Goal: Task Accomplishment & Management: Use online tool/utility

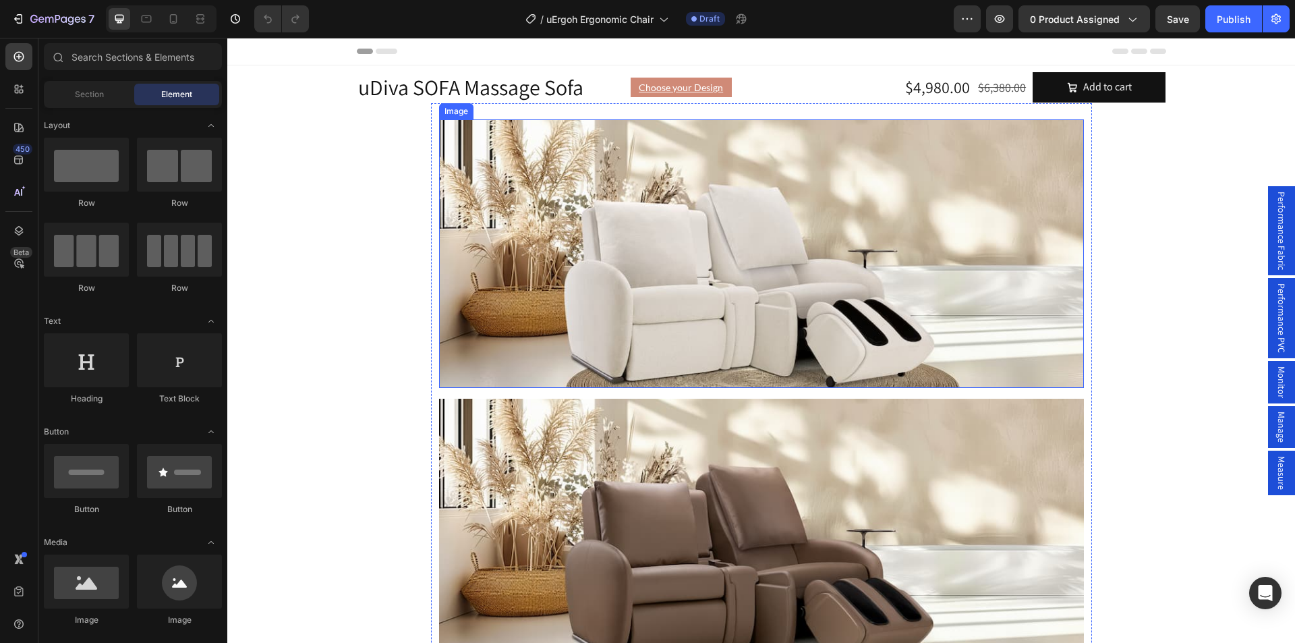
click at [453, 111] on div "Image" at bounding box center [456, 111] width 29 height 12
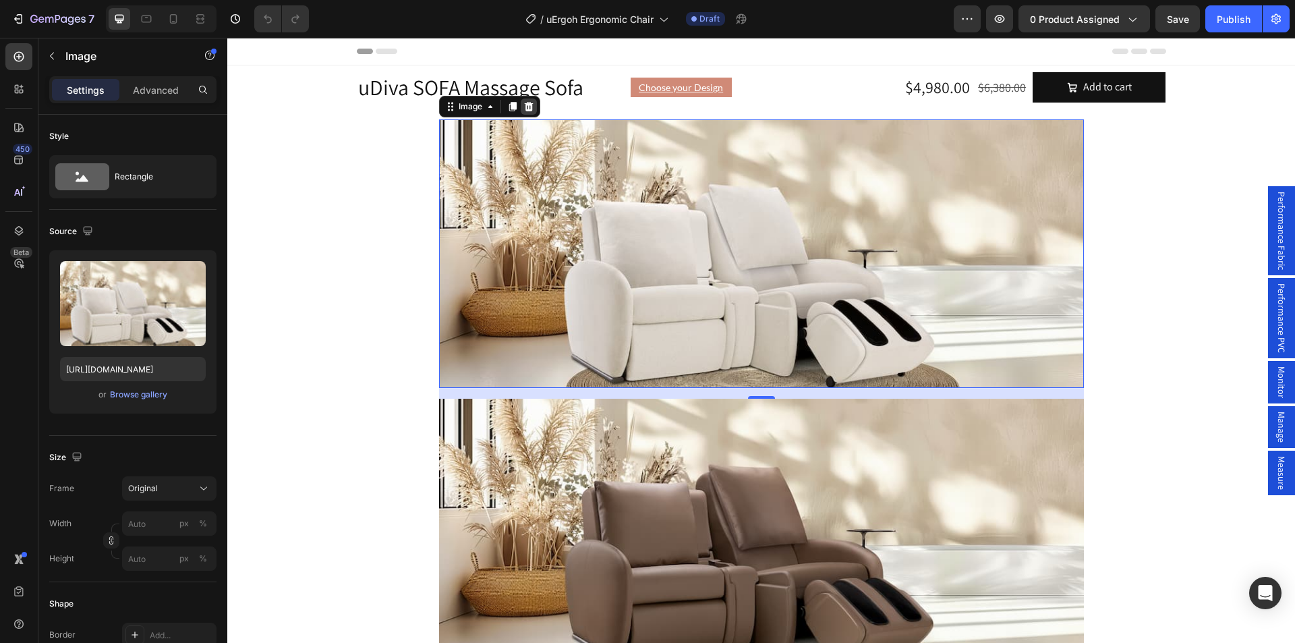
click at [524, 107] on icon at bounding box center [529, 106] width 11 height 11
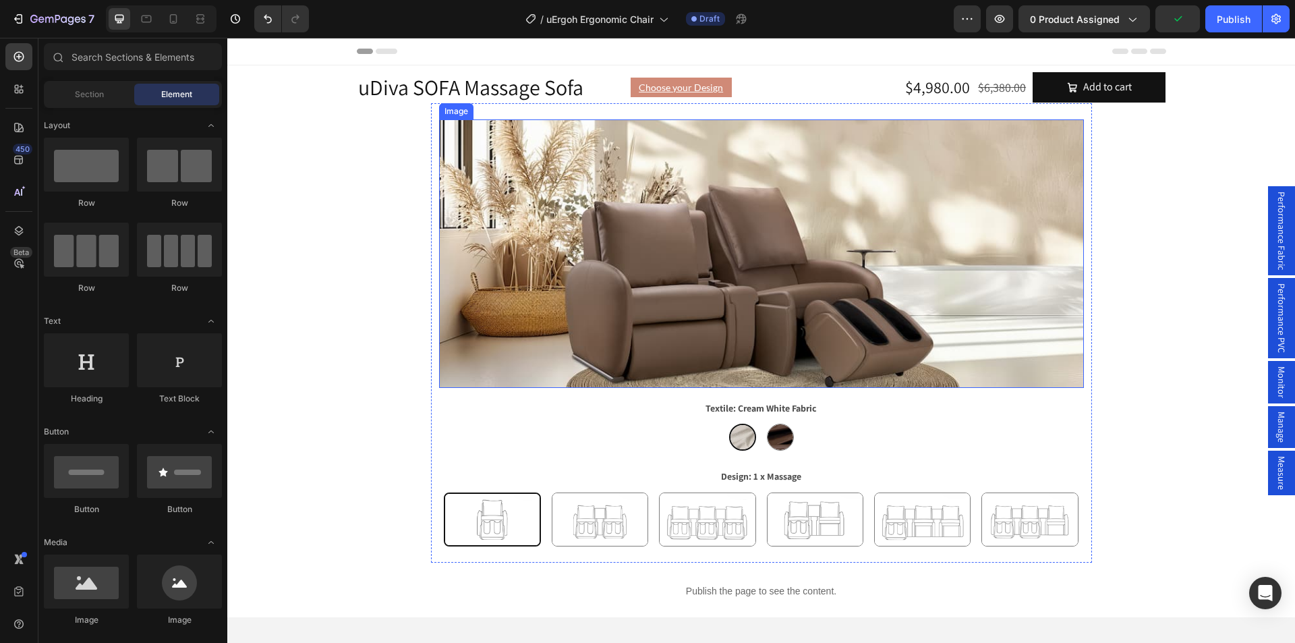
click at [446, 119] on img at bounding box center [761, 253] width 645 height 269
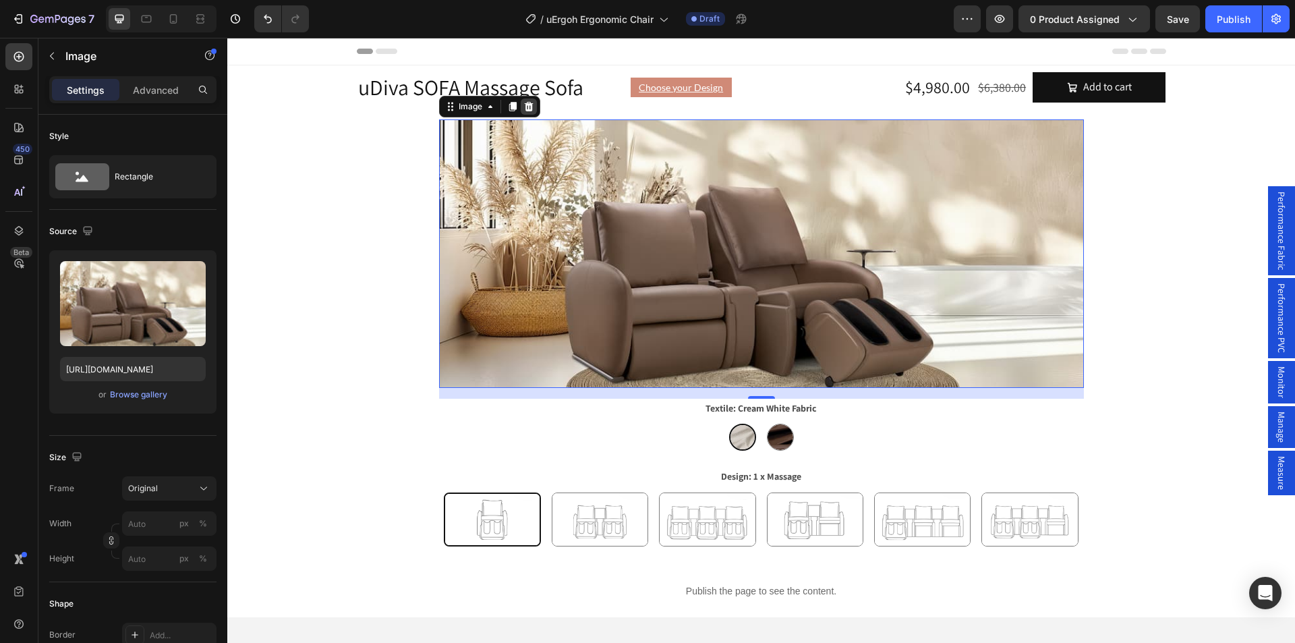
click at [524, 106] on icon at bounding box center [528, 105] width 9 height 9
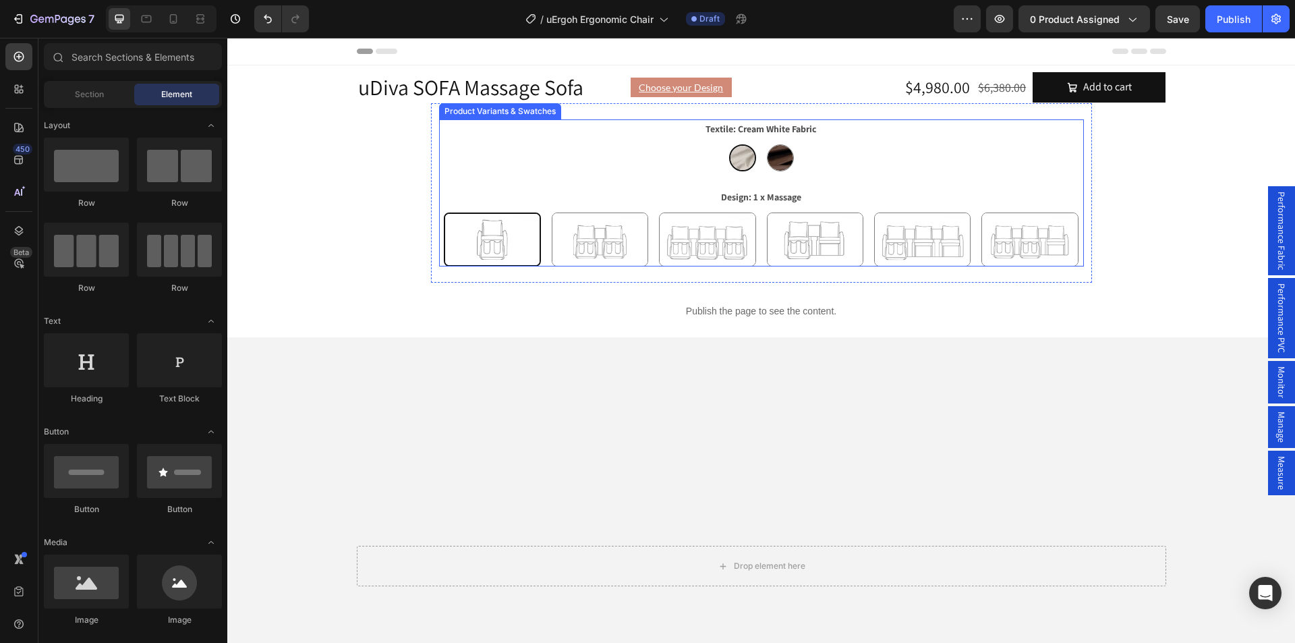
click at [511, 111] on div "Product Variants & Swatches" at bounding box center [500, 111] width 117 height 12
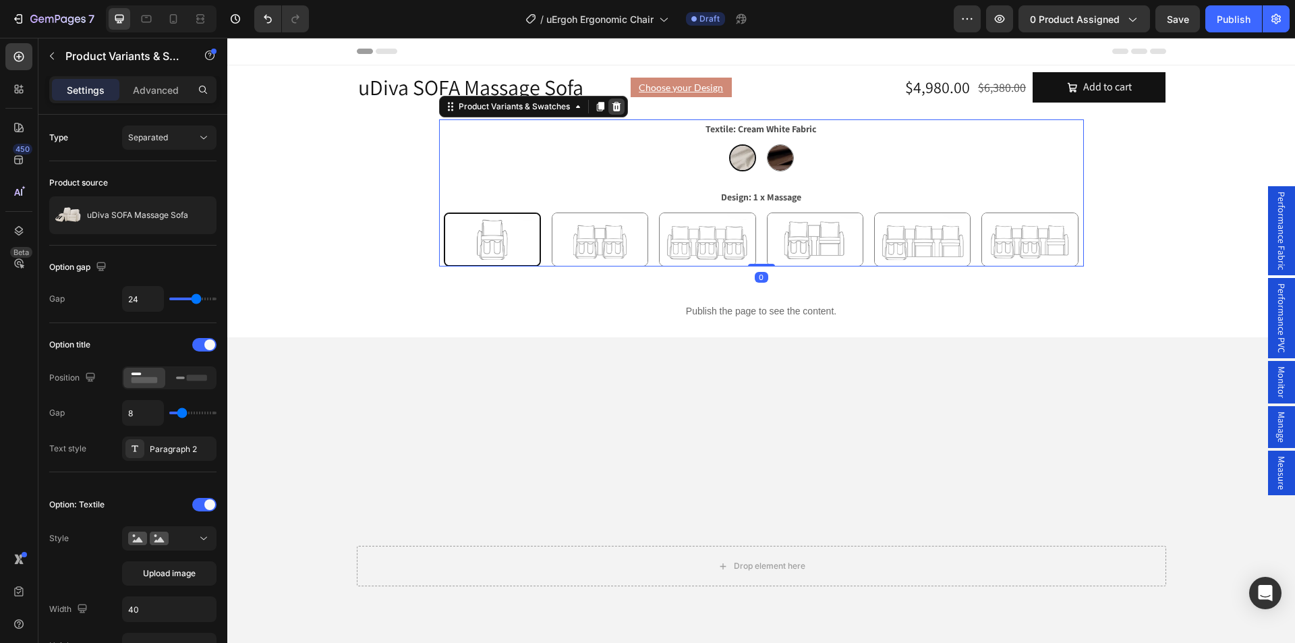
click at [612, 109] on icon at bounding box center [616, 105] width 9 height 9
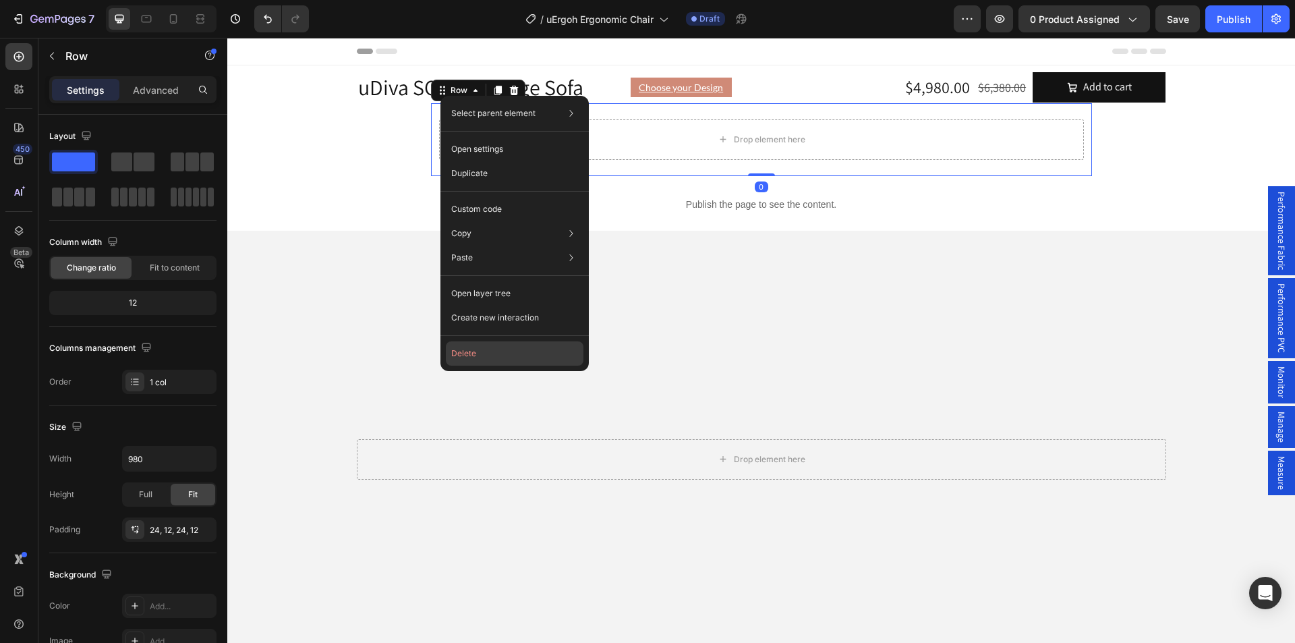
drag, startPoint x: 470, startPoint y: 349, endPoint x: 243, endPoint y: 306, distance: 231.4
click at [470, 349] on button "Delete" at bounding box center [515, 353] width 138 height 24
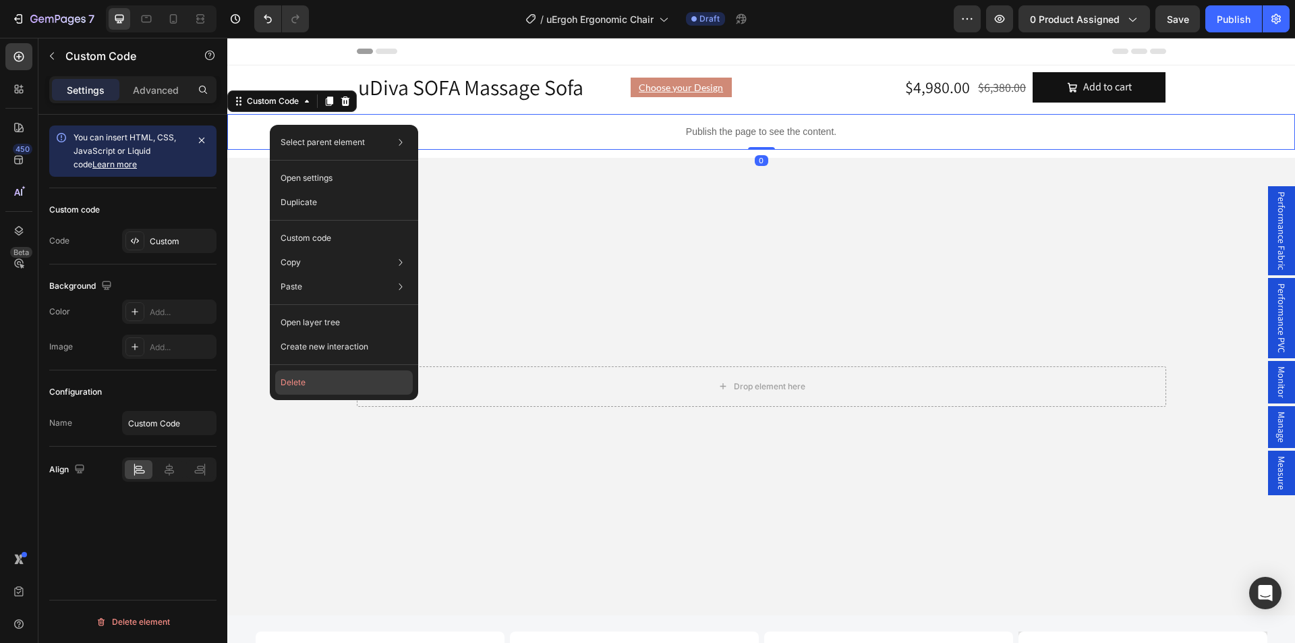
click at [312, 384] on button "Delete" at bounding box center [344, 382] width 138 height 24
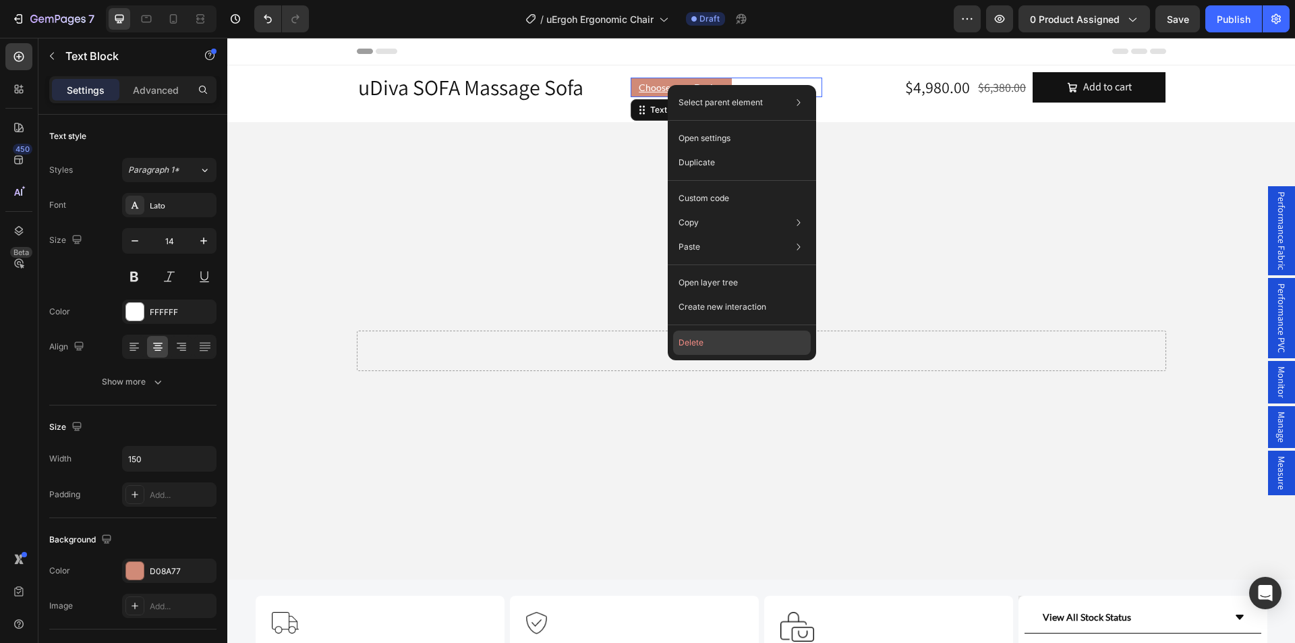
click at [700, 348] on button "Delete" at bounding box center [742, 343] width 138 height 24
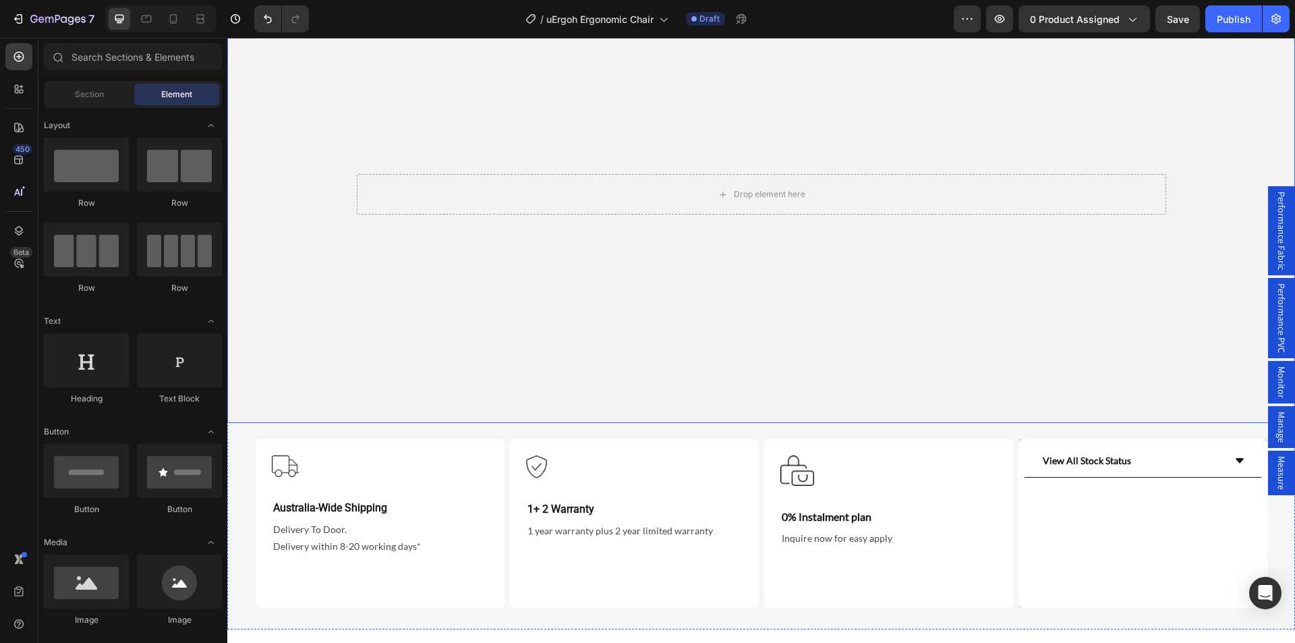
scroll to position [337, 0]
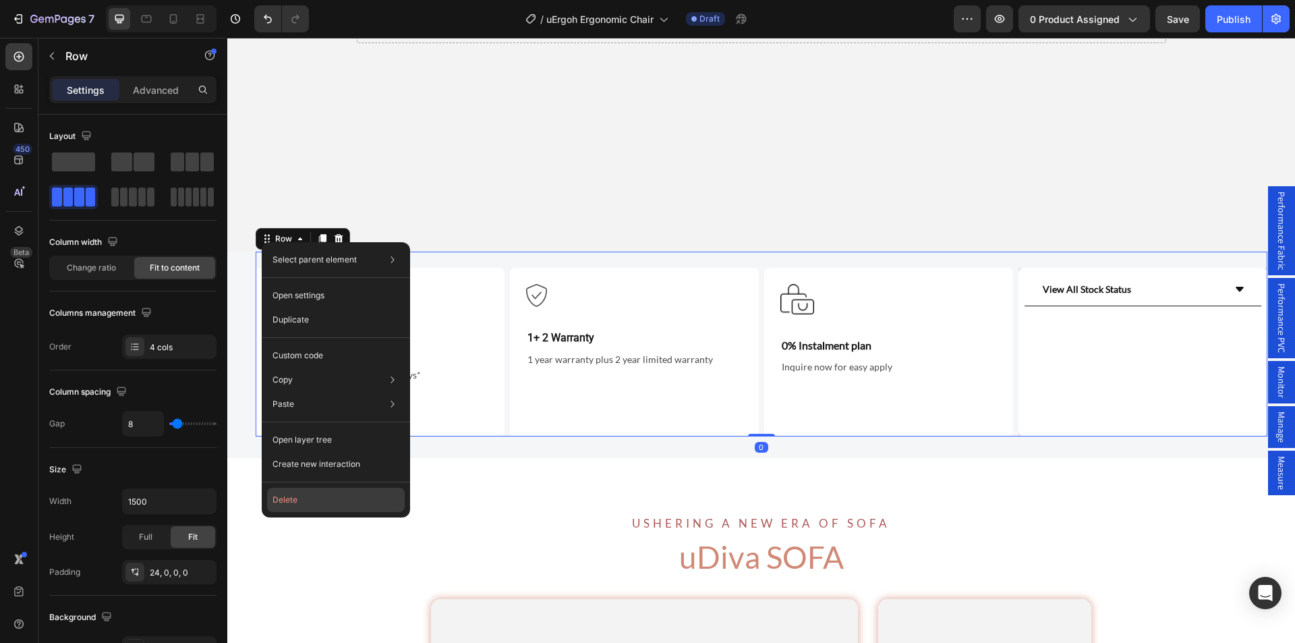
click at [285, 498] on button "Delete" at bounding box center [336, 500] width 138 height 24
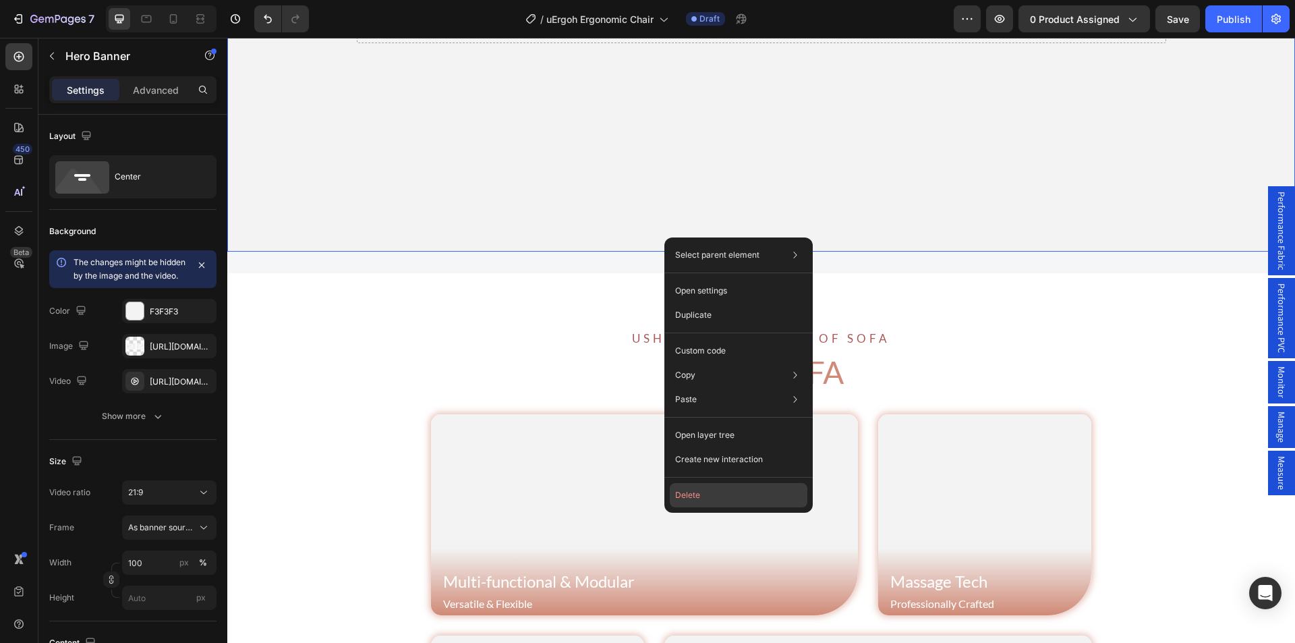
click at [683, 496] on button "Delete" at bounding box center [739, 495] width 138 height 24
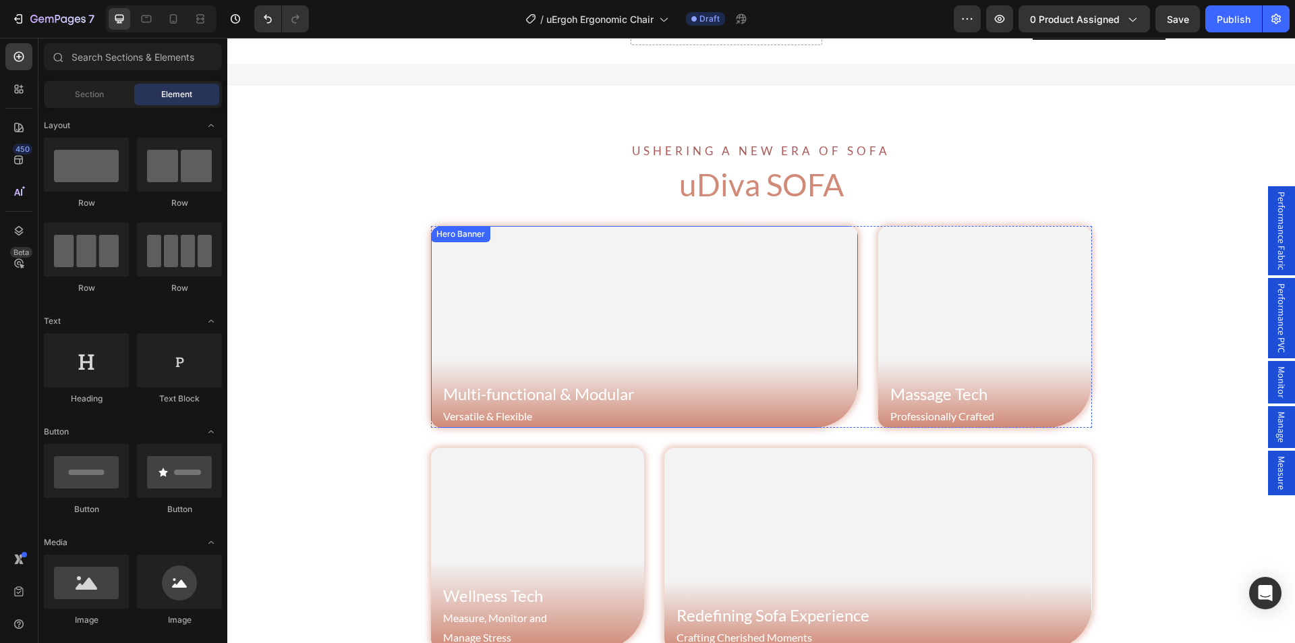
scroll to position [0, 0]
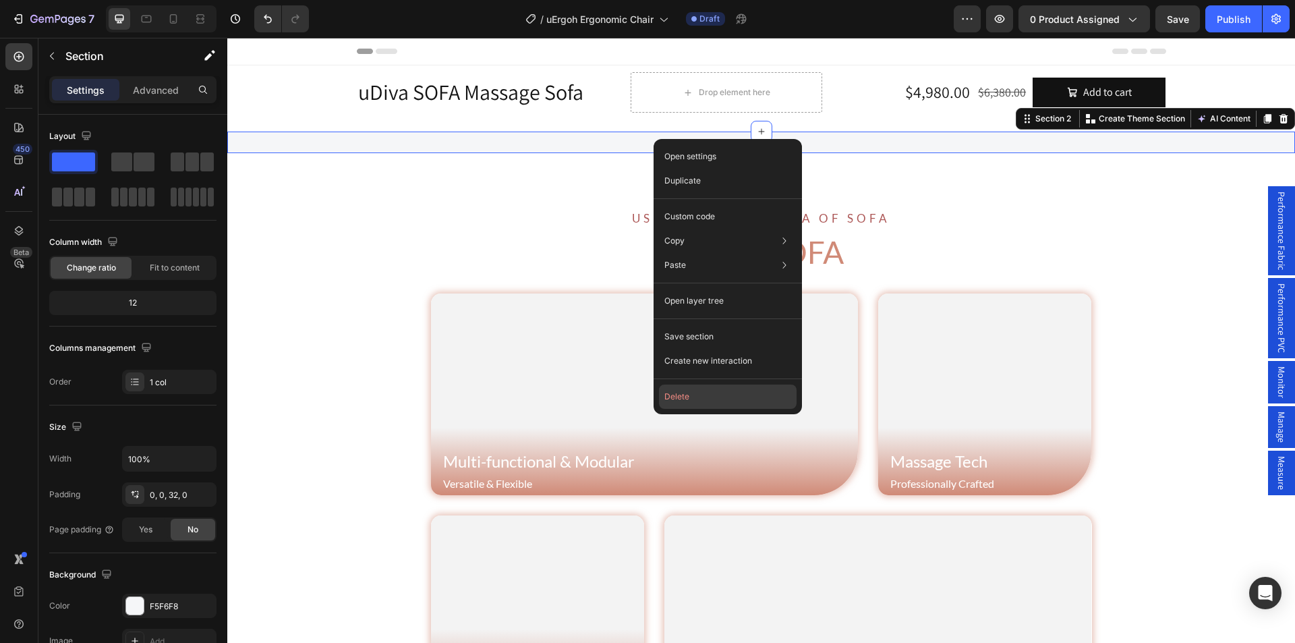
drag, startPoint x: 690, startPoint y: 402, endPoint x: 443, endPoint y: 362, distance: 249.5
click at [690, 402] on button "Delete" at bounding box center [728, 397] width 138 height 24
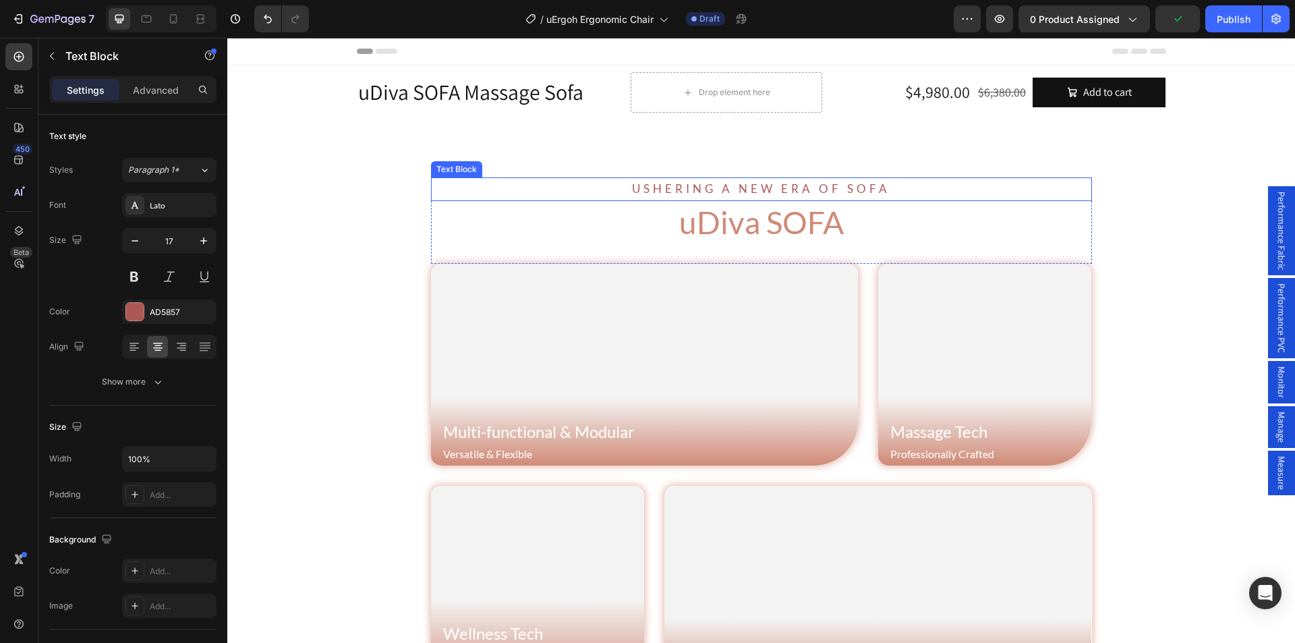
click at [720, 186] on p "Ushering A New Era of Sofa" at bounding box center [761, 189] width 658 height 21
click at [676, 186] on p "Ushering A New Era of Sofa" at bounding box center [761, 189] width 658 height 21
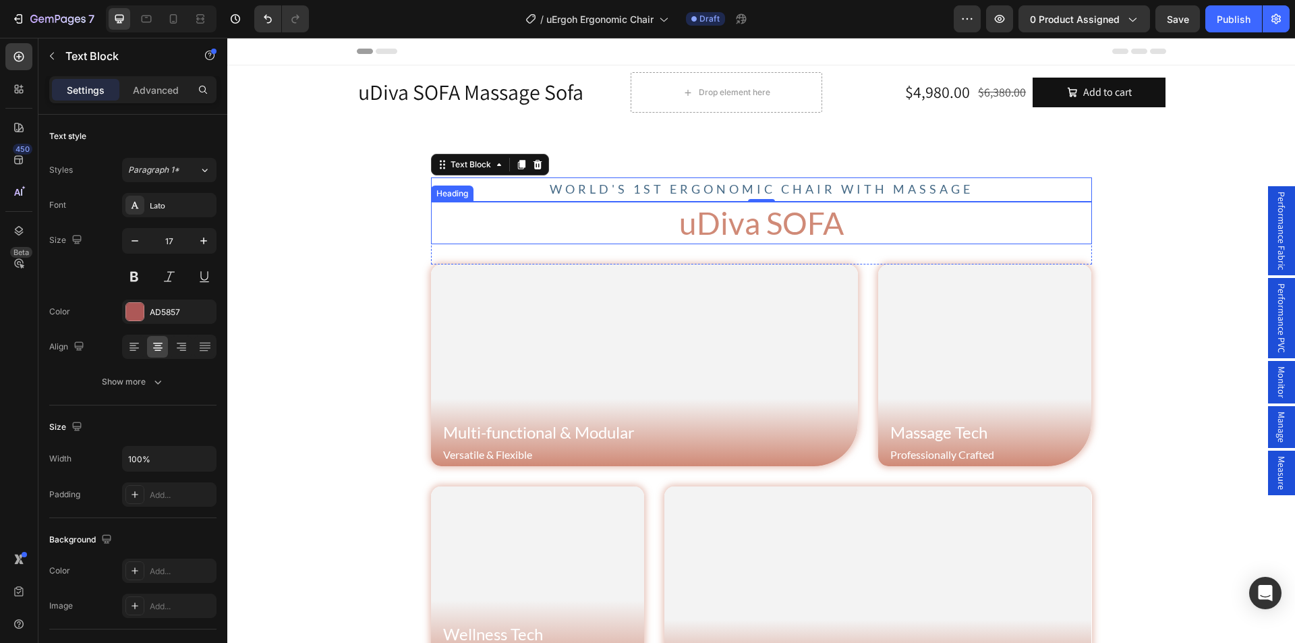
click at [721, 240] on h2 "uDiva SOFA" at bounding box center [761, 223] width 661 height 43
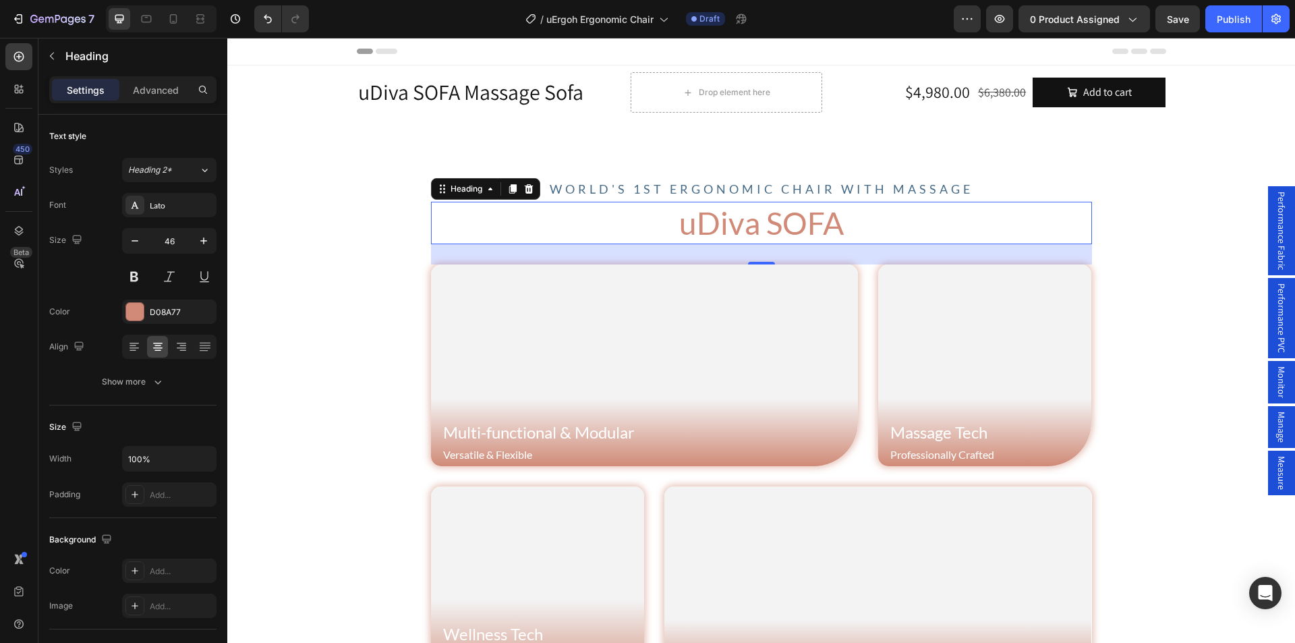
click at [721, 240] on h2 "uDiva SOFA" at bounding box center [761, 223] width 661 height 43
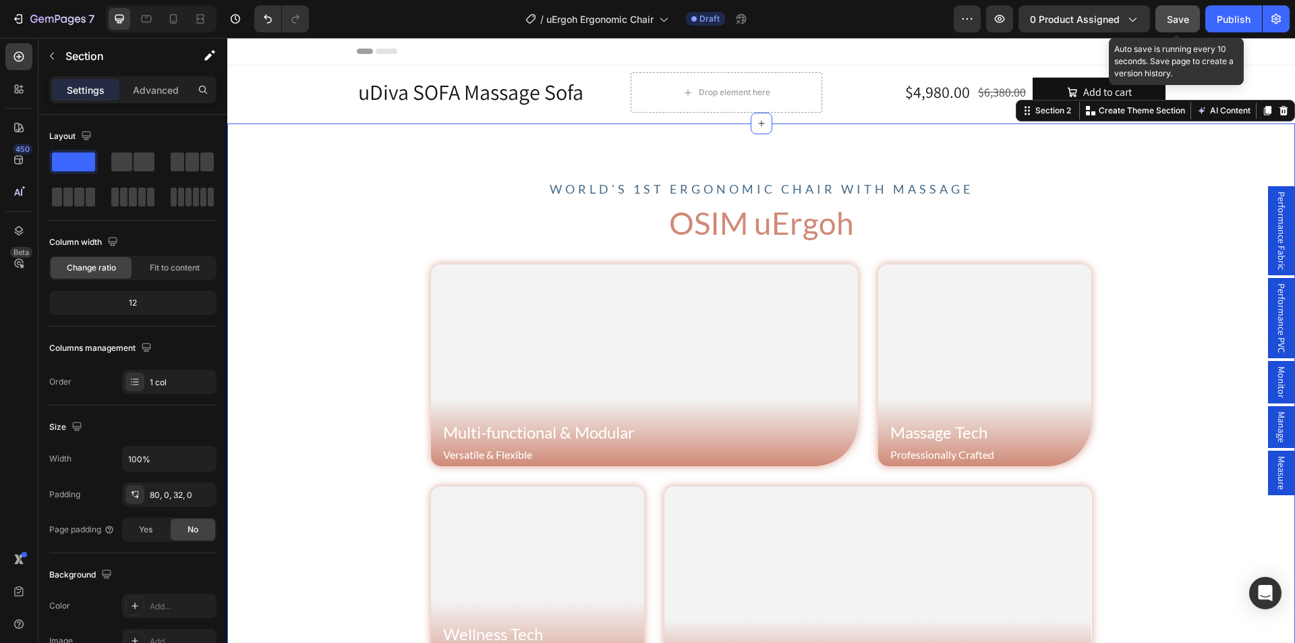
click at [1182, 19] on span "Save" at bounding box center [1178, 18] width 22 height 11
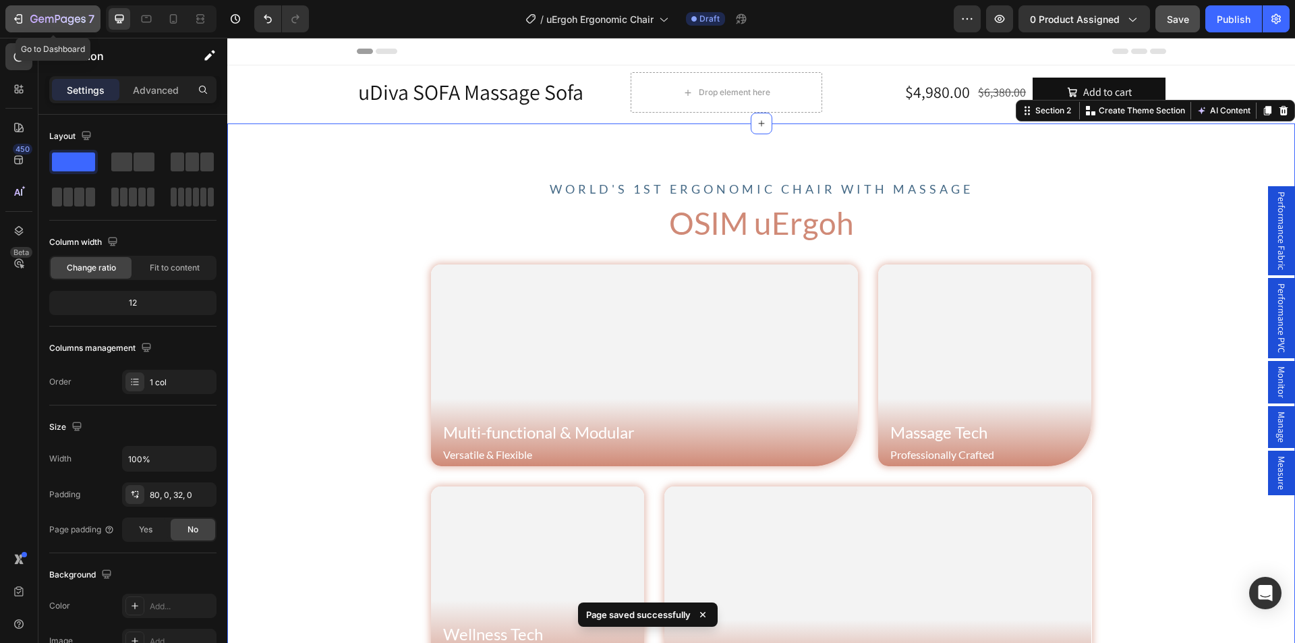
click at [51, 21] on icon "button" at bounding box center [57, 19] width 55 height 11
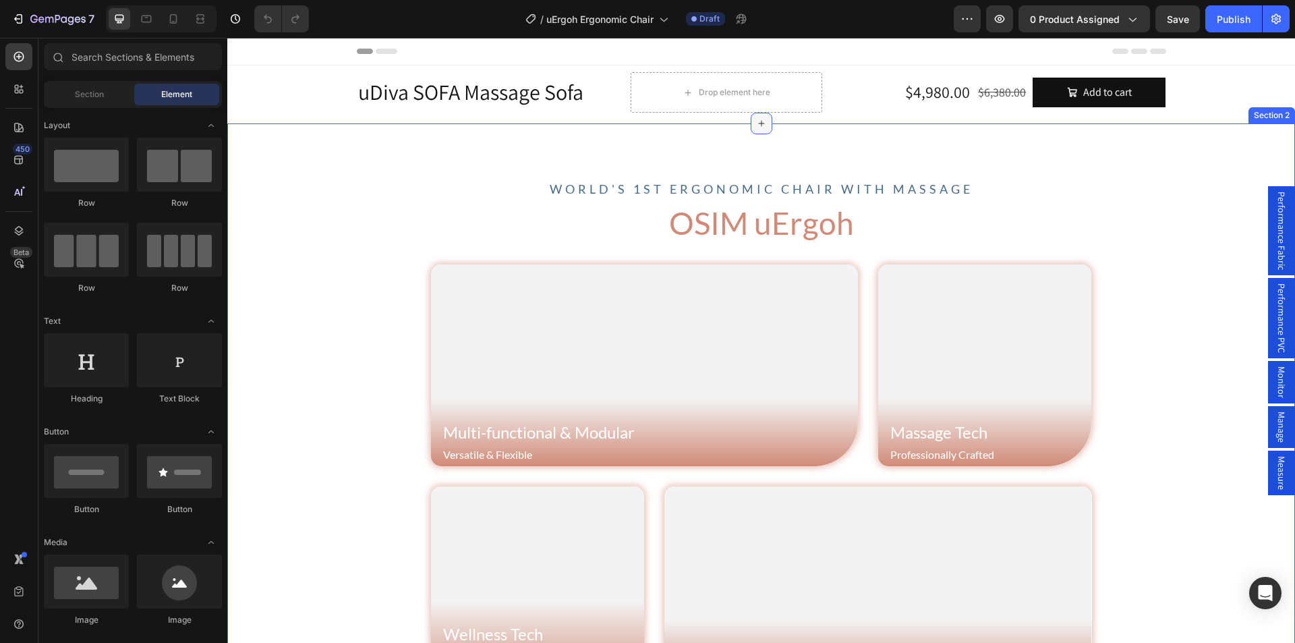
click at [758, 125] on icon at bounding box center [761, 124] width 6 height 6
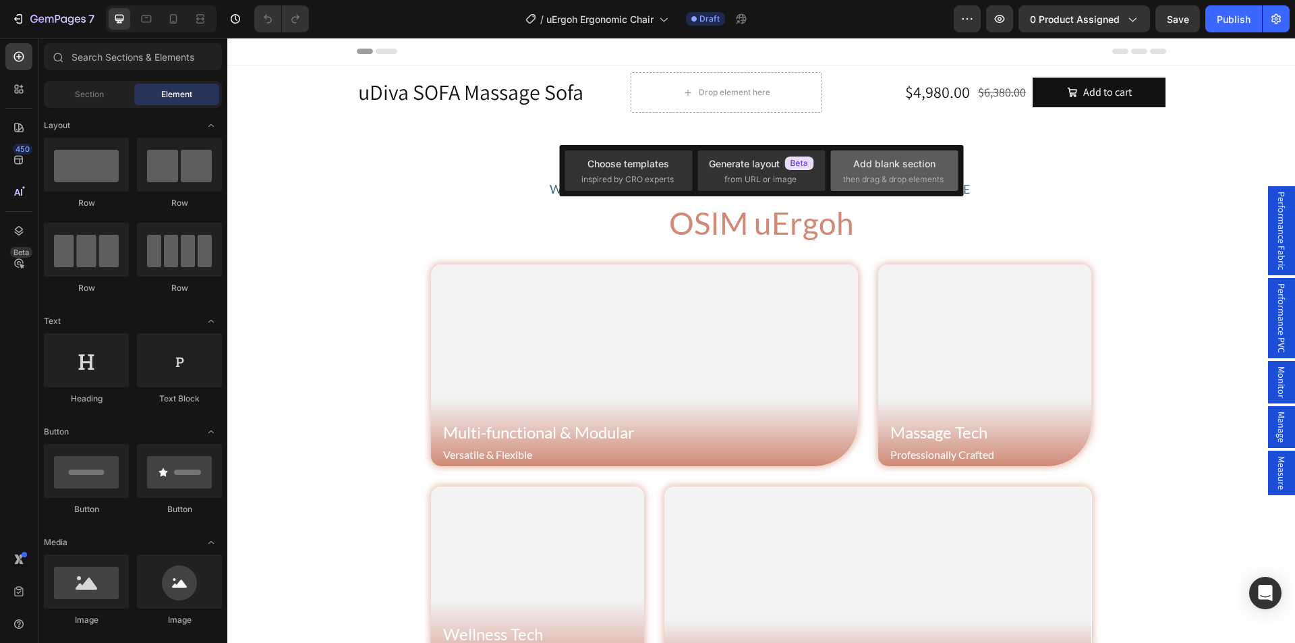
click at [871, 177] on span "then drag & drop elements" at bounding box center [893, 179] width 101 height 12
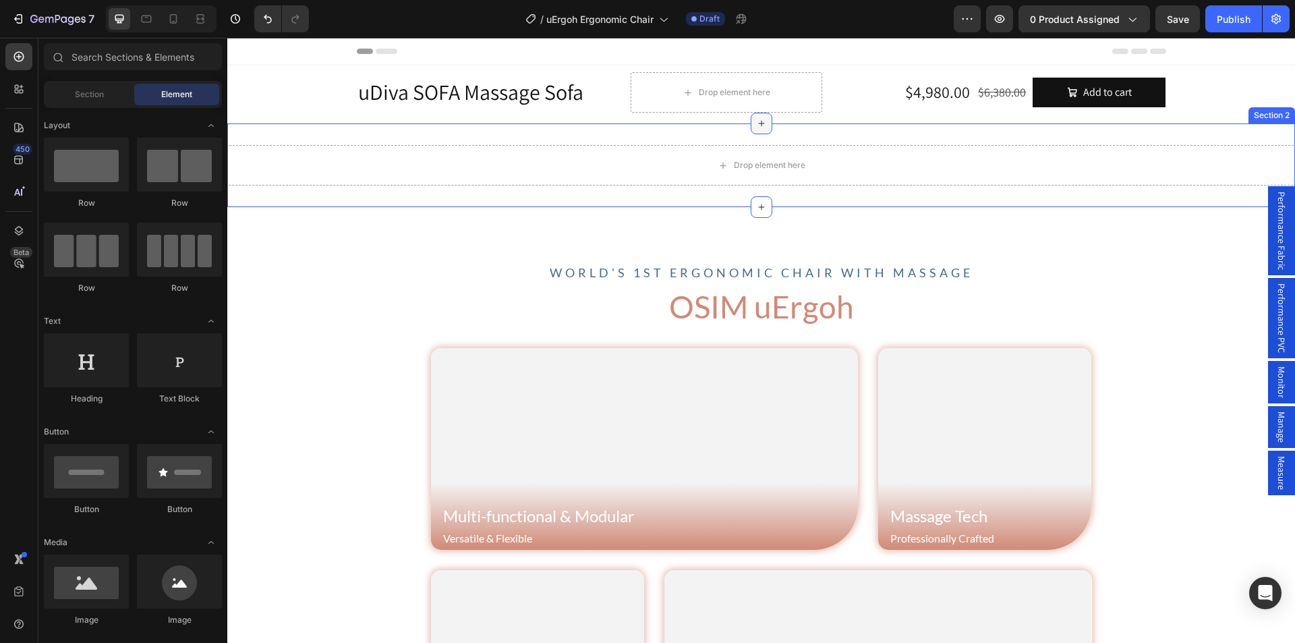
click at [756, 125] on icon at bounding box center [761, 123] width 11 height 11
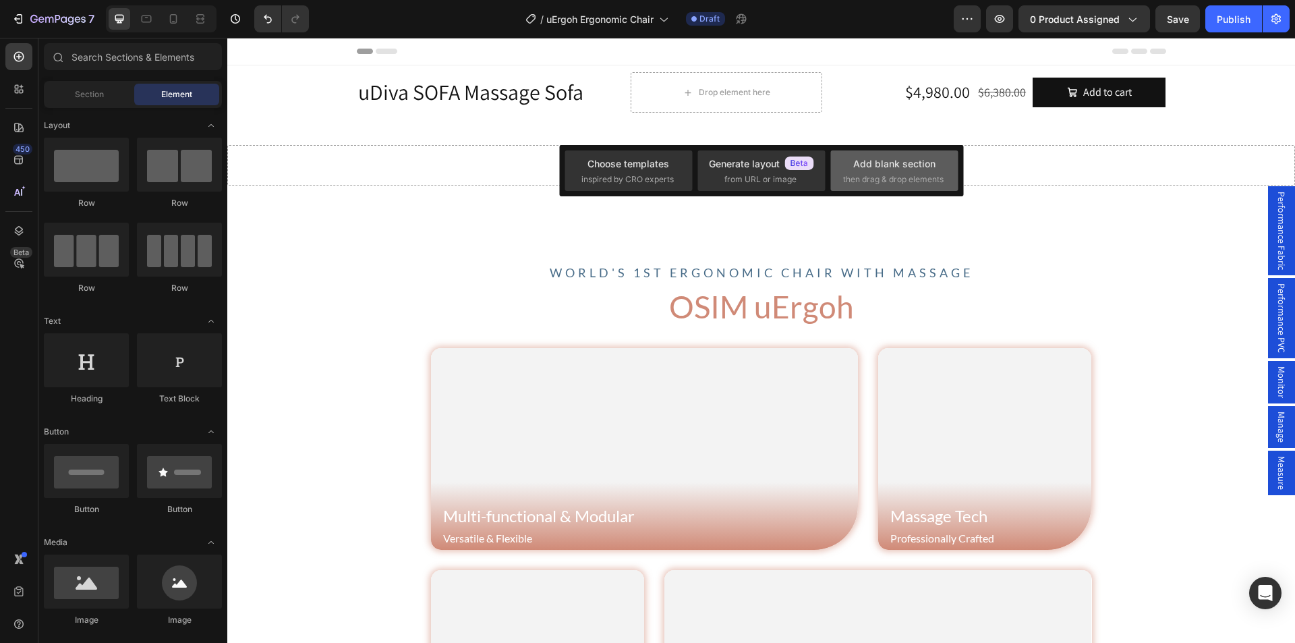
click at [909, 172] on div "Add blank section then drag & drop elements" at bounding box center [894, 171] width 103 height 29
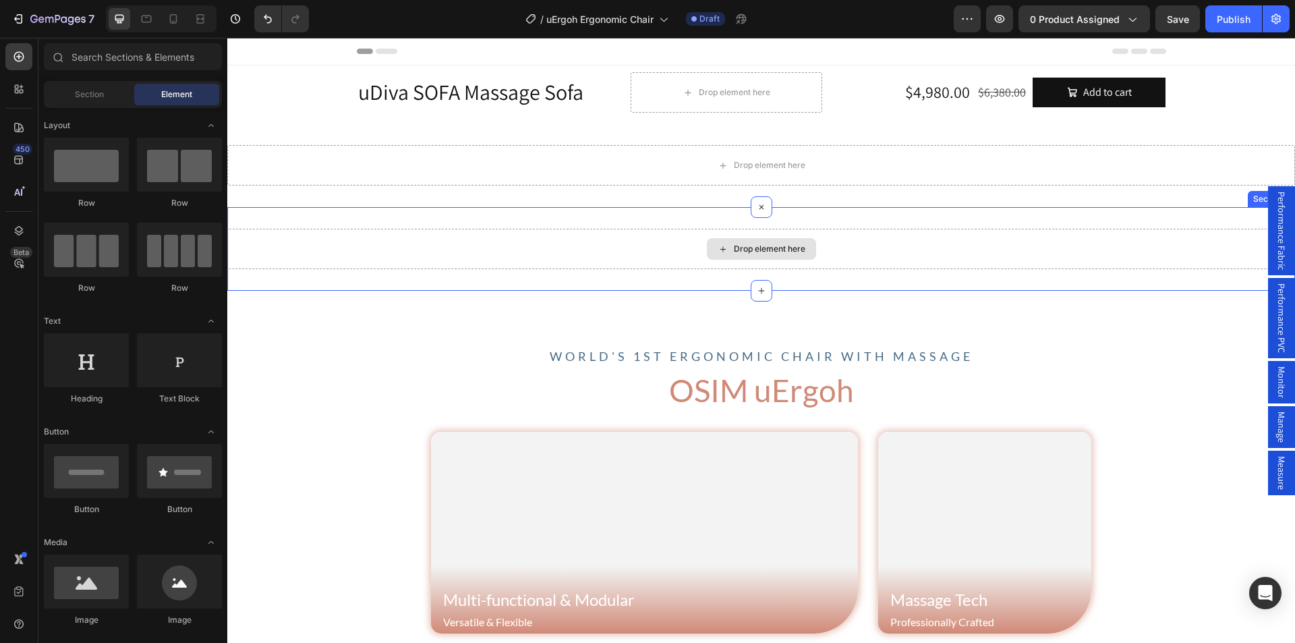
click at [751, 245] on div "Drop element here" at bounding box center [770, 249] width 72 height 11
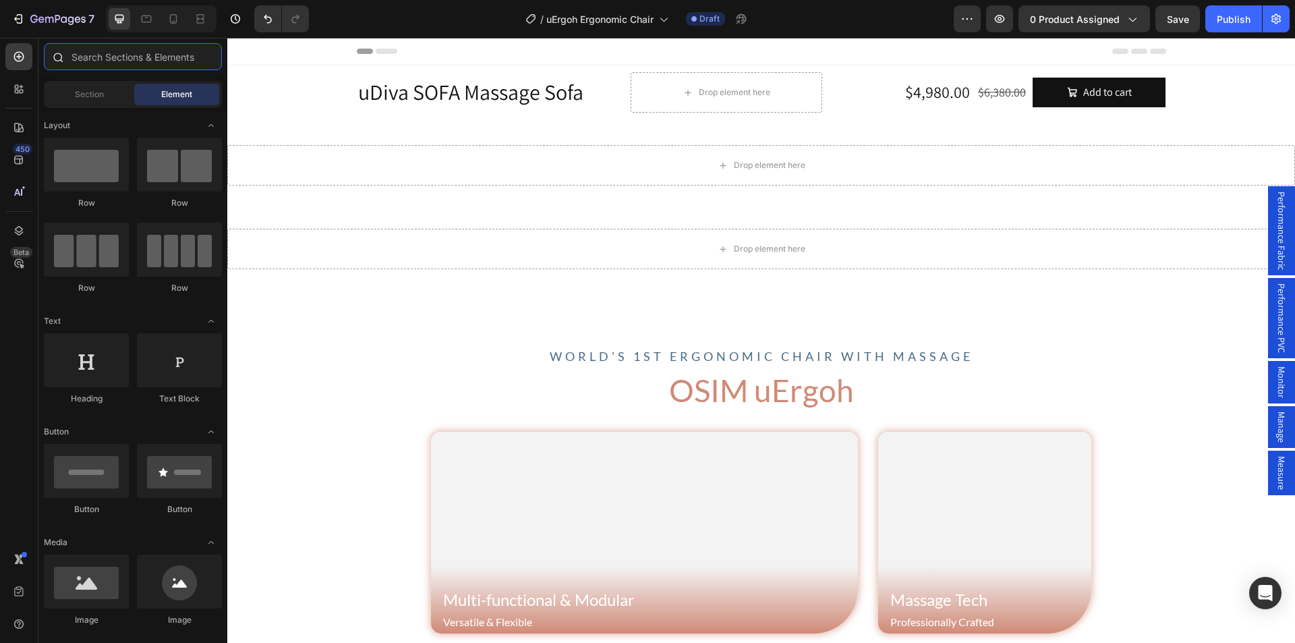
click at [98, 62] on input "text" at bounding box center [133, 56] width 178 height 27
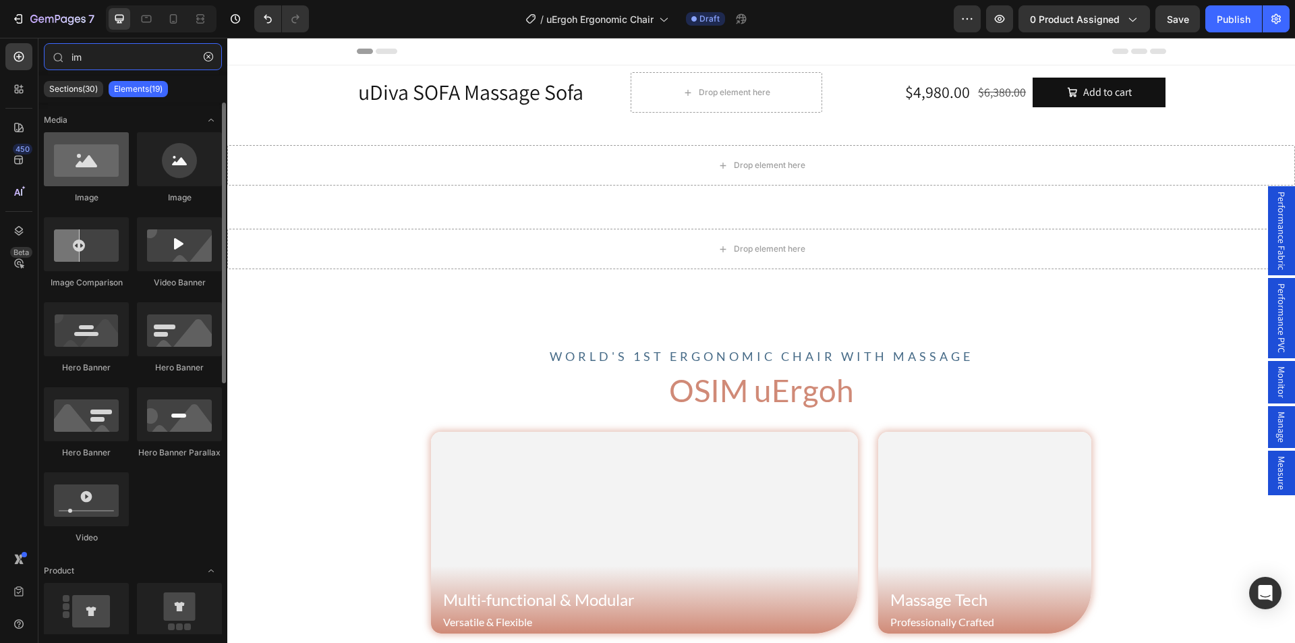
type input "im"
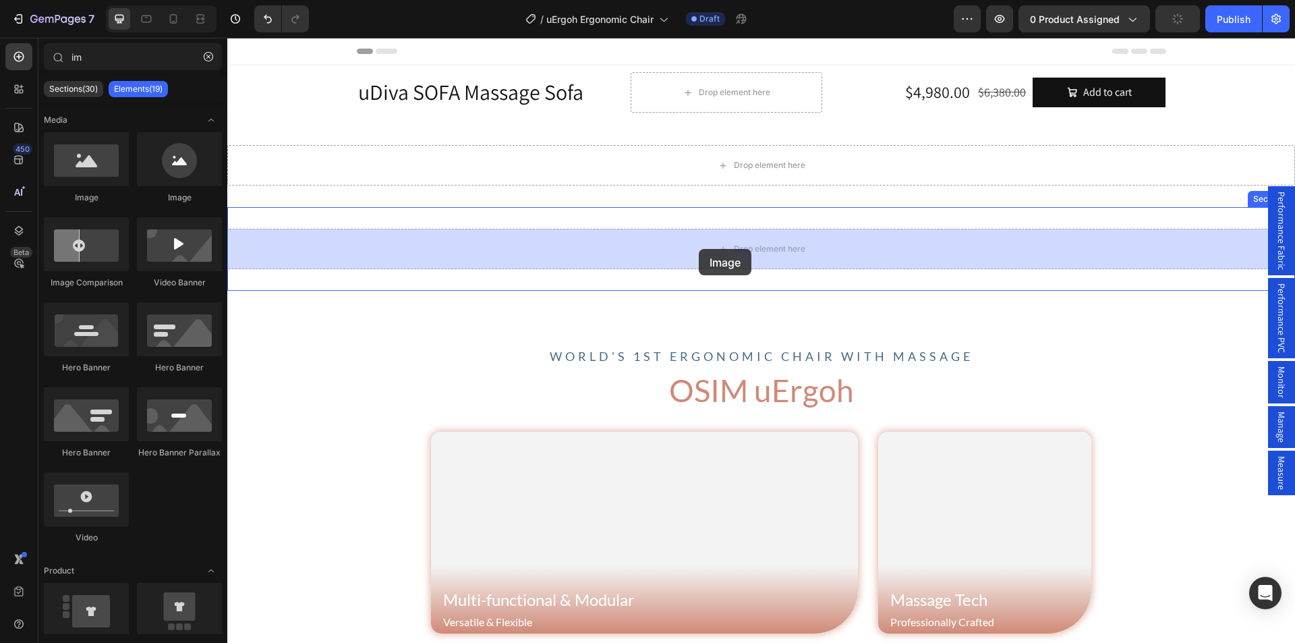
drag, startPoint x: 351, startPoint y: 213, endPoint x: 696, endPoint y: 249, distance: 346.7
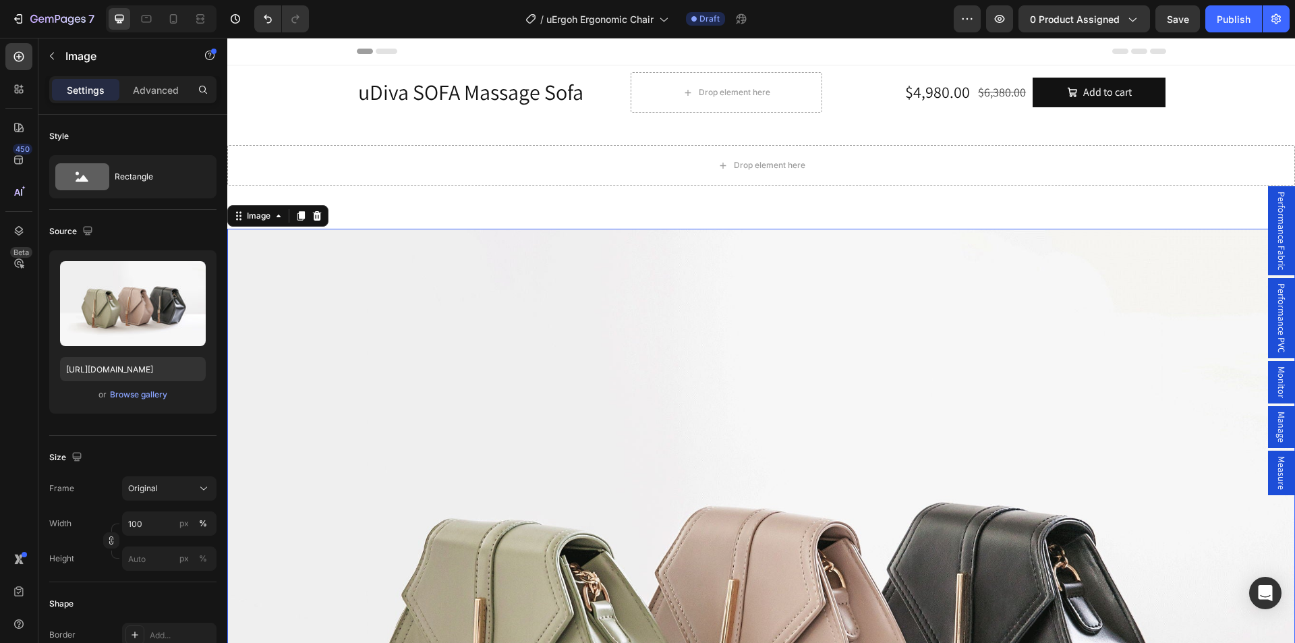
click at [471, 356] on img at bounding box center [761, 629] width 1068 height 801
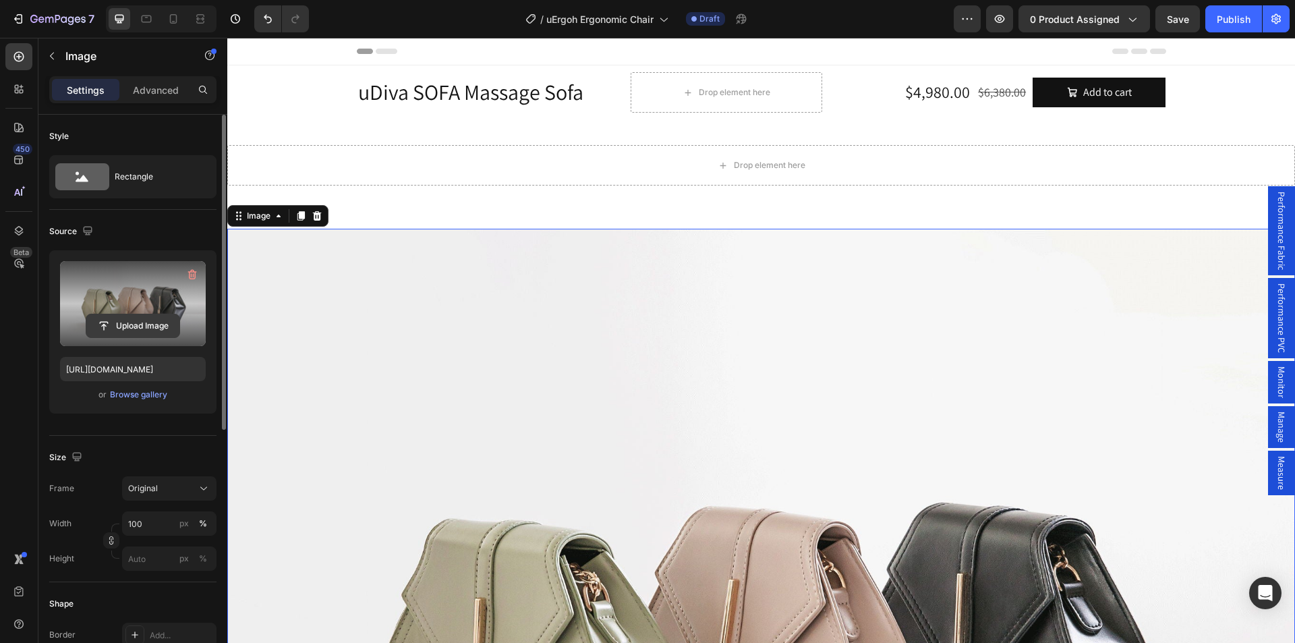
click at [140, 326] on input "file" at bounding box center [132, 325] width 93 height 23
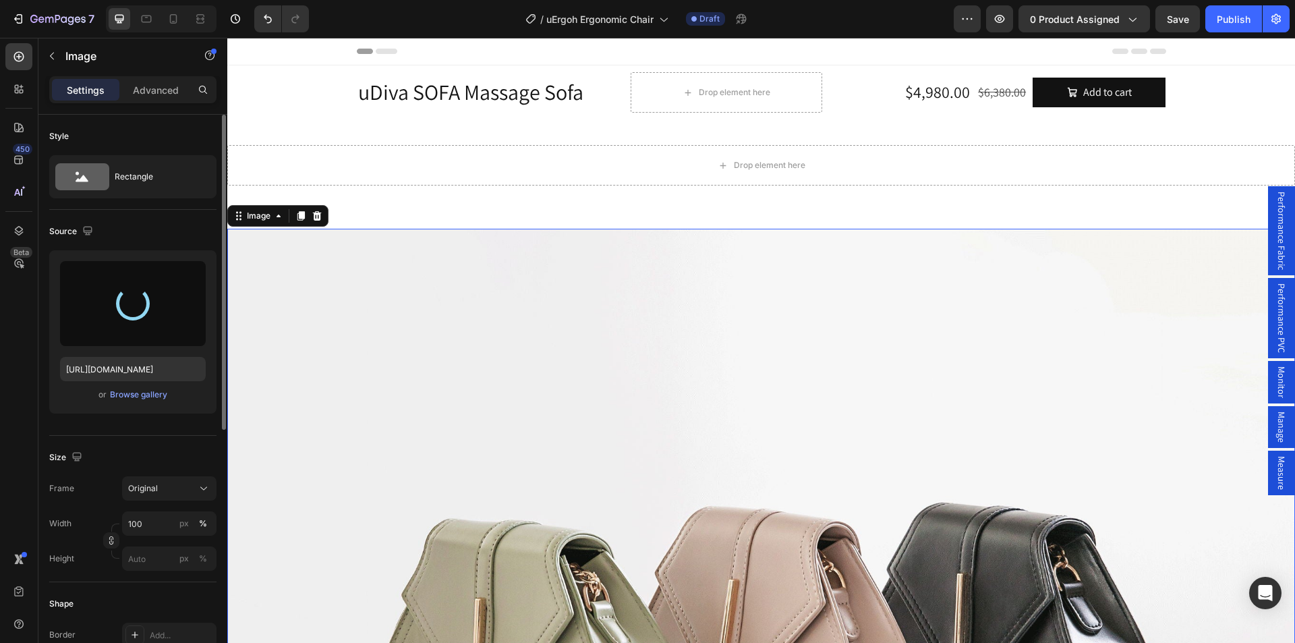
type input "https://cdn.shopify.com/s/files/1/0361/5362/2663/files/gempages_490524180744242…"
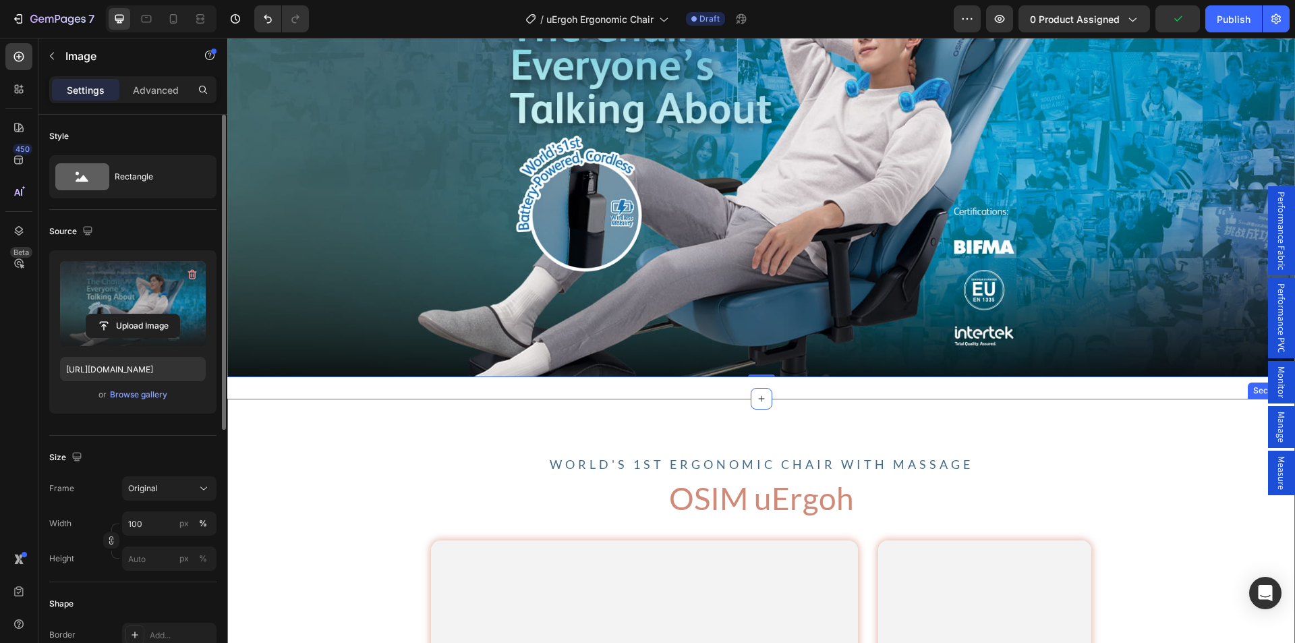
scroll to position [405, 0]
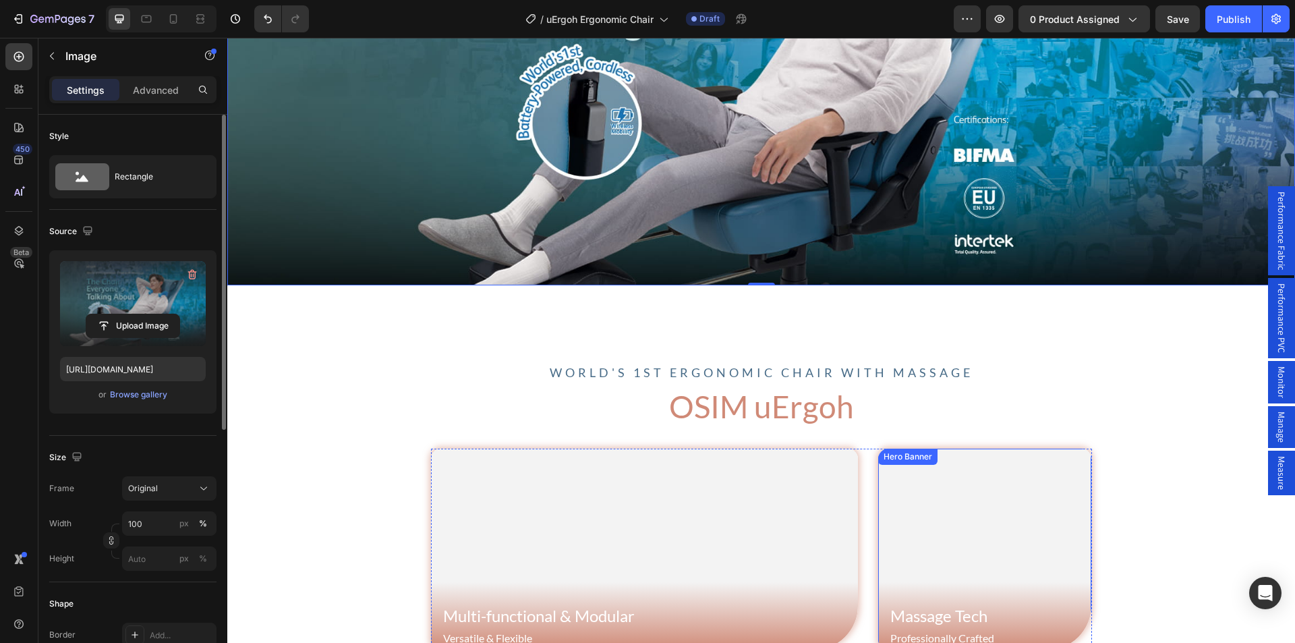
click at [909, 454] on div "Hero Banner" at bounding box center [908, 457] width 54 height 12
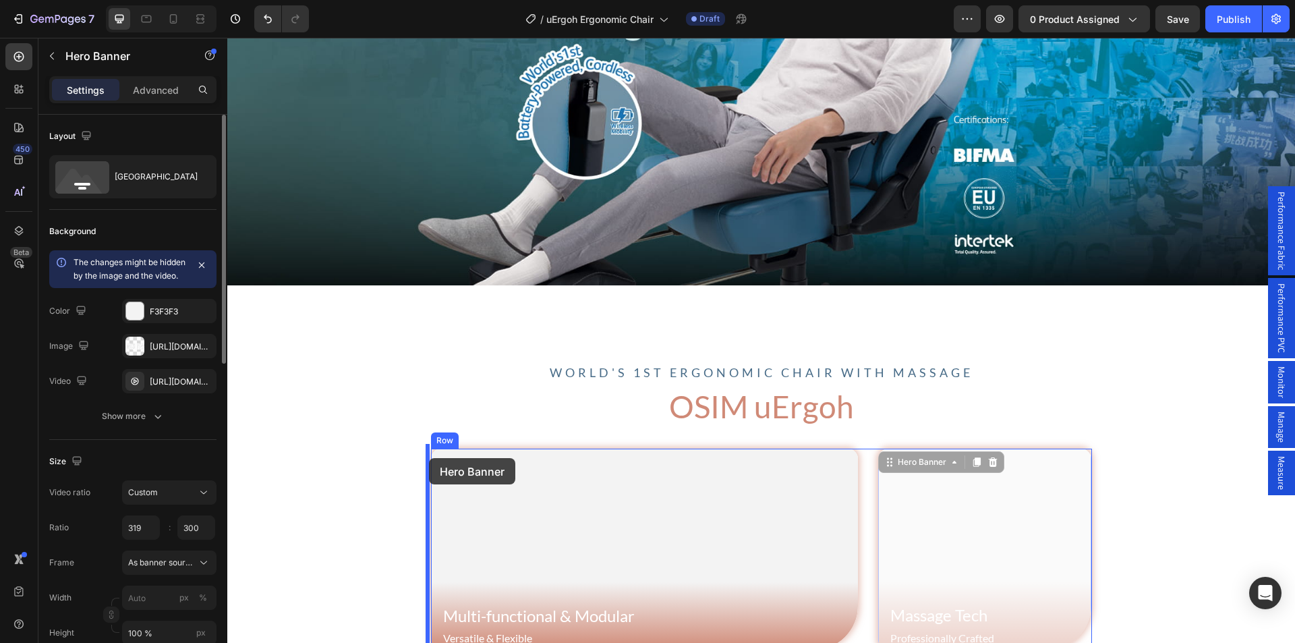
drag, startPoint x: 889, startPoint y: 458, endPoint x: 429, endPoint y: 458, distance: 460.1
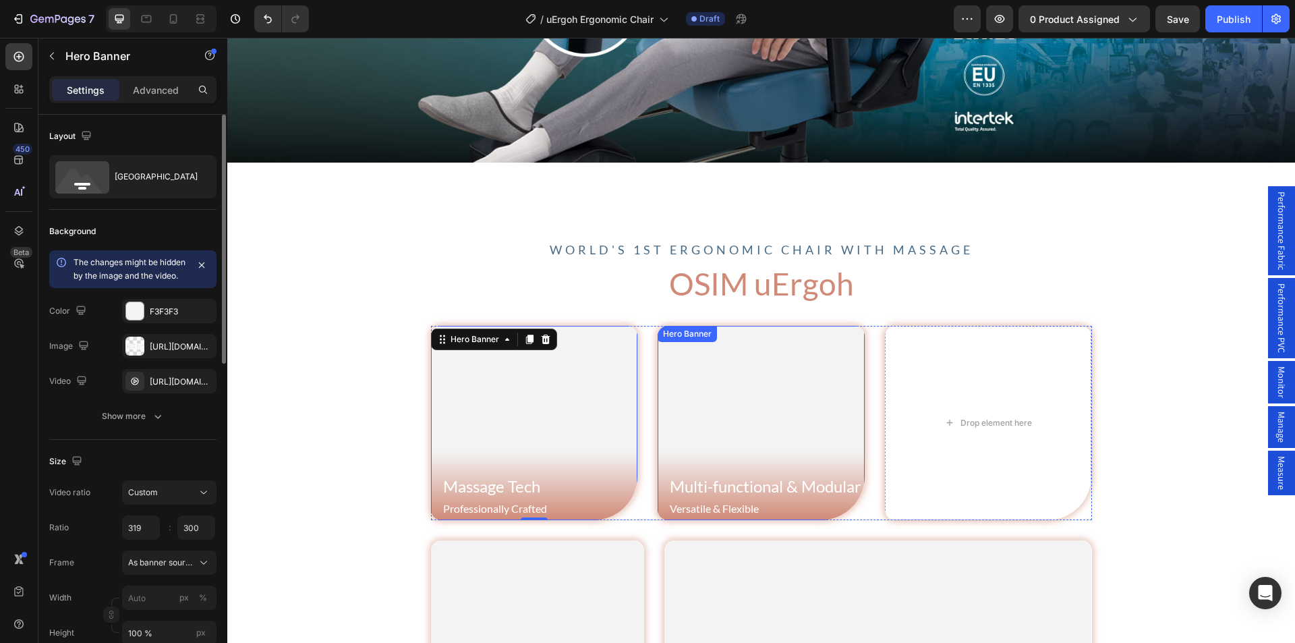
scroll to position [540, 0]
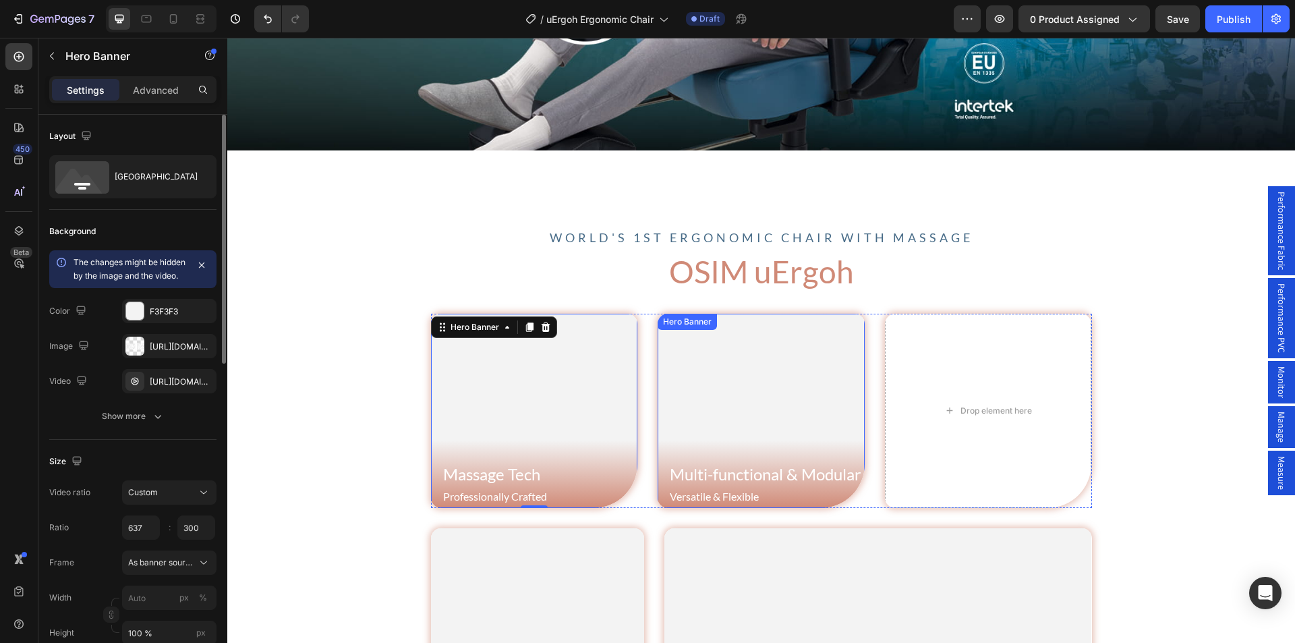
click at [680, 320] on div "Hero Banner" at bounding box center [688, 322] width 54 height 12
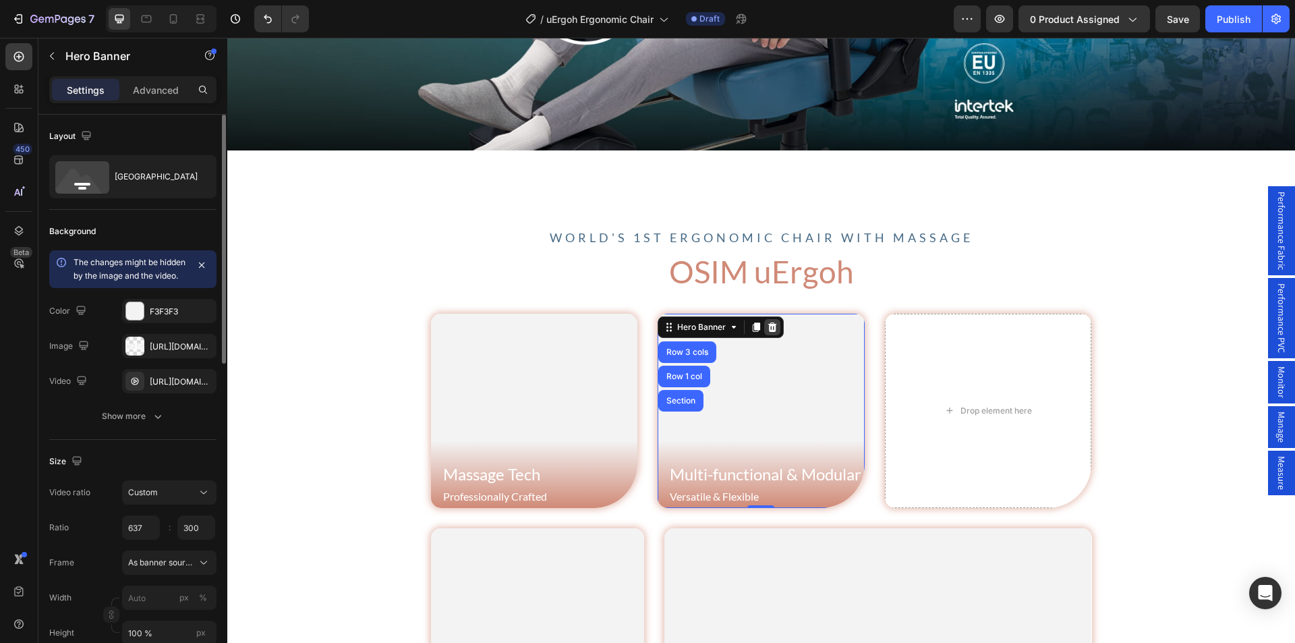
click at [767, 322] on icon at bounding box center [772, 327] width 11 height 11
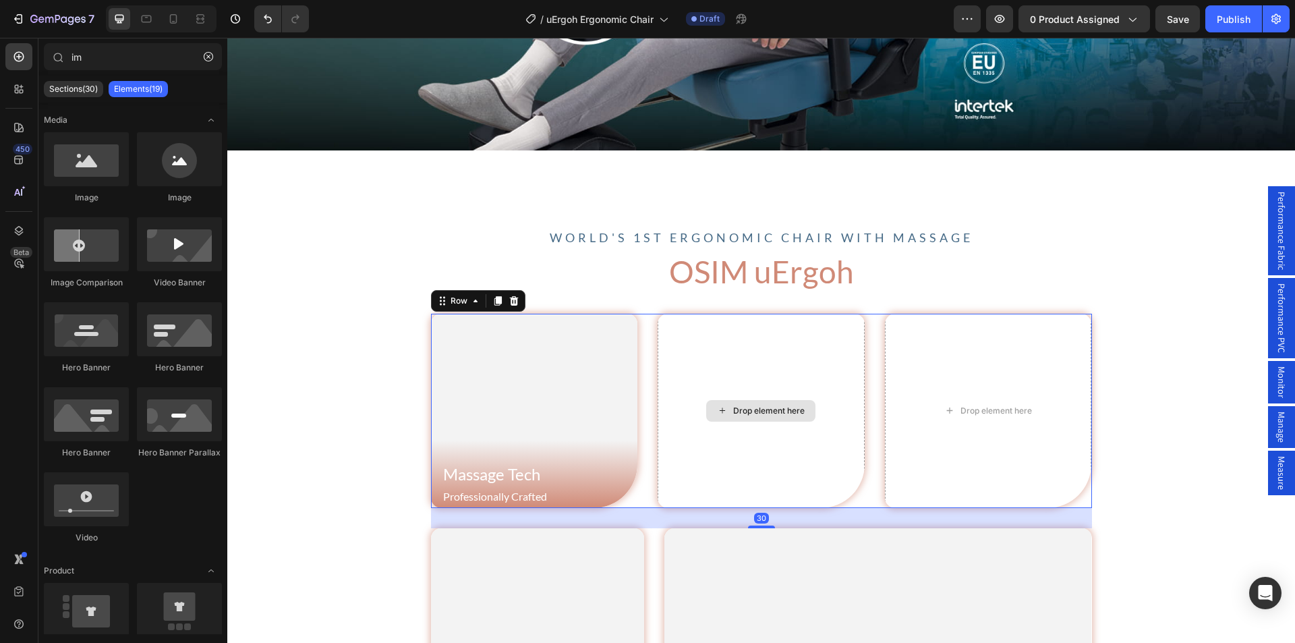
click at [673, 317] on div "Drop element here" at bounding box center [761, 411] width 207 height 194
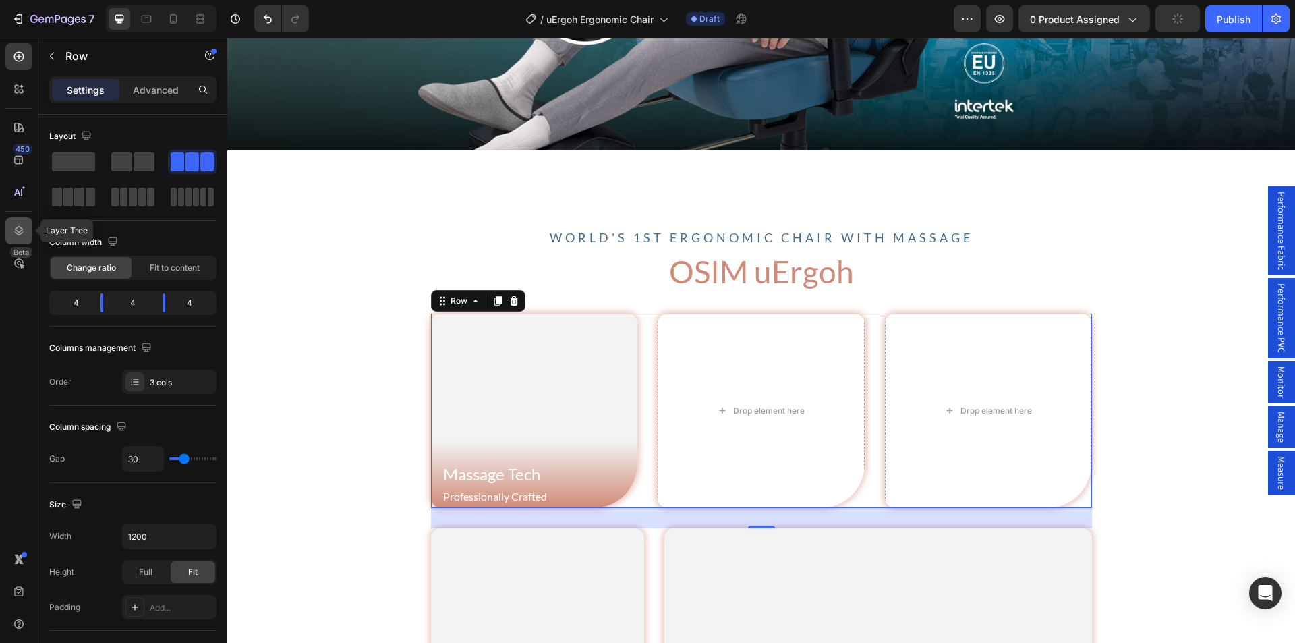
click at [20, 231] on icon at bounding box center [18, 230] width 13 height 13
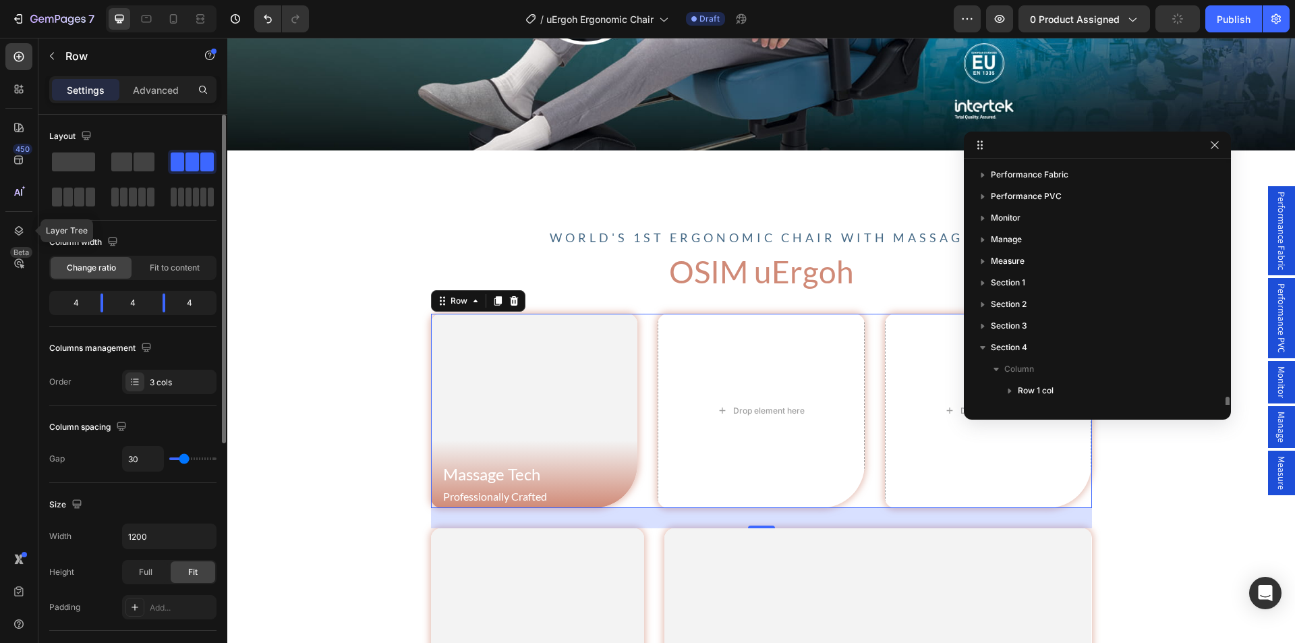
scroll to position [185, 0]
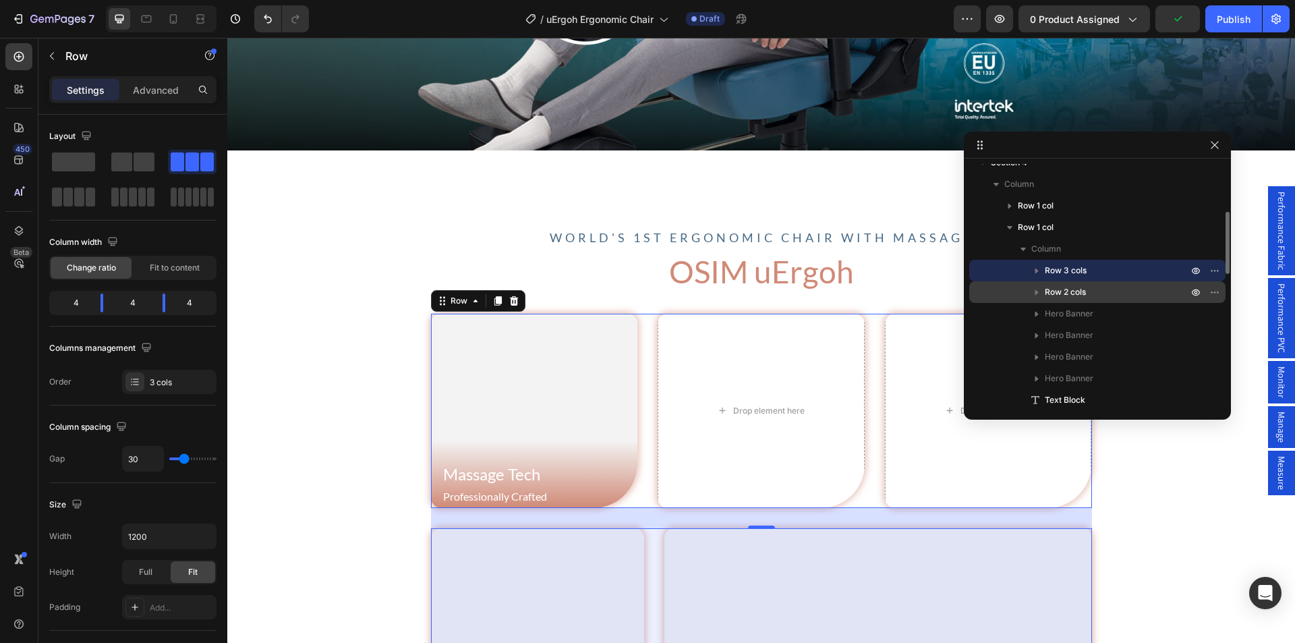
click at [1054, 292] on span "Row 2 cols" at bounding box center [1065, 291] width 41 height 13
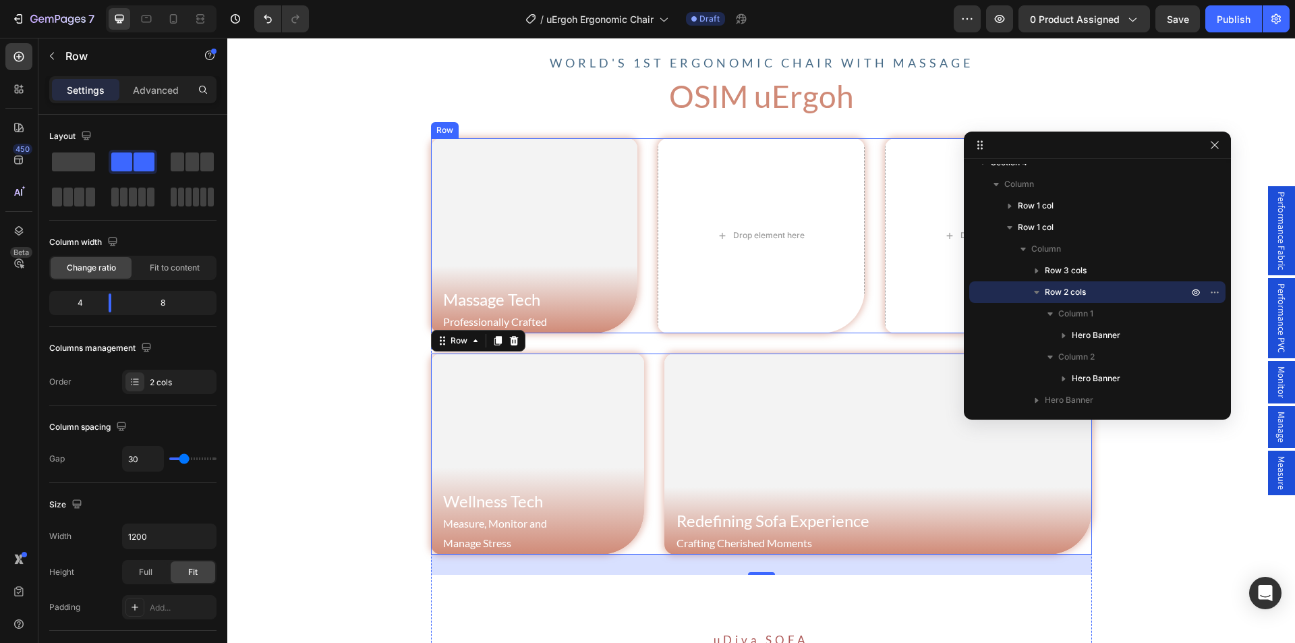
scroll to position [709, 0]
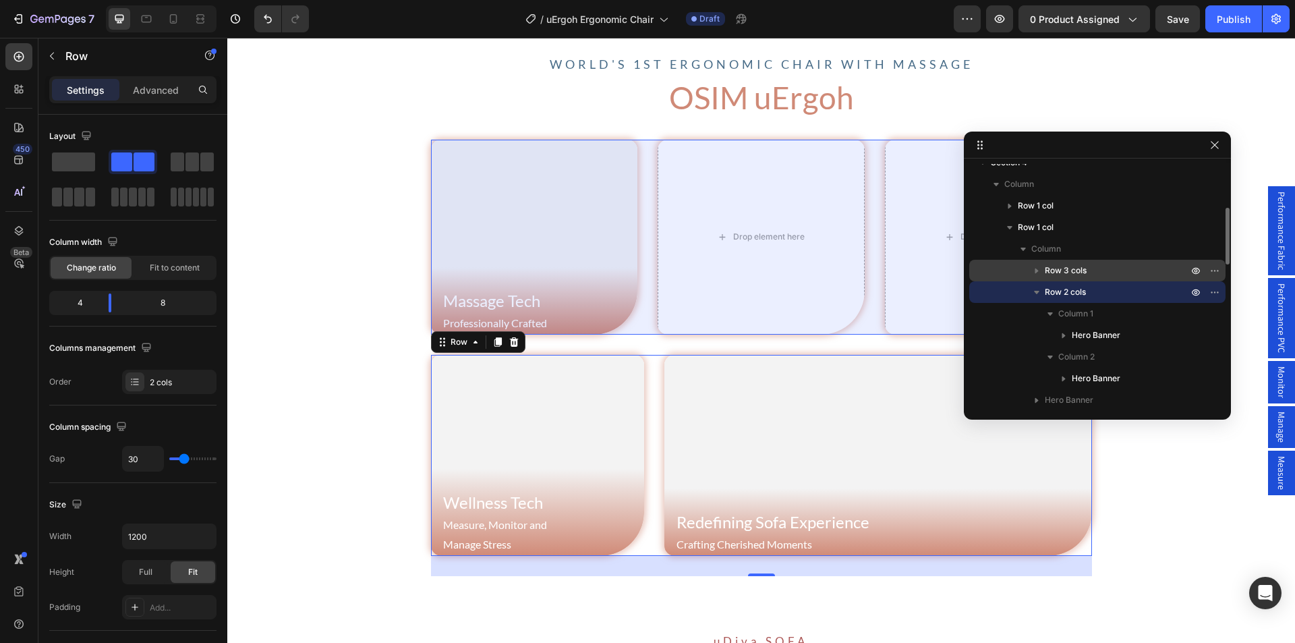
click at [1057, 273] on span "Row 3 cols" at bounding box center [1066, 270] width 42 height 13
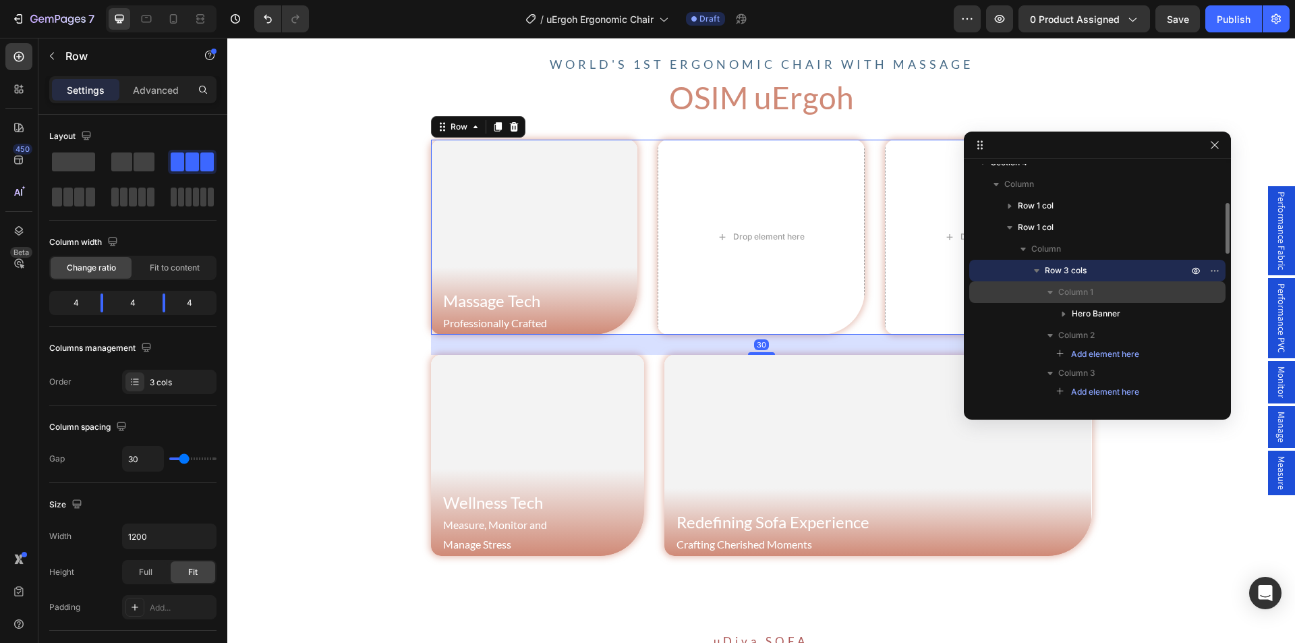
click at [1081, 294] on span "Column 1" at bounding box center [1076, 291] width 35 height 13
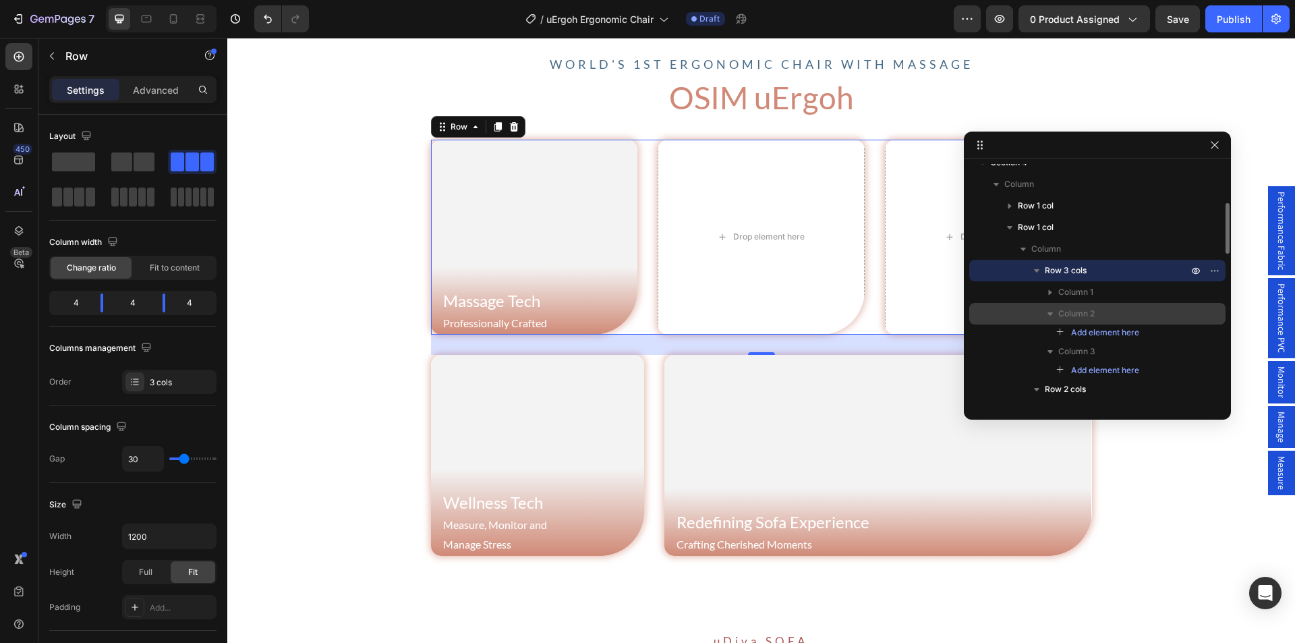
click at [1086, 315] on span "Column 2" at bounding box center [1077, 313] width 36 height 13
click at [1106, 312] on p "Column 2" at bounding box center [1125, 313] width 132 height 13
click at [448, 132] on div "Row" at bounding box center [459, 127] width 22 height 12
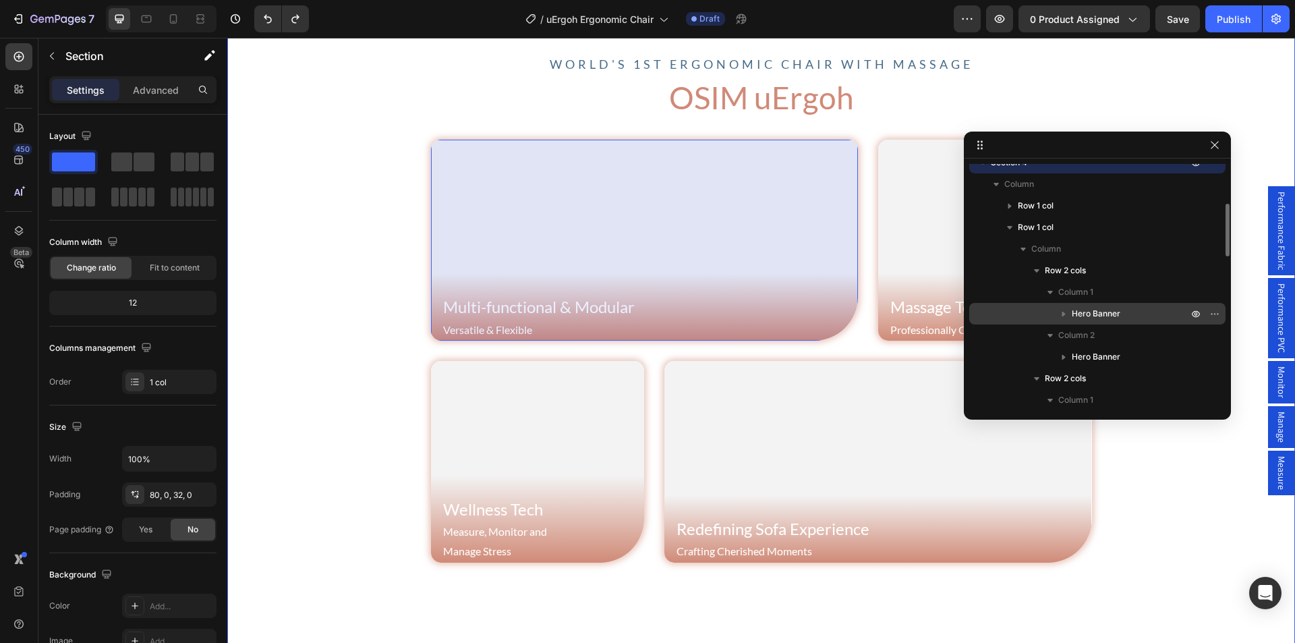
click at [1101, 312] on span "Hero Banner" at bounding box center [1096, 313] width 49 height 13
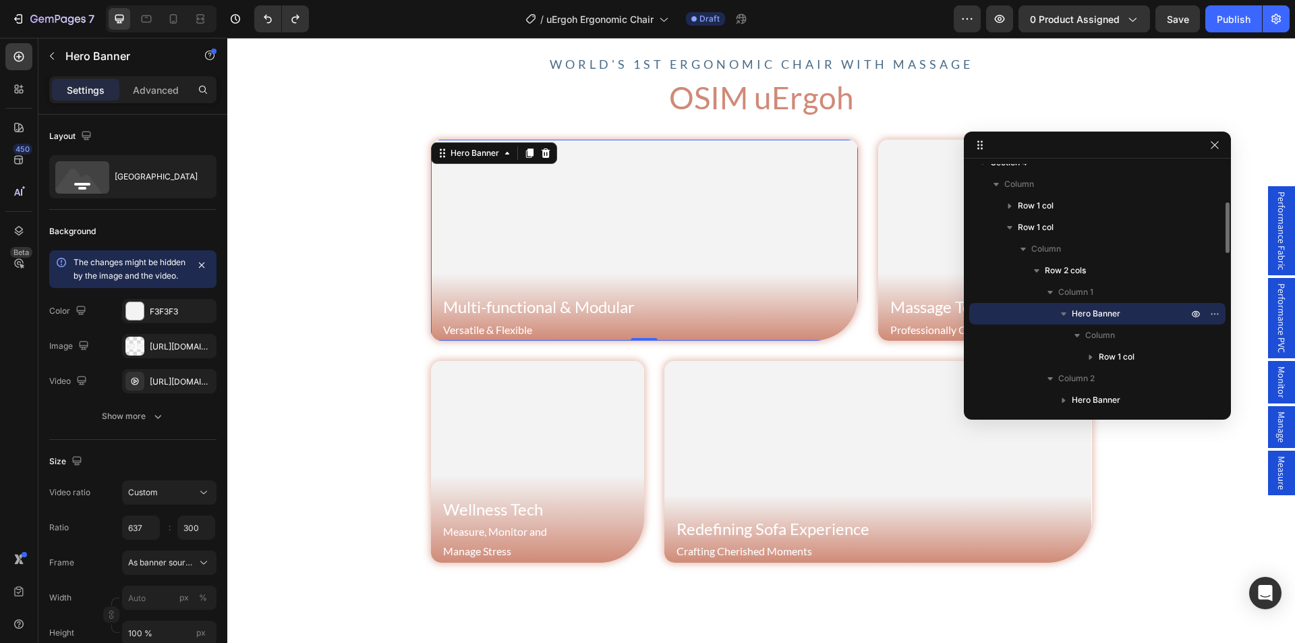
click at [1065, 313] on icon "button" at bounding box center [1063, 313] width 5 height 3
click at [1065, 339] on span "Column 2" at bounding box center [1077, 335] width 36 height 13
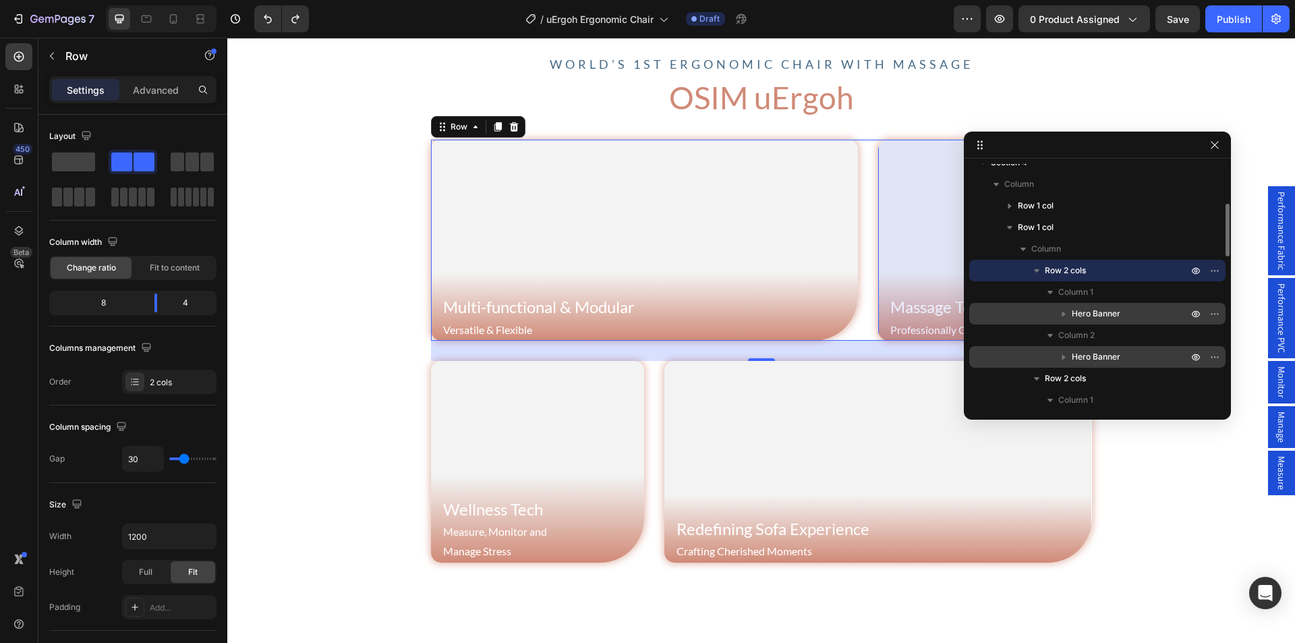
click at [1090, 355] on span "Hero Banner" at bounding box center [1096, 356] width 49 height 13
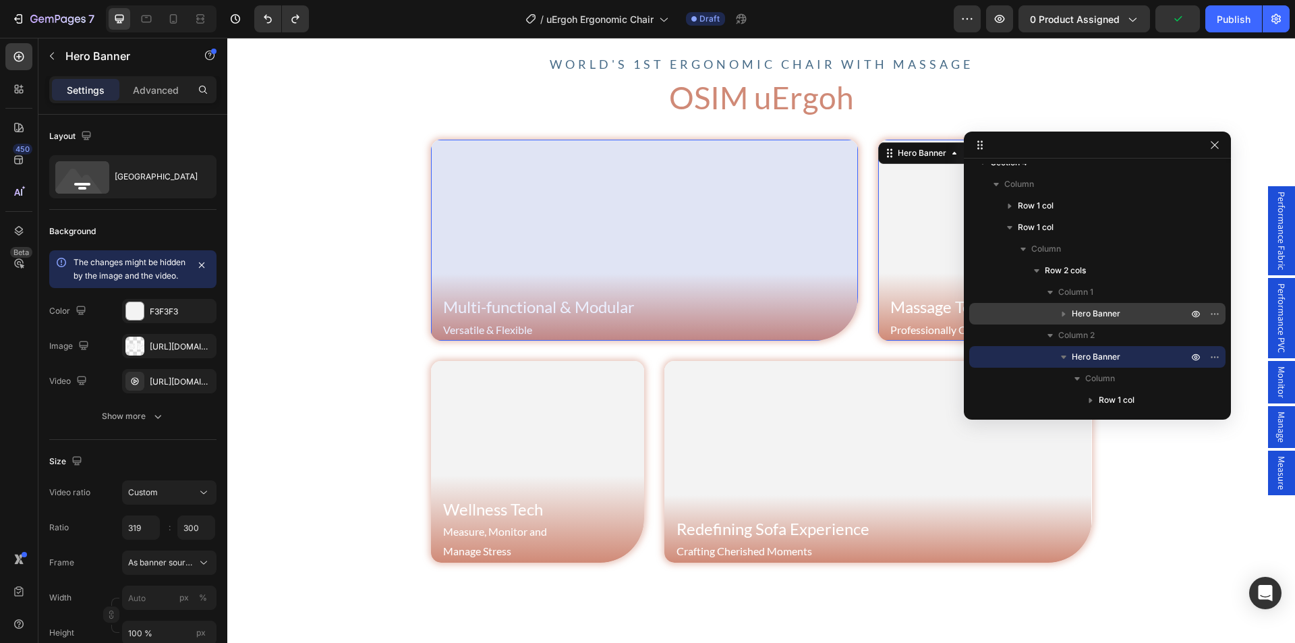
drag, startPoint x: 1088, startPoint y: 356, endPoint x: 1100, endPoint y: 308, distance: 48.9
click at [1100, 308] on div "Column 1 Hero Banner Column 2 Hero Banner Column Row 1 col" at bounding box center [1098, 346] width 256 height 130
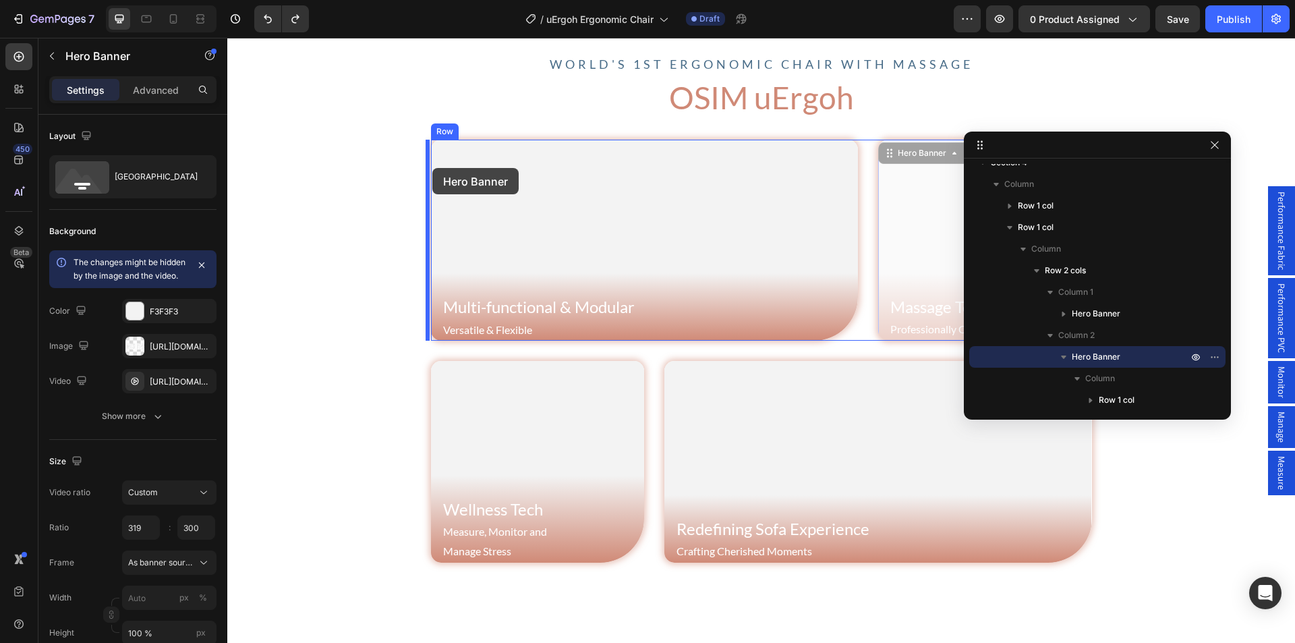
drag, startPoint x: 891, startPoint y: 159, endPoint x: 432, endPoint y: 168, distance: 458.2
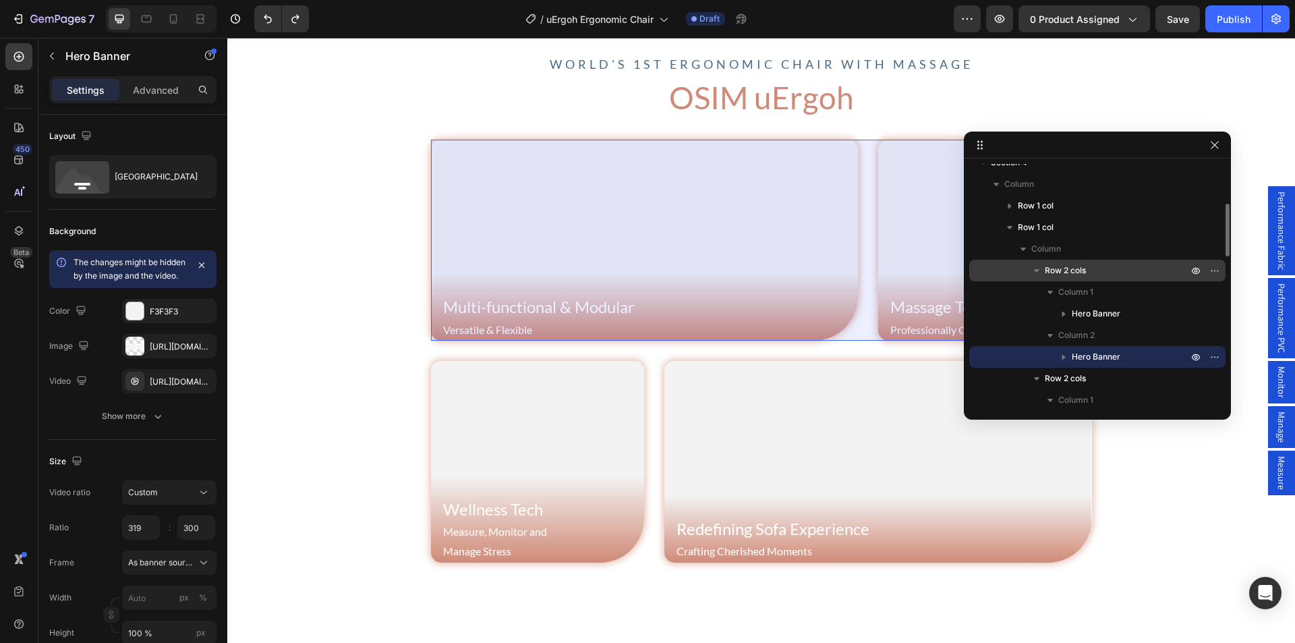
click at [1085, 273] on span "Row 2 cols" at bounding box center [1065, 270] width 41 height 13
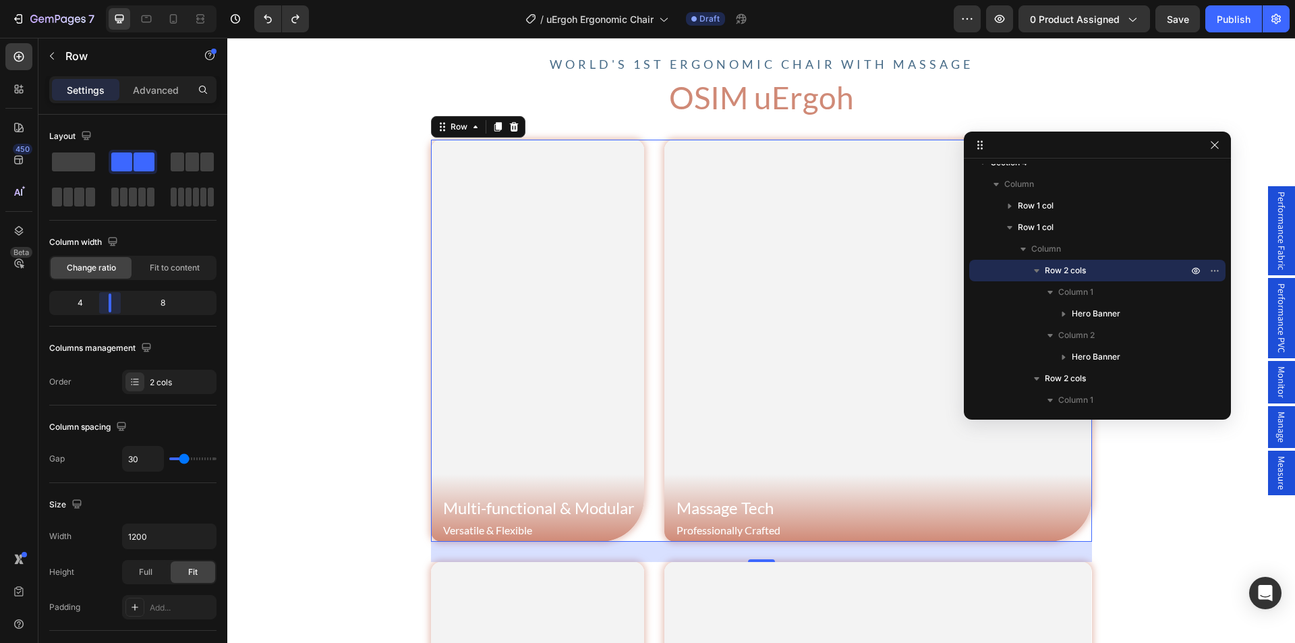
drag, startPoint x: 156, startPoint y: 304, endPoint x: 101, endPoint y: 302, distance: 54.7
click at [101, 101] on body "7 Version history / uErgoh Ergonomic Chair Draft Preview 0 product assigned Sav…" at bounding box center [647, 50] width 1295 height 101
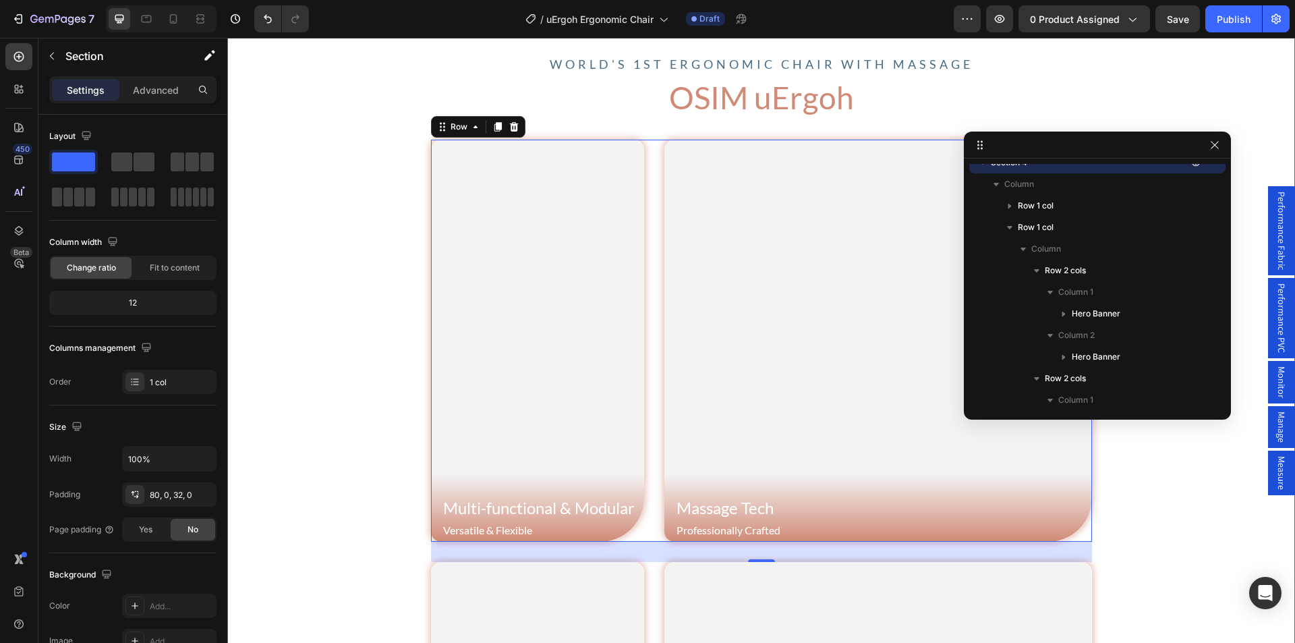
scroll to position [77, 0]
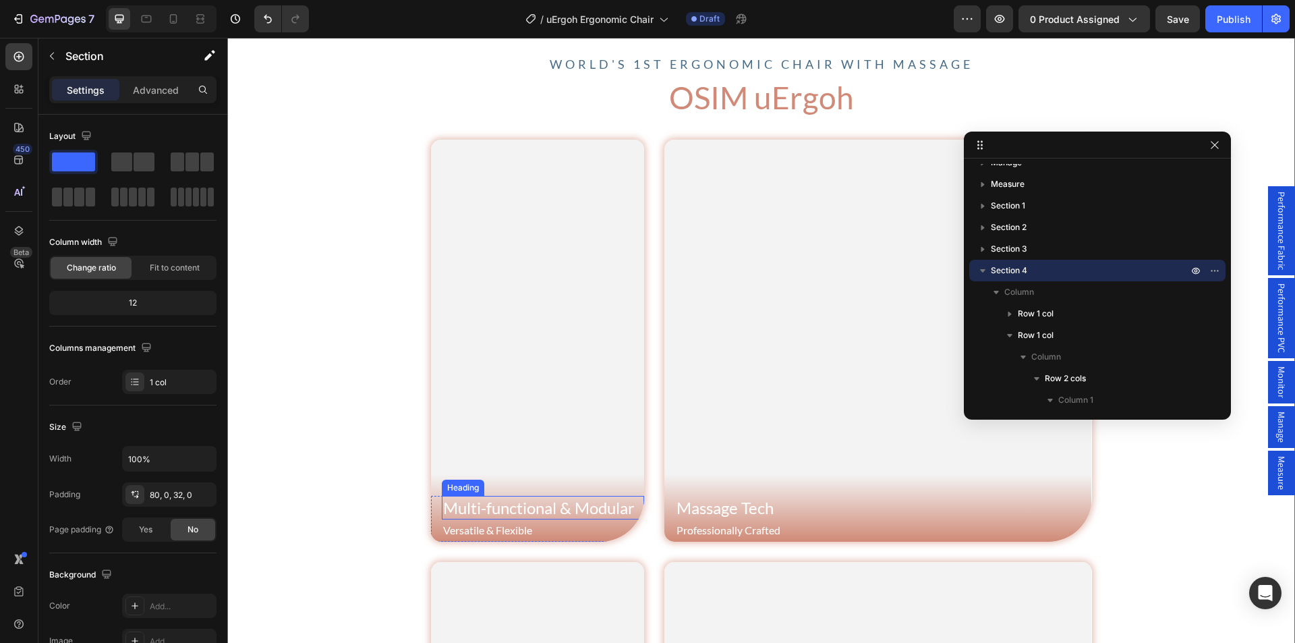
click at [497, 506] on h2 "Multi-functional & Modular" at bounding box center [543, 508] width 203 height 24
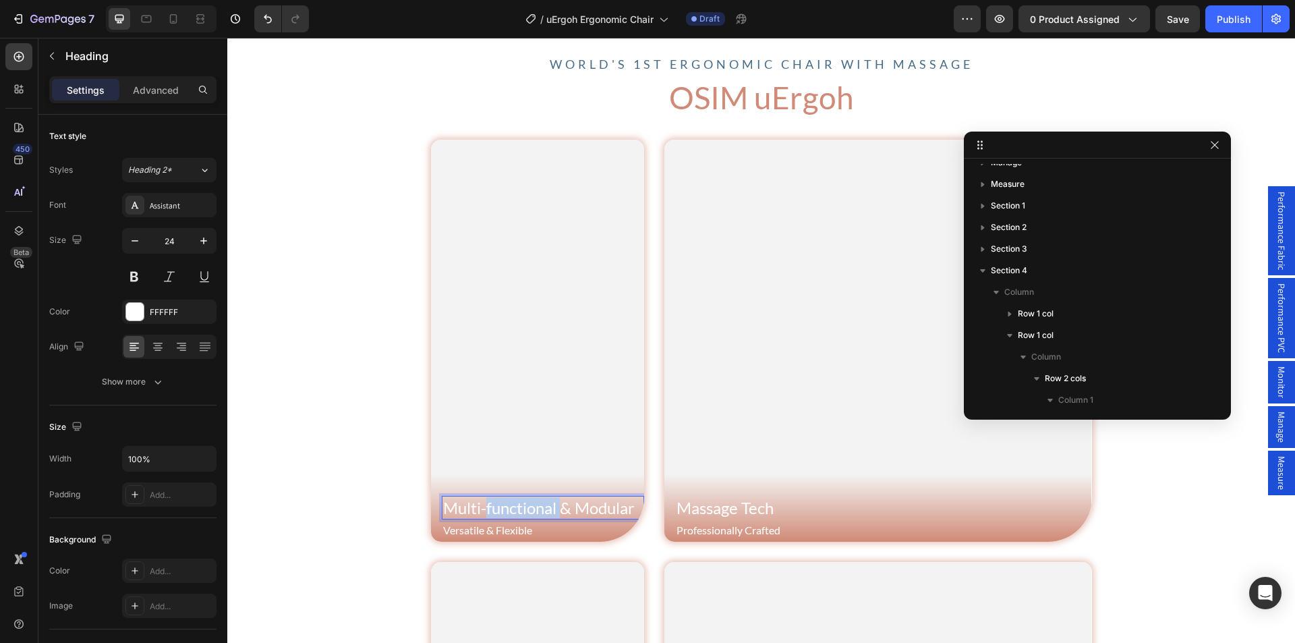
scroll to position [314, 0]
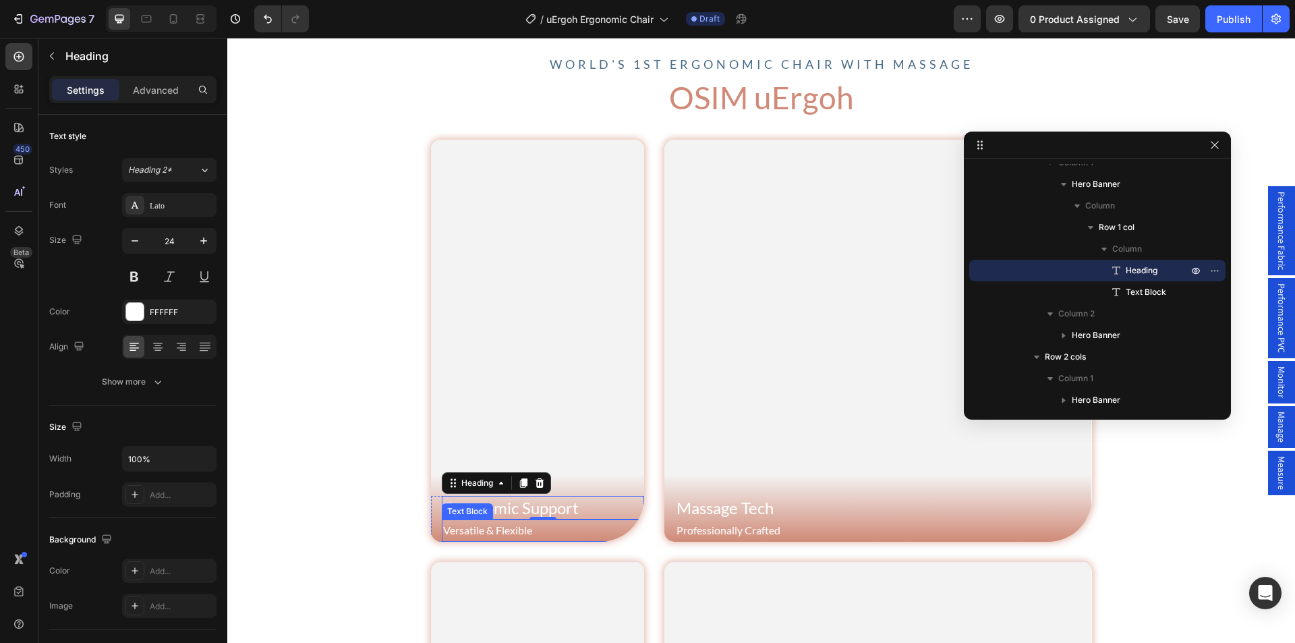
click at [490, 529] on p "Versatile & Flexible" at bounding box center [543, 531] width 200 height 20
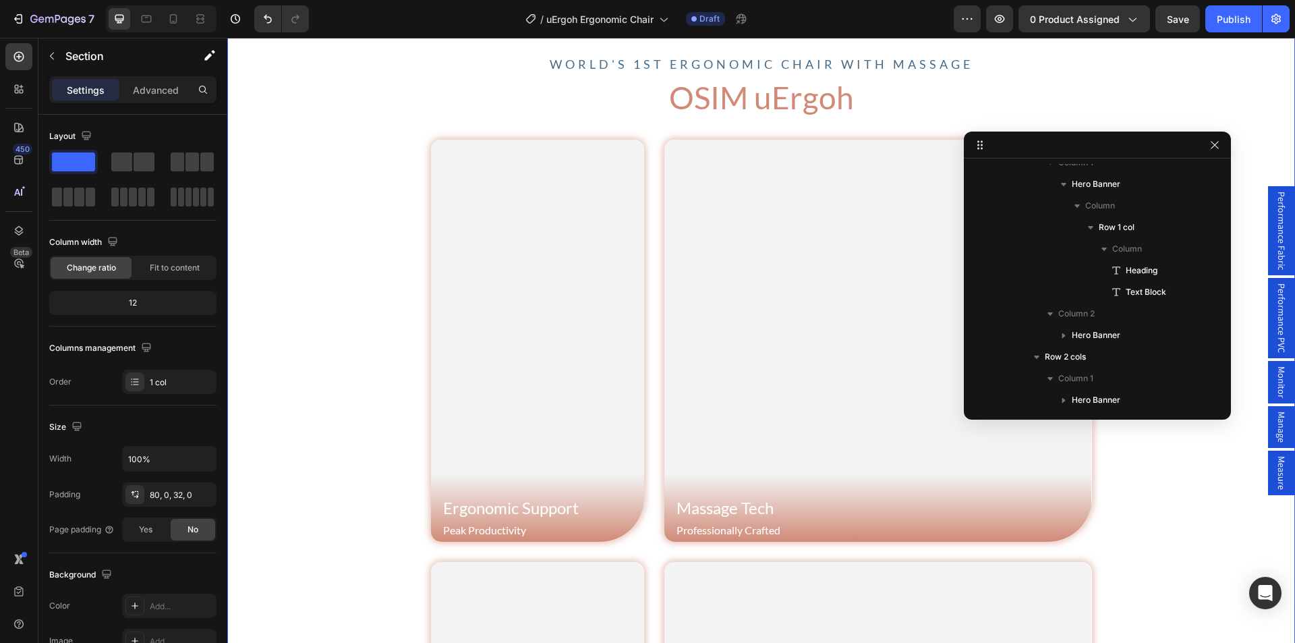
scroll to position [77, 0]
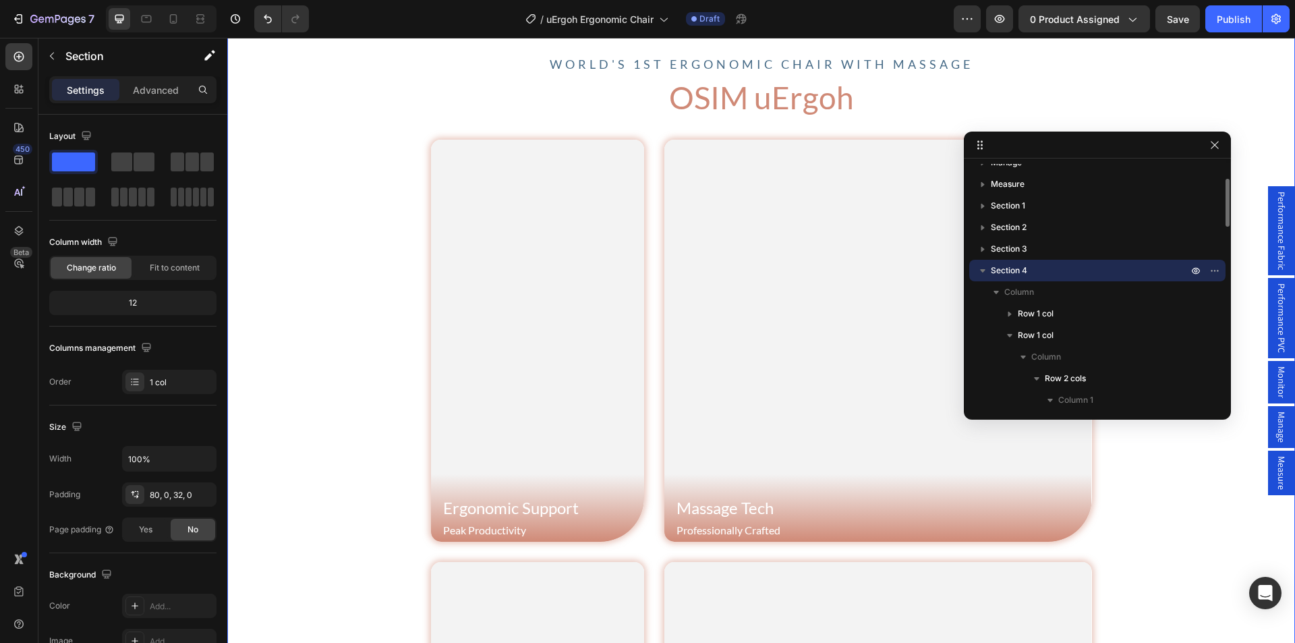
click at [576, 327] on div "Background Image" at bounding box center [538, 341] width 214 height 402
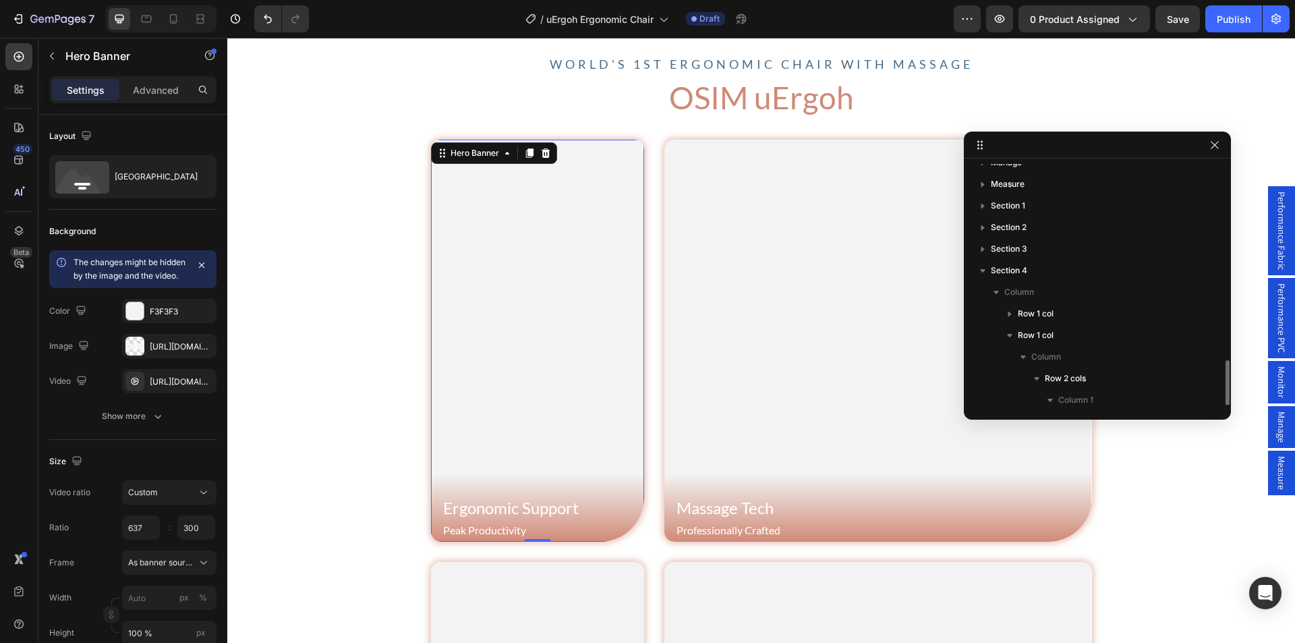
scroll to position [228, 0]
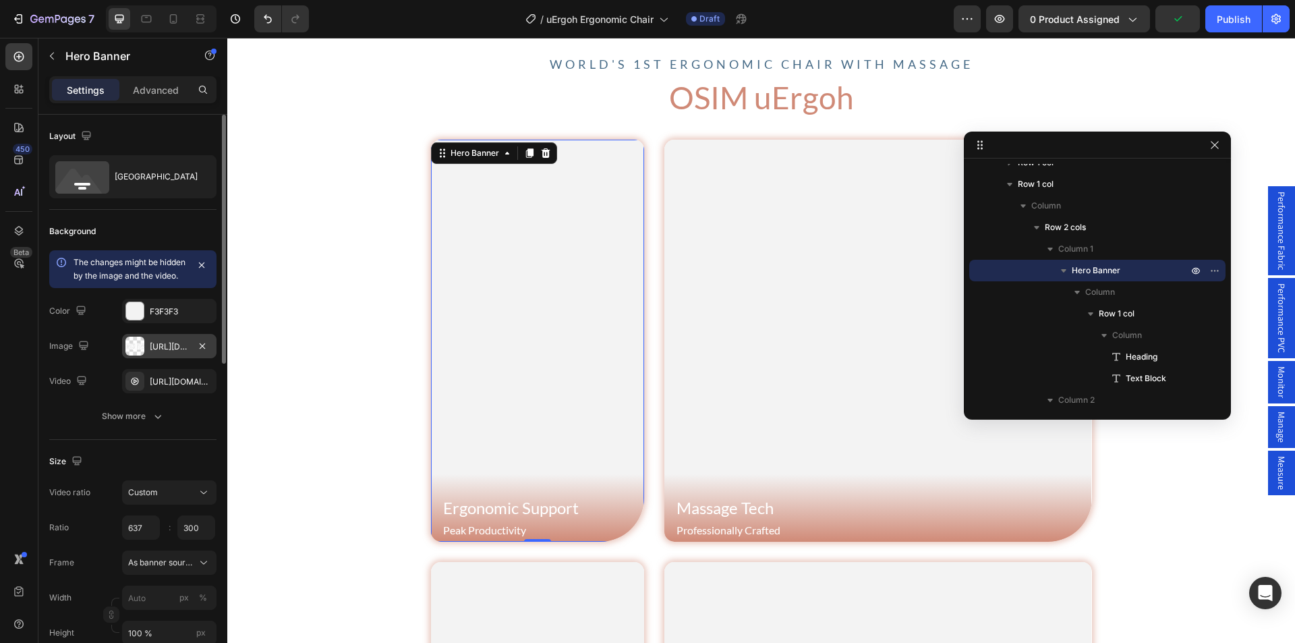
click at [130, 356] on div at bounding box center [134, 346] width 19 height 19
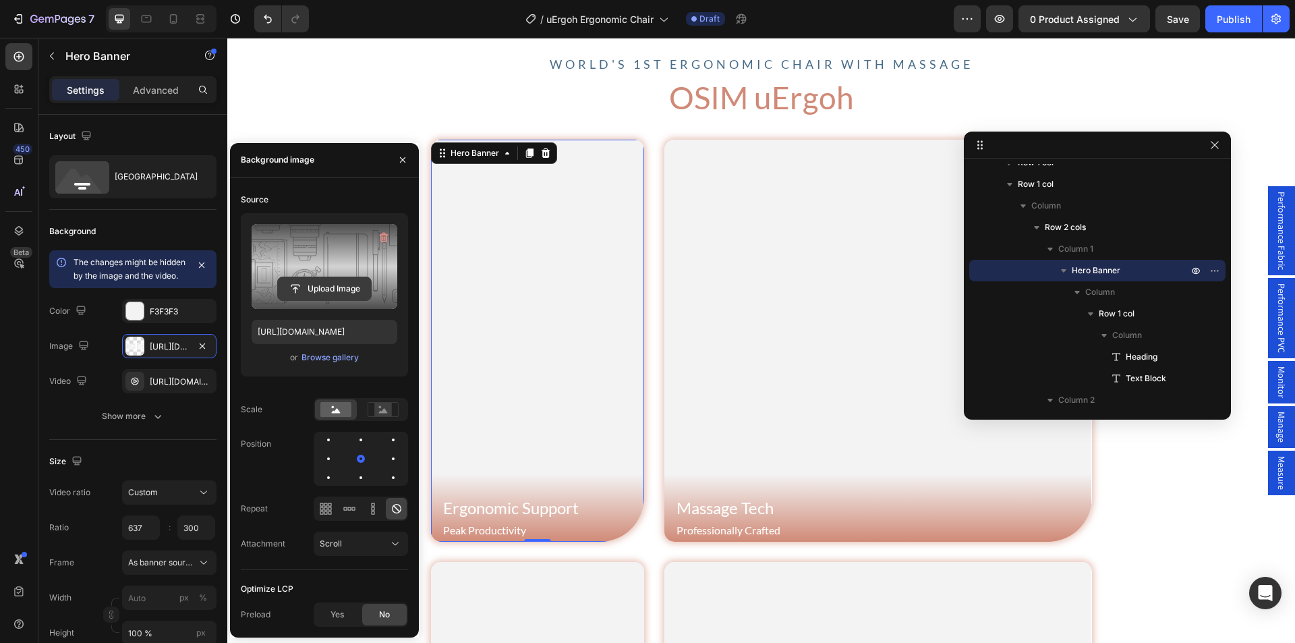
click at [318, 293] on input "file" at bounding box center [324, 288] width 93 height 23
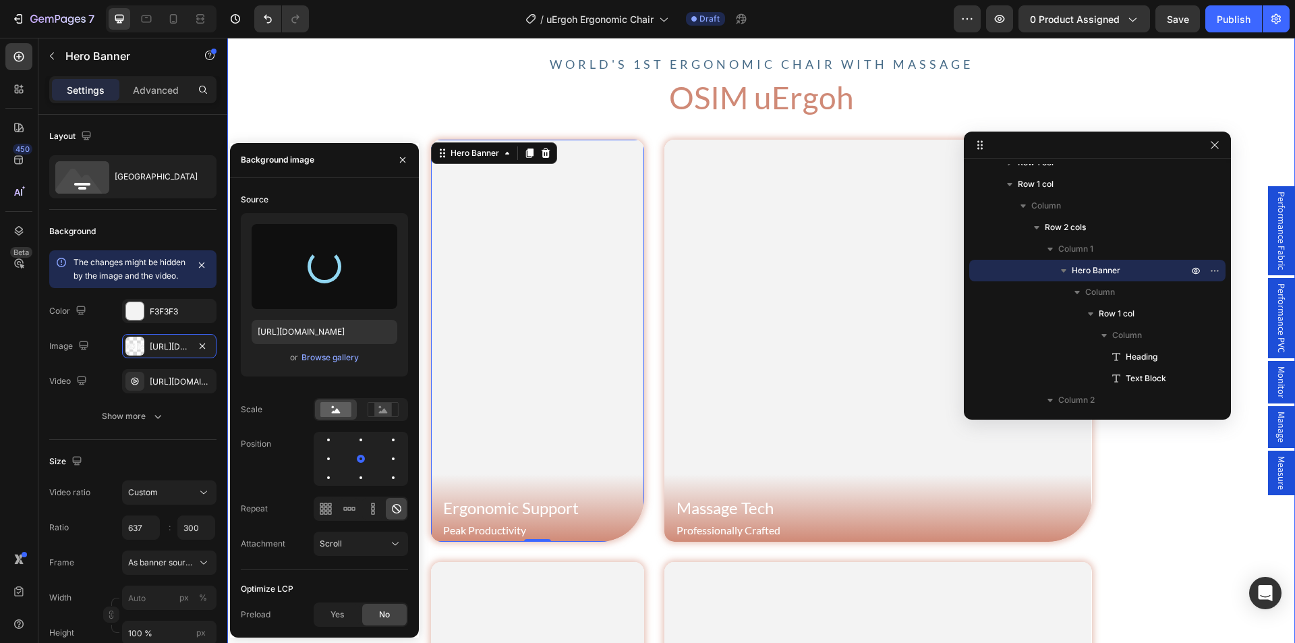
type input "https://cdn.shopify.com/s/files/1/0361/5362/2663/files/gempages_490524180744242…"
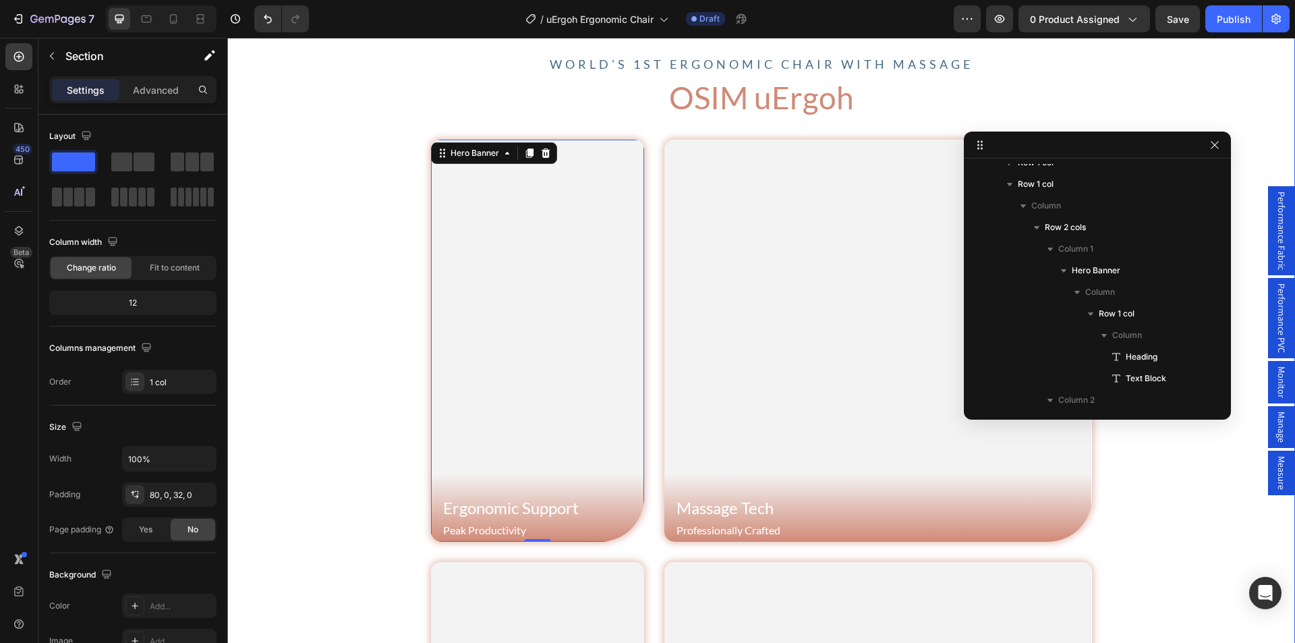
scroll to position [77, 0]
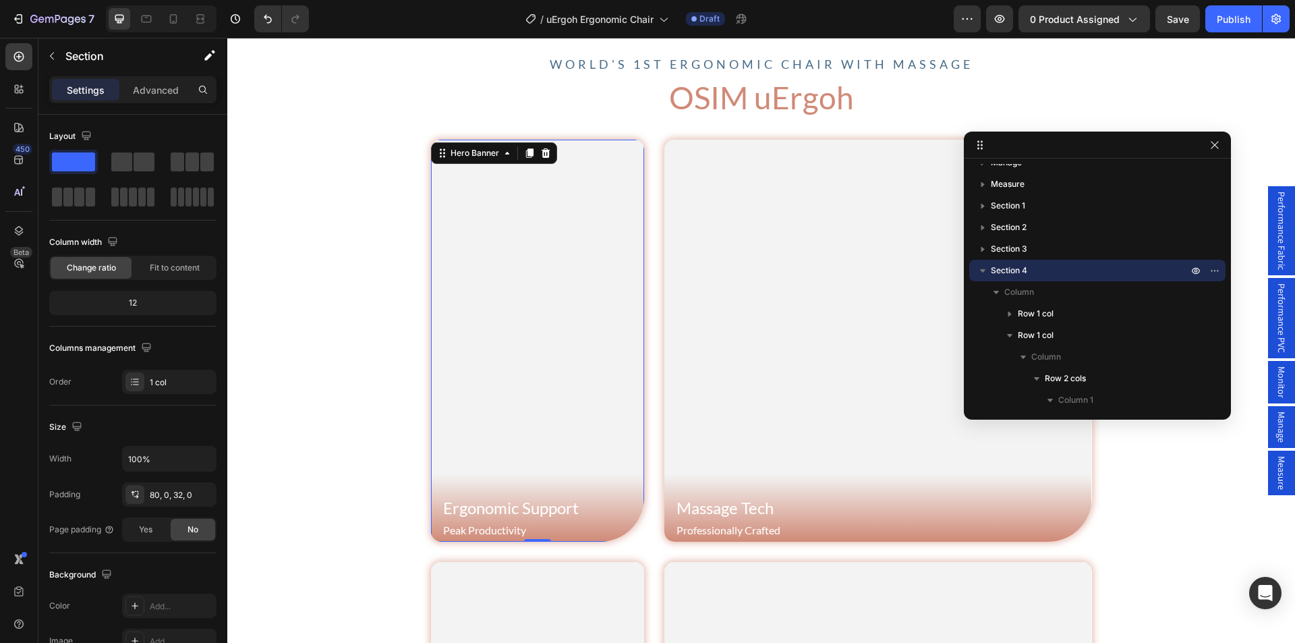
click at [492, 330] on div "Background Image" at bounding box center [538, 341] width 214 height 402
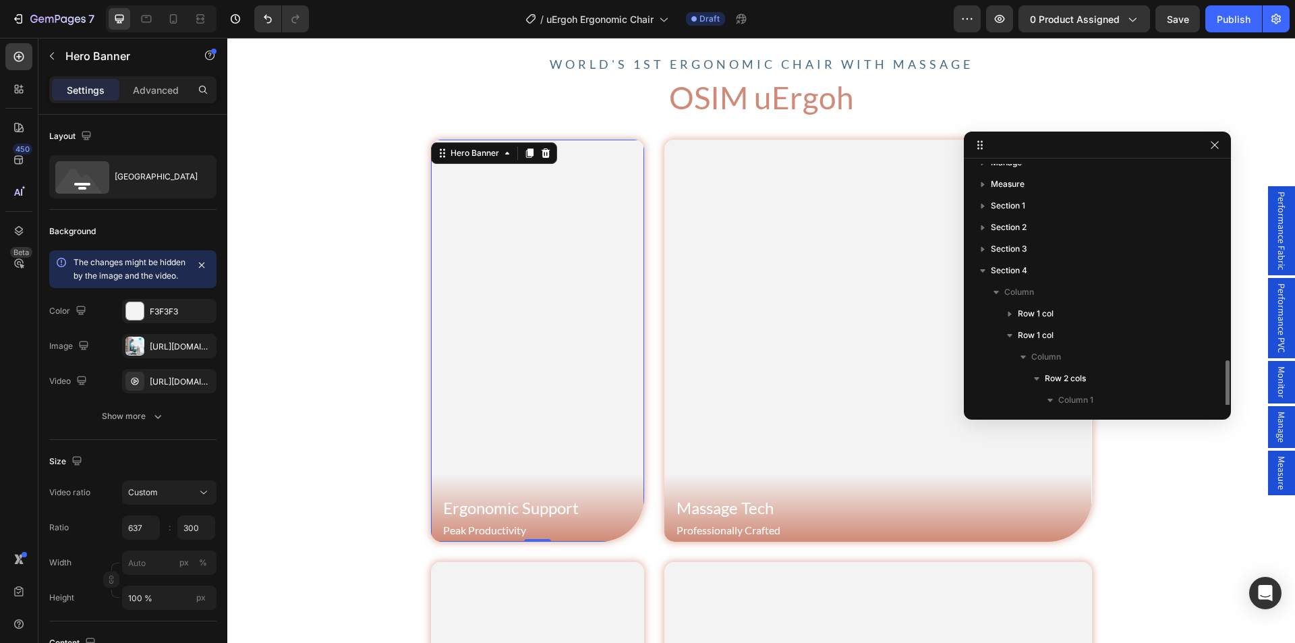
scroll to position [228, 0]
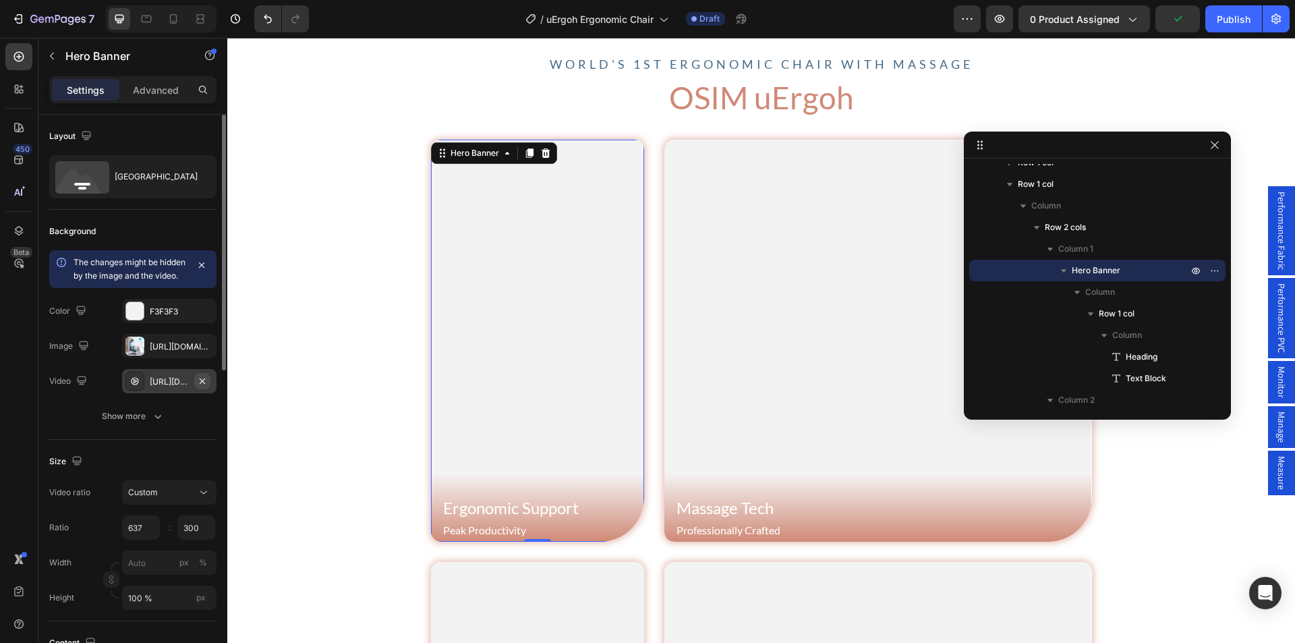
click at [206, 387] on icon "button" at bounding box center [202, 381] width 11 height 11
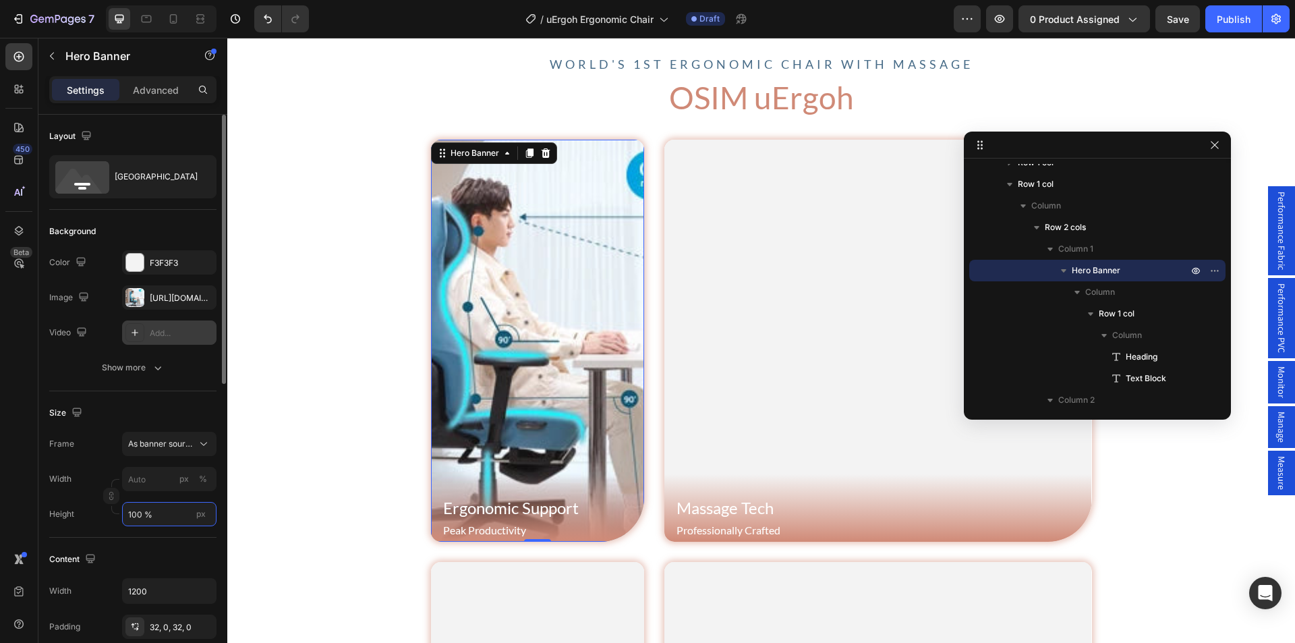
click at [154, 520] on input "100 %" at bounding box center [169, 514] width 94 height 24
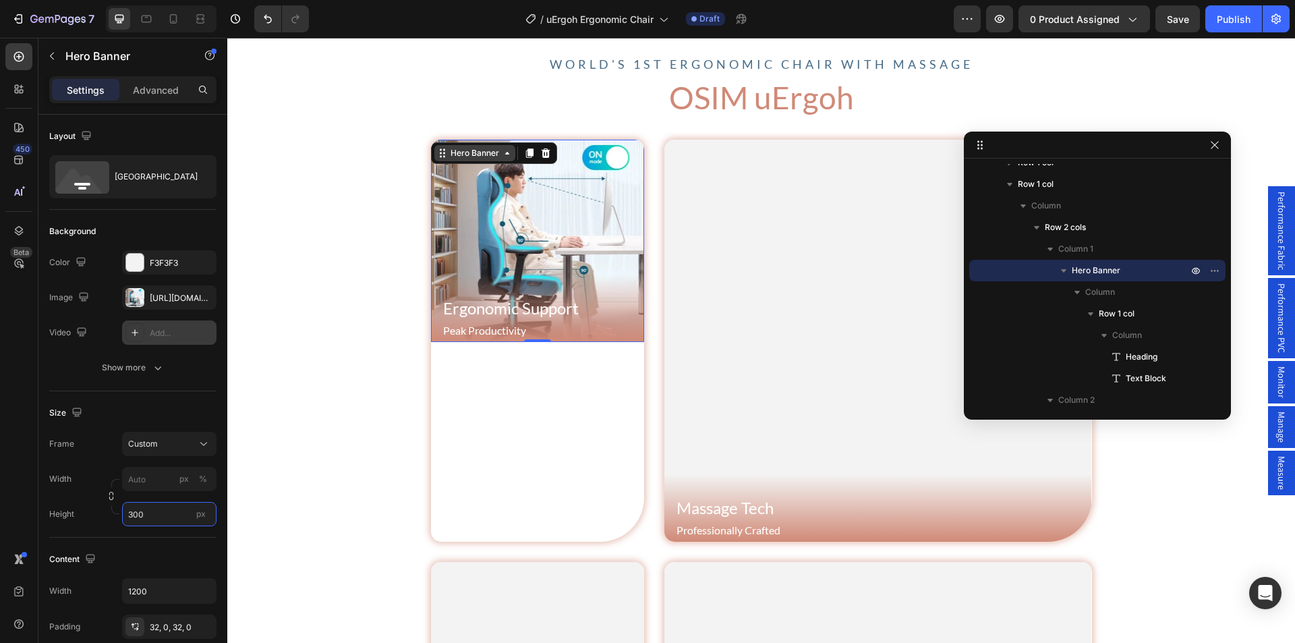
type input "300"
click at [466, 155] on div "Hero Banner" at bounding box center [475, 153] width 54 height 12
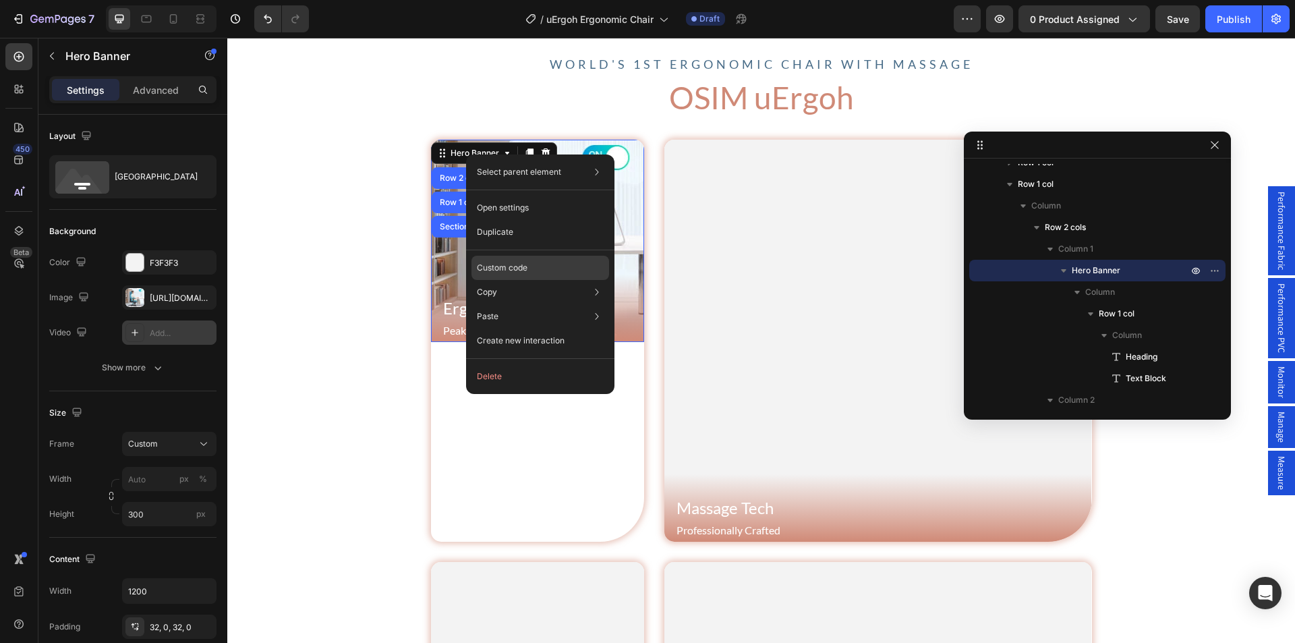
click at [507, 272] on p "Custom code" at bounding box center [502, 268] width 51 height 12
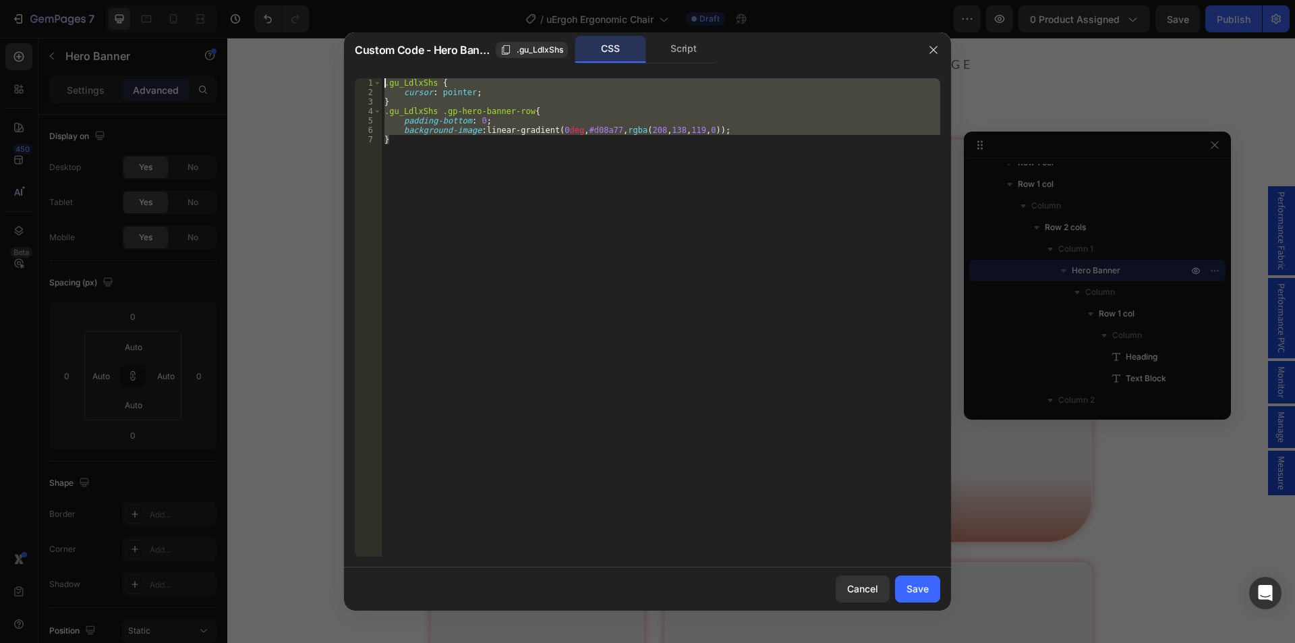
drag, startPoint x: 448, startPoint y: 156, endPoint x: 300, endPoint y: 45, distance: 185.5
click at [319, 47] on div "Custom Code - Hero Banner .gu_LdlxShs CSS Script } 1 2 3 4 5 6 7 .gu_LdlxShs { …" at bounding box center [647, 321] width 1295 height 643
type textarea ".gu_LdlxShs { cursor: pointer;"
click at [453, 145] on div ".gu_LdlxShs { cursor : pointer ; } .gu_LdlxShs .gp-hero-banner-row { padding-bo…" at bounding box center [661, 317] width 559 height 478
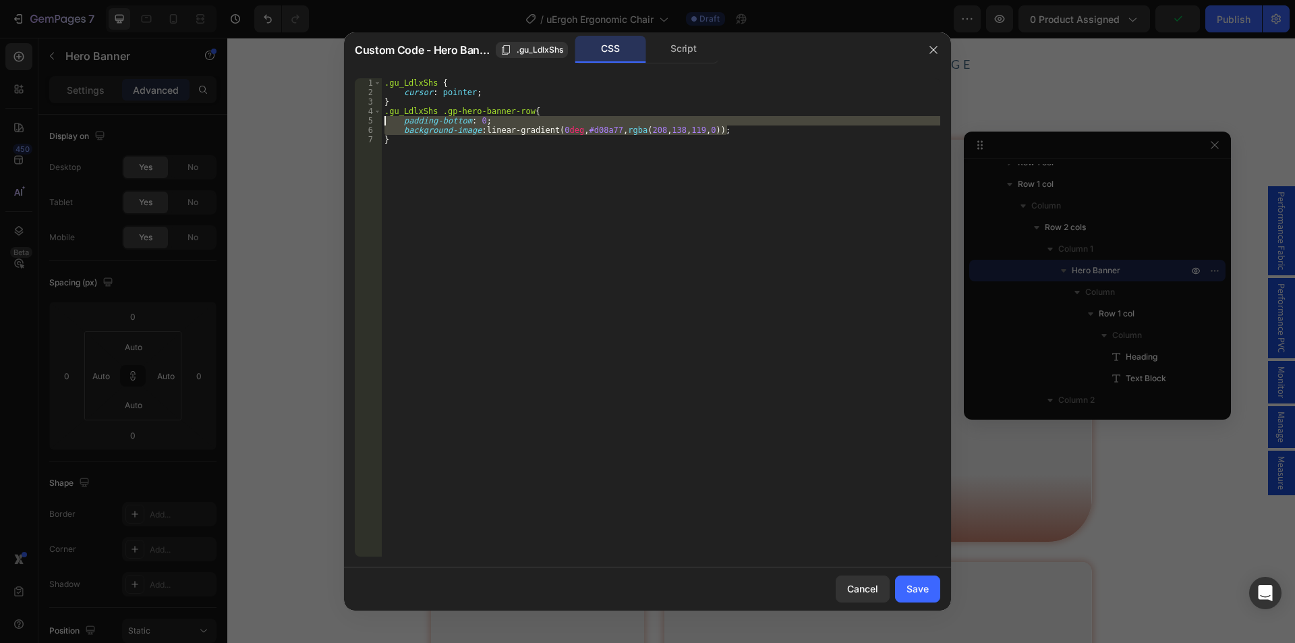
drag, startPoint x: 743, startPoint y: 129, endPoint x: 362, endPoint y: 119, distance: 382.0
click at [362, 119] on div "} 1 2 3 4 5 6 7 .gu_LdlxShs { cursor : pointer ; } .gu_LdlxShs .gp-hero-banner-…" at bounding box center [648, 317] width 586 height 478
type textarea "padding-bottom: 0; background-image: linear-gradient(0deg, #d08a77, rgba(208, 1…"
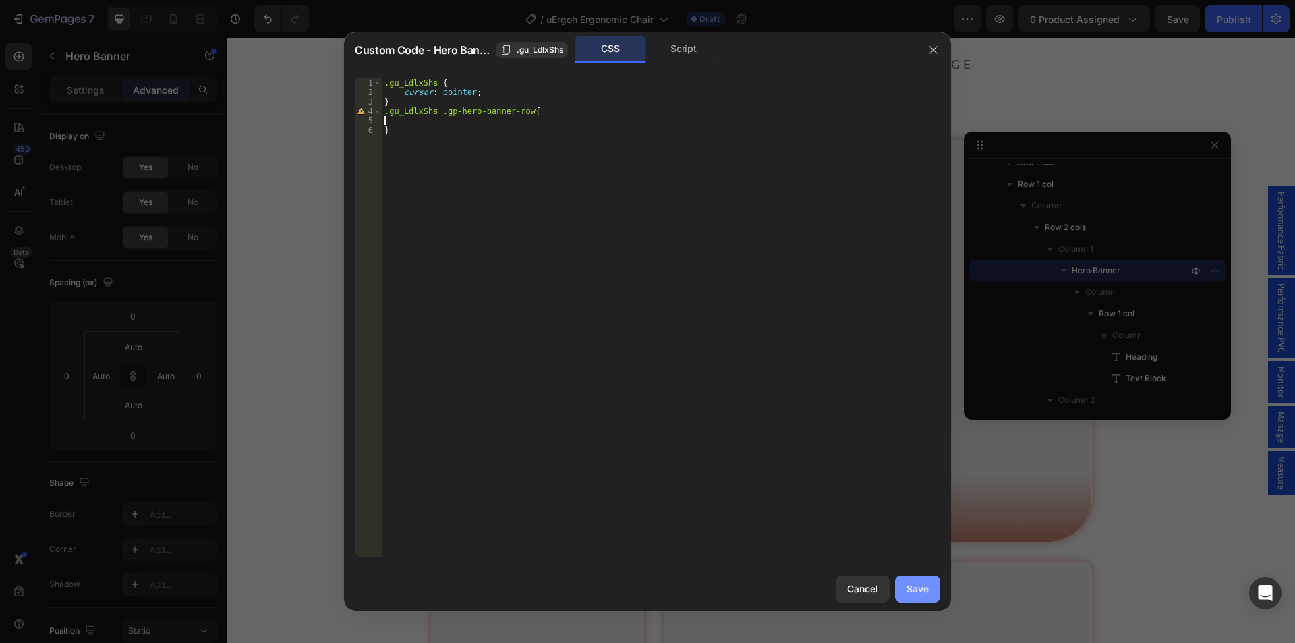
click at [913, 594] on div "Save" at bounding box center [918, 589] width 22 height 14
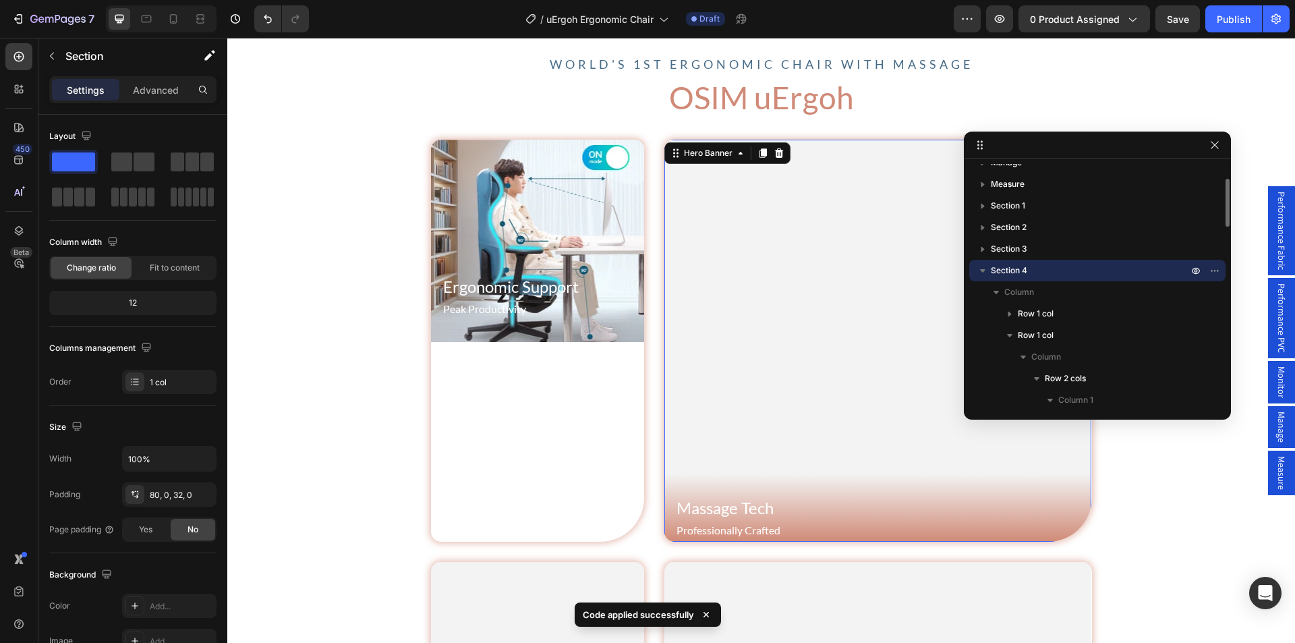
scroll to position [379, 0]
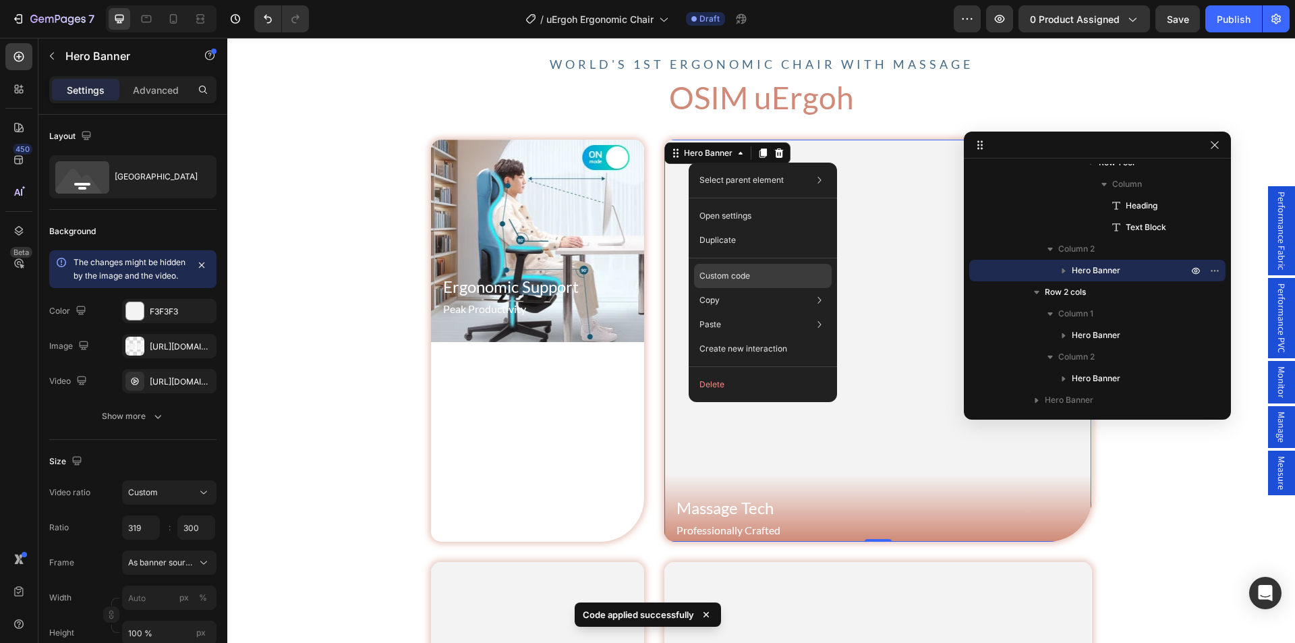
click at [733, 271] on p "Custom code" at bounding box center [725, 276] width 51 height 12
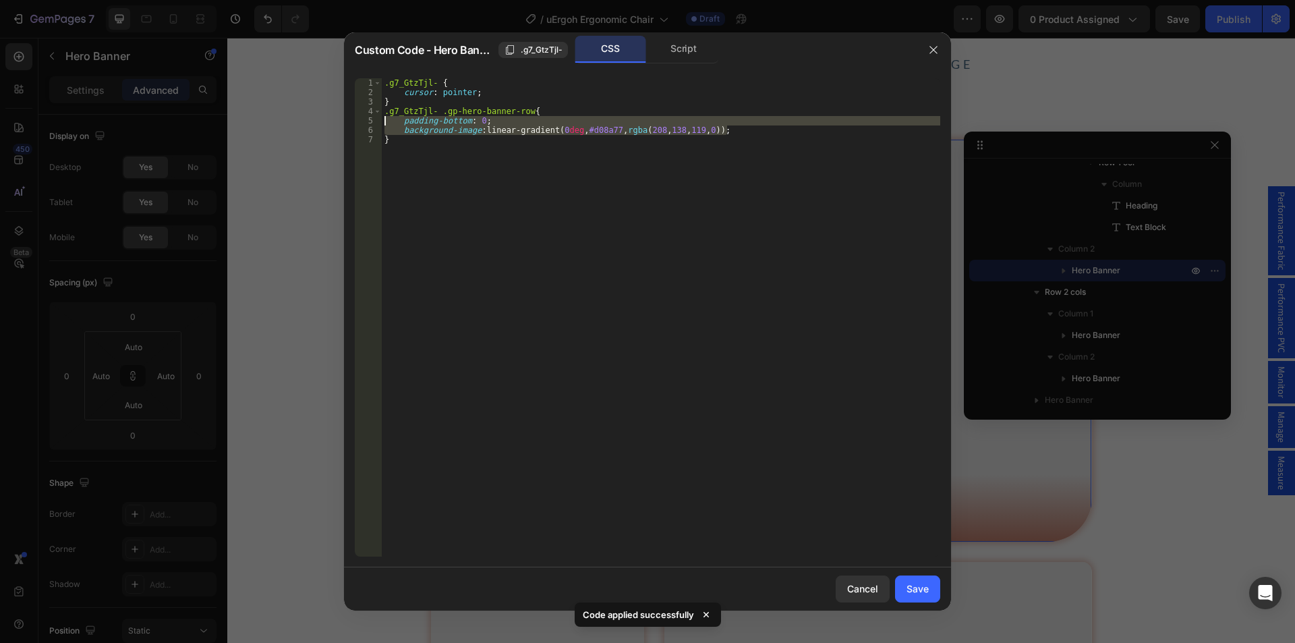
drag, startPoint x: 642, startPoint y: 123, endPoint x: 329, endPoint y: 125, distance: 313.1
click at [329, 125] on div "Custom Code - Hero Banner .g7_GtzTjl- CSS Script background-image: linear-gradi…" at bounding box center [647, 321] width 1295 height 643
type textarea "padding-bottom: 0; background-image: linear-gradient(0deg, #d08a77, rgba(208, 1…"
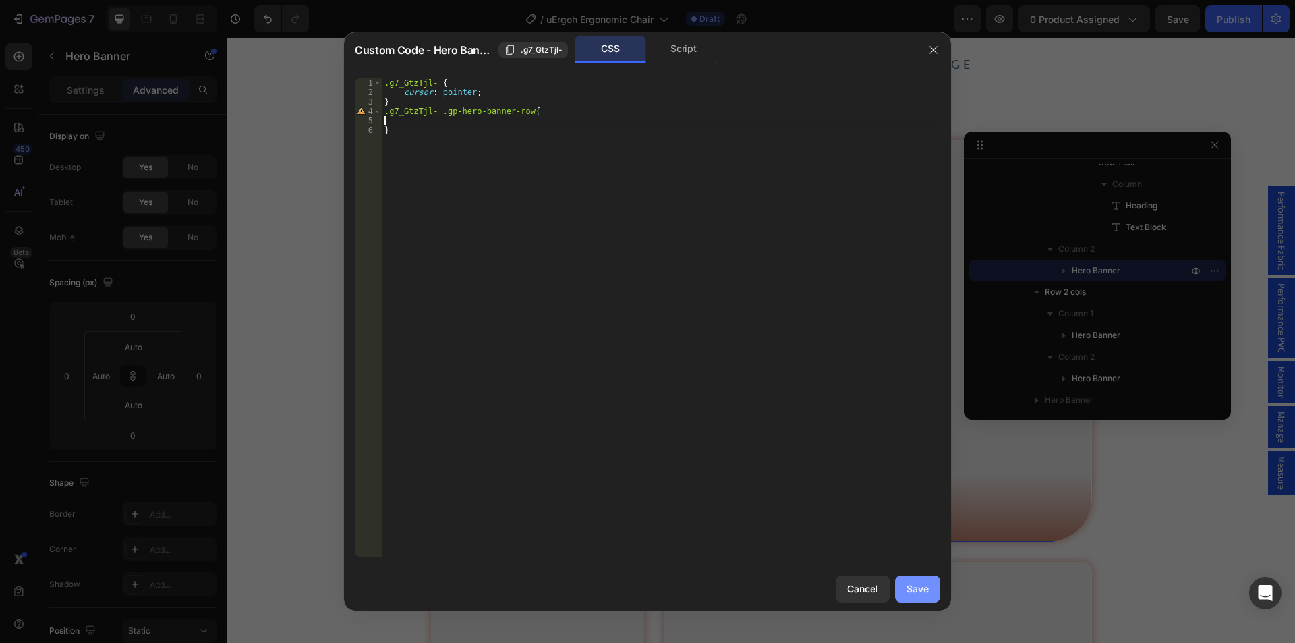
click at [919, 584] on div "Save" at bounding box center [918, 589] width 22 height 14
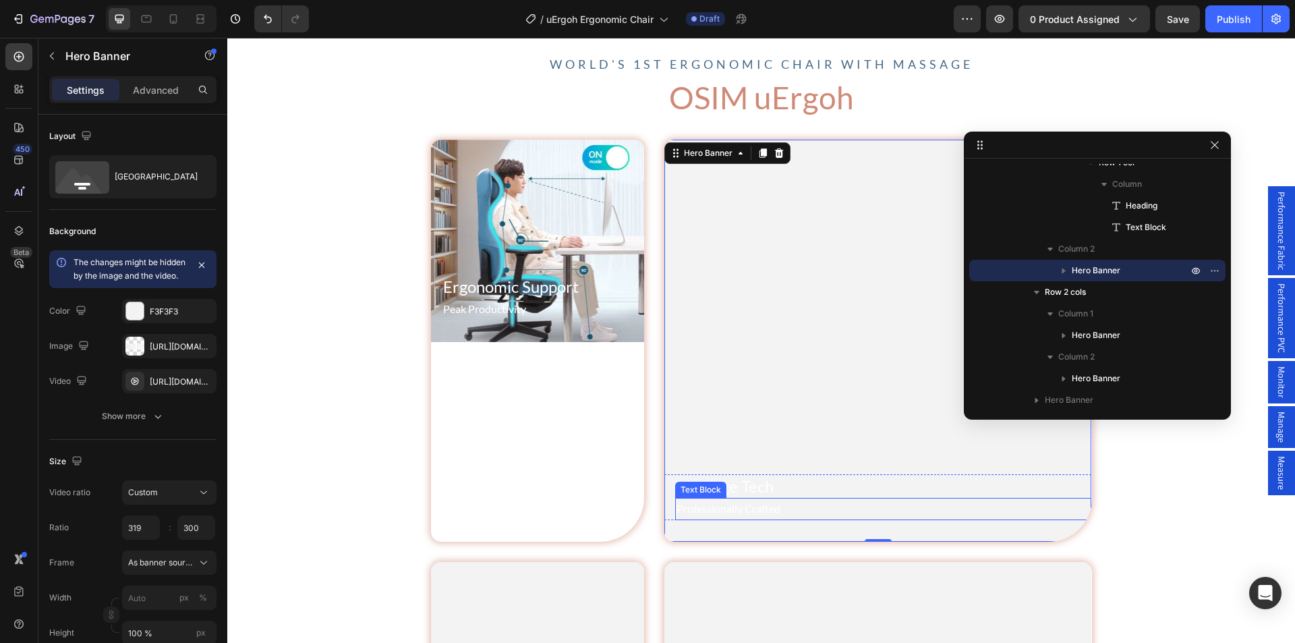
click at [712, 511] on p "Professionally Crafted" at bounding box center [884, 509] width 414 height 20
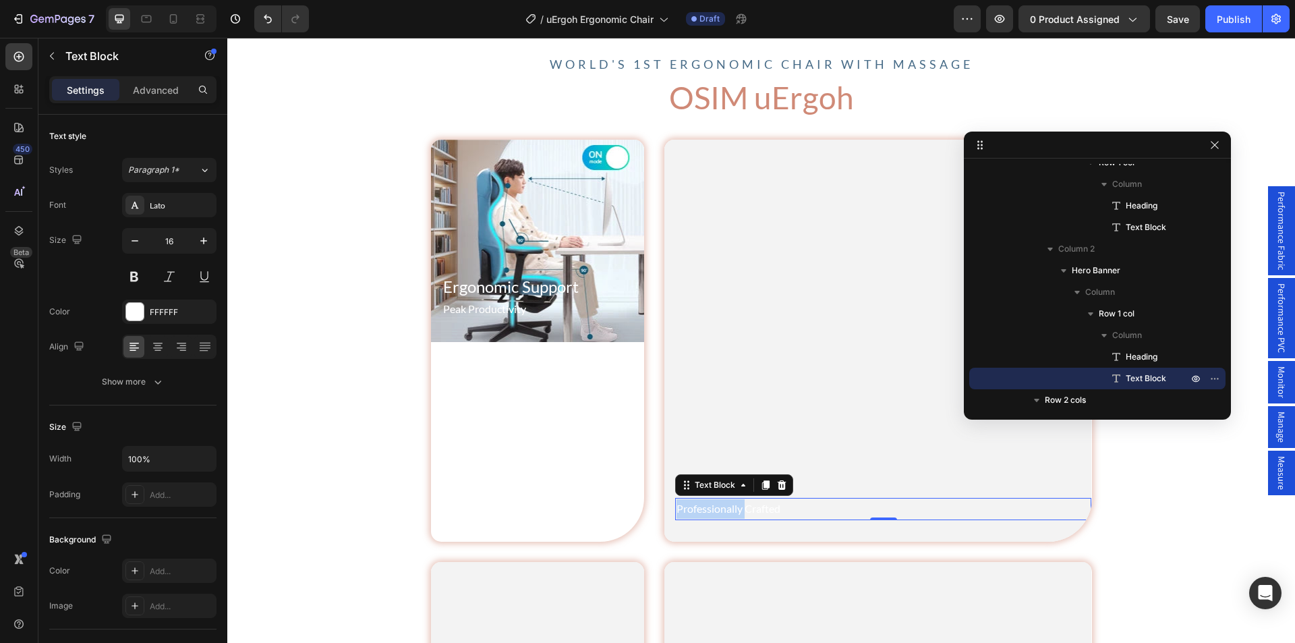
click at [712, 511] on p "Professionally Crafted" at bounding box center [884, 509] width 414 height 20
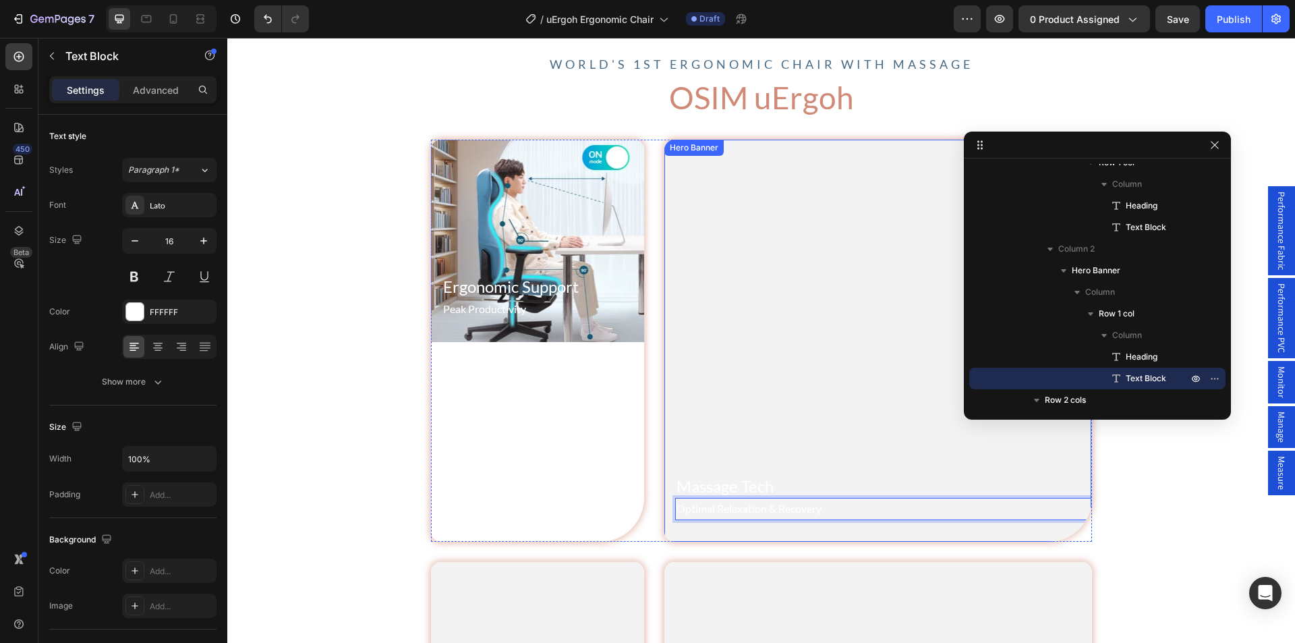
click at [729, 269] on video "Background Image" at bounding box center [878, 341] width 427 height 402
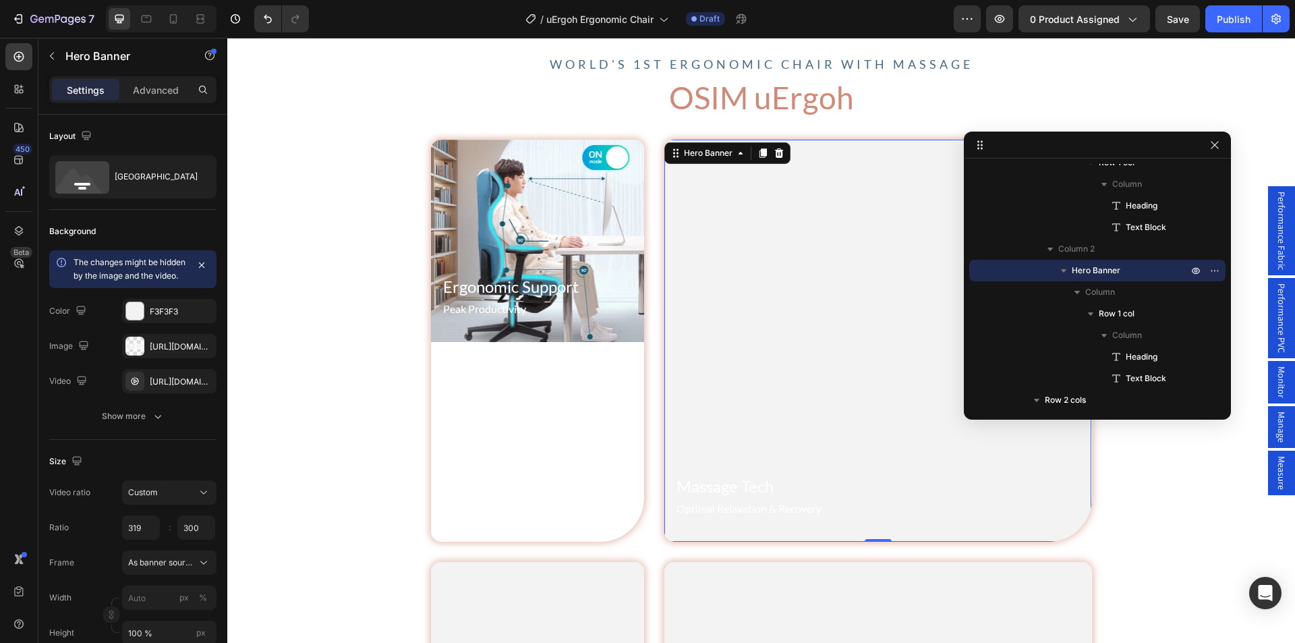
drag, startPoint x: 202, startPoint y: 394, endPoint x: 184, endPoint y: 380, distance: 22.5
click at [0, 0] on icon "button" at bounding box center [0, 0] width 0 height 0
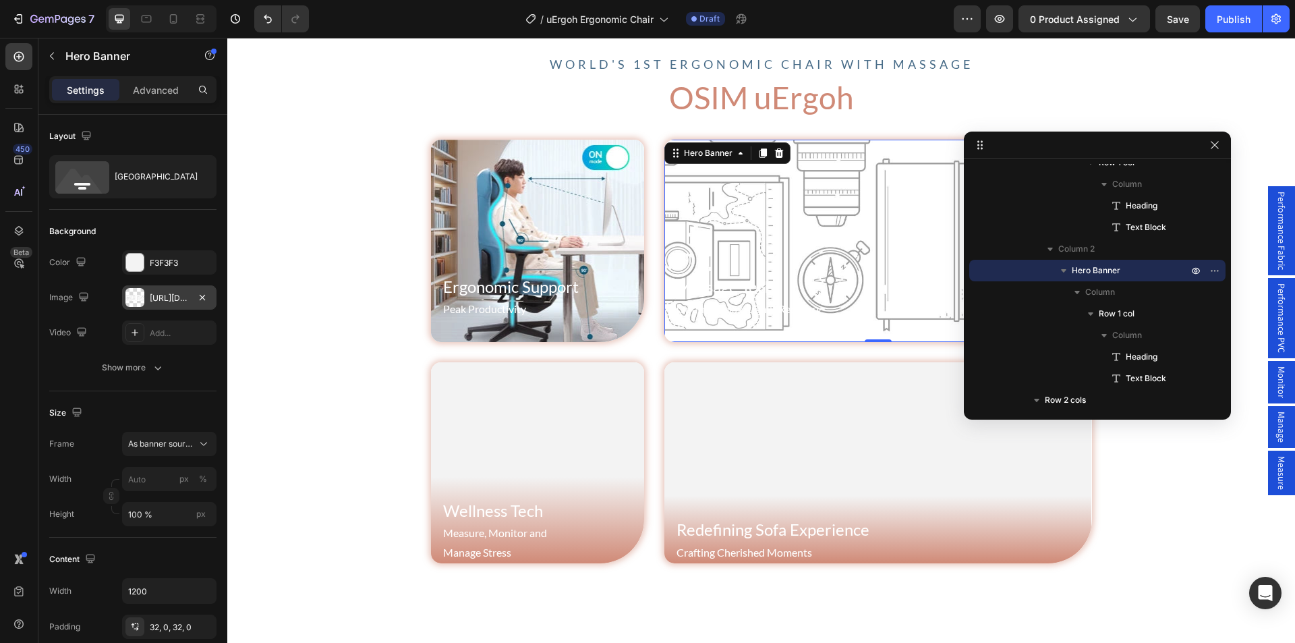
click at [166, 297] on div "[URL][DOMAIN_NAME]" at bounding box center [169, 298] width 39 height 12
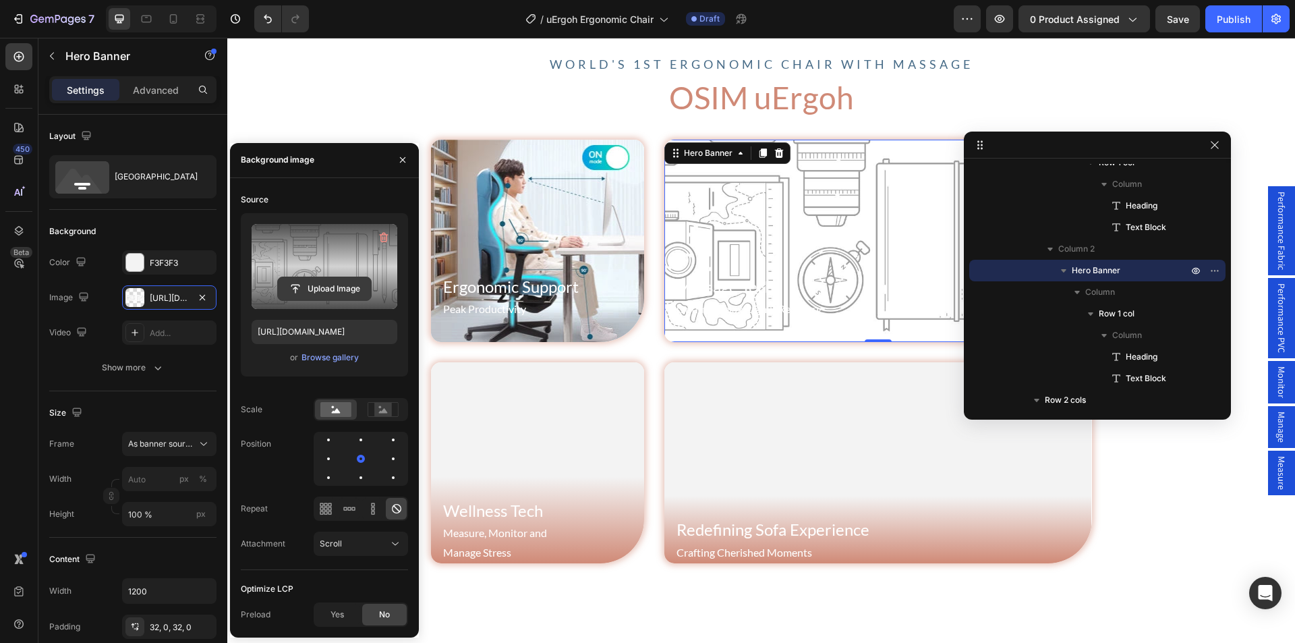
click at [318, 287] on input "file" at bounding box center [324, 288] width 93 height 23
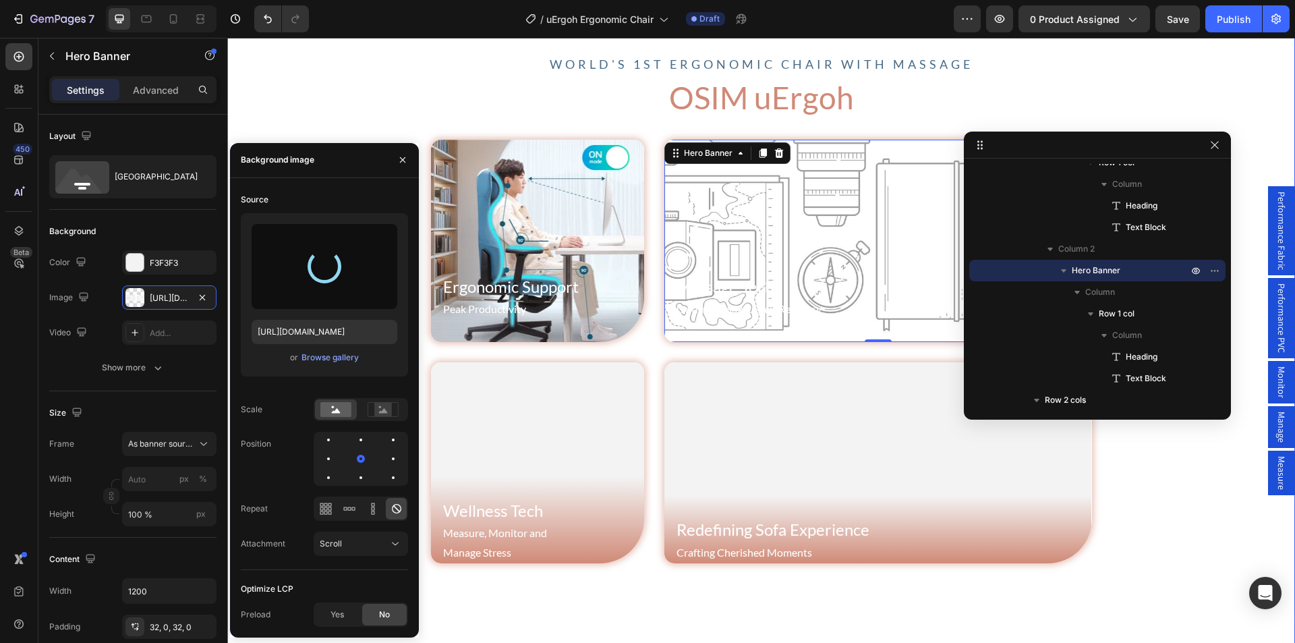
type input "https://cdn.shopify.com/s/files/1/0361/5362/2663/files/gempages_490524180744242…"
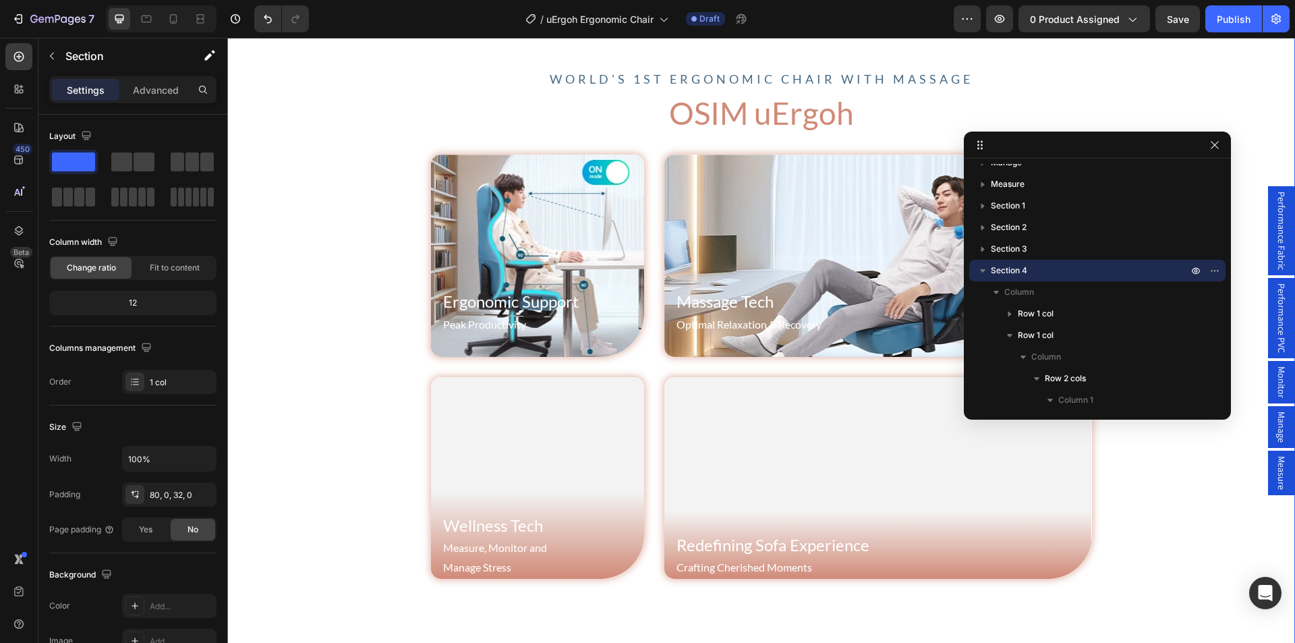
scroll to position [102, 0]
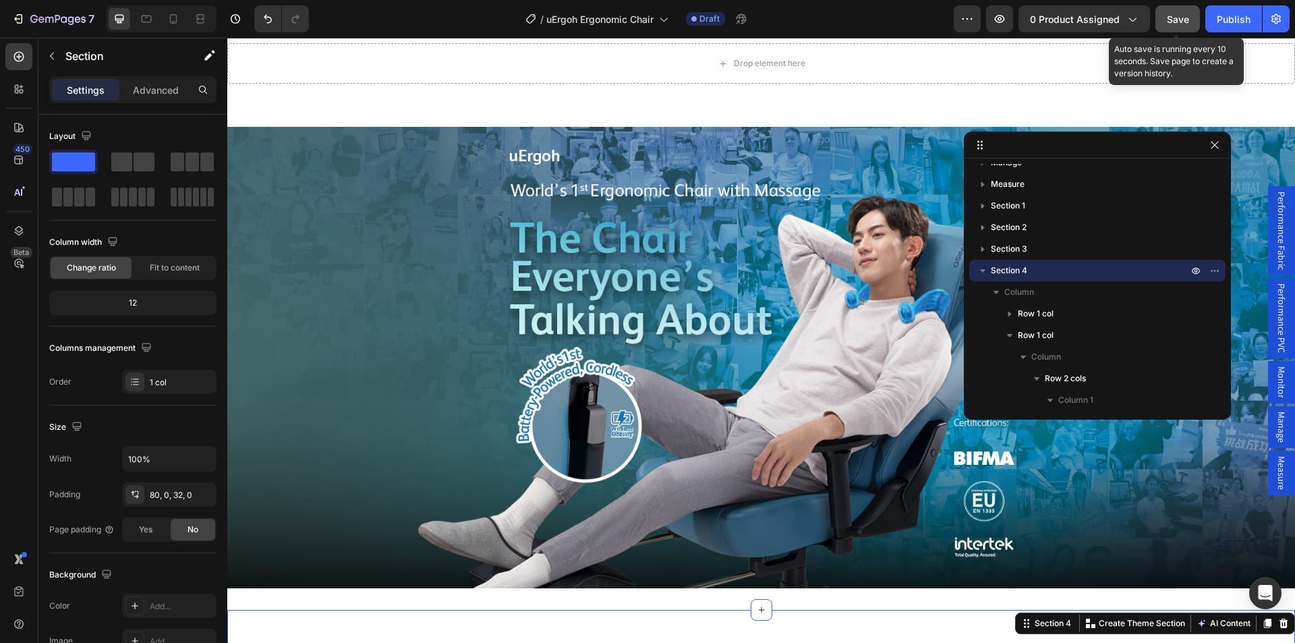
click at [1188, 17] on span "Save" at bounding box center [1178, 18] width 22 height 11
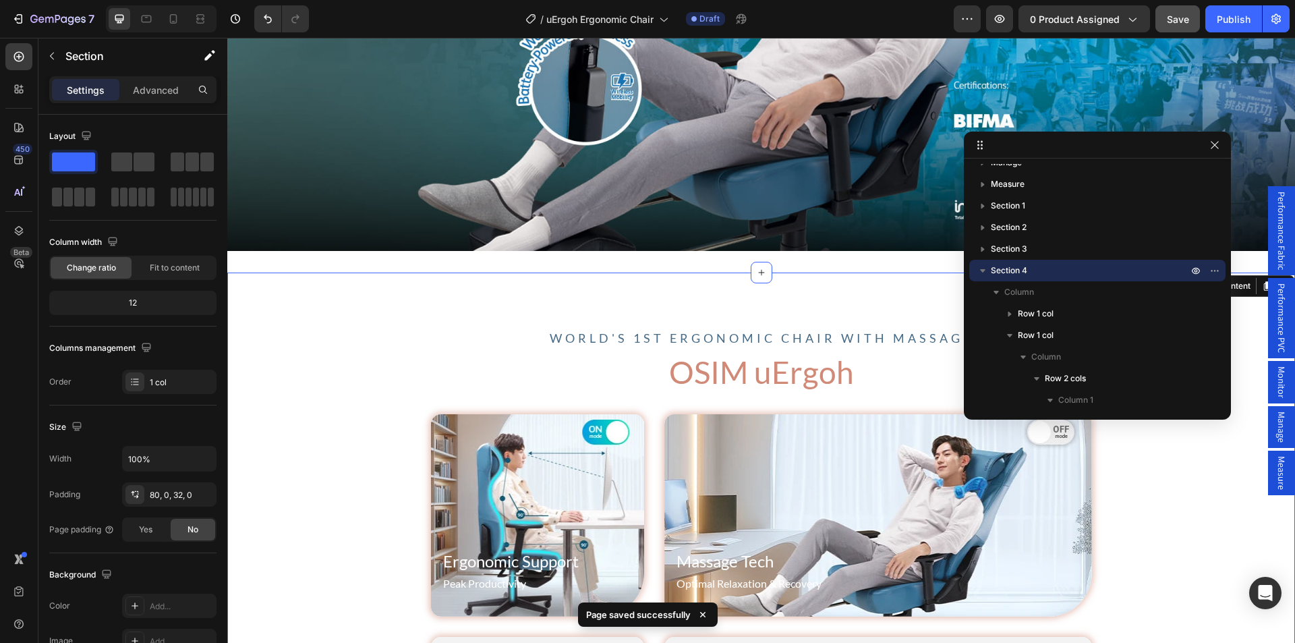
scroll to position [574, 0]
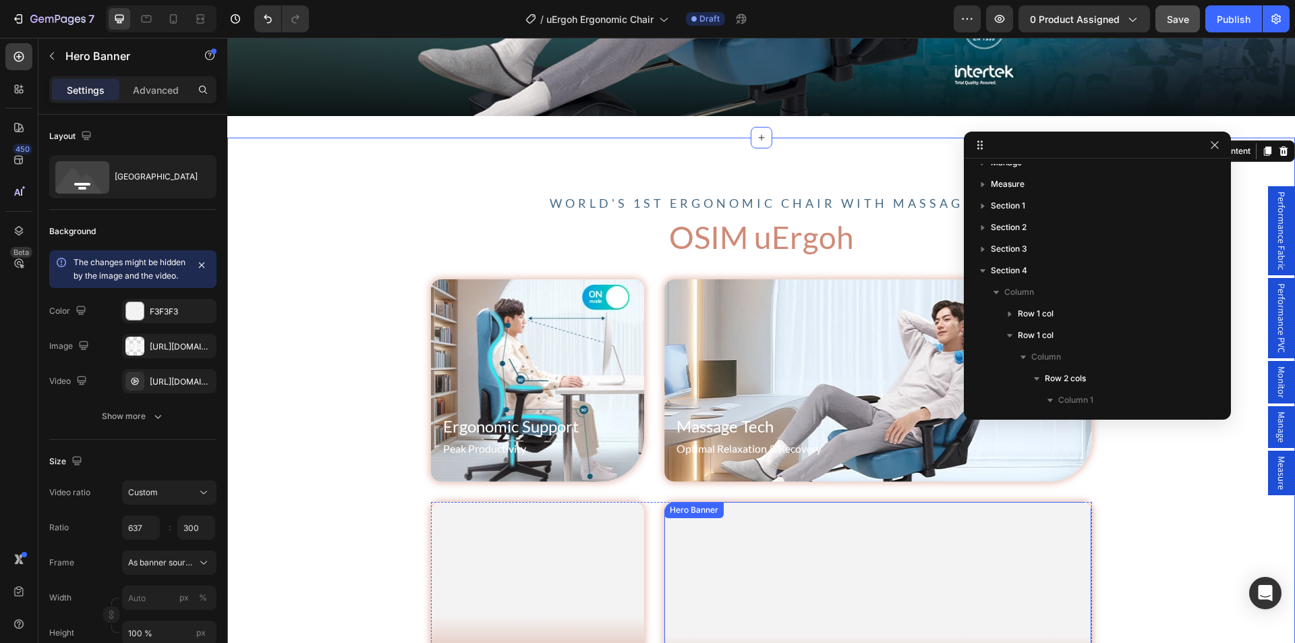
click at [681, 505] on div "Hero Banner" at bounding box center [694, 510] width 54 height 12
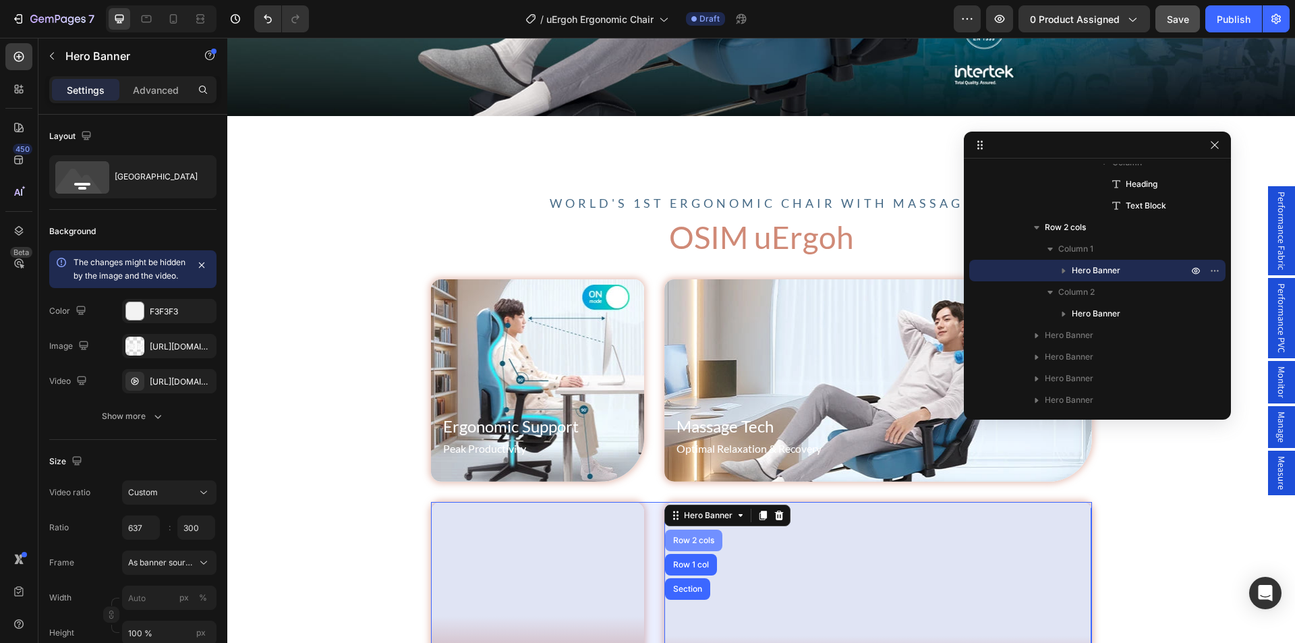
click at [692, 538] on div "Row 2 cols" at bounding box center [694, 540] width 47 height 8
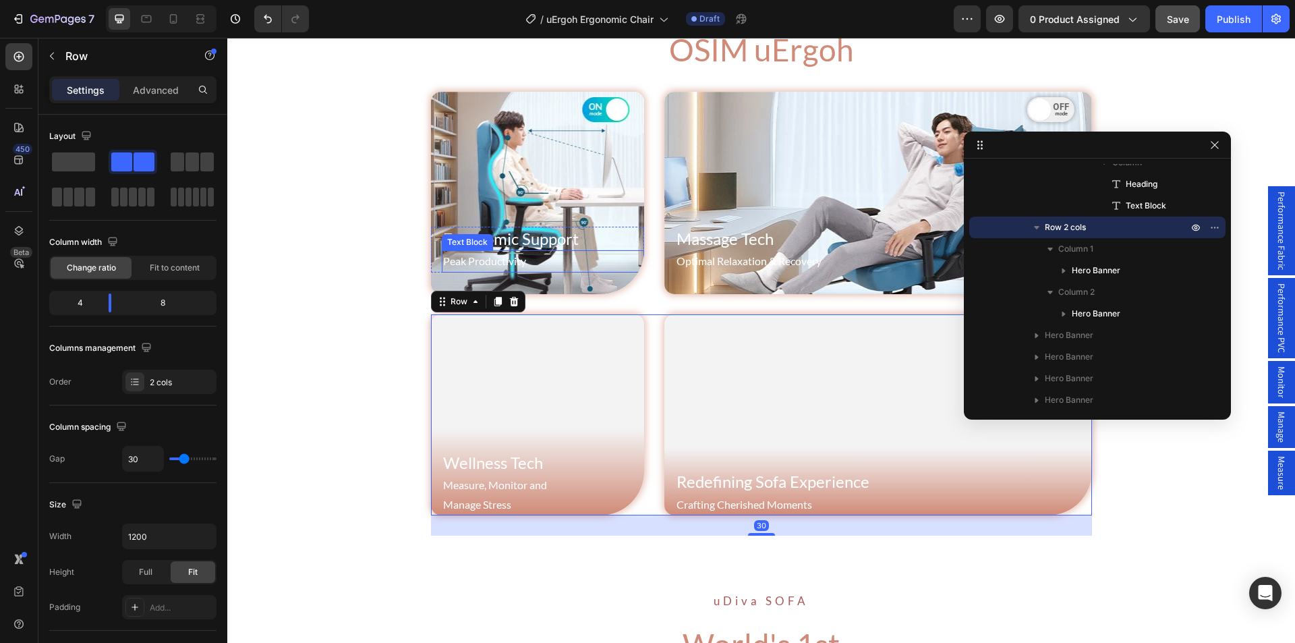
scroll to position [777, 0]
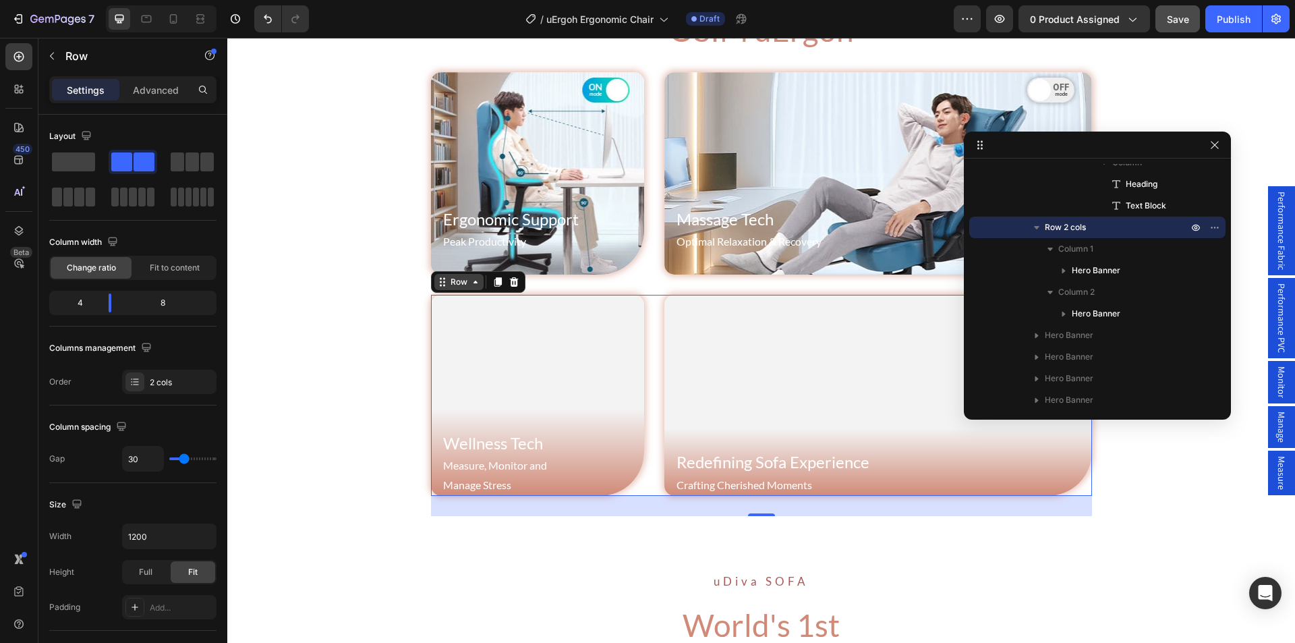
click at [460, 288] on div "Row" at bounding box center [459, 282] width 22 height 12
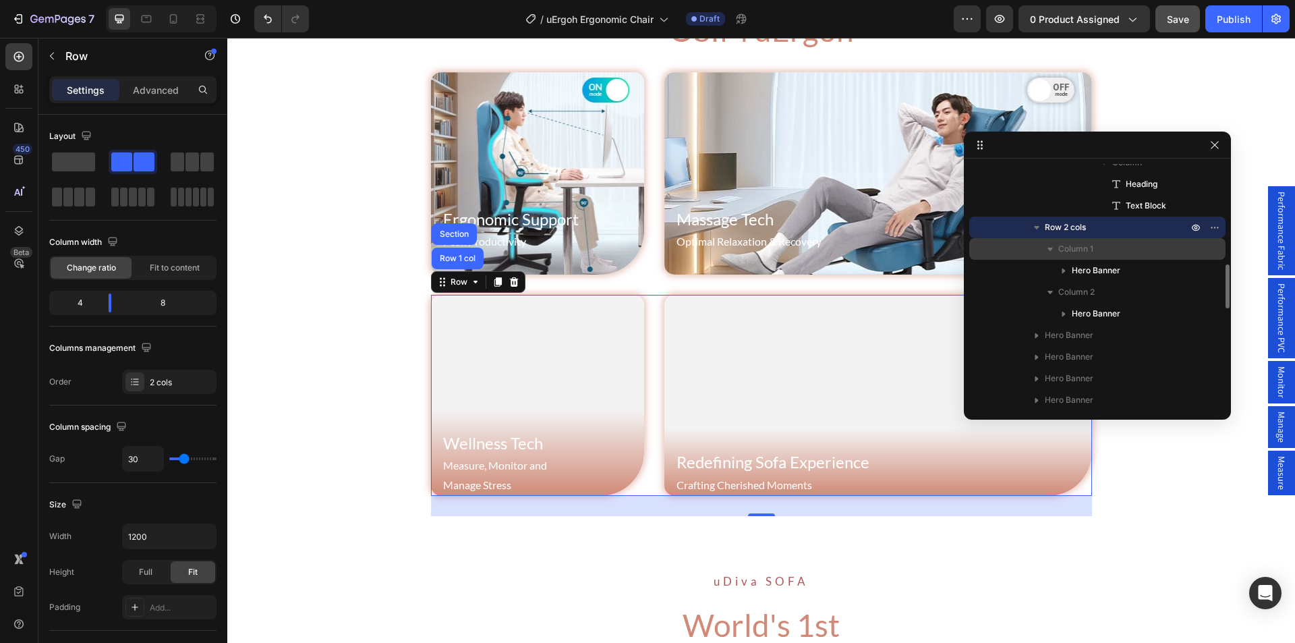
click at [1083, 252] on span "Column 1" at bounding box center [1076, 248] width 35 height 13
click at [1083, 270] on span "Column 2" at bounding box center [1077, 270] width 36 height 13
click at [1187, 273] on p "Column 2" at bounding box center [1125, 270] width 132 height 13
click at [1040, 229] on icon "button" at bounding box center [1036, 227] width 13 height 13
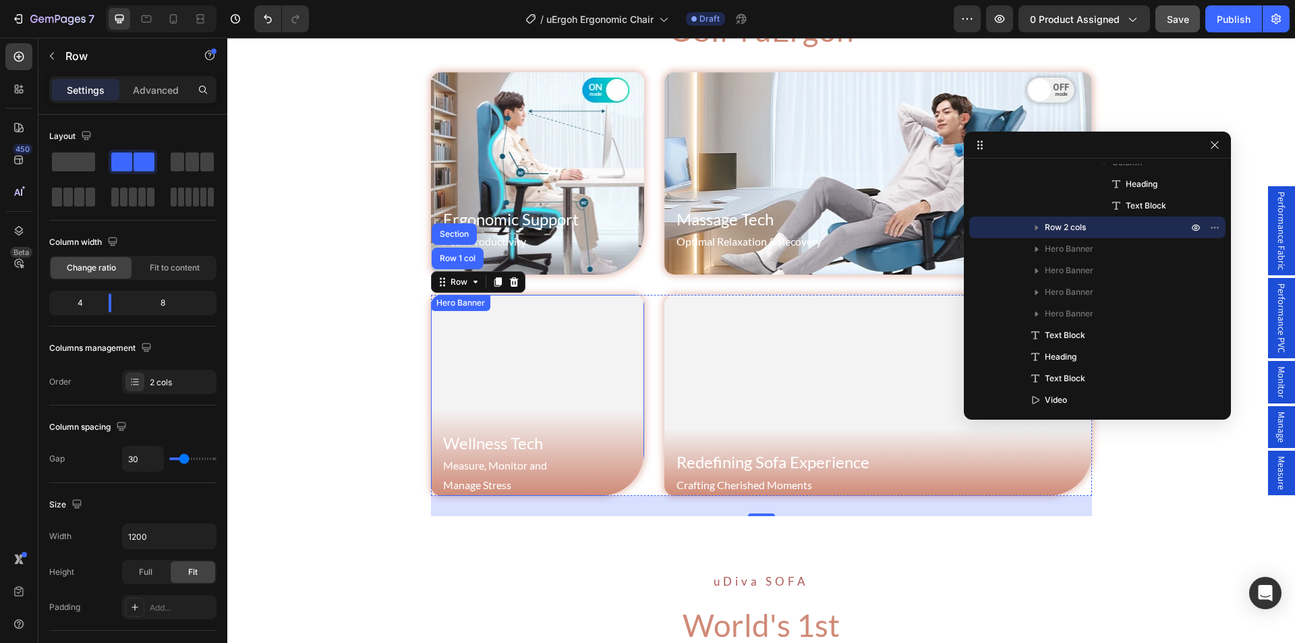
click at [449, 304] on div "Hero Banner" at bounding box center [461, 303] width 54 height 12
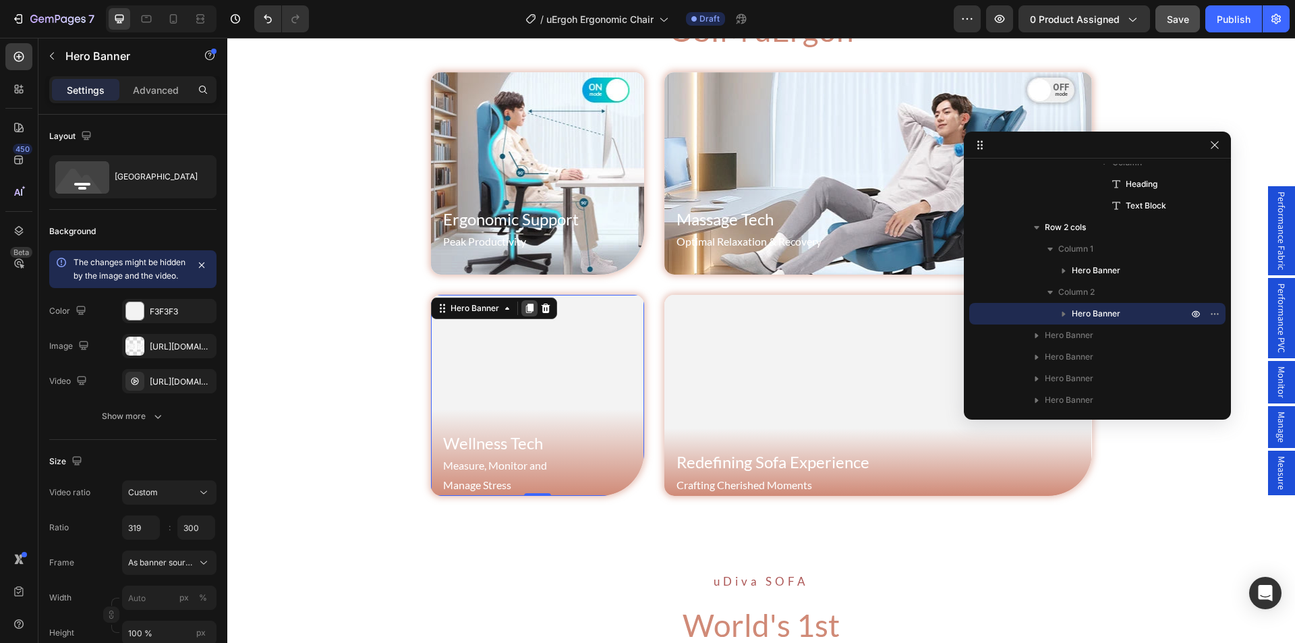
click at [526, 313] on icon at bounding box center [529, 308] width 11 height 11
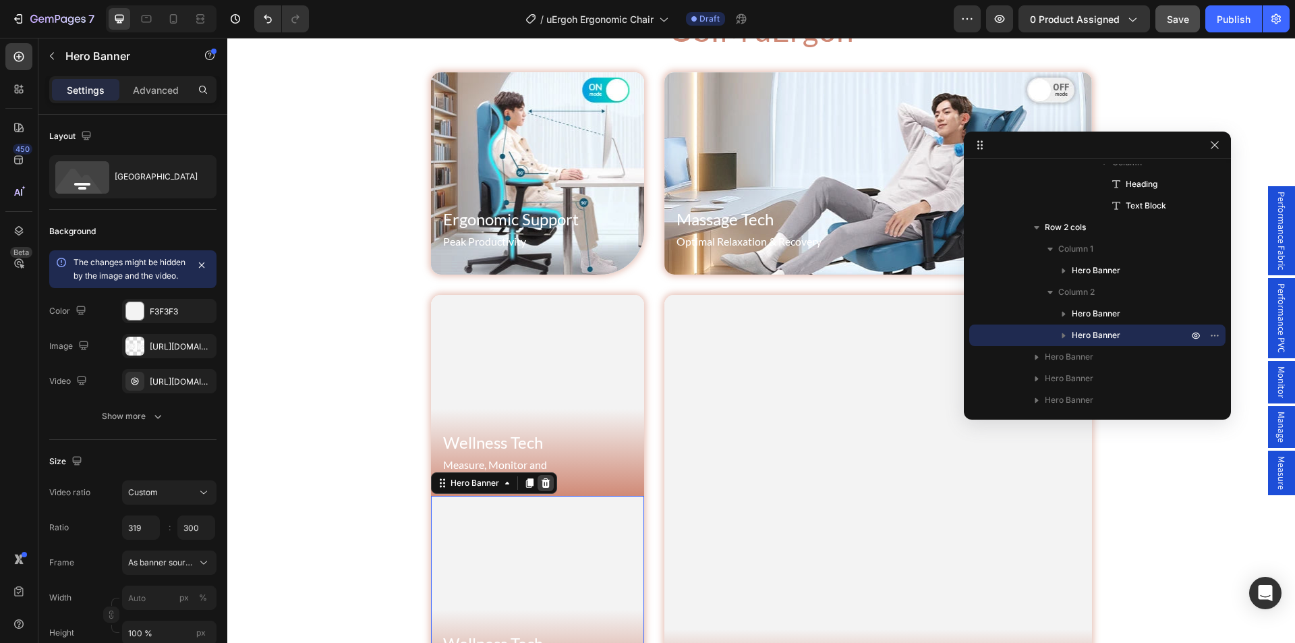
click at [541, 480] on icon at bounding box center [545, 482] width 9 height 9
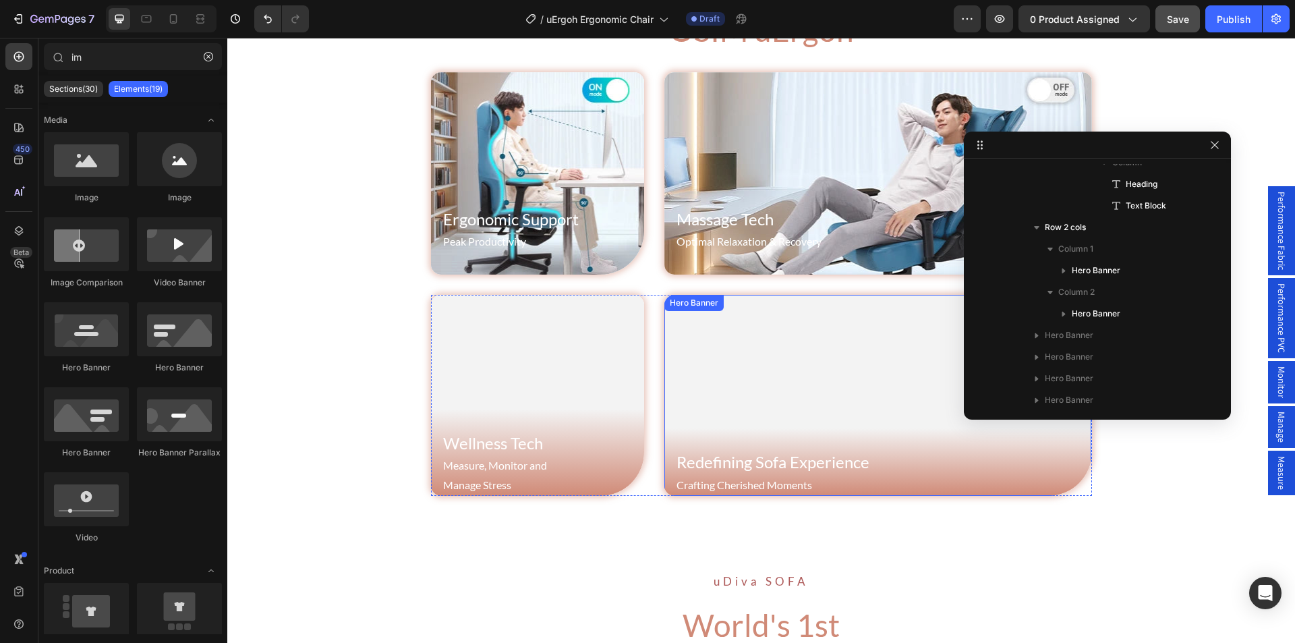
click at [689, 307] on div "Hero Banner" at bounding box center [694, 303] width 54 height 12
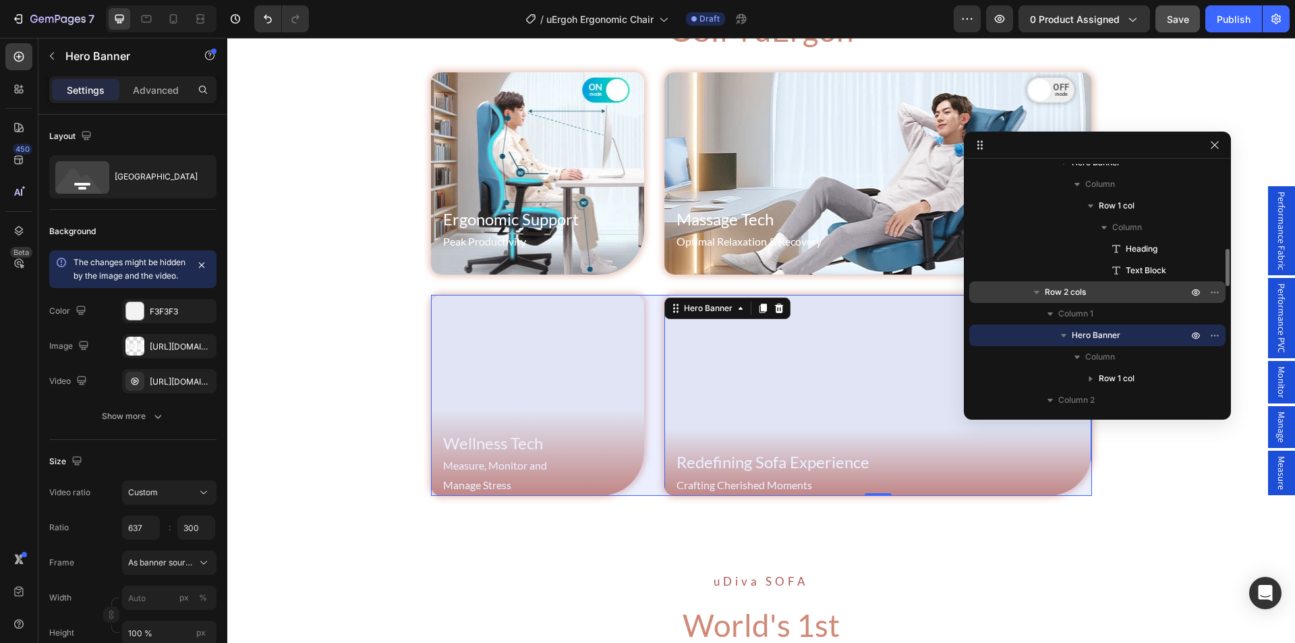
click at [1088, 288] on p "Row 2 cols" at bounding box center [1118, 291] width 146 height 13
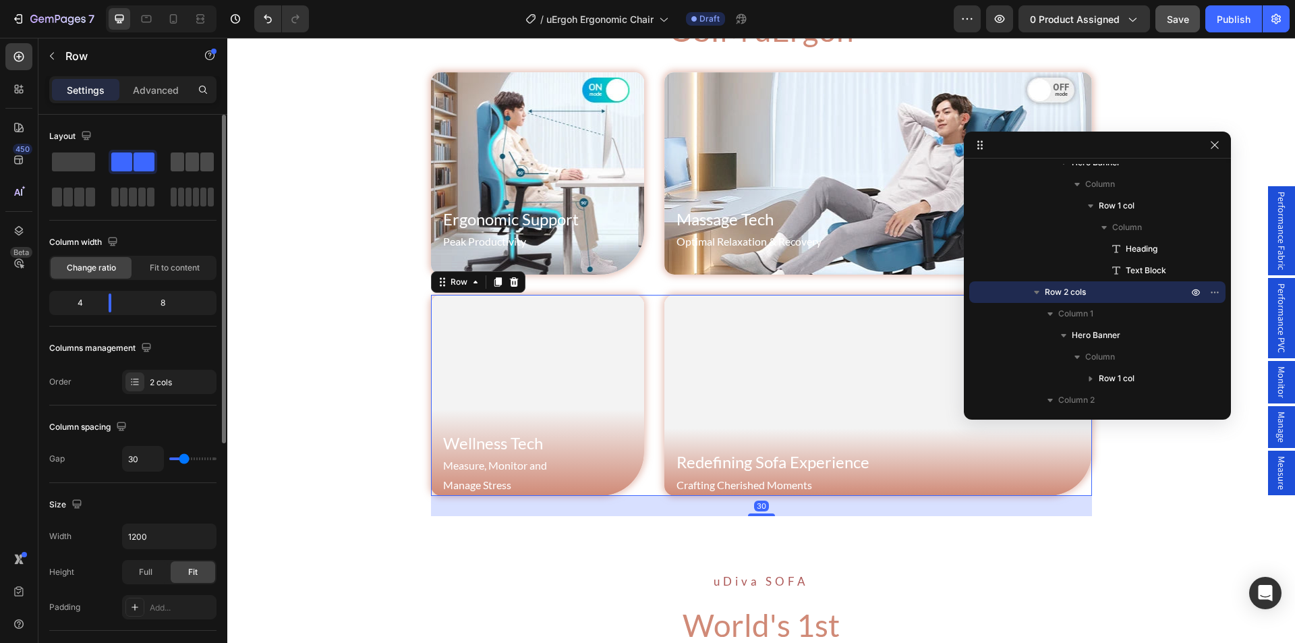
click at [206, 165] on span at bounding box center [206, 161] width 13 height 19
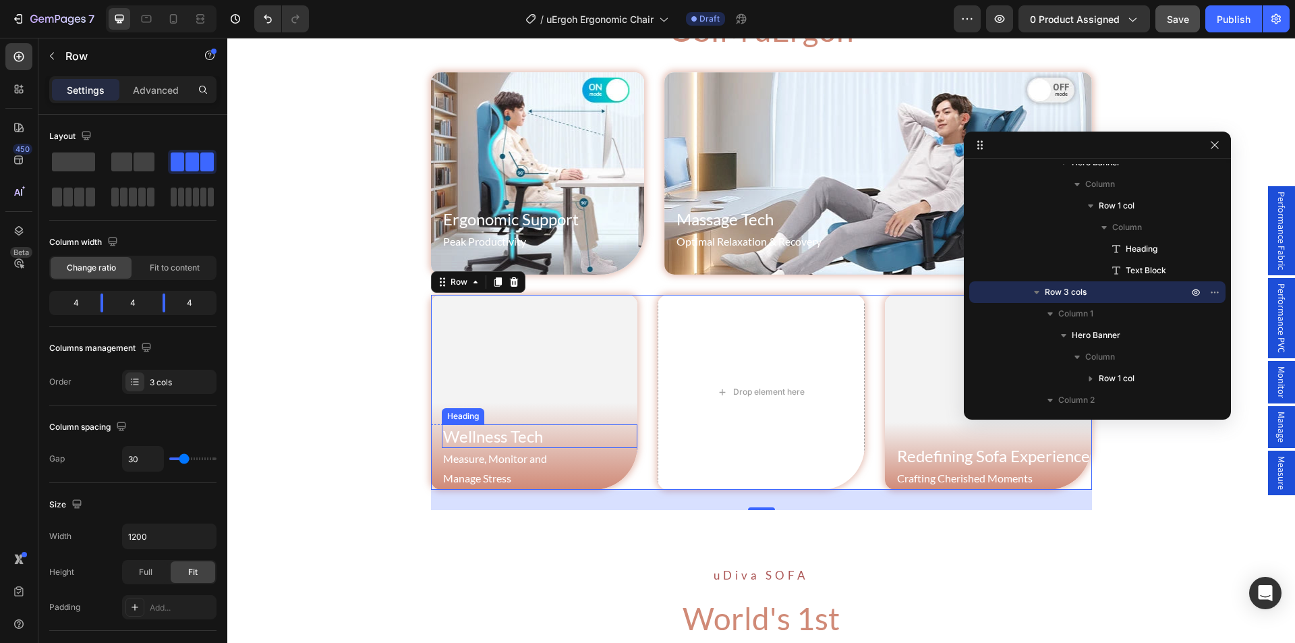
click at [457, 416] on div "Heading" at bounding box center [463, 416] width 37 height 12
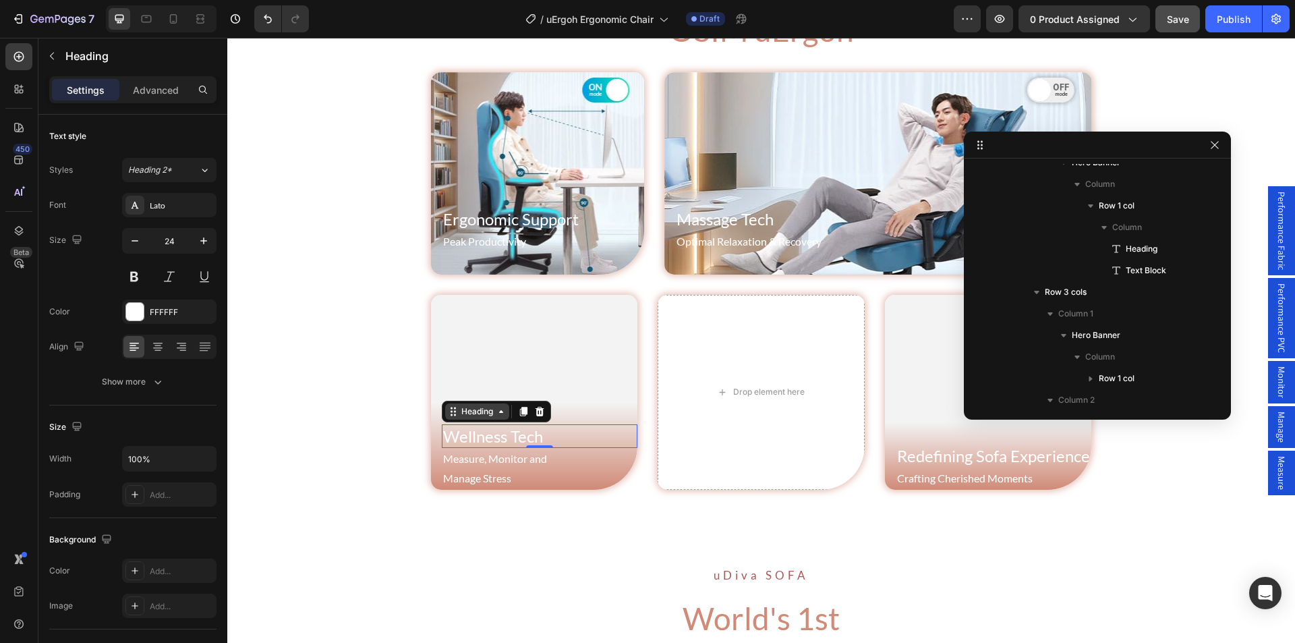
scroll to position [789, 0]
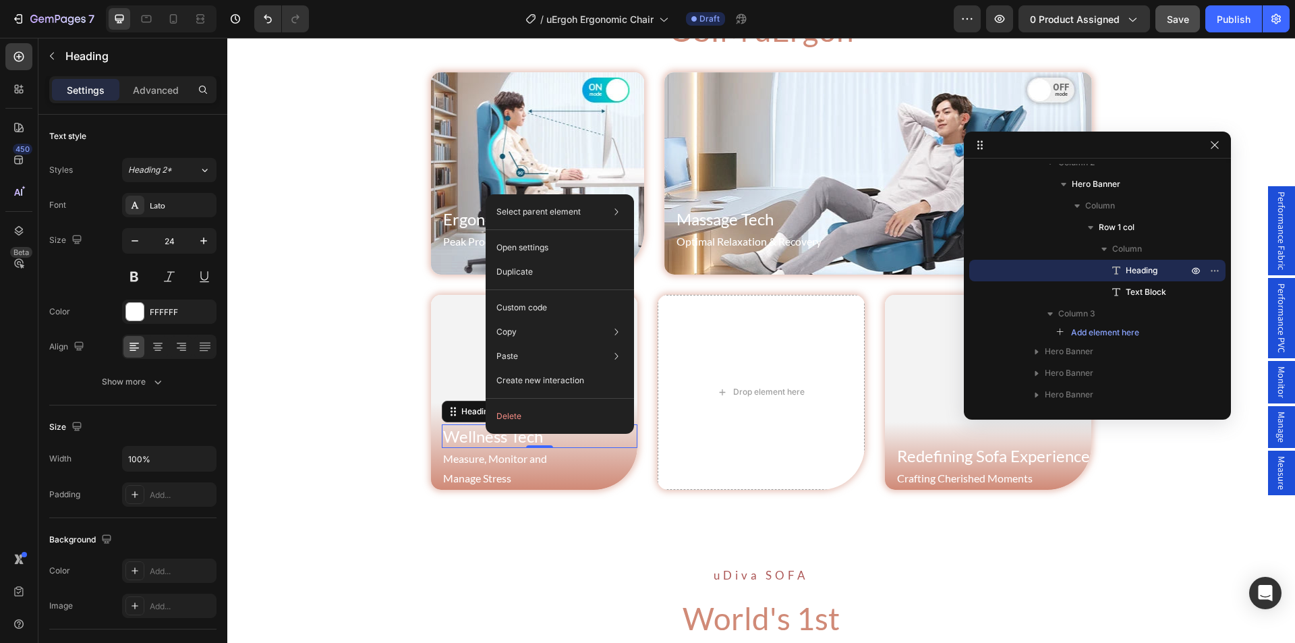
click at [456, 440] on h2 "Wellness Tech" at bounding box center [540, 436] width 196 height 24
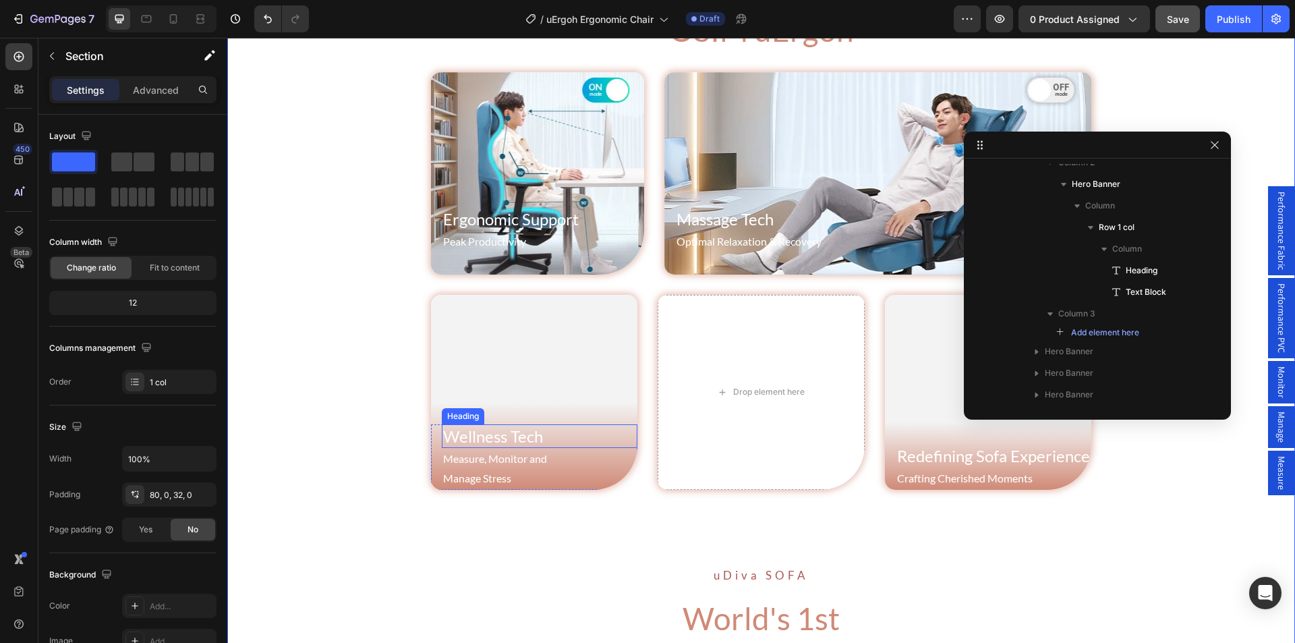
scroll to position [77, 0]
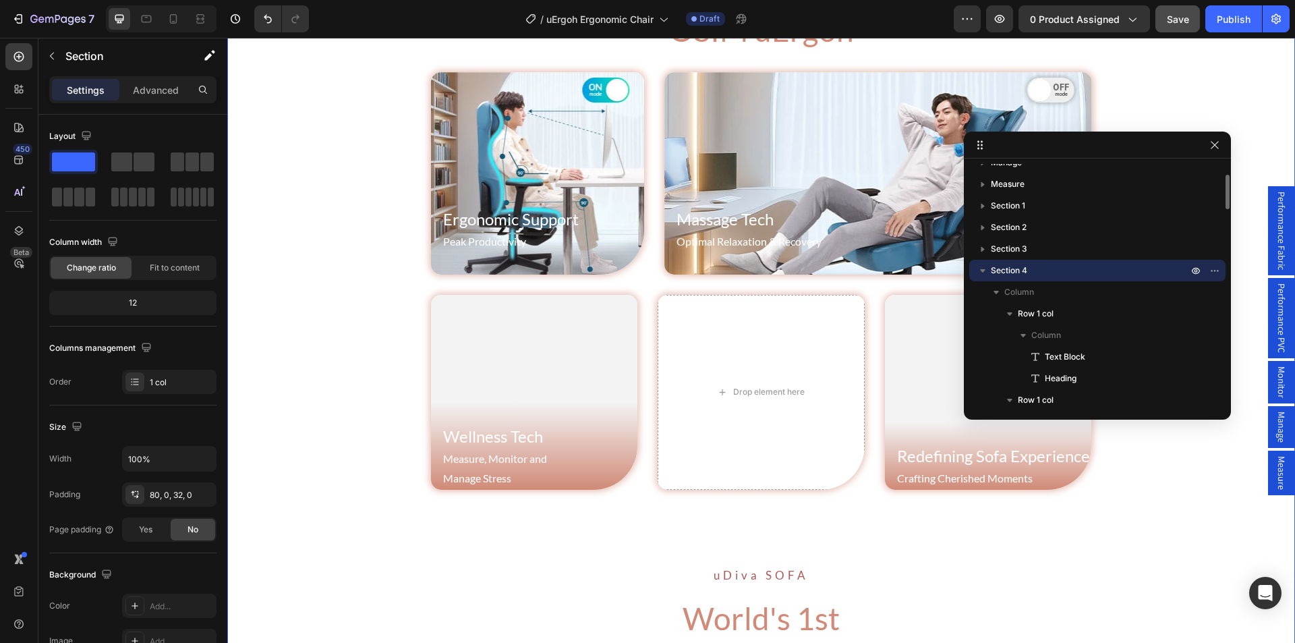
click at [431, 432] on div "Wellness Tech Heading Measure, Monitor and Manage Stress Text Block Row" at bounding box center [534, 456] width 207 height 65
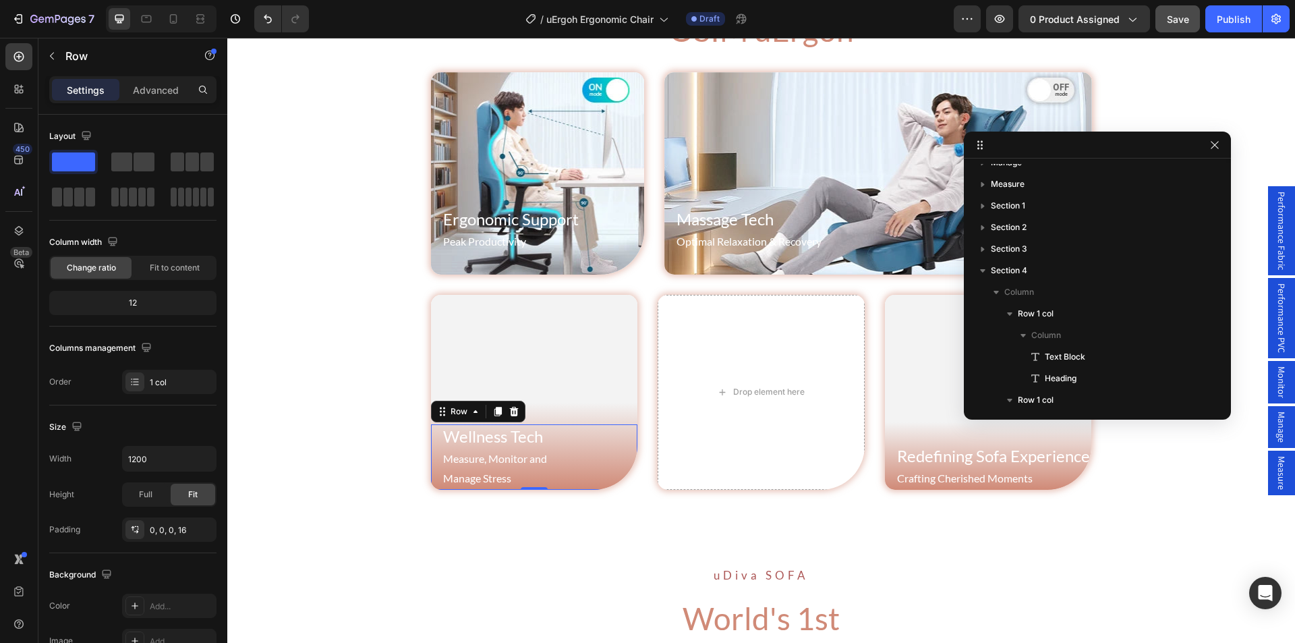
scroll to position [746, 0]
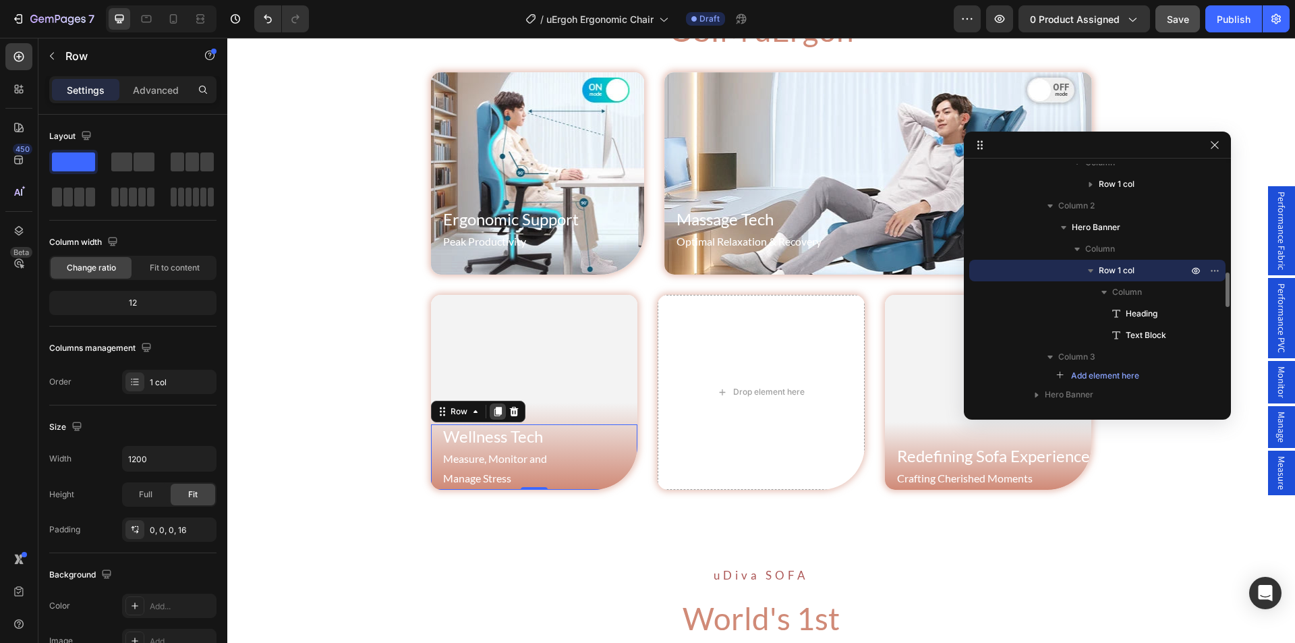
click at [494, 410] on icon at bounding box center [497, 411] width 7 height 9
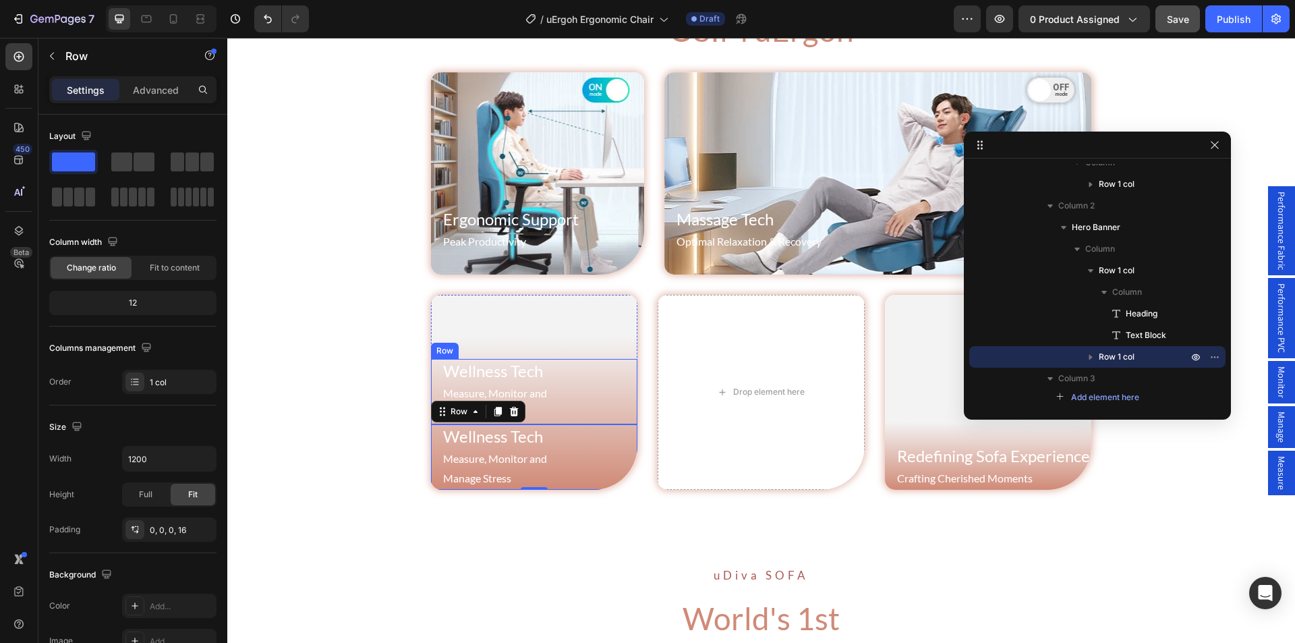
click at [431, 364] on div "Wellness Tech Heading Measure, Monitor and Manage Stress Text Block Row" at bounding box center [534, 391] width 207 height 65
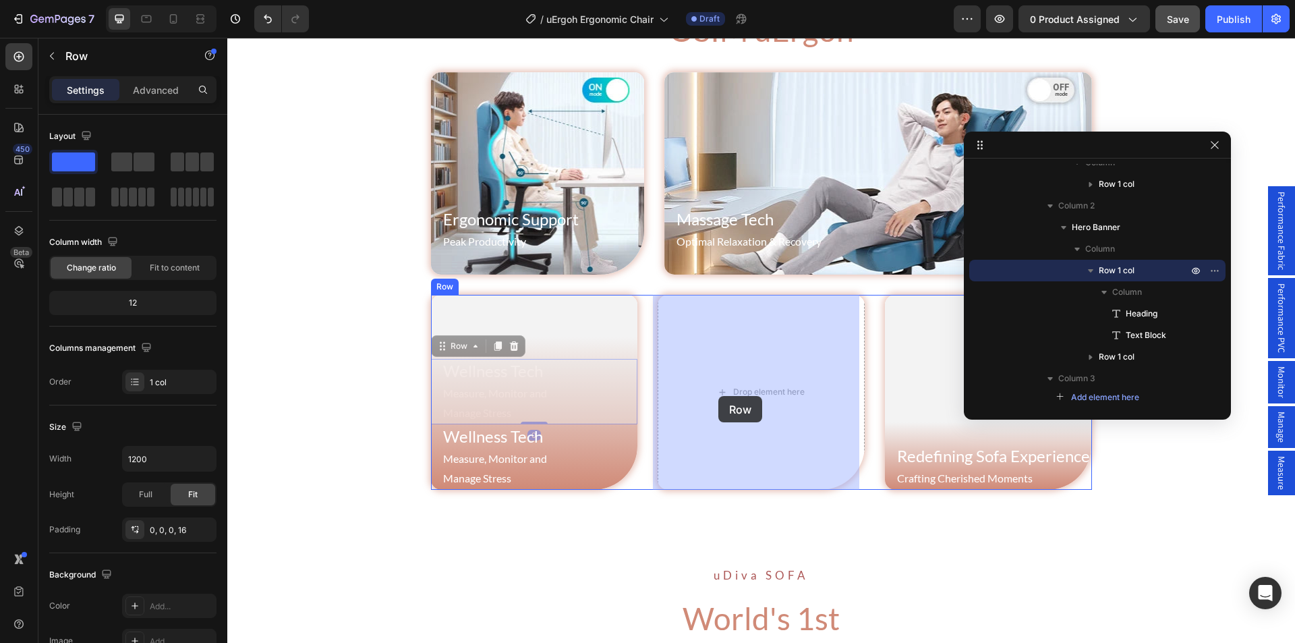
drag, startPoint x: 444, startPoint y: 345, endPoint x: 719, endPoint y: 396, distance: 279.2
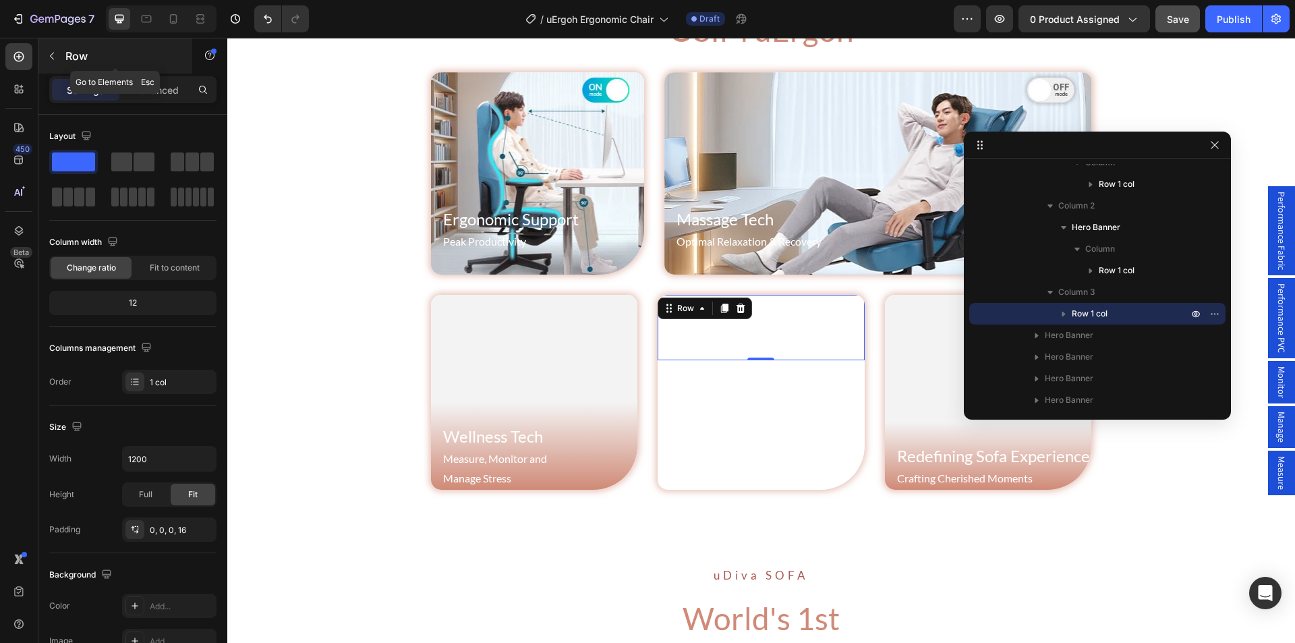
click at [56, 46] on button "button" at bounding box center [52, 56] width 22 height 22
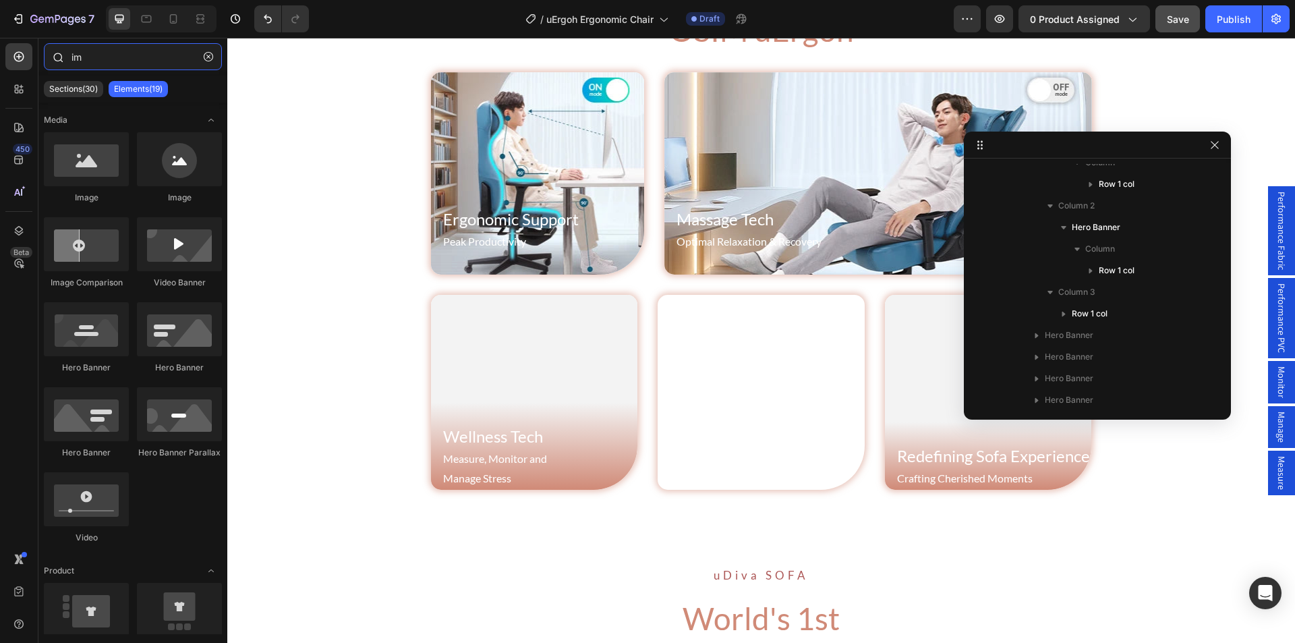
click at [98, 56] on input "im" at bounding box center [133, 56] width 178 height 27
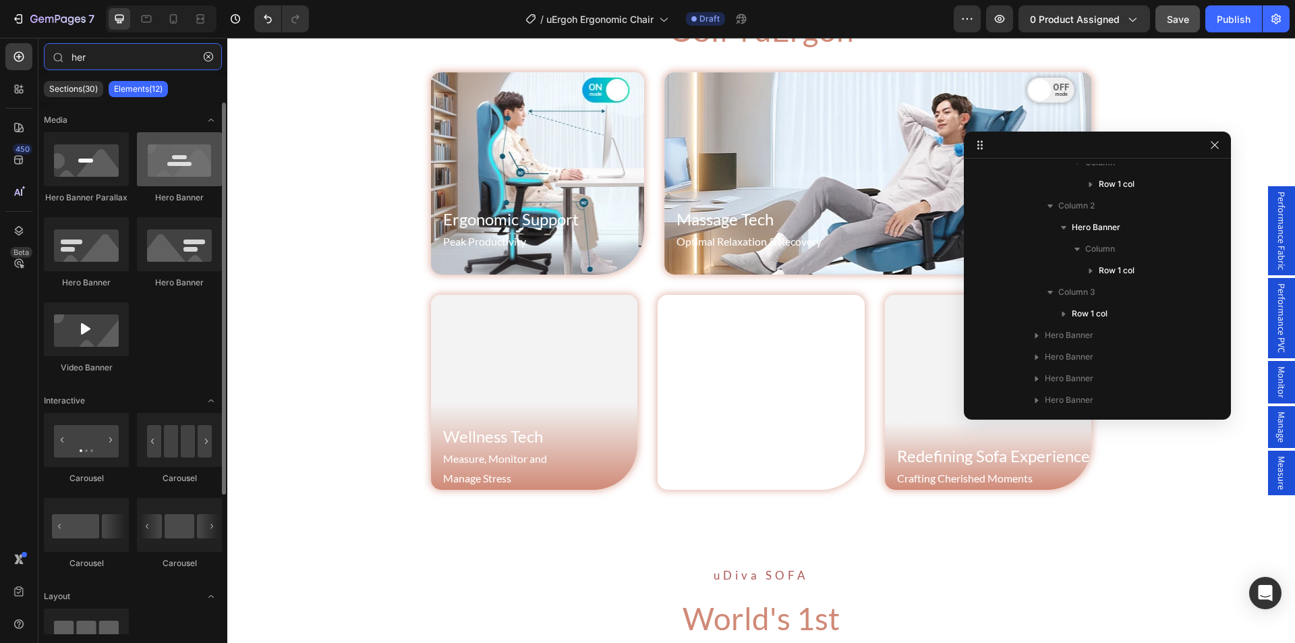
type input "her"
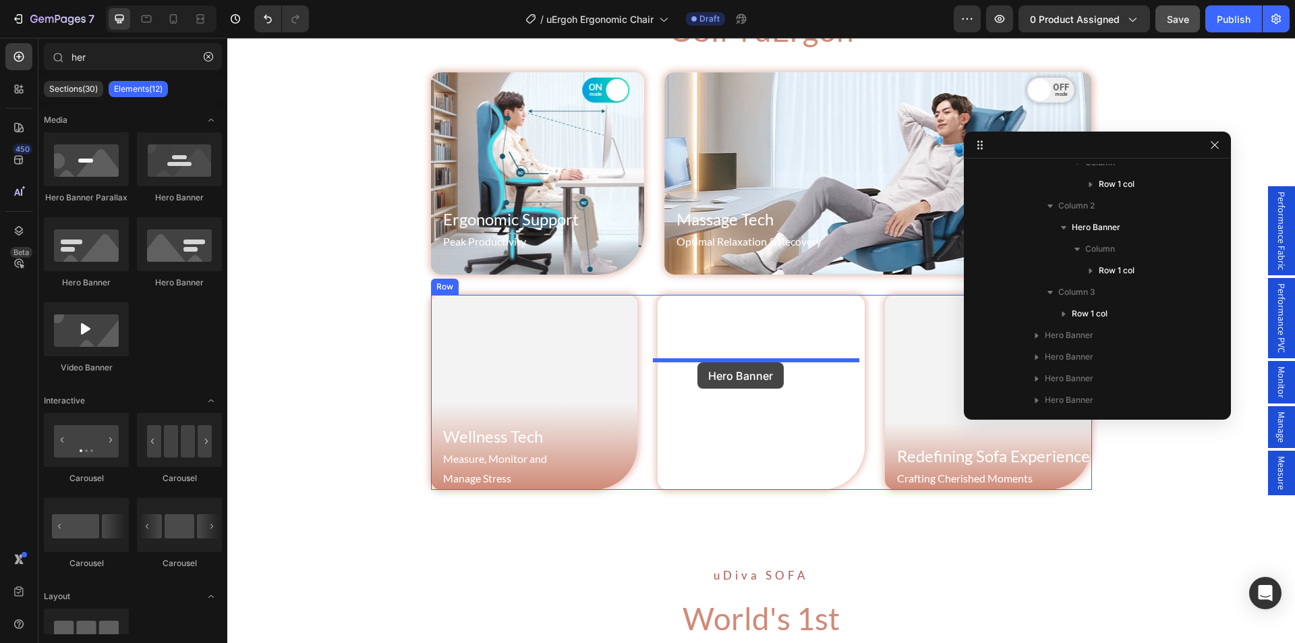
drag, startPoint x: 396, startPoint y: 206, endPoint x: 698, endPoint y: 362, distance: 339.8
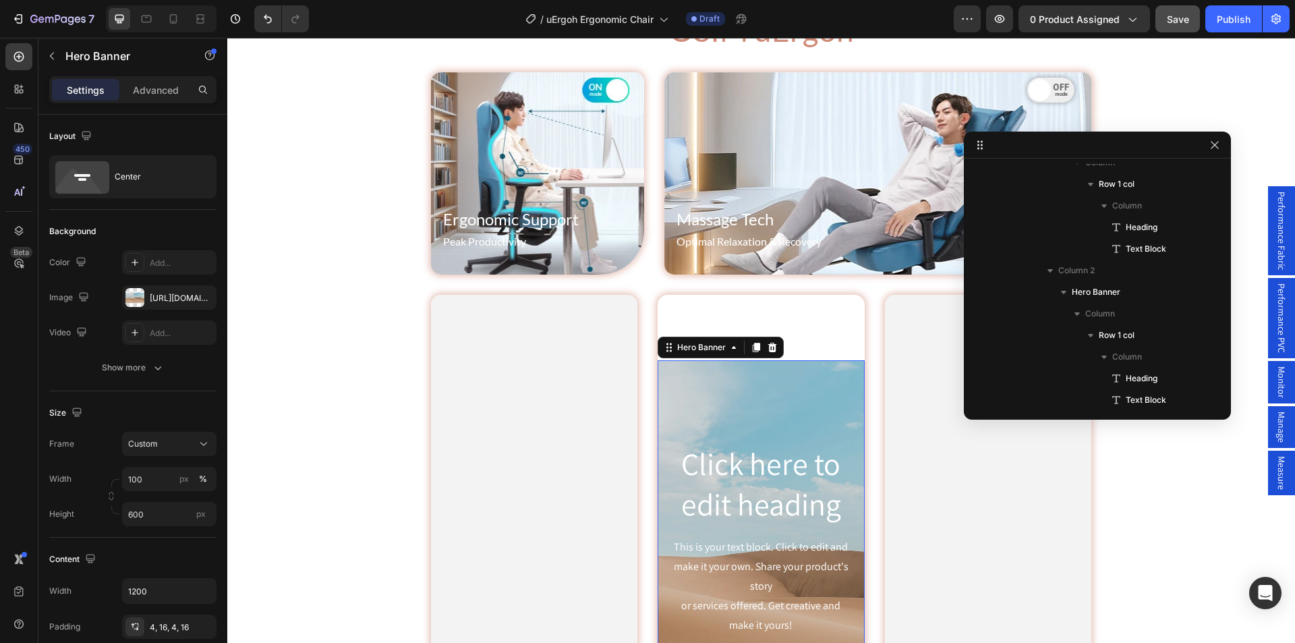
scroll to position [1005, 0]
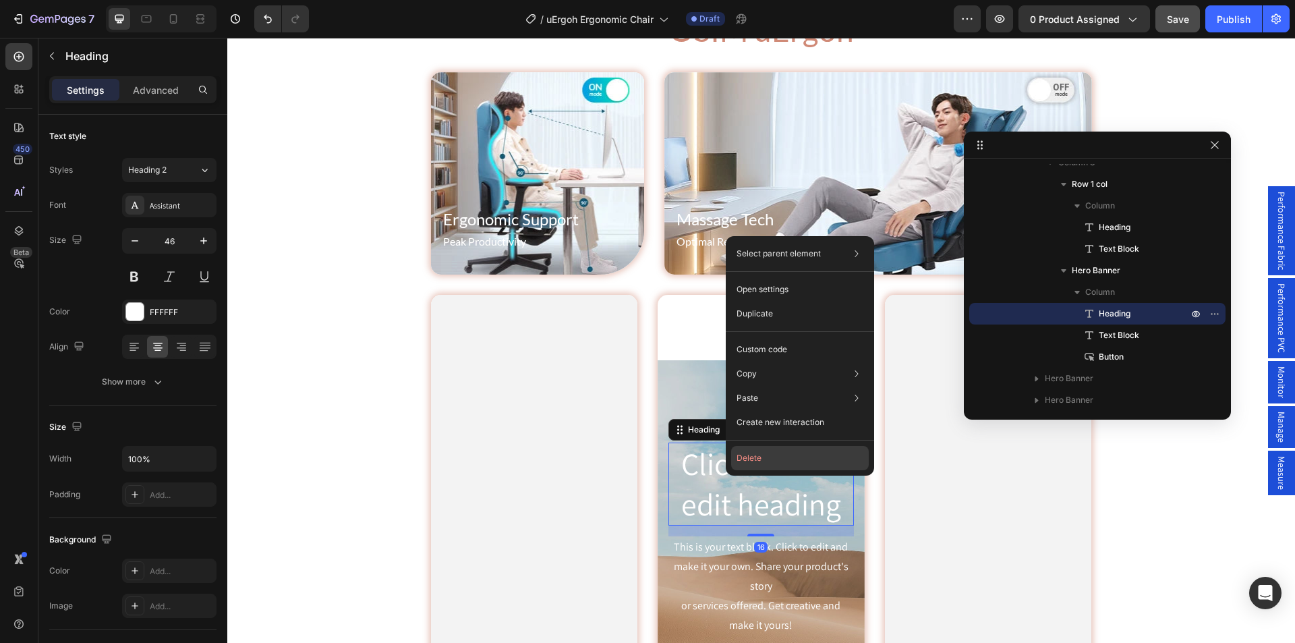
click at [760, 456] on button "Delete" at bounding box center [800, 458] width 138 height 24
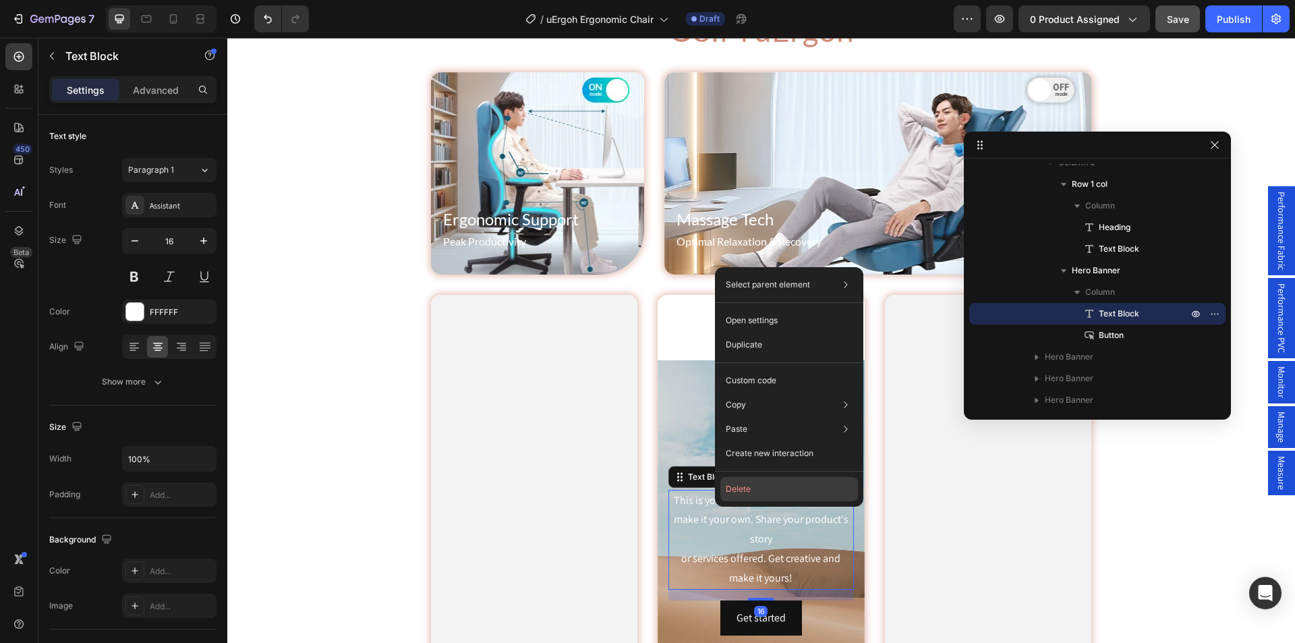
click at [757, 488] on button "Delete" at bounding box center [790, 489] width 138 height 24
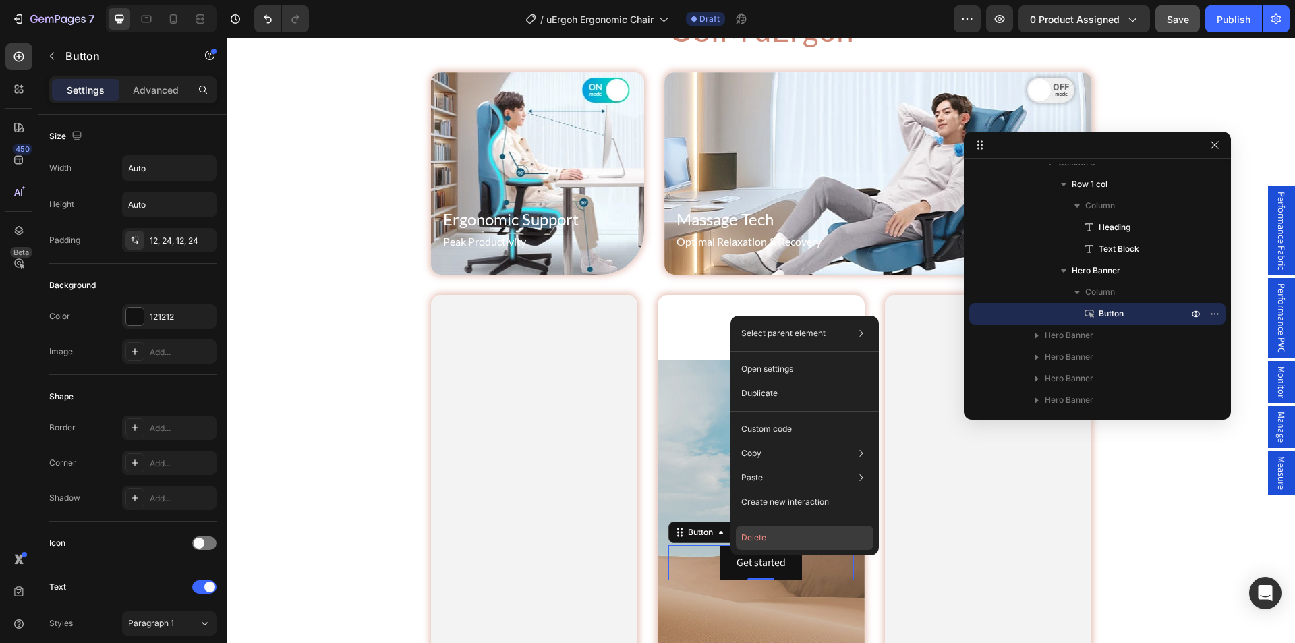
click at [758, 538] on button "Delete" at bounding box center [805, 538] width 138 height 24
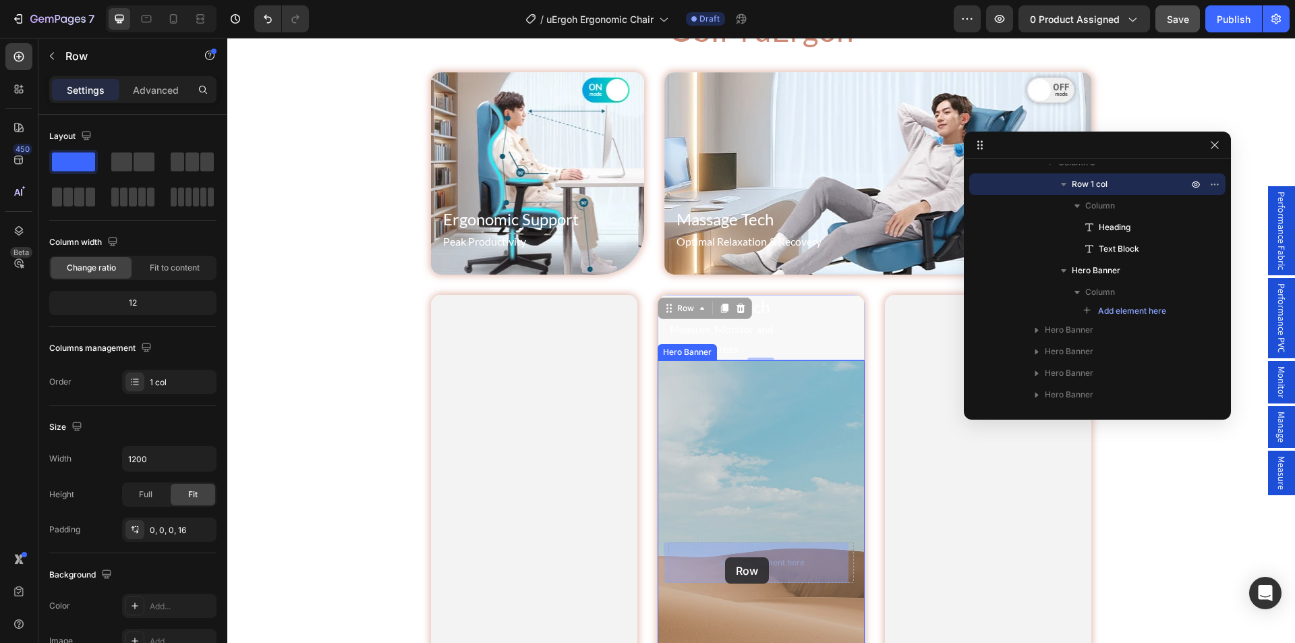
drag, startPoint x: 665, startPoint y: 301, endPoint x: 725, endPoint y: 557, distance: 263.5
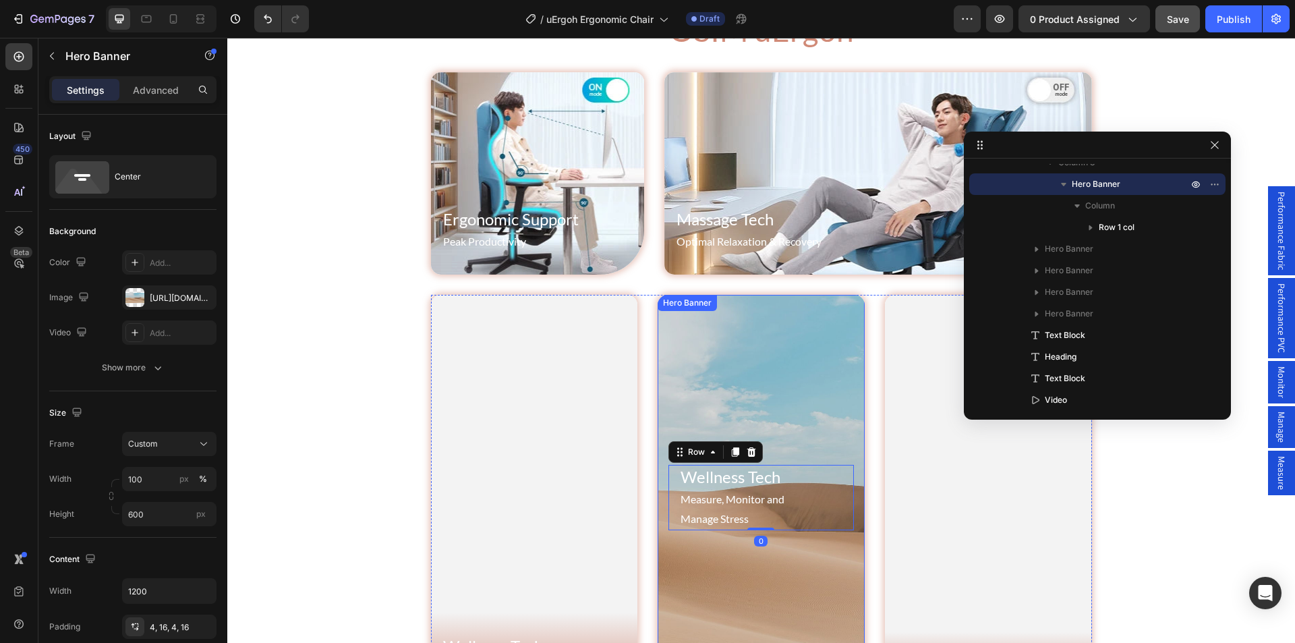
click at [669, 306] on div "Hero Banner" at bounding box center [688, 303] width 54 height 12
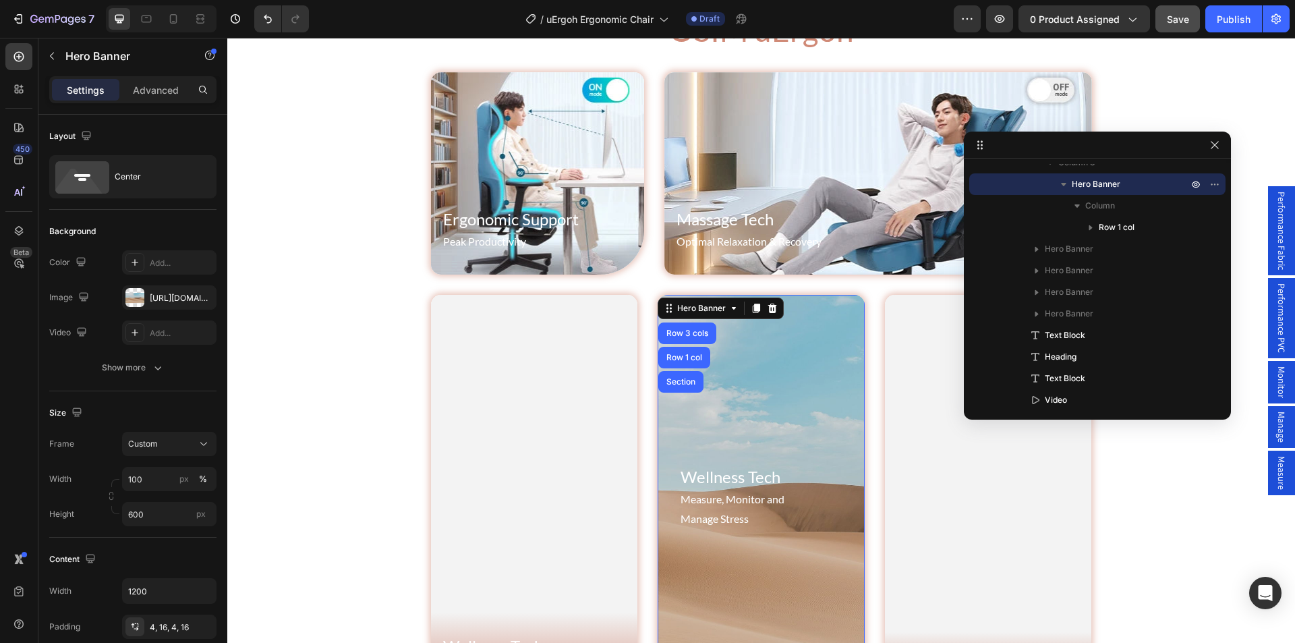
click at [770, 402] on div "Background Image" at bounding box center [761, 497] width 207 height 405
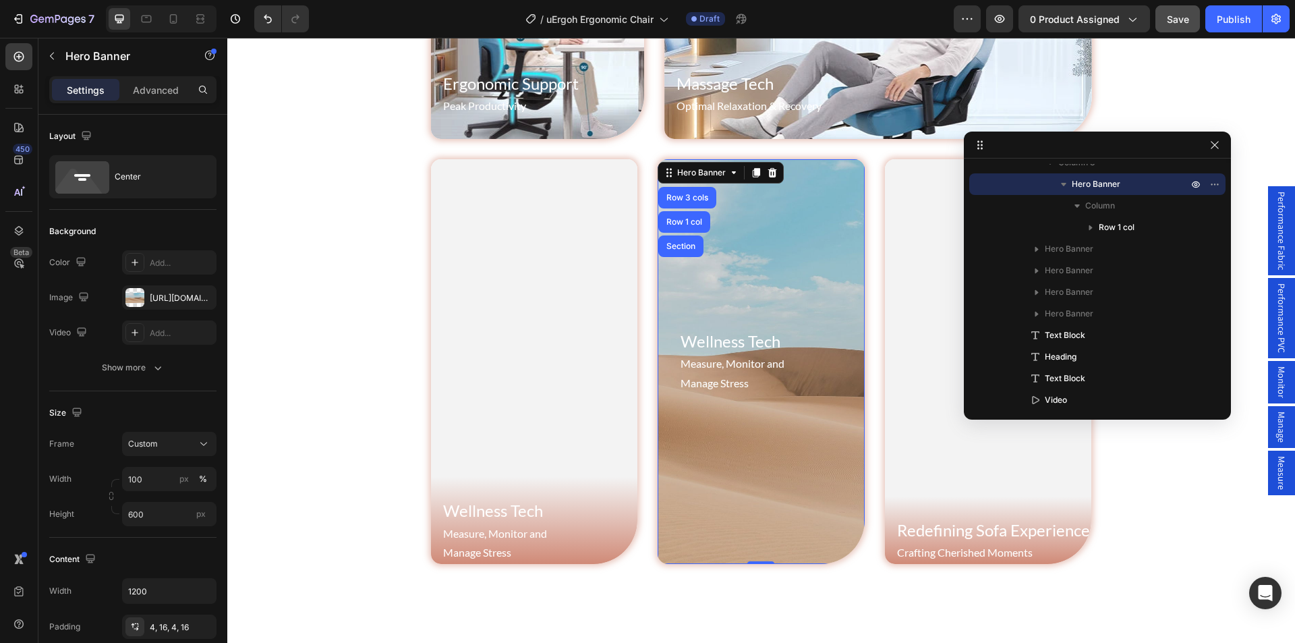
scroll to position [911, 0]
click at [768, 170] on icon at bounding box center [772, 173] width 11 height 11
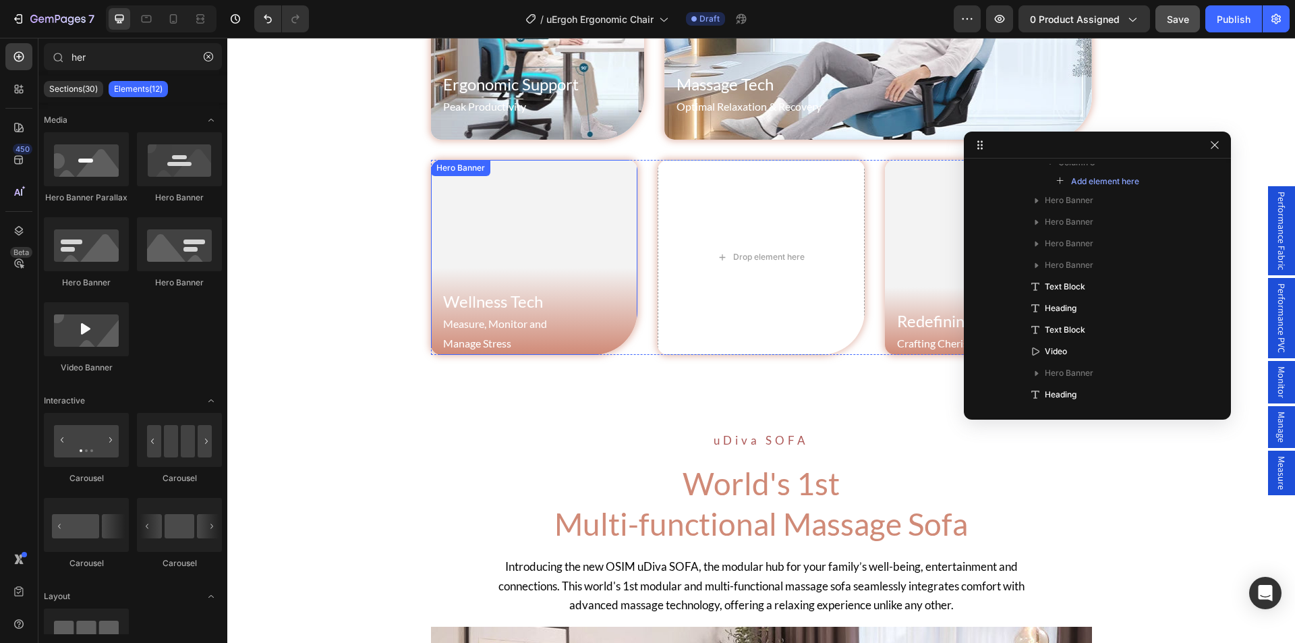
click at [455, 169] on div "Hero Banner" at bounding box center [461, 168] width 54 height 12
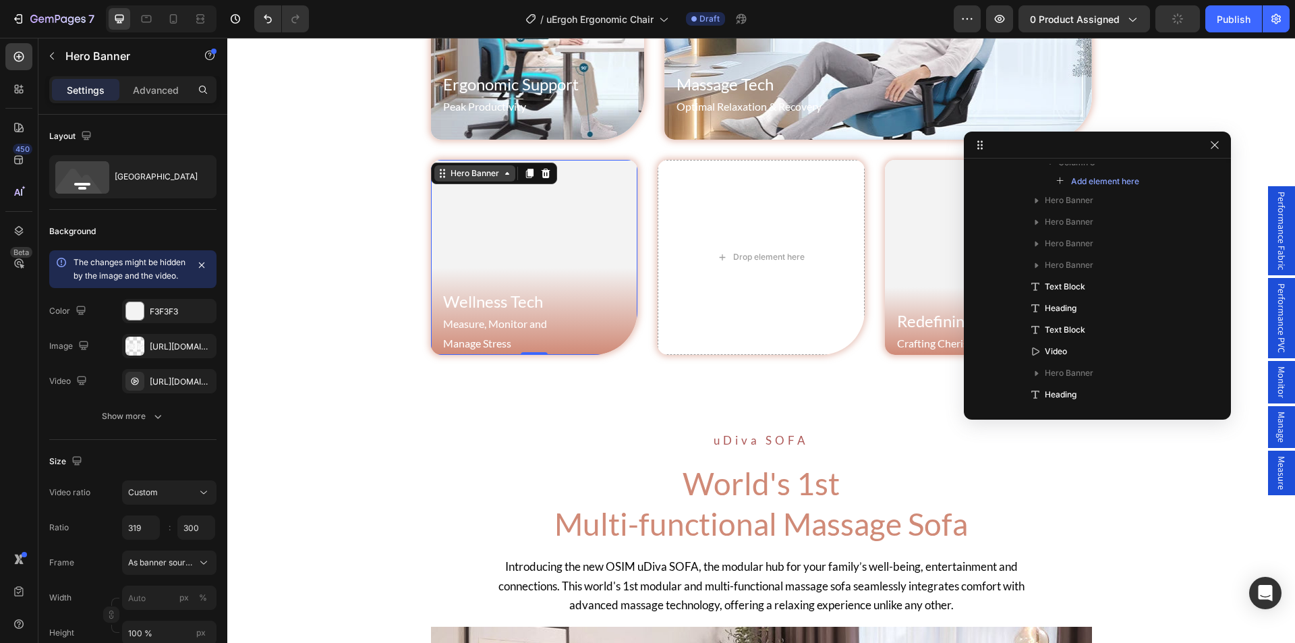
scroll to position [768, 0]
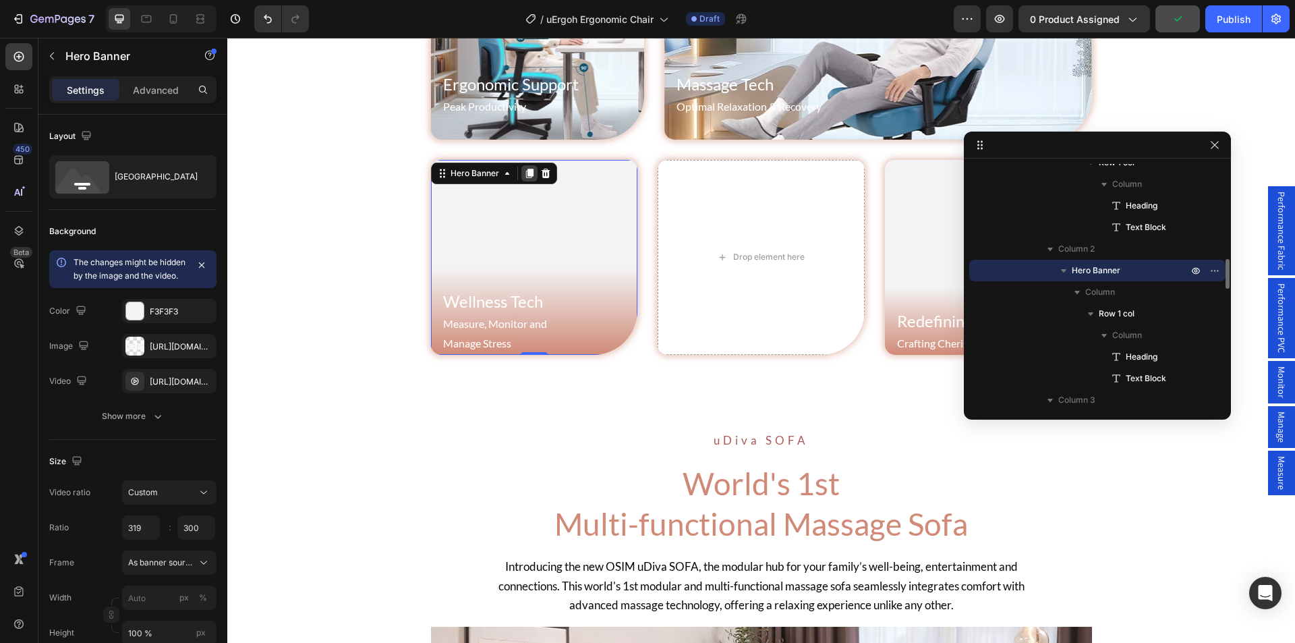
click at [524, 175] on icon at bounding box center [529, 173] width 11 height 11
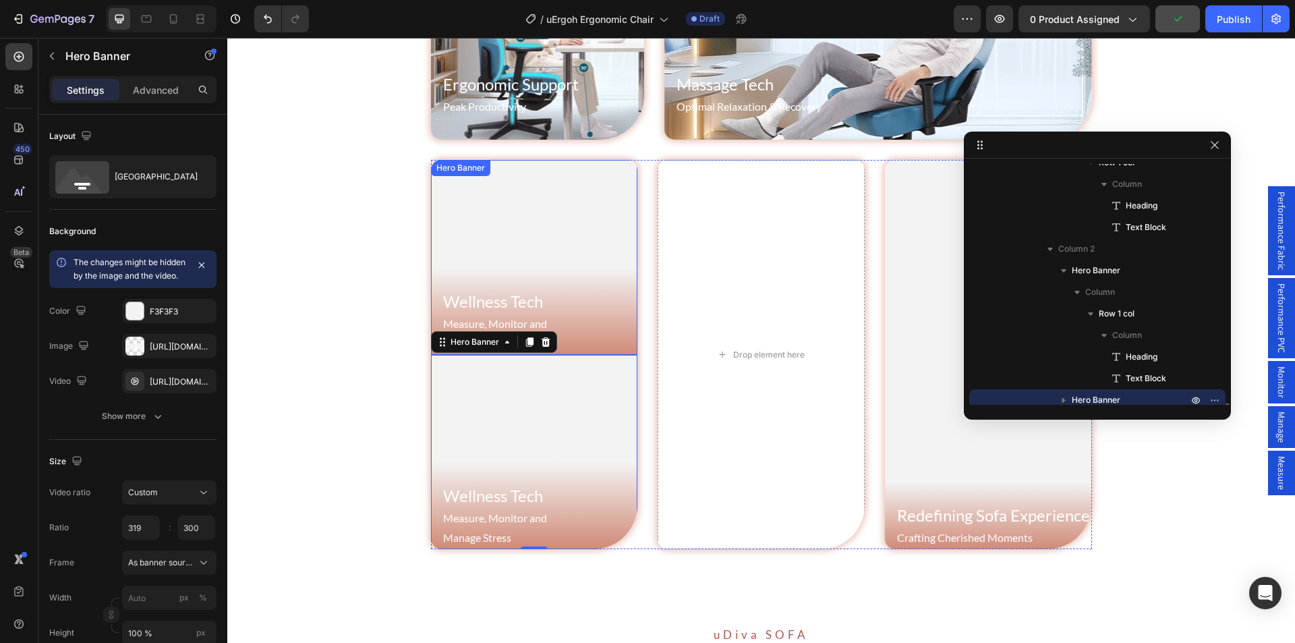
scroll to position [897, 0]
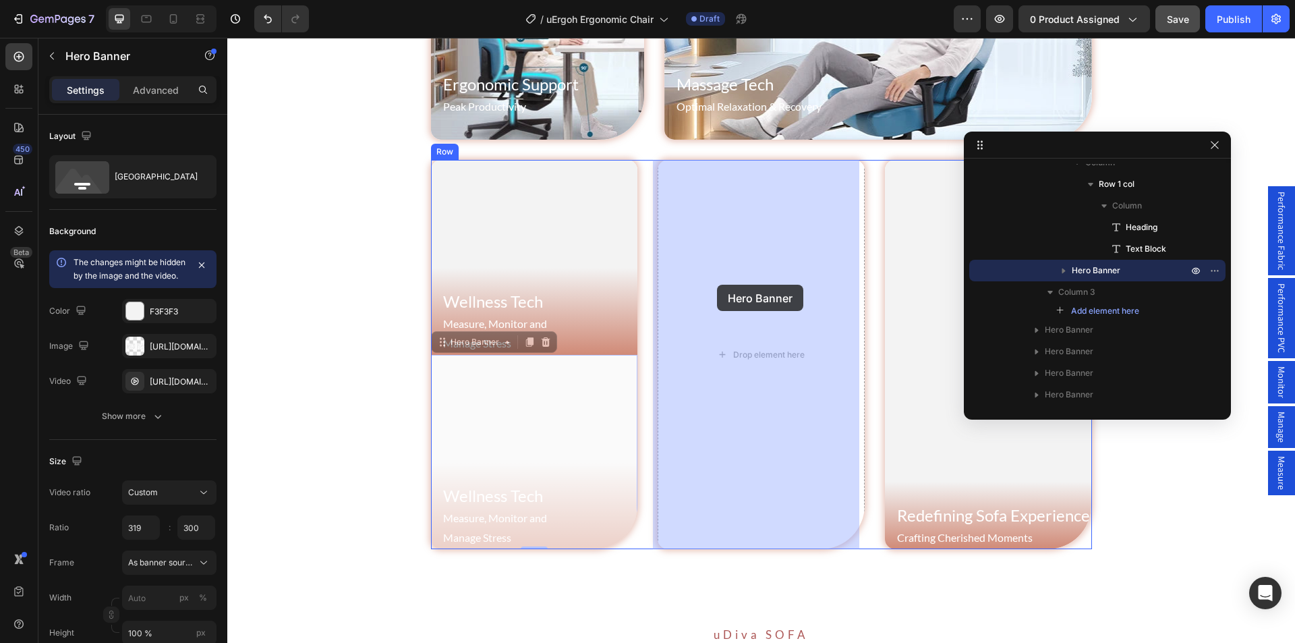
drag, startPoint x: 464, startPoint y: 345, endPoint x: 717, endPoint y: 285, distance: 260.5
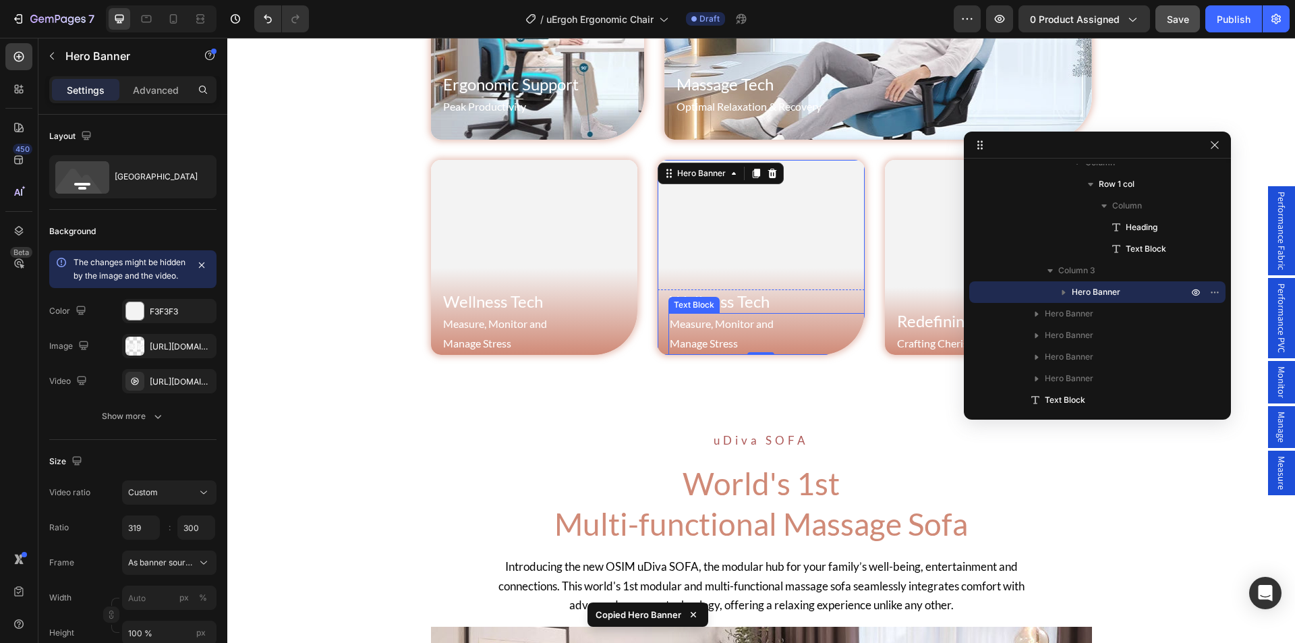
click at [712, 304] on div "Text Block" at bounding box center [694, 305] width 46 height 12
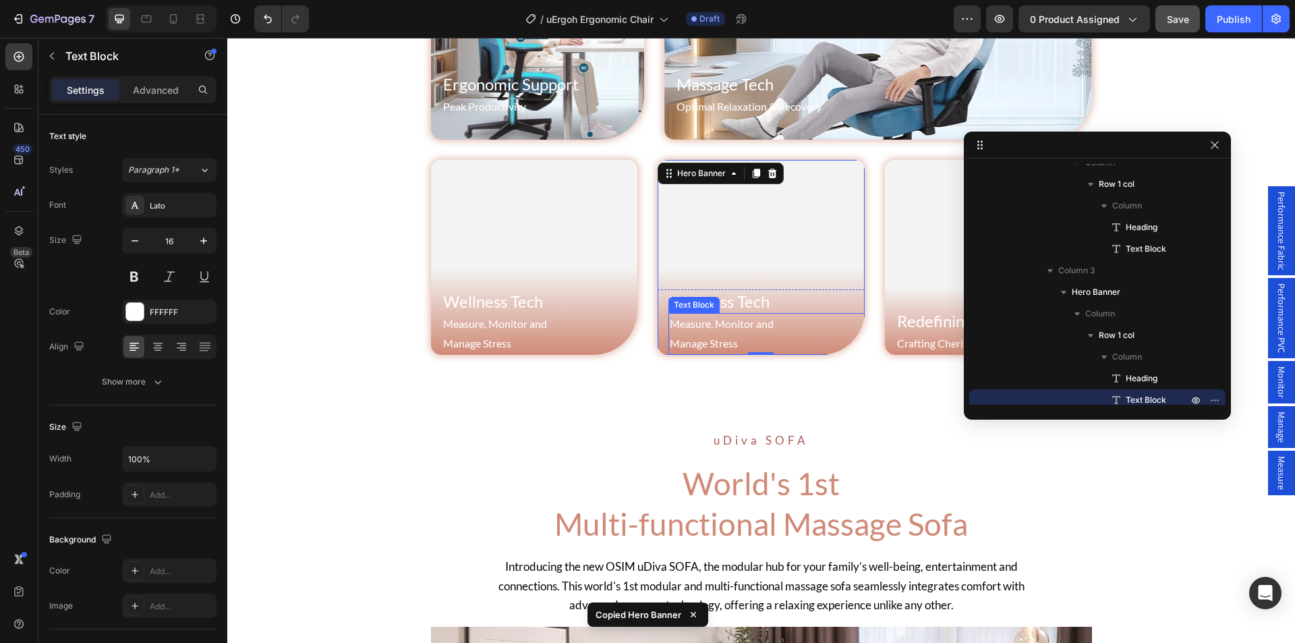
scroll to position [1027, 0]
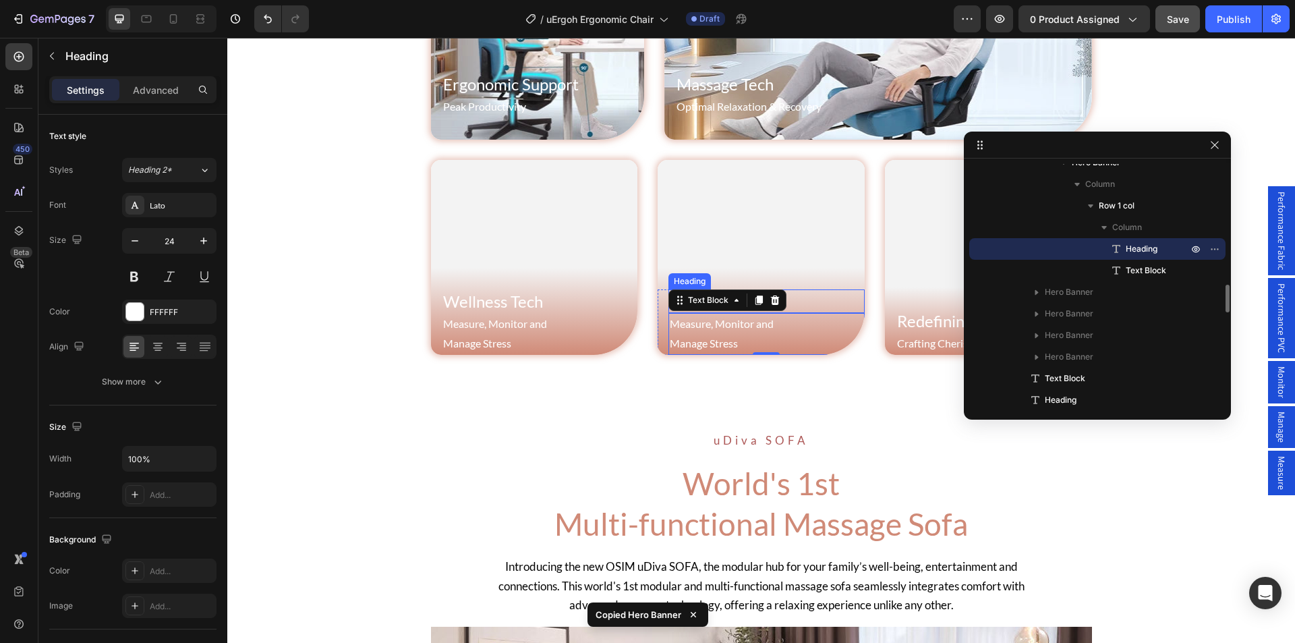
click at [824, 303] on h2 "Wellness Tech" at bounding box center [767, 301] width 196 height 24
click at [728, 302] on h2 "Wellness Tech" at bounding box center [767, 301] width 196 height 24
click at [728, 302] on p "Wellness Tech" at bounding box center [767, 301] width 194 height 21
click at [735, 298] on p "Wellness Tech" at bounding box center [767, 301] width 194 height 21
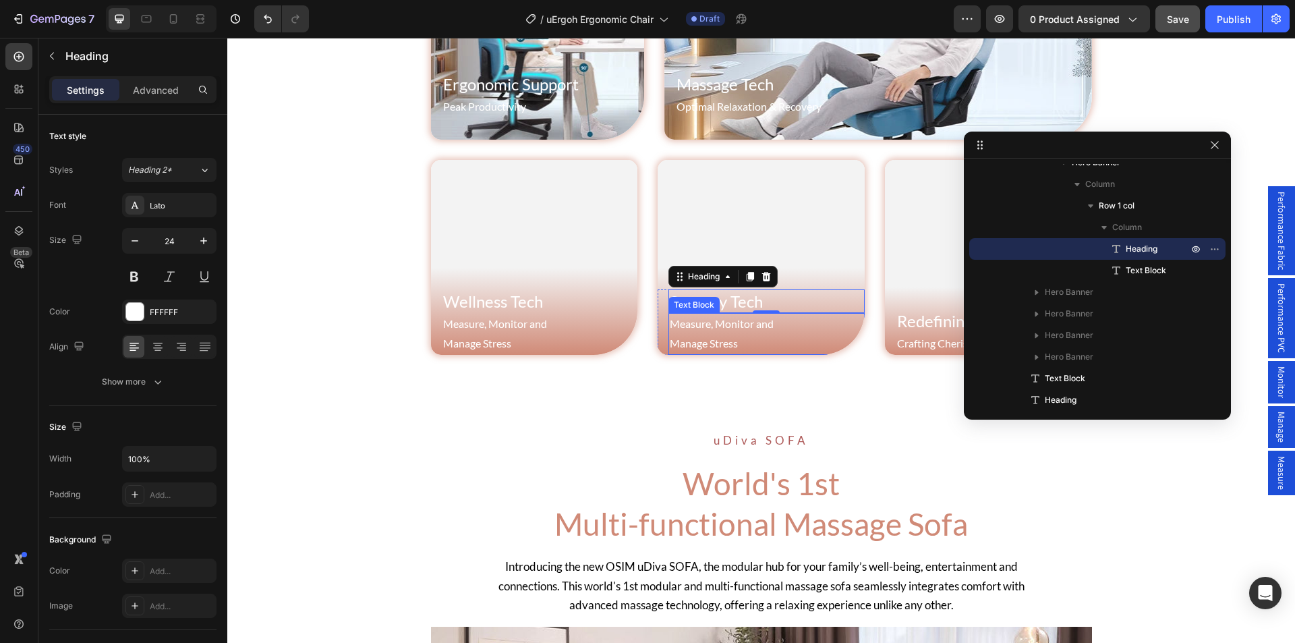
click at [690, 334] on p "Measure, Monitor and Manage Stress" at bounding box center [767, 333] width 194 height 39
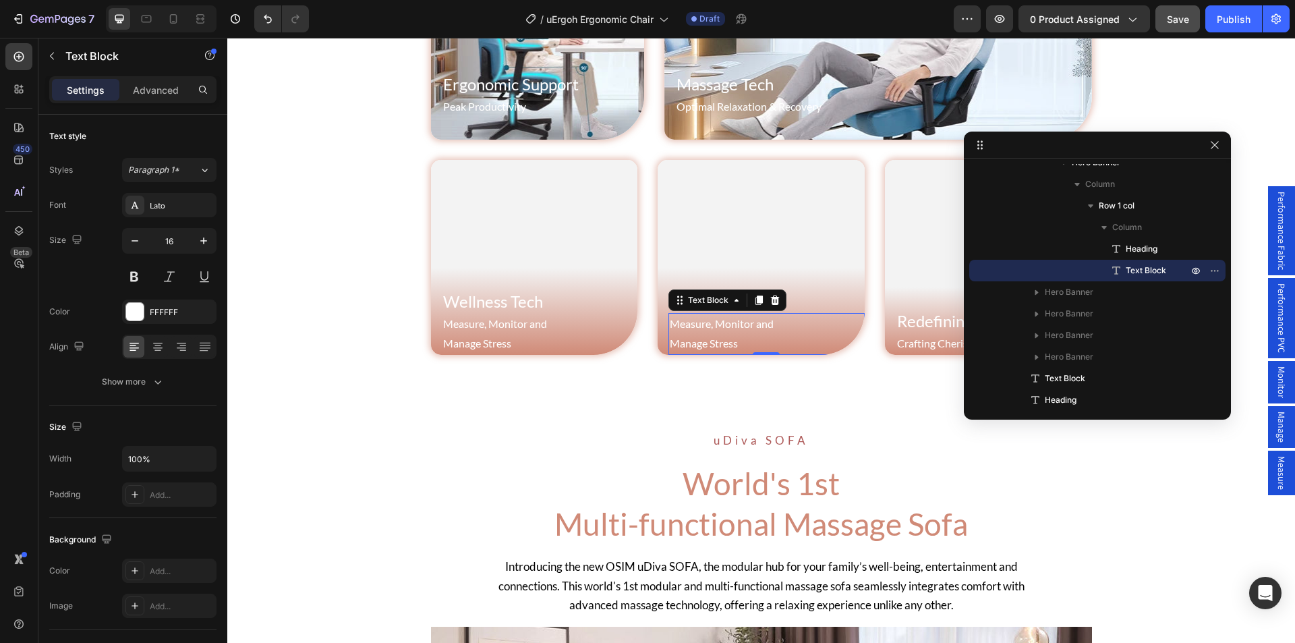
click at [690, 334] on p "Measure, Monitor and Manage Stress" at bounding box center [767, 333] width 194 height 39
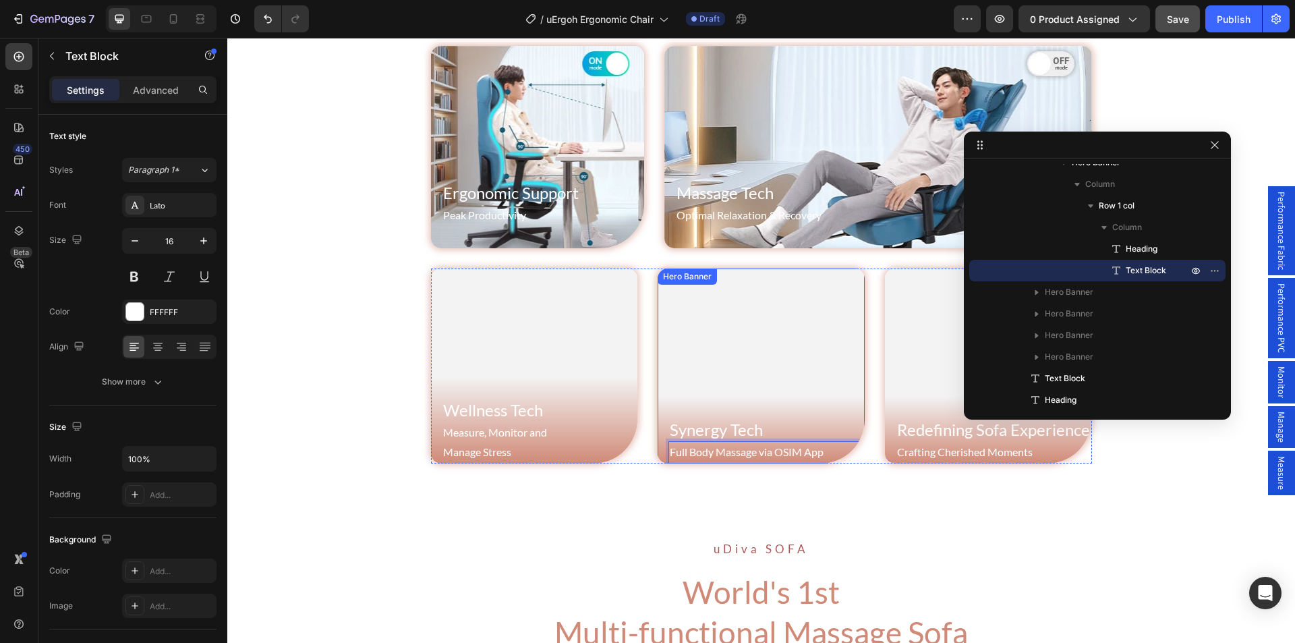
scroll to position [796, 0]
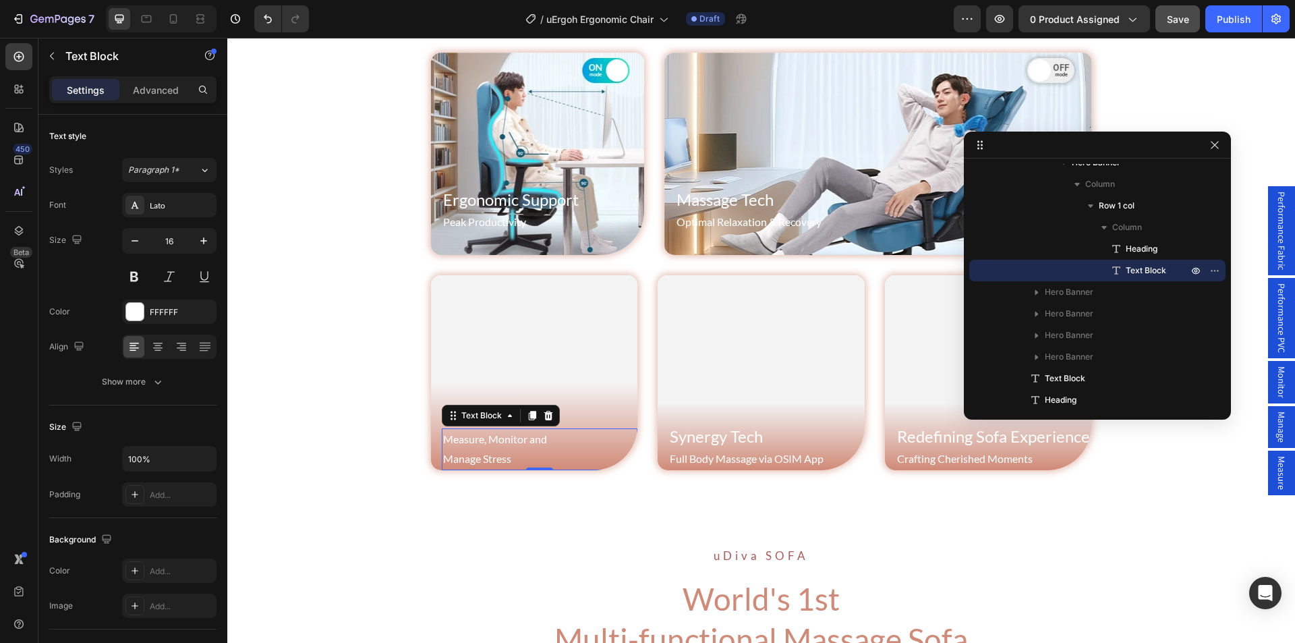
click at [495, 450] on p "Measure, Monitor and Manage Stress" at bounding box center [540, 449] width 194 height 39
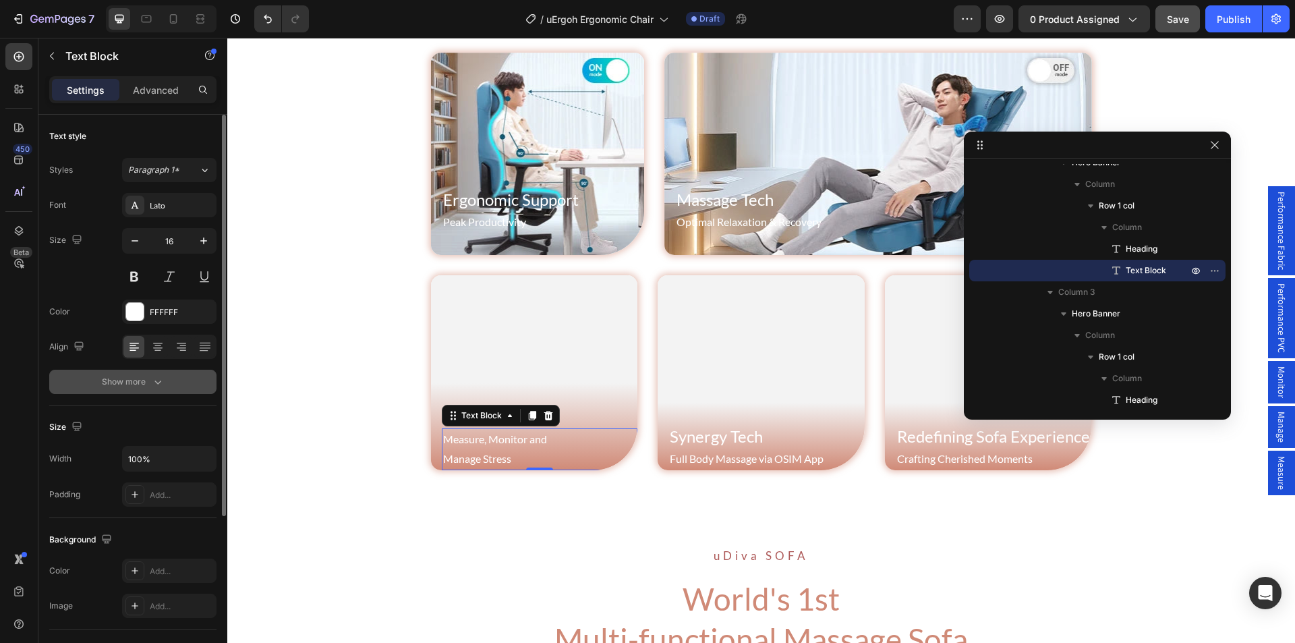
click at [165, 383] on button "Show more" at bounding box center [132, 382] width 167 height 24
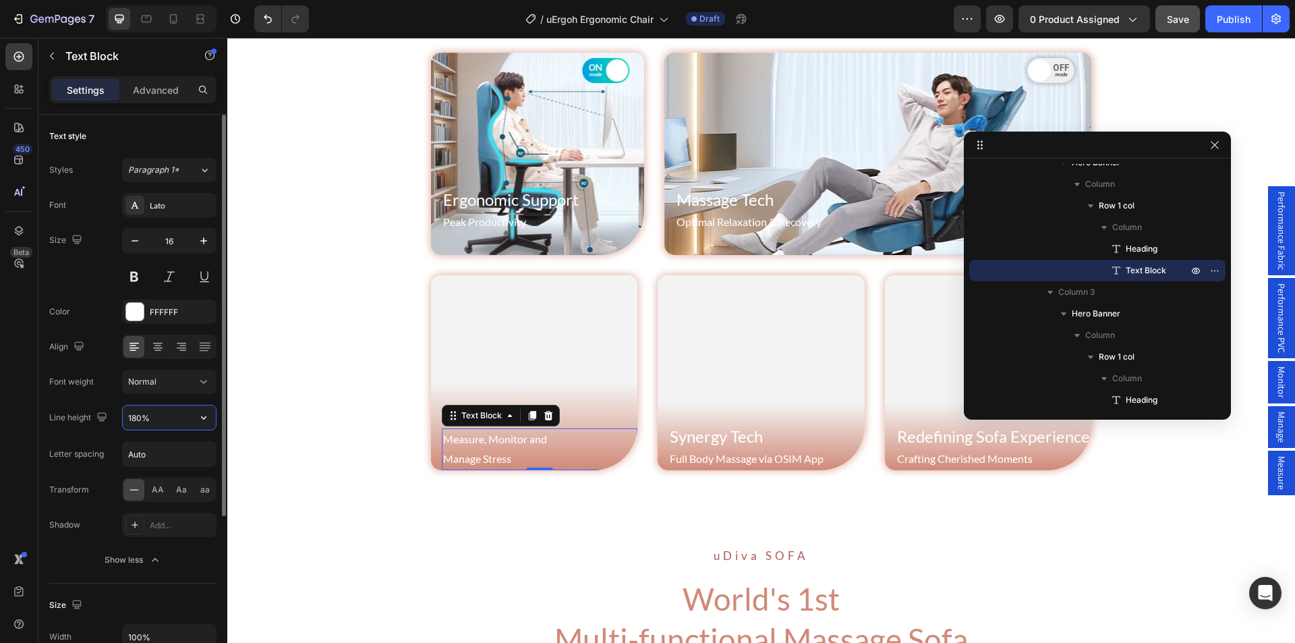
click at [177, 417] on input "180%" at bounding box center [169, 417] width 93 height 24
type input "120%"
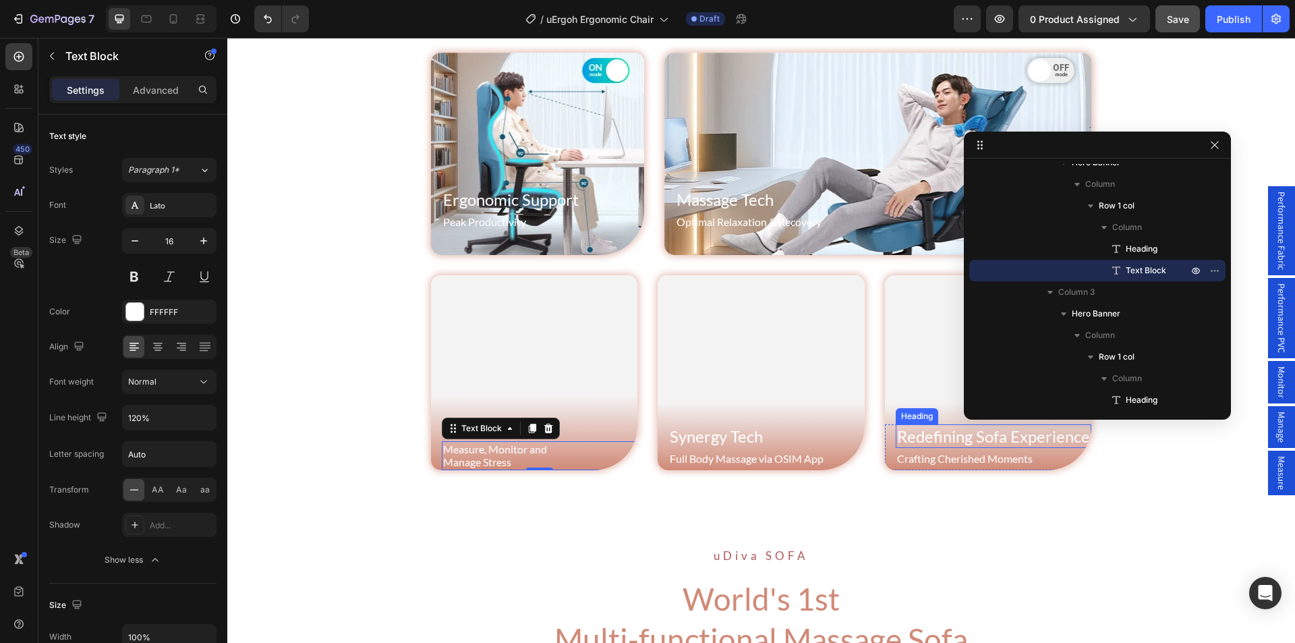
click at [914, 443] on h2 "Redefining Sofa Experience" at bounding box center [994, 436] width 196 height 24
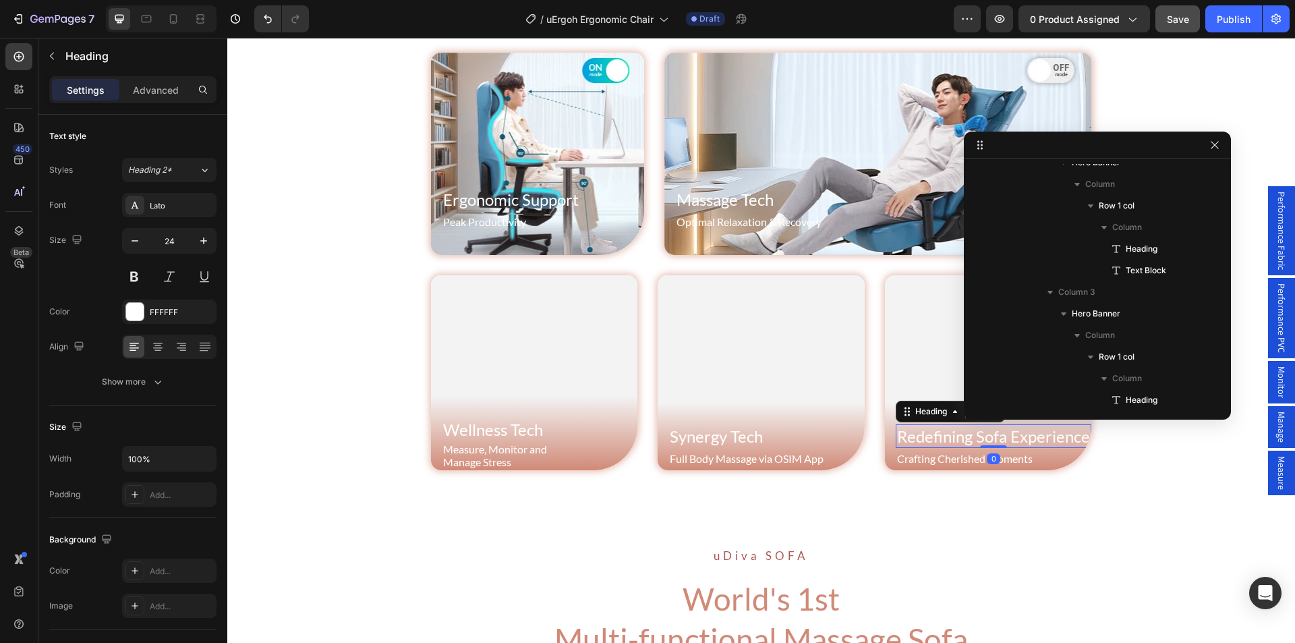
scroll to position [703, 0]
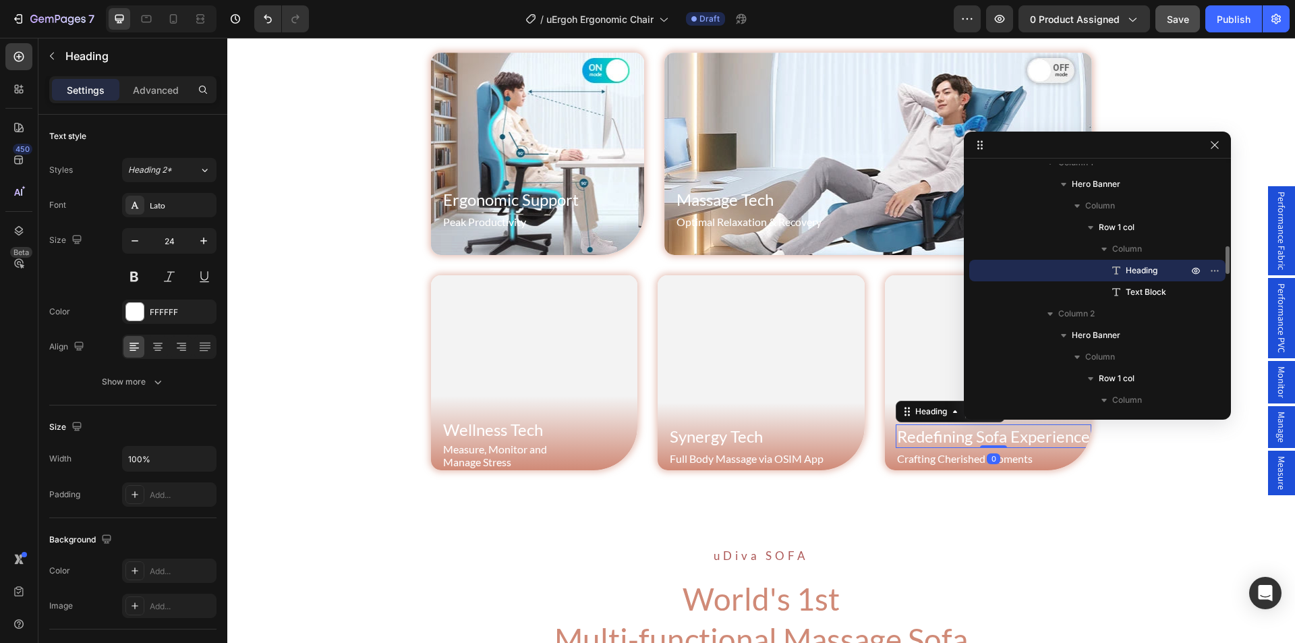
click at [914, 443] on h2 "Redefining Sofa Experience" at bounding box center [994, 436] width 196 height 24
click at [944, 463] on p "Crafting Cherished Moments" at bounding box center [994, 459] width 194 height 20
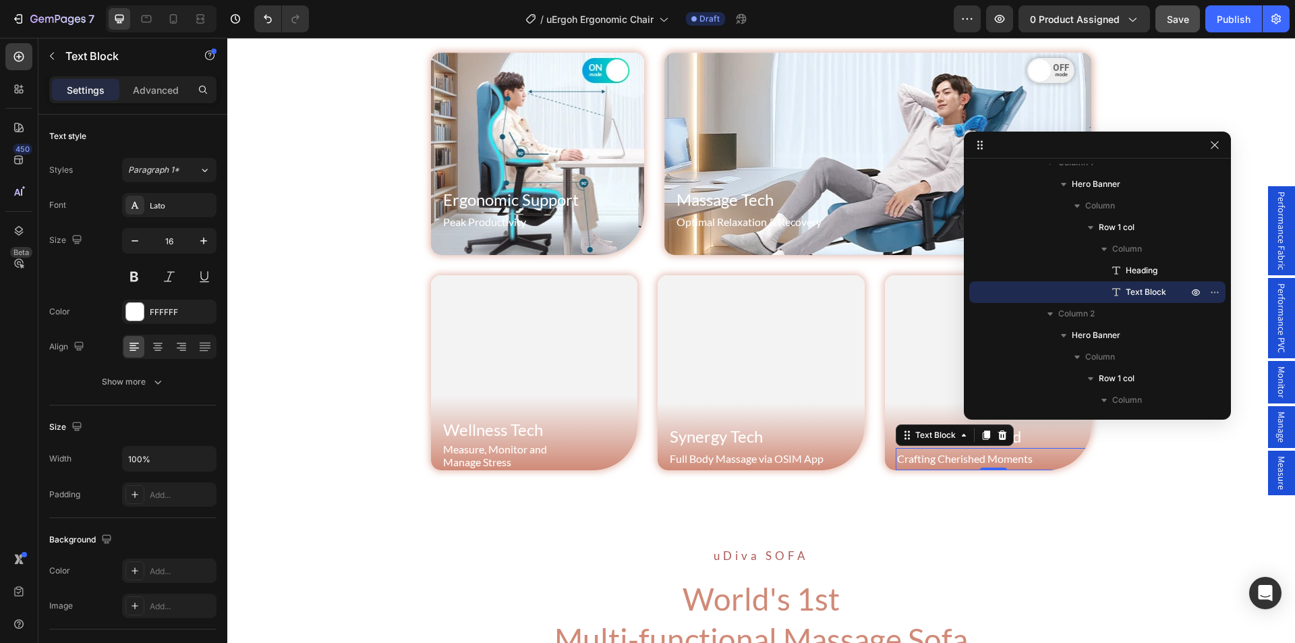
click at [944, 463] on p "Crafting Cherished Moments" at bounding box center [994, 459] width 194 height 20
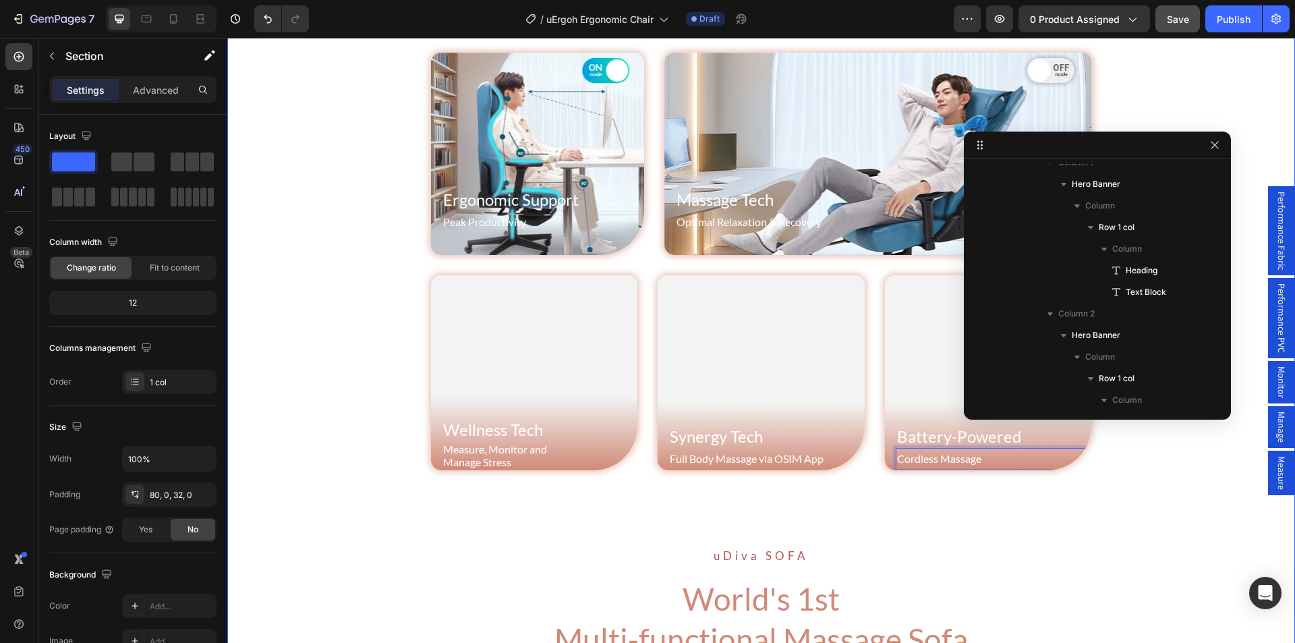
scroll to position [77, 0]
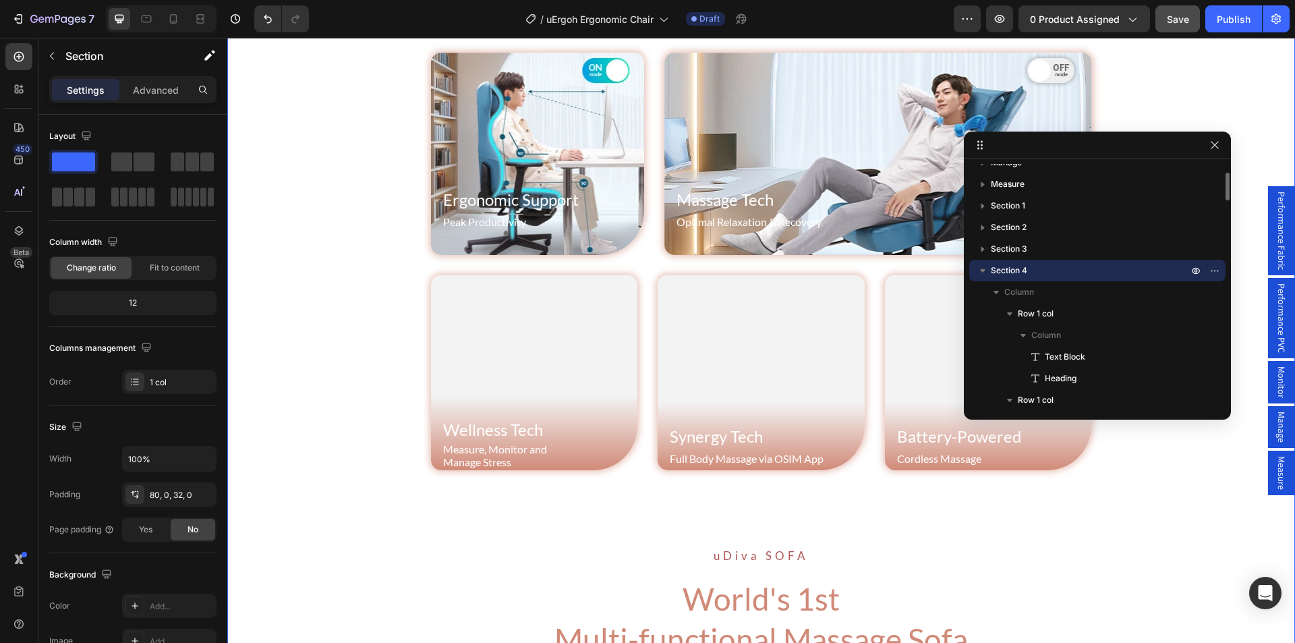
click at [499, 343] on video "Background Image" at bounding box center [534, 372] width 207 height 194
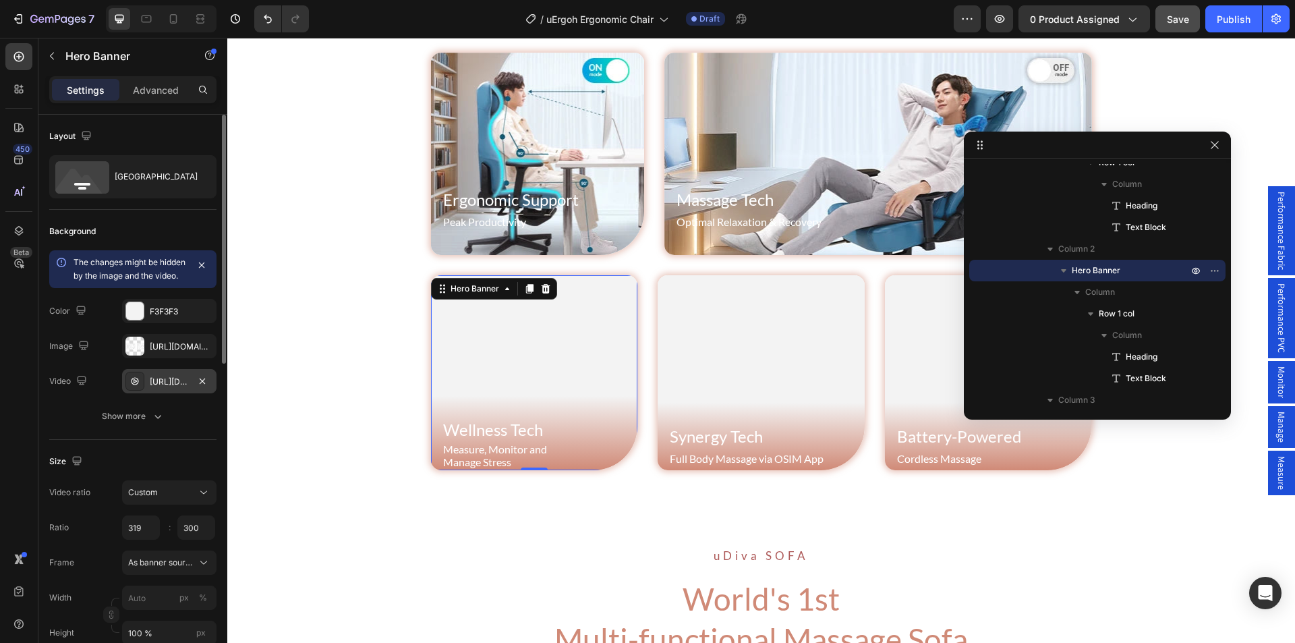
click at [165, 388] on div "https://cdn.shopify.com/videos/c/o/v/53a366697eb349f592334a867b32719f.webm" at bounding box center [169, 382] width 39 height 12
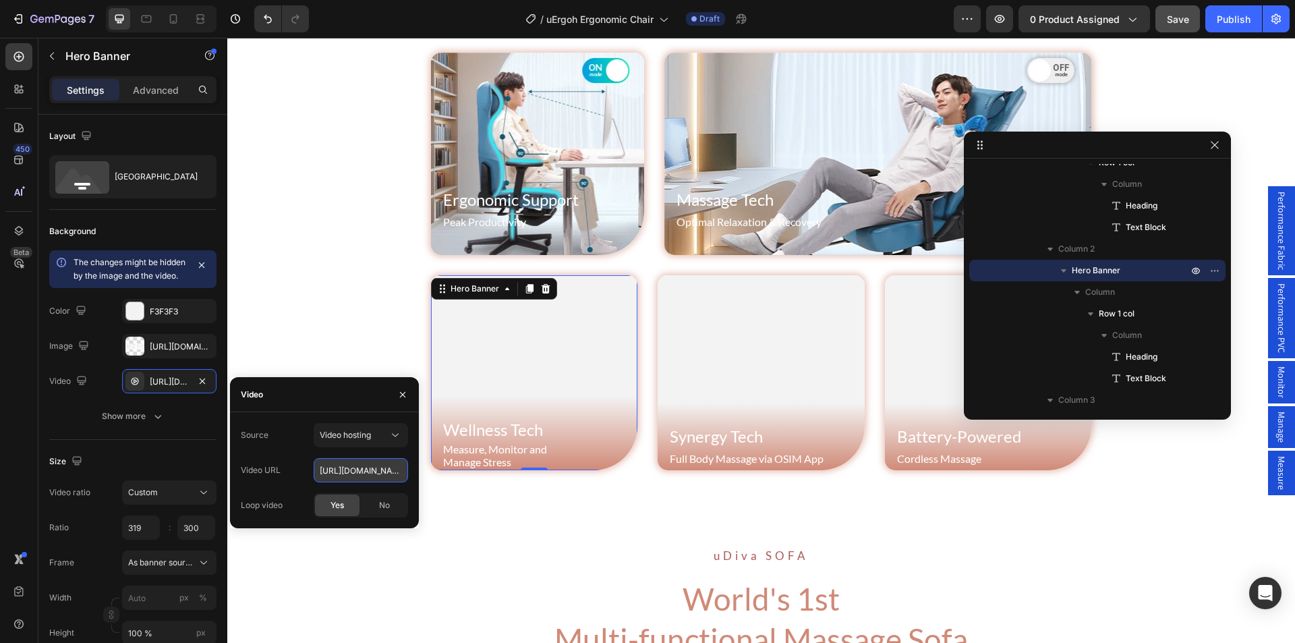
click at [352, 478] on input "https://cdn.shopify.com/videos/c/o/v/53a366697eb349f592334a867b32719f.webm" at bounding box center [361, 470] width 94 height 24
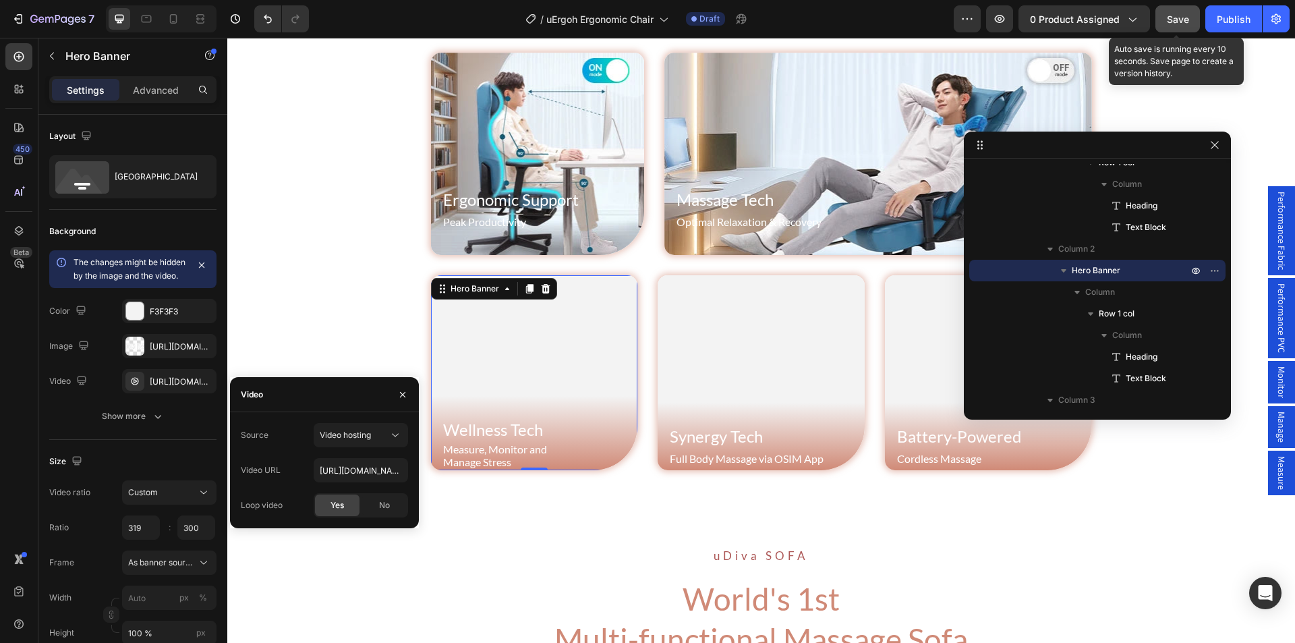
click at [1180, 20] on span "Save" at bounding box center [1178, 18] width 22 height 11
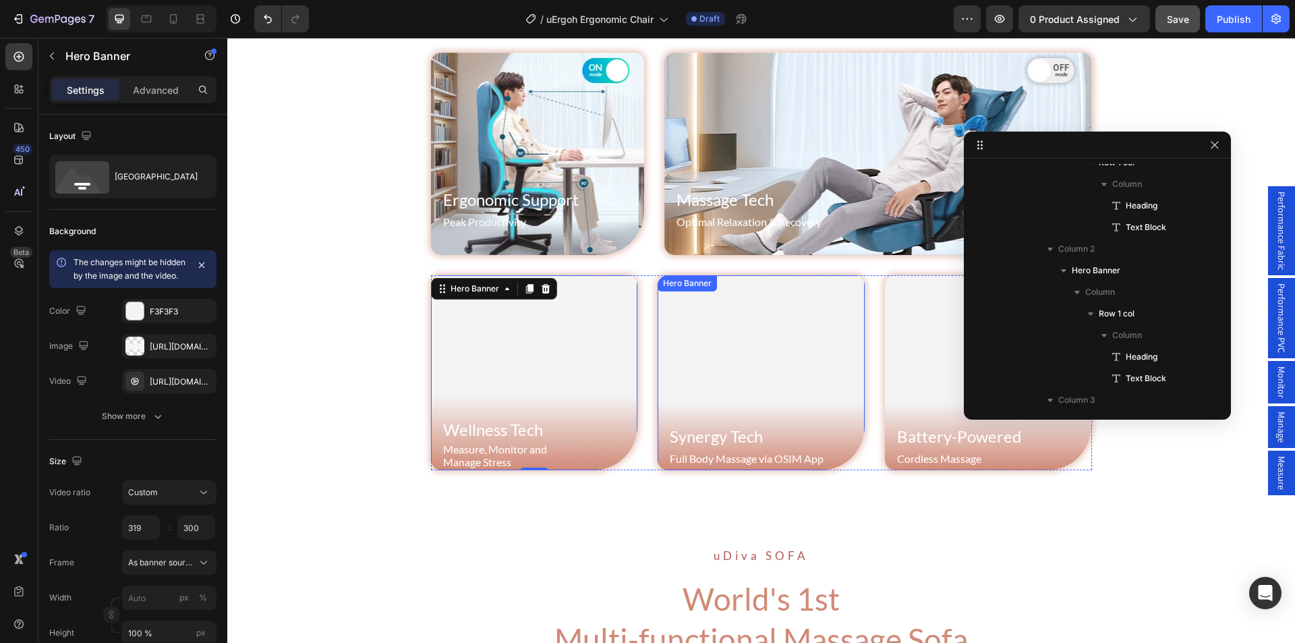
click at [737, 328] on video "Background Image" at bounding box center [761, 372] width 207 height 194
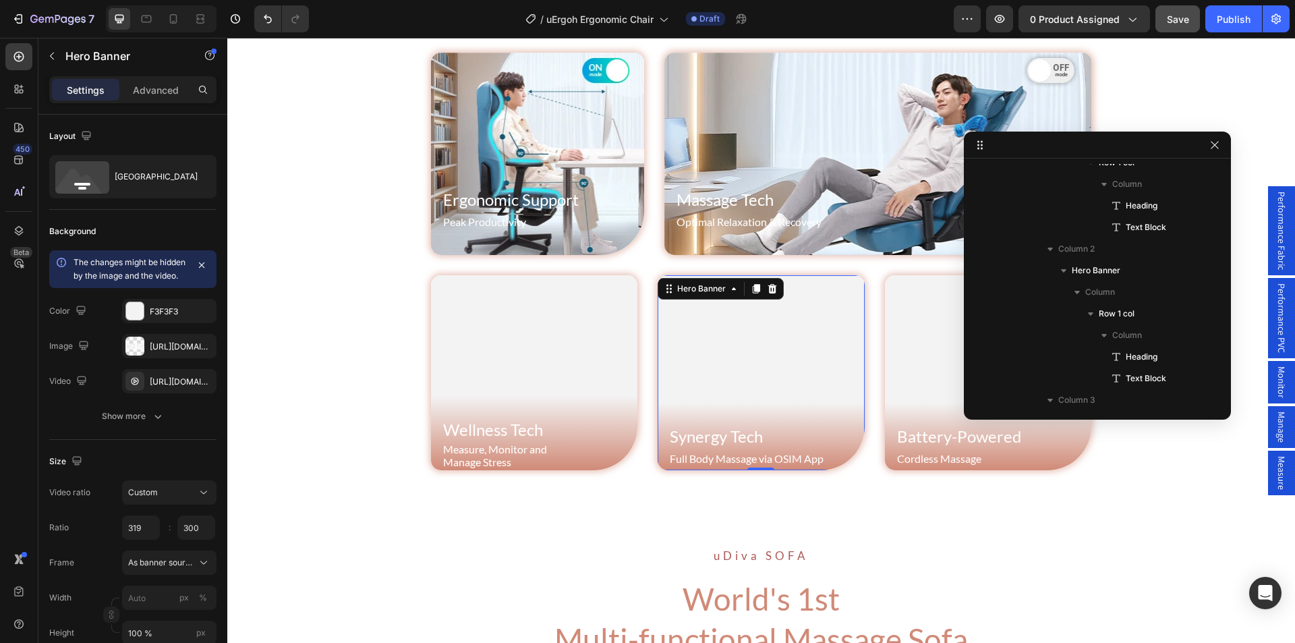
scroll to position [919, 0]
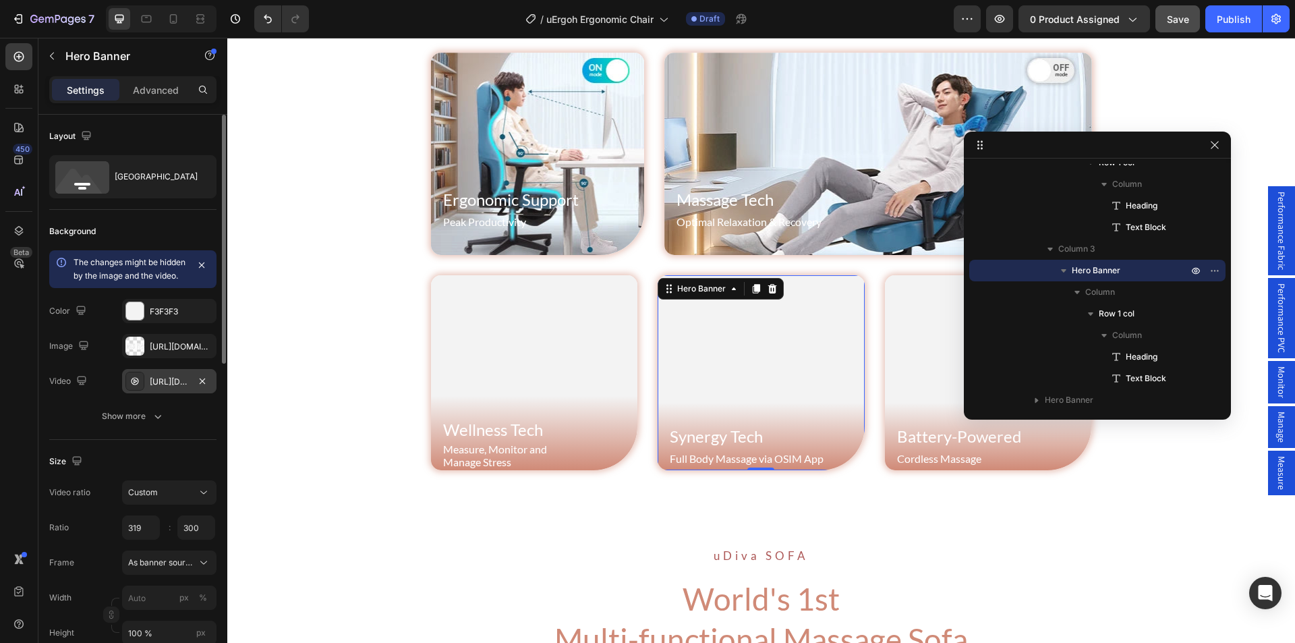
drag, startPoint x: 203, startPoint y: 359, endPoint x: 186, endPoint y: 374, distance: 22.9
click at [0, 0] on icon "button" at bounding box center [0, 0] width 0 height 0
type input "100"
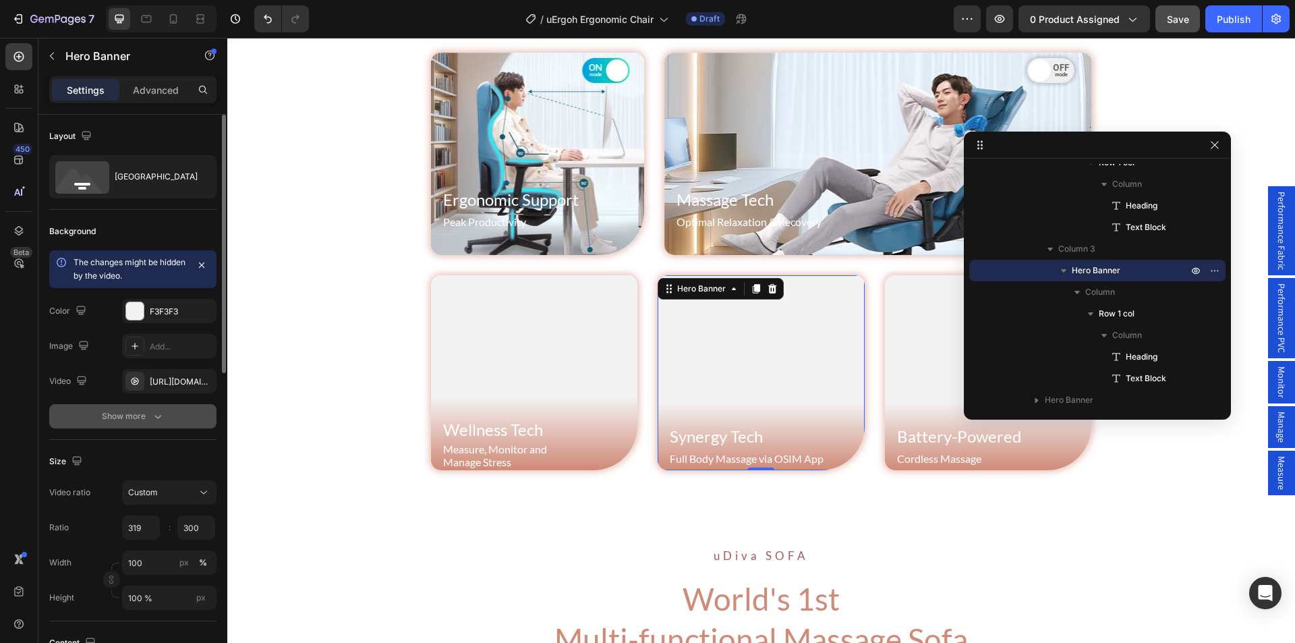
drag, startPoint x: 206, startPoint y: 383, endPoint x: 167, endPoint y: 370, distance: 40.3
click at [0, 0] on icon "button" at bounding box center [0, 0] width 0 height 0
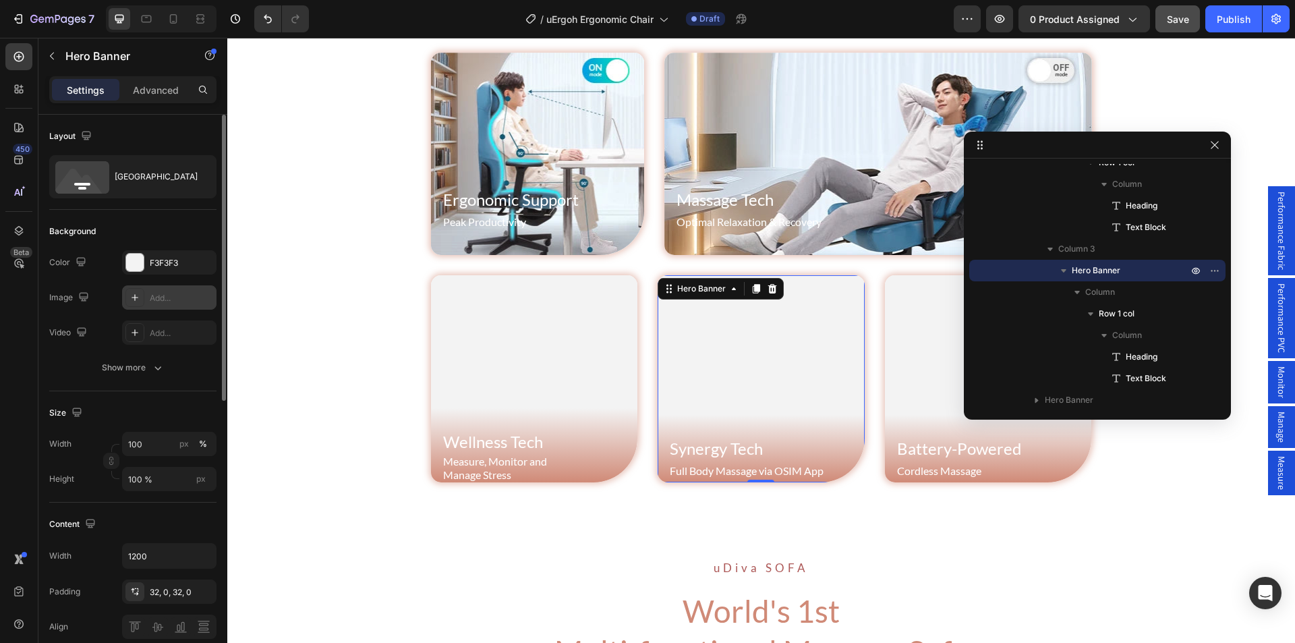
click at [137, 304] on div at bounding box center [134, 297] width 19 height 19
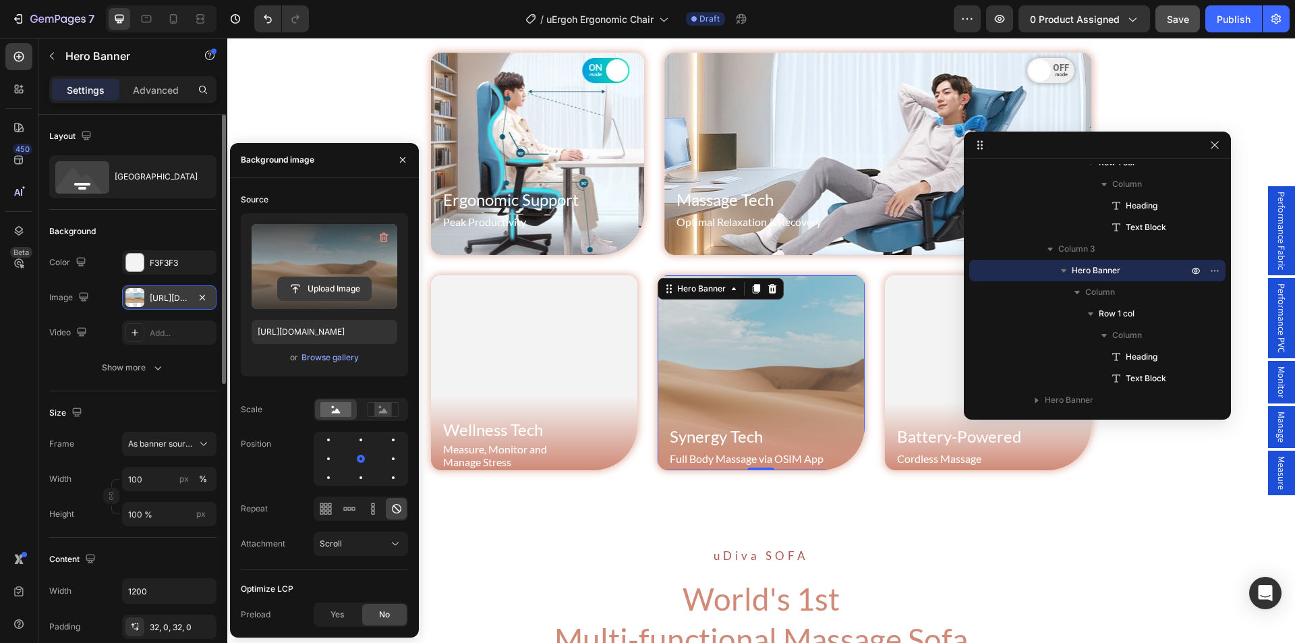
click at [313, 292] on input "file" at bounding box center [324, 288] width 93 height 23
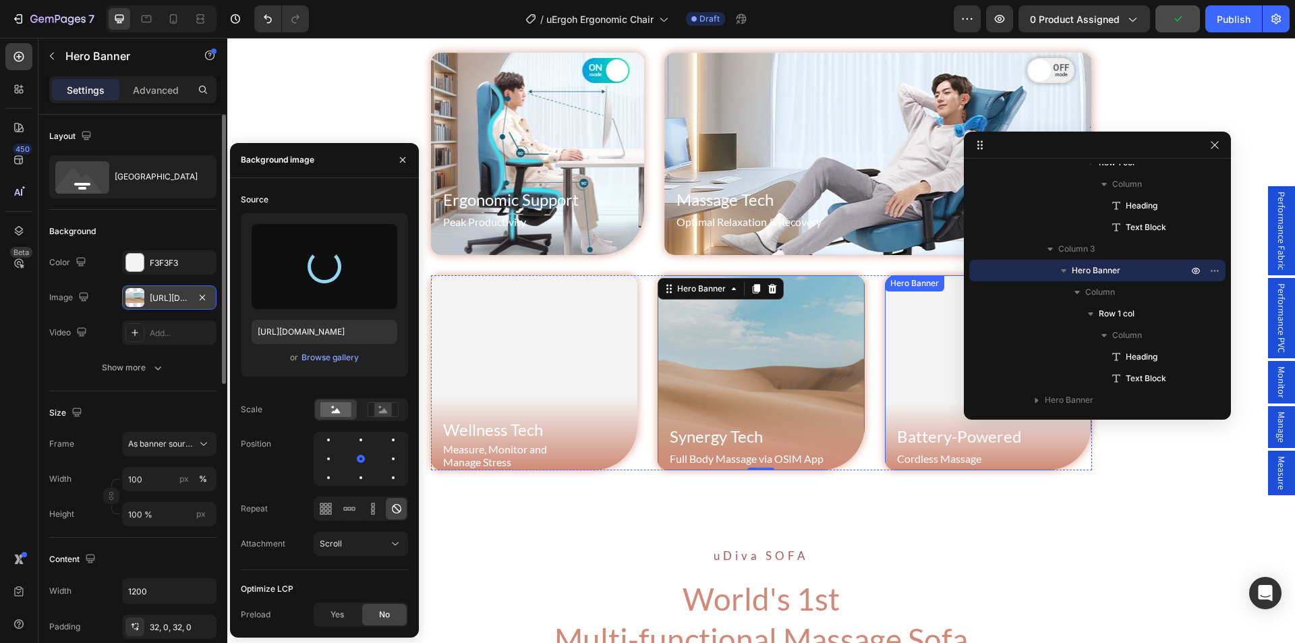
type input "https://cdn.shopify.com/s/files/1/0361/5362/2663/files/gempages_490524180744242…"
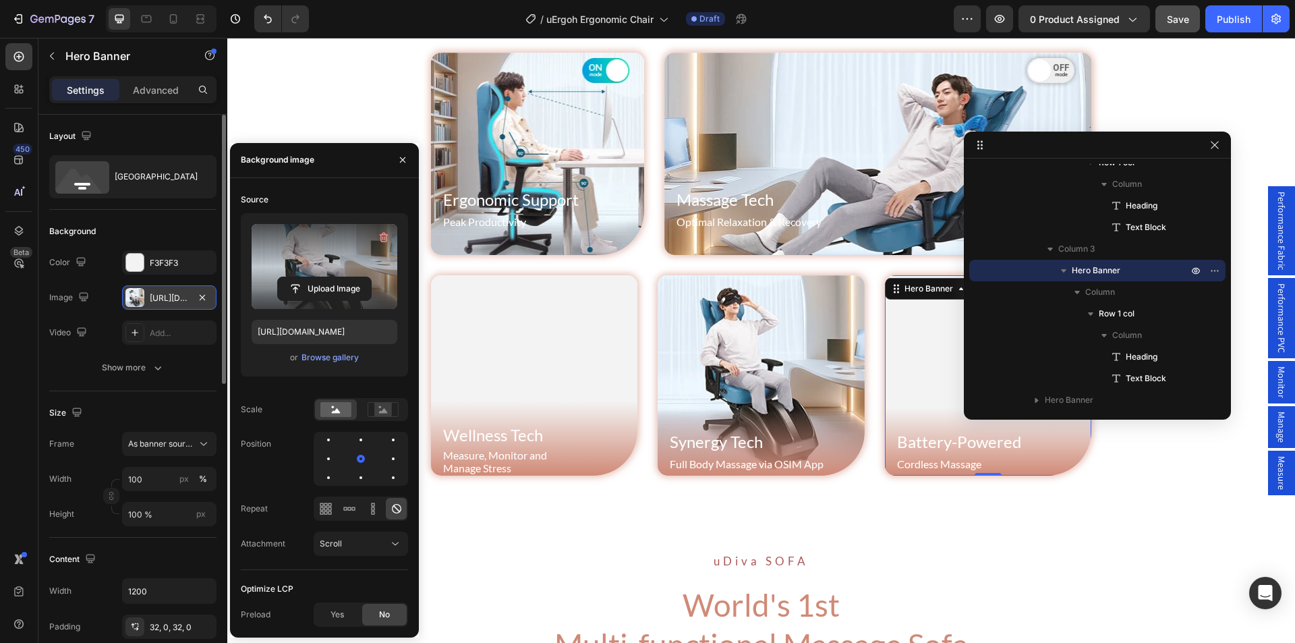
click at [926, 368] on video "Background Image" at bounding box center [988, 323] width 207 height 97
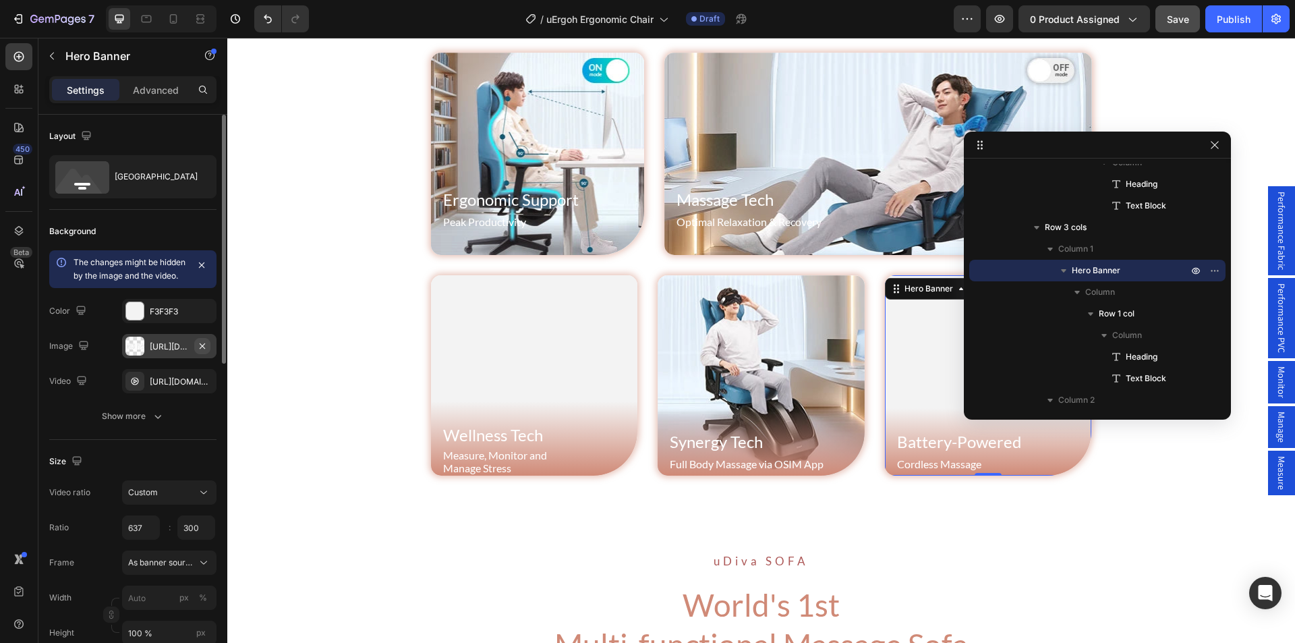
click at [205, 352] on icon "button" at bounding box center [202, 346] width 11 height 11
type input "100"
click at [202, 382] on icon "button" at bounding box center [202, 381] width 11 height 11
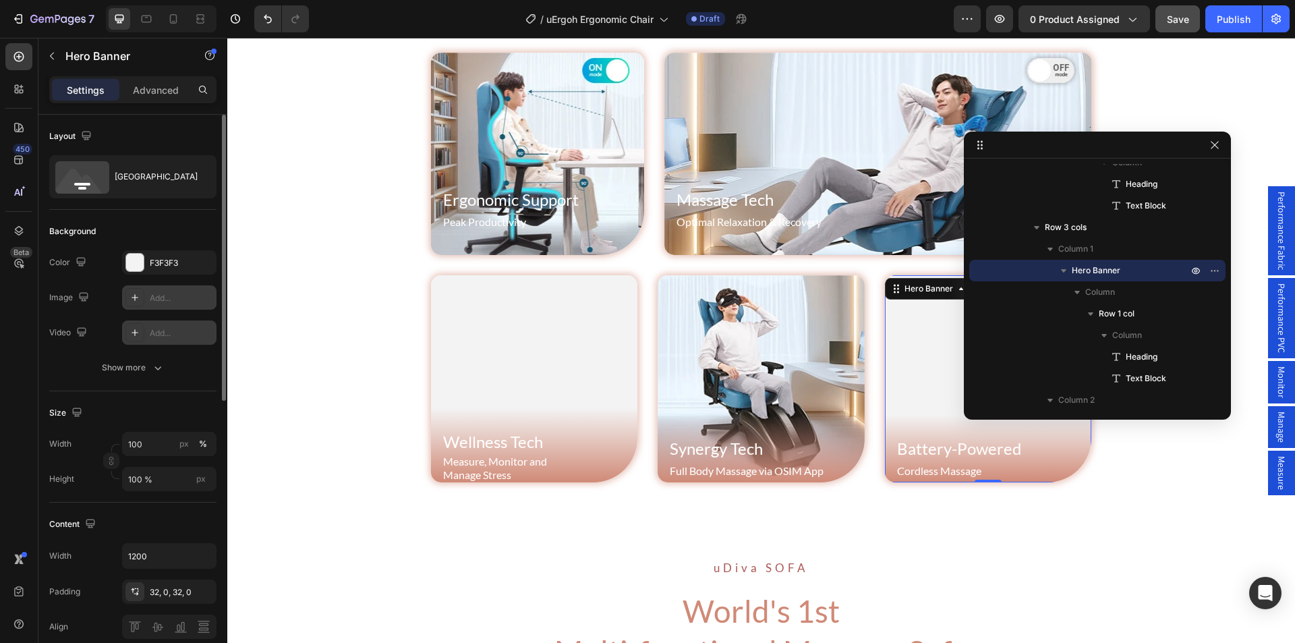
click at [134, 298] on icon at bounding box center [135, 297] width 7 height 7
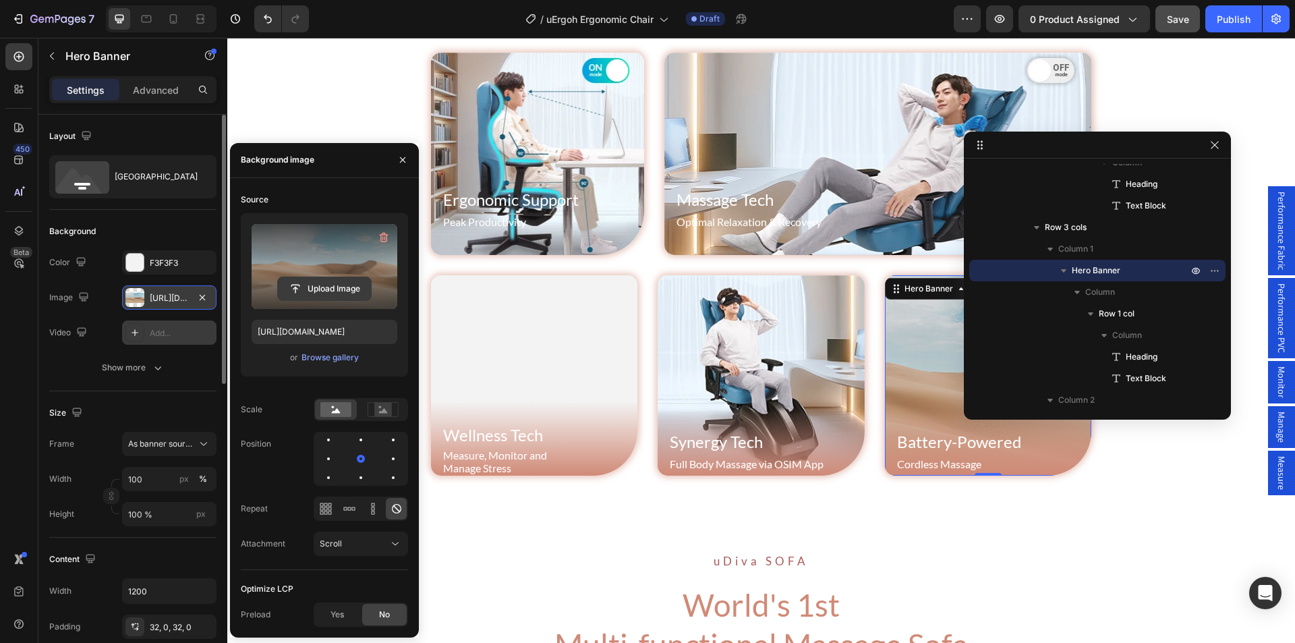
click at [302, 280] on input "file" at bounding box center [324, 288] width 93 height 23
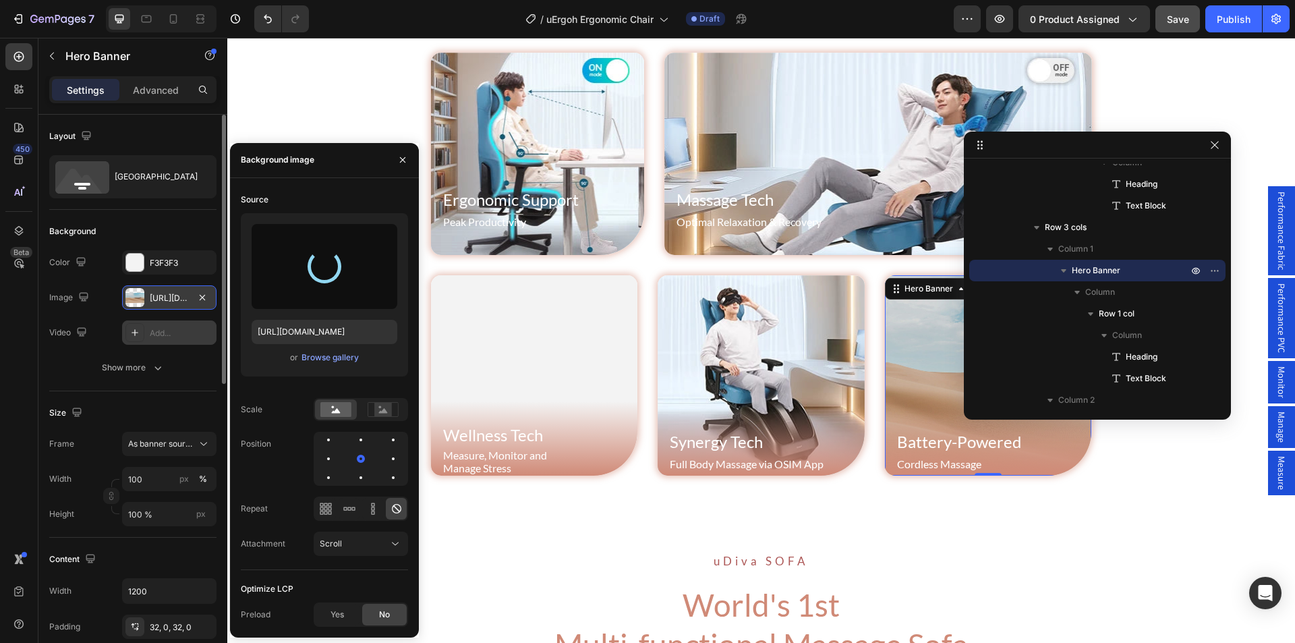
type input "https://cdn.shopify.com/s/files/1/0361/5362/2663/files/gempages_490524180744242…"
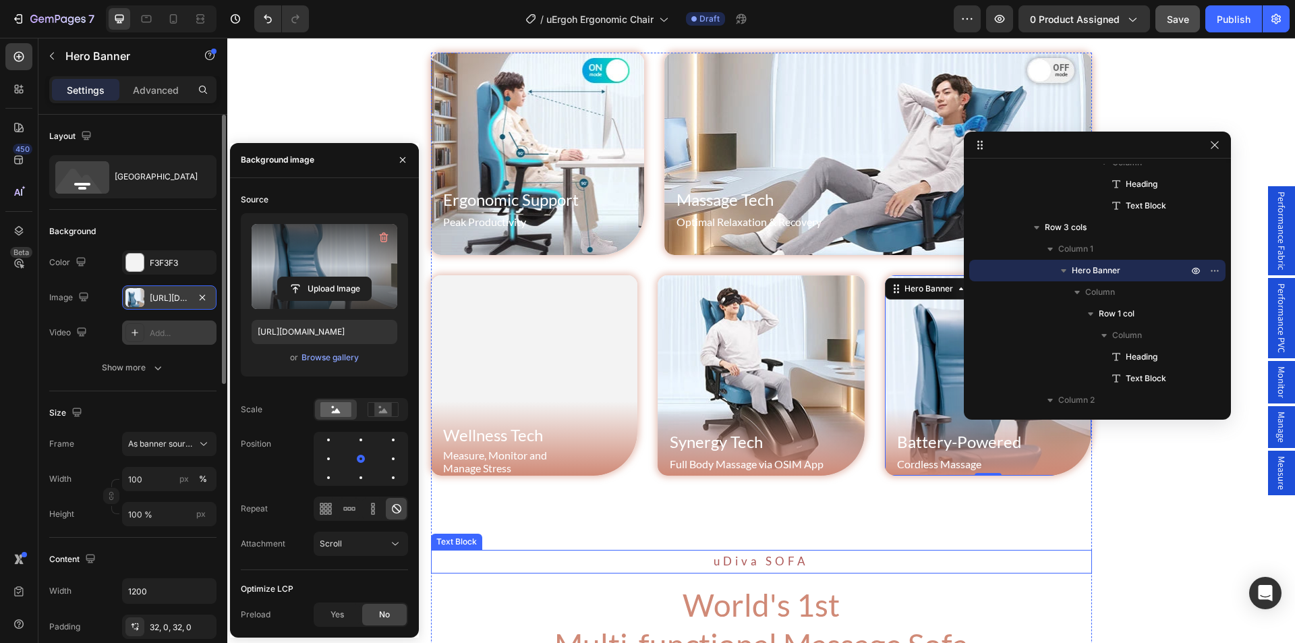
click at [749, 559] on p "uDiva SOFA" at bounding box center [761, 561] width 658 height 21
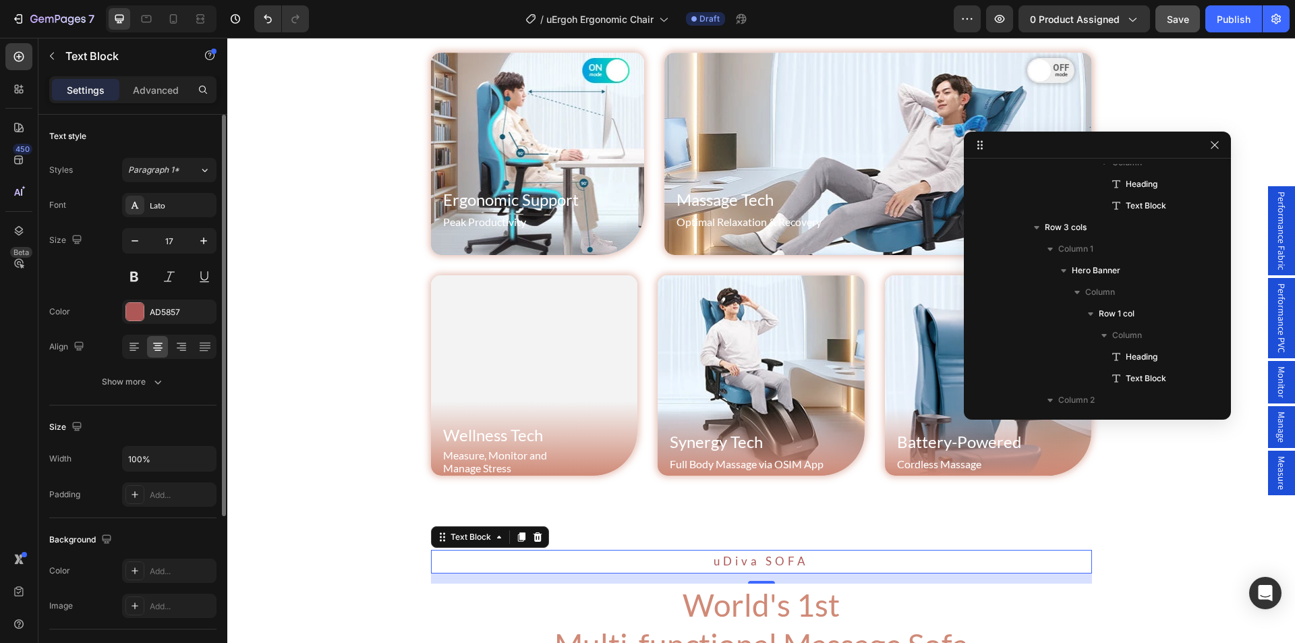
scroll to position [1135, 0]
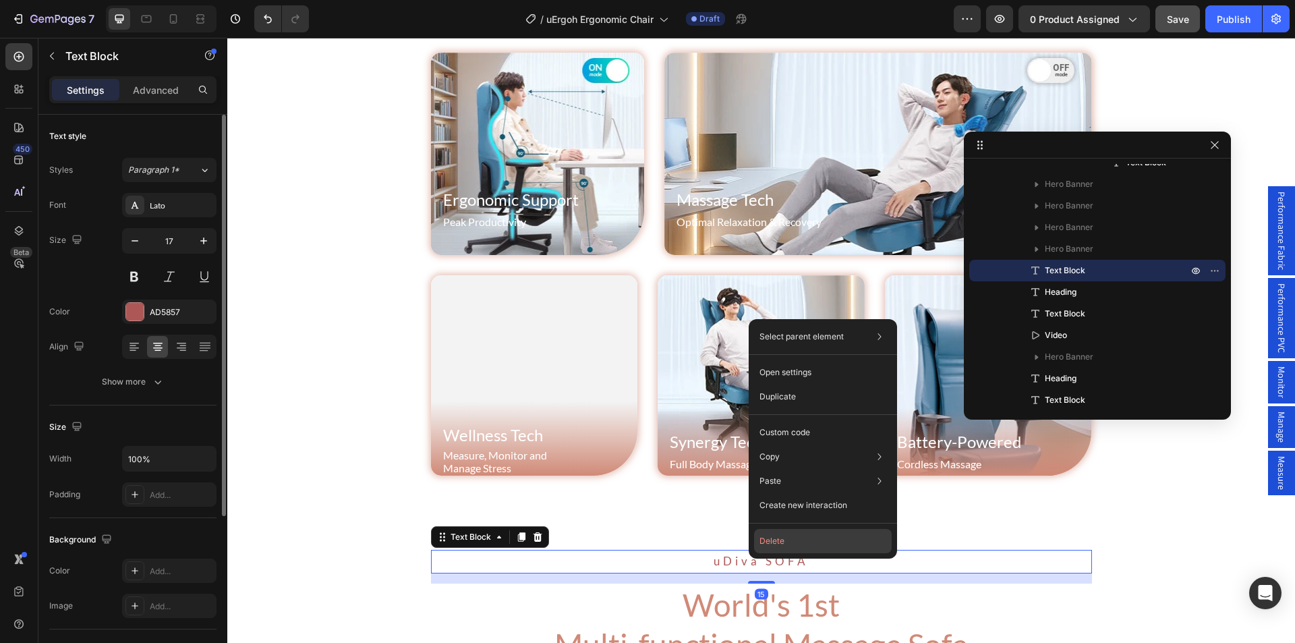
click at [775, 545] on button "Delete" at bounding box center [823, 541] width 138 height 24
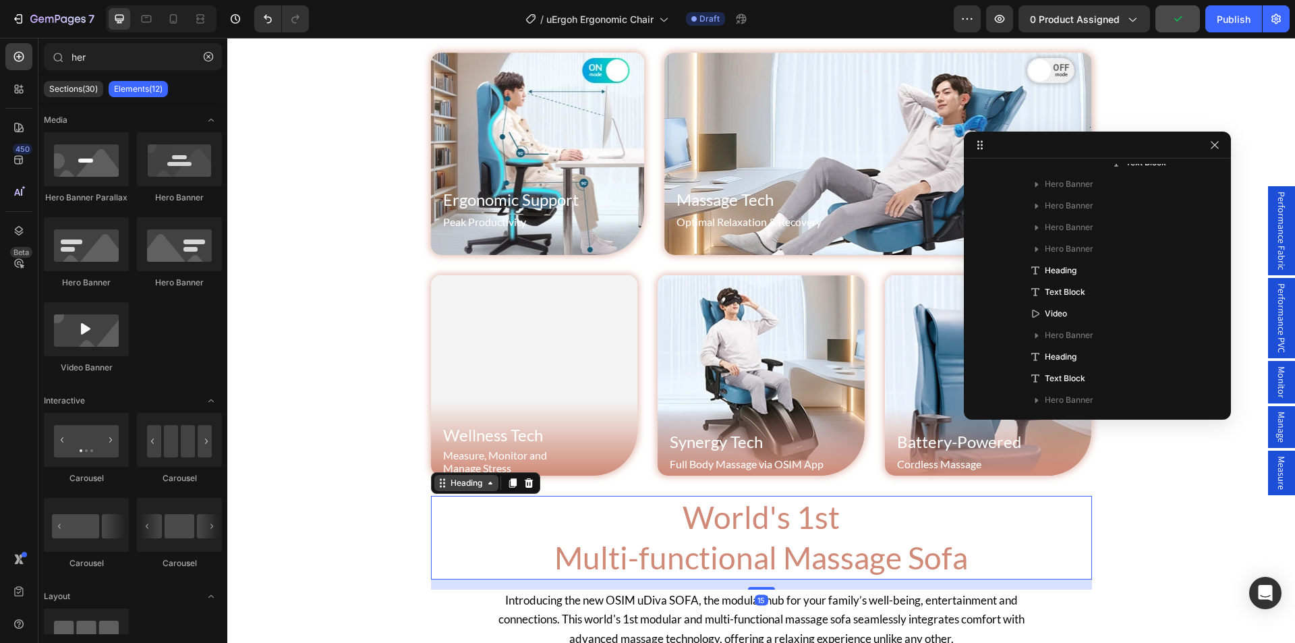
click at [441, 488] on div "Heading" at bounding box center [466, 483] width 64 height 16
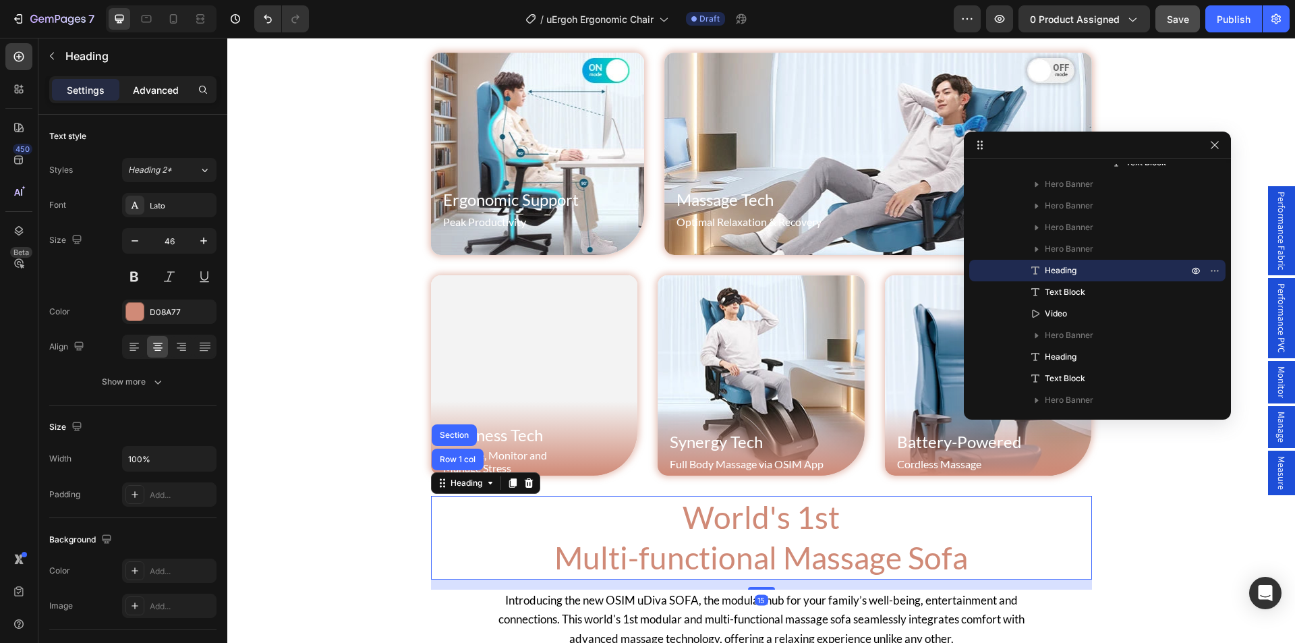
click at [159, 92] on p "Advanced" at bounding box center [156, 90] width 46 height 14
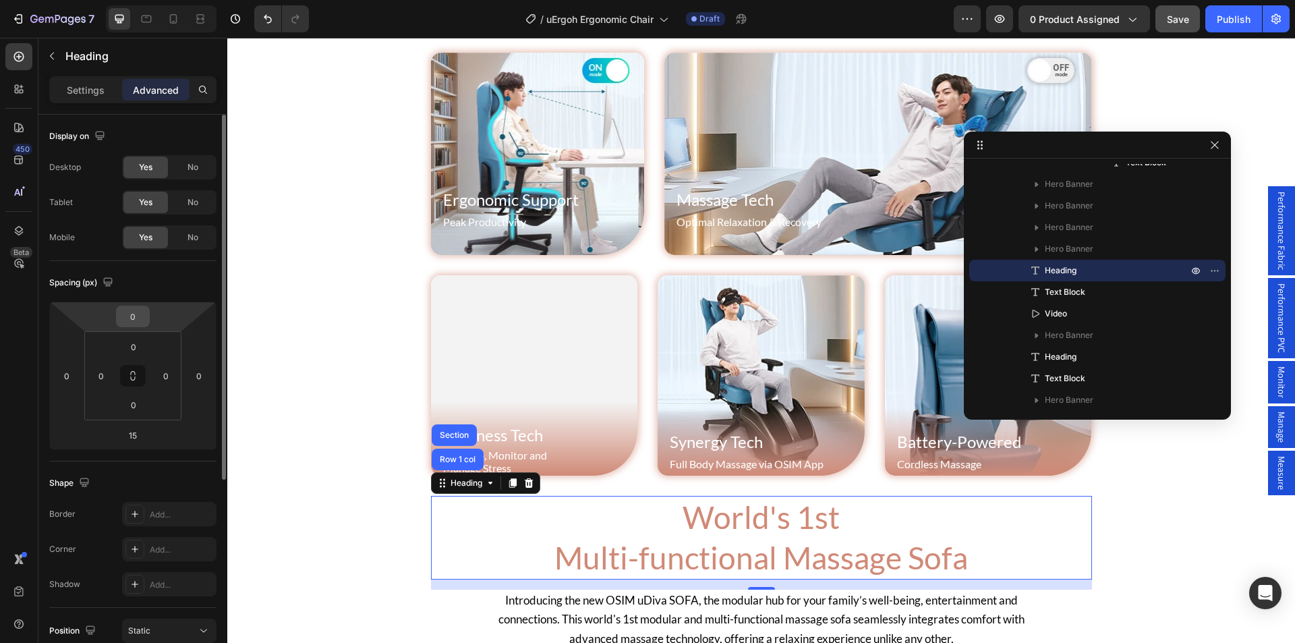
click at [132, 318] on input "0" at bounding box center [132, 316] width 27 height 20
click at [125, 314] on input "0" at bounding box center [132, 316] width 27 height 20
type input "60"
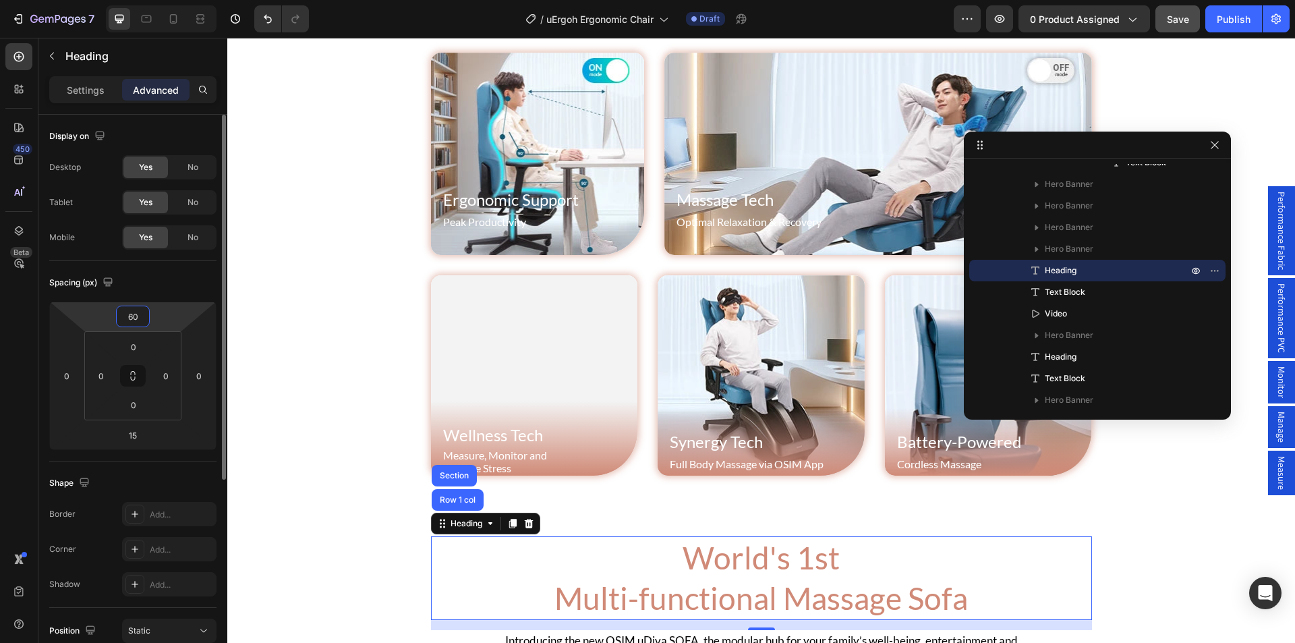
click at [138, 318] on input "60" at bounding box center [132, 316] width 27 height 20
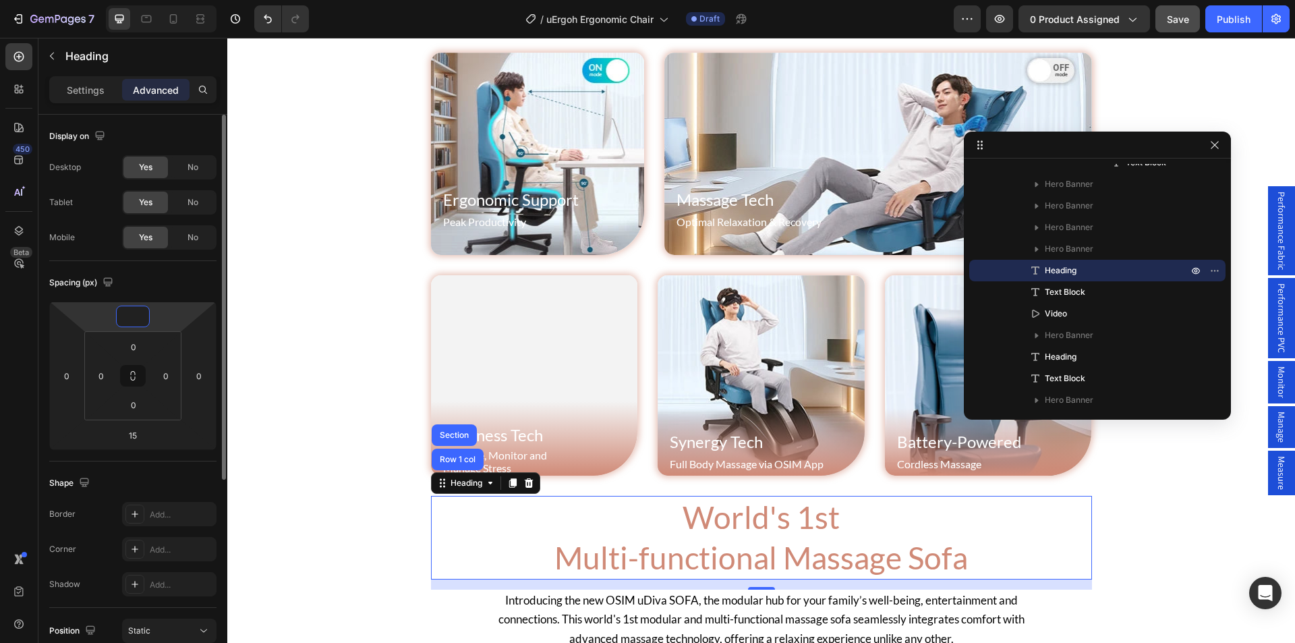
click at [138, 319] on input "number" at bounding box center [132, 316] width 27 height 20
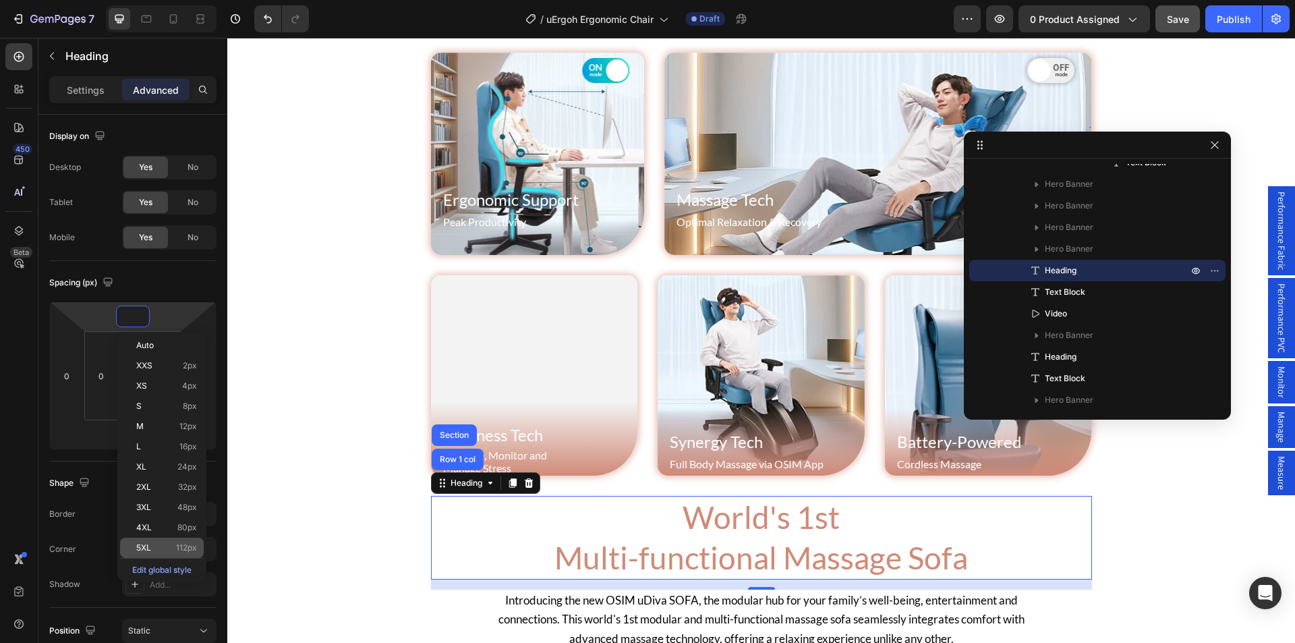
click at [165, 542] on div "5XL 112px" at bounding box center [162, 548] width 84 height 20
type input "112"
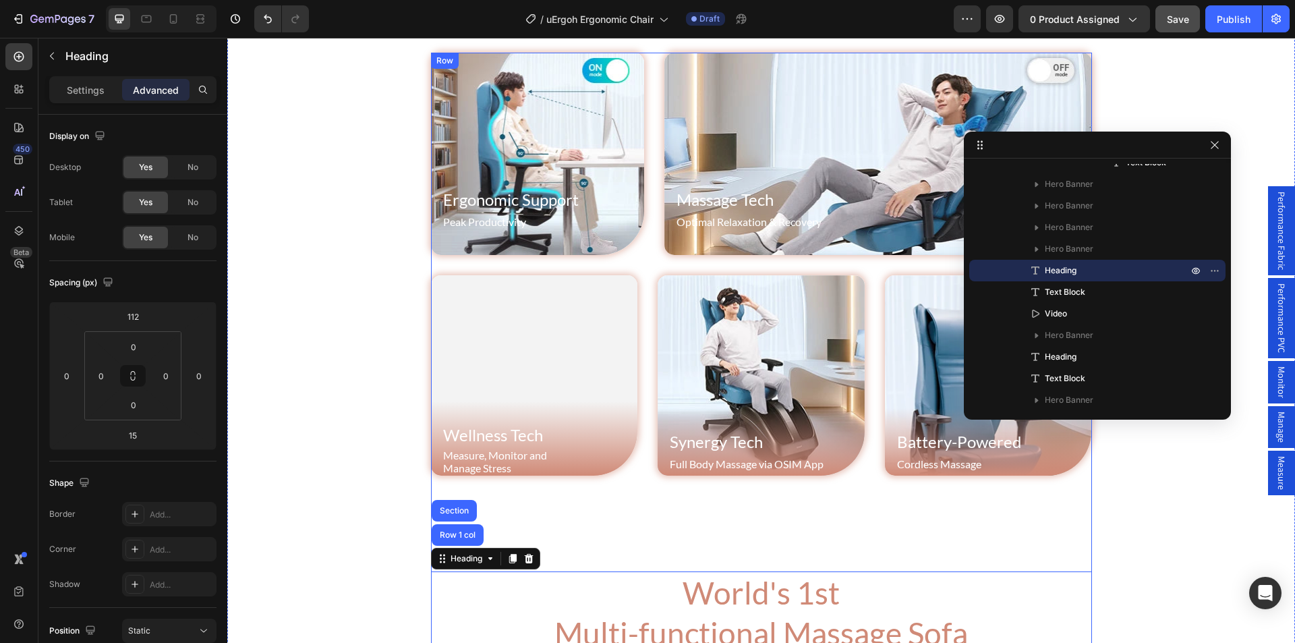
scroll to position [999, 0]
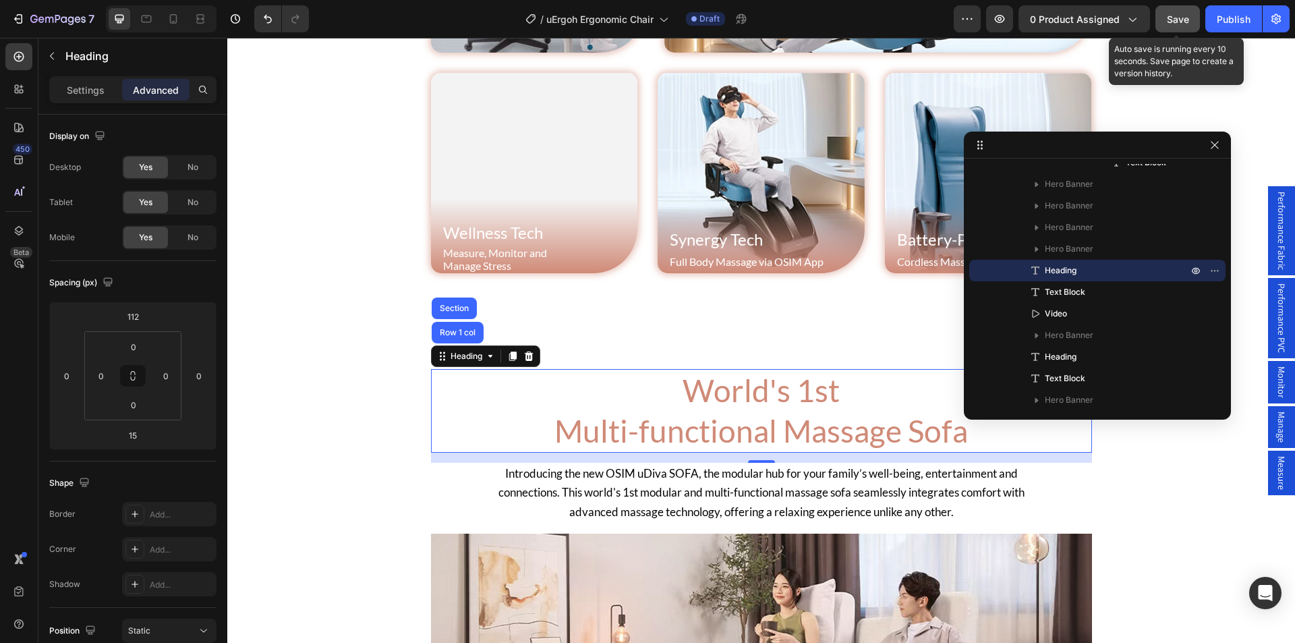
click at [1163, 13] on button "Save" at bounding box center [1178, 18] width 45 height 27
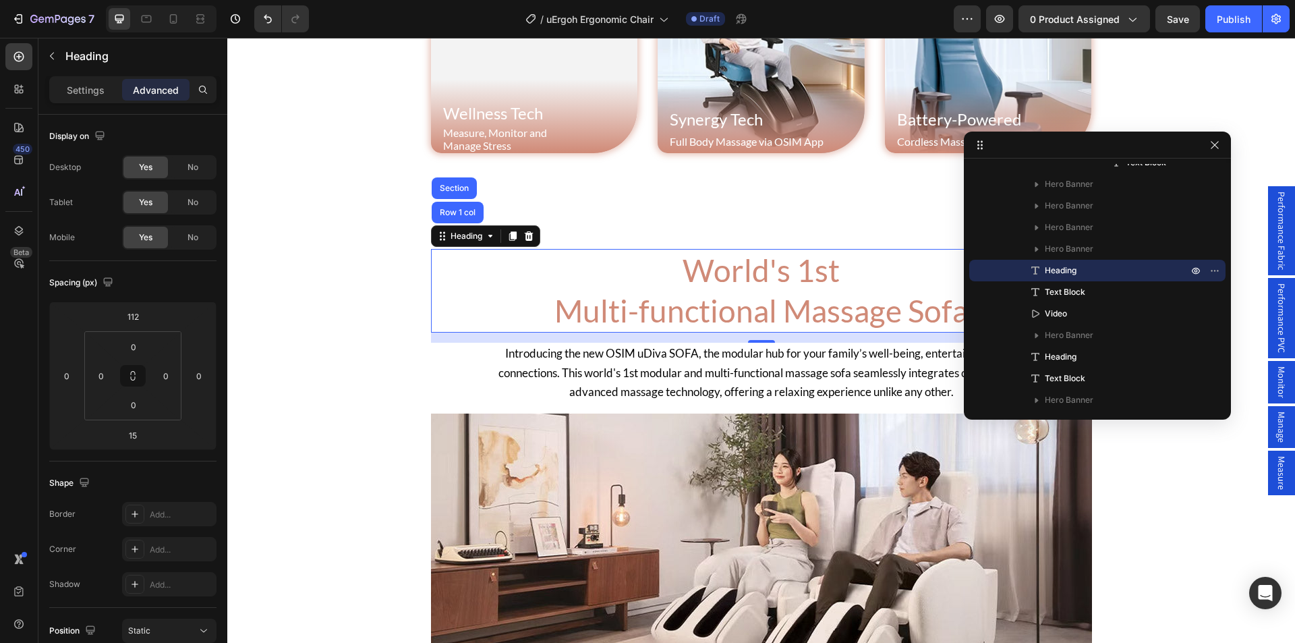
scroll to position [729, 0]
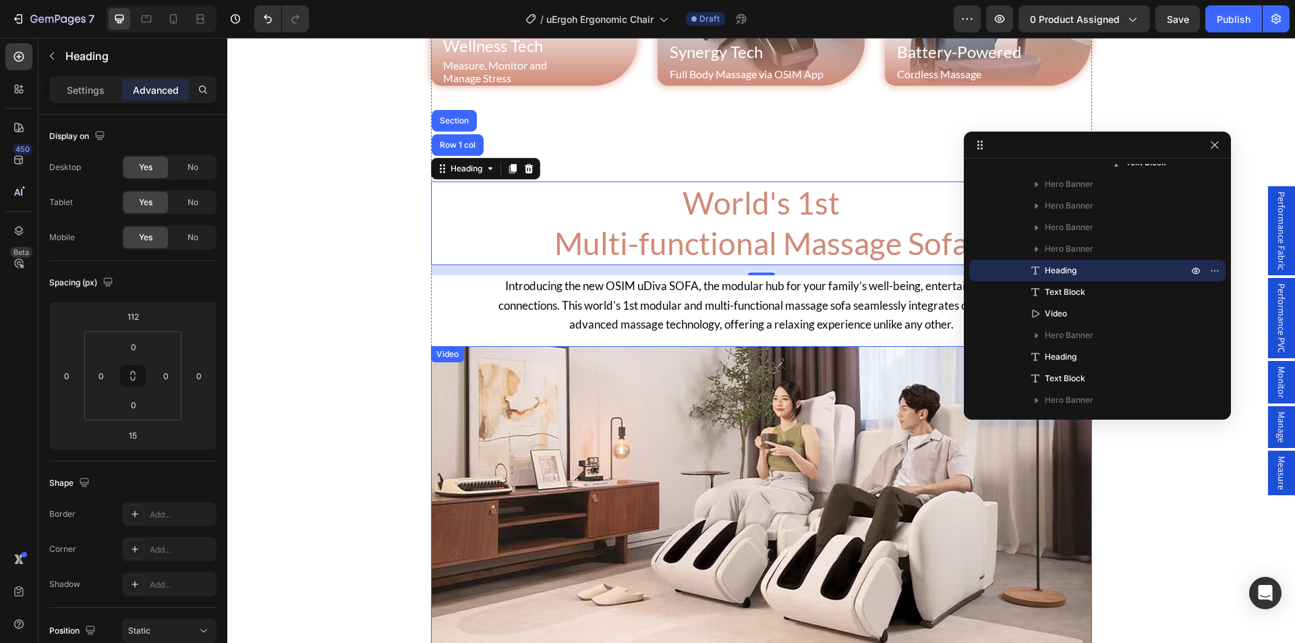
click at [677, 407] on video at bounding box center [761, 511] width 661 height 331
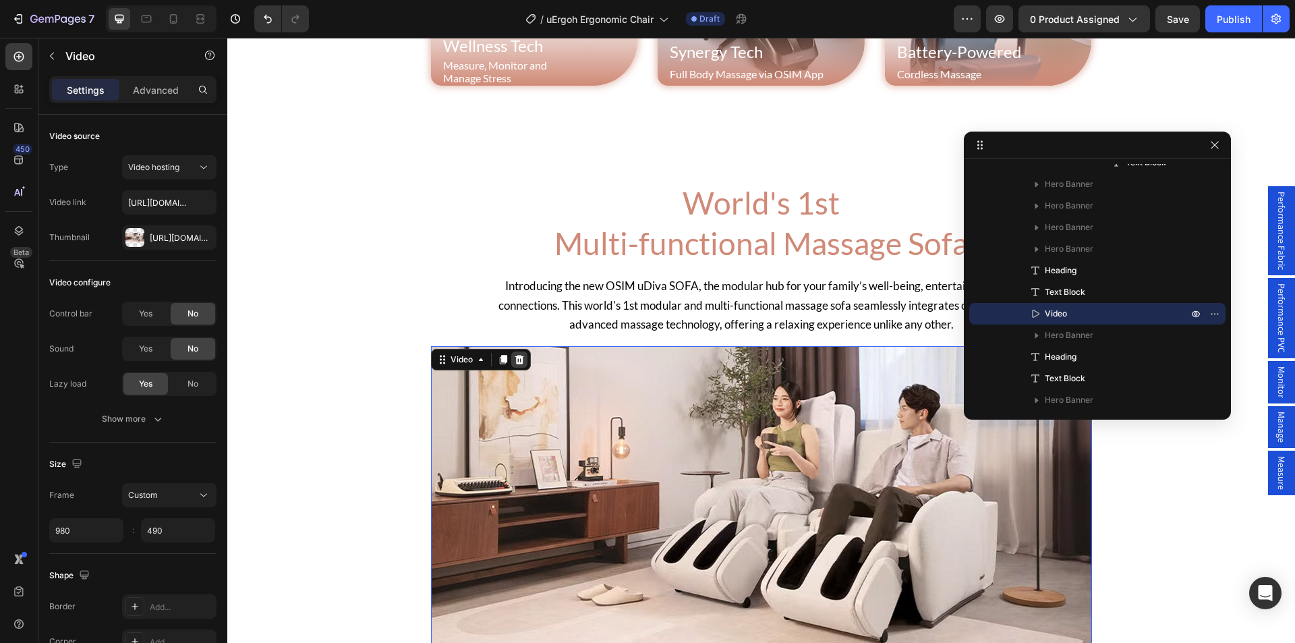
click at [516, 361] on icon at bounding box center [519, 359] width 9 height 9
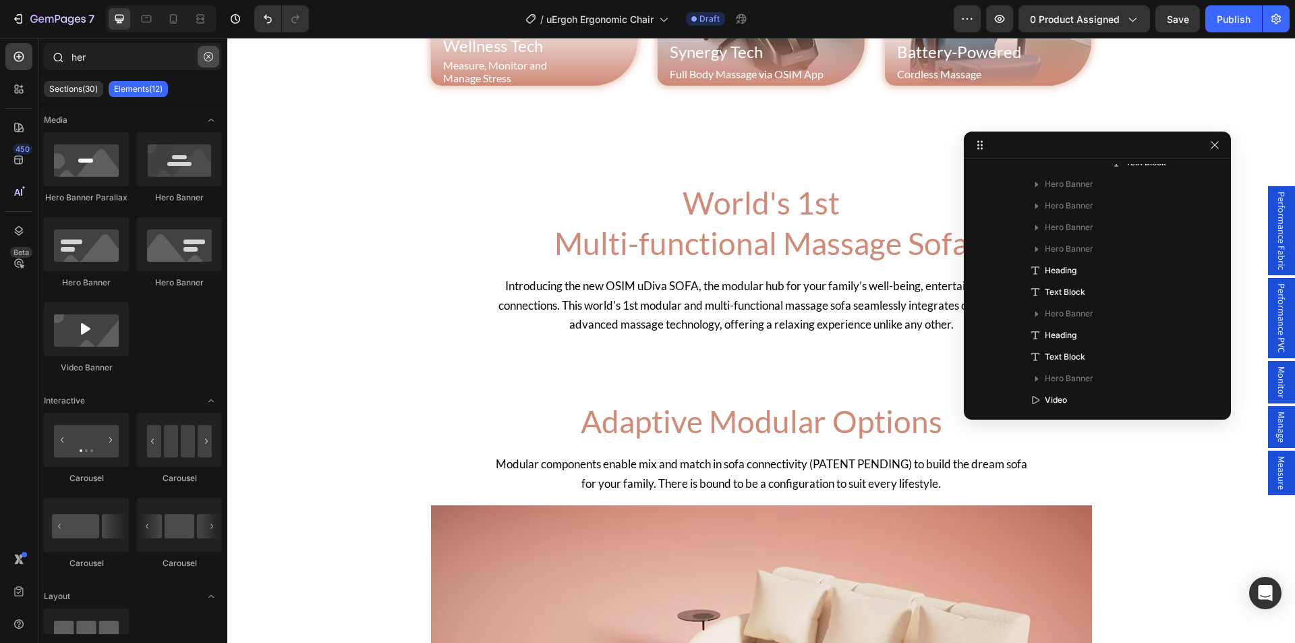
click at [215, 51] on button "button" at bounding box center [209, 57] width 22 height 22
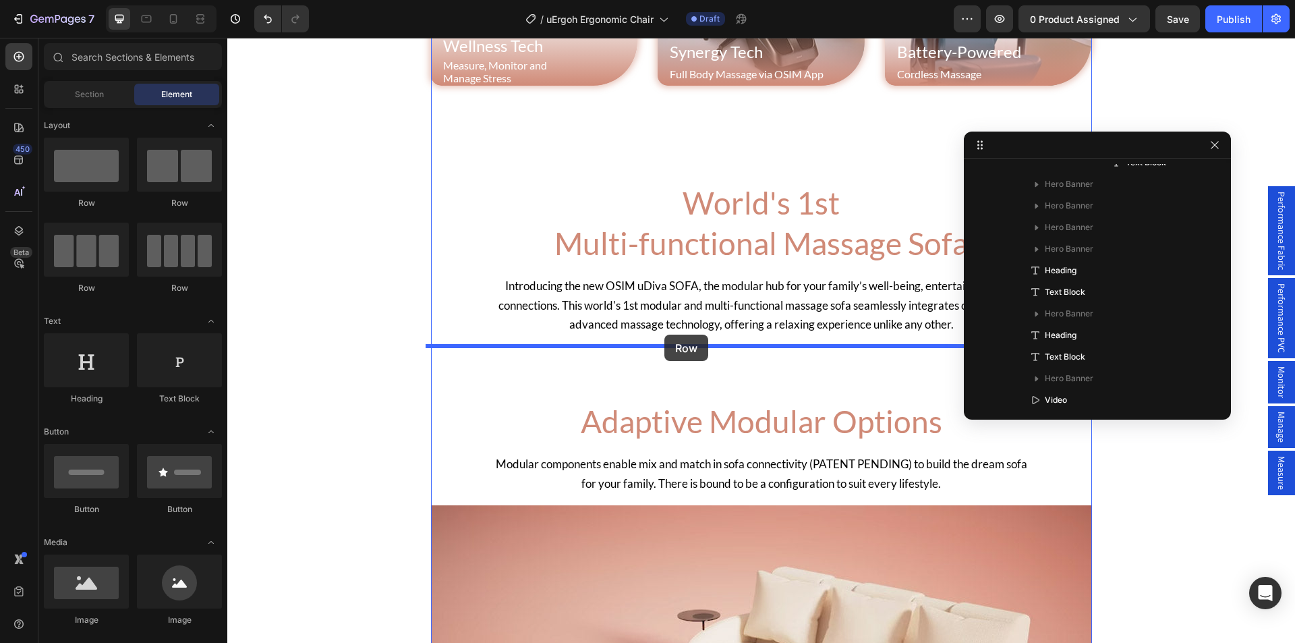
drag, startPoint x: 397, startPoint y: 298, endPoint x: 665, endPoint y: 335, distance: 270.4
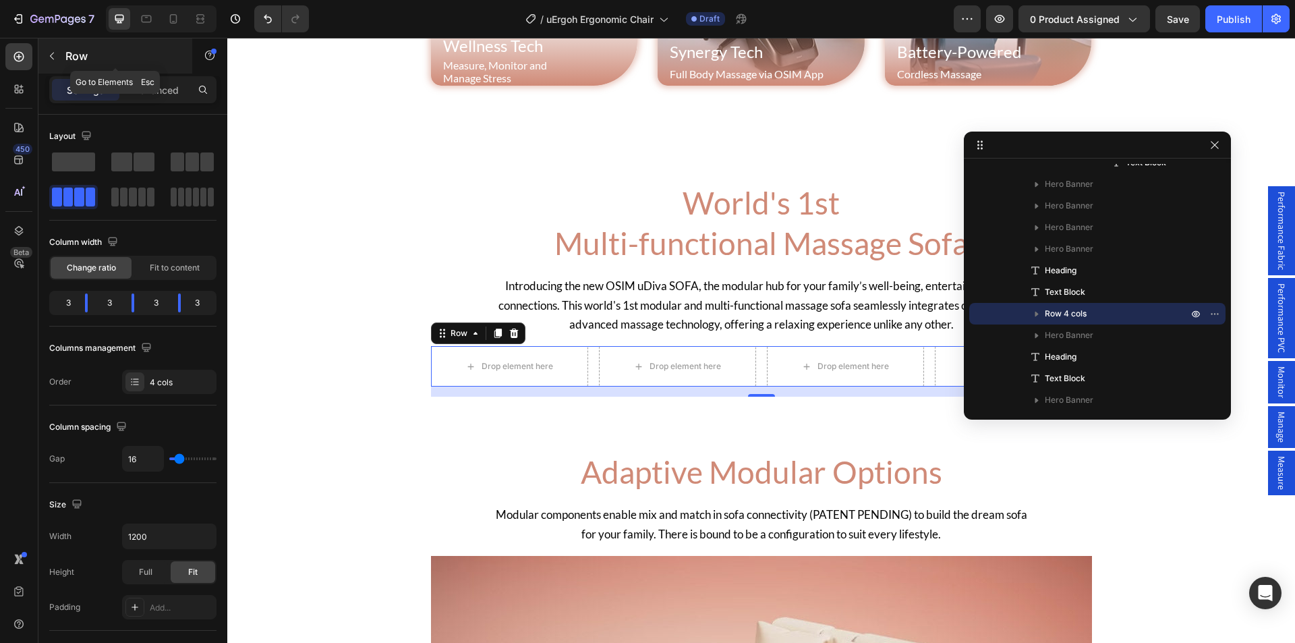
click at [57, 49] on button "button" at bounding box center [52, 56] width 22 height 22
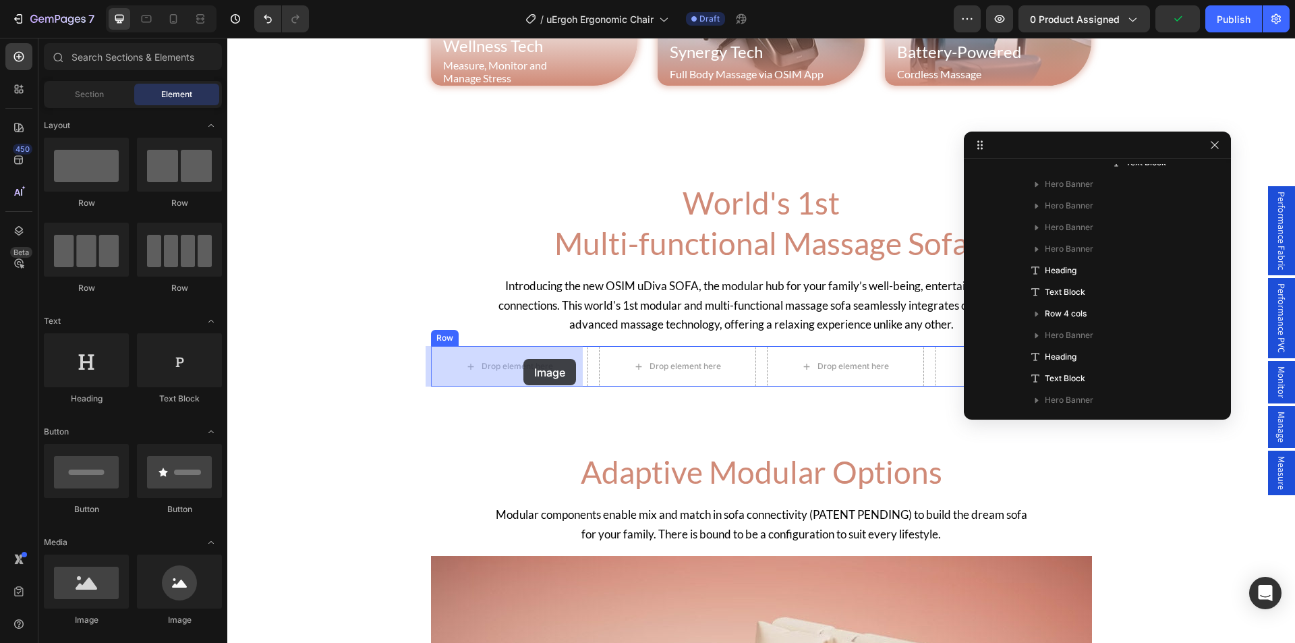
drag, startPoint x: 388, startPoint y: 609, endPoint x: 523, endPoint y: 359, distance: 283.8
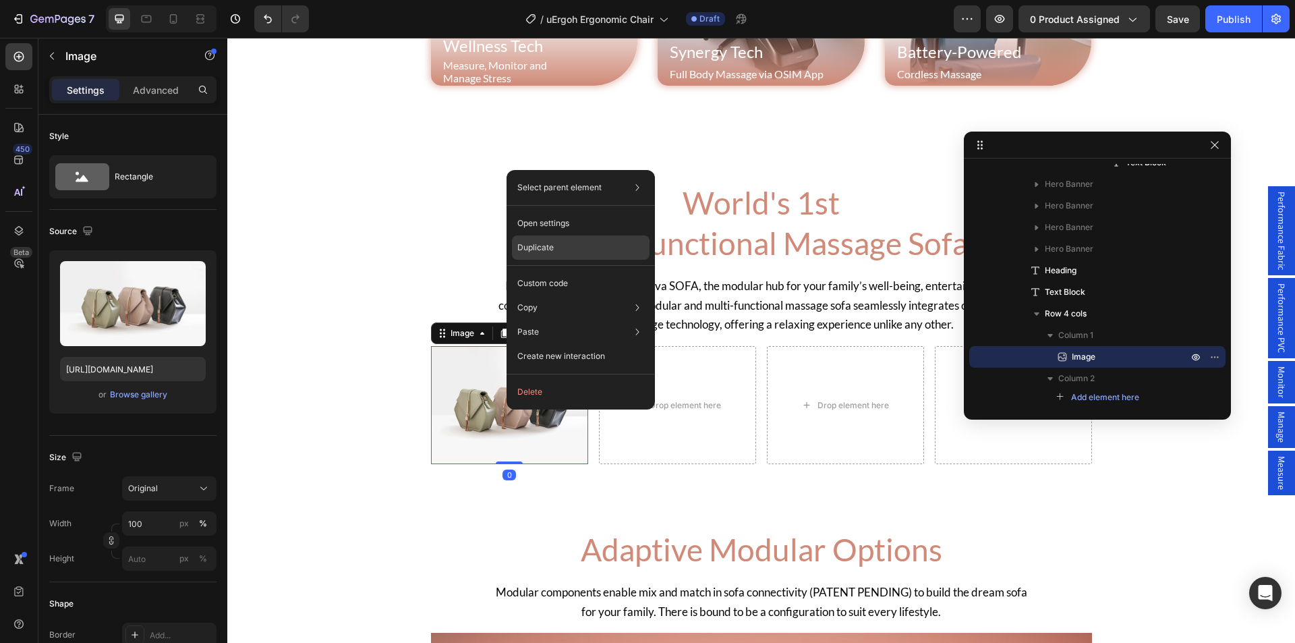
click at [567, 271] on div "Duplicate" at bounding box center [581, 283] width 138 height 24
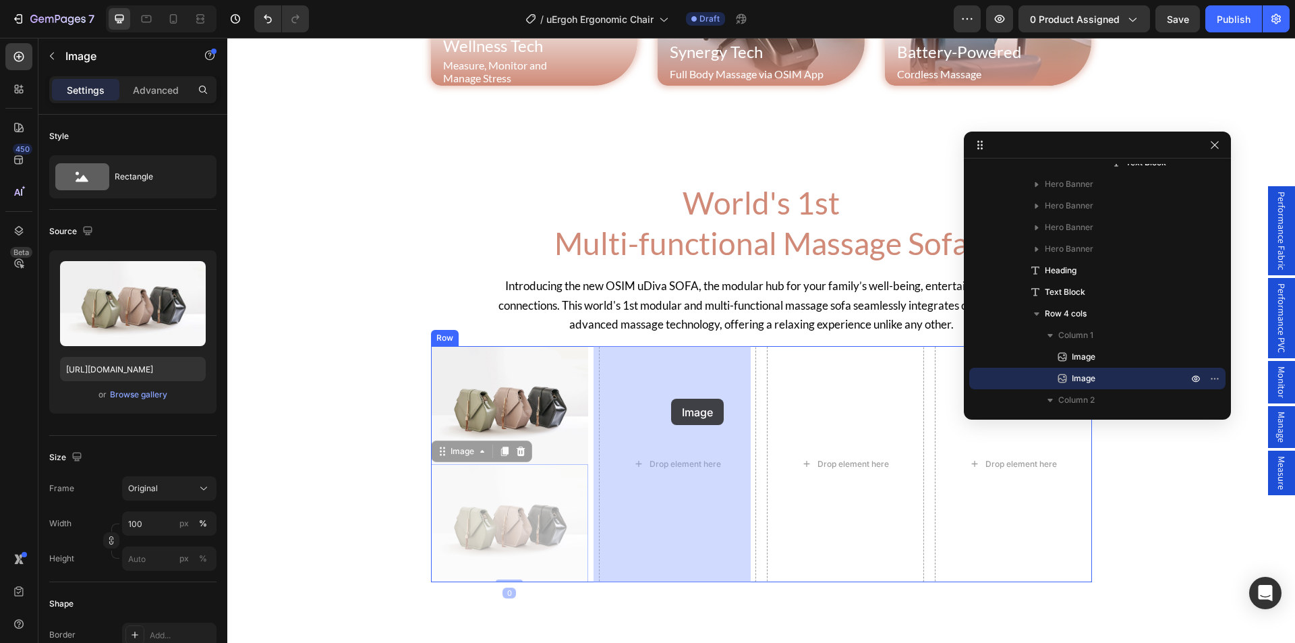
drag, startPoint x: 449, startPoint y: 453, endPoint x: 671, endPoint y: 399, distance: 228.4
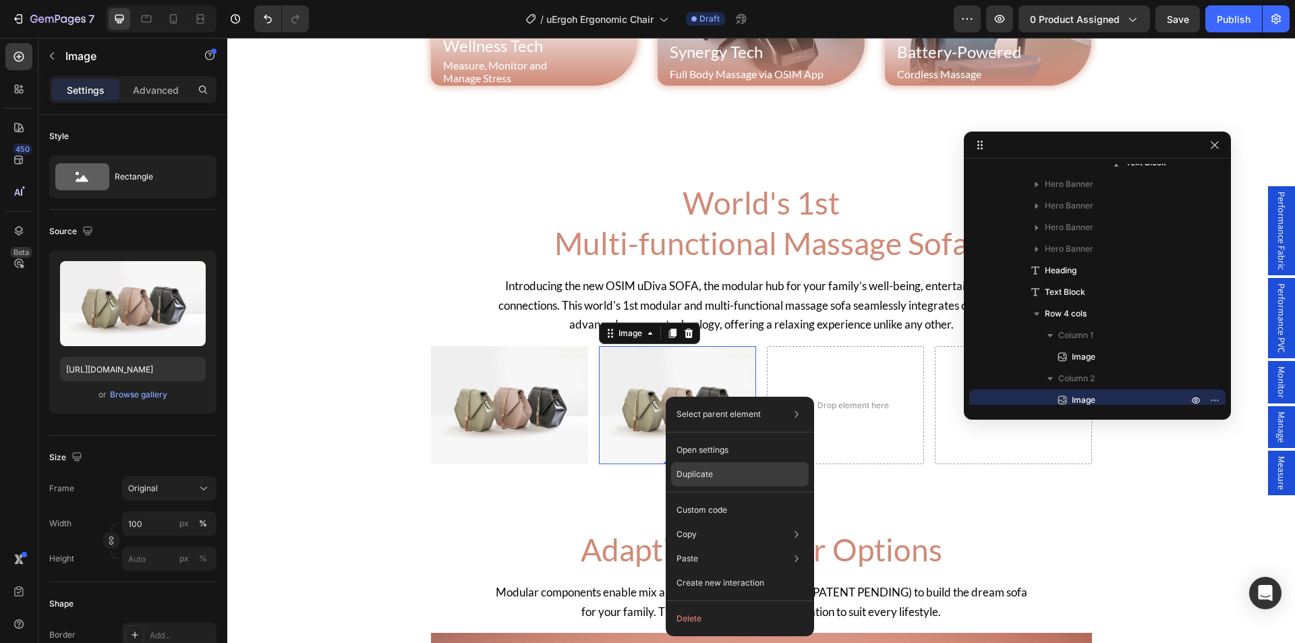
click at [719, 498] on div "Duplicate" at bounding box center [740, 510] width 138 height 24
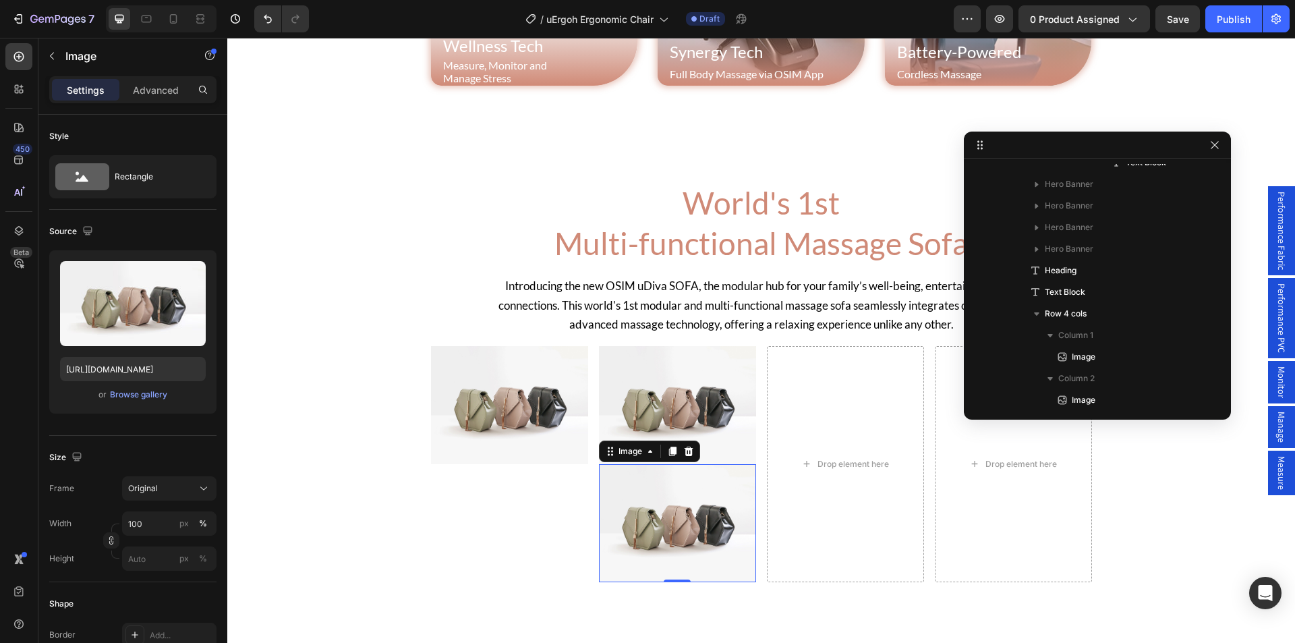
scroll to position [1286, 0]
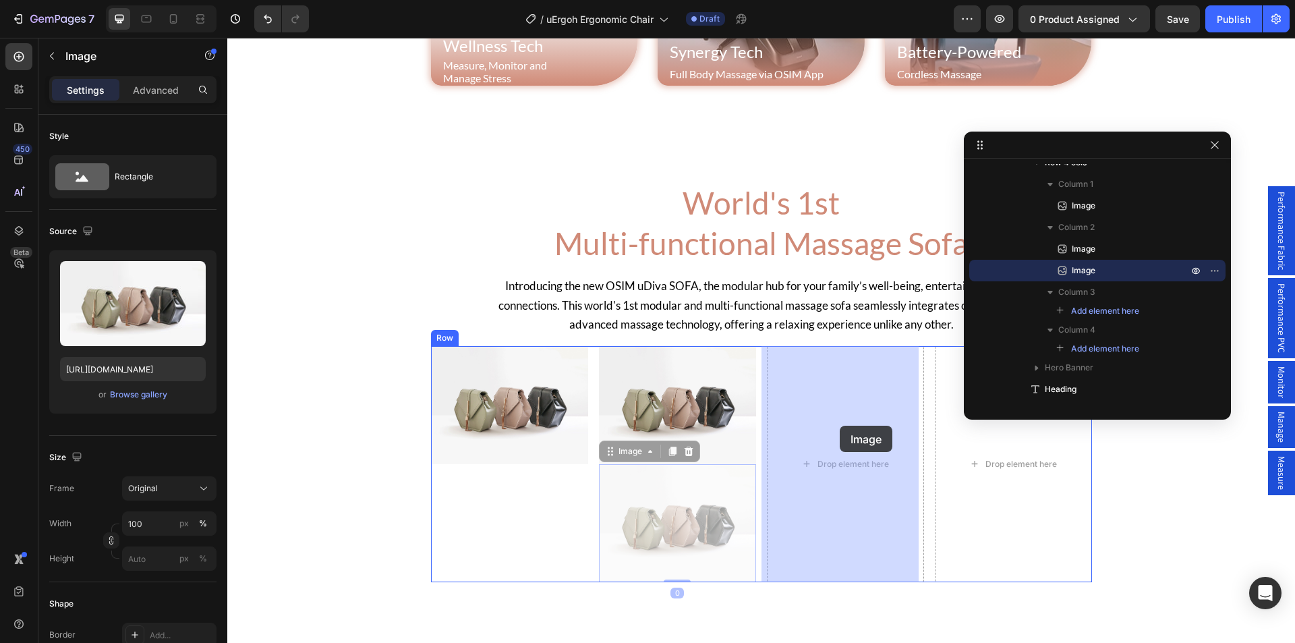
drag, startPoint x: 660, startPoint y: 508, endPoint x: 840, endPoint y: 426, distance: 198.1
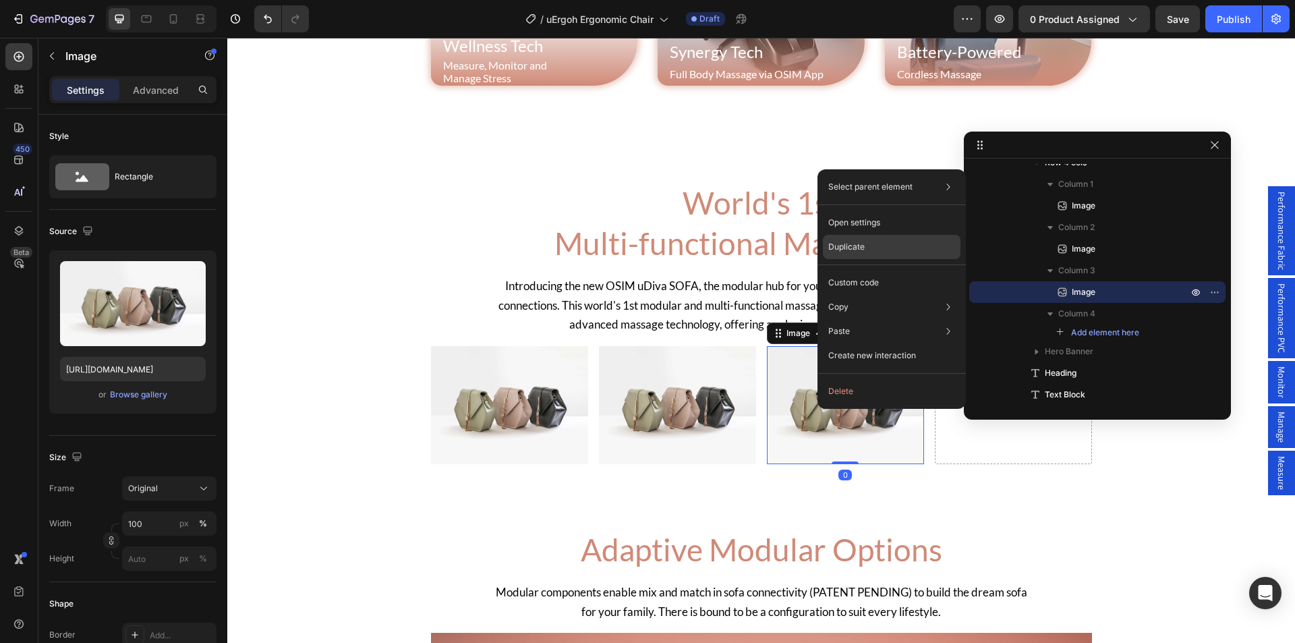
click at [859, 248] on p "Duplicate" at bounding box center [847, 247] width 36 height 12
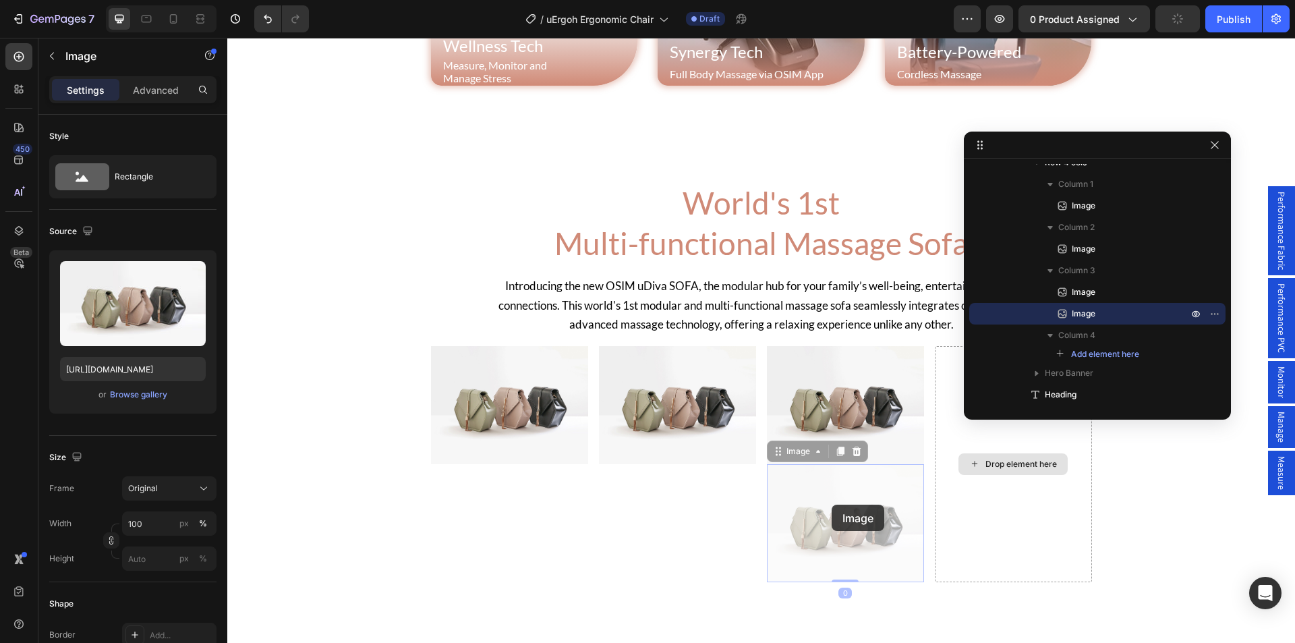
drag, startPoint x: 832, startPoint y: 505, endPoint x: 1009, endPoint y: 454, distance: 184.5
click at [1009, 454] on div "Image Image Image Image 0 Image 0 Drop element here Row" at bounding box center [761, 464] width 661 height 236
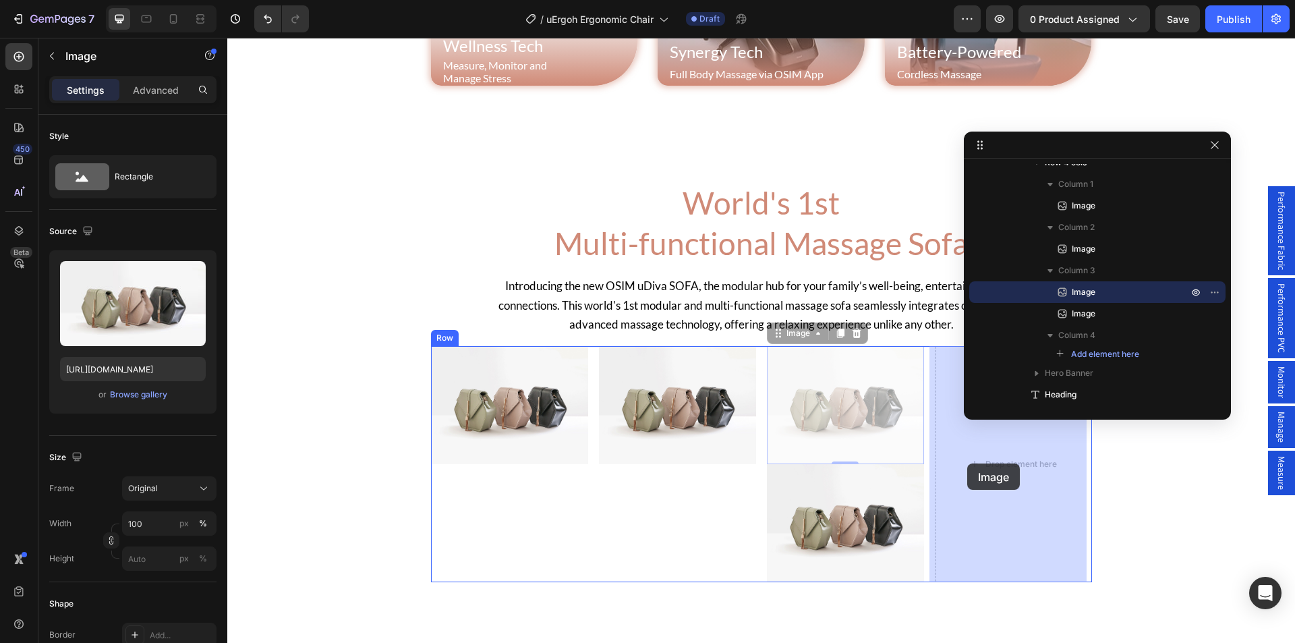
drag, startPoint x: 787, startPoint y: 462, endPoint x: 968, endPoint y: 464, distance: 181.5
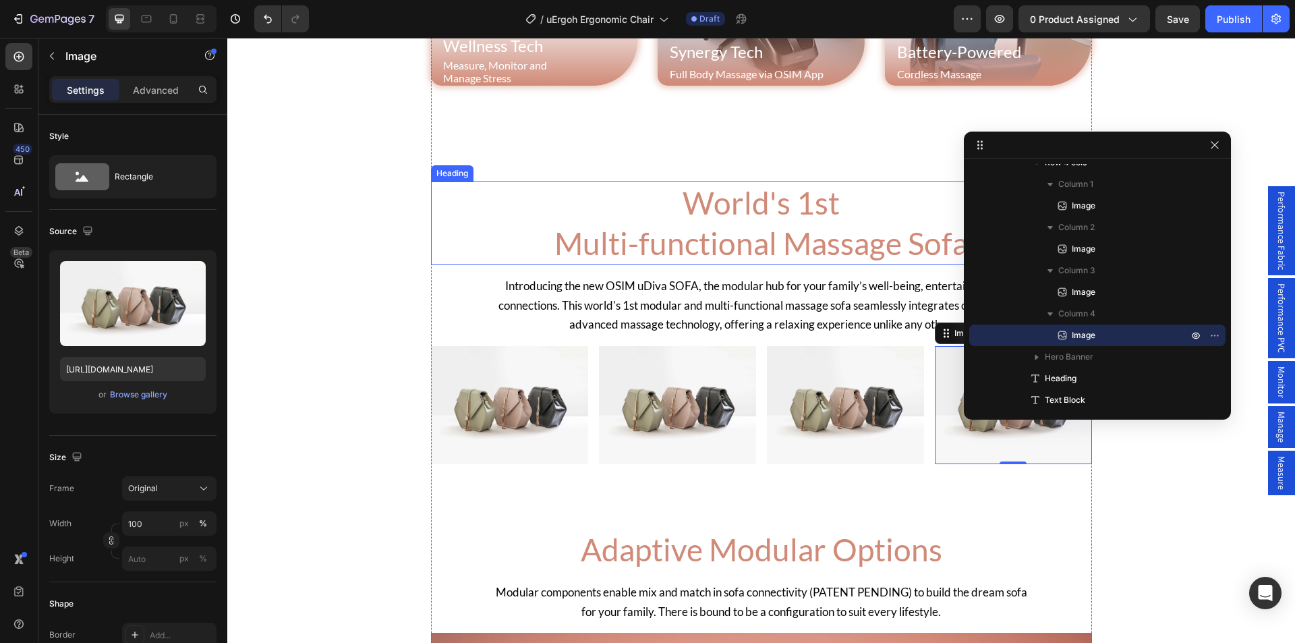
click at [742, 214] on h2 "World's 1st Multi-functional Massage Sofa" at bounding box center [761, 223] width 661 height 84
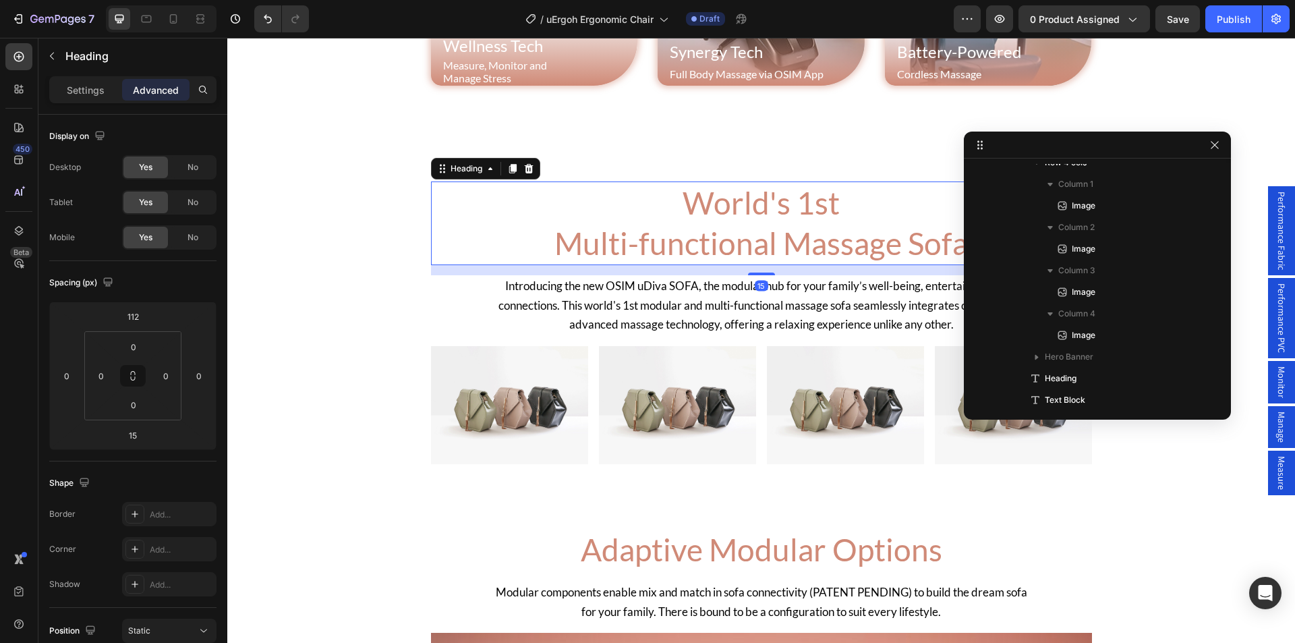
scroll to position [1135, 0]
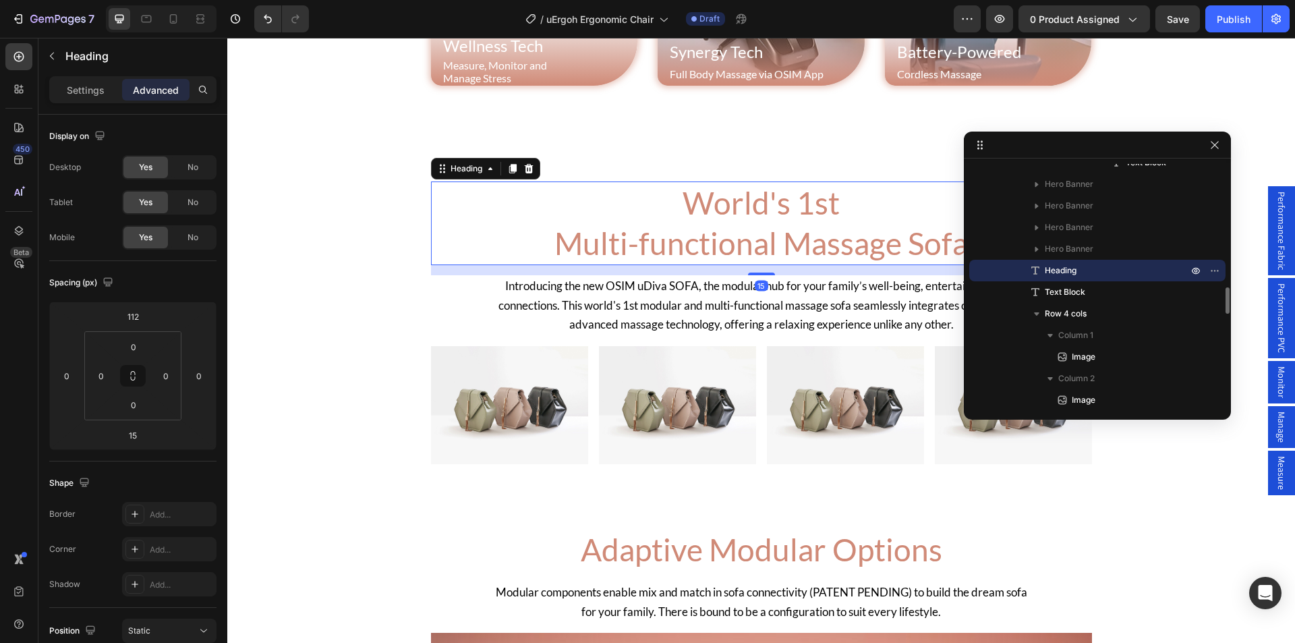
click at [742, 214] on h2 "World's 1st Multi-functional Massage Sofa" at bounding box center [761, 223] width 661 height 84
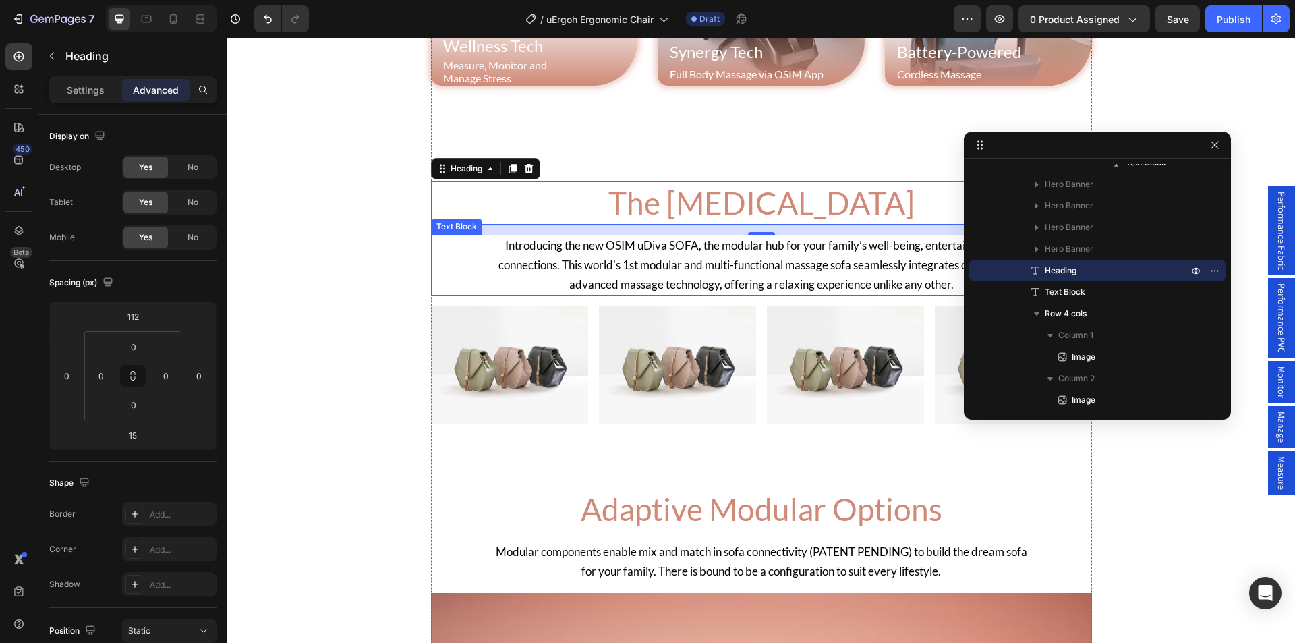
click at [708, 288] on span "Introducing the new OSIM uDiva SOFA, the modular hub for your family’s well-bei…" at bounding box center [762, 264] width 526 height 53
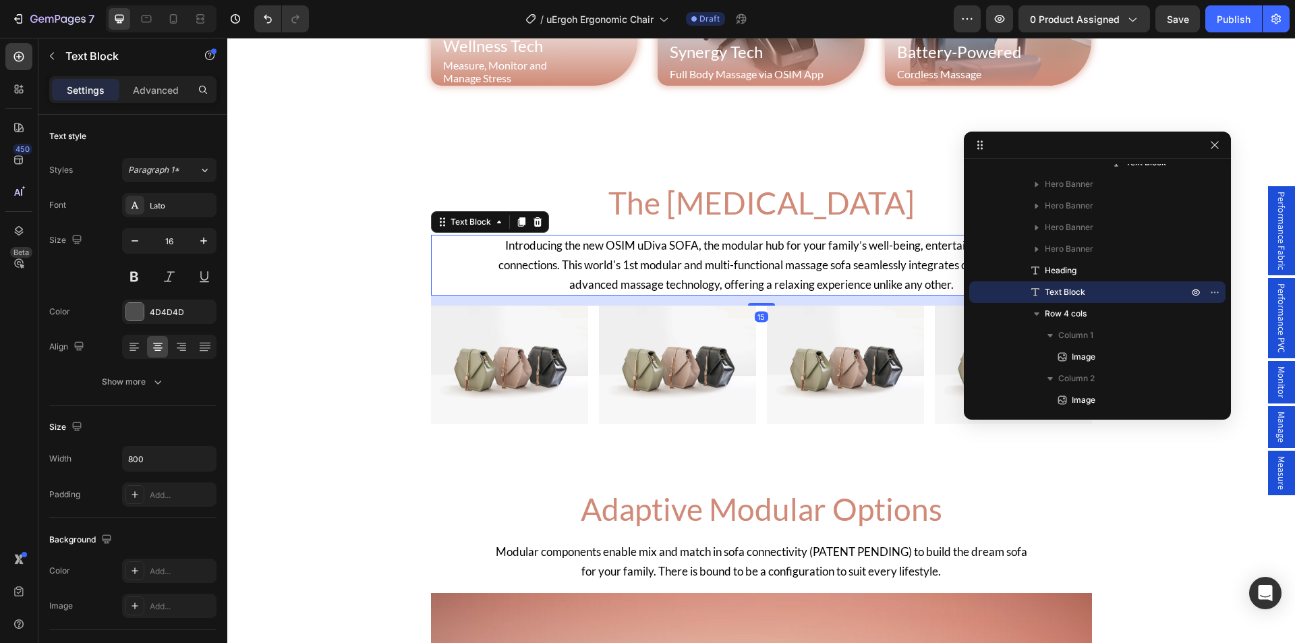
click at [708, 288] on span "Introducing the new OSIM uDiva SOFA, the modular hub for your family’s well-bei…" at bounding box center [762, 264] width 526 height 53
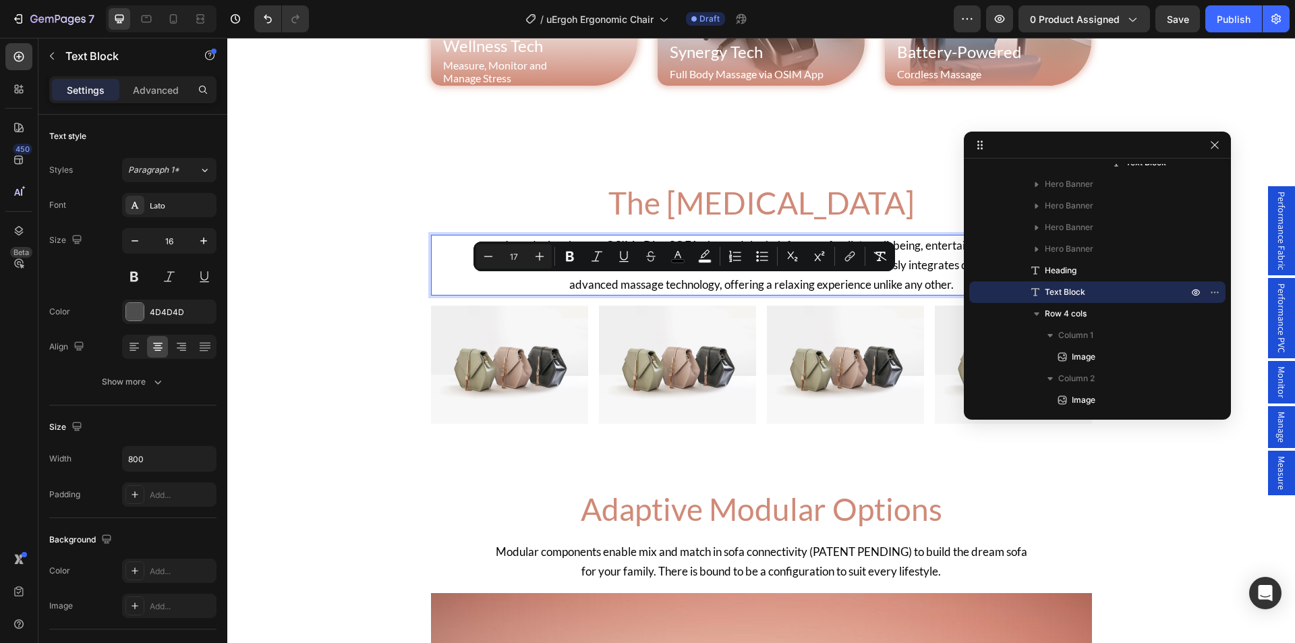
click at [801, 293] on p "Introducing the new OSIM uDiva SOFA, the modular hub for your family’s well-bei…" at bounding box center [761, 265] width 537 height 58
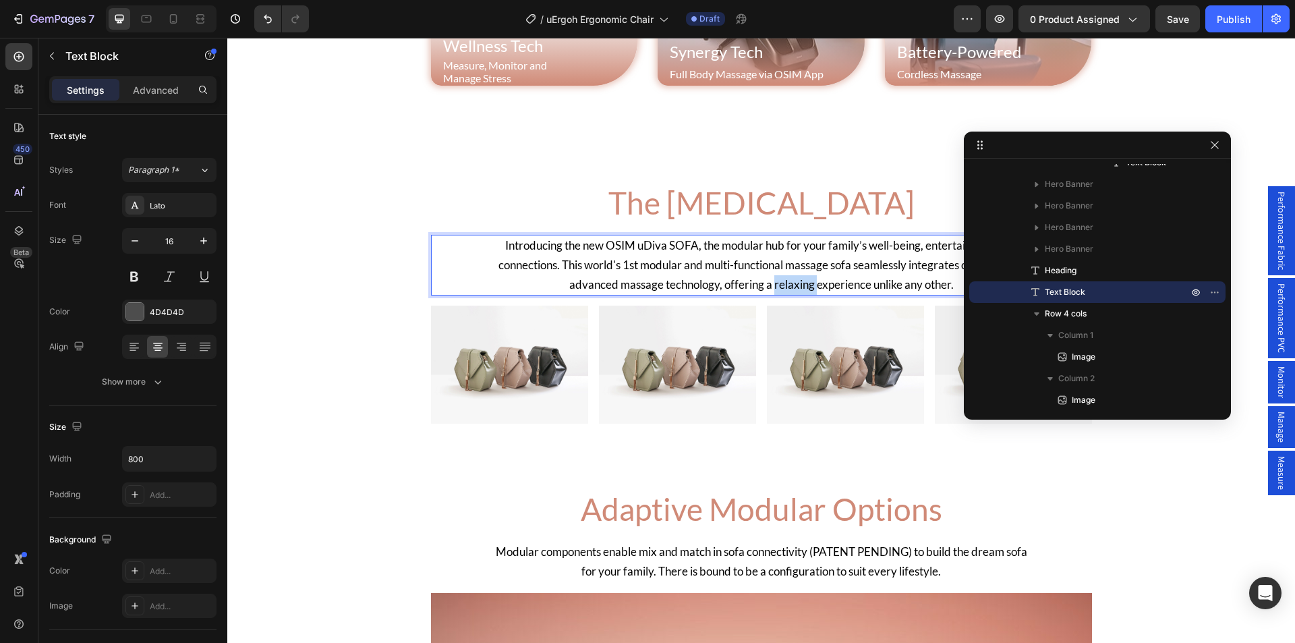
click at [802, 293] on p "Introducing the new OSIM uDiva SOFA, the modular hub for your family’s well-bei…" at bounding box center [761, 265] width 537 height 58
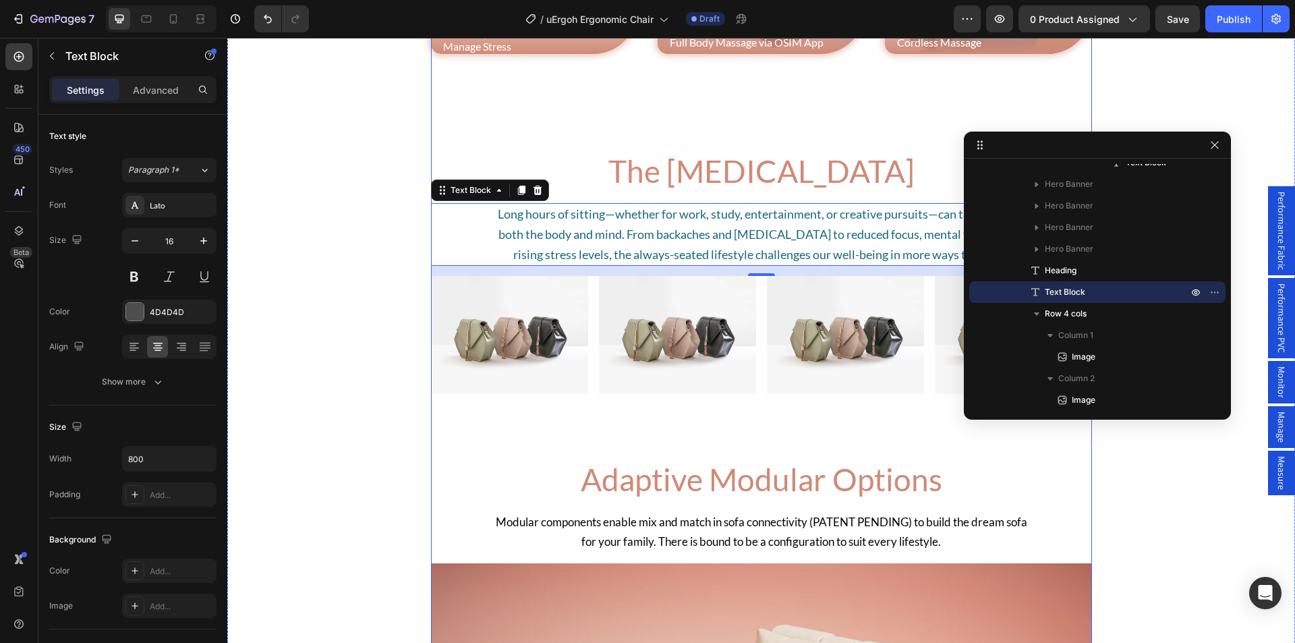
scroll to position [729, 0]
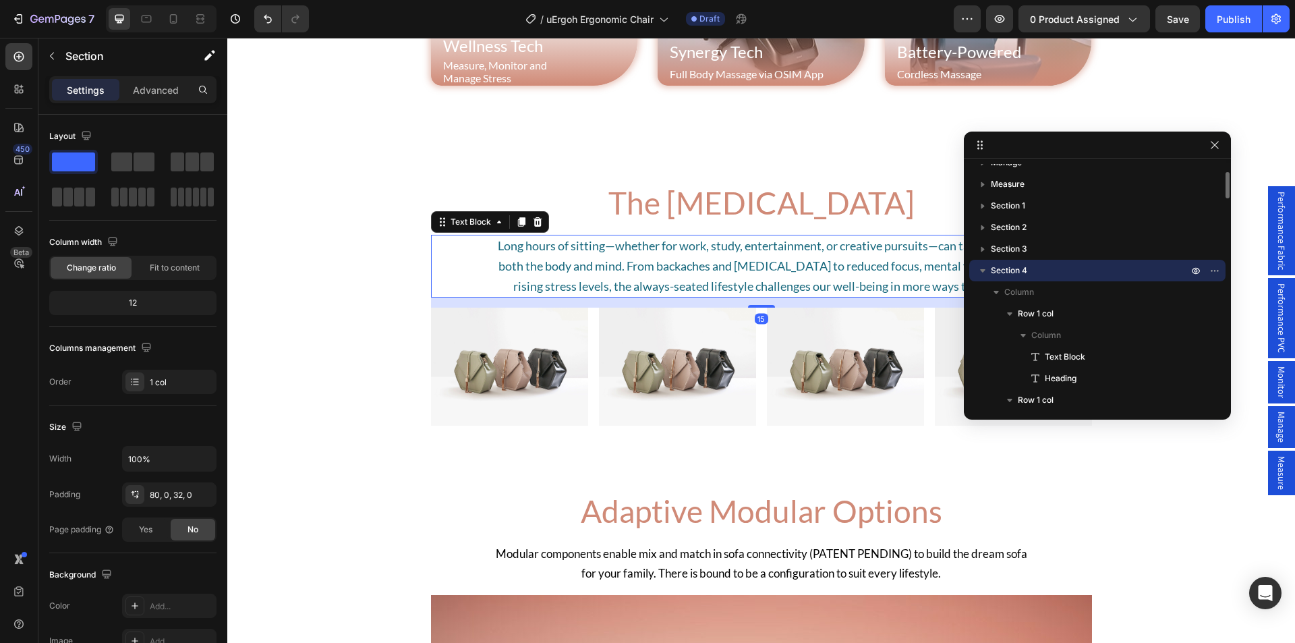
click at [532, 262] on span "Long hours of sitting—whether for work, study, entertainment, or creative pursu…" at bounding box center [761, 265] width 527 height 55
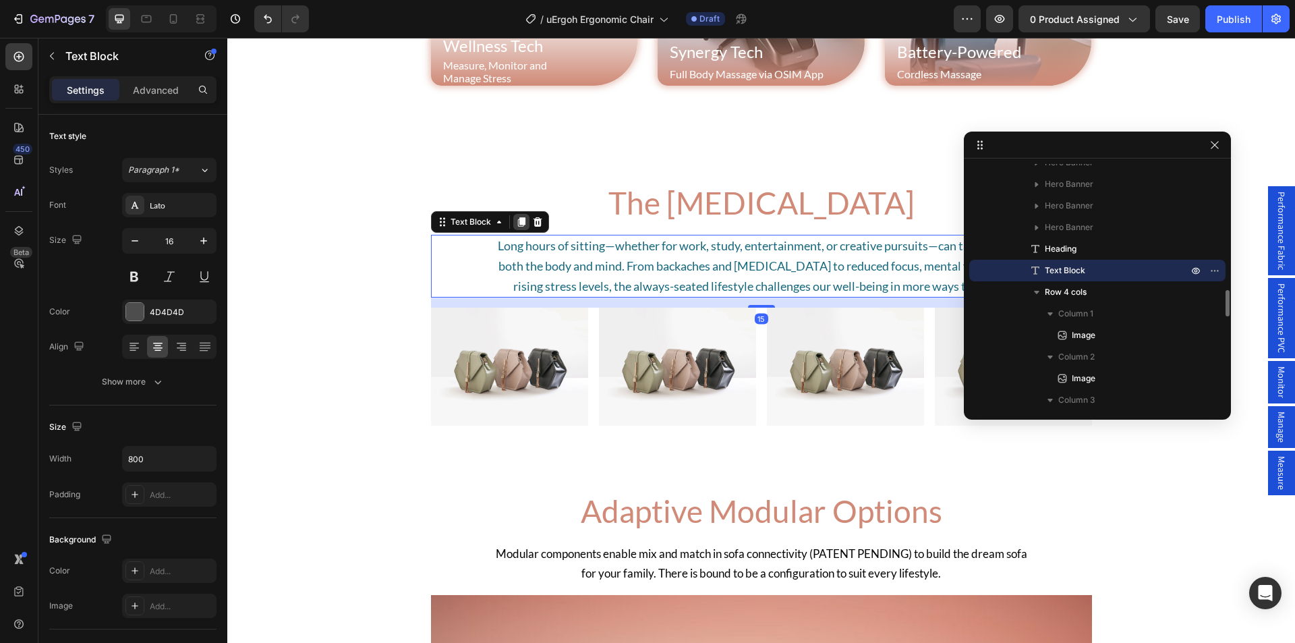
click at [517, 221] on icon at bounding box center [520, 221] width 7 height 9
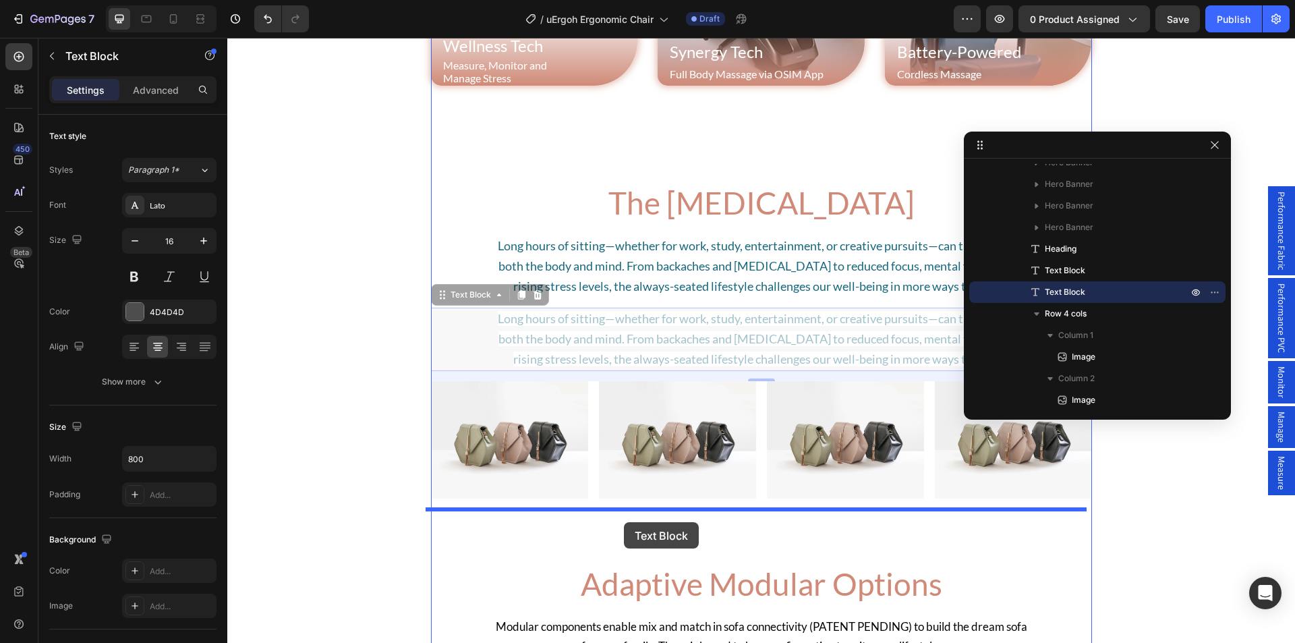
drag, startPoint x: 433, startPoint y: 294, endPoint x: 623, endPoint y: 518, distance: 293.5
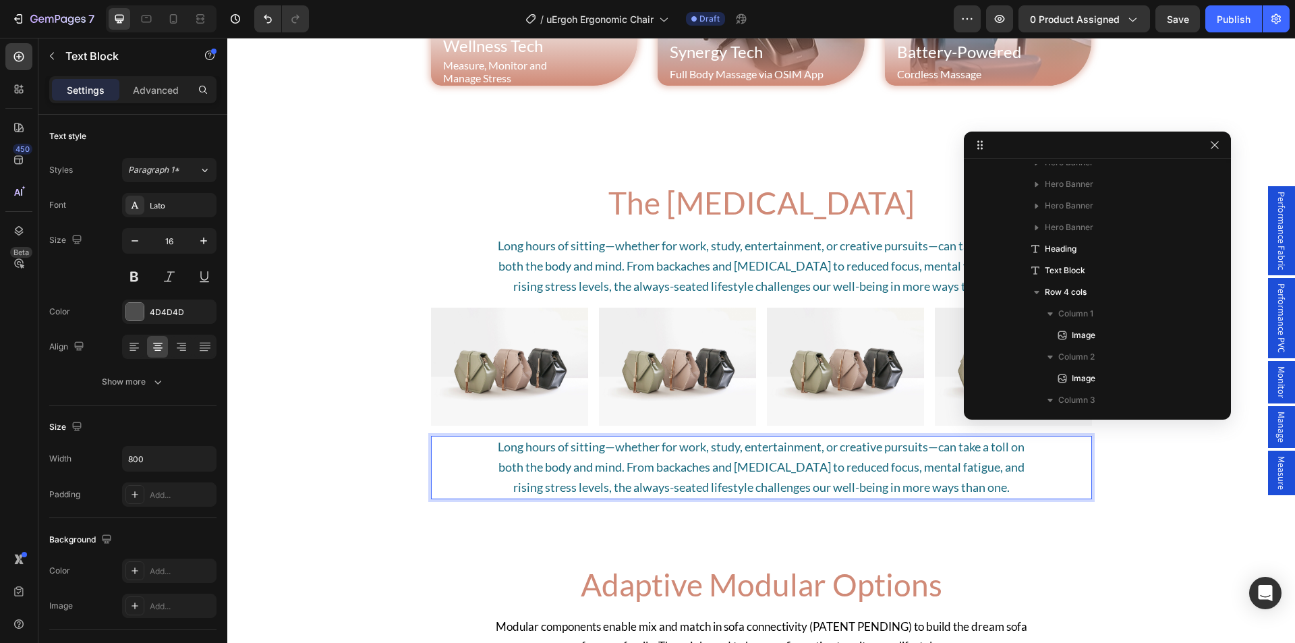
click at [669, 471] on span "Long hours of sitting—whether for work, study, entertainment, or creative pursu…" at bounding box center [761, 466] width 527 height 55
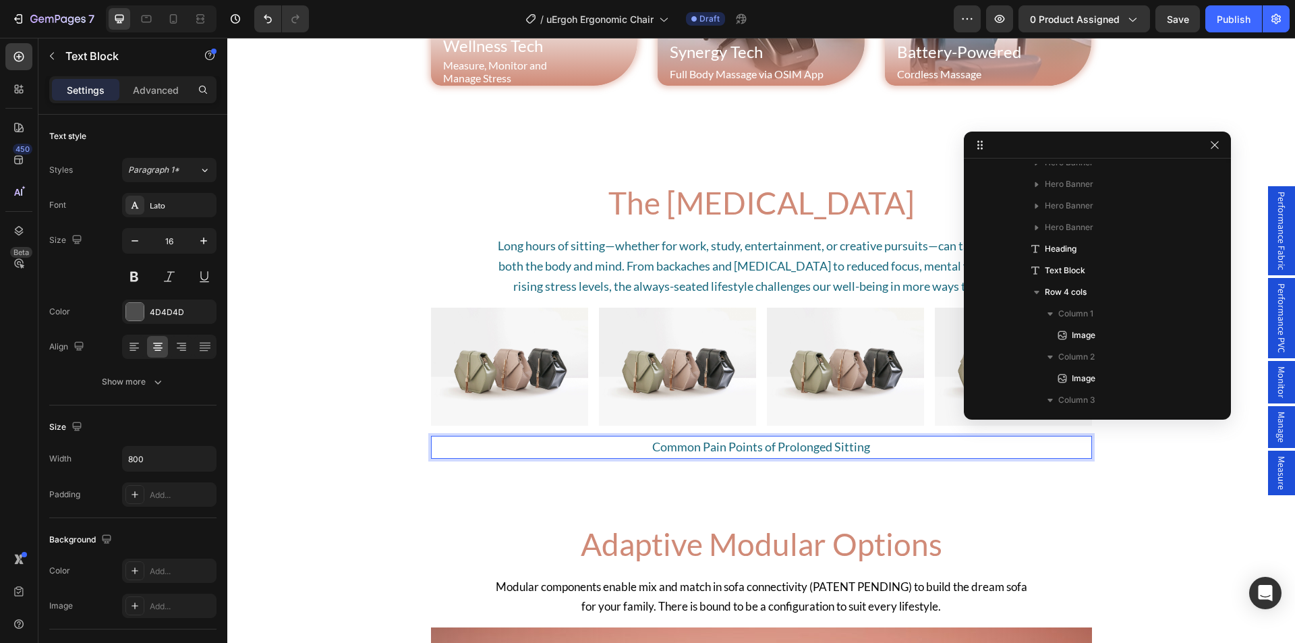
click at [588, 486] on div "Ergonomic Support Heading Peak Productivity Text Block Row Hero Banner Massage …" at bounding box center [761, 596] width 661 height 1866
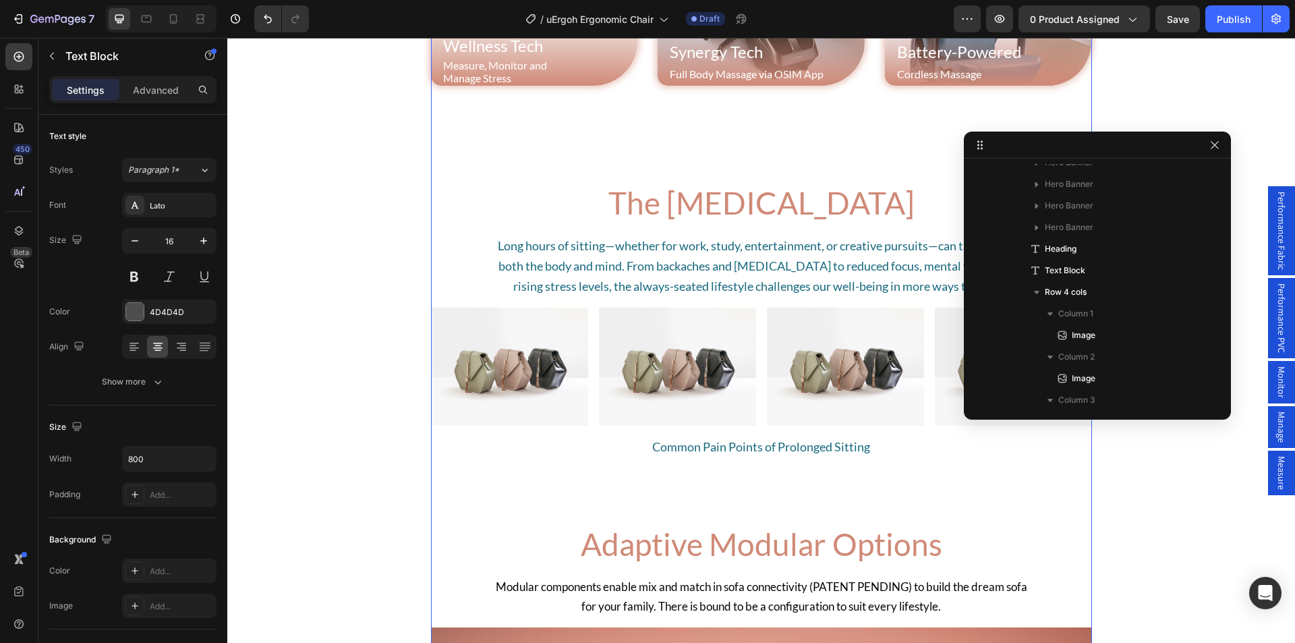
scroll to position [206, 0]
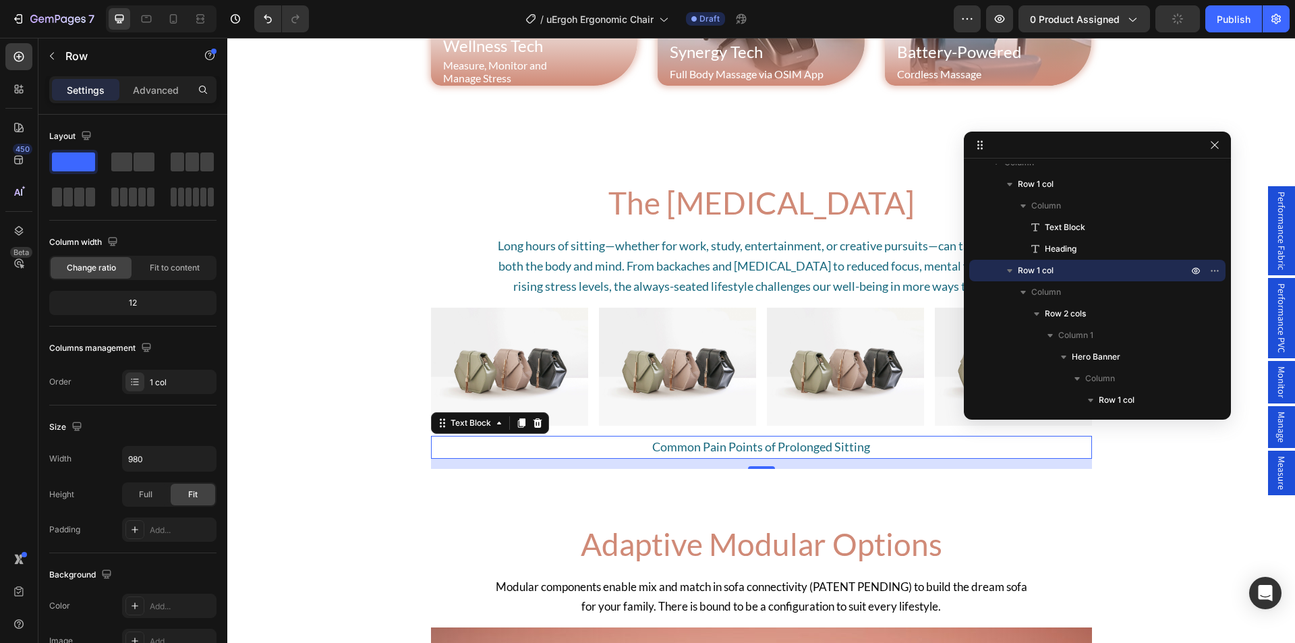
click at [475, 451] on div "Common Pain Points of Prolonged Sitting" at bounding box center [761, 447] width 661 height 23
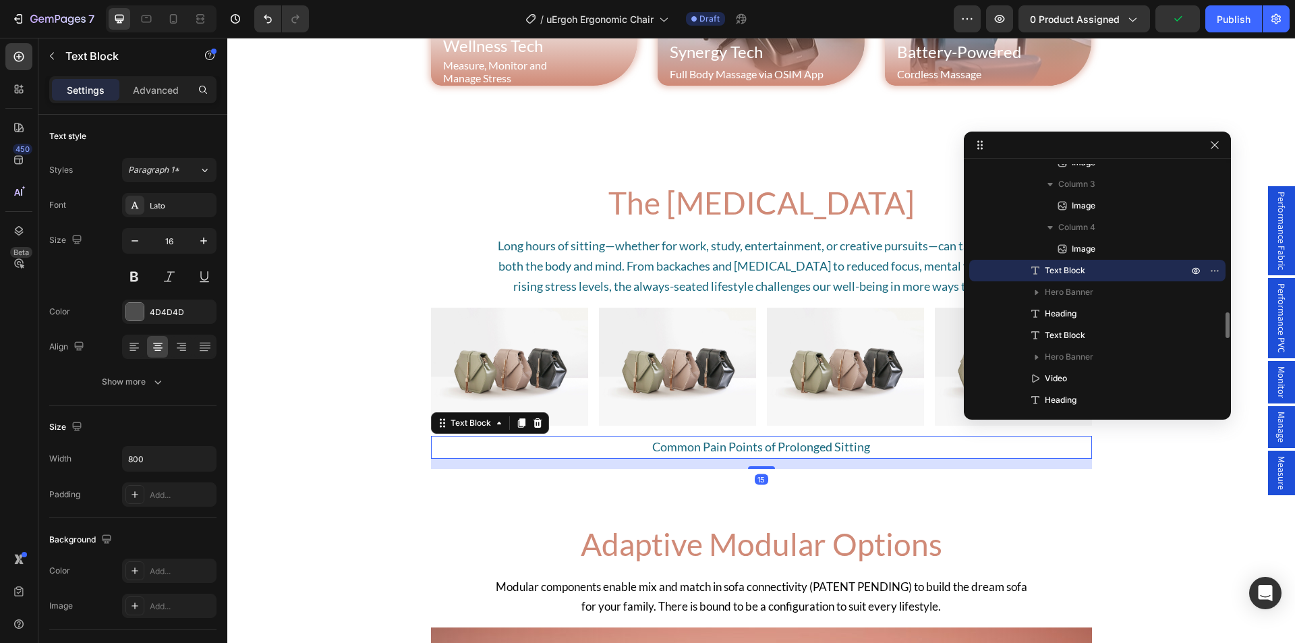
click at [163, 101] on div "Settings Advanced" at bounding box center [132, 89] width 167 height 27
click at [157, 86] on p "Advanced" at bounding box center [156, 90] width 46 height 14
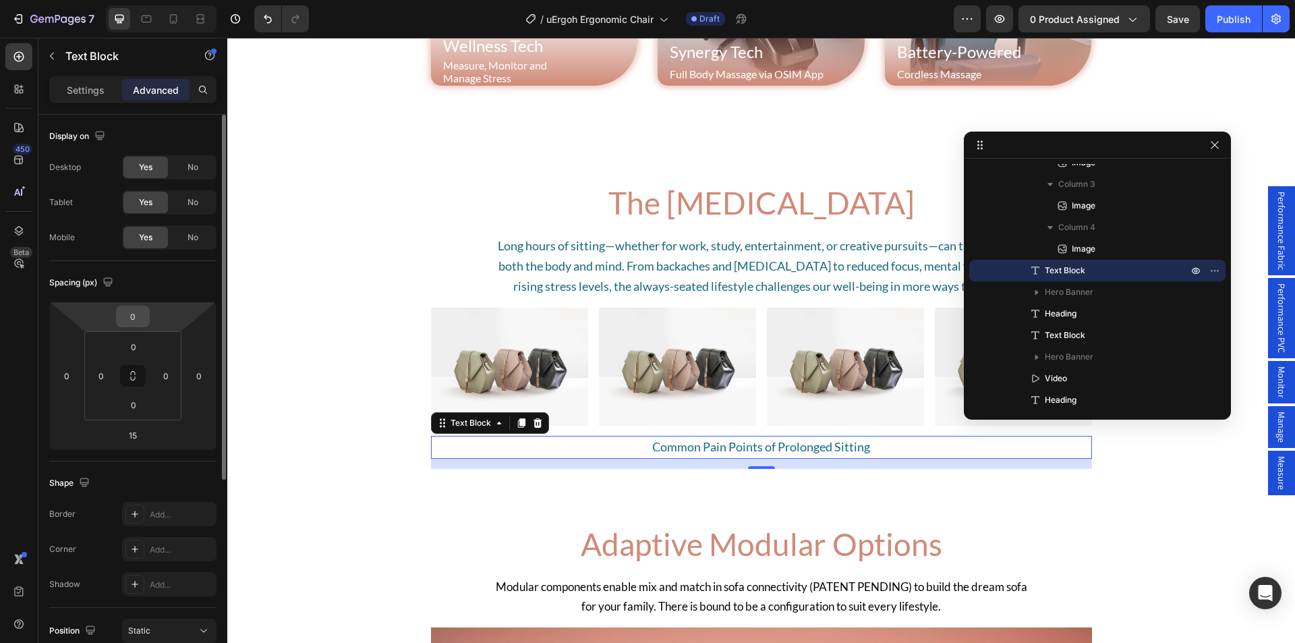
click at [130, 314] on input "0" at bounding box center [132, 316] width 27 height 20
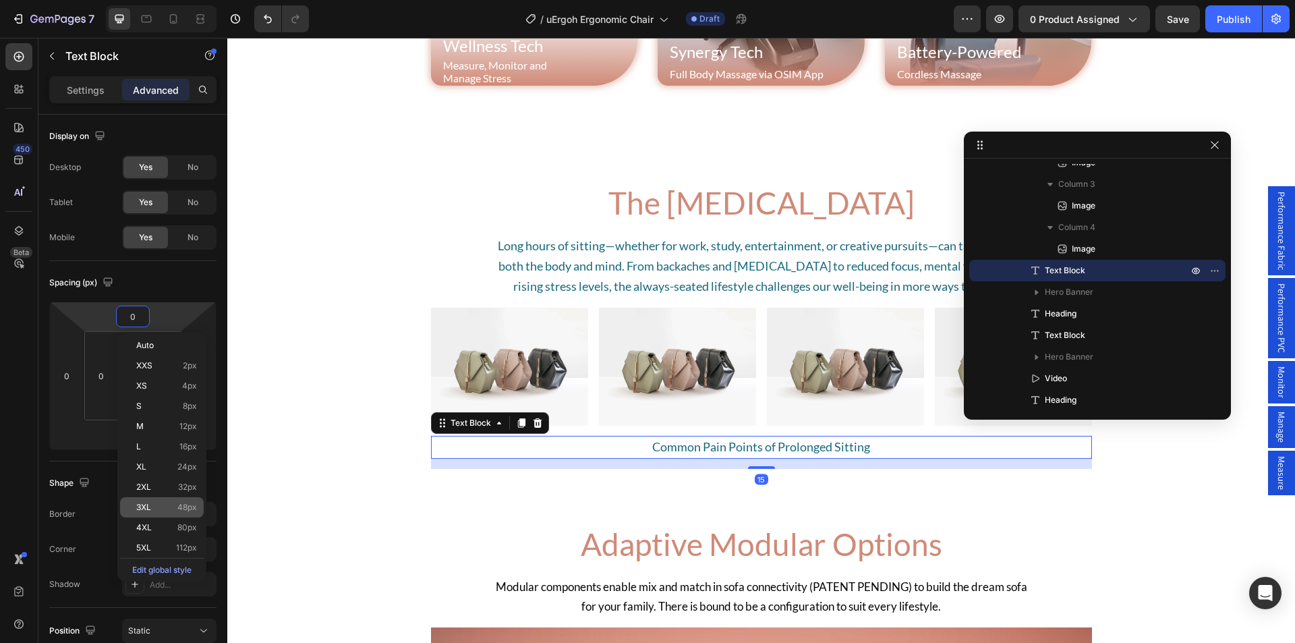
click at [164, 507] on p "3XL 48px" at bounding box center [166, 507] width 61 height 9
type input "48"
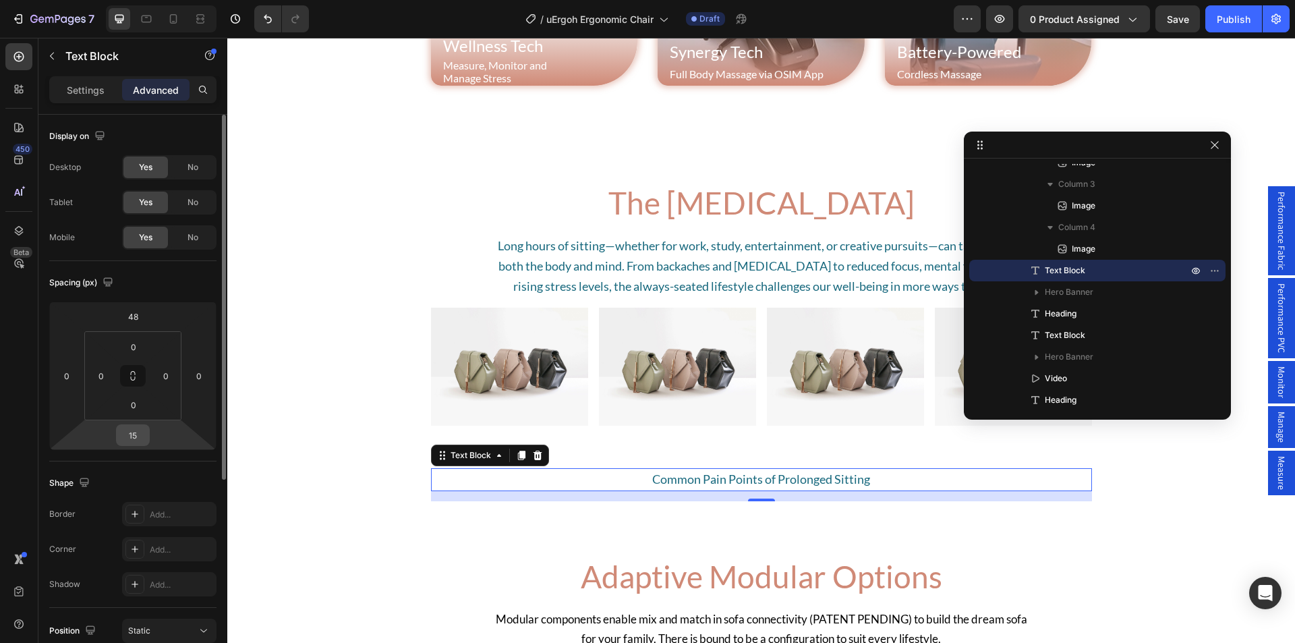
click at [134, 440] on input "15" at bounding box center [132, 435] width 27 height 20
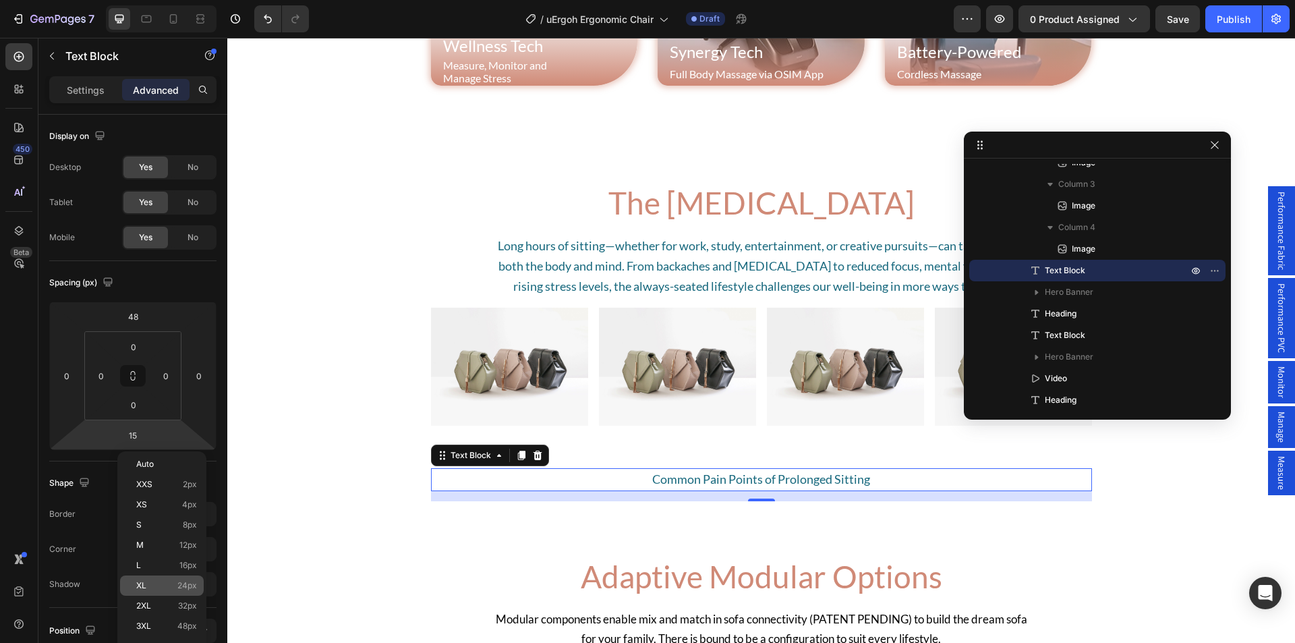
click at [166, 580] on div "XL 24px" at bounding box center [162, 586] width 84 height 20
type input "24"
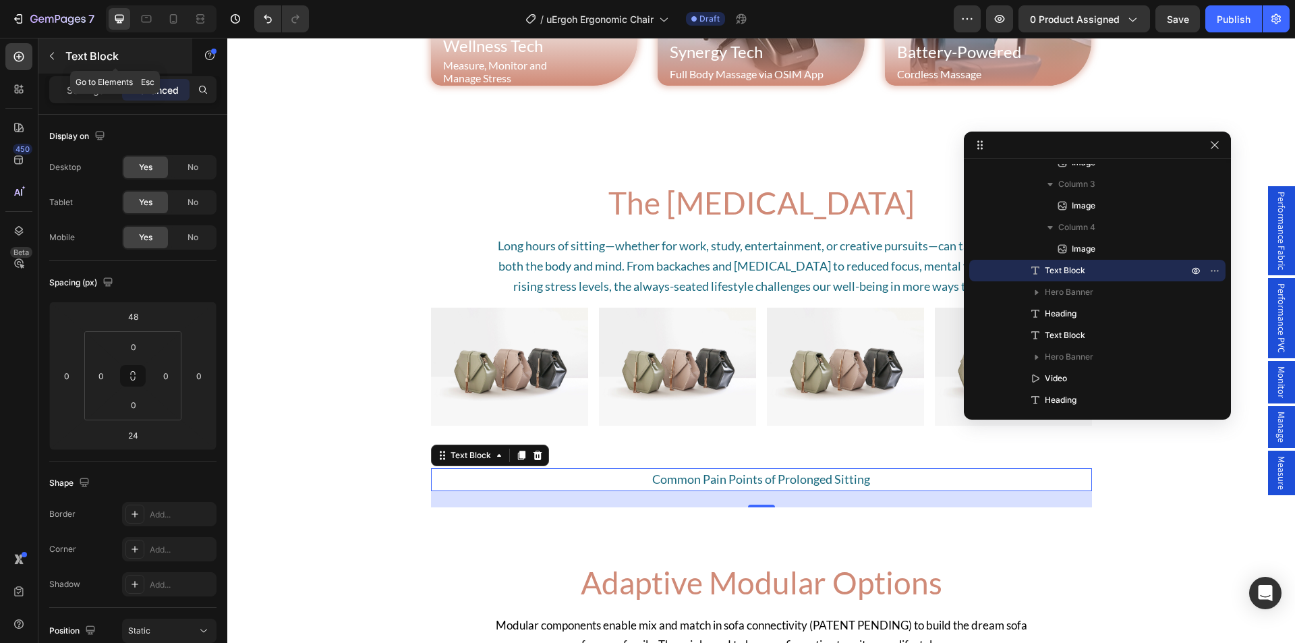
click at [53, 56] on icon "button" at bounding box center [52, 56] width 11 height 11
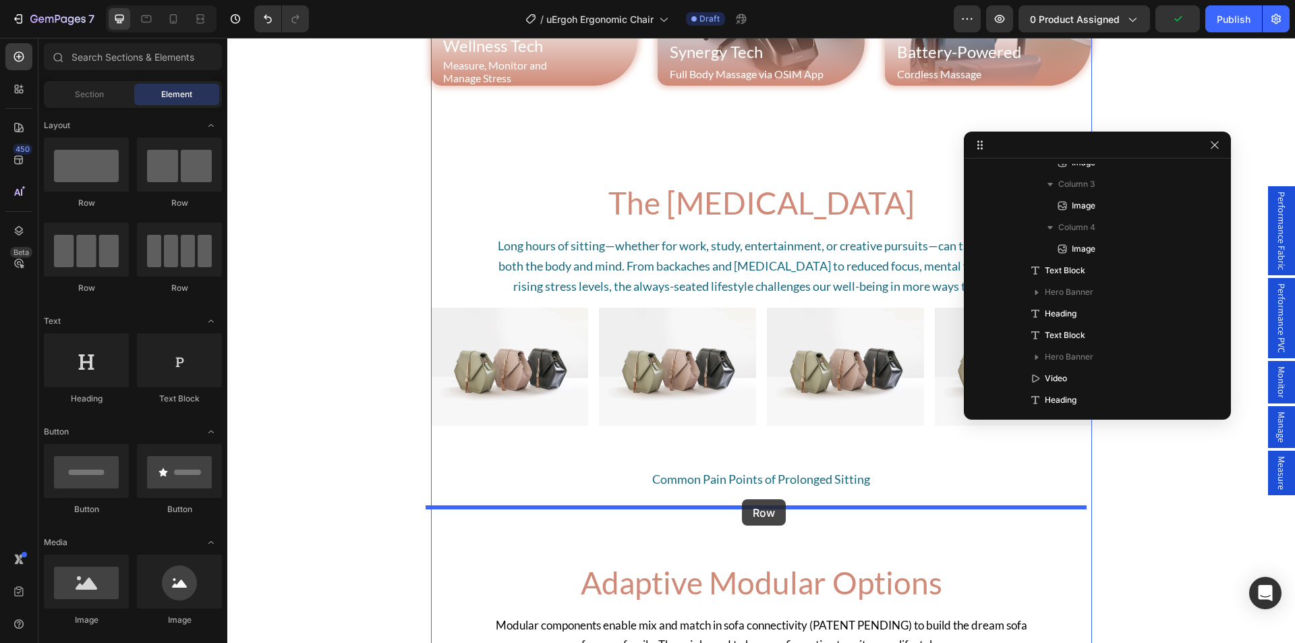
drag, startPoint x: 418, startPoint y: 217, endPoint x: 743, endPoint y: 499, distance: 430.9
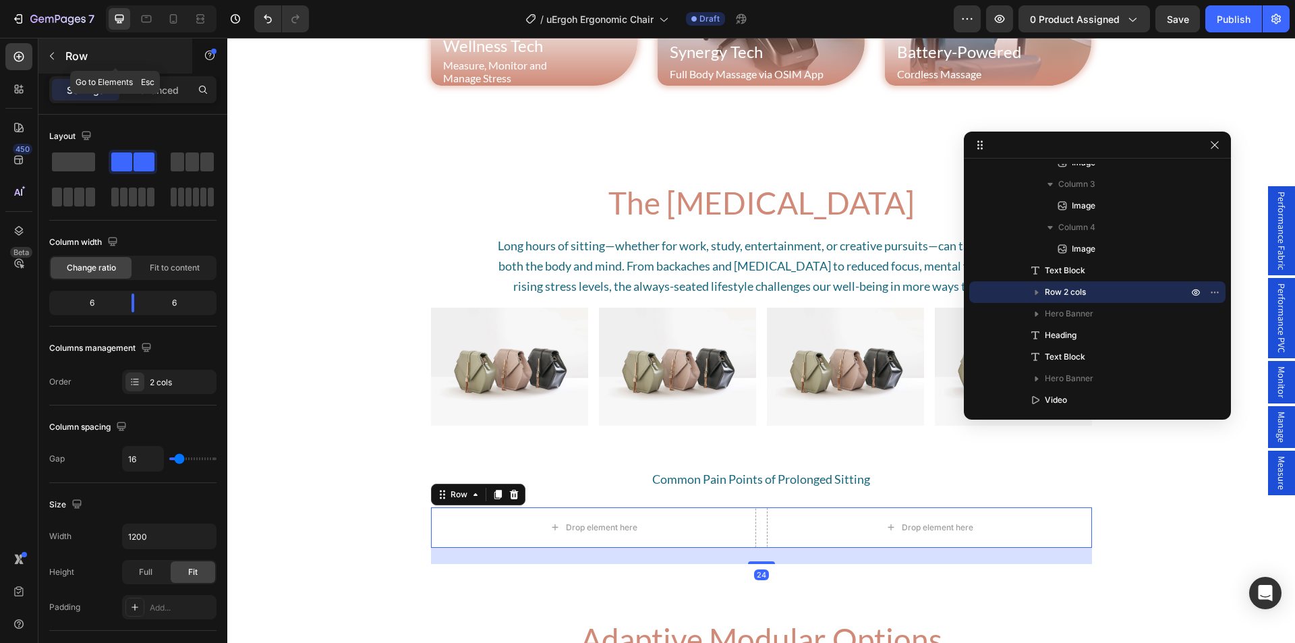
click at [55, 62] on button "button" at bounding box center [52, 56] width 22 height 22
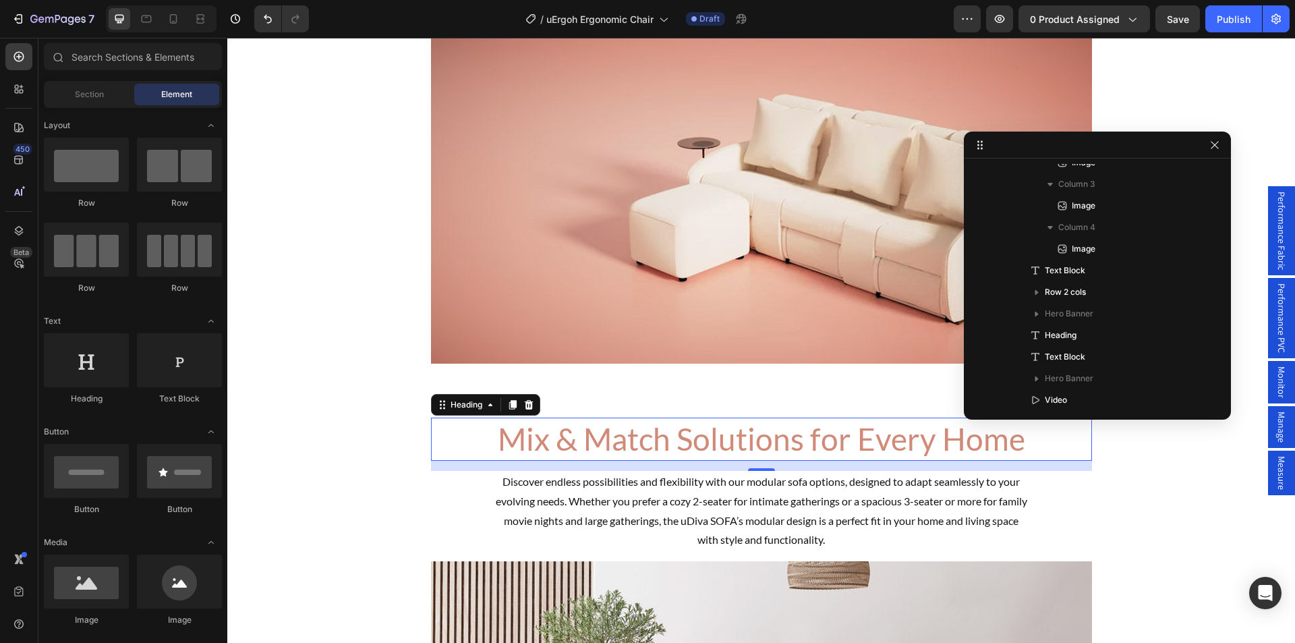
scroll to position [1599, 0]
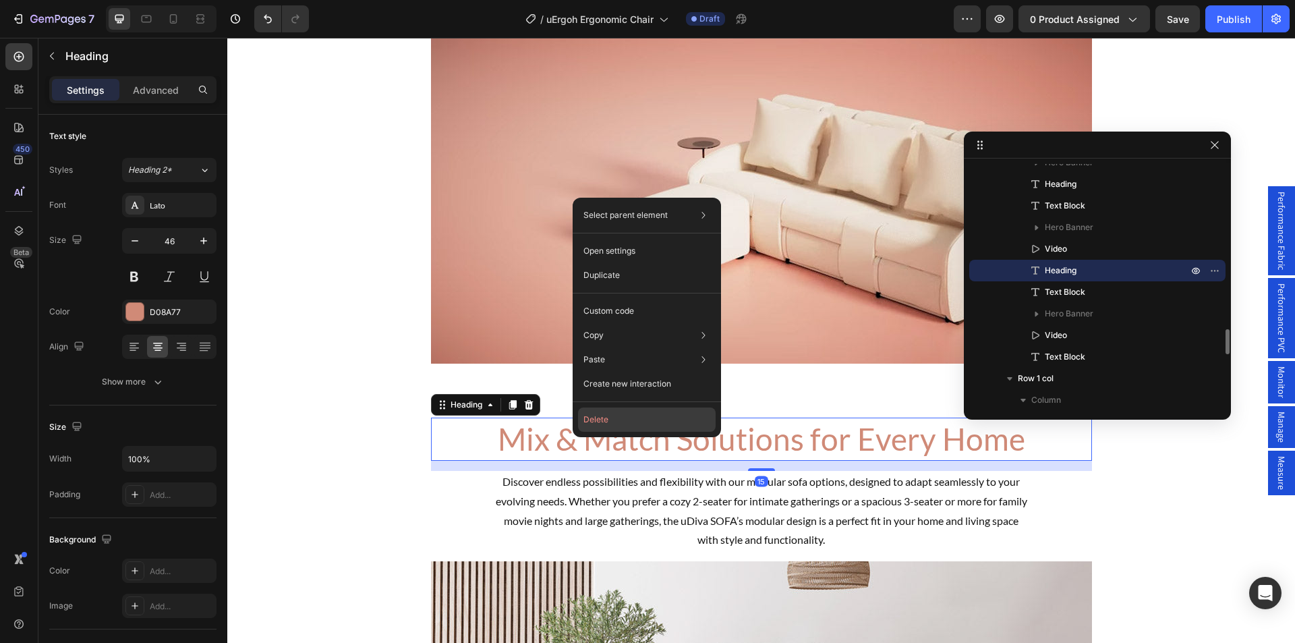
click at [611, 408] on button "Delete" at bounding box center [647, 420] width 138 height 24
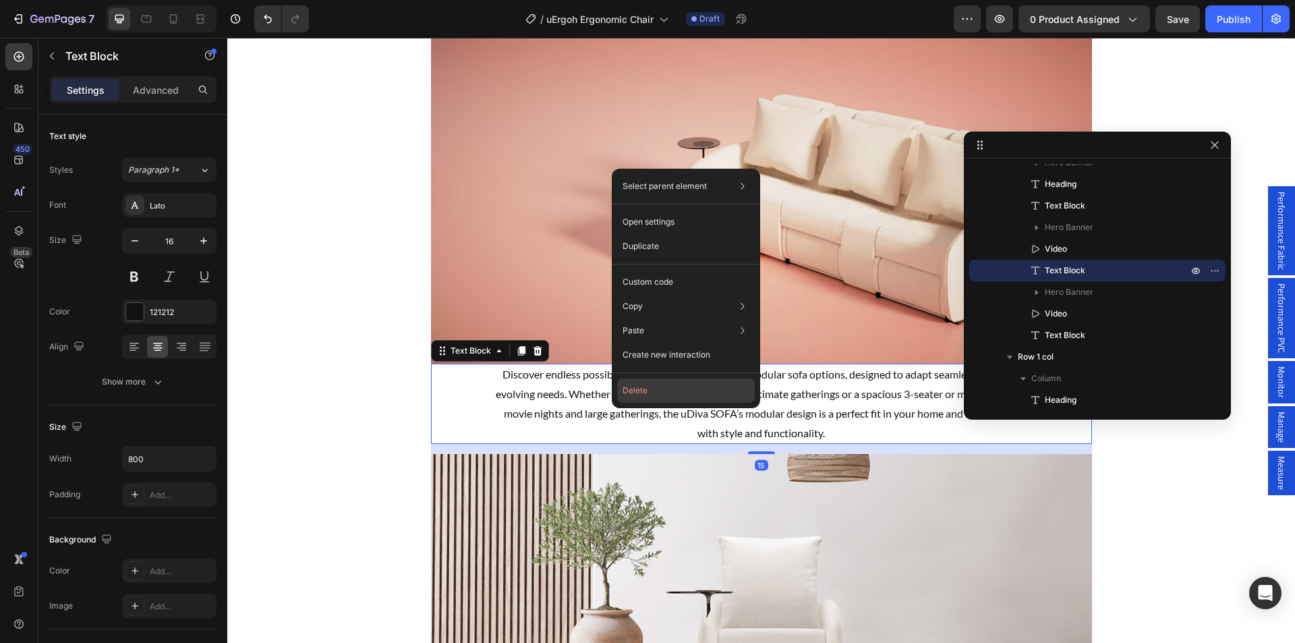
click at [646, 388] on button "Delete" at bounding box center [686, 390] width 138 height 24
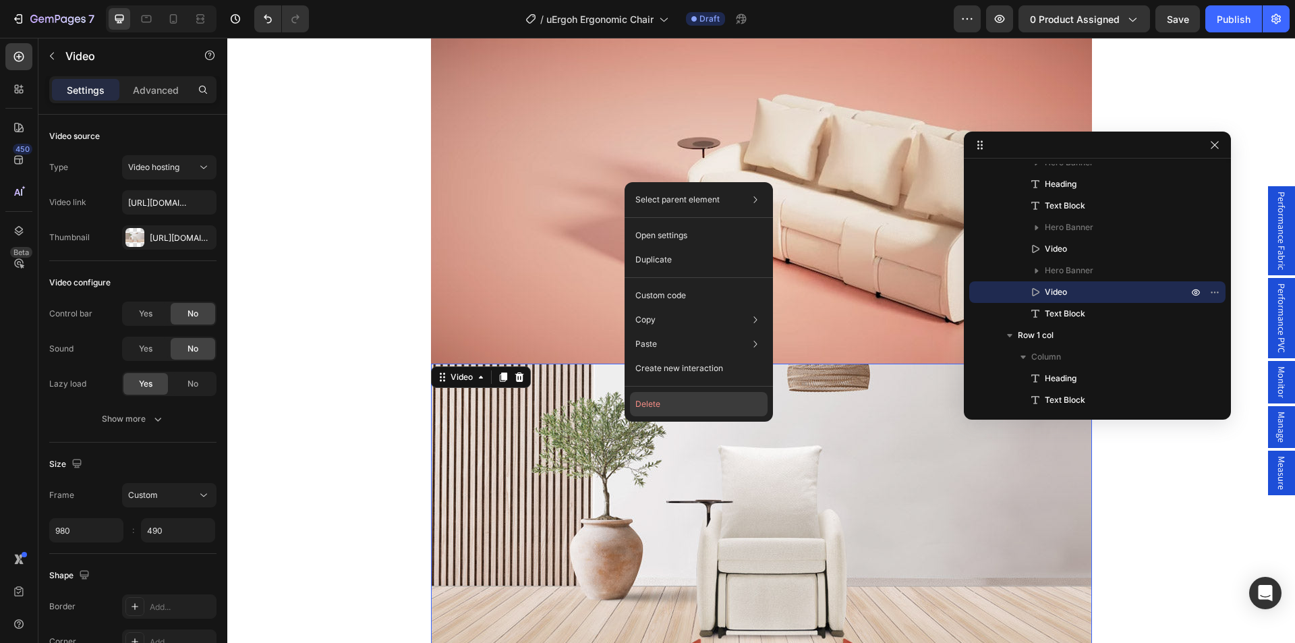
click at [661, 405] on button "Delete" at bounding box center [699, 404] width 138 height 24
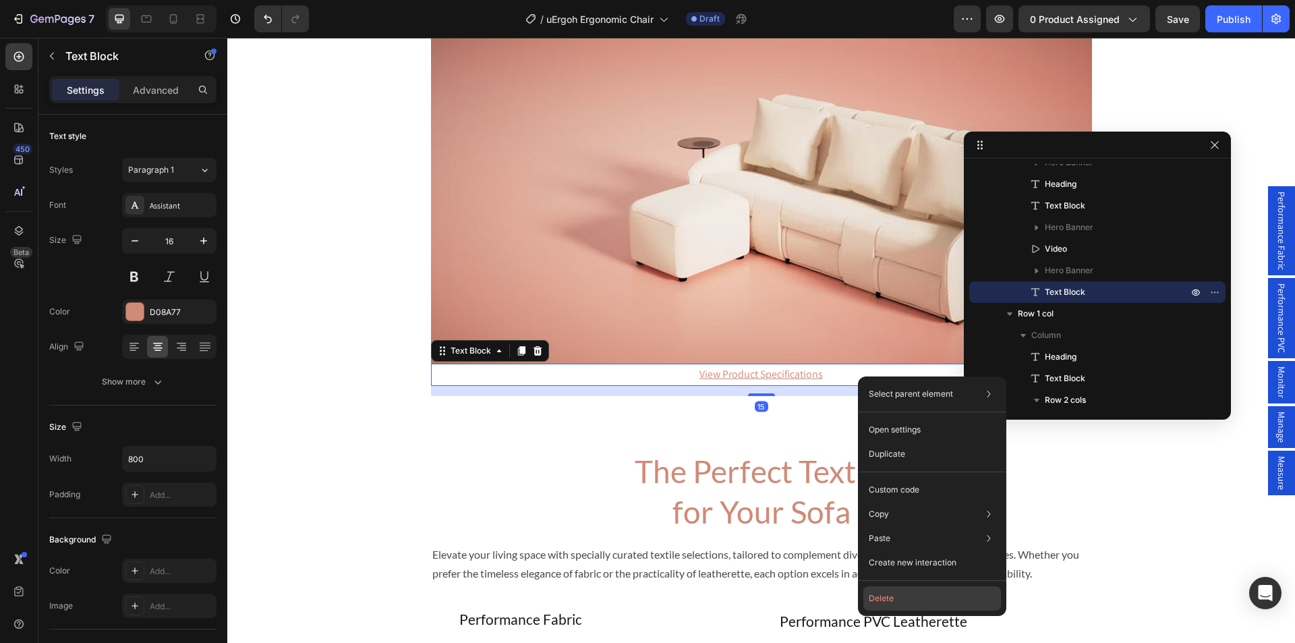
drag, startPoint x: 893, startPoint y: 598, endPoint x: 509, endPoint y: 330, distance: 469.0
click at [893, 598] on button "Delete" at bounding box center [933, 598] width 138 height 24
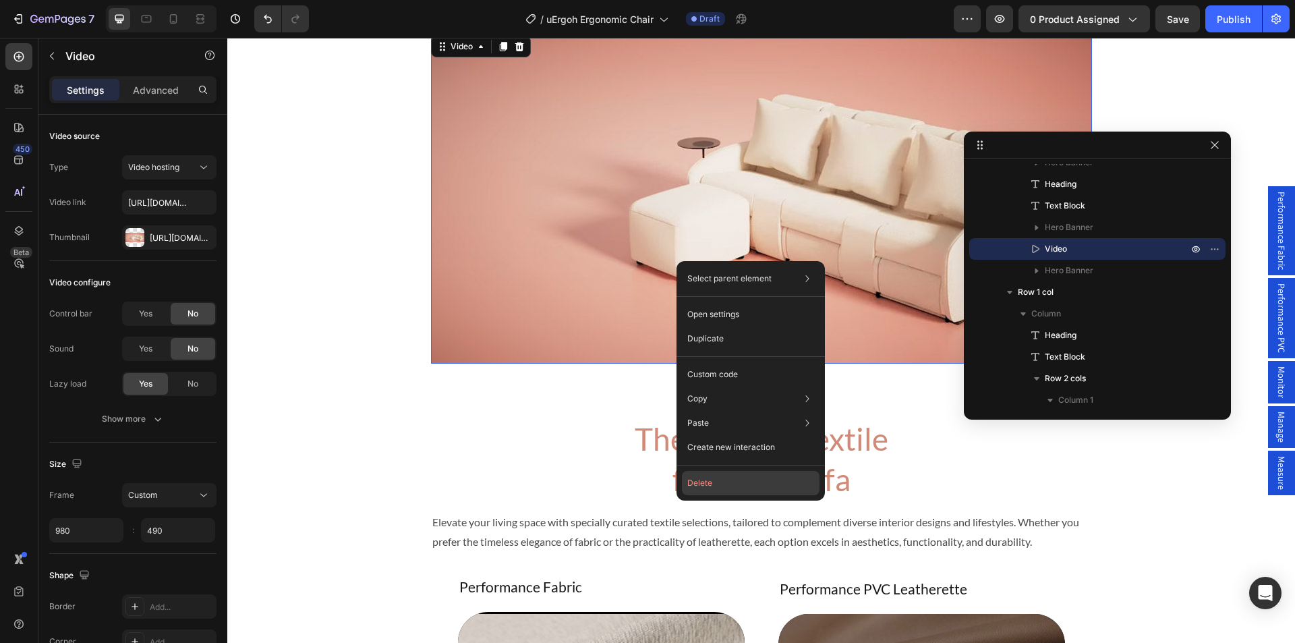
click at [722, 484] on button "Delete" at bounding box center [751, 483] width 138 height 24
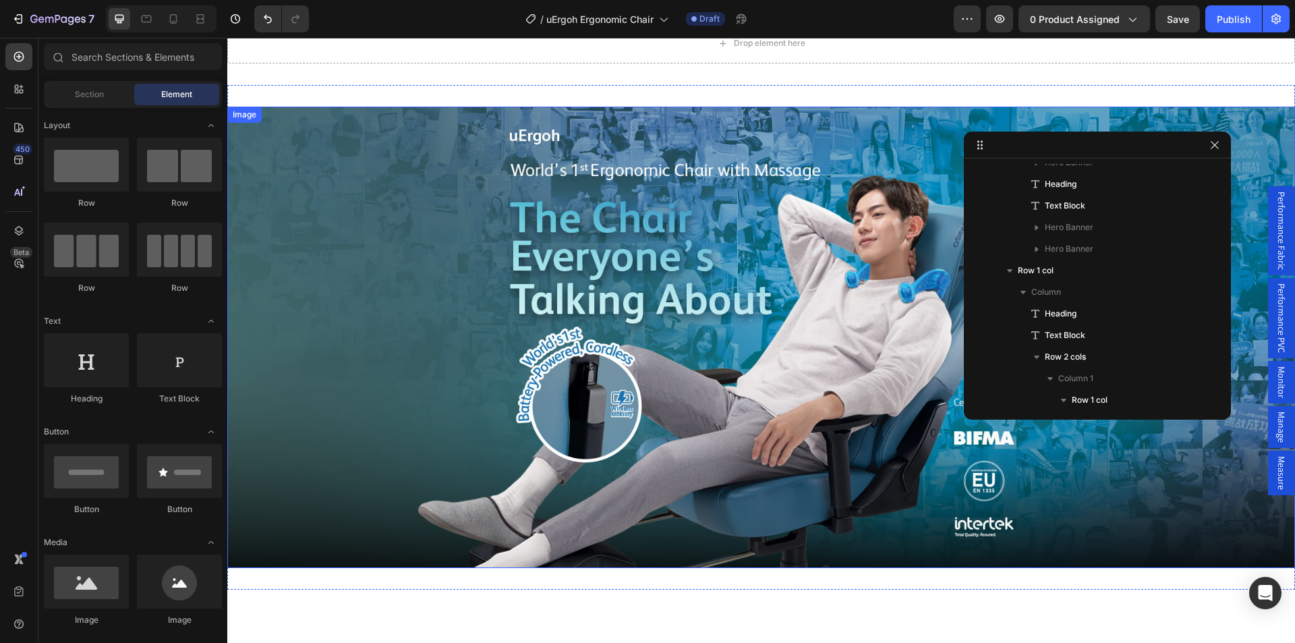
scroll to position [121, 0]
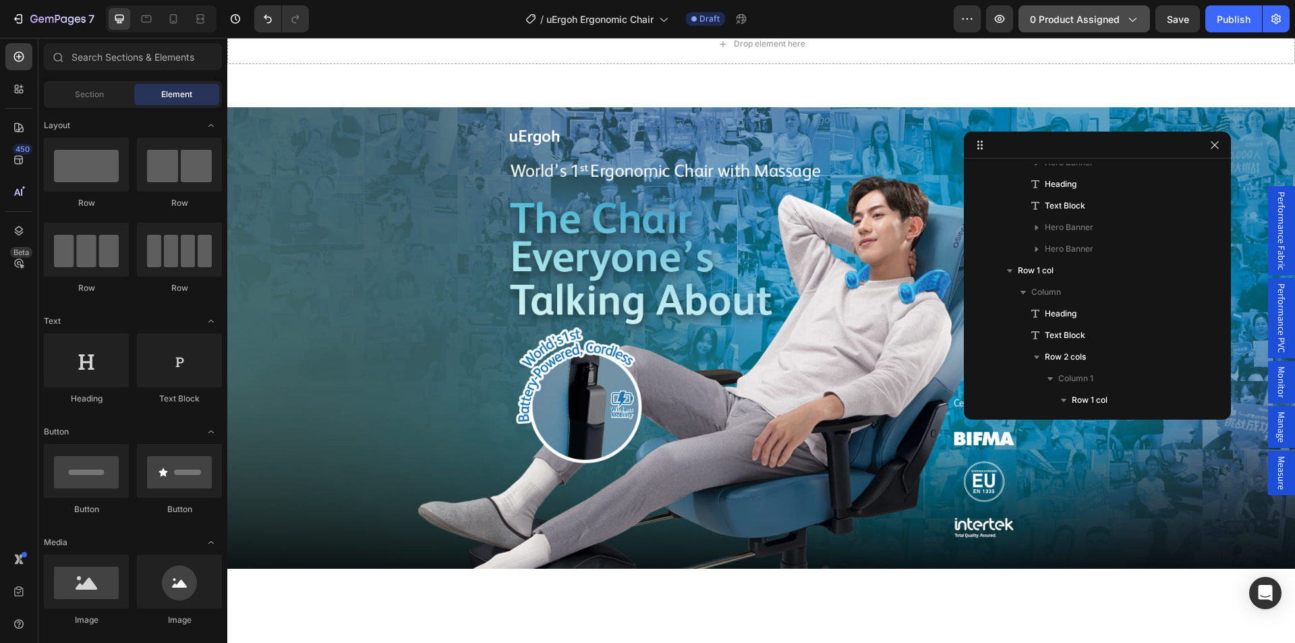
click at [1128, 20] on icon "button" at bounding box center [1131, 18] width 13 height 13
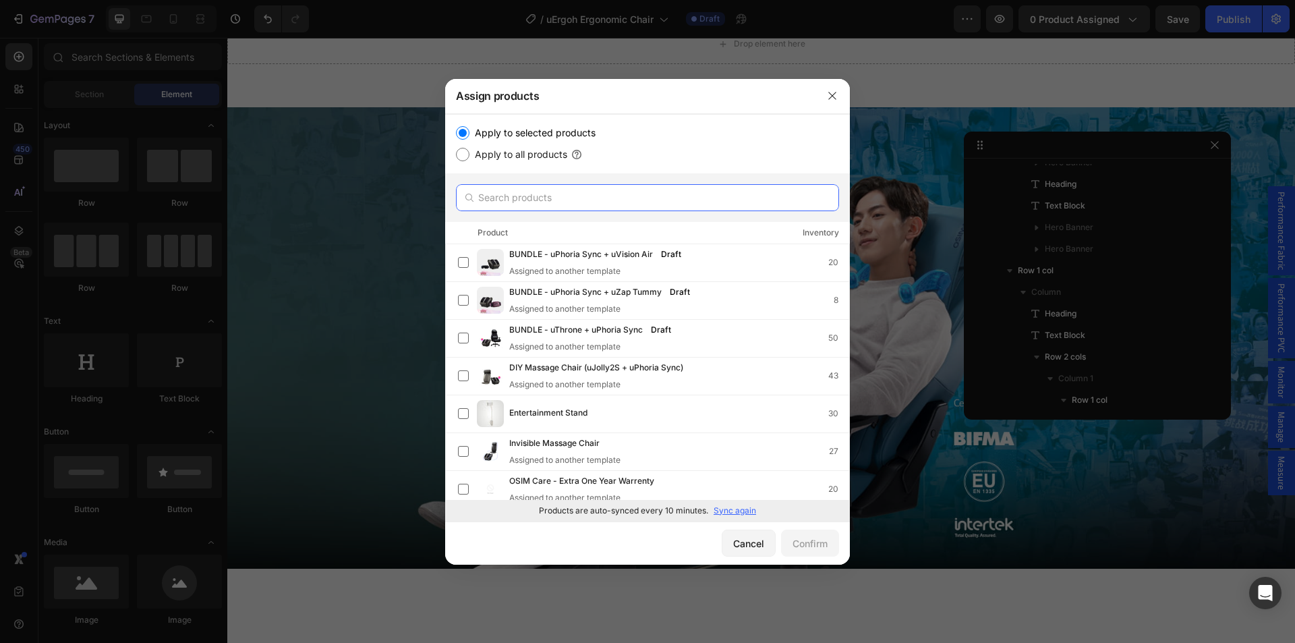
click at [551, 192] on input "text" at bounding box center [647, 197] width 383 height 27
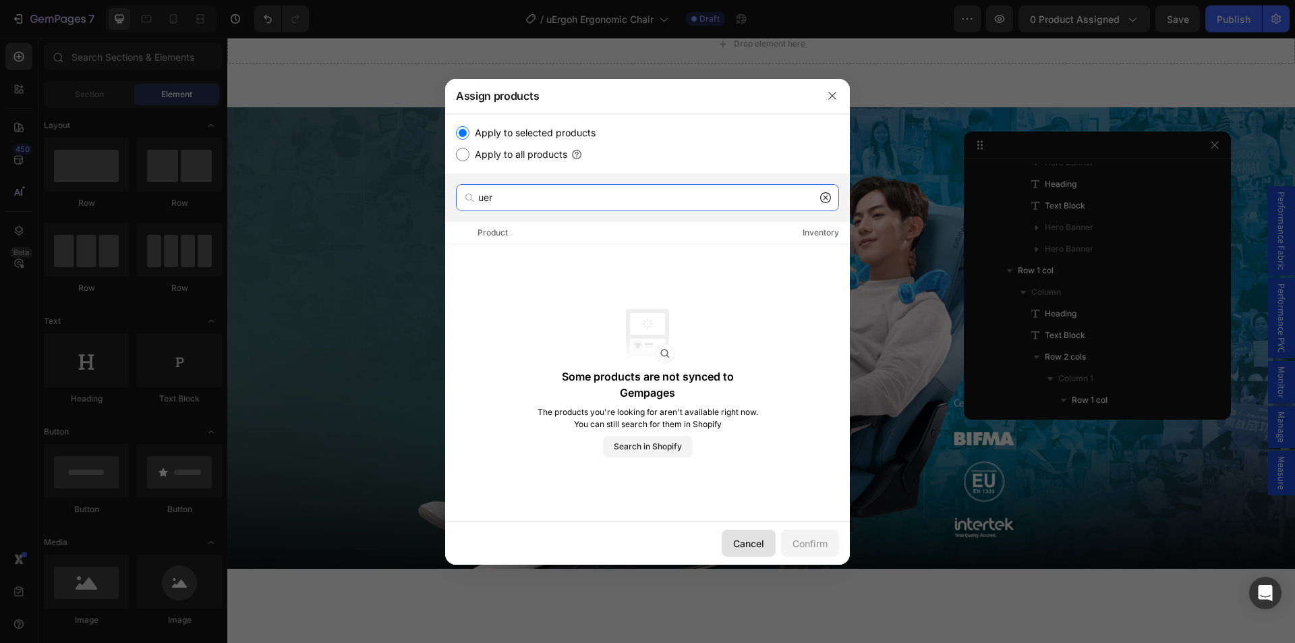
type input "uer"
drag, startPoint x: 742, startPoint y: 540, endPoint x: 536, endPoint y: 501, distance: 209.5
click at [742, 540] on div "Cancel" at bounding box center [748, 543] width 31 height 14
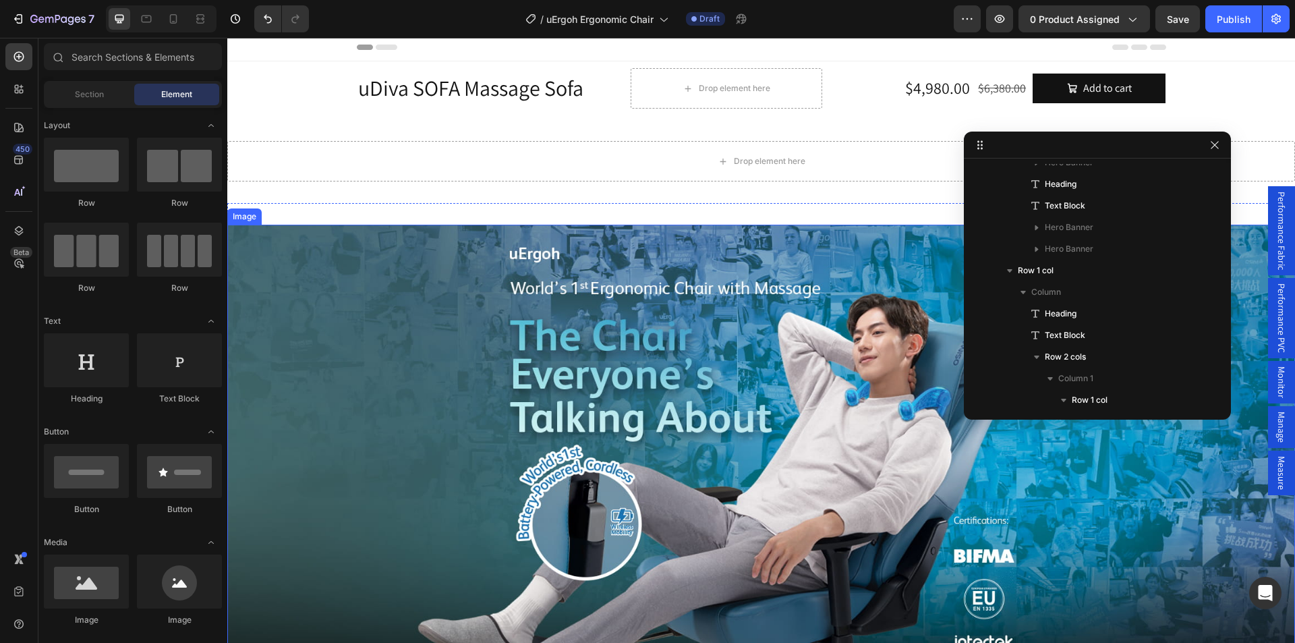
scroll to position [0, 0]
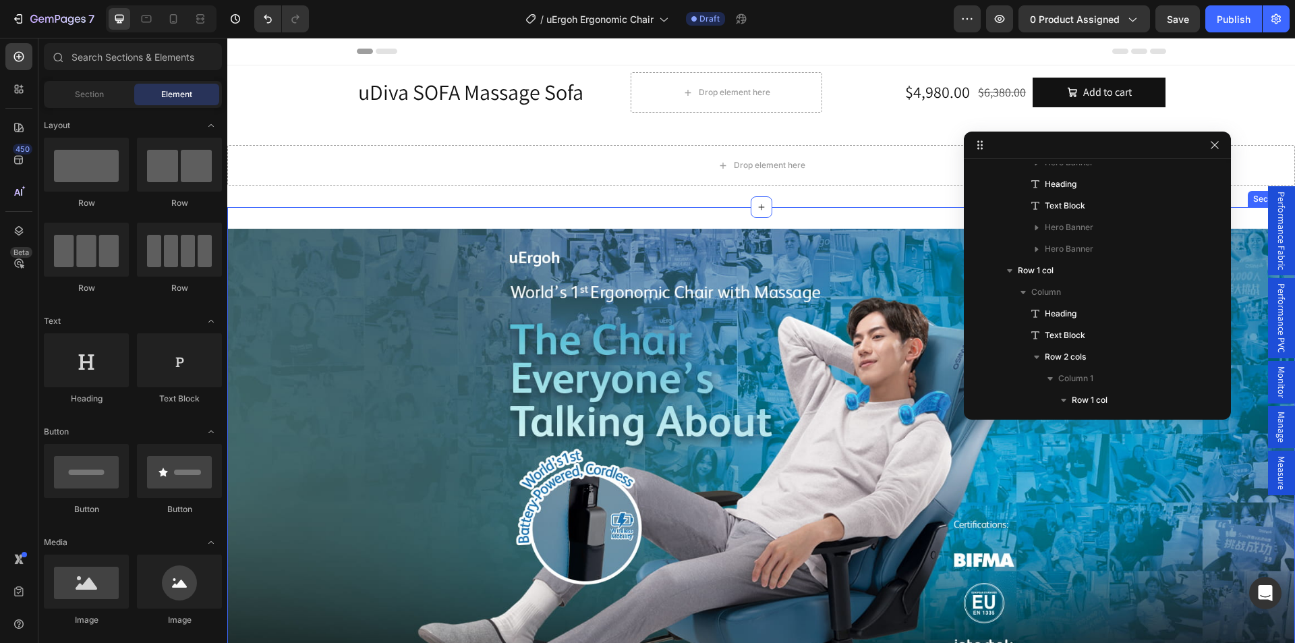
click at [719, 222] on div "Image Section 3" at bounding box center [761, 459] width 1068 height 505
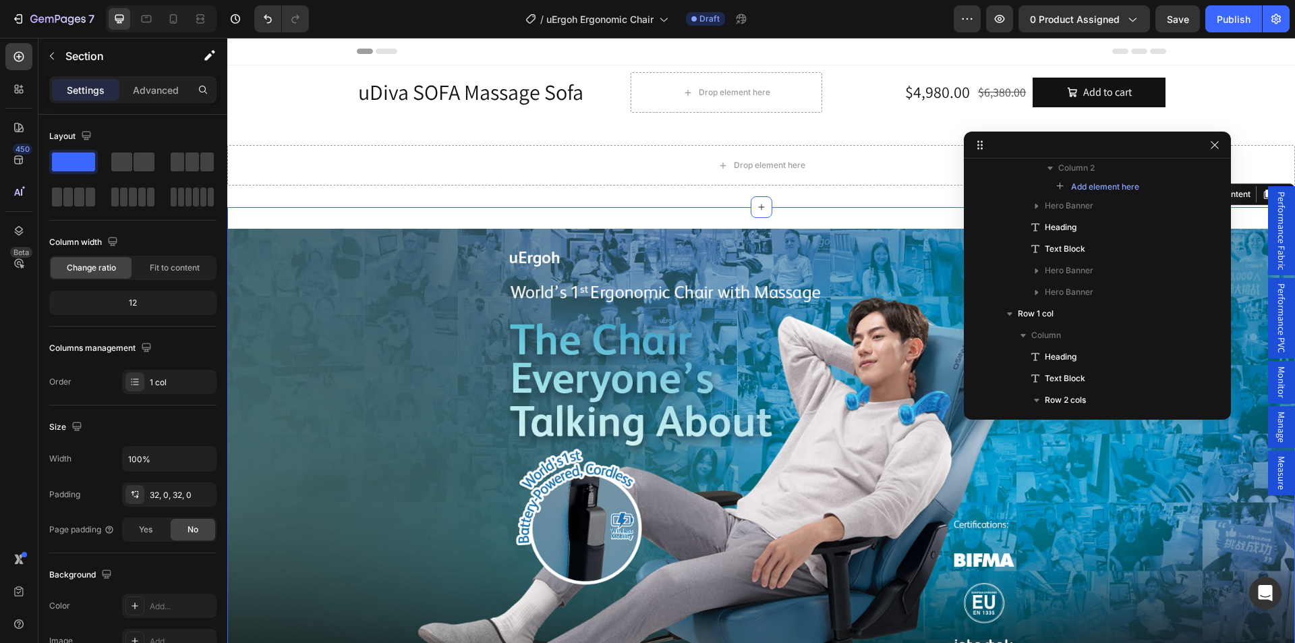
scroll to position [55, 0]
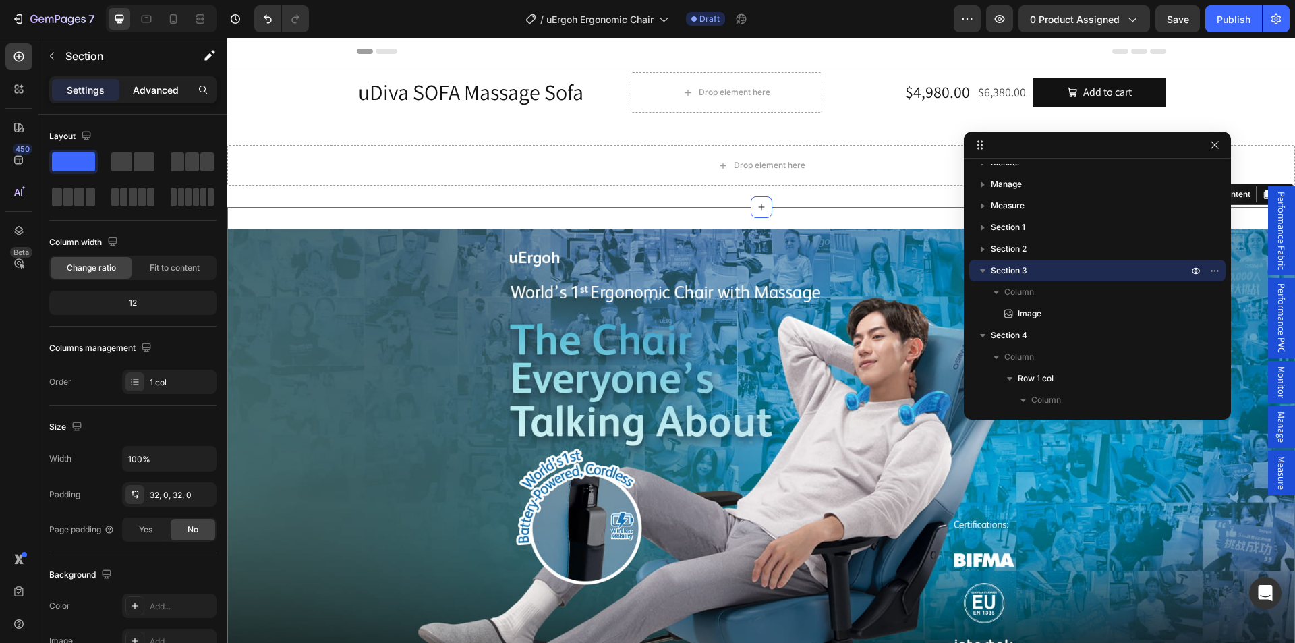
click at [166, 92] on p "Advanced" at bounding box center [156, 90] width 46 height 14
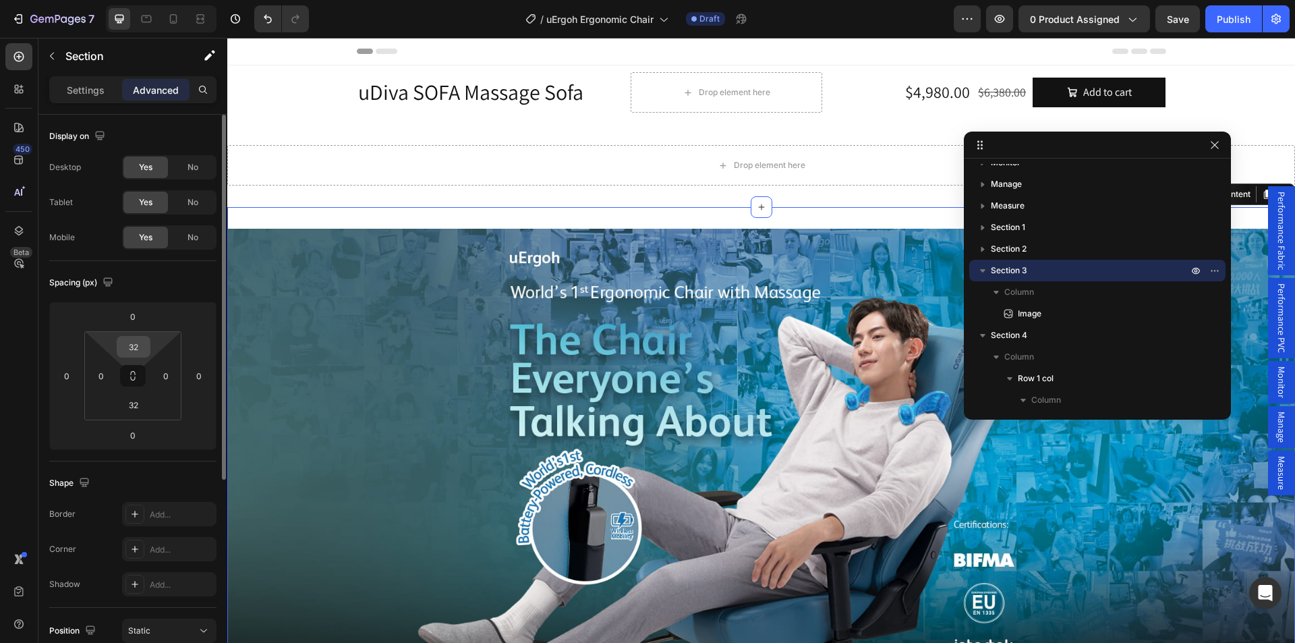
click at [135, 352] on input "32" at bounding box center [133, 347] width 27 height 20
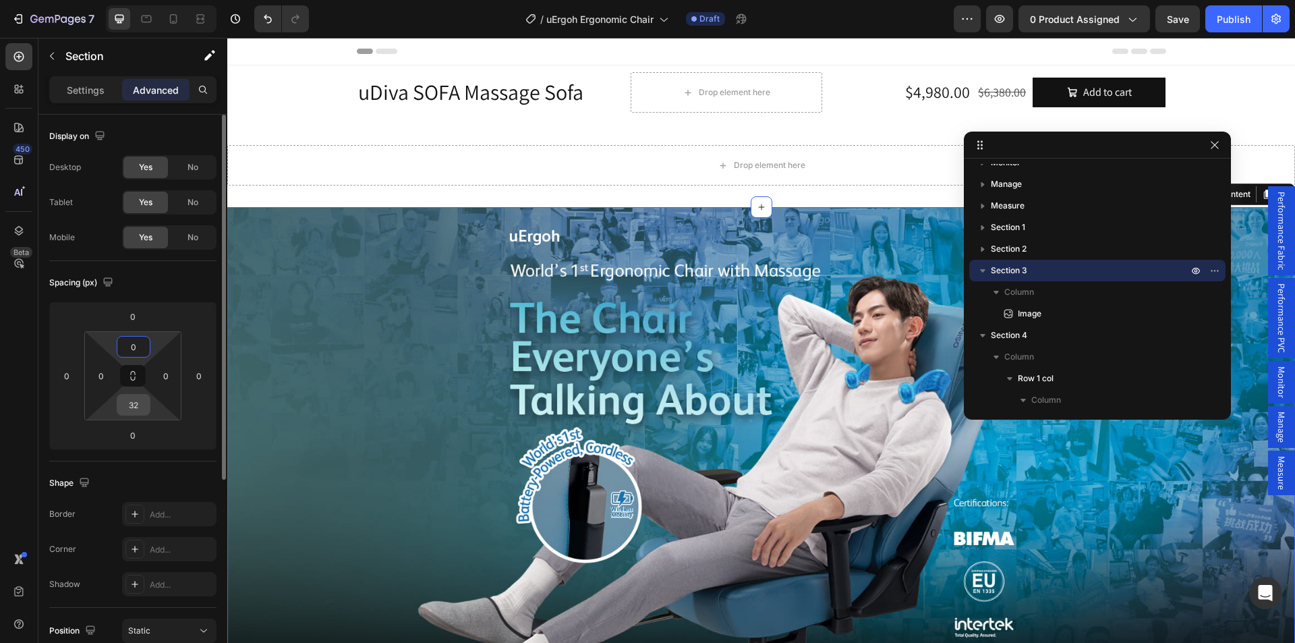
type input "0"
click at [129, 413] on input "32" at bounding box center [133, 405] width 27 height 20
type input "032"
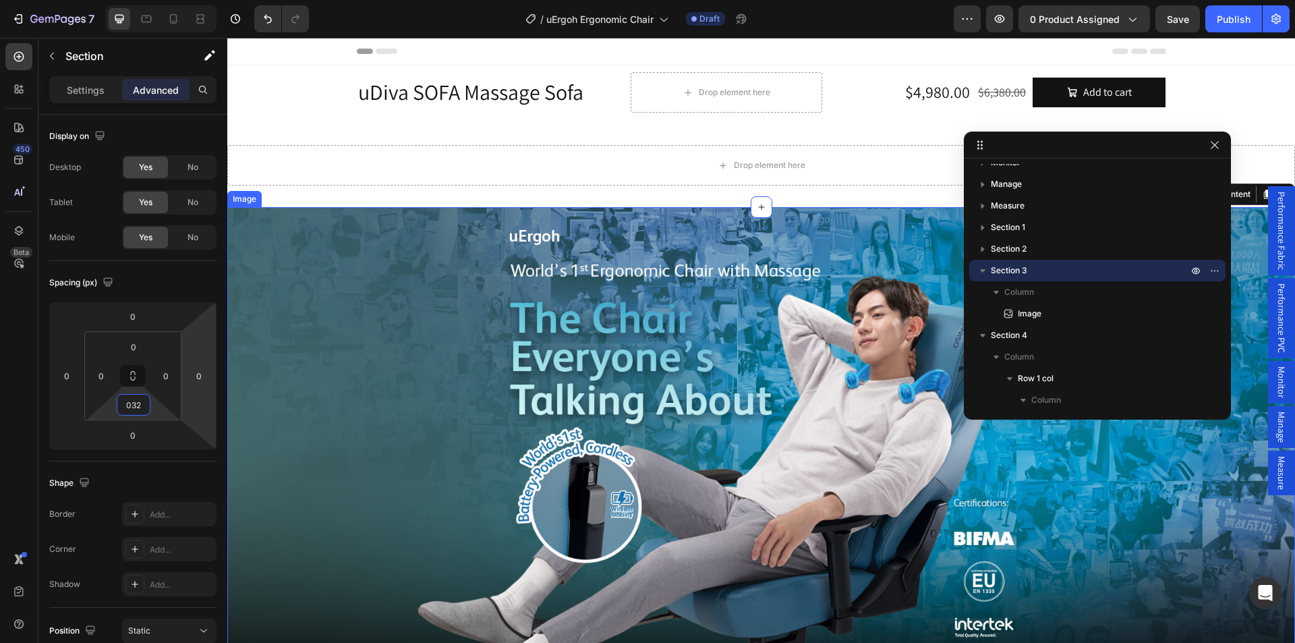
click at [546, 257] on img at bounding box center [761, 437] width 1068 height 461
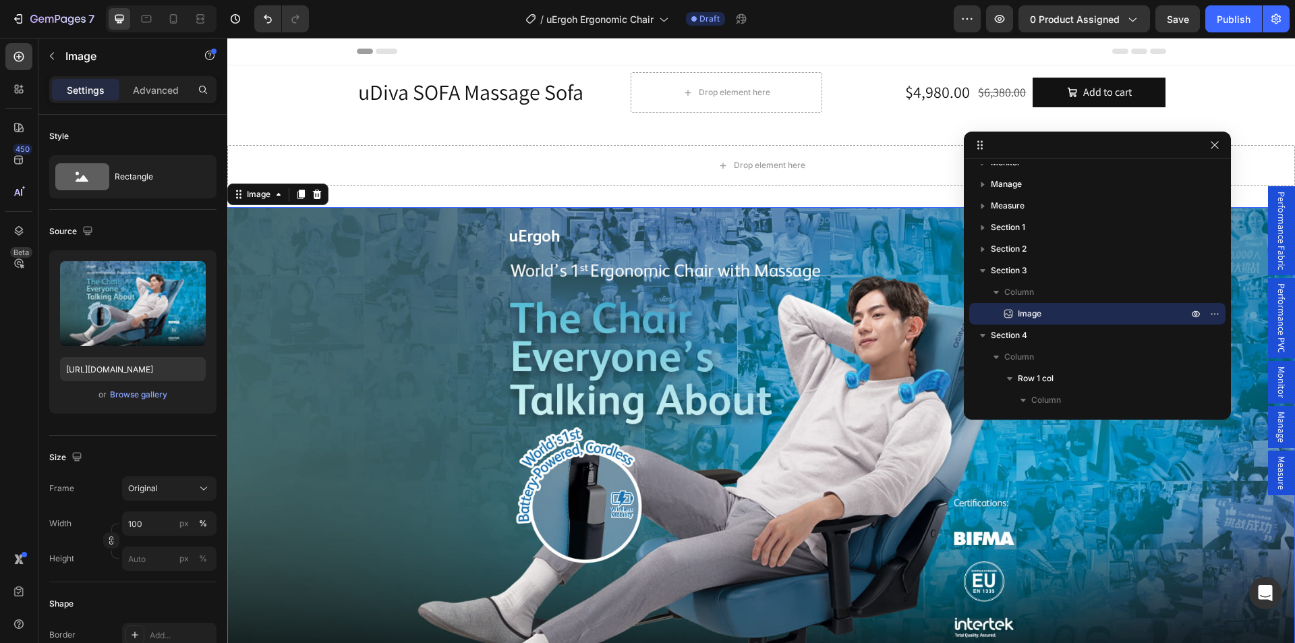
click at [481, 285] on img at bounding box center [761, 437] width 1068 height 461
click at [173, 21] on icon at bounding box center [173, 18] width 7 height 9
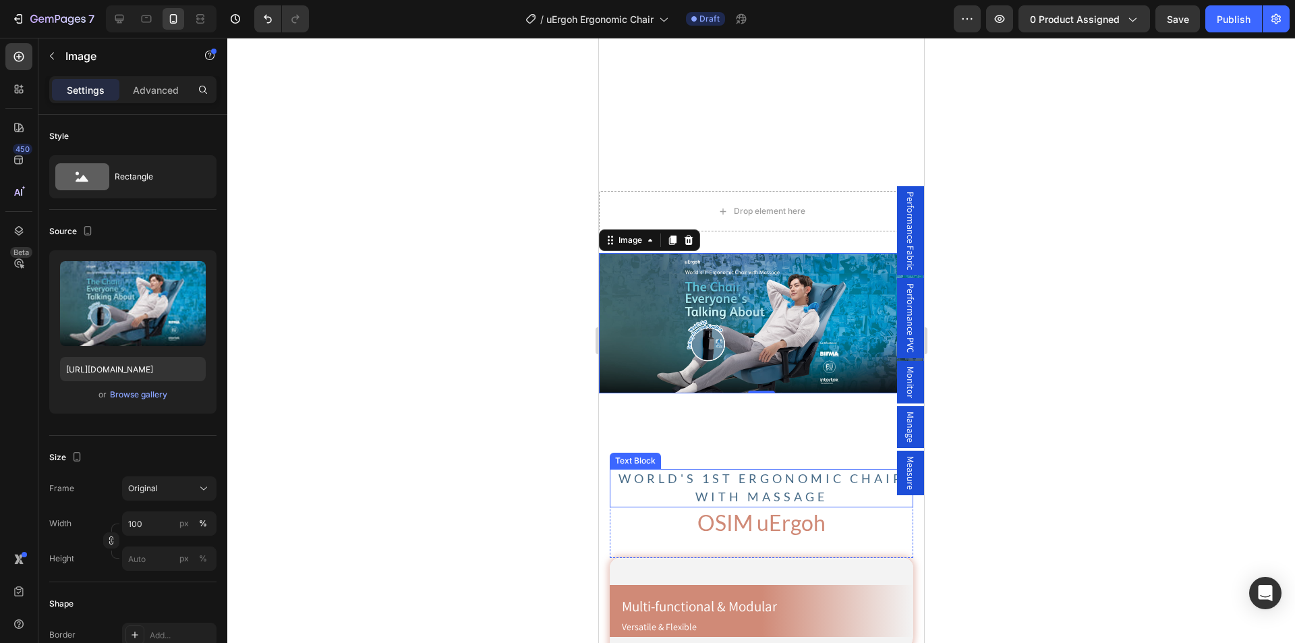
scroll to position [237, 0]
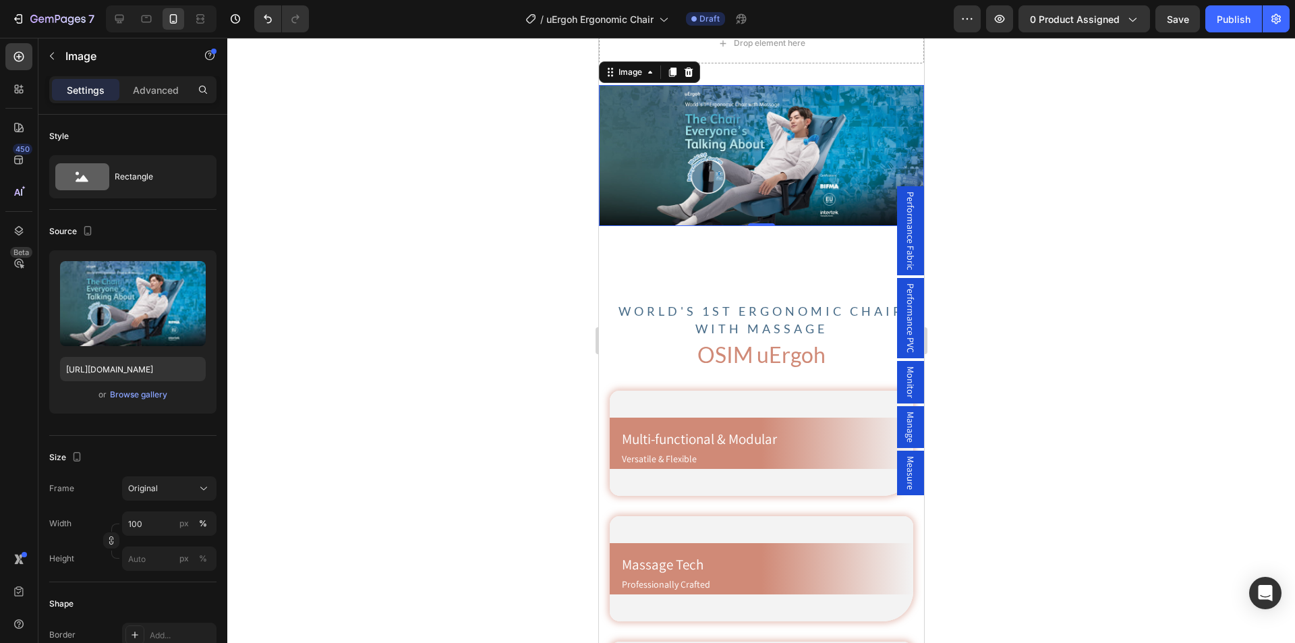
click at [714, 159] on img at bounding box center [760, 155] width 325 height 141
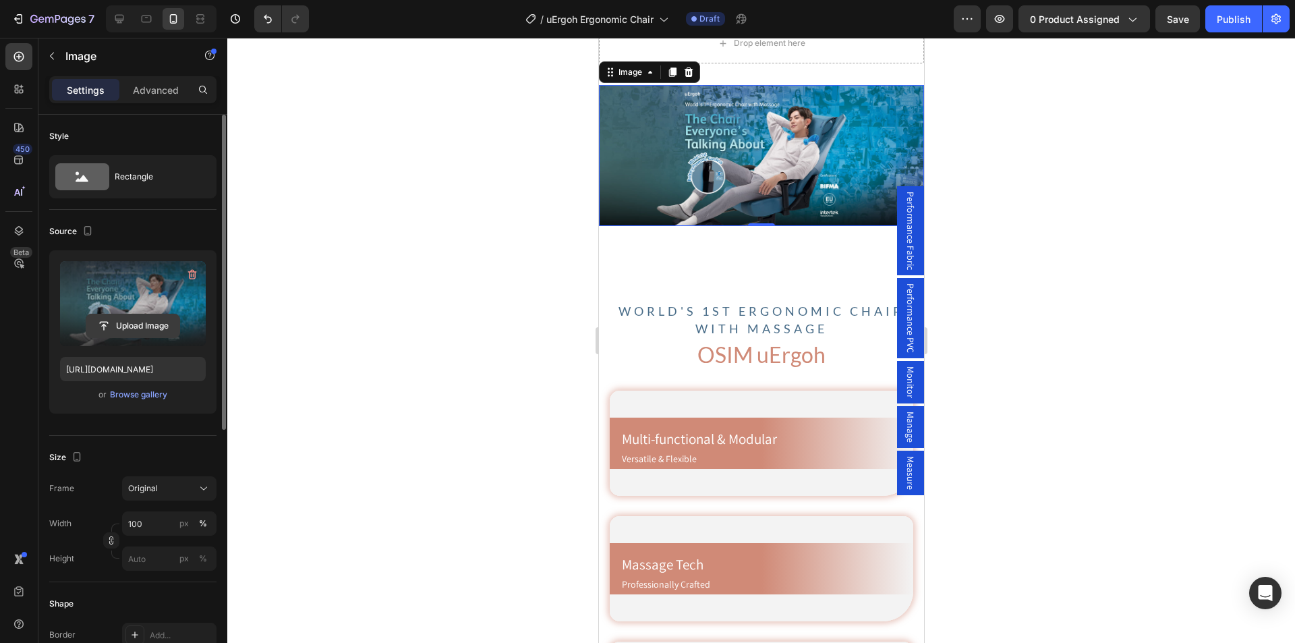
click at [144, 327] on input "file" at bounding box center [132, 325] width 93 height 23
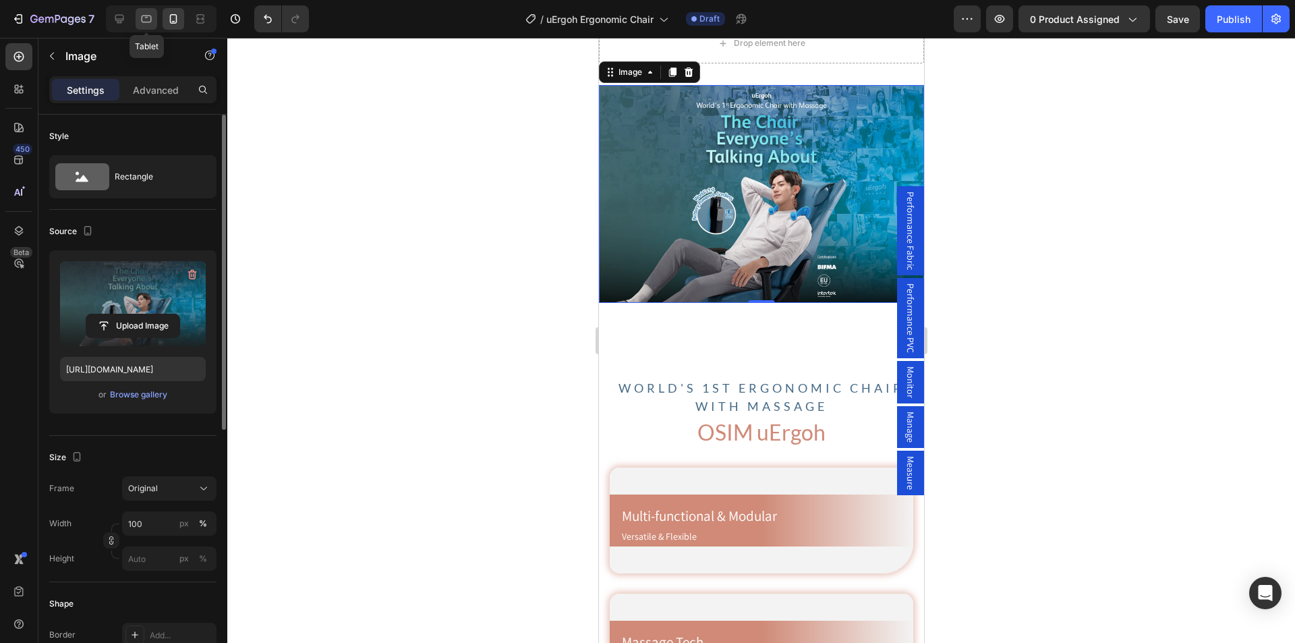
click at [146, 21] on icon at bounding box center [146, 18] width 13 height 13
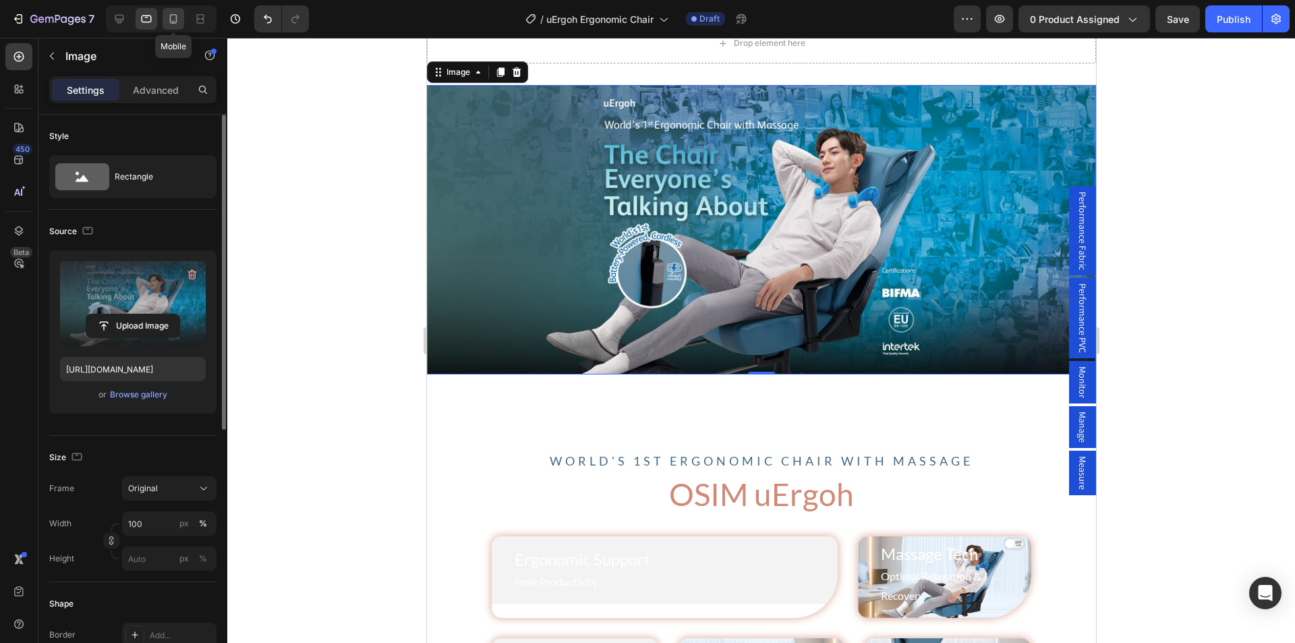
click at [171, 23] on icon at bounding box center [173, 18] width 13 height 13
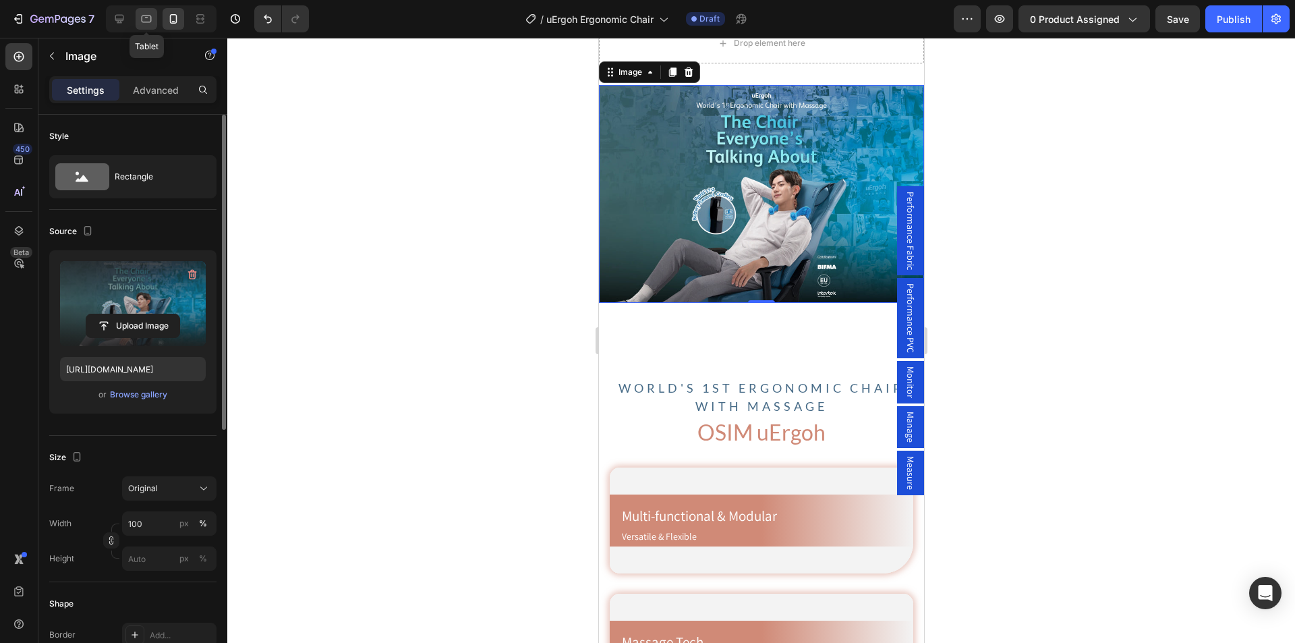
click at [155, 23] on div at bounding box center [147, 19] width 22 height 22
type input "https://cdn.shopify.com/s/files/1/0361/5362/2663/files/gempages_490524180744242…"
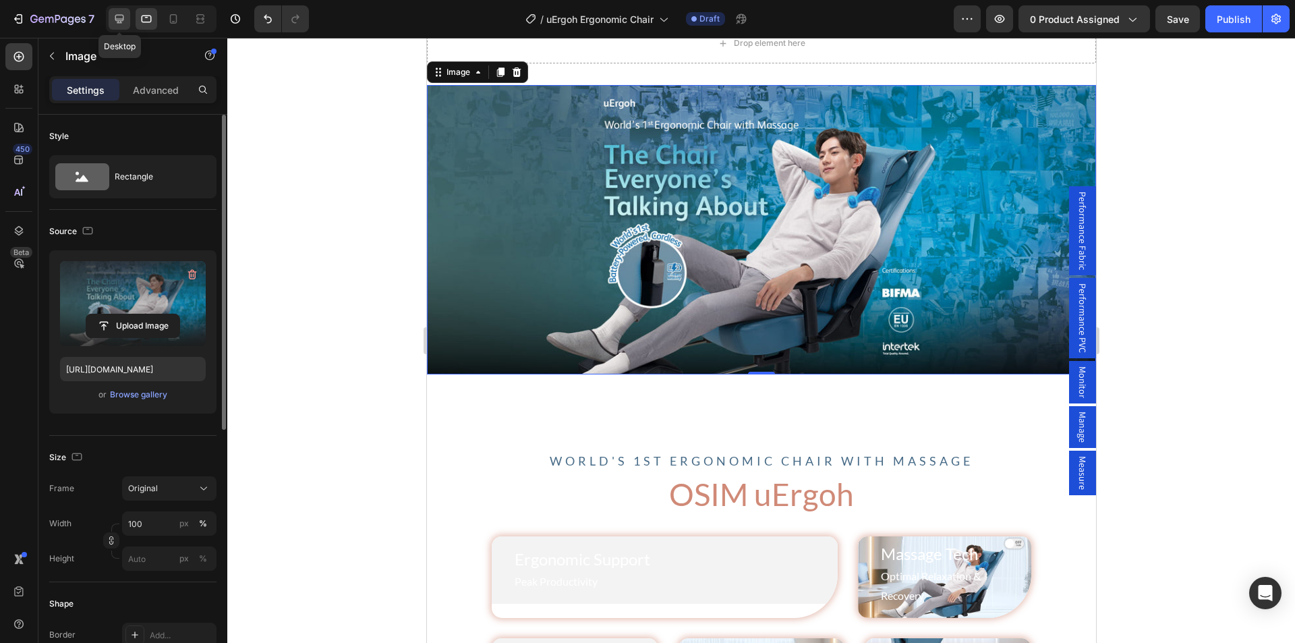
click at [127, 20] on div at bounding box center [120, 19] width 22 height 22
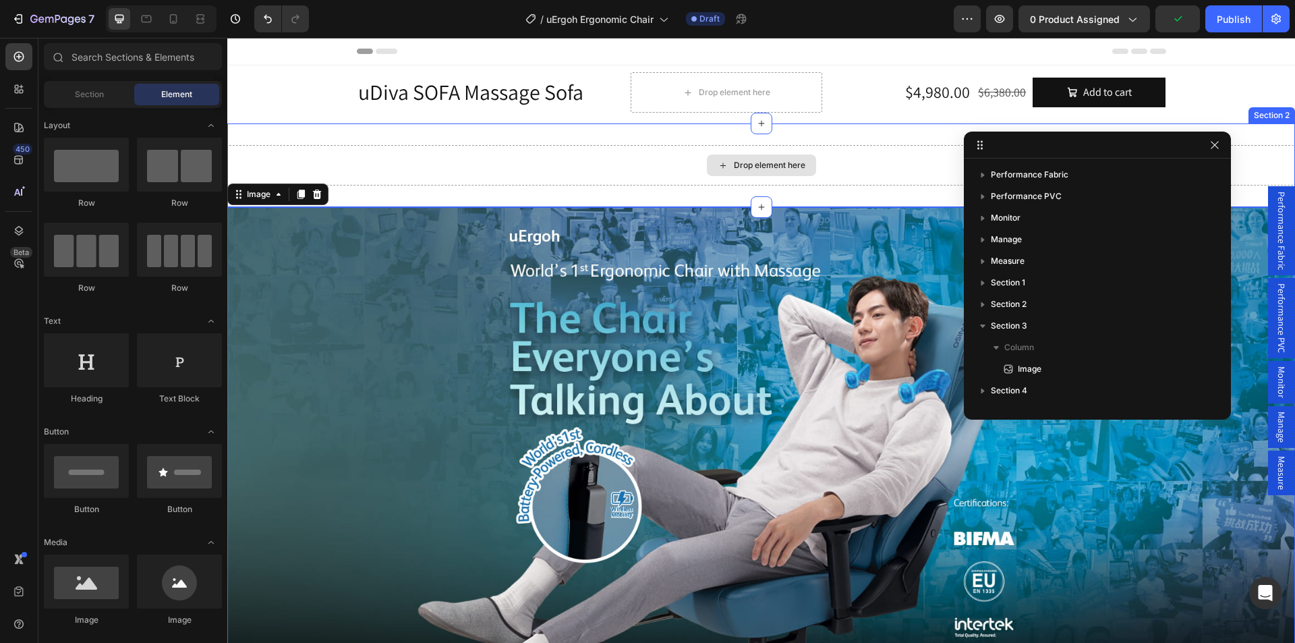
click at [748, 168] on div "Drop element here" at bounding box center [770, 165] width 72 height 11
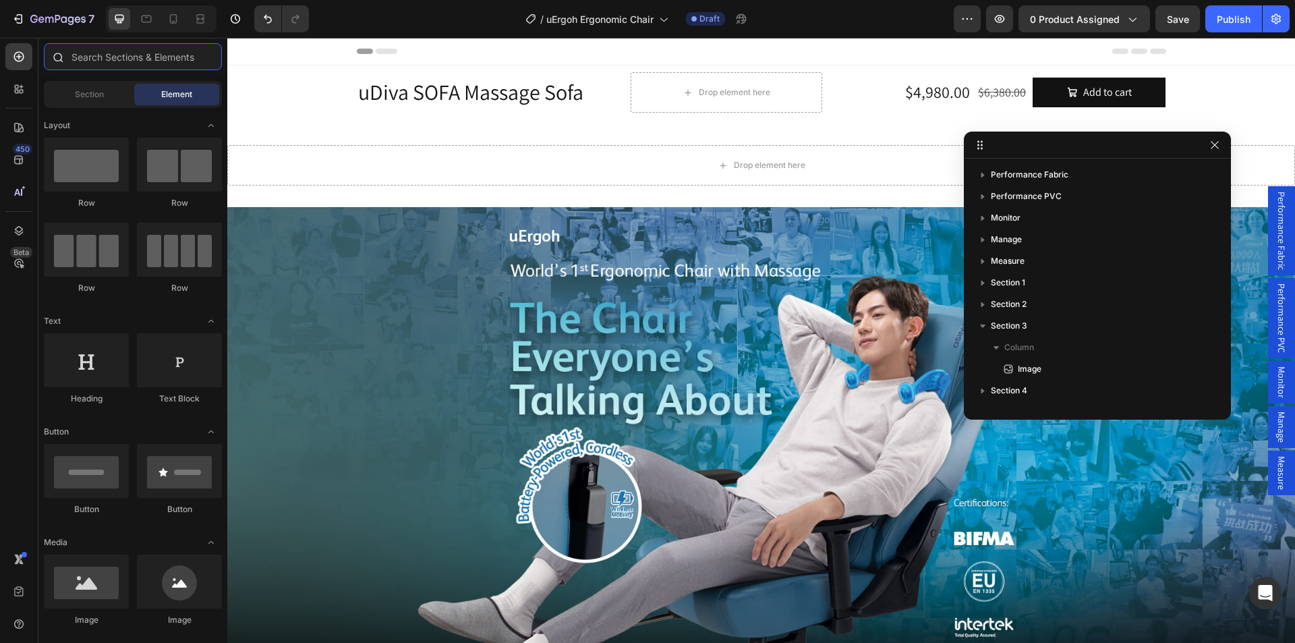
click at [110, 61] on input "text" at bounding box center [133, 56] width 178 height 27
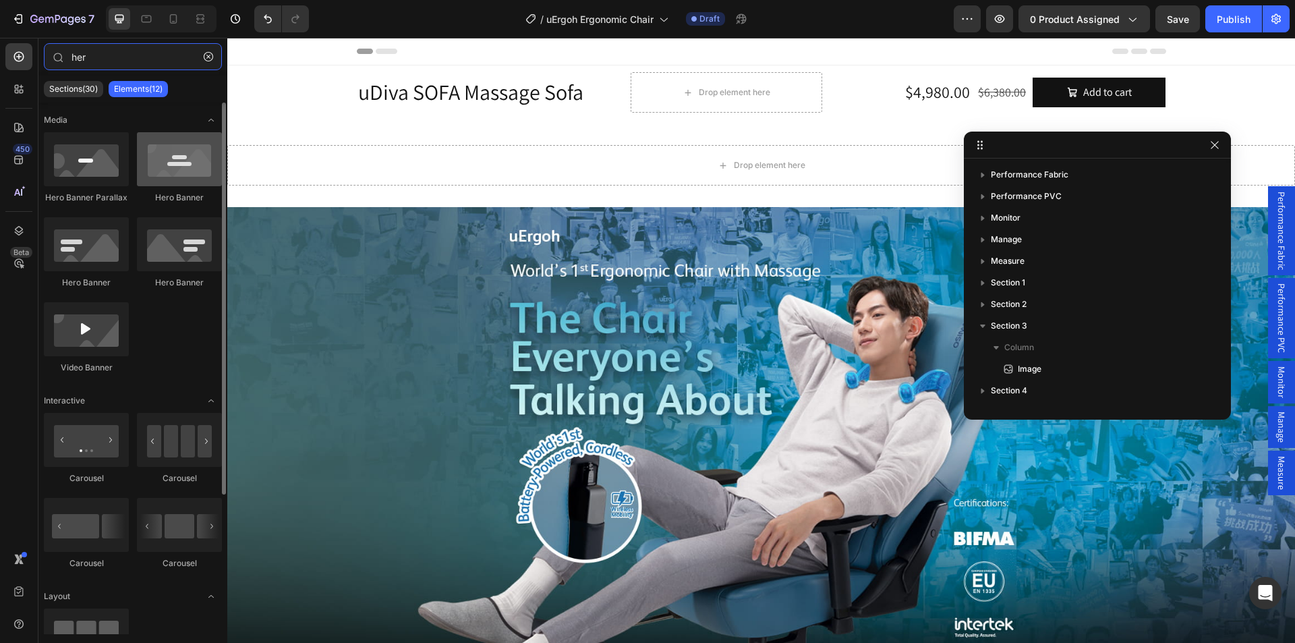
type input "her"
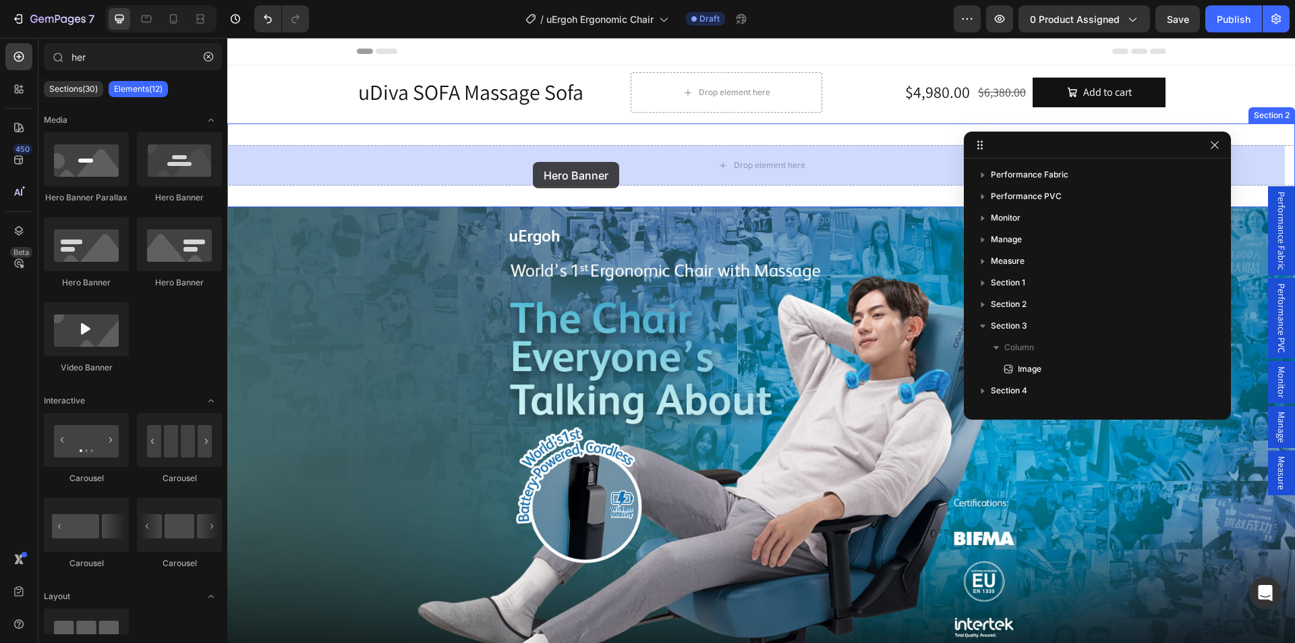
drag, startPoint x: 420, startPoint y: 209, endPoint x: 533, endPoint y: 162, distance: 122.2
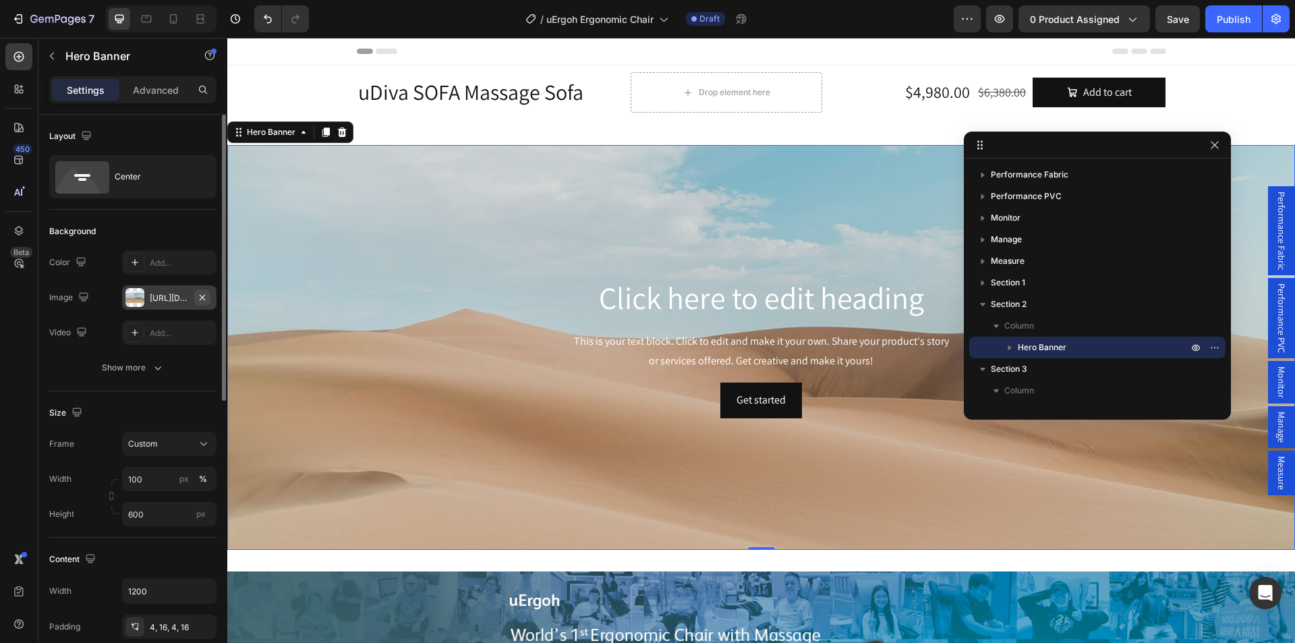
click at [204, 300] on icon "button" at bounding box center [202, 297] width 11 height 11
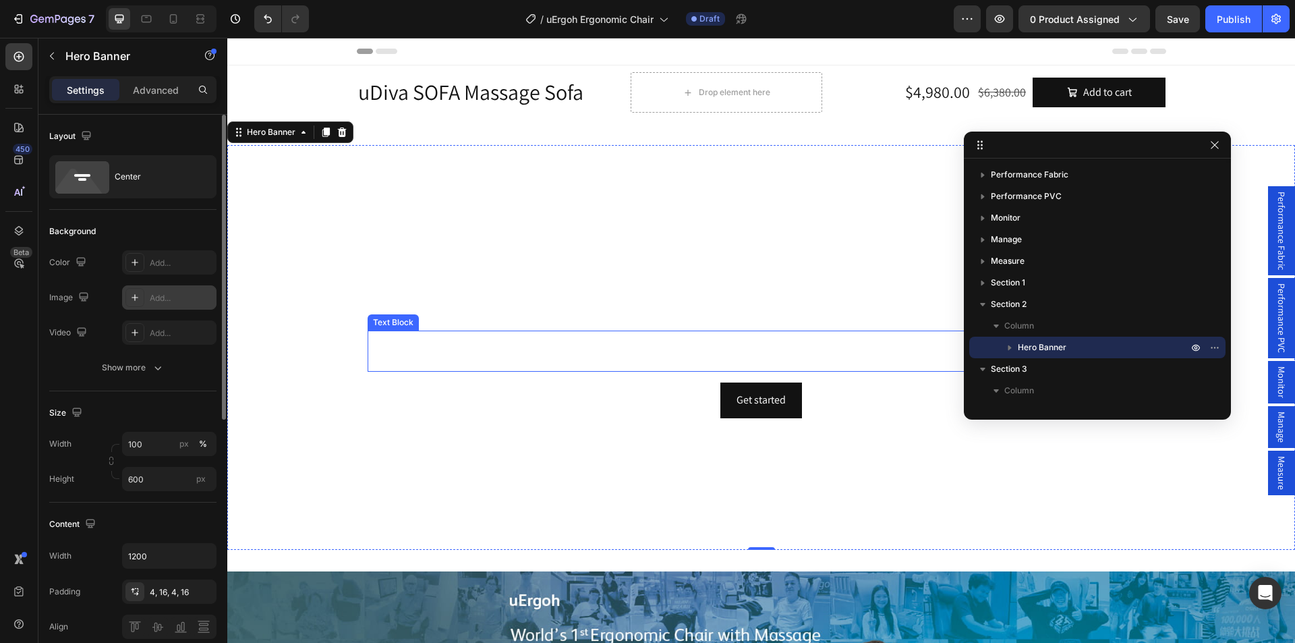
click at [612, 352] on div "This is your text block. Click to edit and make it your own. Share your product…" at bounding box center [762, 352] width 788 height 42
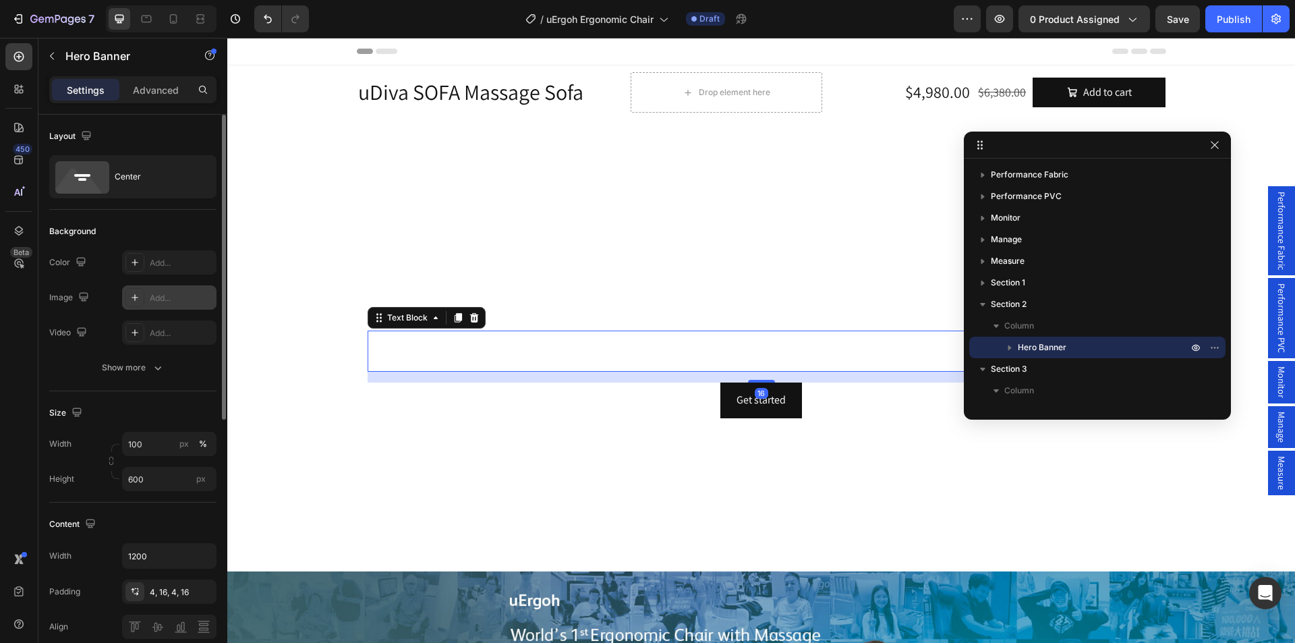
scroll to position [142, 0]
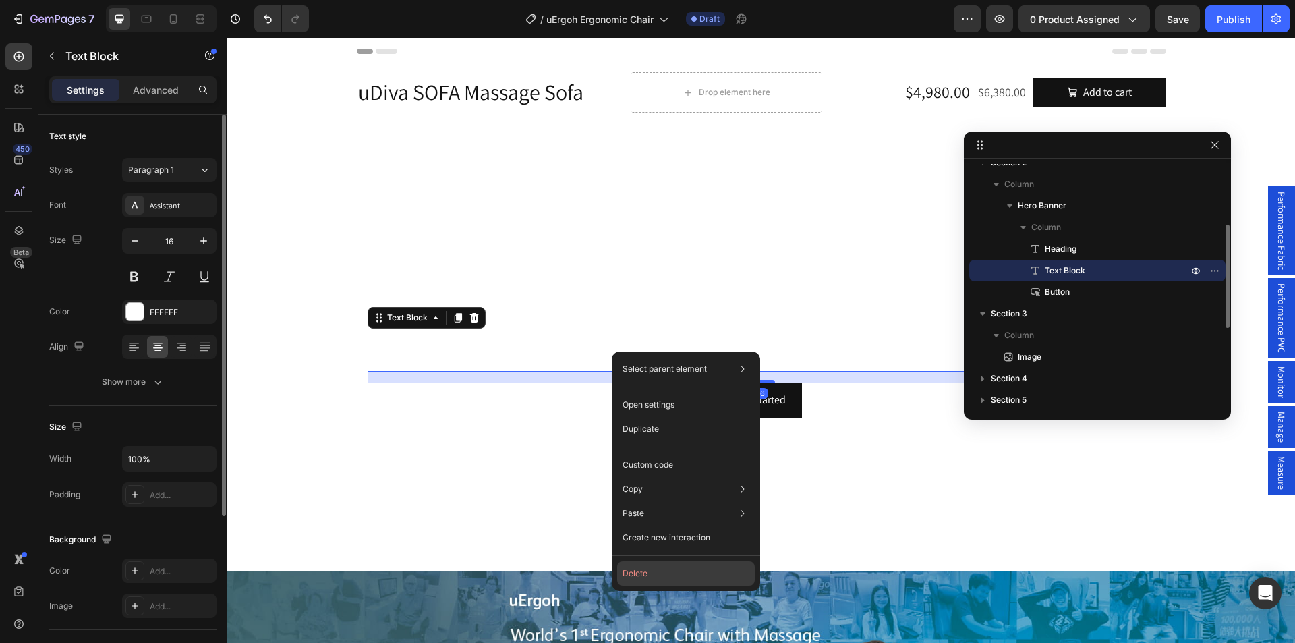
click at [640, 571] on button "Delete" at bounding box center [686, 573] width 138 height 24
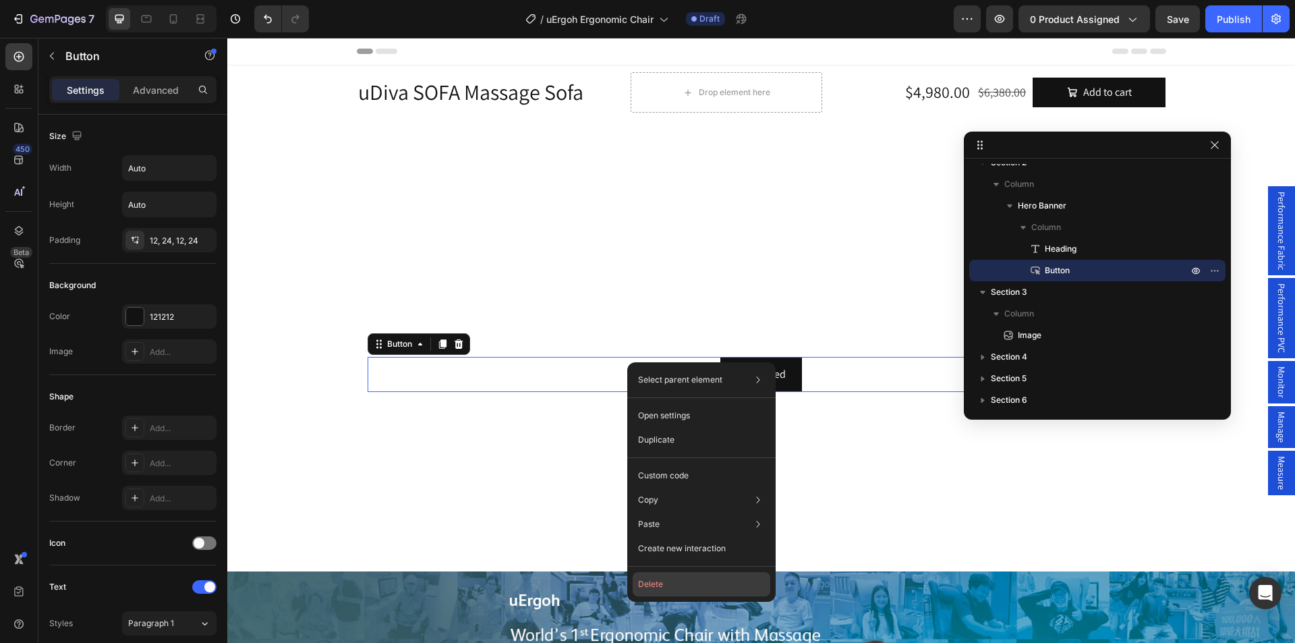
click at [680, 587] on button "Delete" at bounding box center [702, 584] width 138 height 24
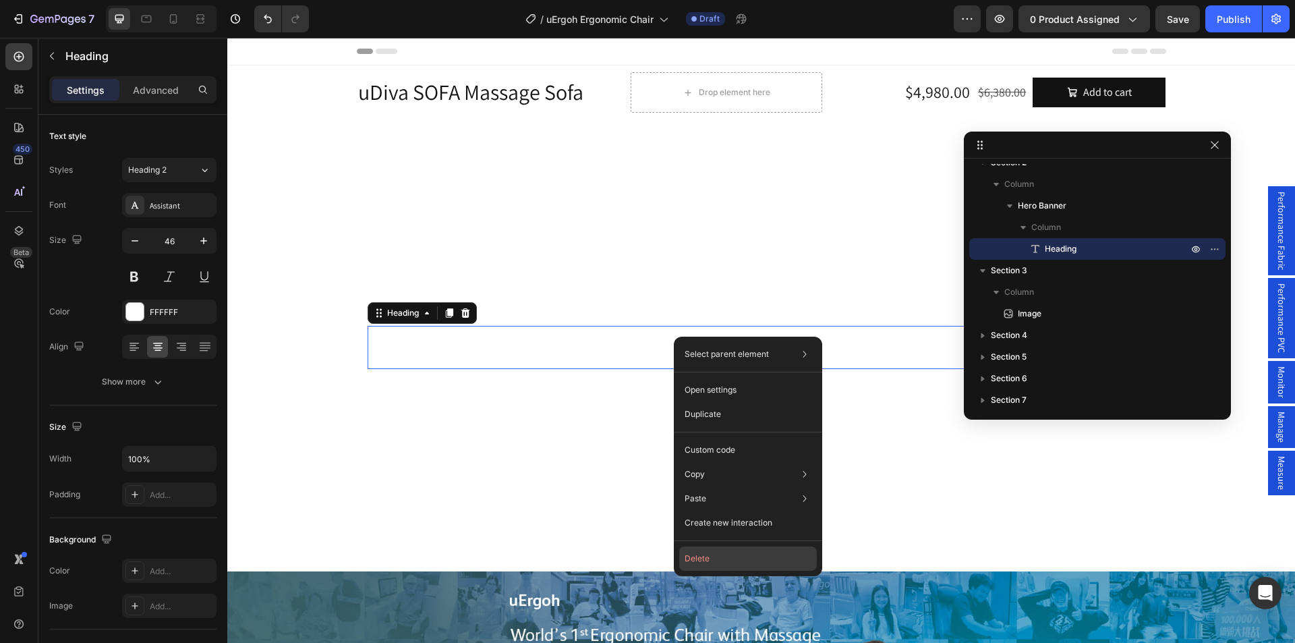
click at [708, 562] on button "Delete" at bounding box center [748, 558] width 138 height 24
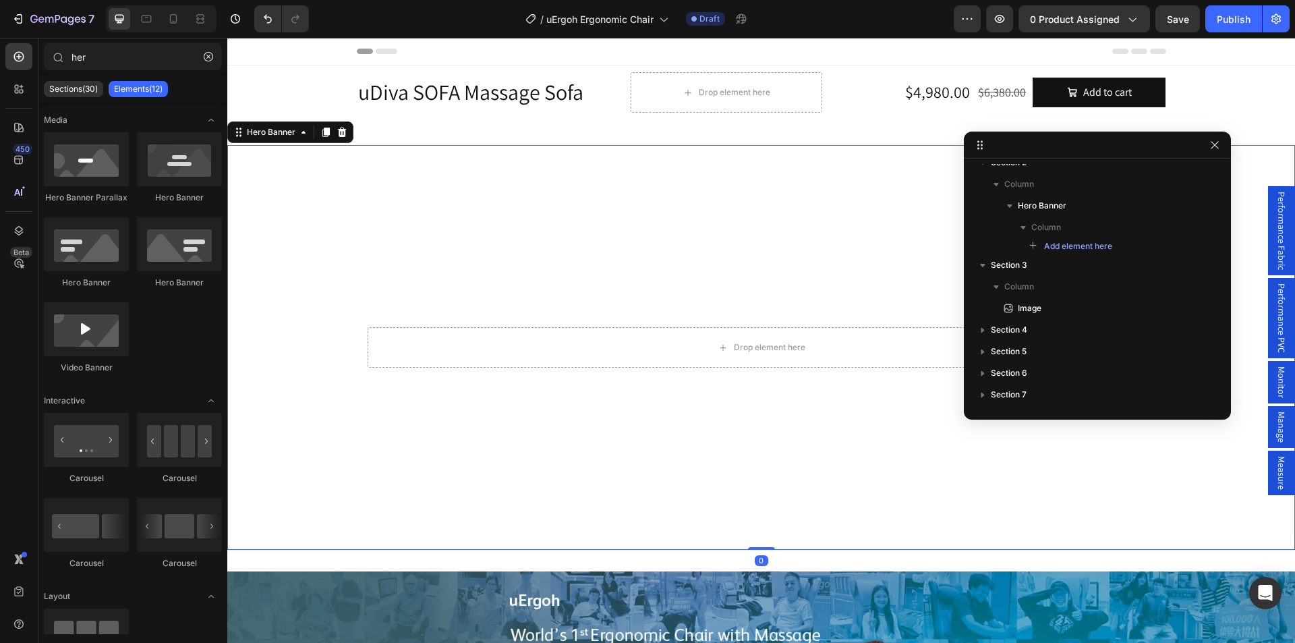
click at [640, 248] on div "Background Image" at bounding box center [761, 347] width 1068 height 405
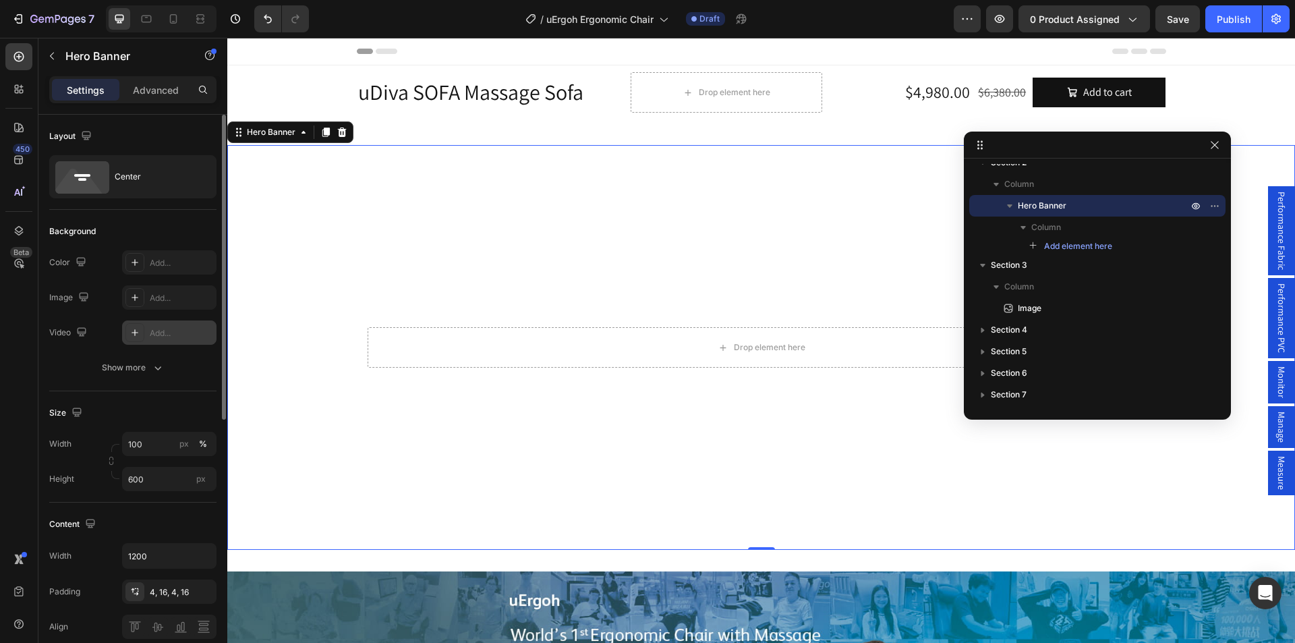
click at [130, 332] on icon at bounding box center [135, 332] width 11 height 11
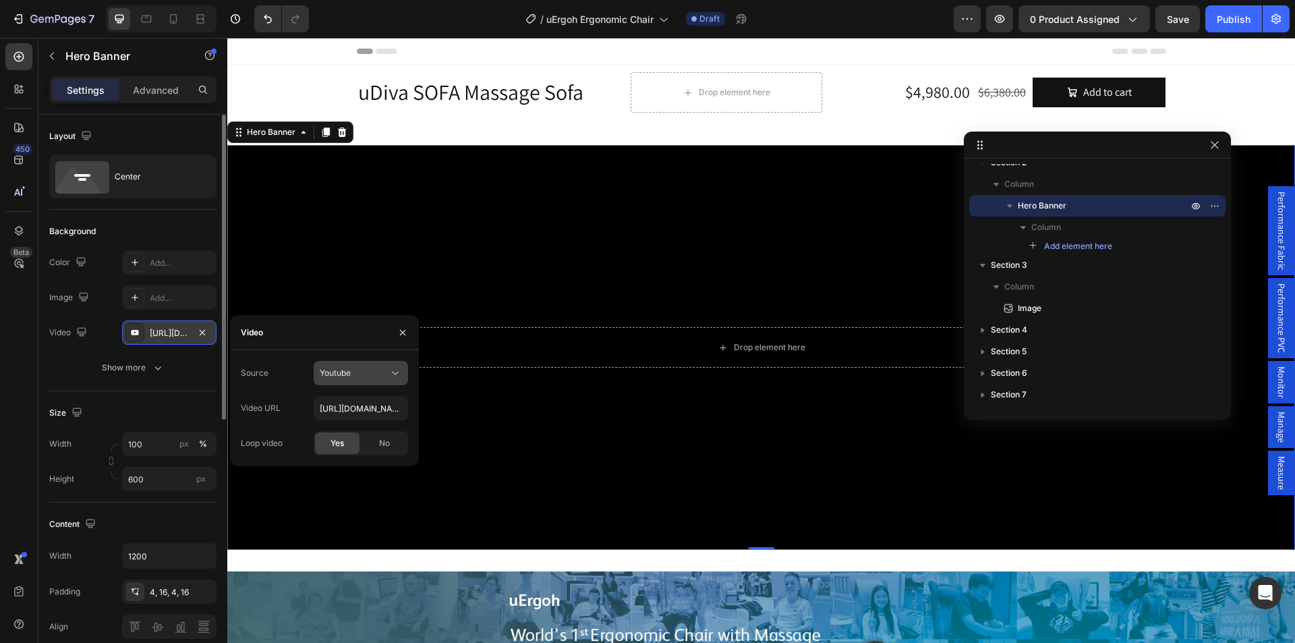
click at [355, 376] on div "Youtube" at bounding box center [354, 373] width 69 height 12
click at [352, 410] on span "Video hosting" at bounding box center [345, 406] width 51 height 12
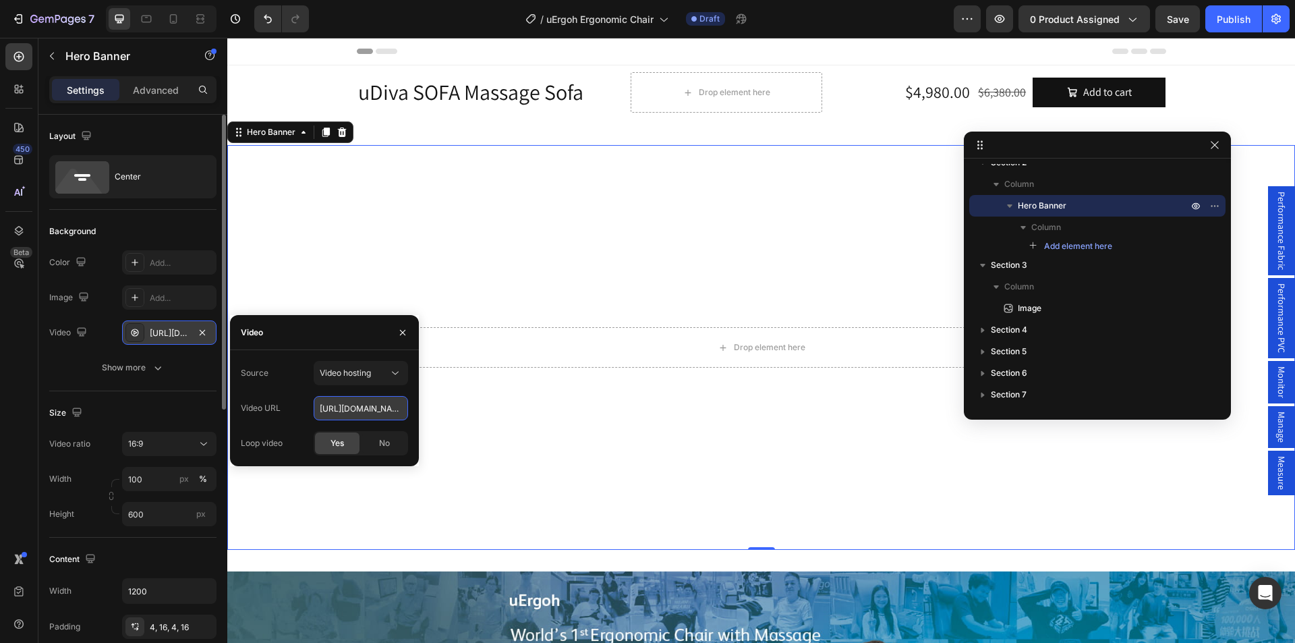
click at [336, 405] on input "https://cdn.shopify.com/videos/c/o/v/92a407d4e0c94a288eb54cac18c387dc.mp4" at bounding box center [361, 408] width 94 height 24
paste input "23a20eeda4e54cc48dd3f8d0b0476575.webm"
type input "https://cdn.shopify.com/videos/c/o/v/23a20eeda4e54cc48dd3f8d0b0476575.webm"
click at [299, 389] on div "Source Video hosting Video URL https://cdn.shopify.com/videos/c/o/v/23a20eeda4e…" at bounding box center [324, 408] width 167 height 94
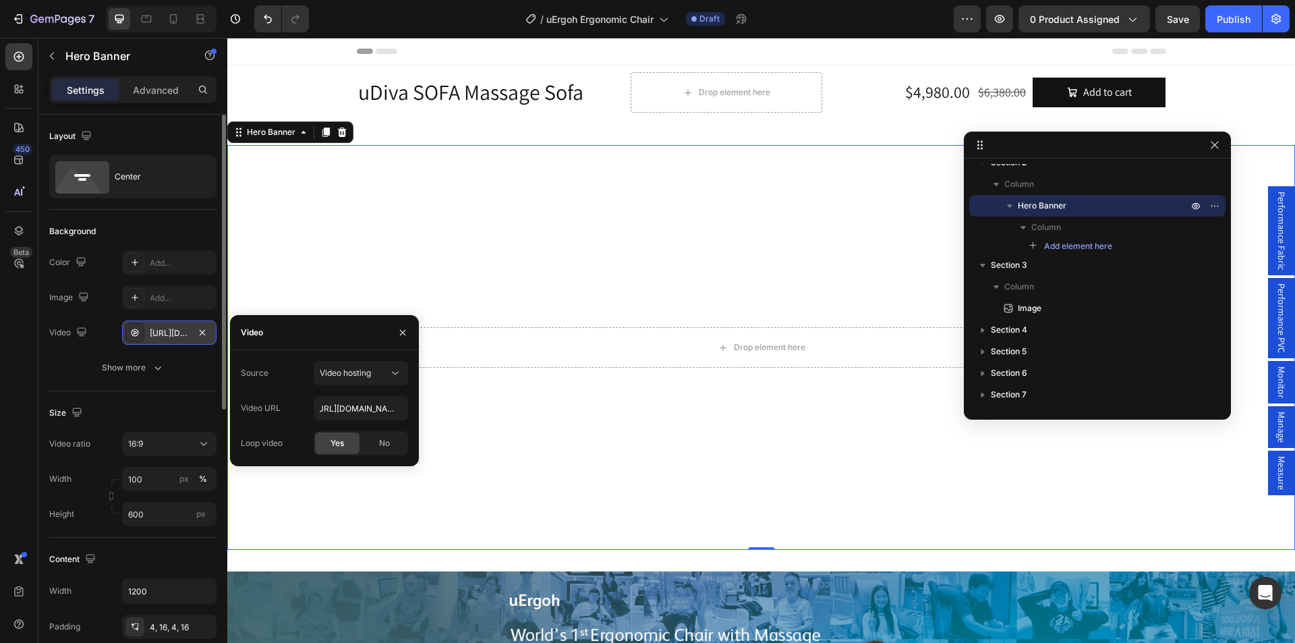
scroll to position [0, 0]
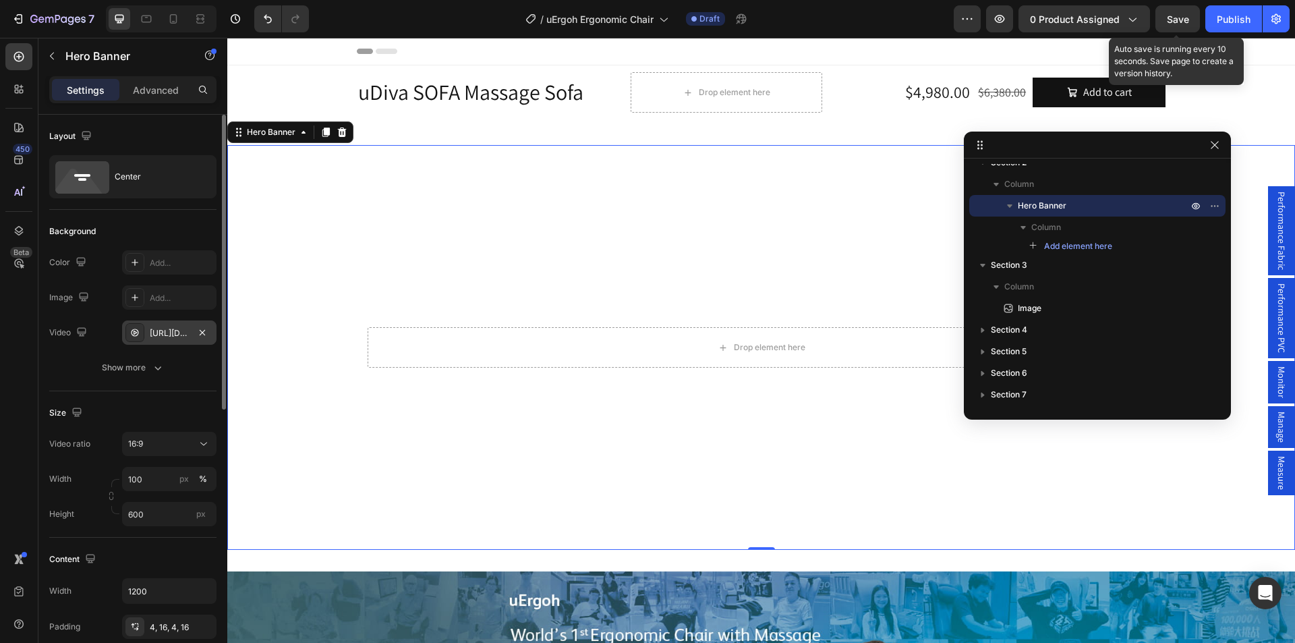
click at [1178, 22] on span "Save" at bounding box center [1178, 18] width 22 height 11
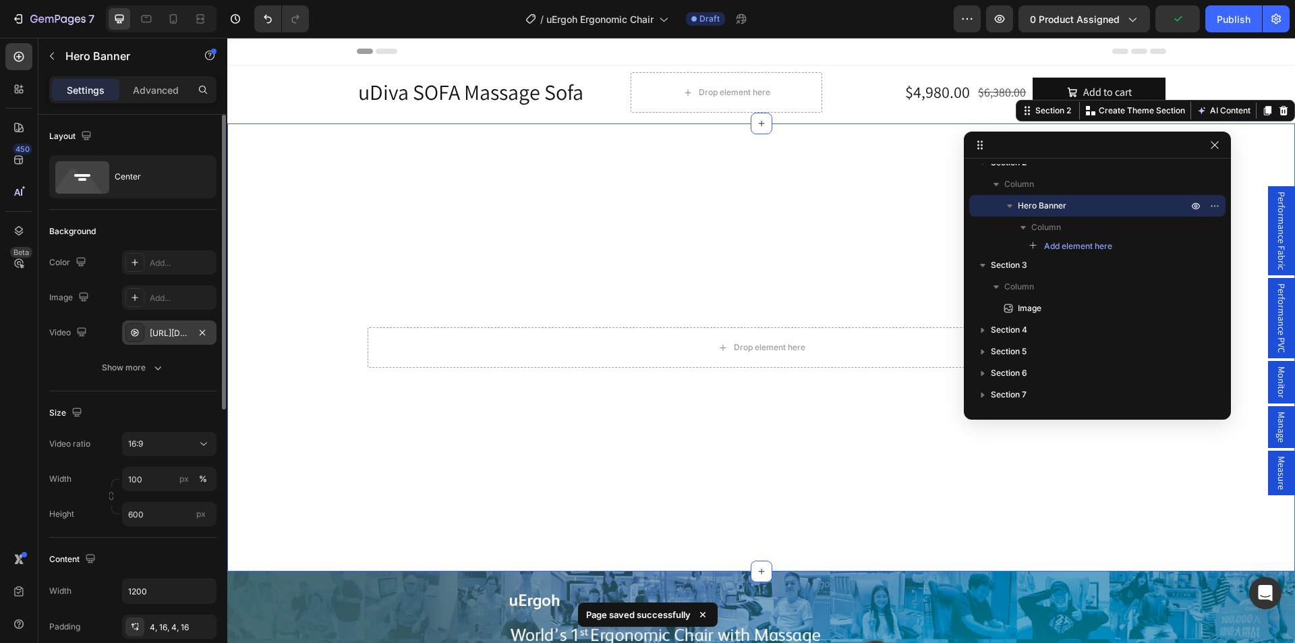
click at [533, 130] on div "Drop element here Hero Banner Section 2 You can create reusable sections Create…" at bounding box center [761, 347] width 1068 height 448
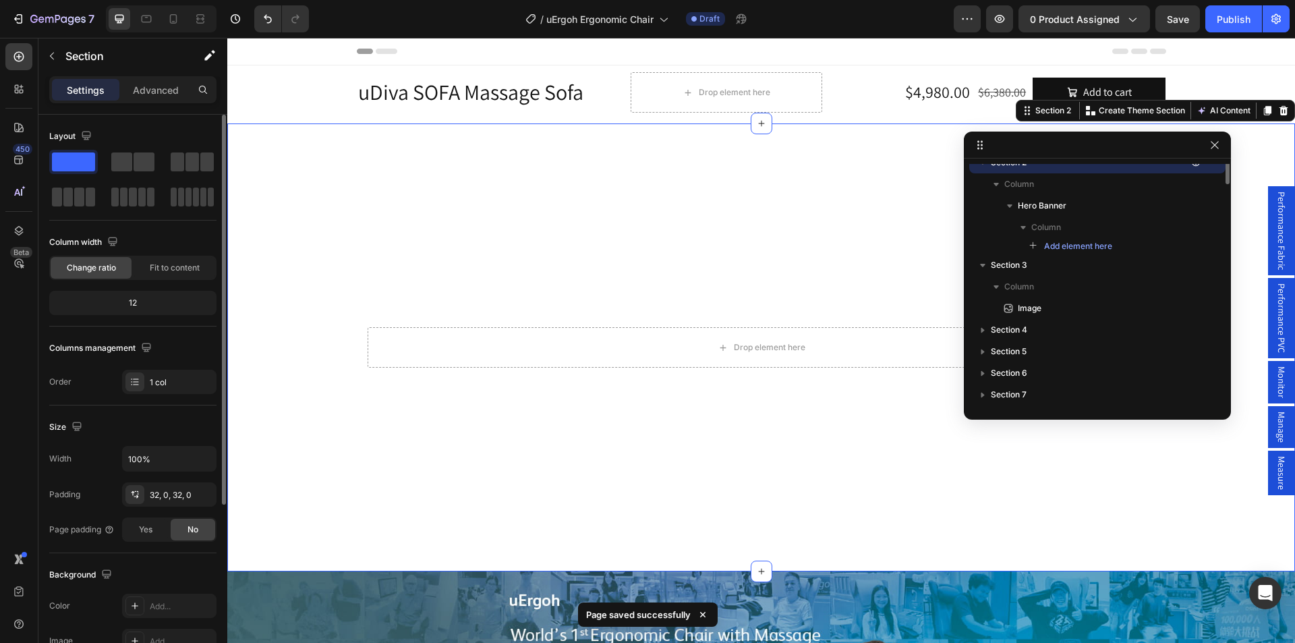
scroll to position [34, 0]
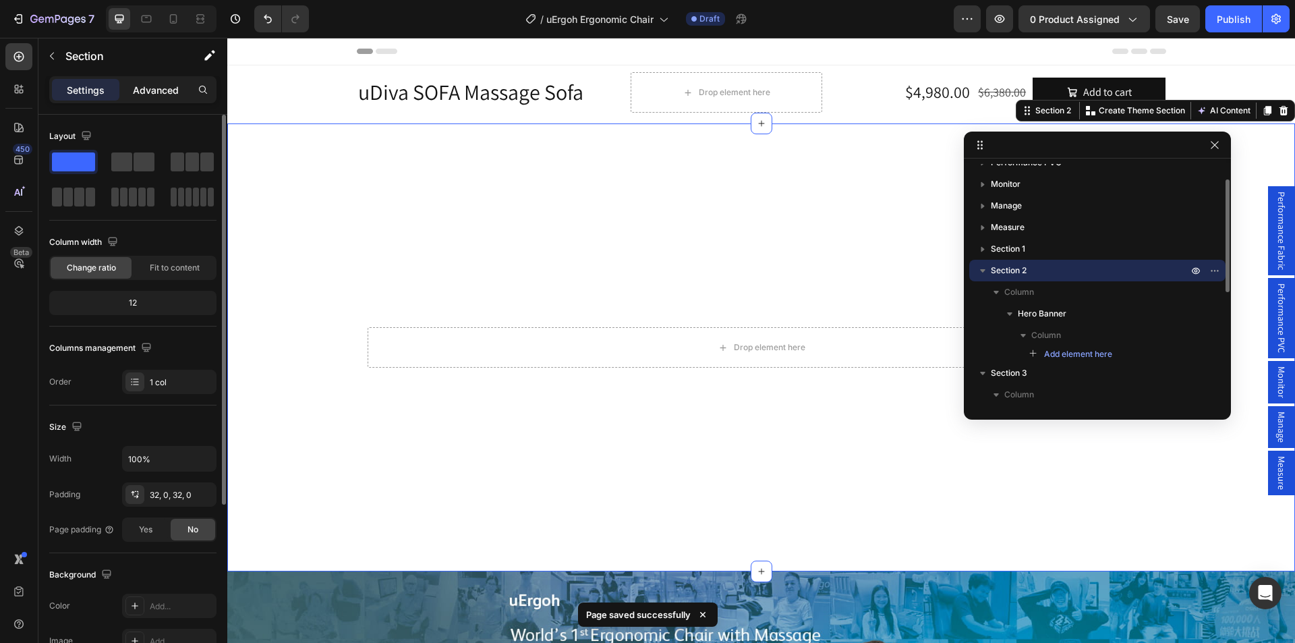
click at [163, 81] on div "Advanced" at bounding box center [155, 90] width 67 height 22
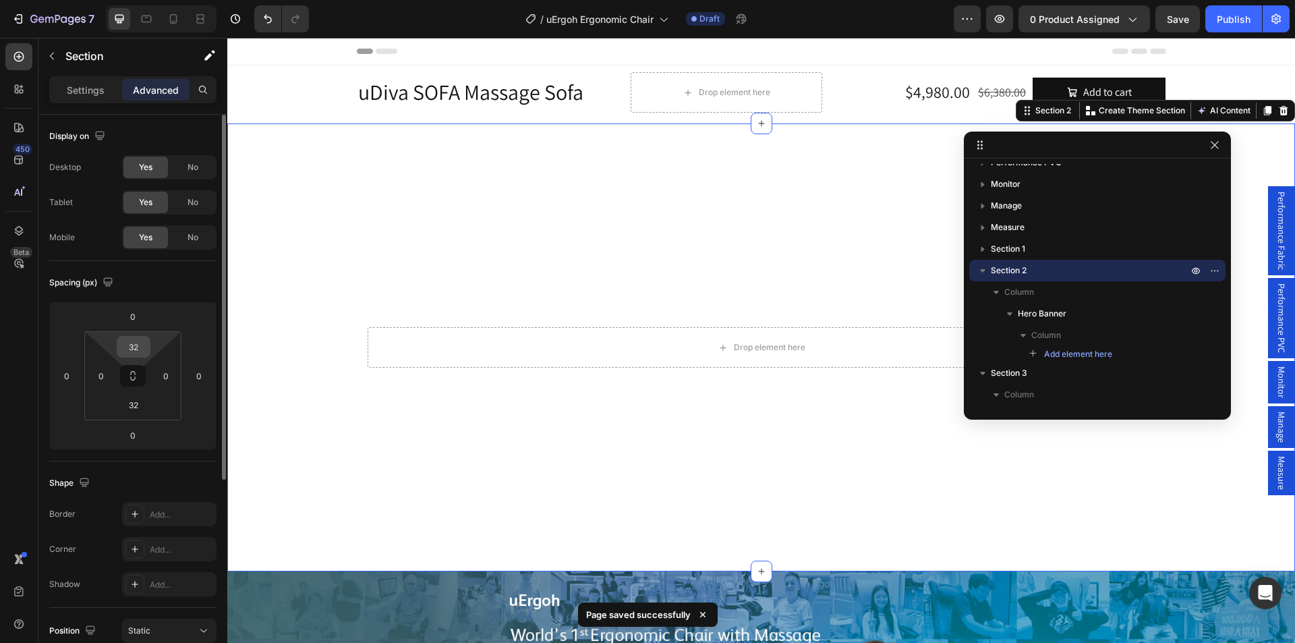
click at [137, 353] on input "32" at bounding box center [133, 347] width 27 height 20
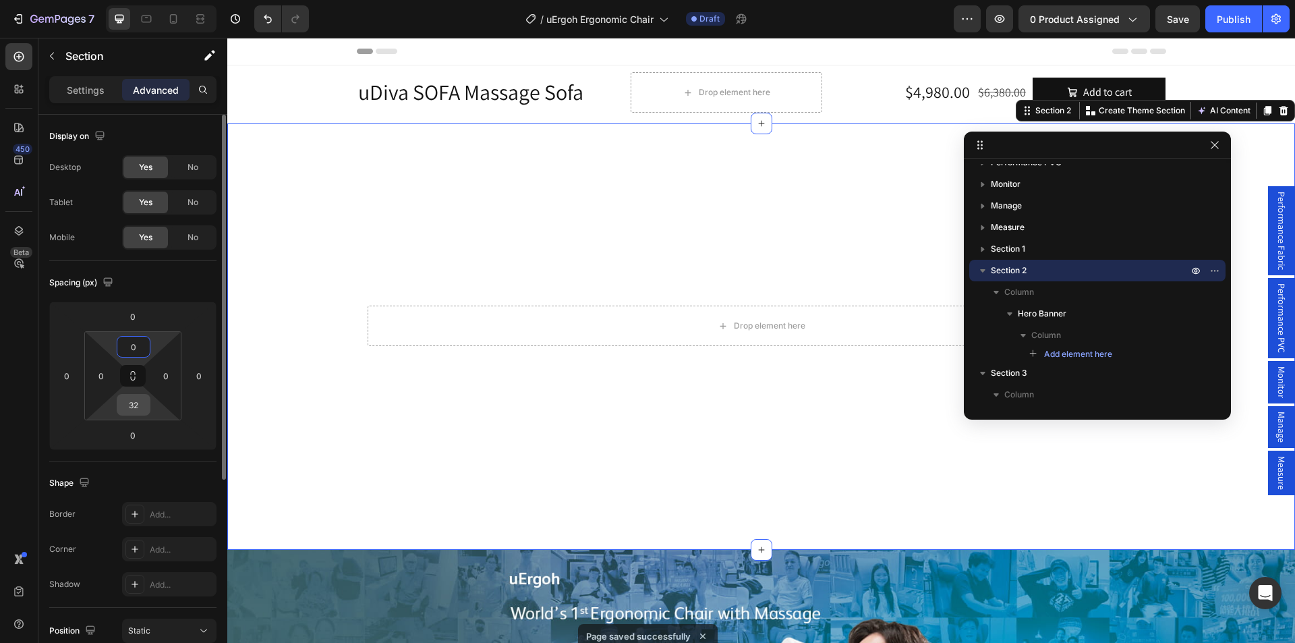
type input "0"
click at [136, 406] on input "32" at bounding box center [133, 405] width 27 height 20
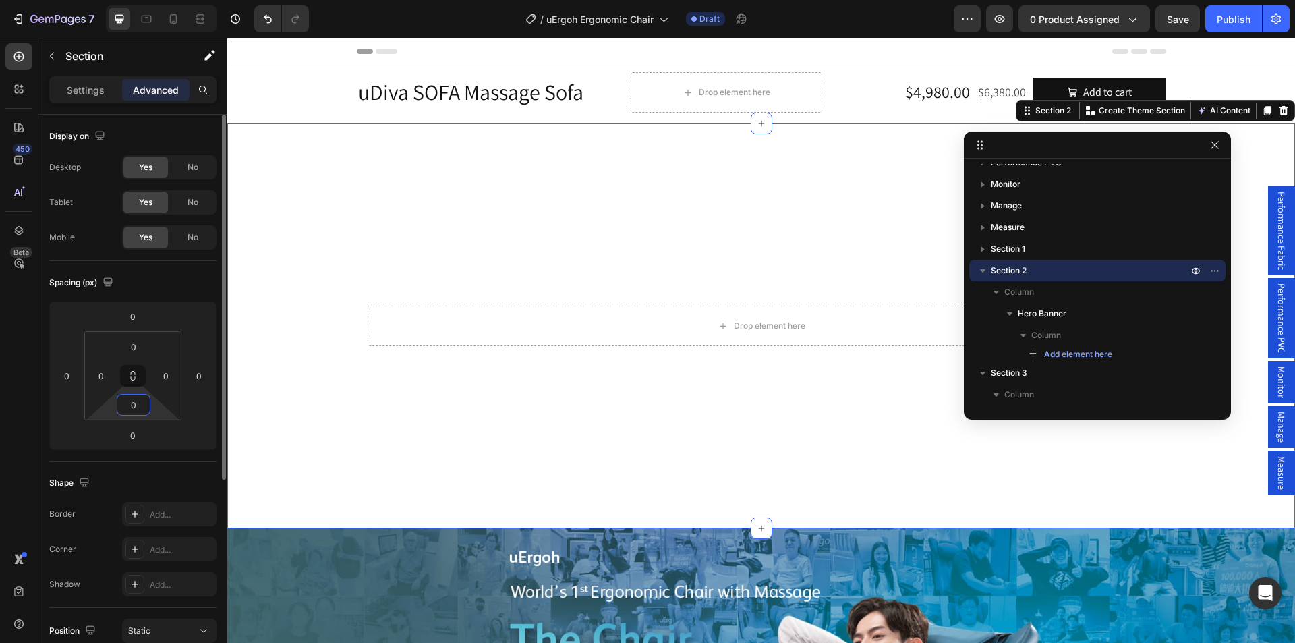
type input "0"
click at [429, 219] on video "Background Image" at bounding box center [761, 423] width 1068 height 600
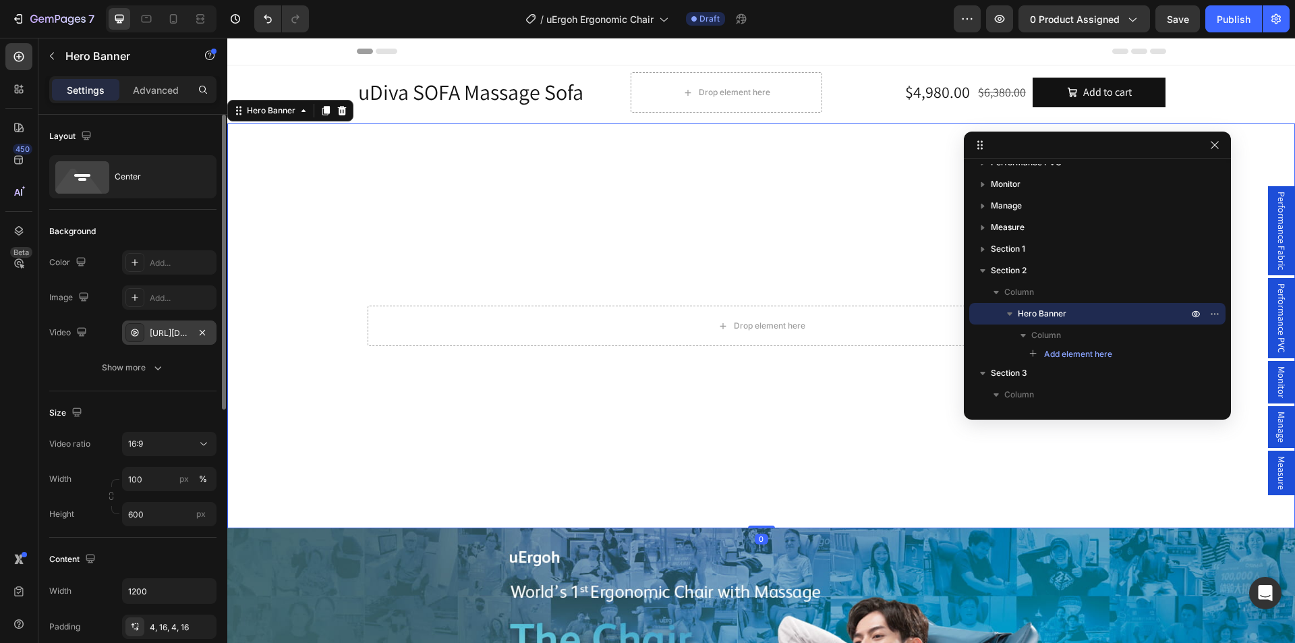
click at [134, 334] on icon at bounding box center [135, 333] width 3 height 4
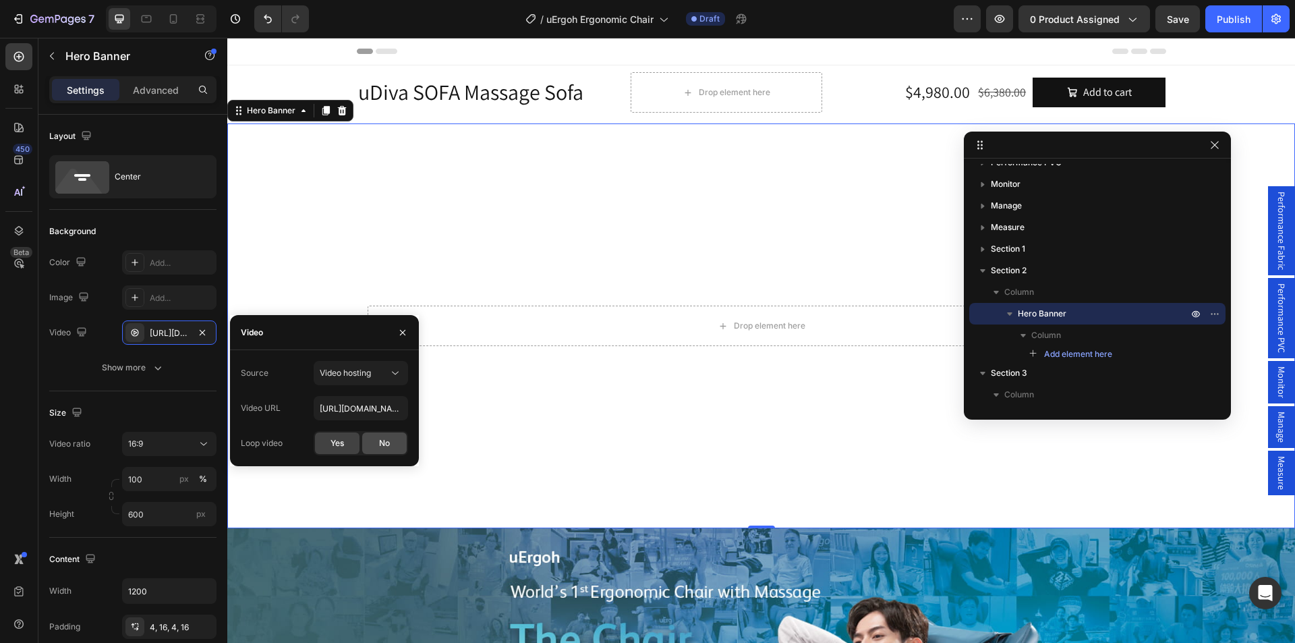
click at [379, 448] on span "No" at bounding box center [384, 443] width 11 height 12
drag, startPoint x: 337, startPoint y: 441, endPoint x: 320, endPoint y: 442, distance: 16.9
click at [337, 441] on span "Yes" at bounding box center [337, 443] width 13 height 12
click at [87, 378] on button "Show more" at bounding box center [132, 368] width 167 height 24
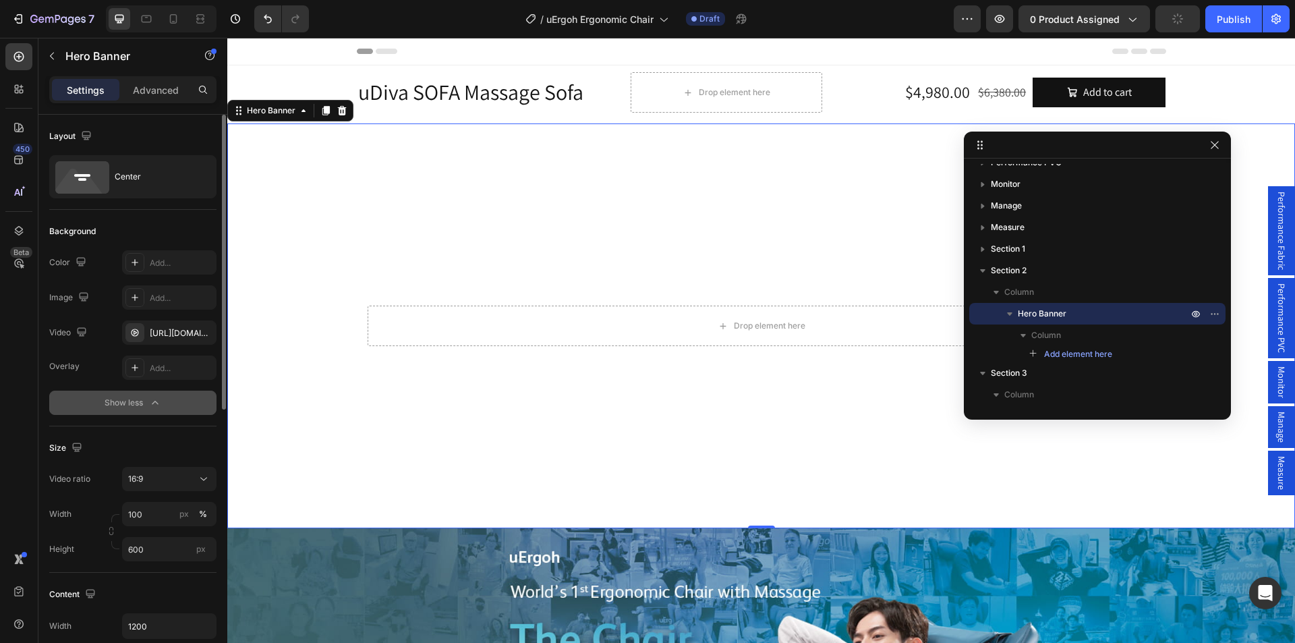
click at [105, 398] on div "Show less" at bounding box center [133, 402] width 57 height 13
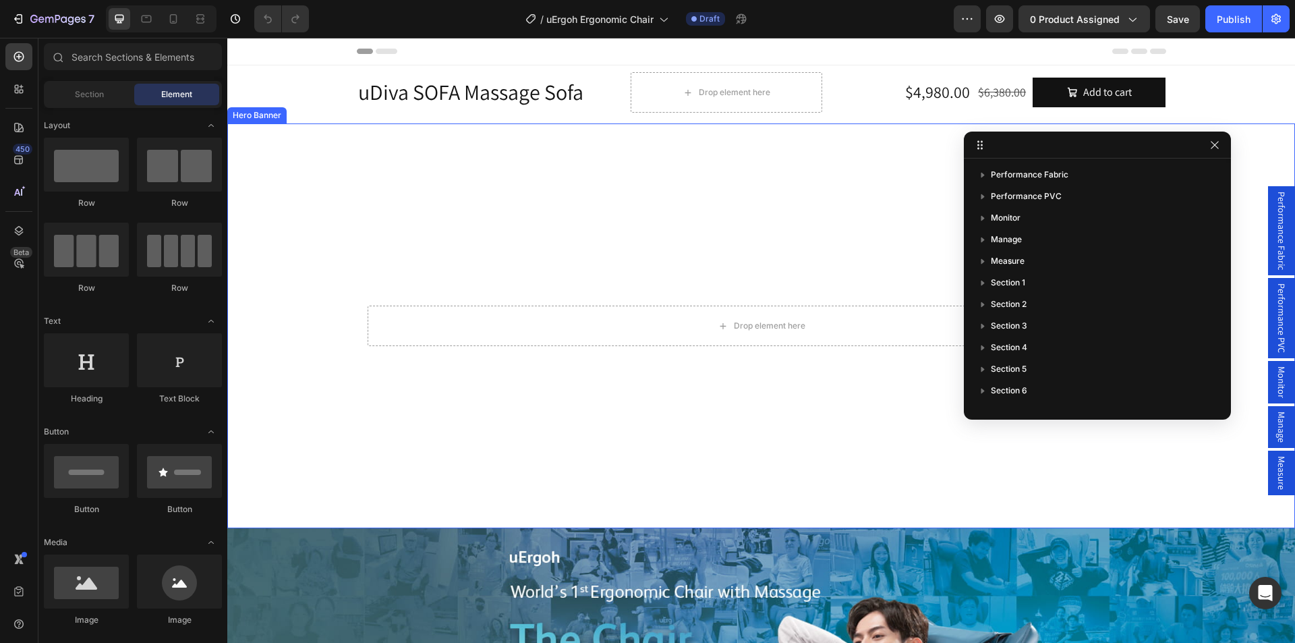
click at [346, 210] on video "Background Image" at bounding box center [761, 423] width 1068 height 600
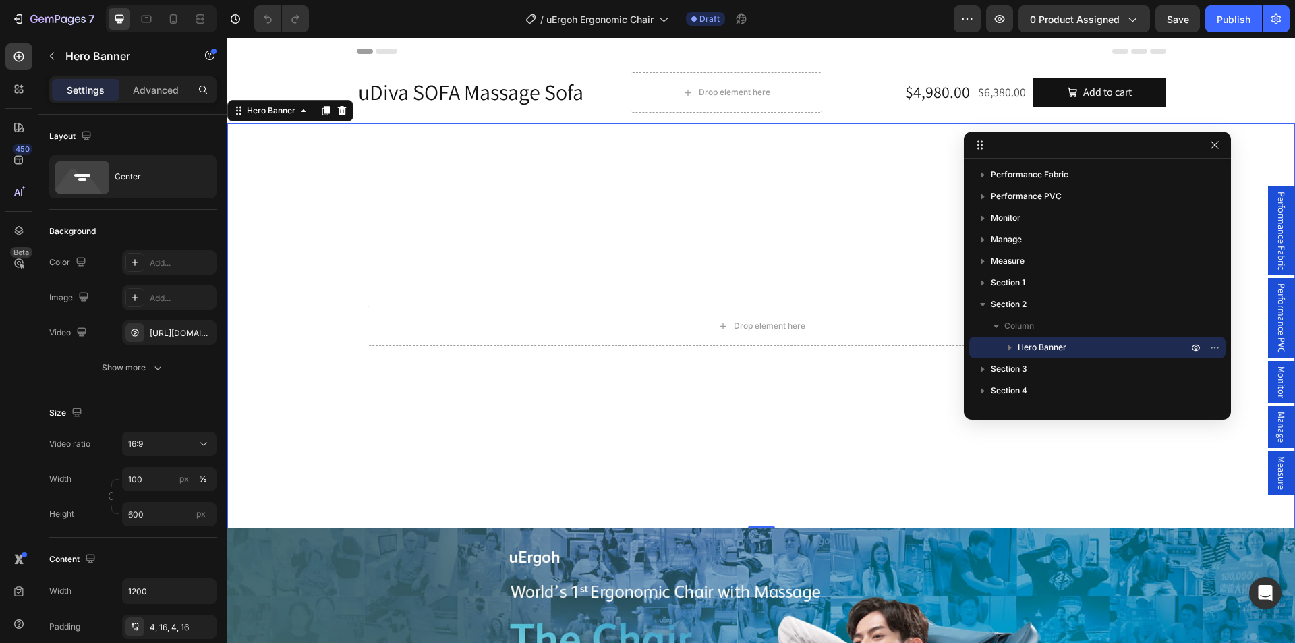
click at [284, 235] on video "Background Image" at bounding box center [761, 423] width 1068 height 600
click at [1001, 19] on icon "button" at bounding box center [999, 18] width 13 height 13
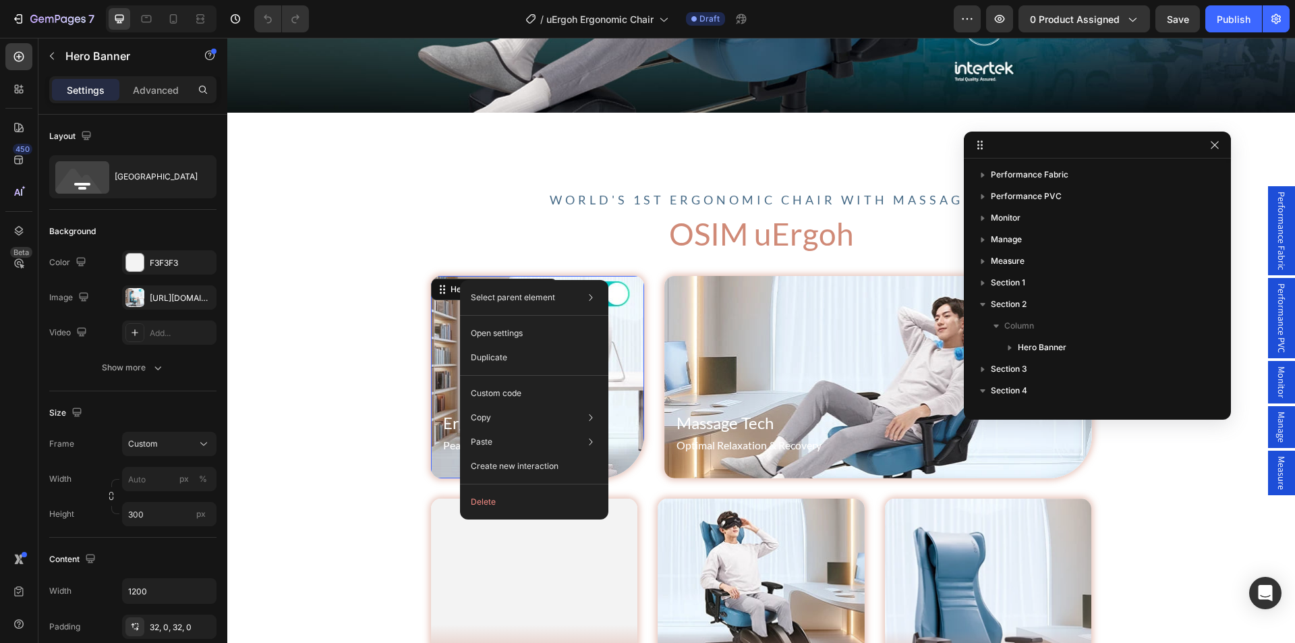
scroll to position [271, 0]
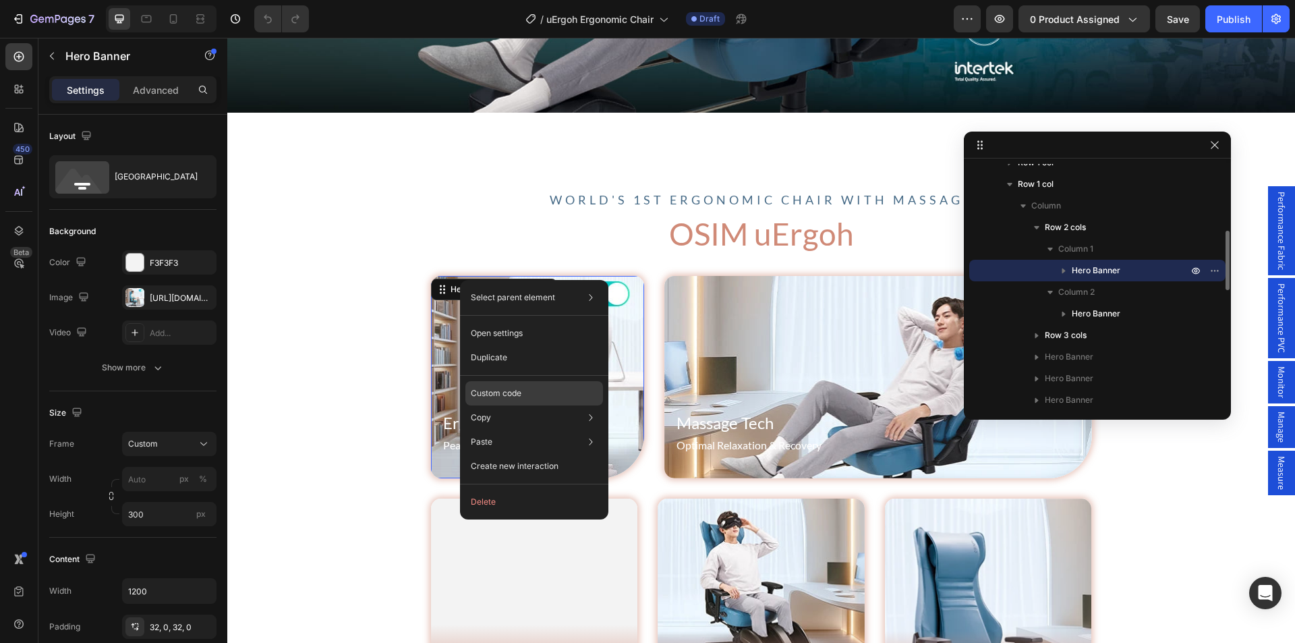
click at [500, 394] on p "Custom code" at bounding box center [496, 393] width 51 height 12
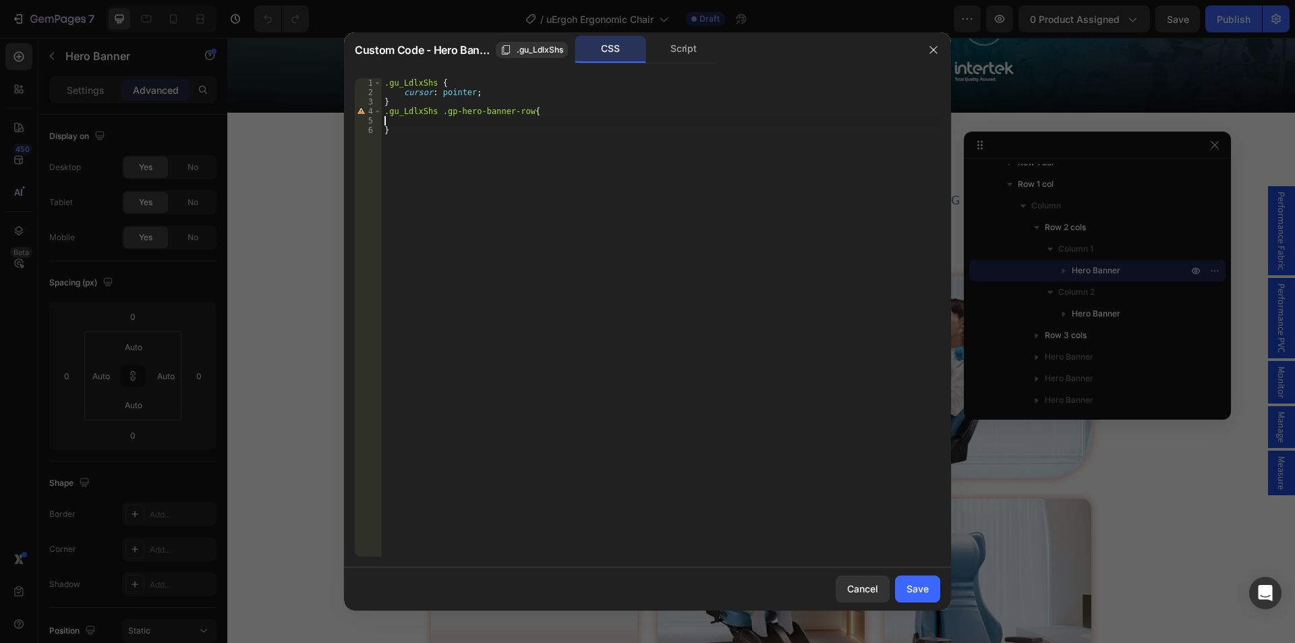
click at [426, 125] on div ".gu_LdlxShs { cursor : pointer ; } .gu_LdlxShs .gp-hero-banner-row { }" at bounding box center [661, 326] width 559 height 497
paste textarea "box-shadow: 0 0 10px 3px #27709cb3;"
drag, startPoint x: 601, startPoint y: 119, endPoint x: 356, endPoint y: 117, distance: 244.9
click at [356, 117] on div "box-shadow: 0 0 10px 3px #27709cb3; 1 2 3 4 5 6 7 8 9 10 11 .gu_LdlxShs { curso…" at bounding box center [648, 317] width 586 height 478
type textarea "background-color: var(--tile--tile-bg-color);"
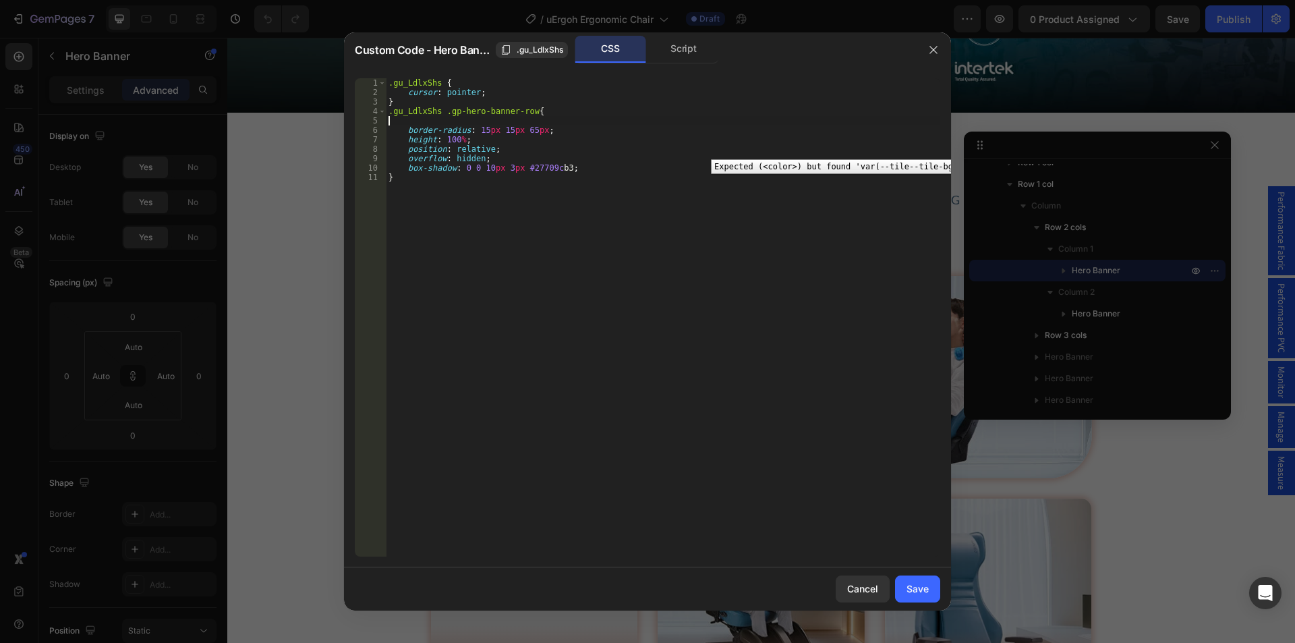
type textarea ".gu_LdlxShs .gp-hero-banner-row{"
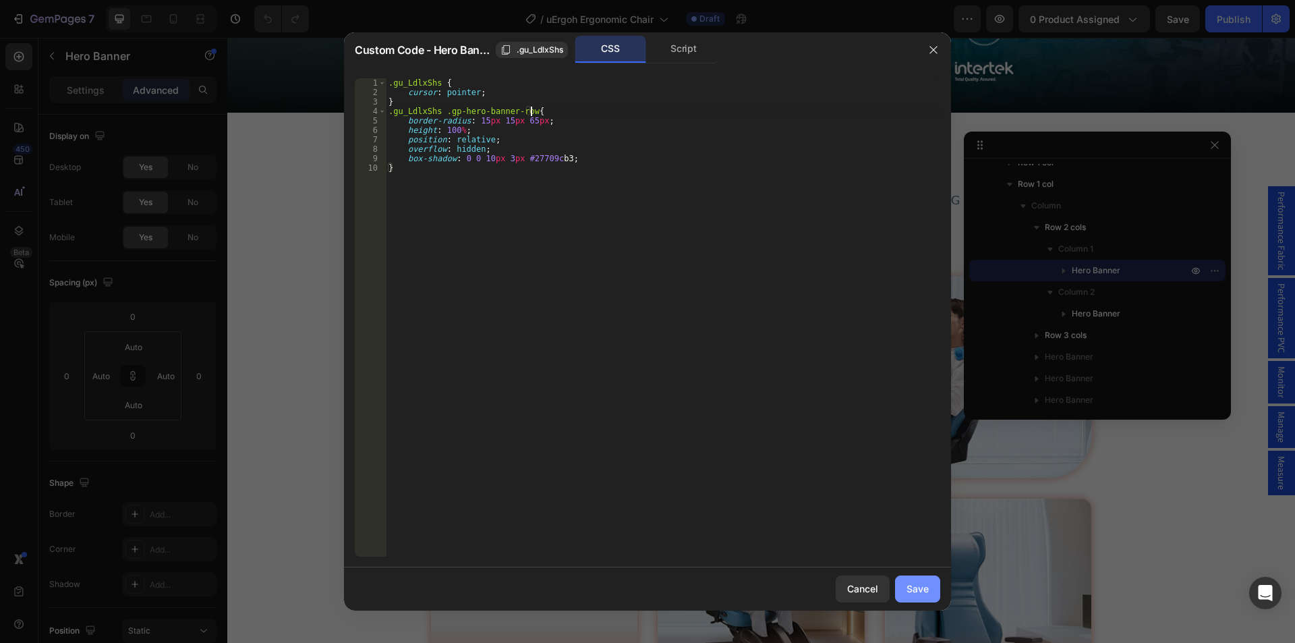
click at [927, 590] on div "Save" at bounding box center [918, 589] width 22 height 14
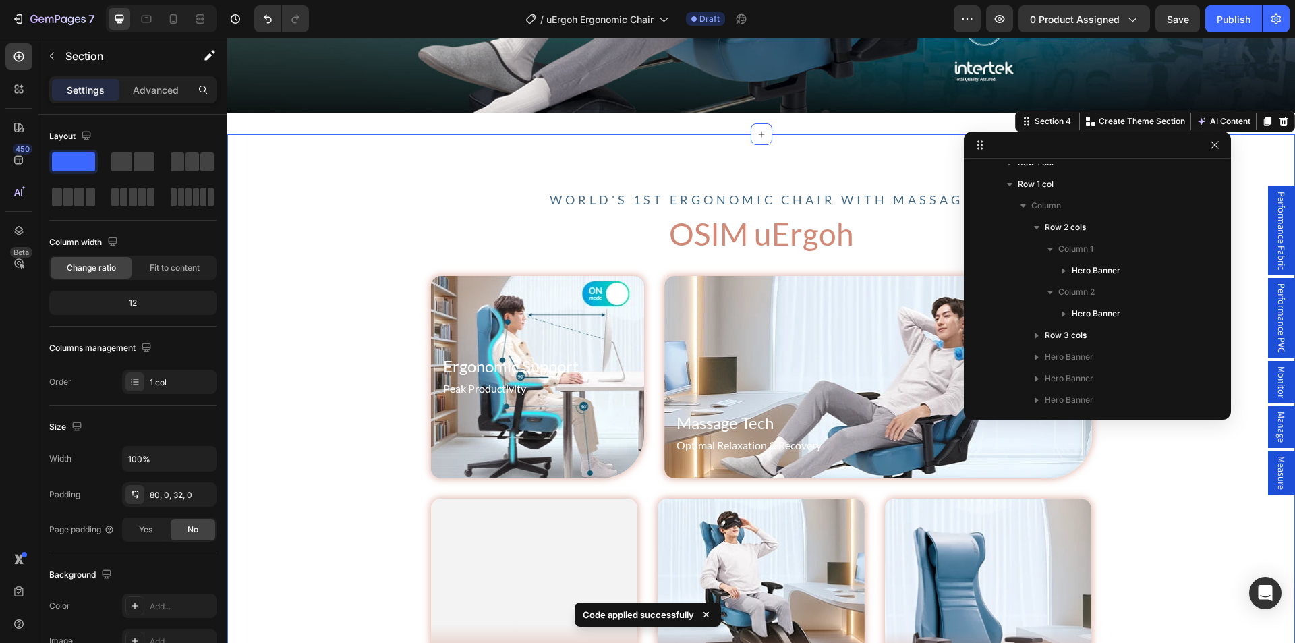
scroll to position [120, 0]
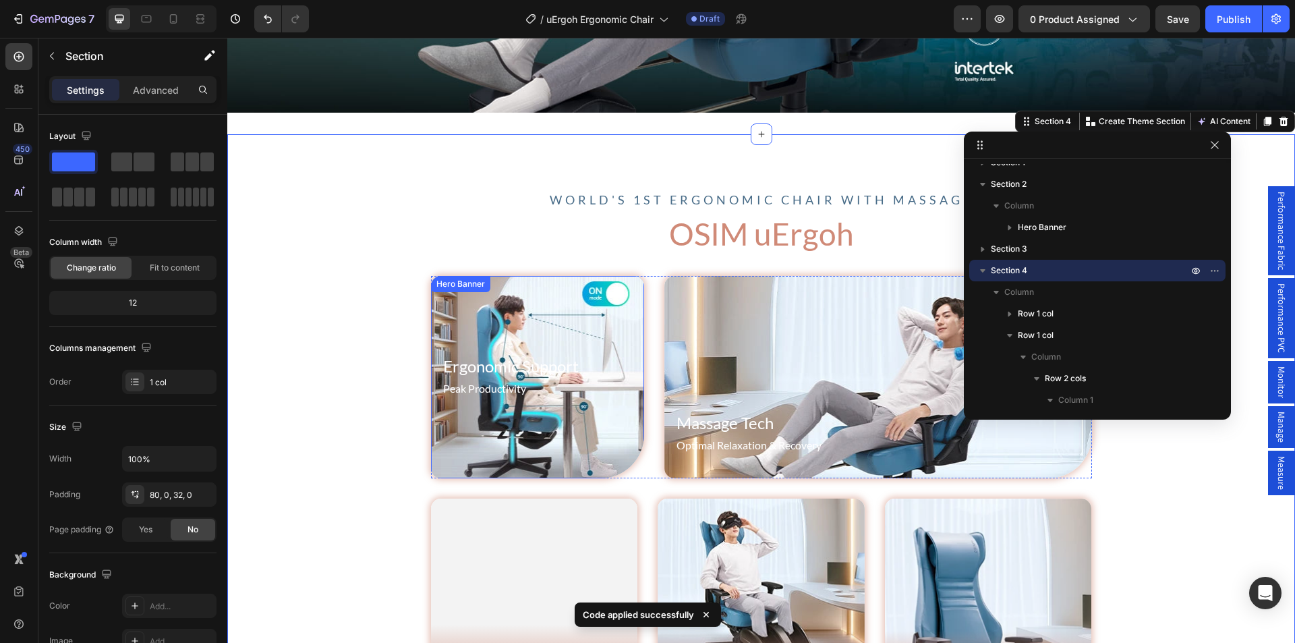
click at [453, 282] on div "Hero Banner" at bounding box center [461, 284] width 54 height 12
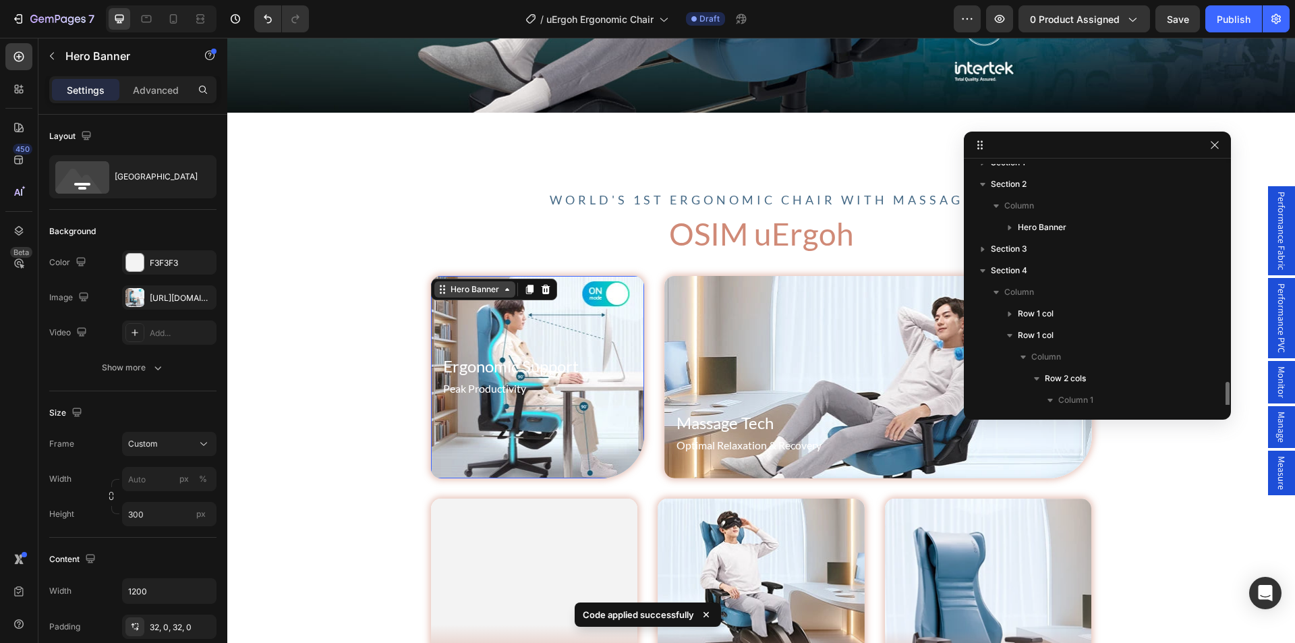
scroll to position [271, 0]
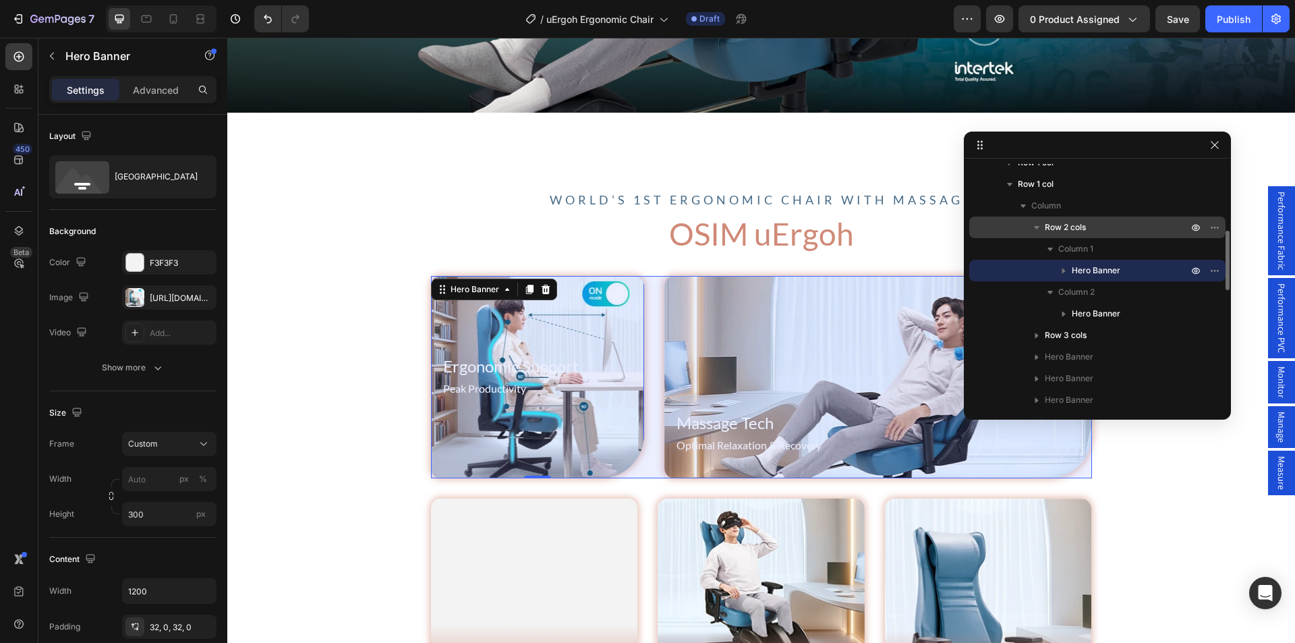
click at [1075, 225] on span "Row 2 cols" at bounding box center [1065, 227] width 41 height 13
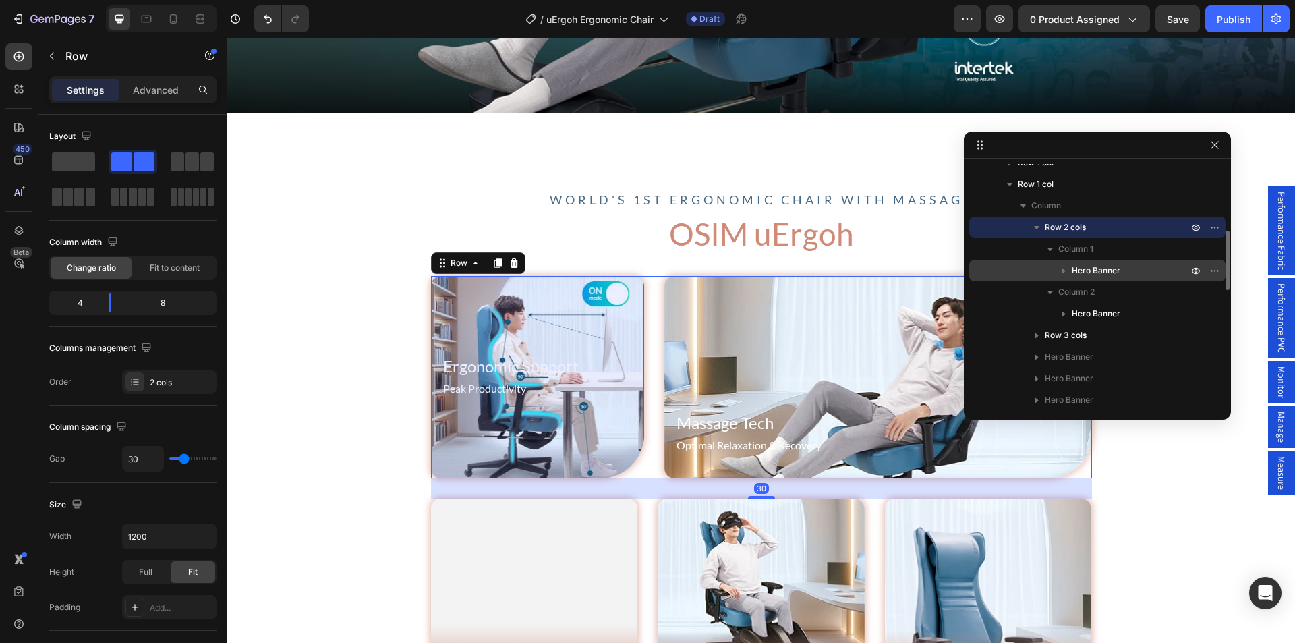
click at [1079, 268] on span "Hero Banner" at bounding box center [1096, 270] width 49 height 13
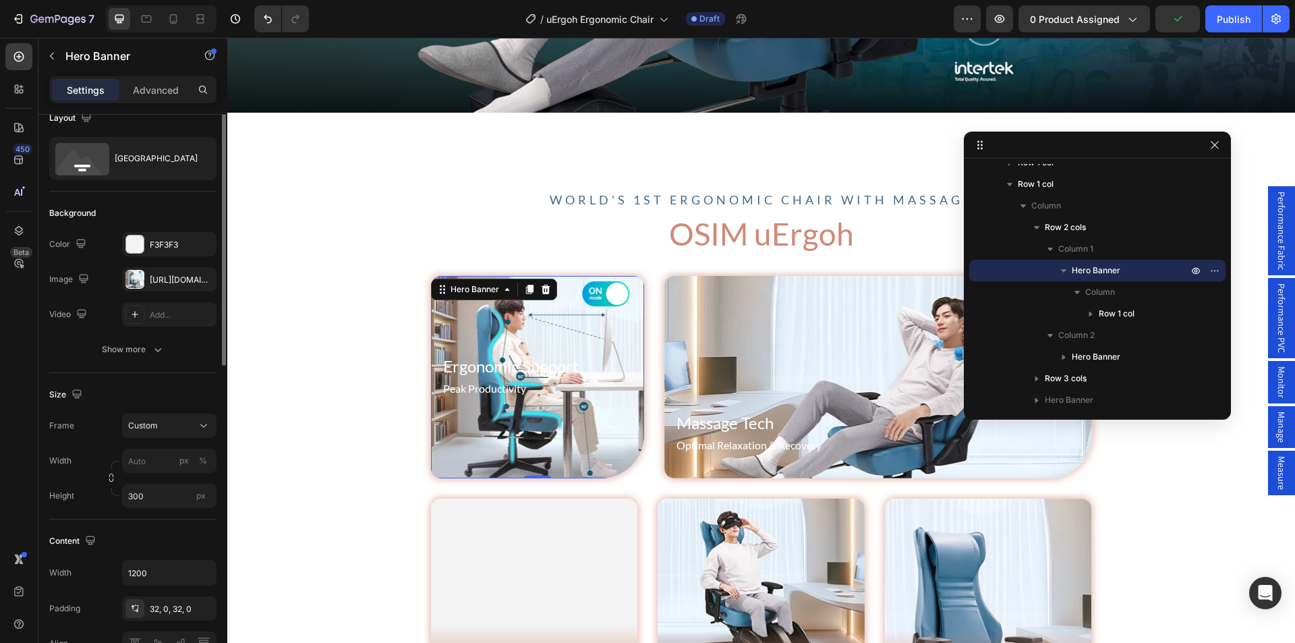
scroll to position [0, 0]
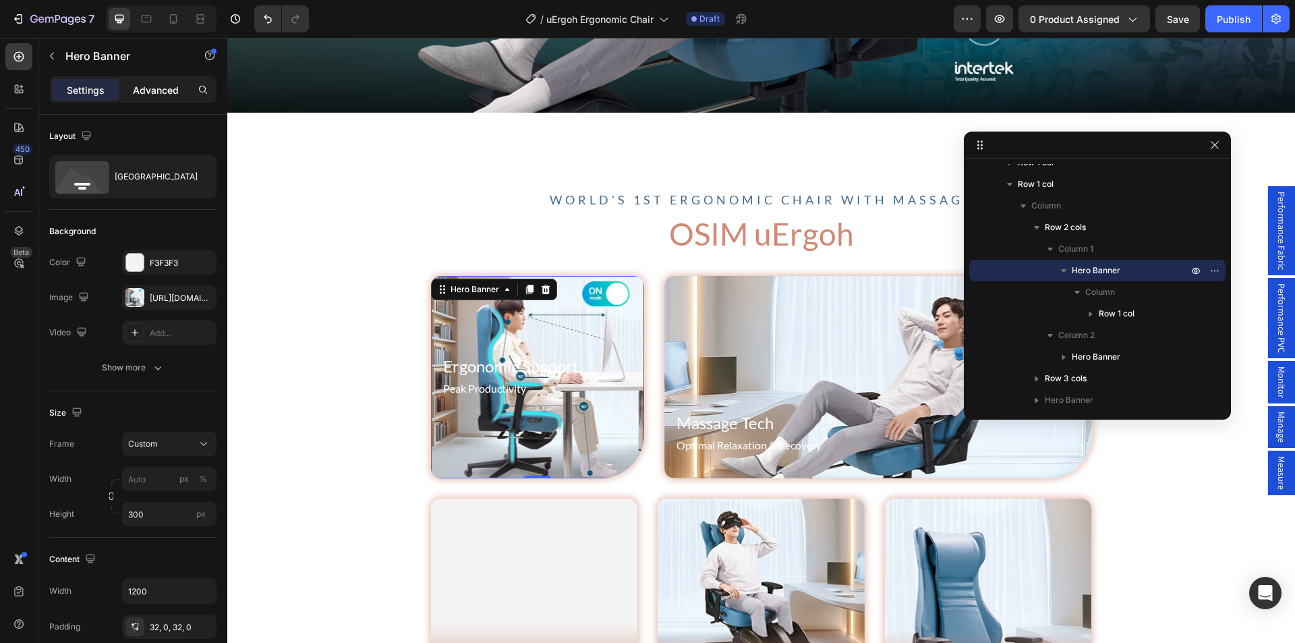
click at [151, 84] on p "Advanced" at bounding box center [156, 90] width 46 height 14
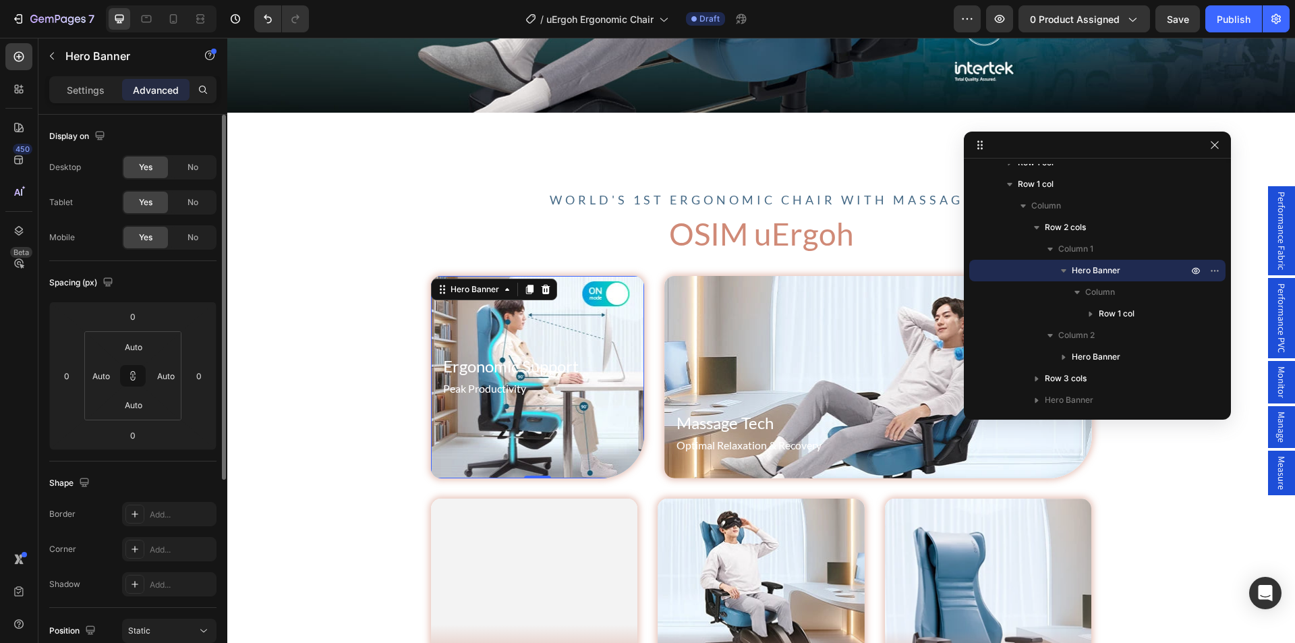
scroll to position [135, 0]
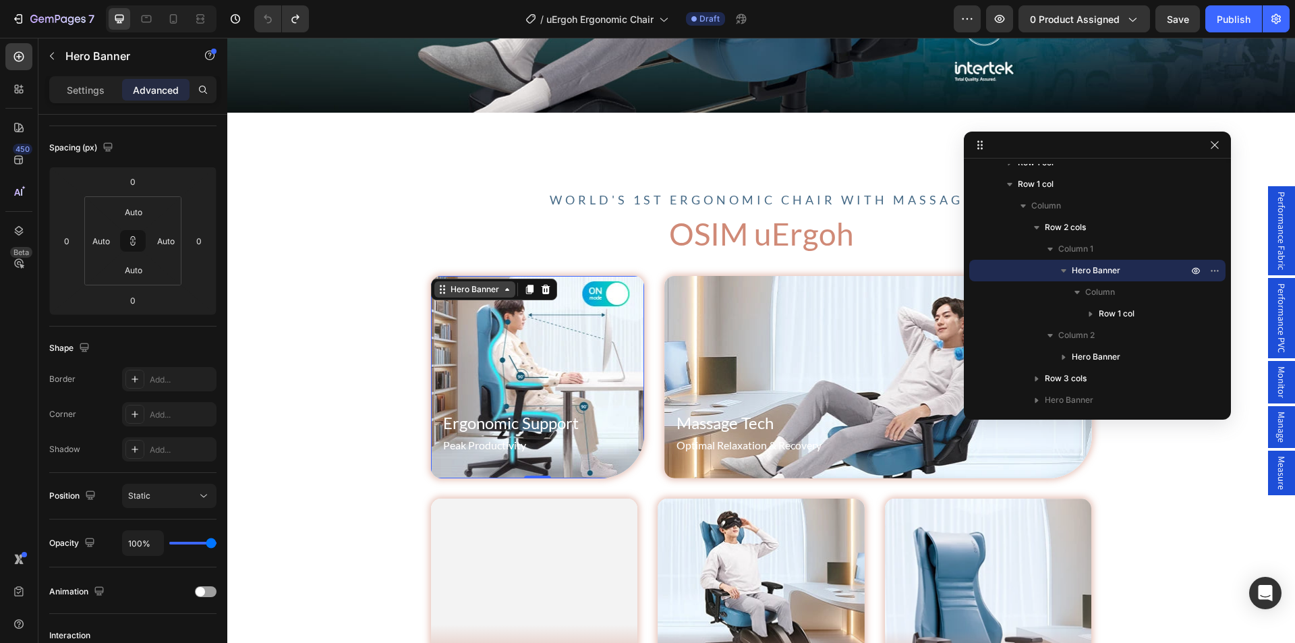
click at [455, 290] on div "Hero Banner" at bounding box center [475, 289] width 54 height 12
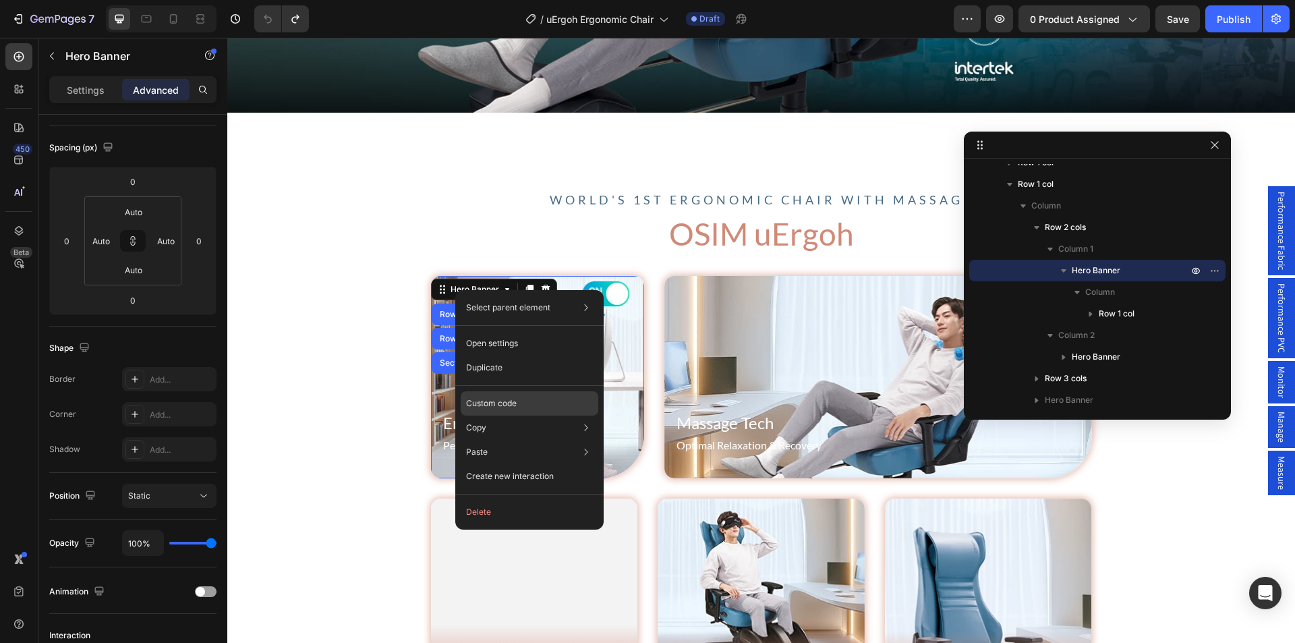
click at [520, 440] on div "Custom code" at bounding box center [530, 452] width 138 height 24
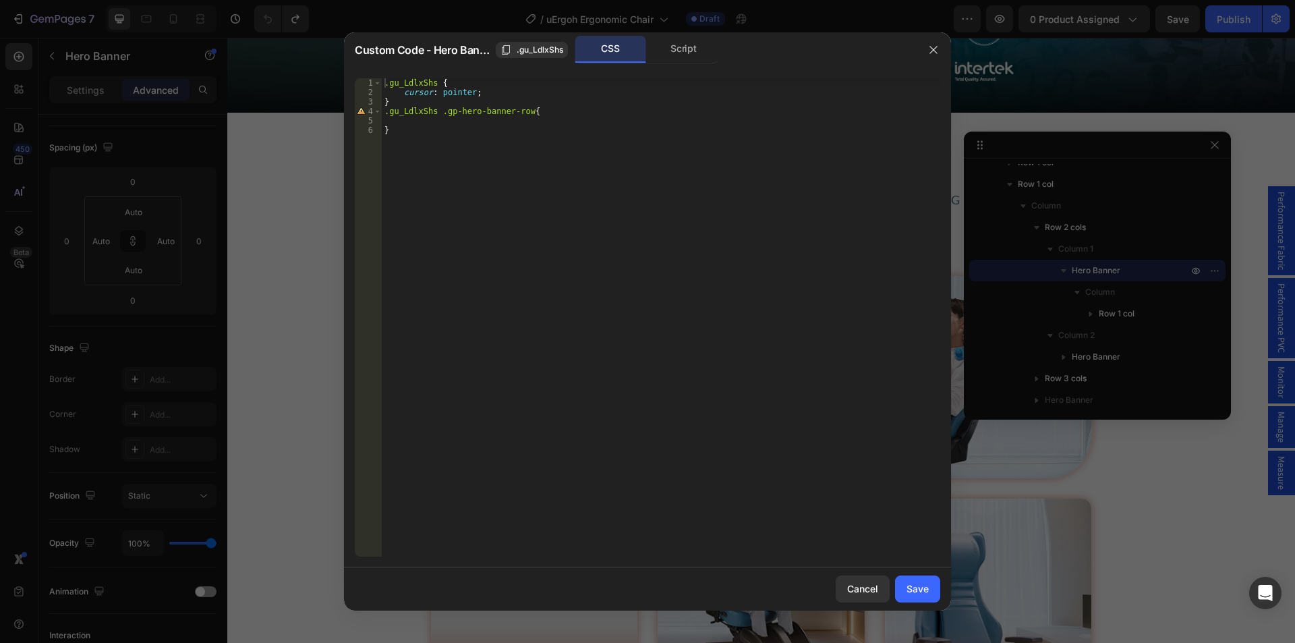
click at [449, 122] on div ".gu_LdlxShs { cursor : pointer ; } .gu_LdlxShs .gp-hero-banner-row { }" at bounding box center [661, 326] width 559 height 497
paste textarea "box-shadow: 0 0 10px 3px #27709cb3;"
drag, startPoint x: 603, startPoint y: 122, endPoint x: 324, endPoint y: 123, distance: 279.3
click at [324, 123] on div "Custom Code - Hero Banner .gu_LdlxShs CSS Script box-shadow: 0 0 10px 3px #2770…" at bounding box center [647, 321] width 1295 height 643
type textarea "background-color: var(--tile--tile-bg-color);"
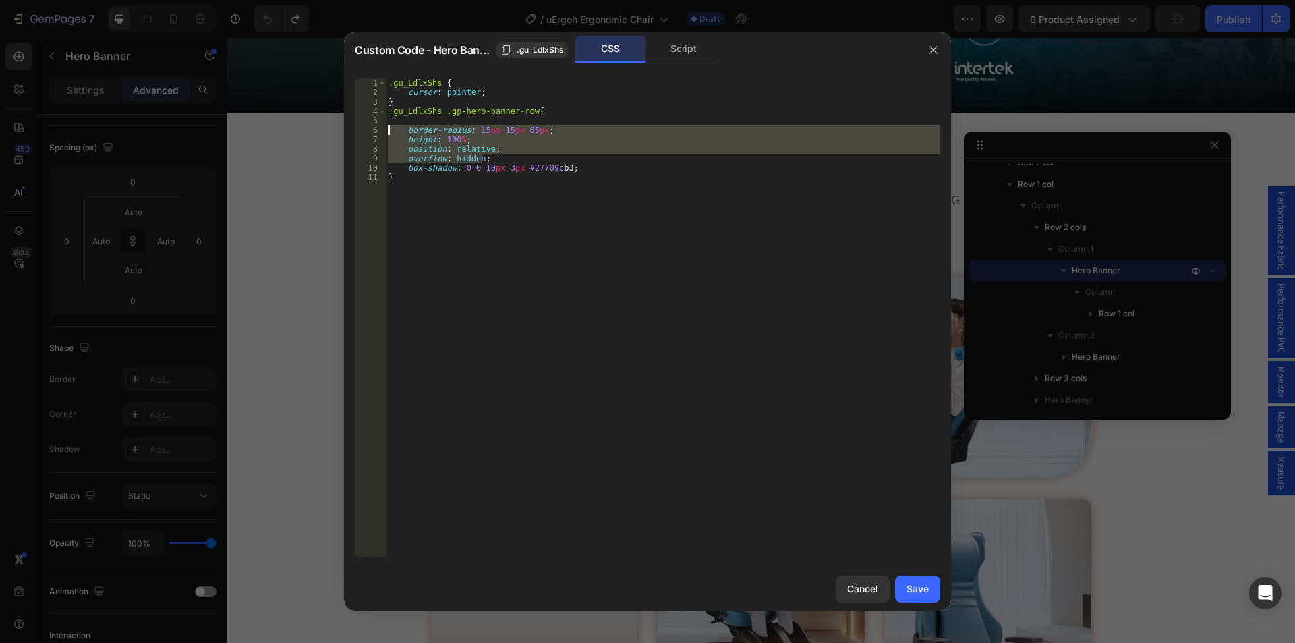
drag, startPoint x: 438, startPoint y: 143, endPoint x: 368, endPoint y: 126, distance: 71.5
click at [368, 126] on div "1 2 3 4 5 6 7 8 9 10 11 .gu_LdlxShs { cursor : pointer ; } .gu_LdlxShs .gp-hero…" at bounding box center [648, 317] width 586 height 478
type textarea "border-radius: 15px 15px 65px; height: 100%;"
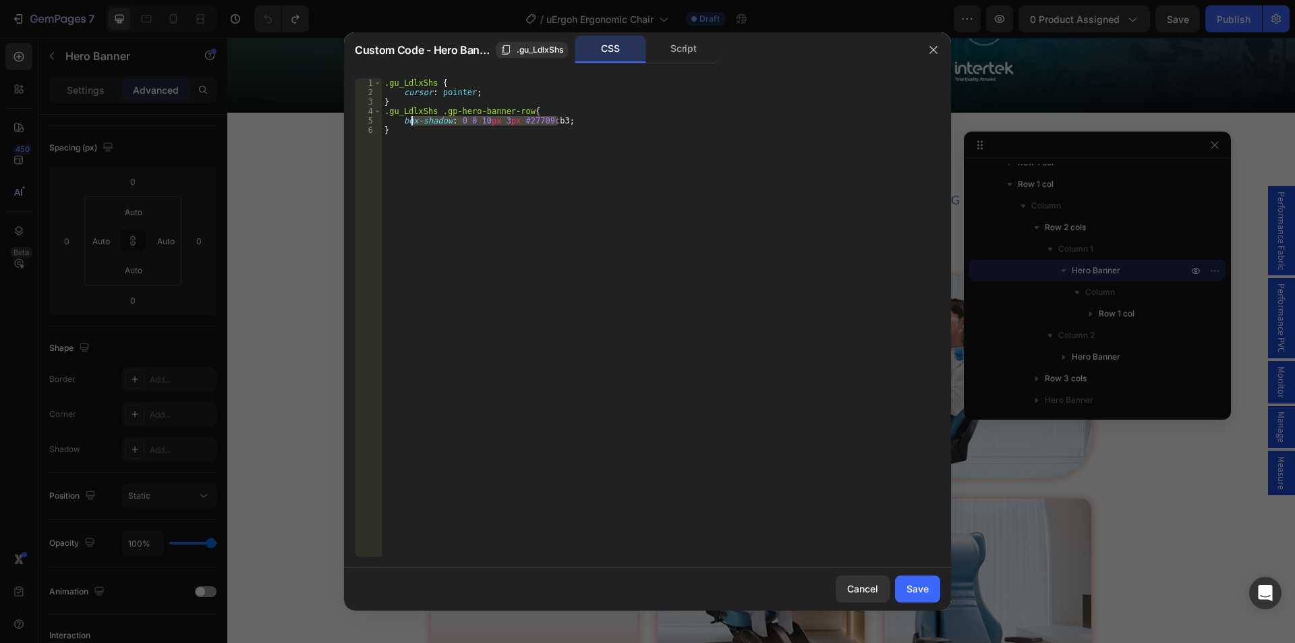
drag, startPoint x: 573, startPoint y: 124, endPoint x: 409, endPoint y: 121, distance: 164.0
click at [409, 121] on div ".gu_LdlxShs { cursor : pointer ; } .gu_LdlxShs .gp-hero-banner-row { box-shadow…" at bounding box center [661, 326] width 559 height 497
click at [554, 146] on div ".gu_LdlxShs { cursor : pointer ; } .gu_LdlxShs .gp-hero-banner-row { box-shadow…" at bounding box center [661, 326] width 559 height 497
click at [523, 119] on div ".gu_LdlxShs { cursor : pointer ; } .gu_LdlxShs .gp-hero-banner-row { box-shadow…" at bounding box center [661, 326] width 559 height 497
click at [596, 129] on div ".gu_LdlxShs { cursor : pointer ; } .gu_LdlxShs .gp-hero-banner-row { box-shadow…" at bounding box center [661, 326] width 559 height 497
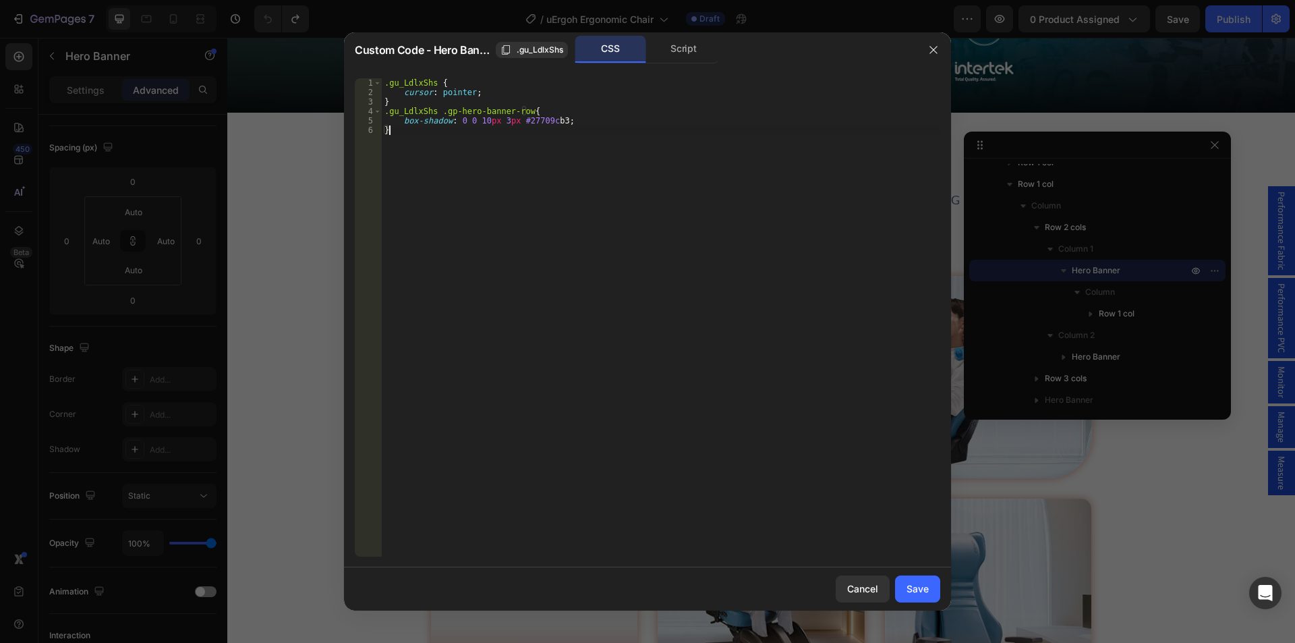
click at [512, 140] on div ".gu_LdlxShs { cursor : pointer ; } .gu_LdlxShs .gp-hero-banner-row { box-shadow…" at bounding box center [661, 326] width 559 height 497
paste textarea "#27709cb3"
drag, startPoint x: 555, startPoint y: 119, endPoint x: 518, endPoint y: 119, distance: 37.1
click at [518, 119] on div ".gu_LdlxShs { cursor : pointer ; } .gu_LdlxShs .gp-hero-banner-row { box-shadow…" at bounding box center [661, 326] width 559 height 497
paste textarea "#"
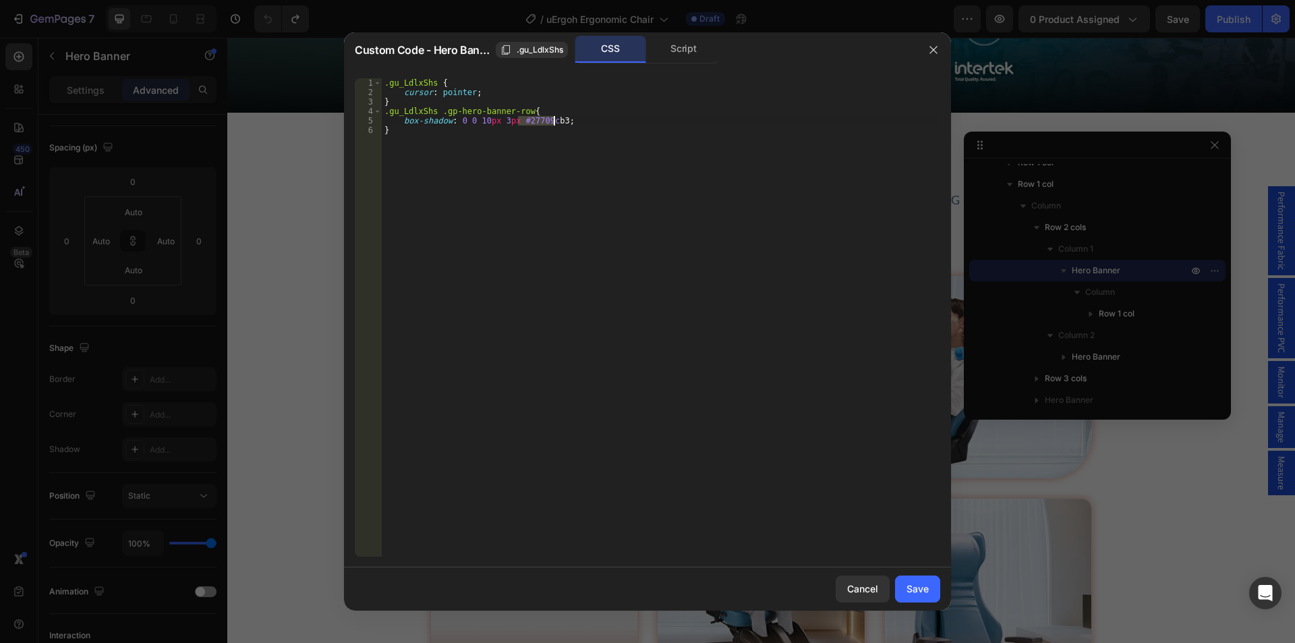
click at [551, 171] on div ".gu_LdlxShs { cursor : pointer ; } .gu_LdlxShs .gp-hero-banner-row { box-shadow…" at bounding box center [661, 326] width 559 height 497
type textarea "}"
click at [910, 580] on button "Save" at bounding box center [917, 589] width 45 height 27
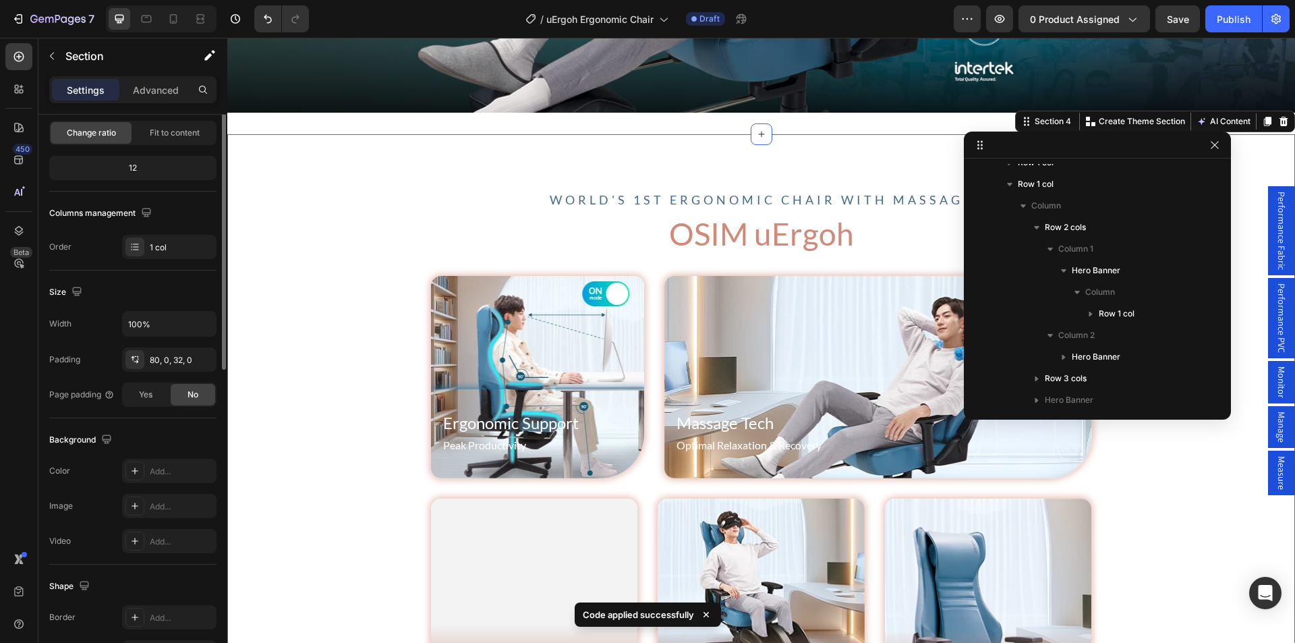
scroll to position [0, 0]
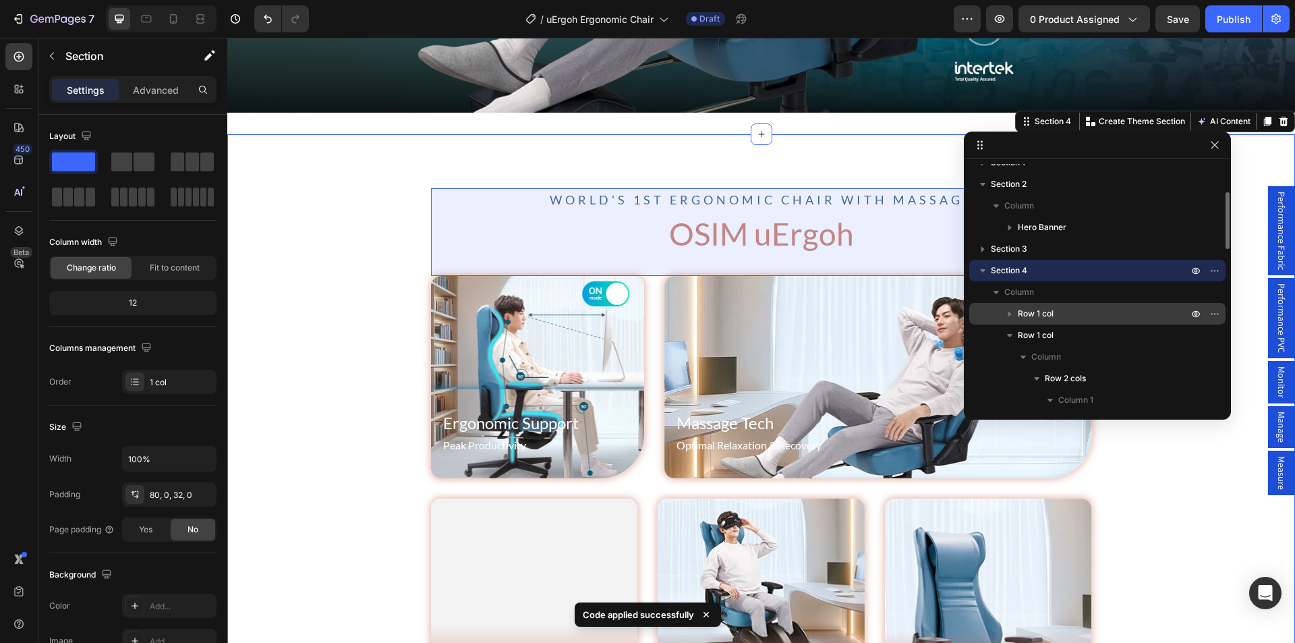
click at [1070, 313] on p "Row 1 col" at bounding box center [1104, 313] width 173 height 13
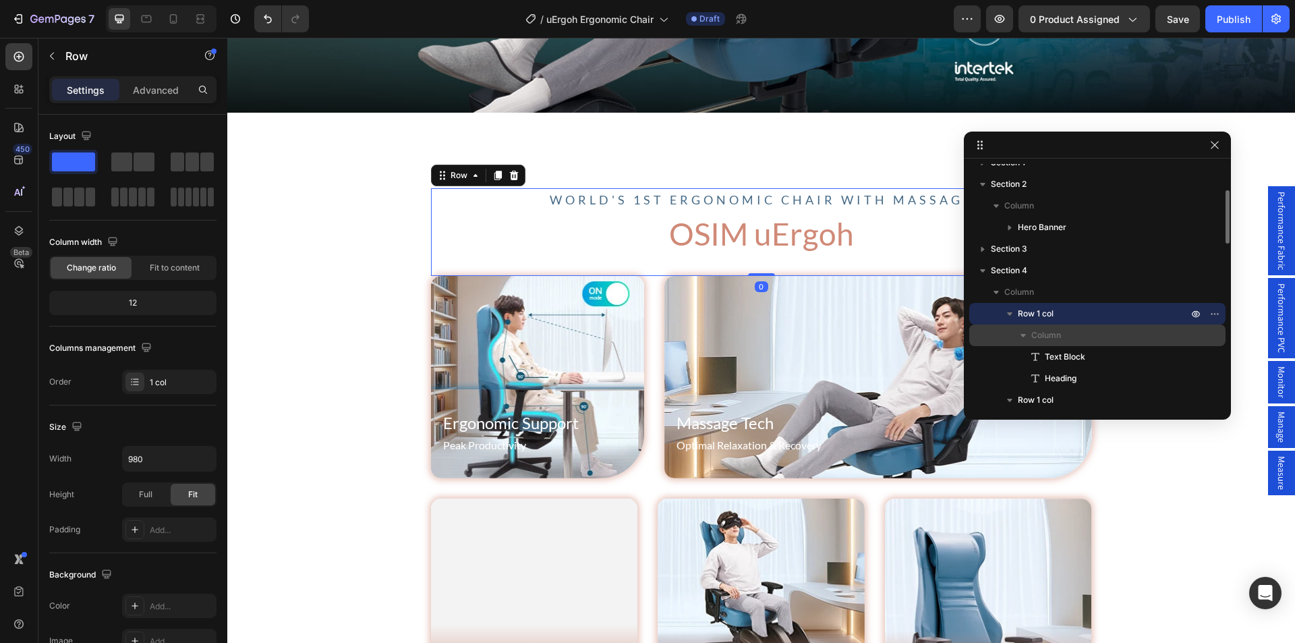
click at [1065, 328] on div "Column" at bounding box center [1098, 336] width 246 height 22
click at [1023, 333] on icon "button" at bounding box center [1023, 335] width 13 height 13
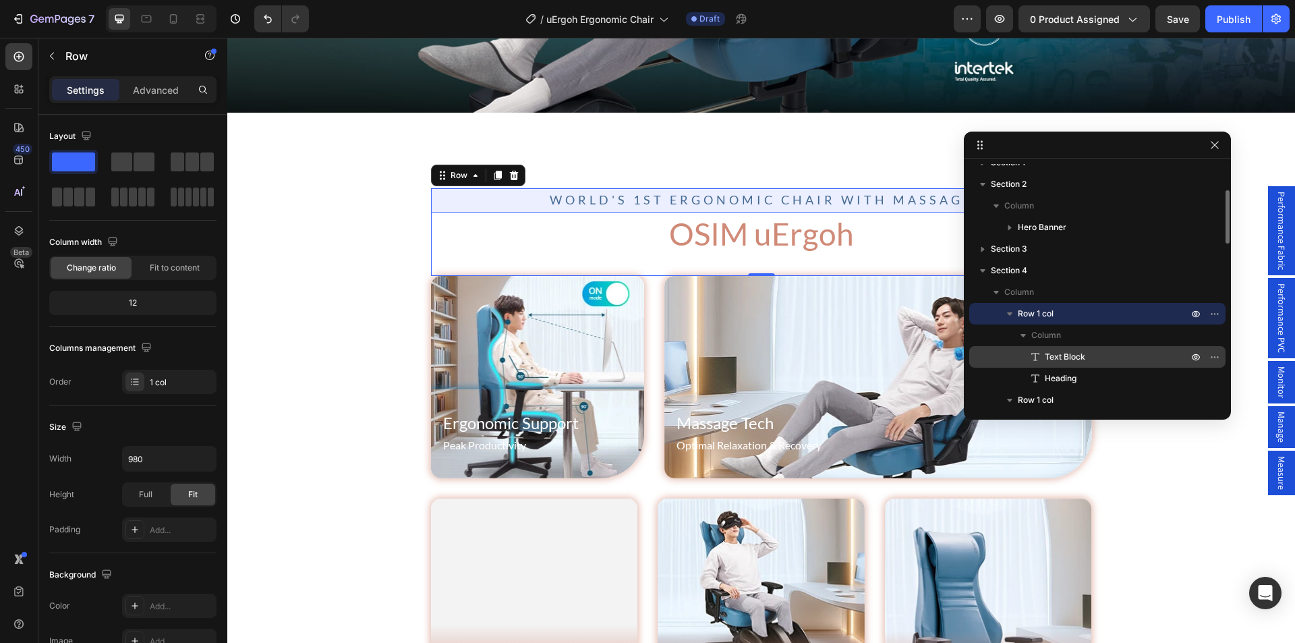
click at [1067, 352] on span "Text Block" at bounding box center [1065, 356] width 40 height 13
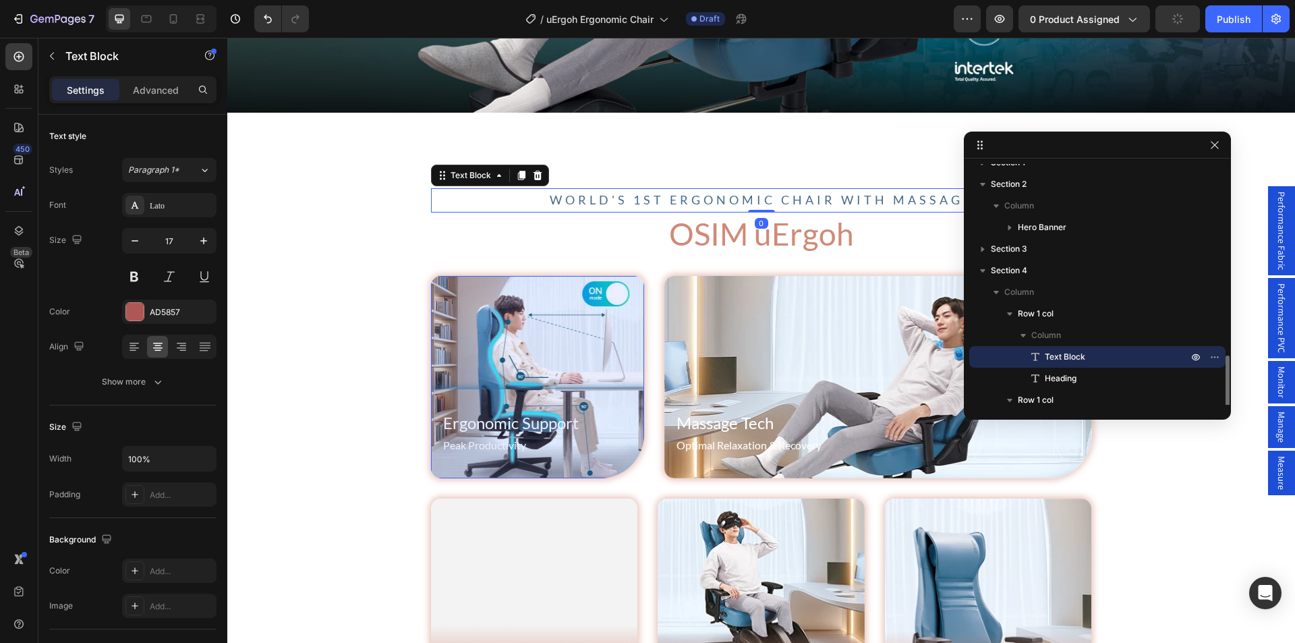
scroll to position [255, 0]
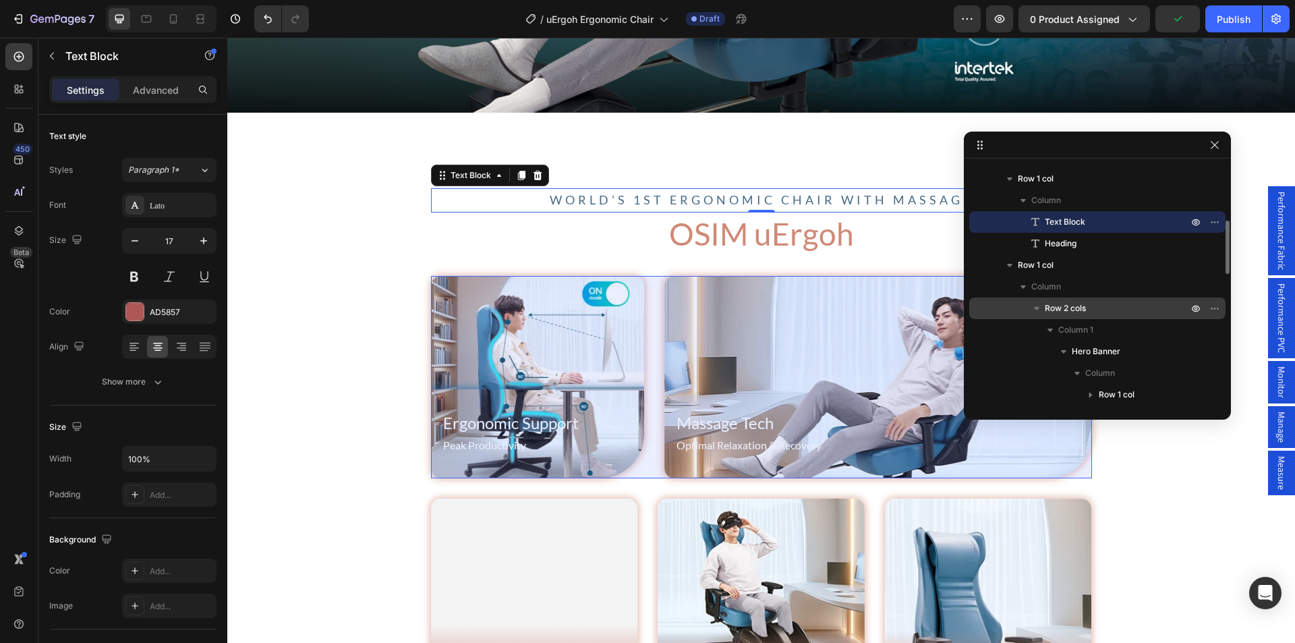
click at [1067, 310] on span "Row 2 cols" at bounding box center [1065, 308] width 41 height 13
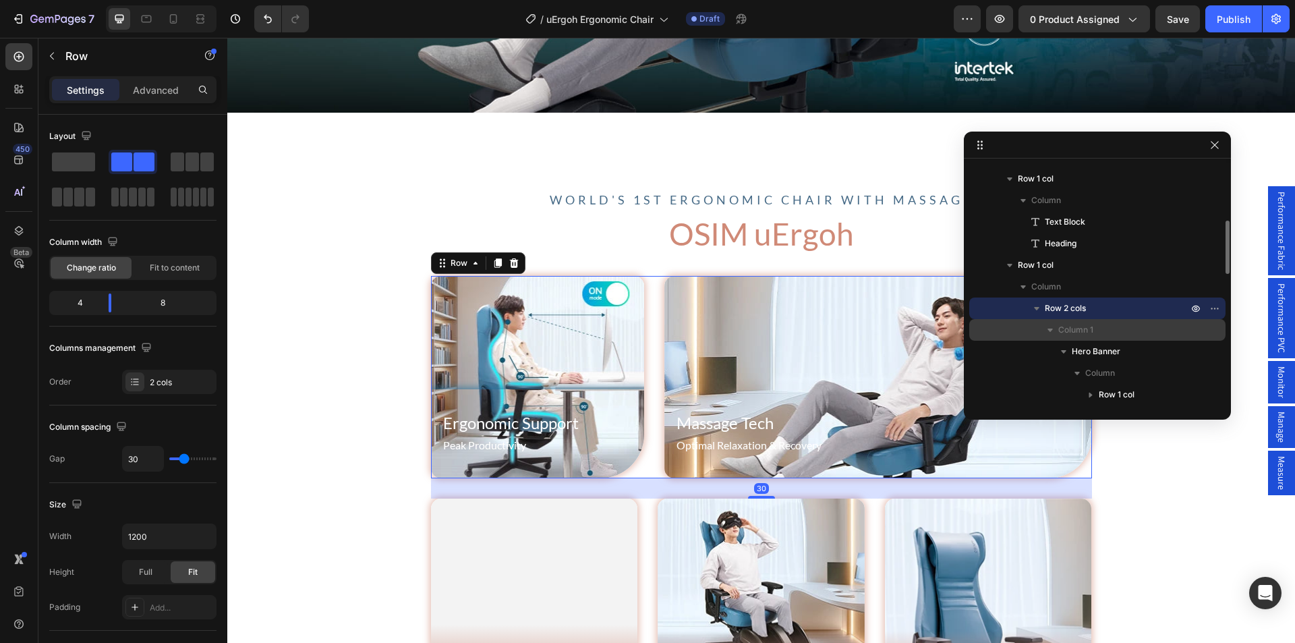
click at [1086, 334] on span "Column 1" at bounding box center [1076, 329] width 35 height 13
click at [1053, 331] on icon "button" at bounding box center [1050, 329] width 13 height 13
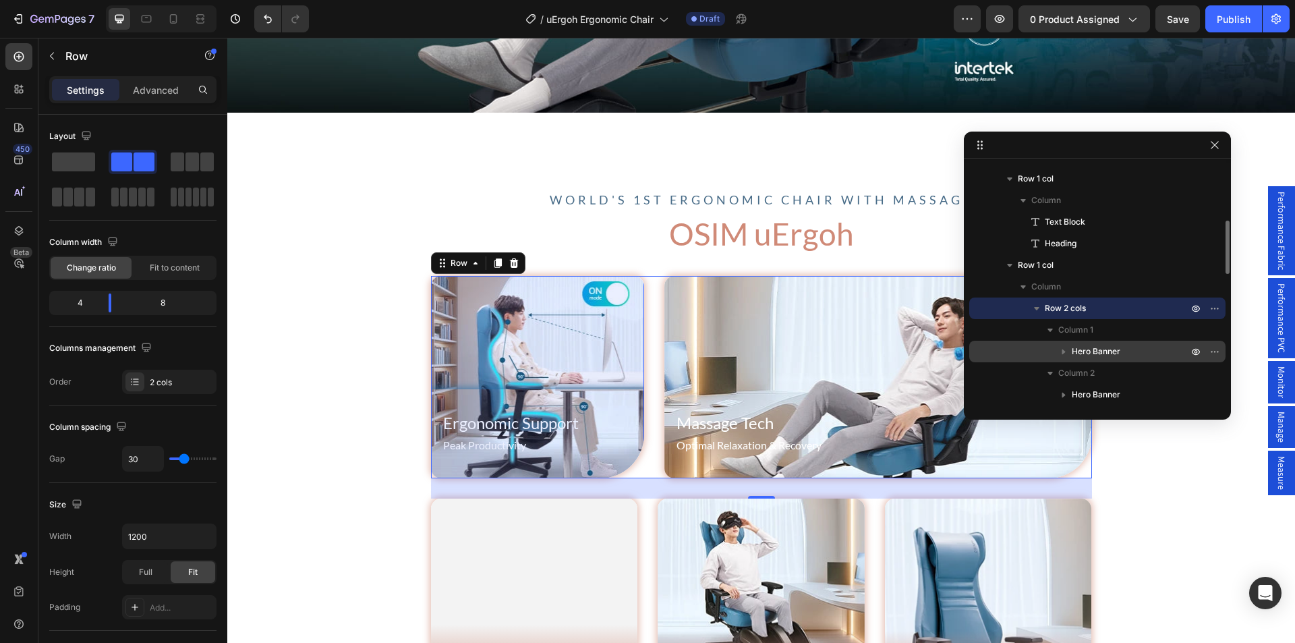
click at [1102, 349] on span "Hero Banner" at bounding box center [1096, 351] width 49 height 13
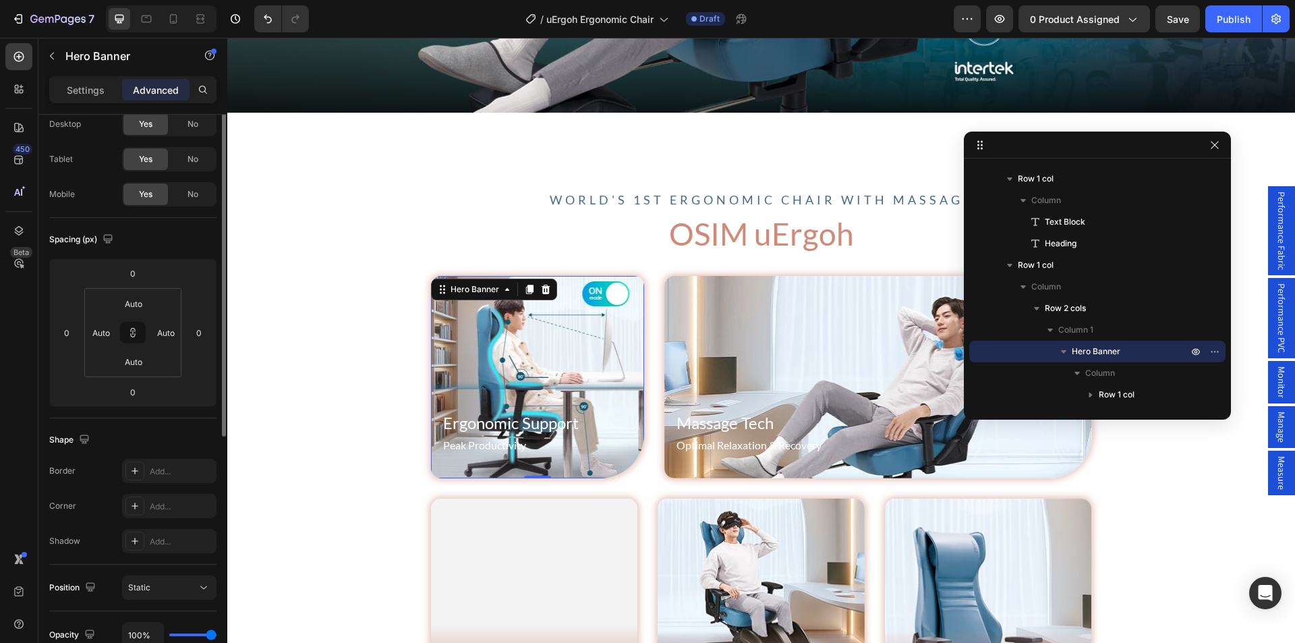
scroll to position [0, 0]
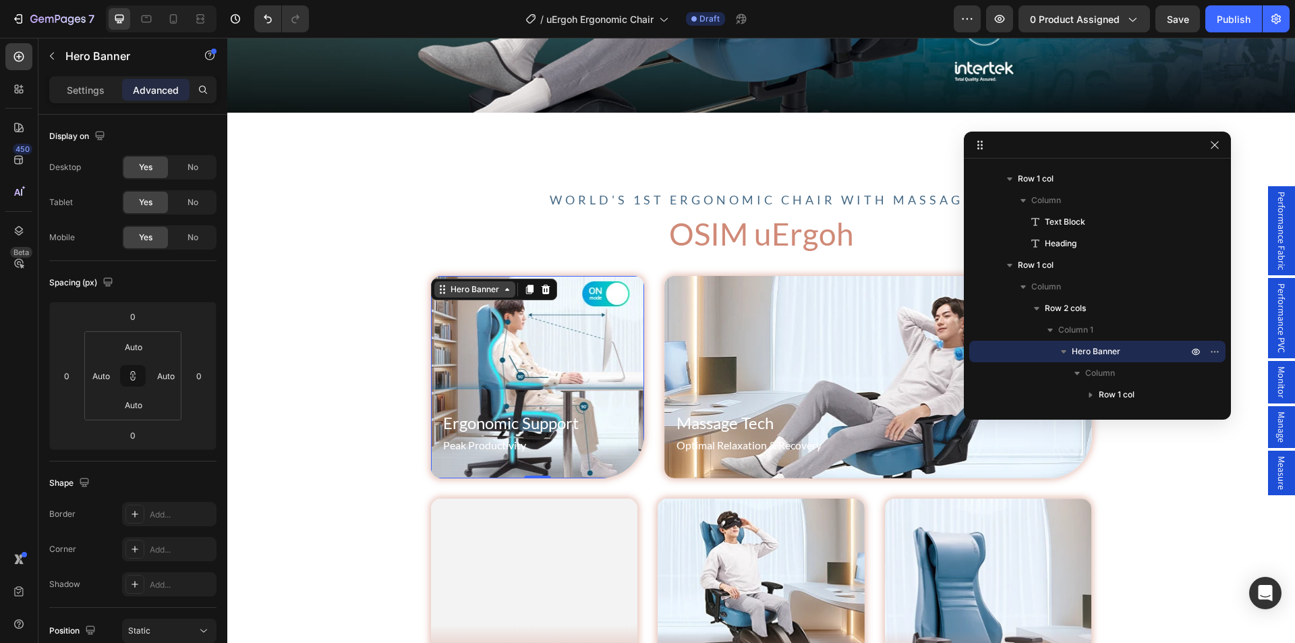
click at [468, 289] on div "Hero Banner" at bounding box center [475, 289] width 54 height 12
click at [478, 294] on div "Hero Banner Row 2 cols Row 1 col Section" at bounding box center [494, 290] width 126 height 22
click at [478, 289] on div "Hero Banner" at bounding box center [475, 289] width 54 height 12
click at [82, 104] on div "Settings Advanced" at bounding box center [132, 95] width 189 height 38
click at [90, 91] on p "Settings" at bounding box center [86, 90] width 38 height 14
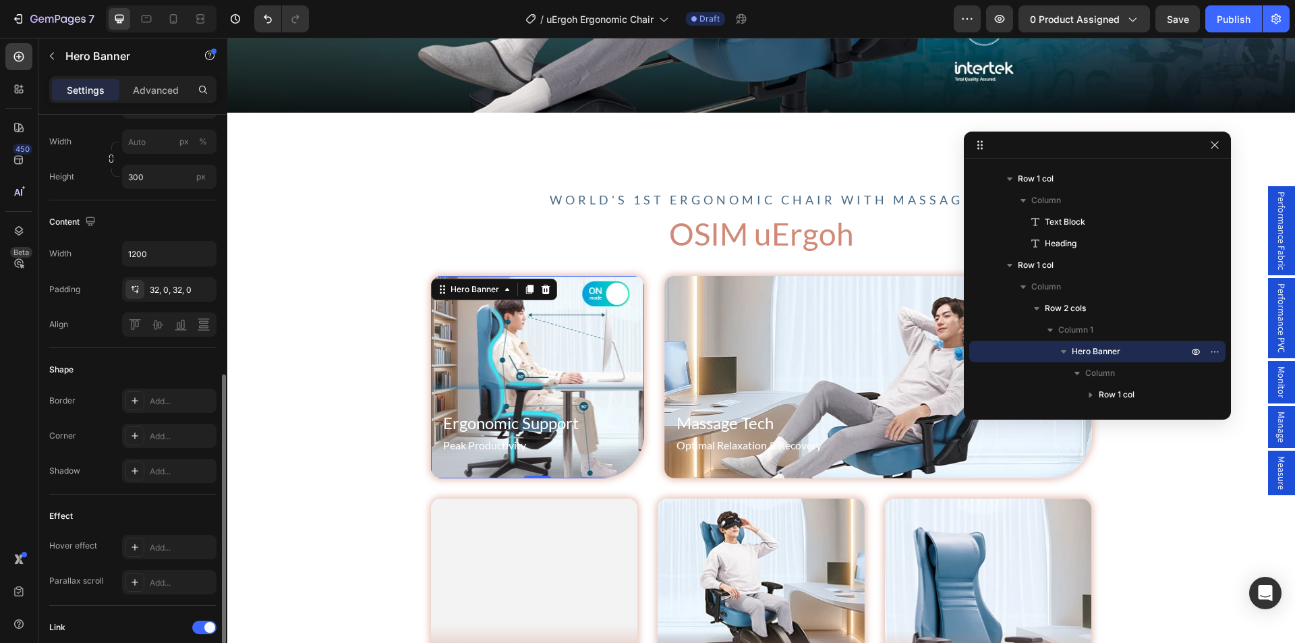
scroll to position [405, 0]
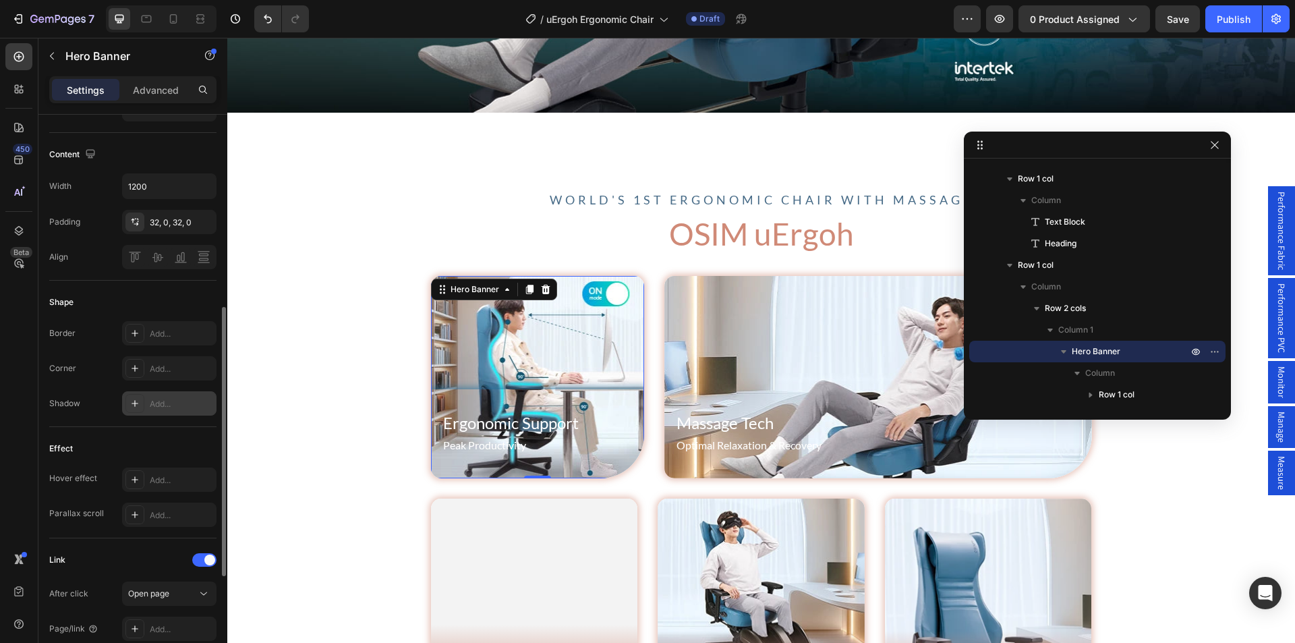
click at [131, 405] on icon at bounding box center [135, 403] width 11 height 11
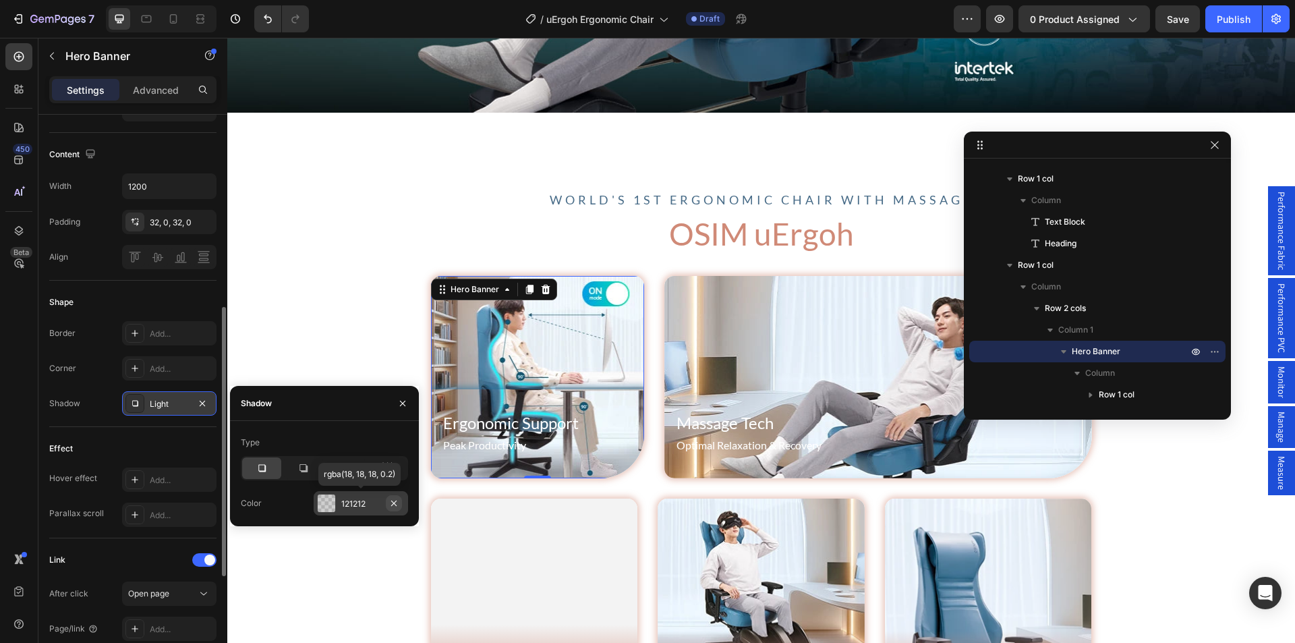
click at [393, 502] on icon "button" at bounding box center [393, 502] width 5 height 5
click at [116, 432] on div "Effect Hover effect Add... Parallax scroll Add..." at bounding box center [132, 482] width 167 height 111
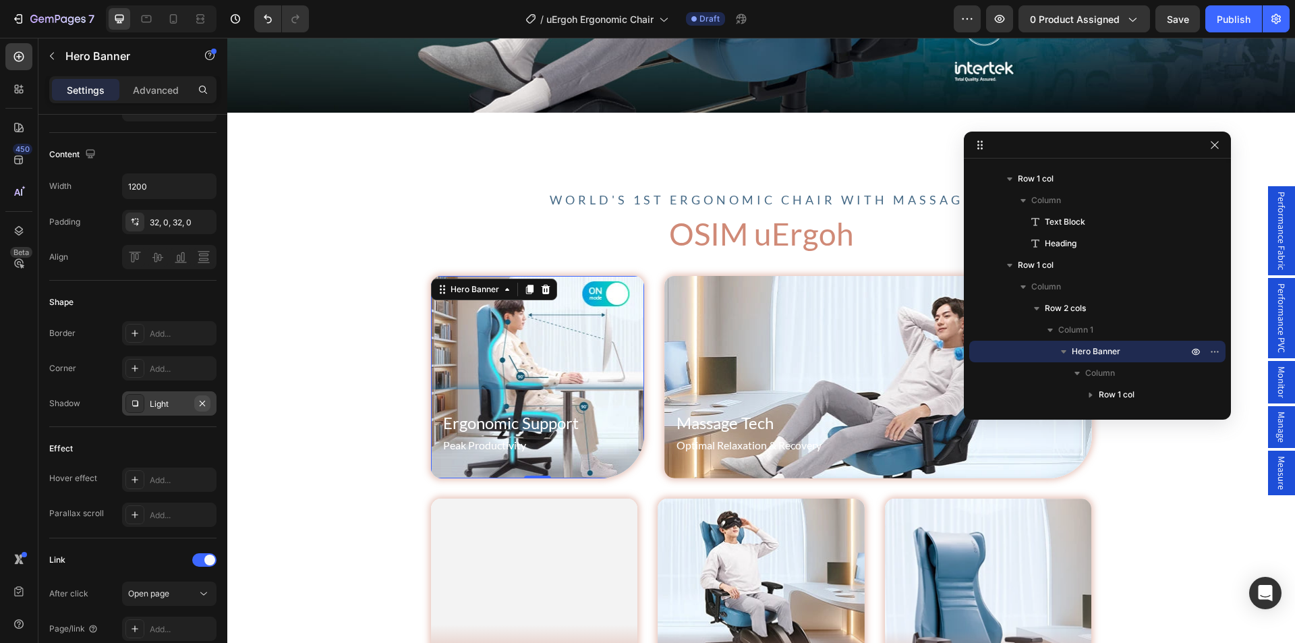
click at [203, 402] on icon "button" at bounding box center [202, 402] width 5 height 5
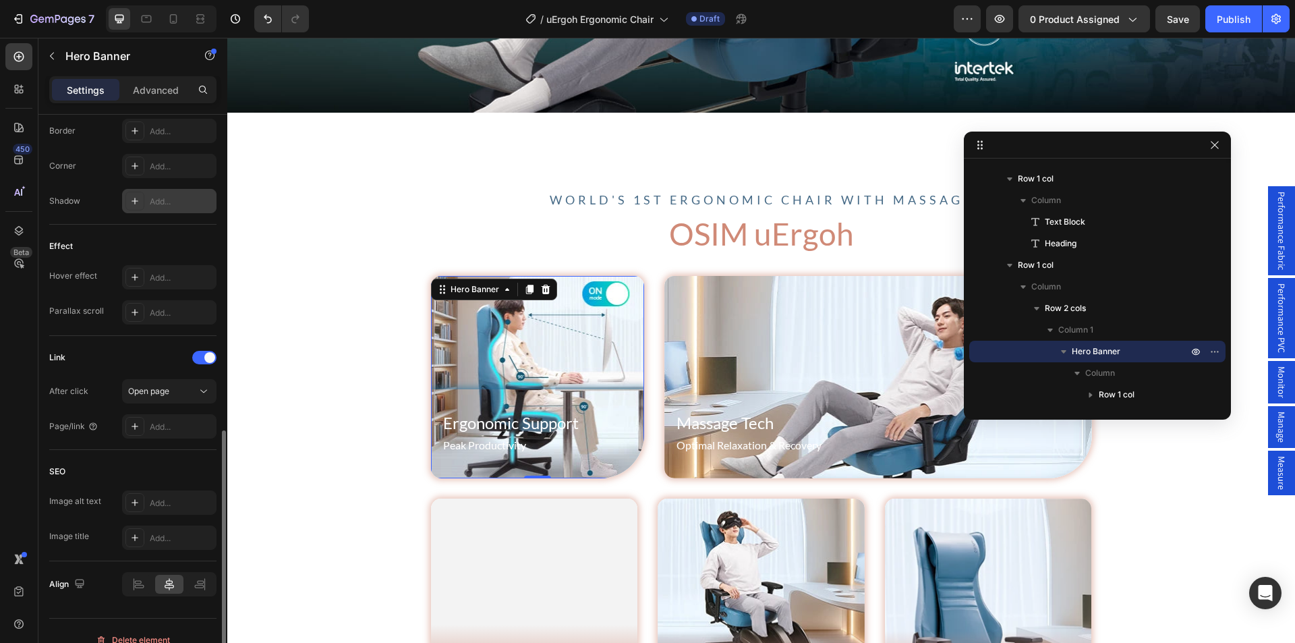
scroll to position [625, 0]
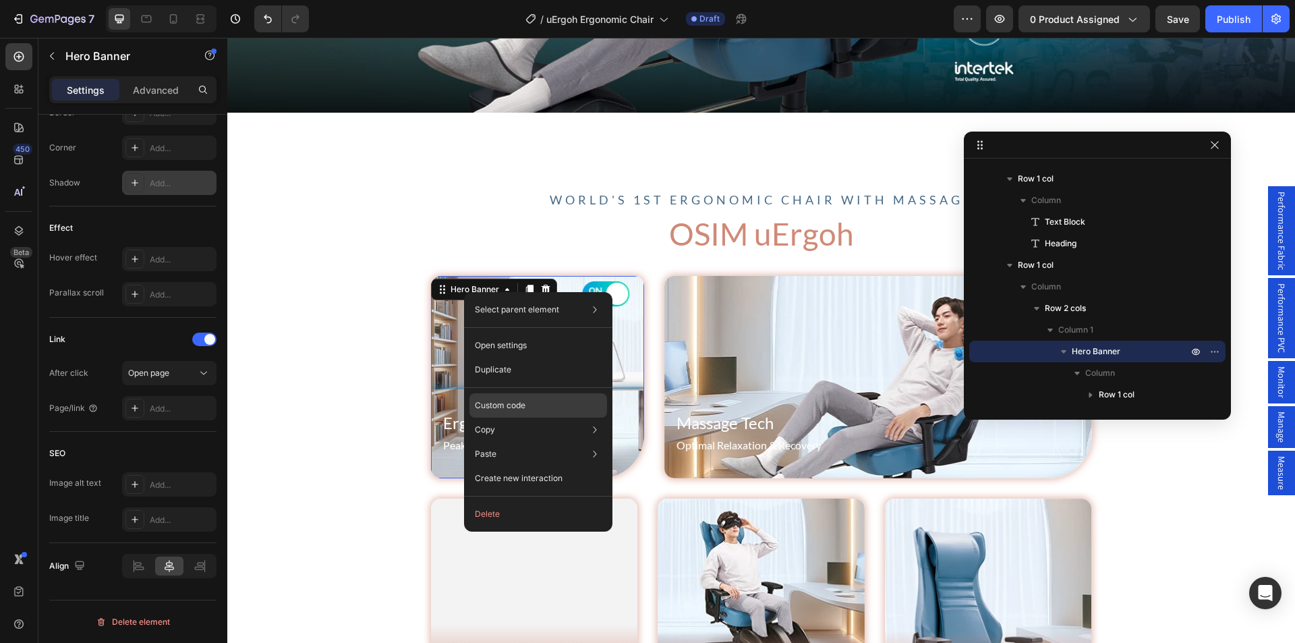
click at [505, 405] on p "Custom code" at bounding box center [500, 405] width 51 height 12
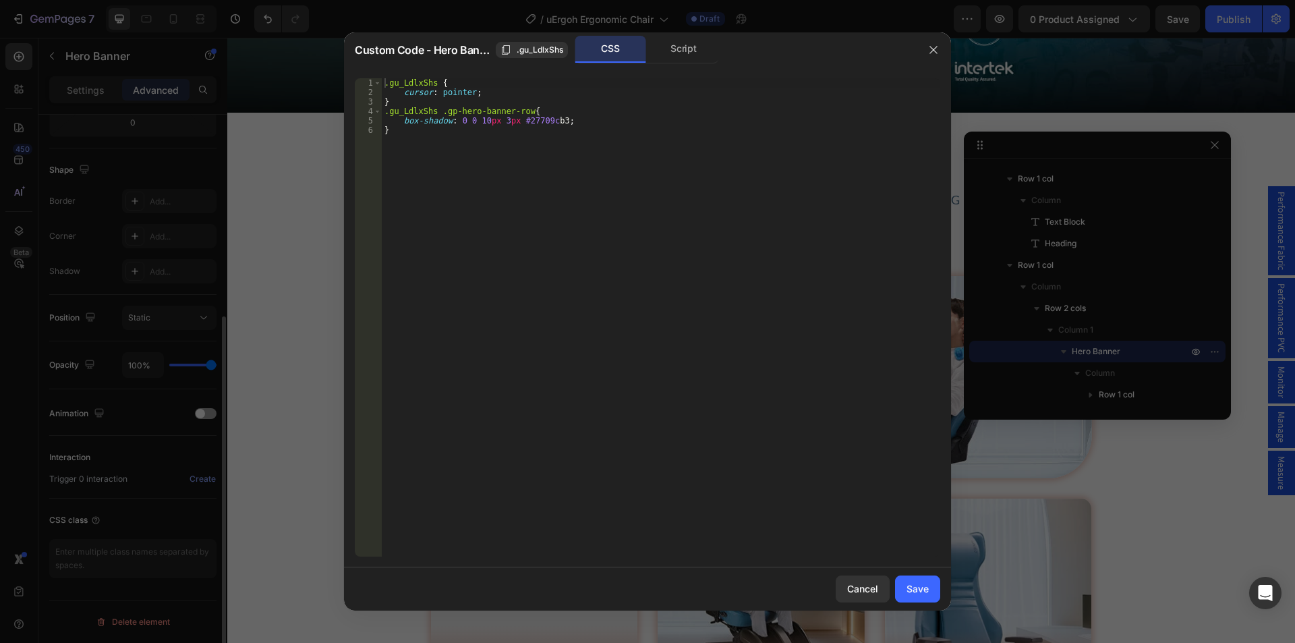
scroll to position [313, 0]
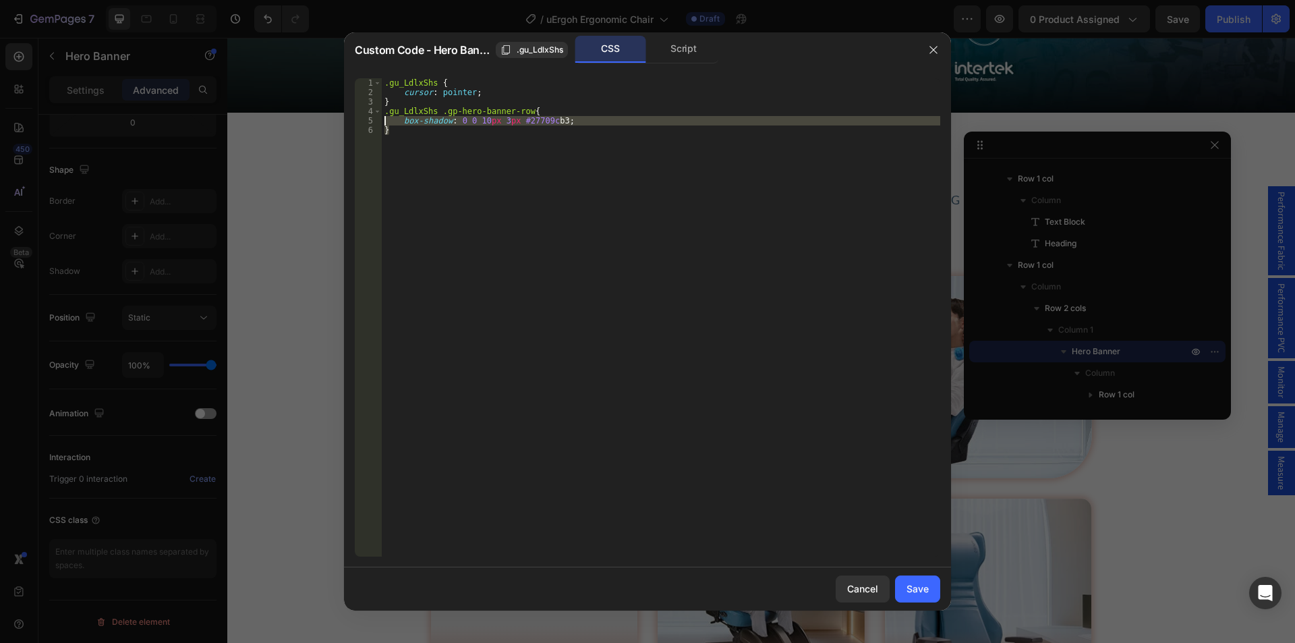
drag, startPoint x: 578, startPoint y: 126, endPoint x: 383, endPoint y: 119, distance: 194.4
click at [383, 119] on div ".gu_LdlxShs { cursor : pointer ; } .gu_LdlxShs .gp-hero-banner-row { box-shadow…" at bounding box center [661, 326] width 559 height 497
type textarea "box-shadow: 0 0 10px 3px #27709cb3; }"
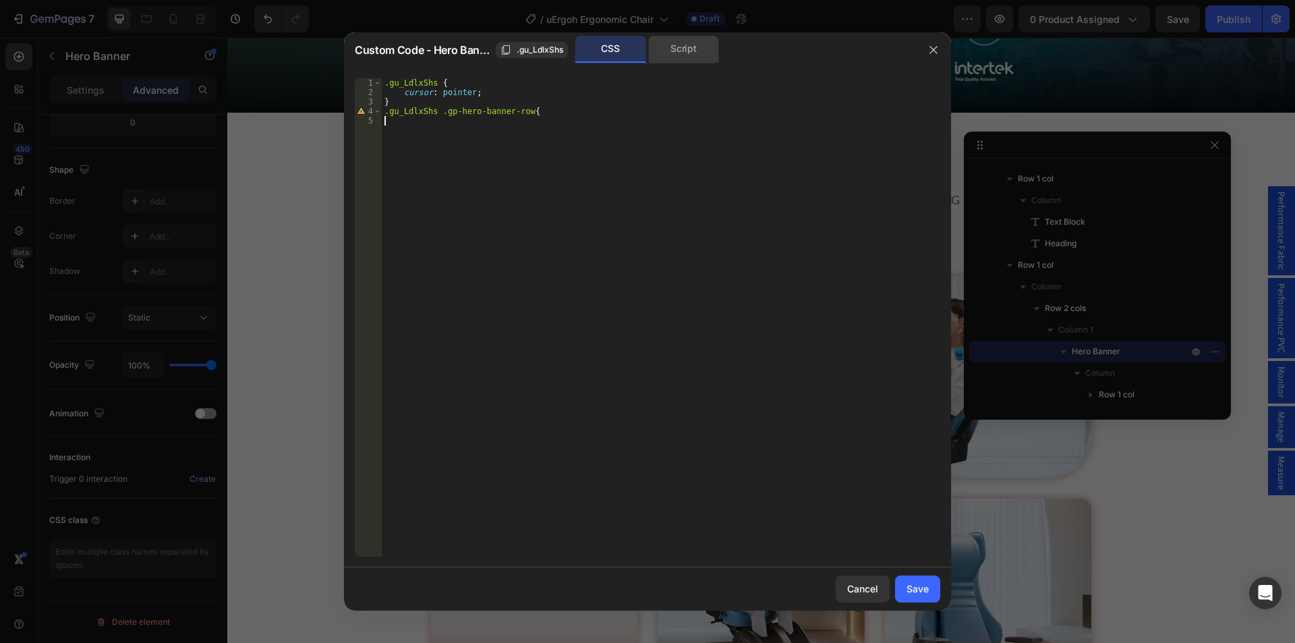
click at [679, 51] on div "Script" at bounding box center [683, 49] width 71 height 27
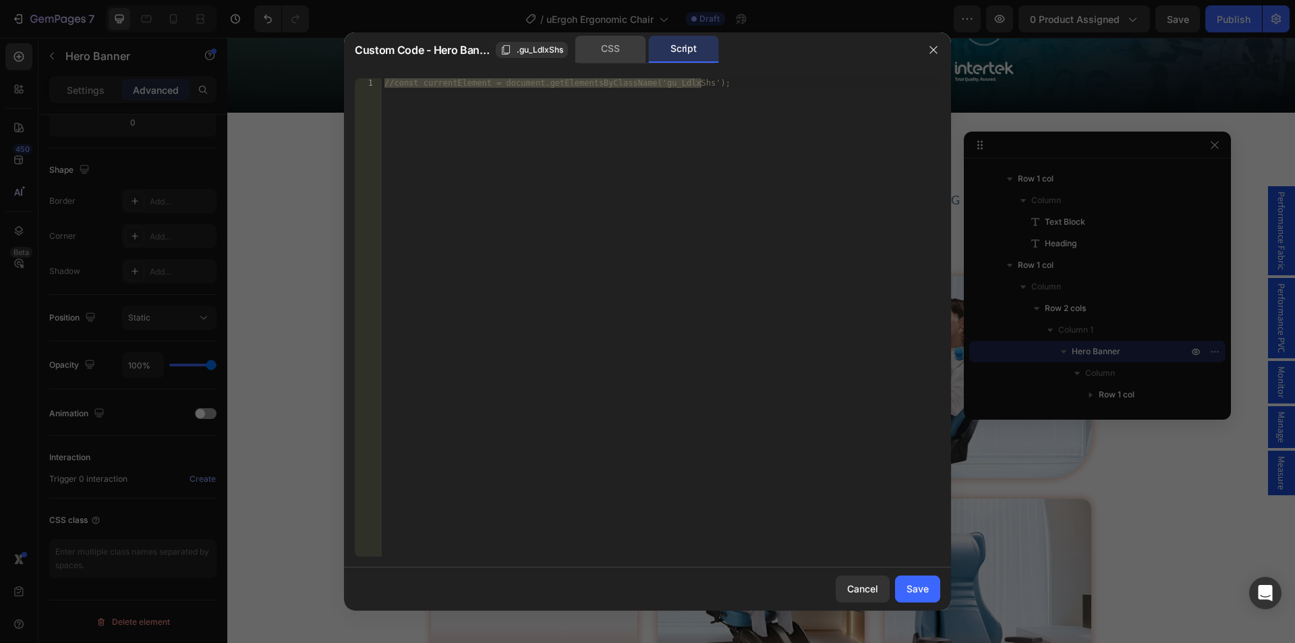
click at [609, 44] on div "CSS" at bounding box center [611, 49] width 71 height 27
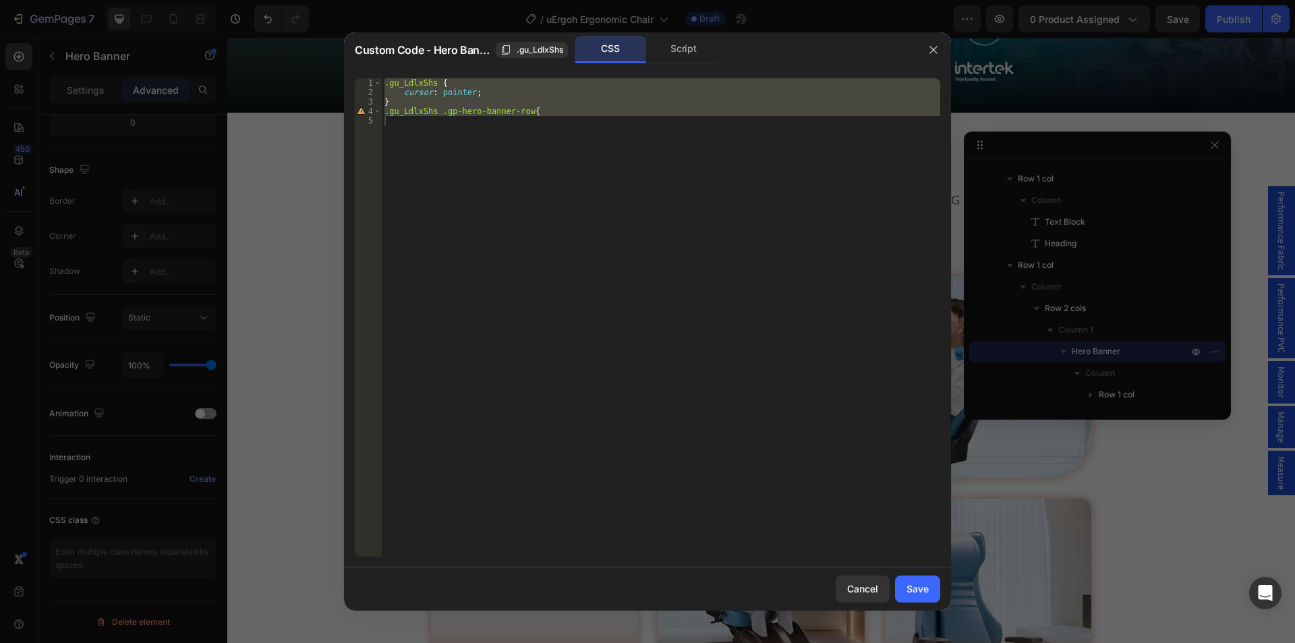
type textarea ".gu_LdlxShs .gp-hero-banner-row{"
click at [440, 150] on div ".gu_LdlxShs { cursor : pointer ; } .gu_LdlxShs .gp-hero-banner-row {" at bounding box center [661, 317] width 559 height 478
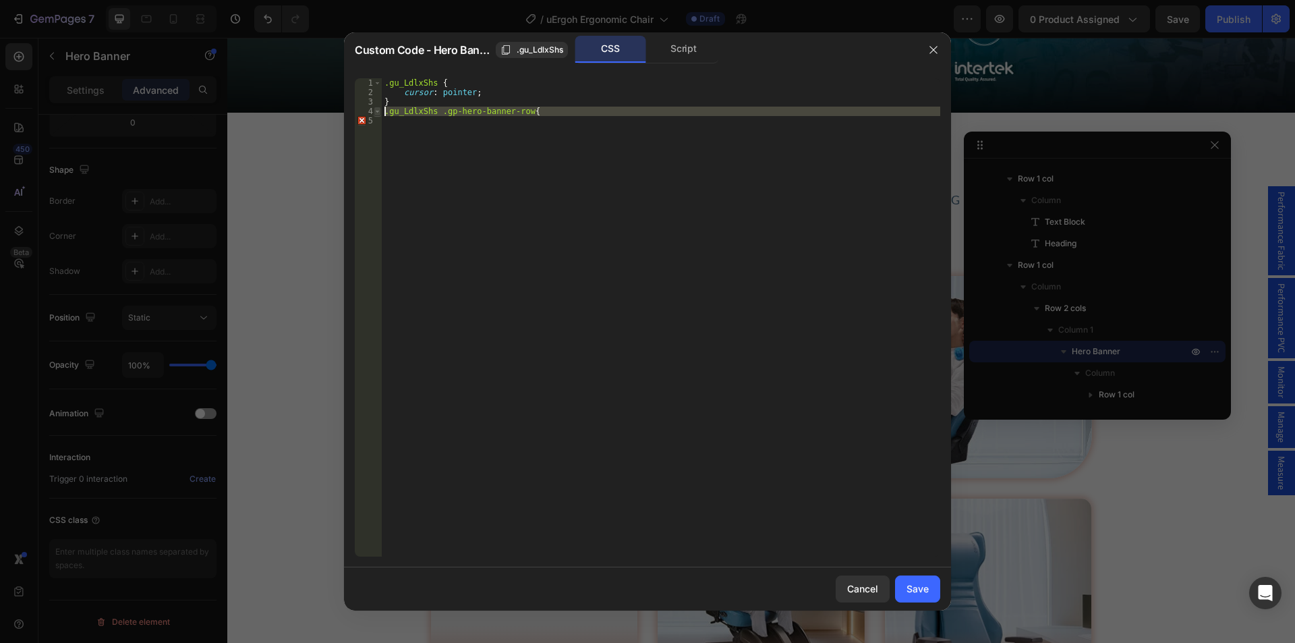
drag, startPoint x: 421, startPoint y: 140, endPoint x: 374, endPoint y: 108, distance: 56.9
click at [374, 108] on div "1 2 3 4 5 .gu_LdlxShs { cursor : pointer ; } .gu_LdlxShs .gp-hero-banner-row { …" at bounding box center [648, 317] width 586 height 478
type textarea ".gu_LdlxShs .gp-hero-banner-row{"
type textarea "}"
click at [927, 593] on div "Save" at bounding box center [918, 589] width 22 height 14
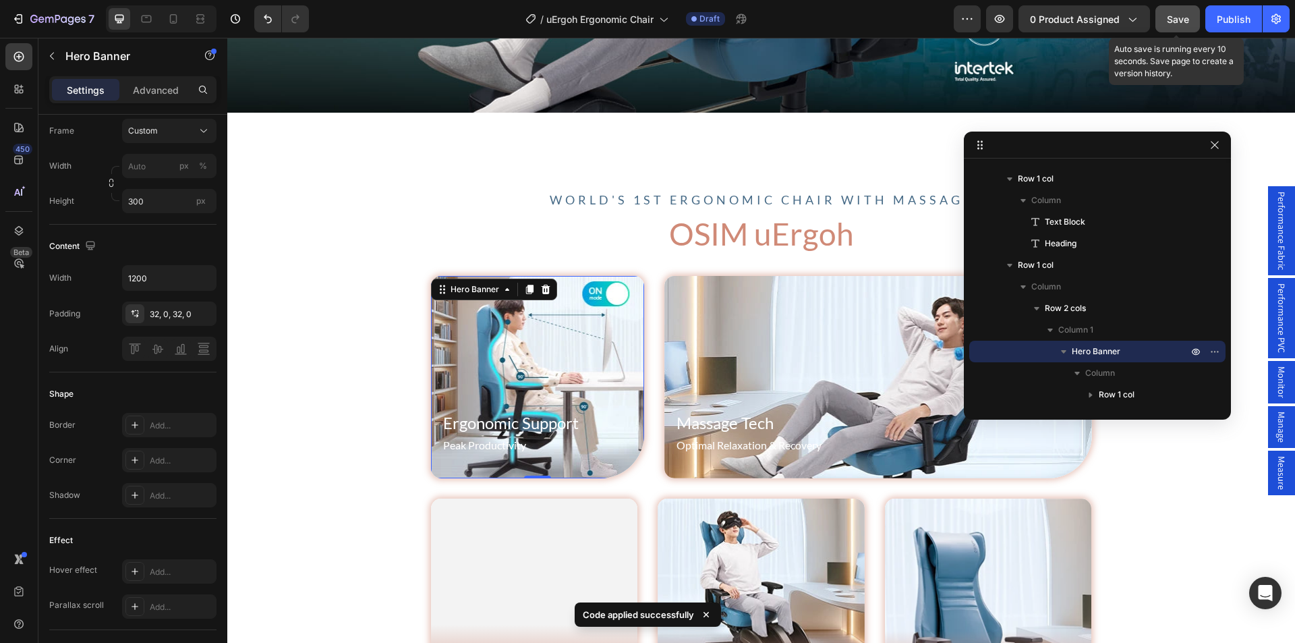
click at [1160, 20] on button "Save" at bounding box center [1178, 18] width 45 height 27
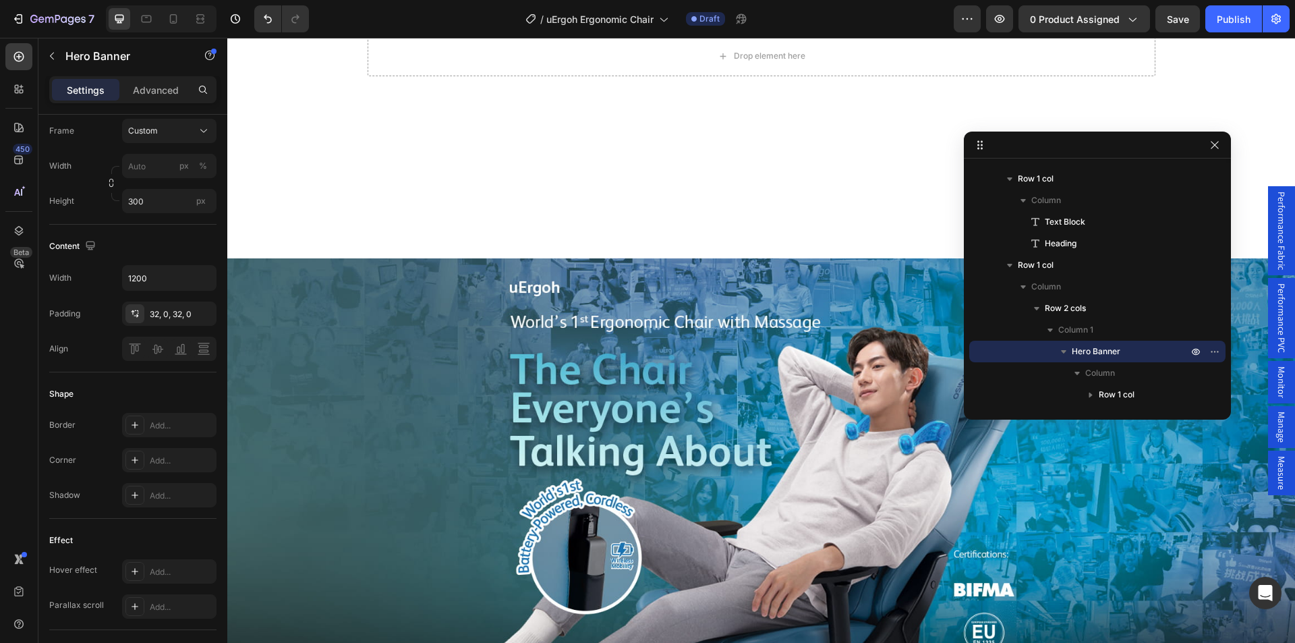
scroll to position [0, 0]
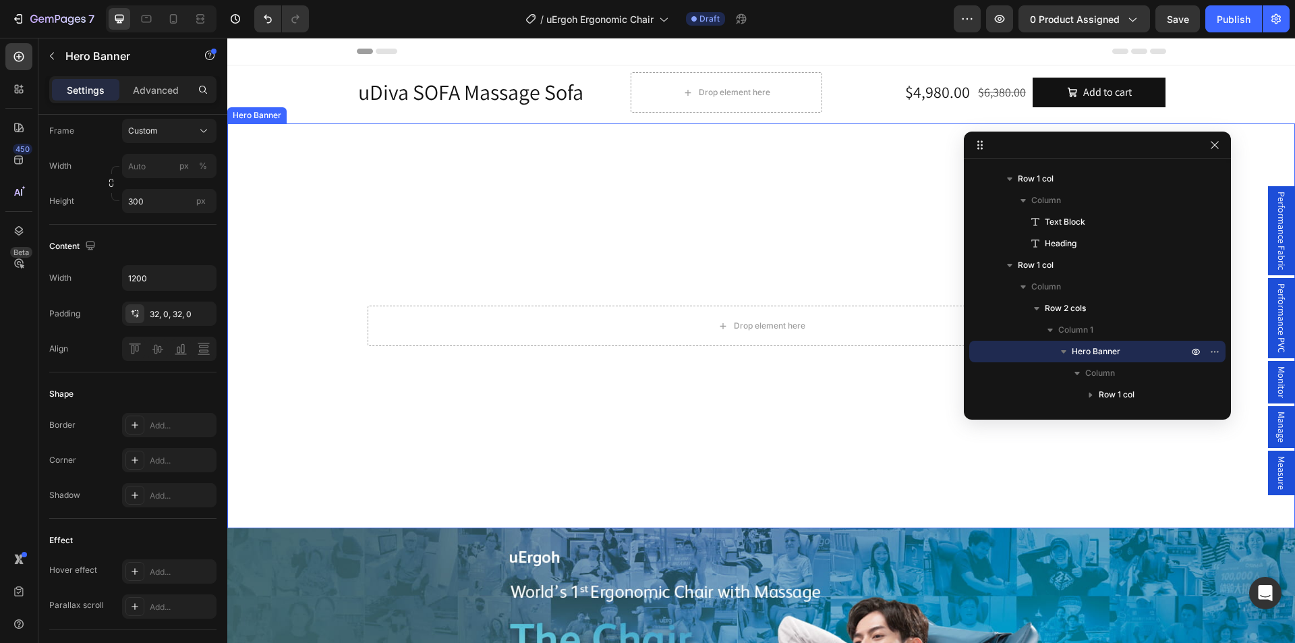
click at [397, 163] on video "Background Image" at bounding box center [761, 423] width 1068 height 600
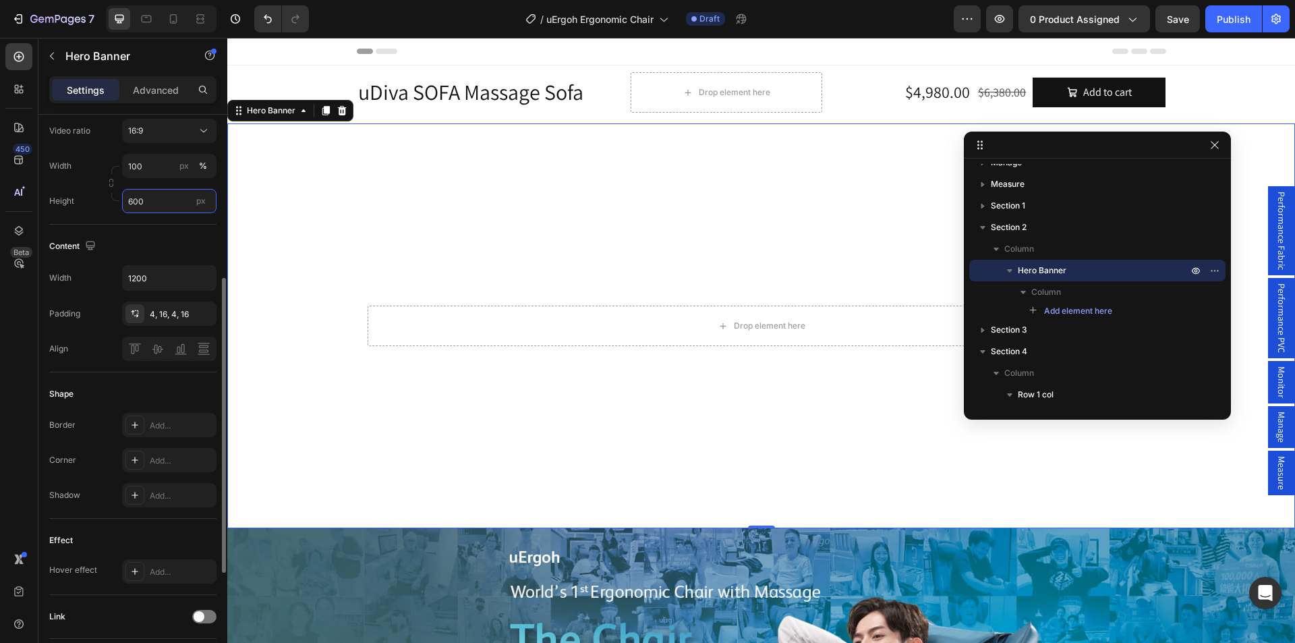
scroll to position [246, 0]
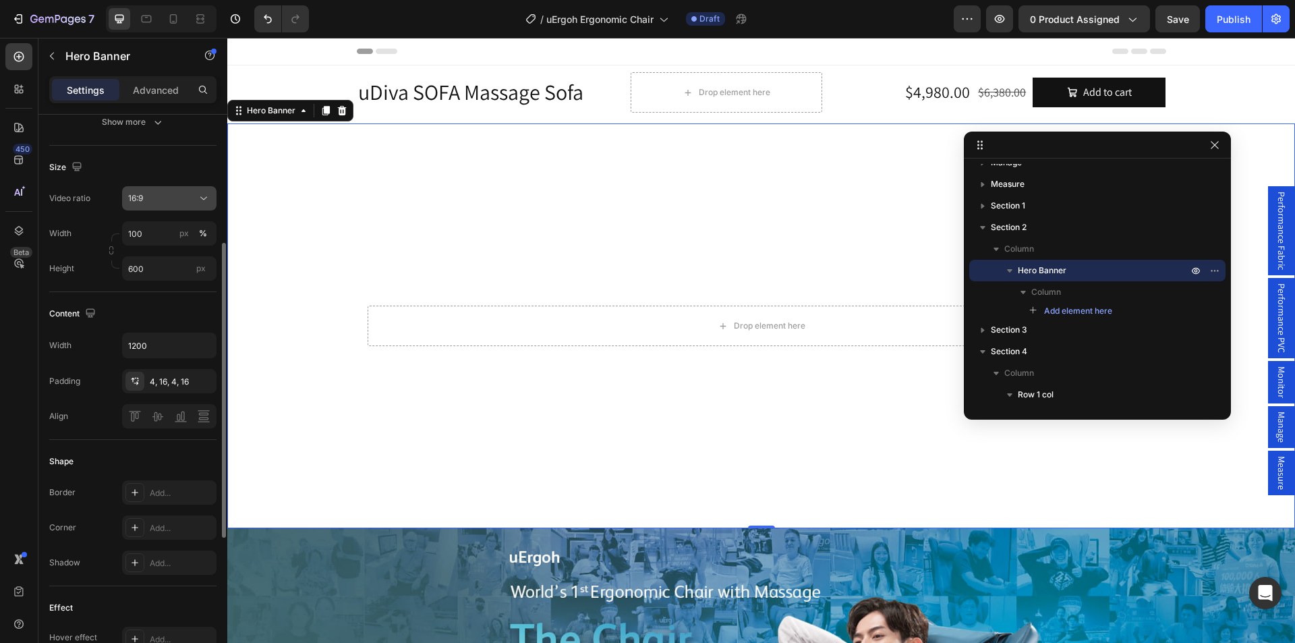
click at [163, 205] on button "16:9" at bounding box center [169, 198] width 94 height 24
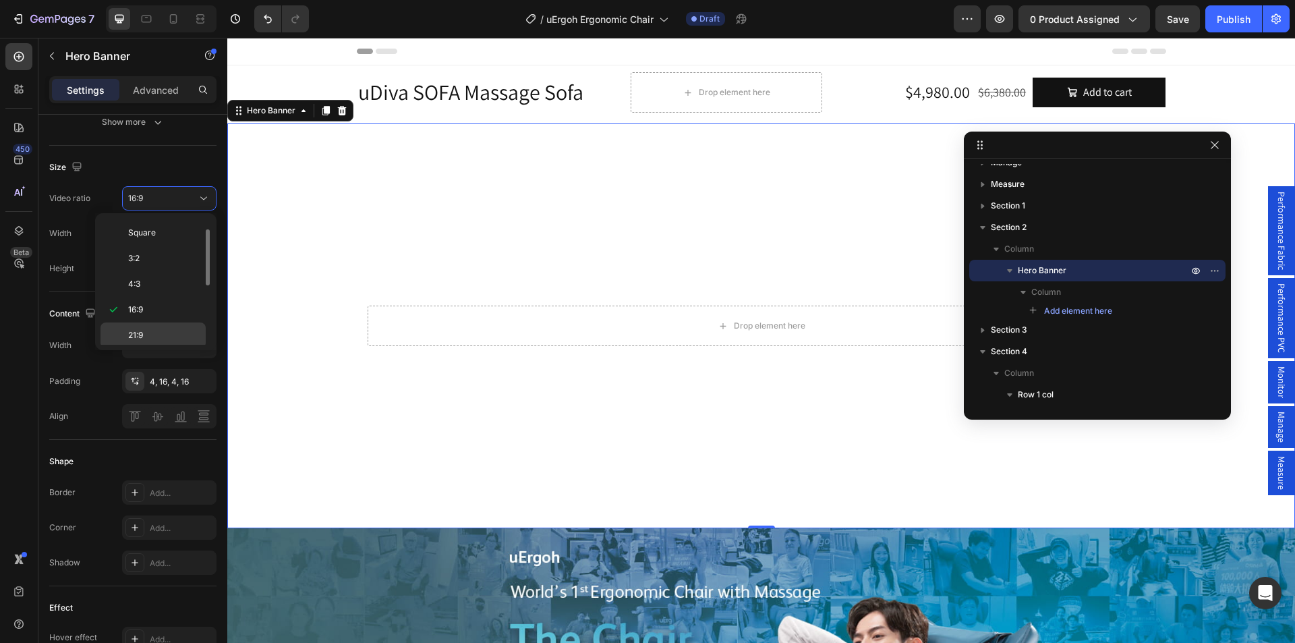
click at [149, 333] on p "21:9" at bounding box center [164, 335] width 72 height 12
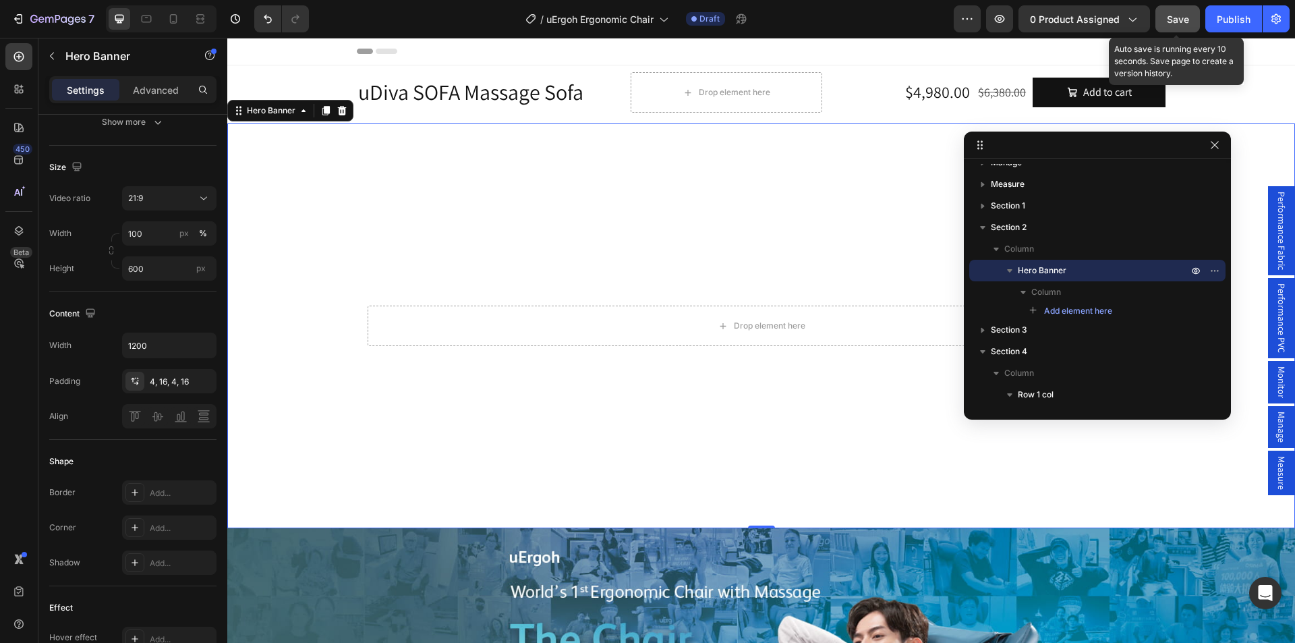
click at [1185, 19] on span "Save" at bounding box center [1178, 18] width 22 height 11
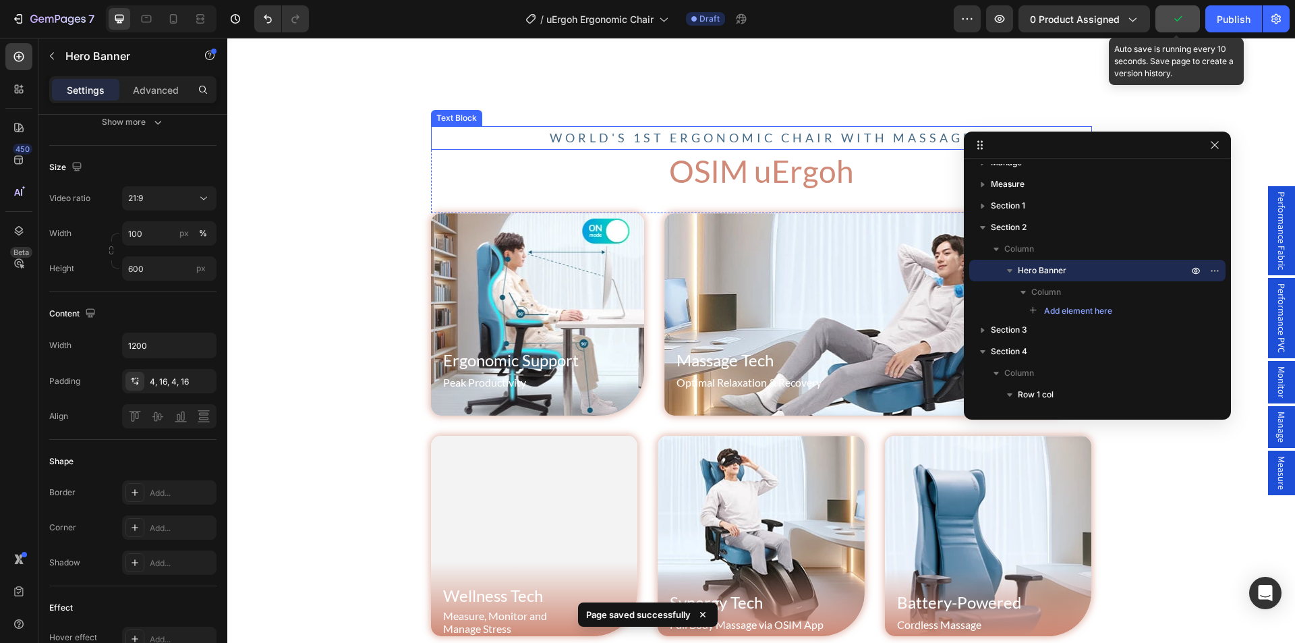
scroll to position [1012, 0]
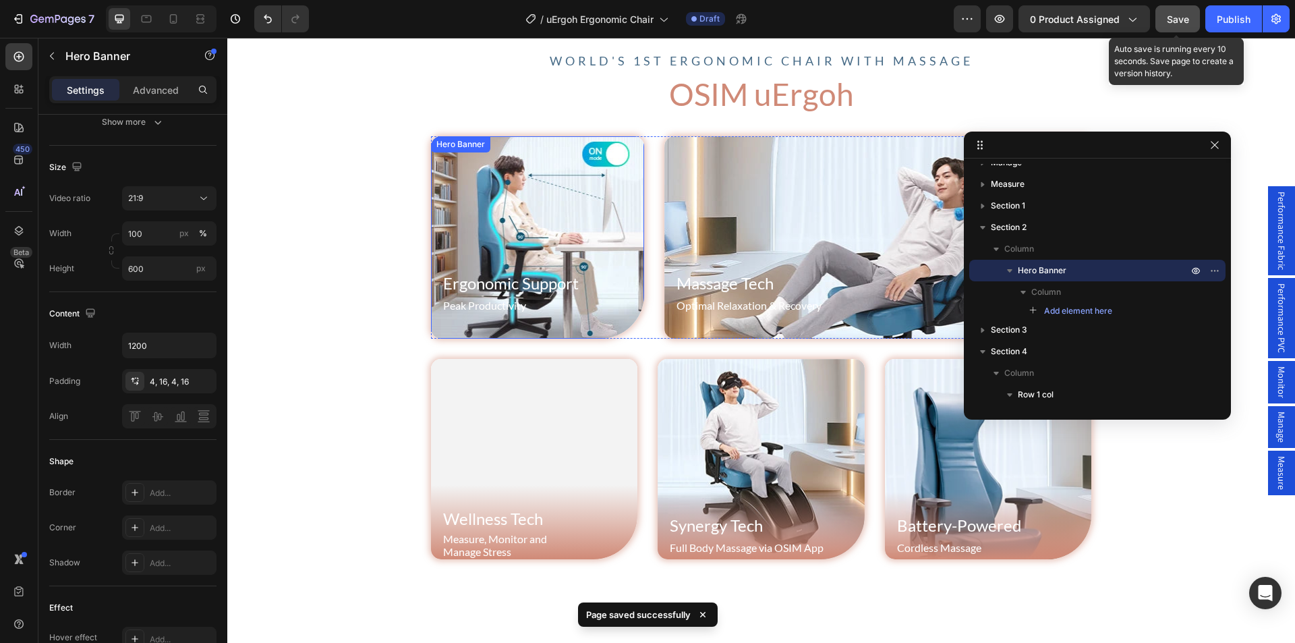
click at [455, 142] on div "Hero Banner" at bounding box center [461, 144] width 54 height 12
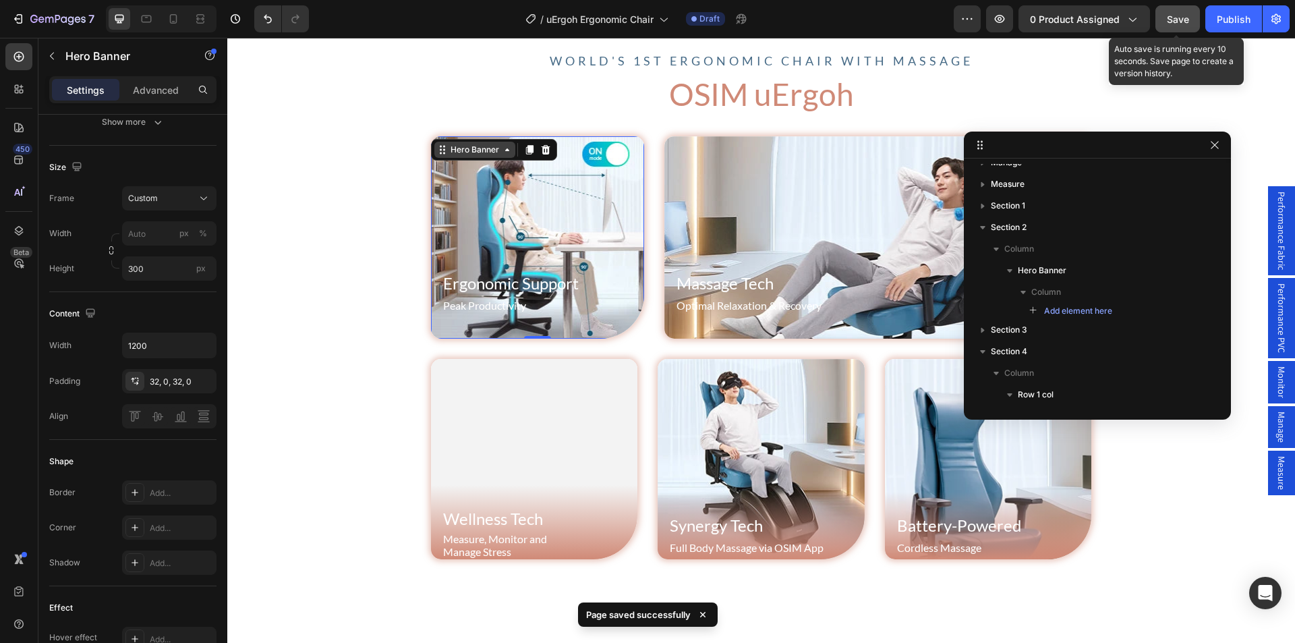
scroll to position [374, 0]
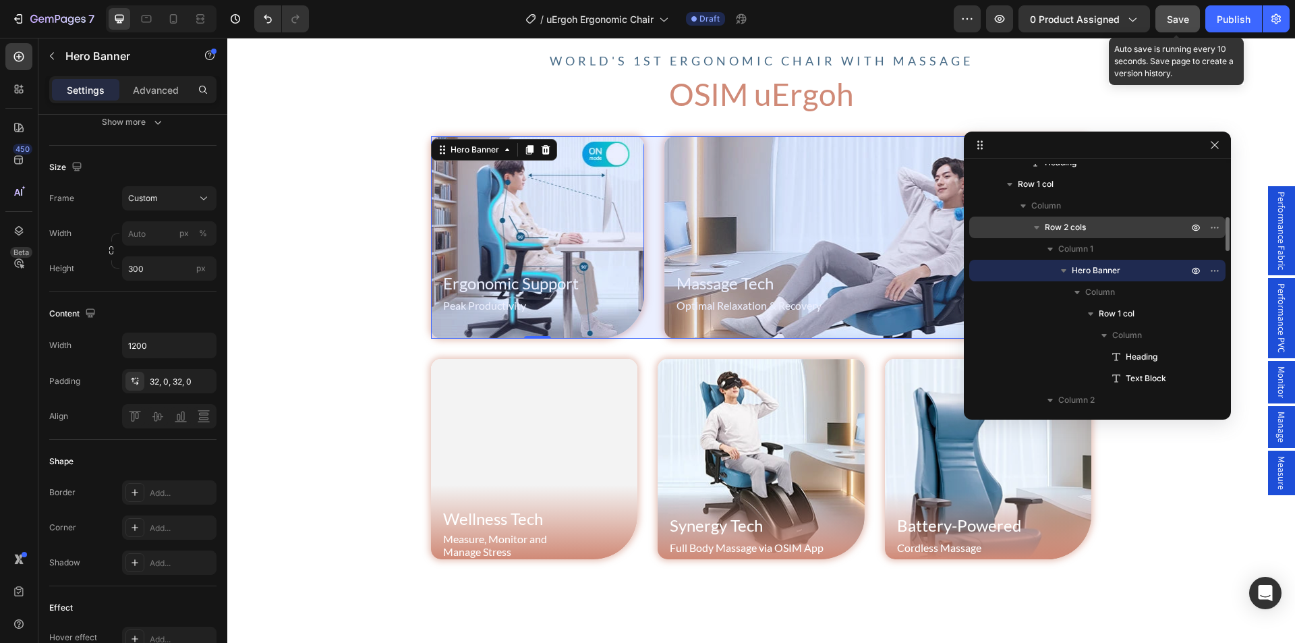
click at [1096, 231] on p "Row 2 cols" at bounding box center [1118, 227] width 146 height 13
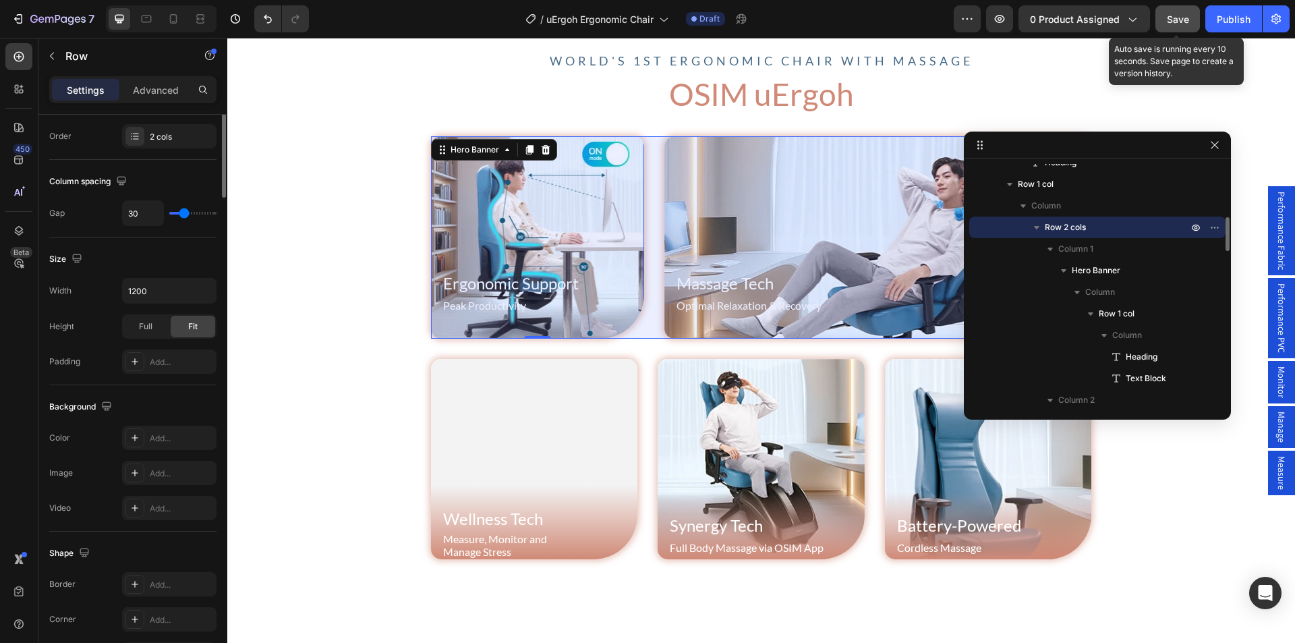
scroll to position [0, 0]
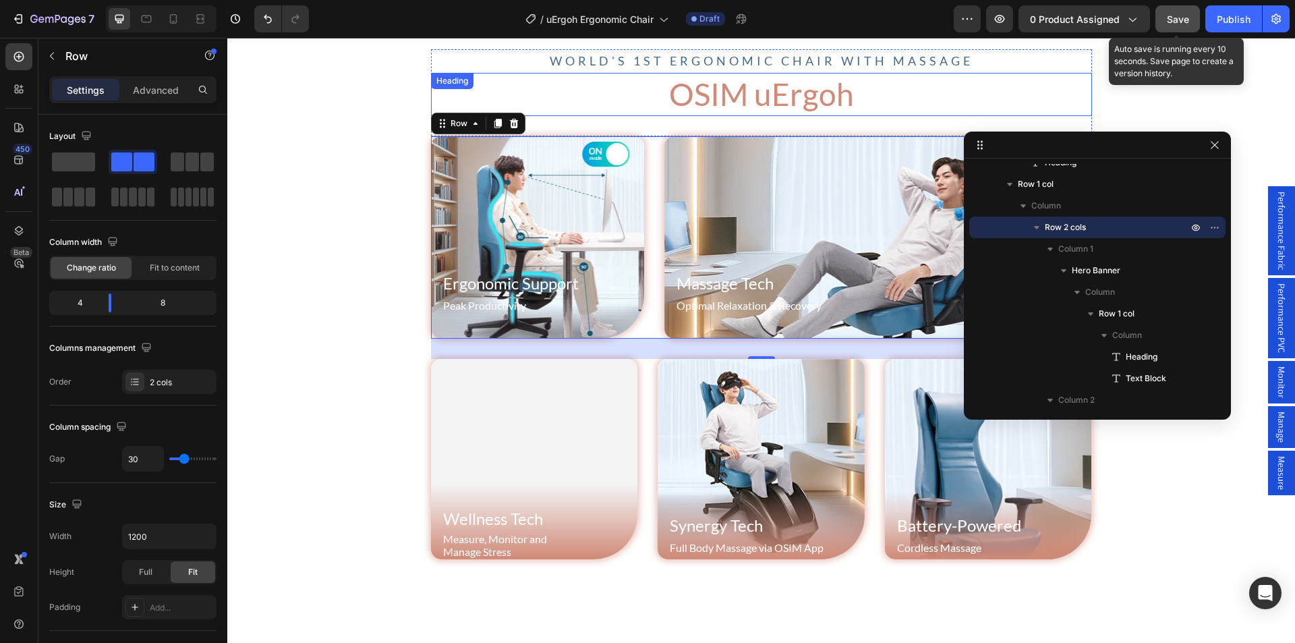
drag, startPoint x: 733, startPoint y: 84, endPoint x: 722, endPoint y: 97, distance: 17.7
click at [733, 84] on h2 "OSIM uErgoh" at bounding box center [761, 94] width 661 height 43
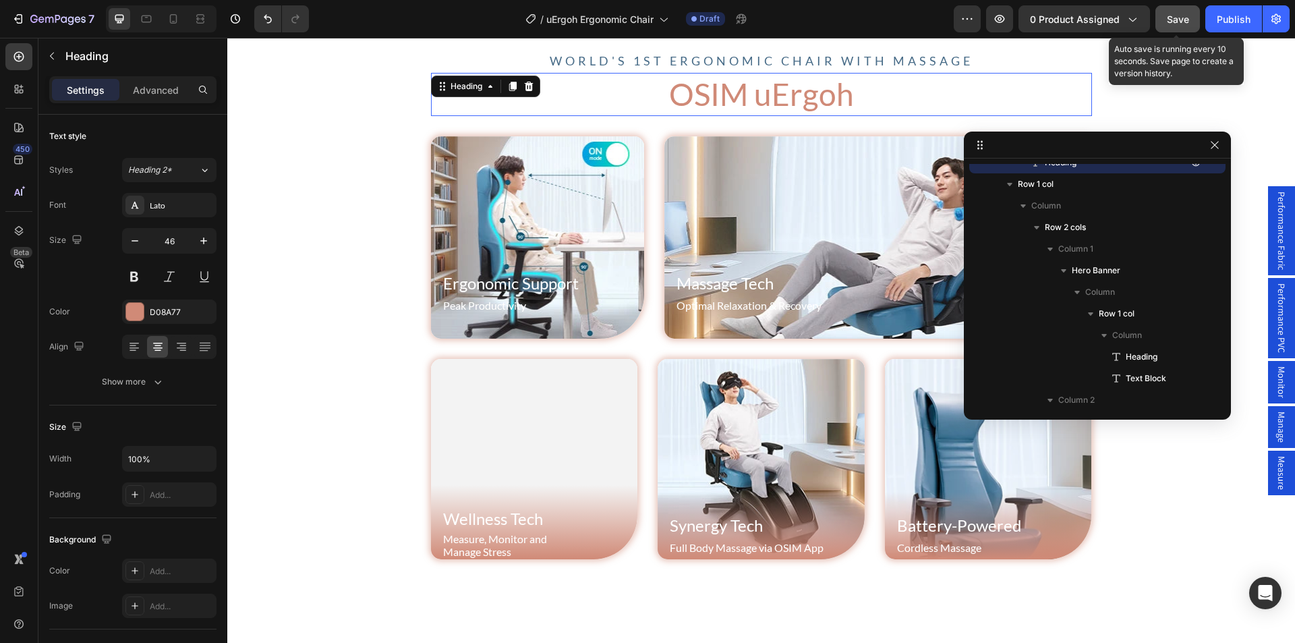
scroll to position [266, 0]
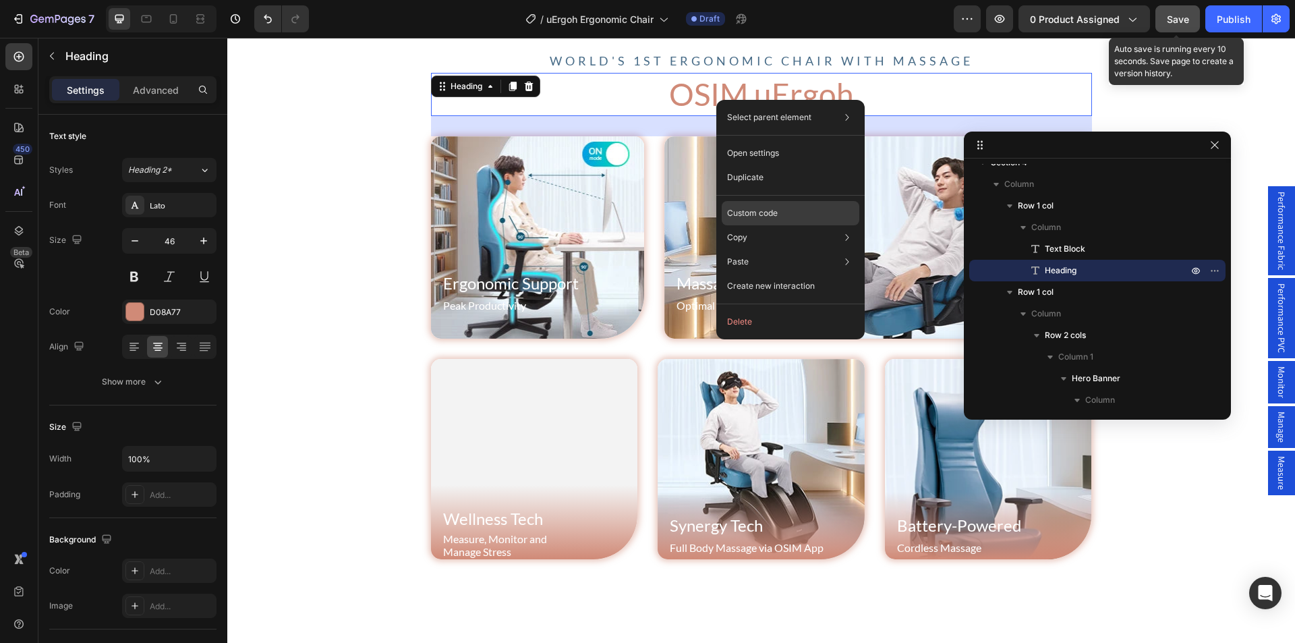
click at [775, 212] on p "Custom code" at bounding box center [752, 213] width 51 height 12
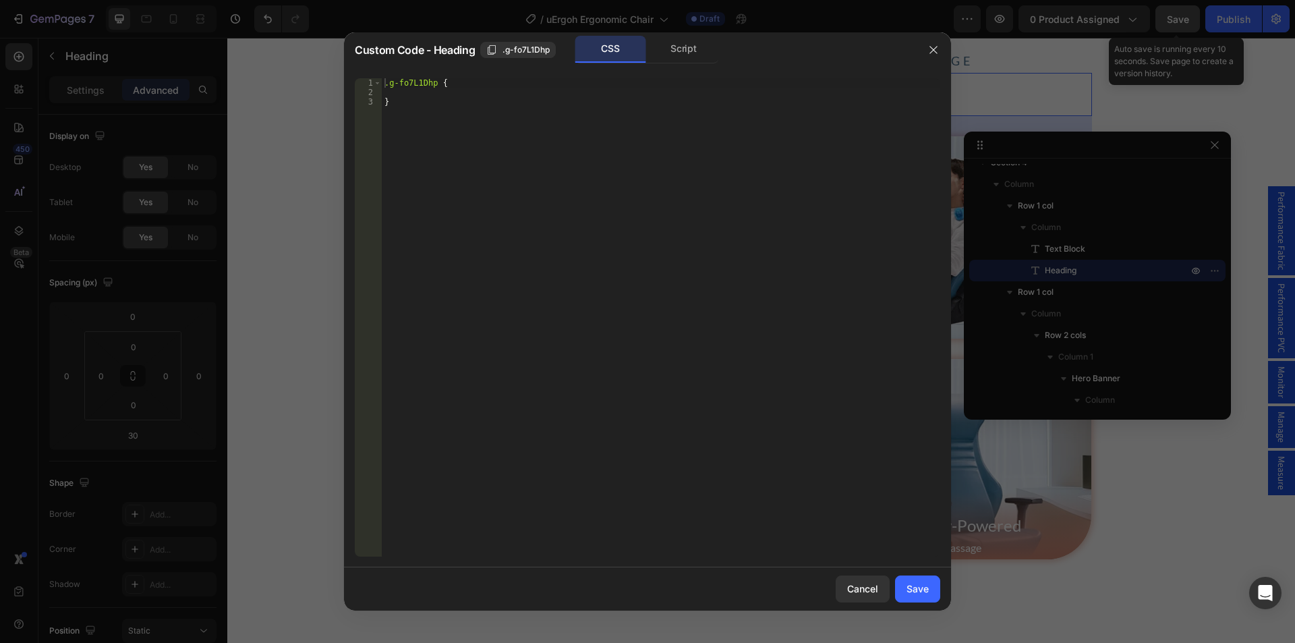
click at [428, 96] on div ".g-fo7L1Dhp { }" at bounding box center [661, 326] width 559 height 497
paste textarea "background-image: linear-gradient(177deg, #4f7492 11%, #0c2442 77%);"
type textarea "background-image: linear-gradient(177deg, #4f7492 11%, #0c2442 77%);"
click at [914, 600] on button "Save" at bounding box center [917, 589] width 45 height 27
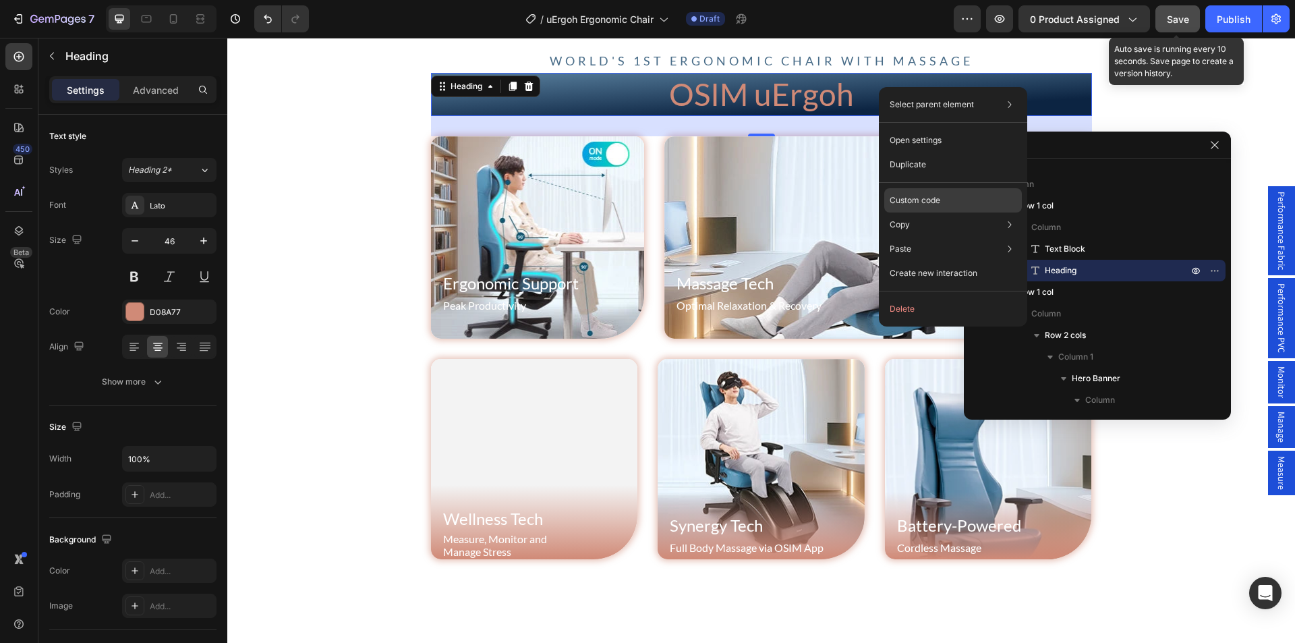
click at [926, 200] on p "Custom code" at bounding box center [915, 200] width 51 height 12
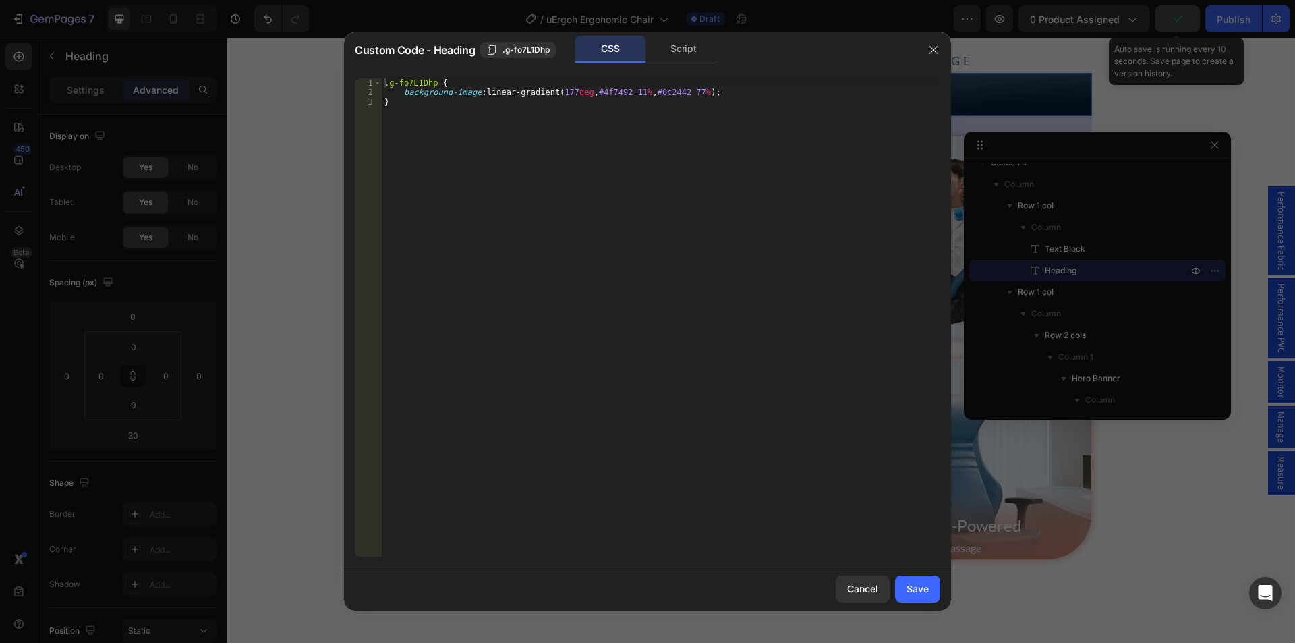
type textarea "background-image: linear-gradient(177deg, #4f7492 11%, #0c2442 77%);"
click at [737, 88] on div ".g-fo7L1Dhp { background-image : linear-gradient( 177 deg , #4f7492 11 % , #0c2…" at bounding box center [661, 326] width 559 height 497
paste textarea "background-clip: text;"
type textarea "background-clip: text;"
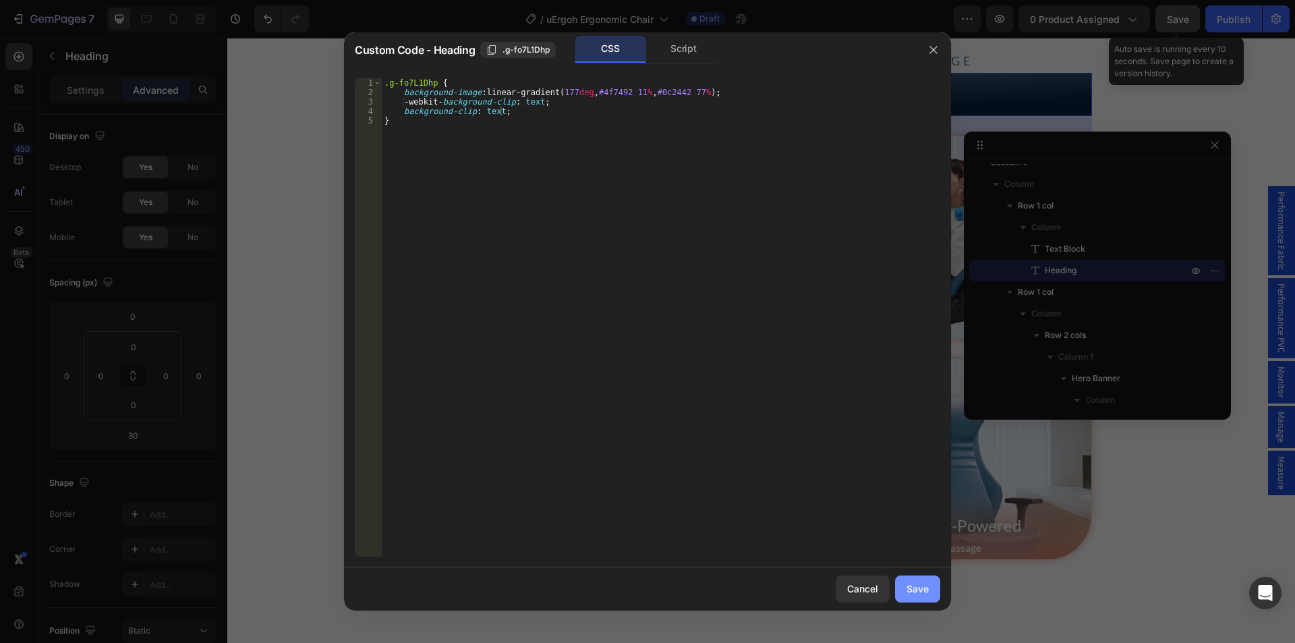
click at [927, 587] on div "Save" at bounding box center [918, 589] width 22 height 14
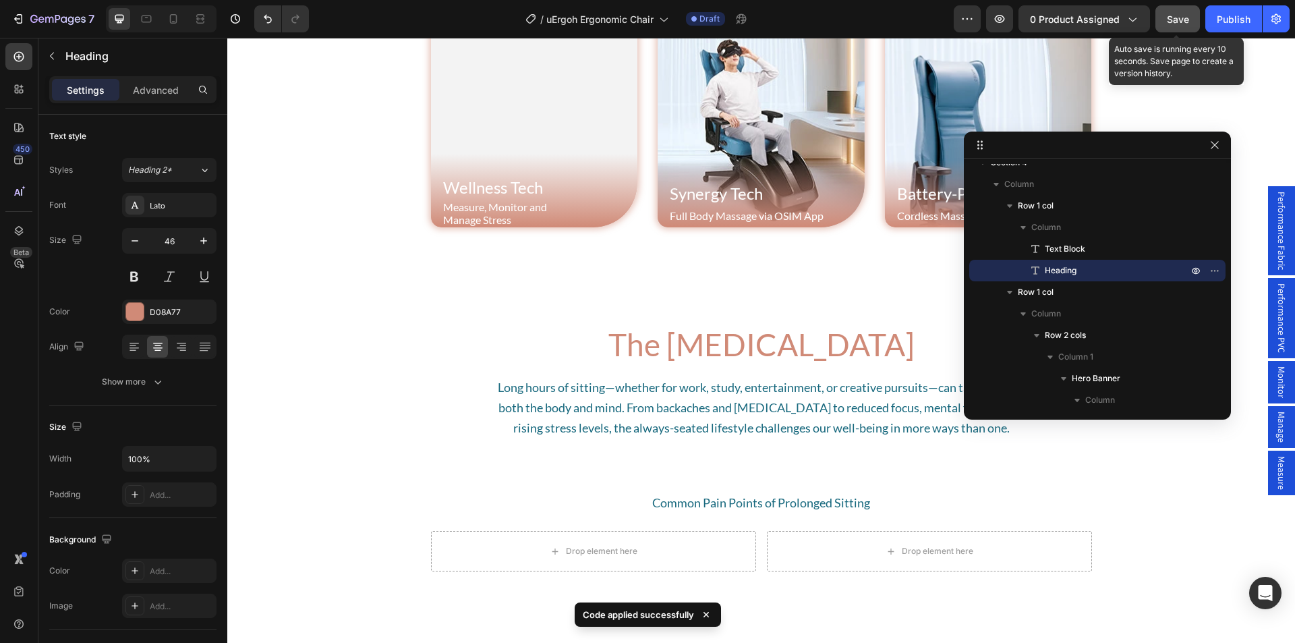
scroll to position [877, 0]
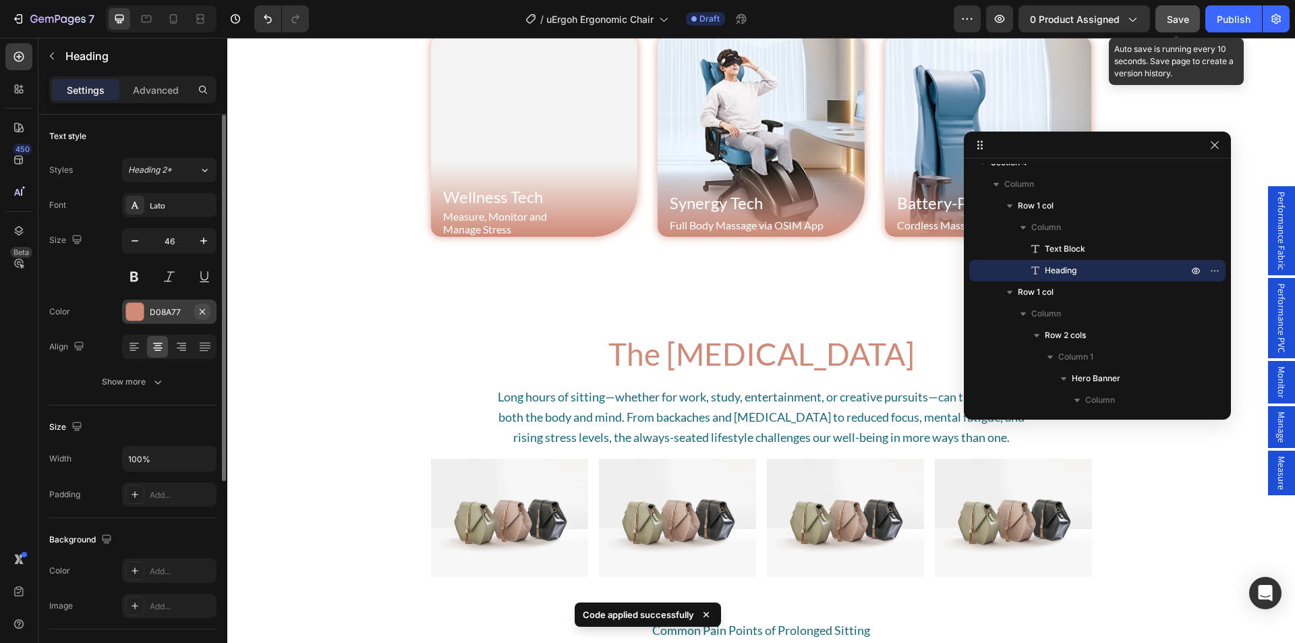
click at [200, 310] on icon "button" at bounding box center [202, 311] width 11 height 11
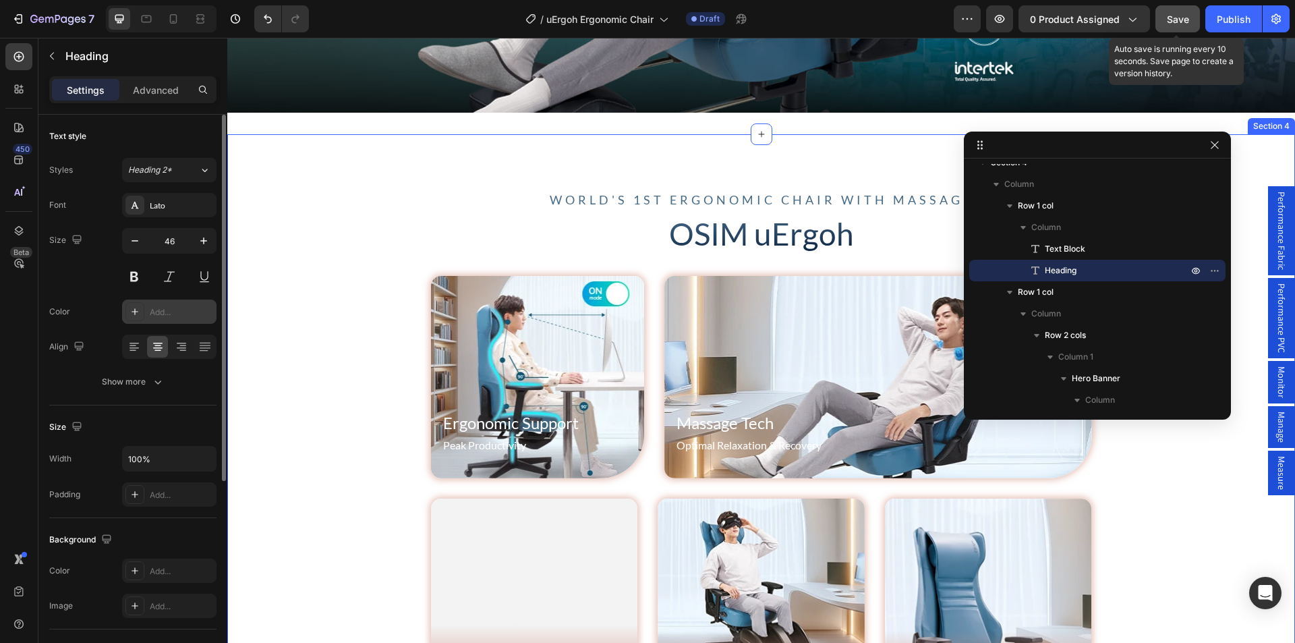
scroll to position [945, 0]
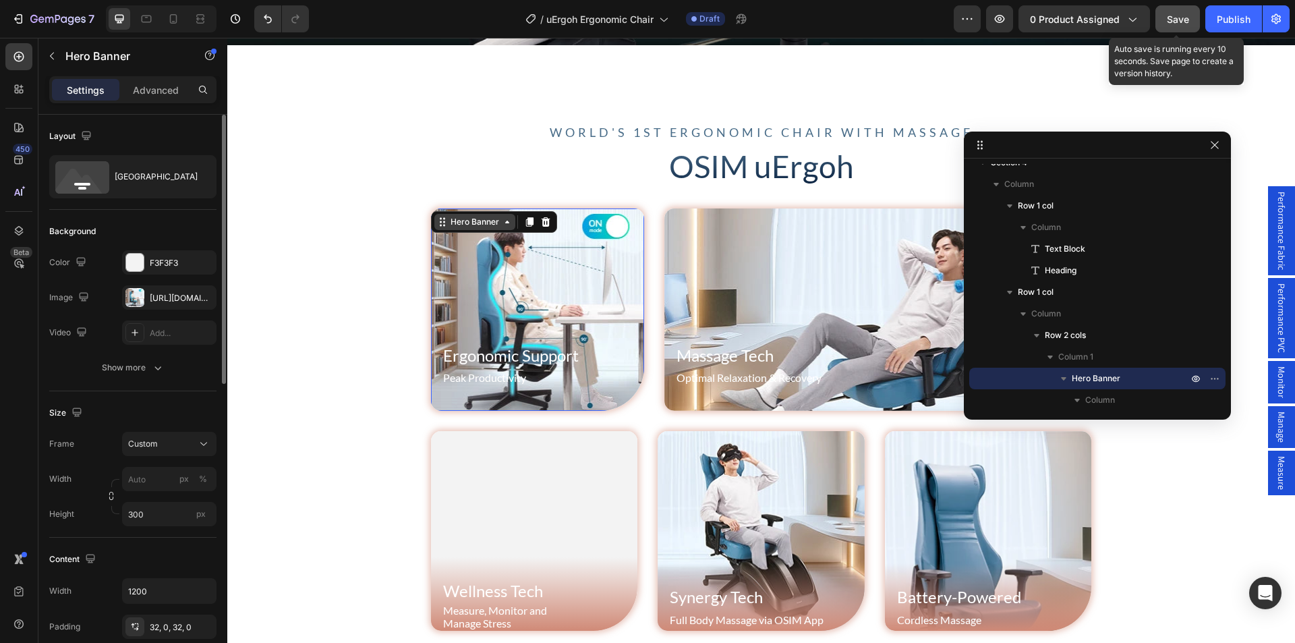
click at [455, 216] on div "Hero Banner" at bounding box center [475, 222] width 54 height 12
click at [502, 221] on icon at bounding box center [507, 222] width 11 height 11
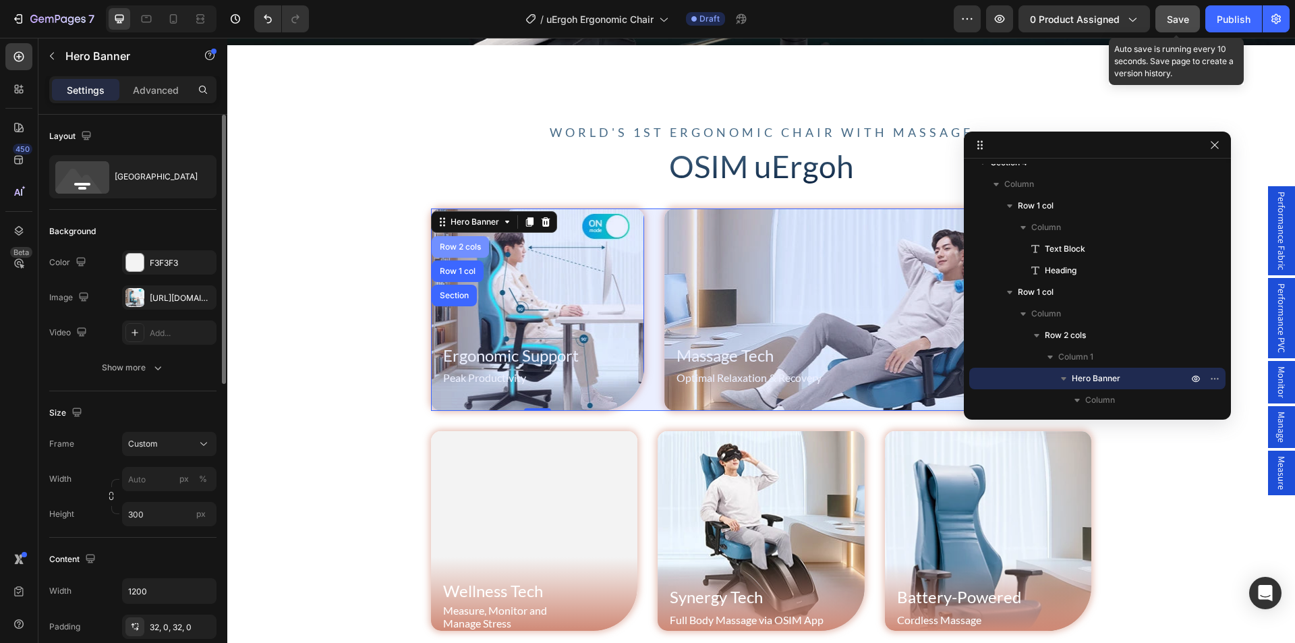
click at [454, 245] on div "Row 2 cols" at bounding box center [460, 247] width 47 height 8
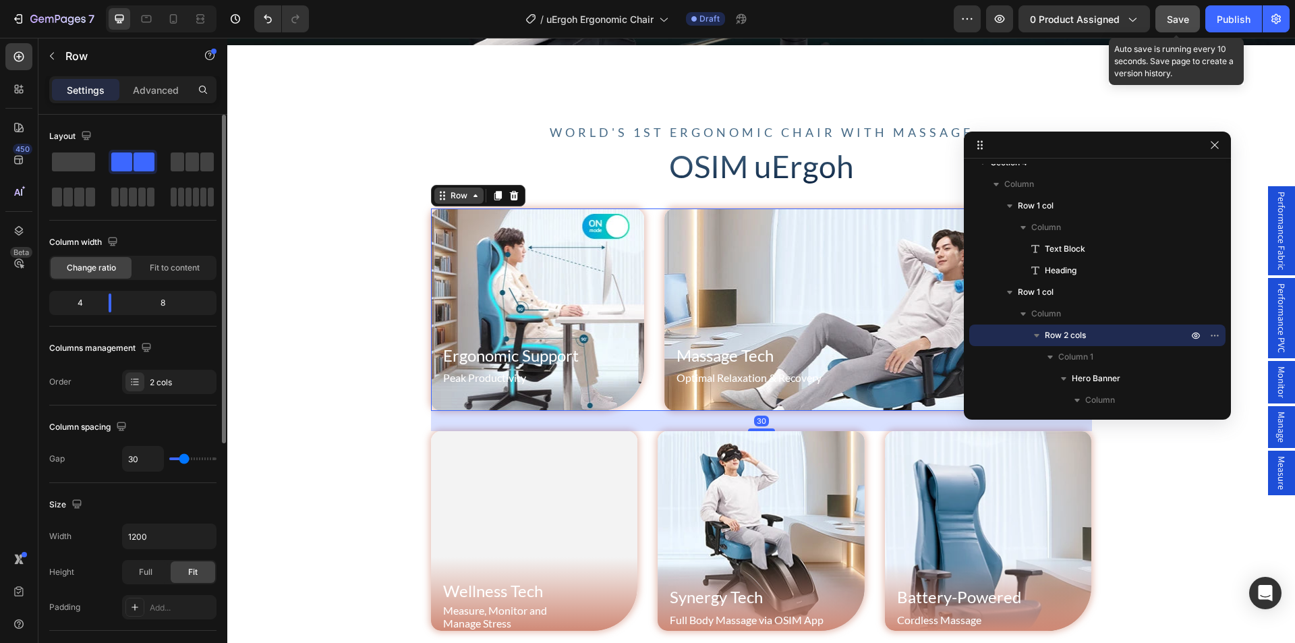
click at [470, 190] on icon at bounding box center [475, 195] width 11 height 11
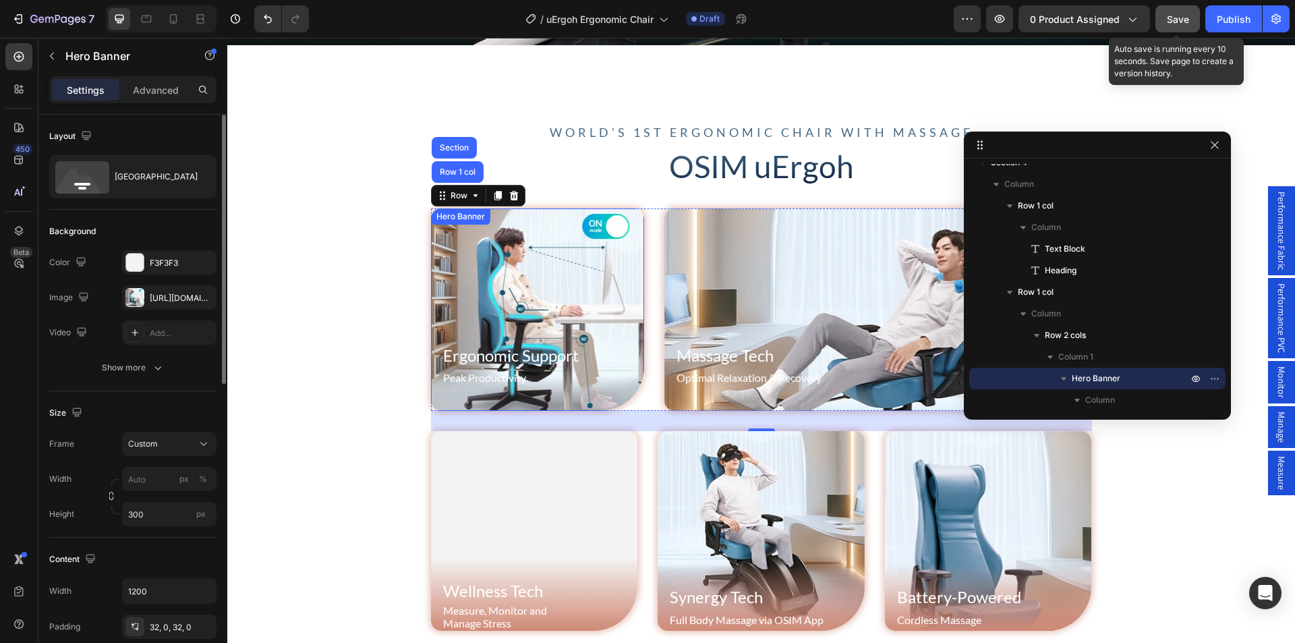
click at [455, 214] on div "Hero Banner" at bounding box center [461, 217] width 54 height 12
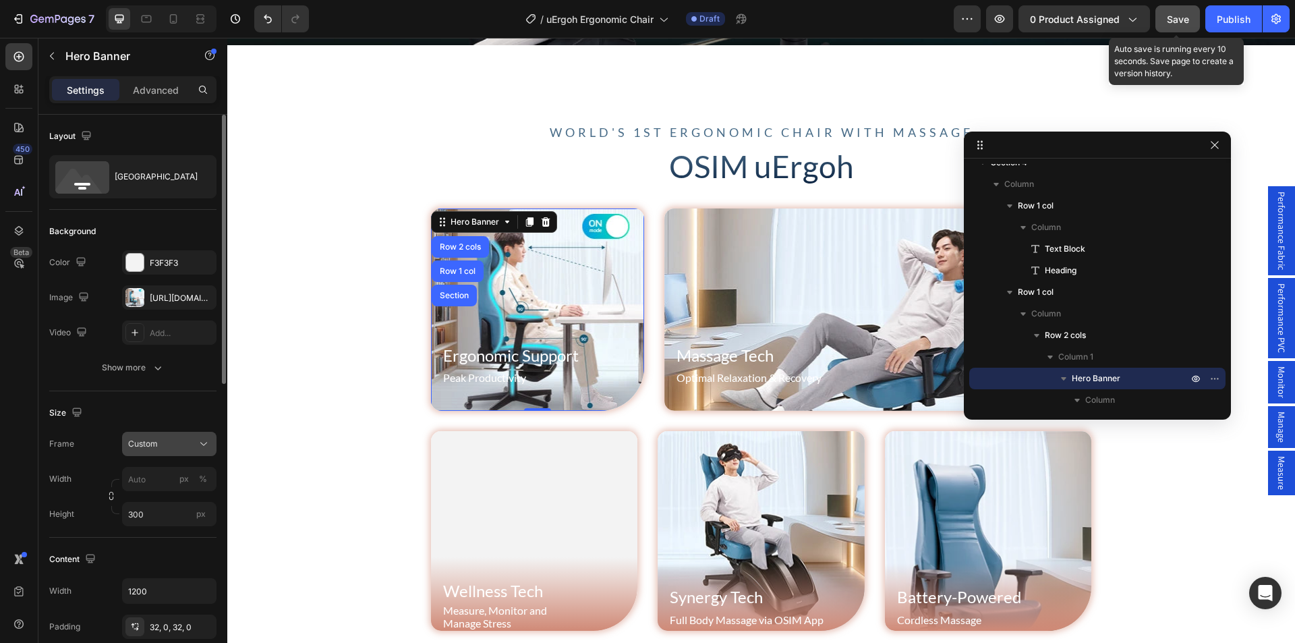
click at [165, 448] on div "Custom" at bounding box center [161, 444] width 66 height 12
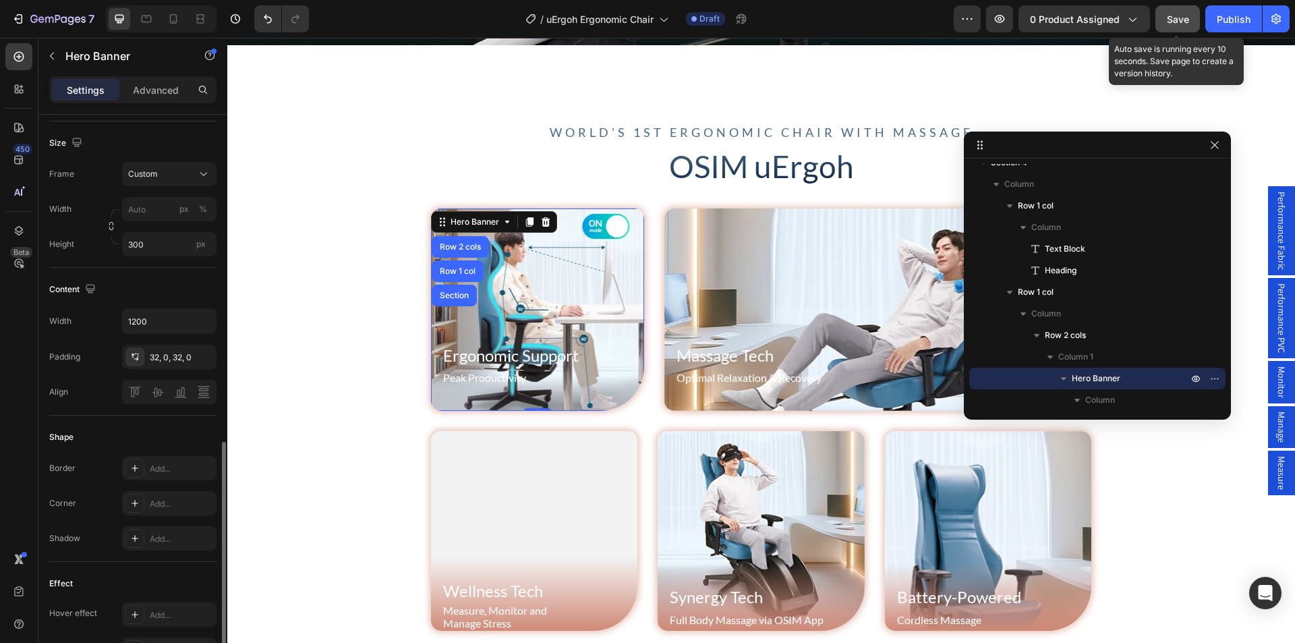
scroll to position [405, 0]
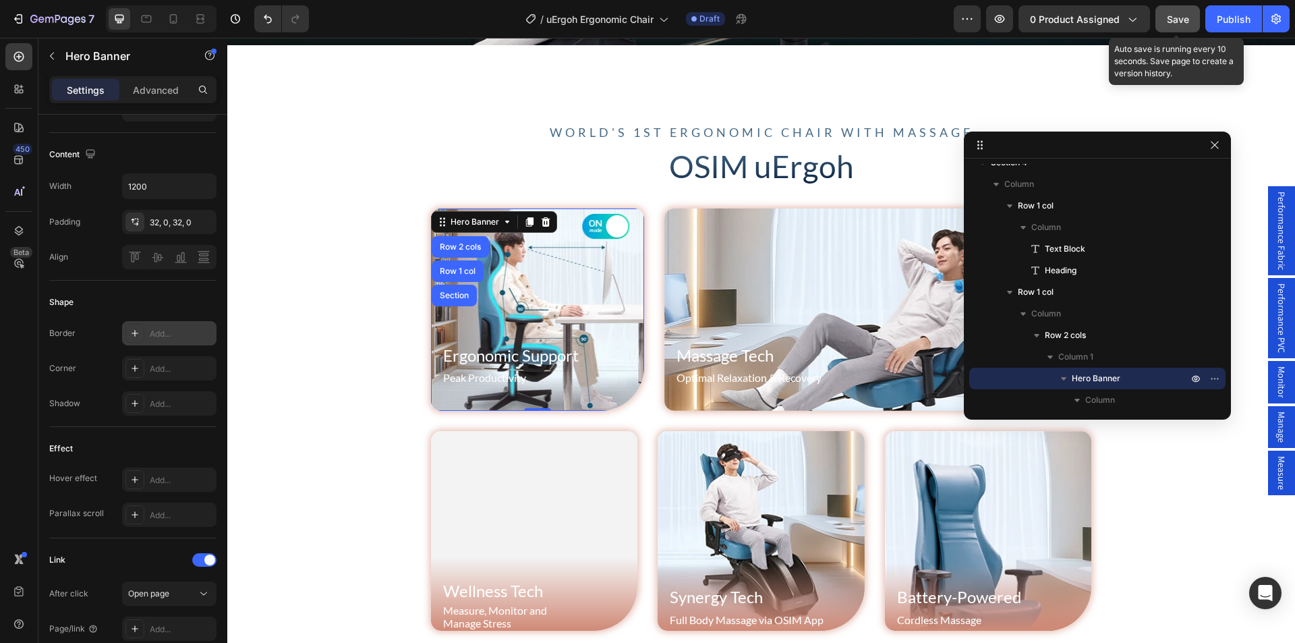
click at [136, 335] on icon at bounding box center [135, 333] width 11 height 11
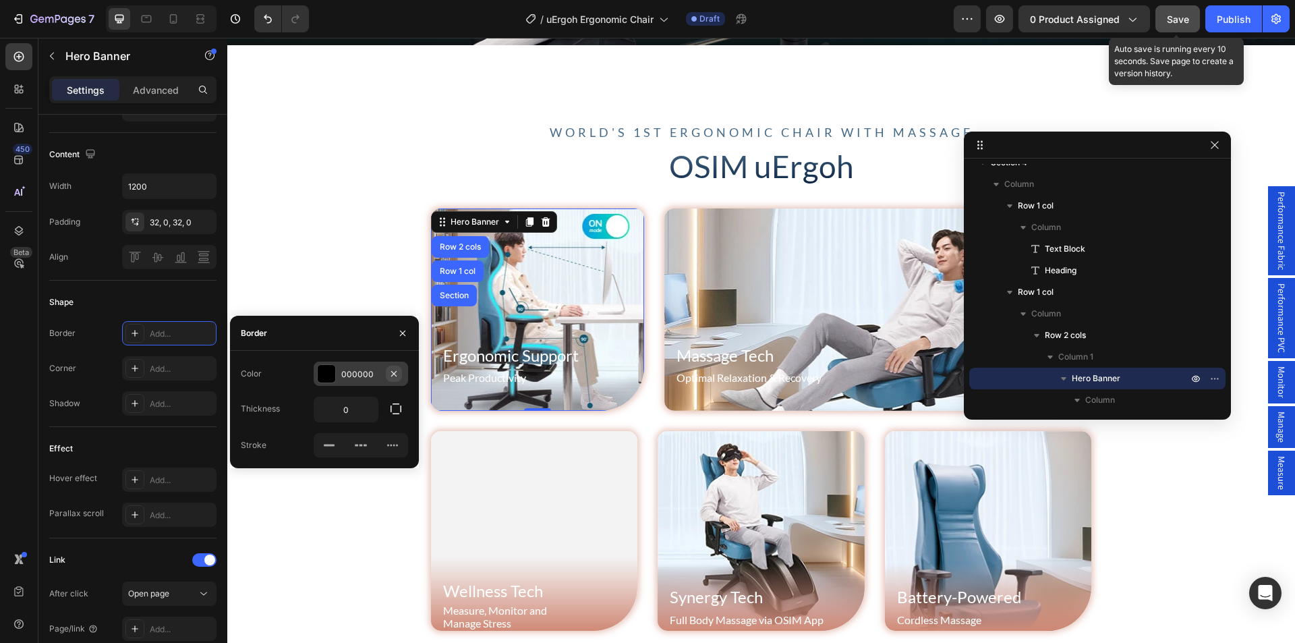
click at [393, 371] on icon "button" at bounding box center [394, 373] width 11 height 11
click at [106, 393] on div "Shadow Add..." at bounding box center [132, 403] width 167 height 24
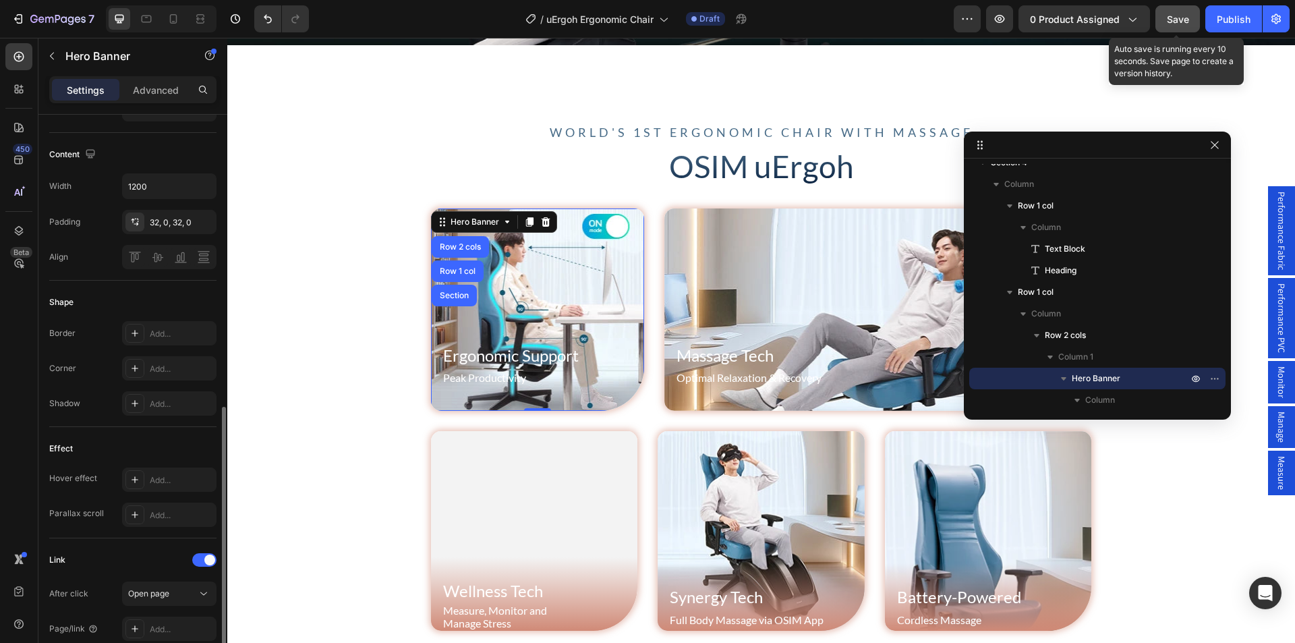
scroll to position [540, 0]
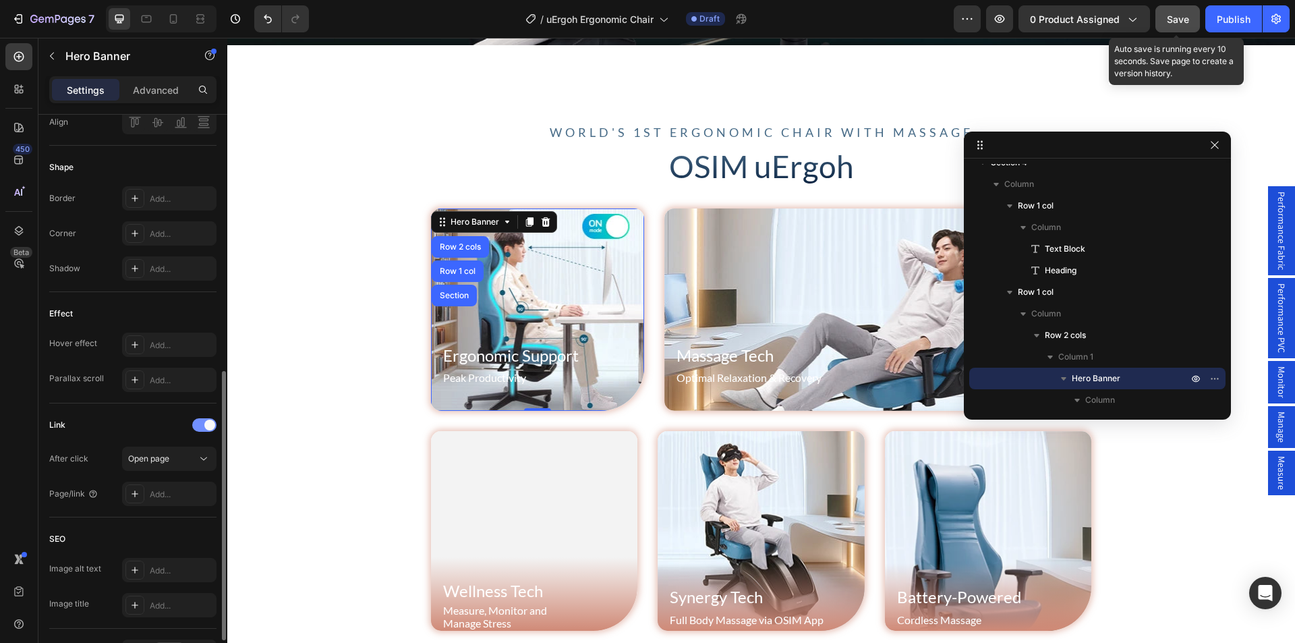
click at [200, 430] on div at bounding box center [204, 424] width 24 height 13
click at [200, 426] on span at bounding box center [199, 425] width 11 height 11
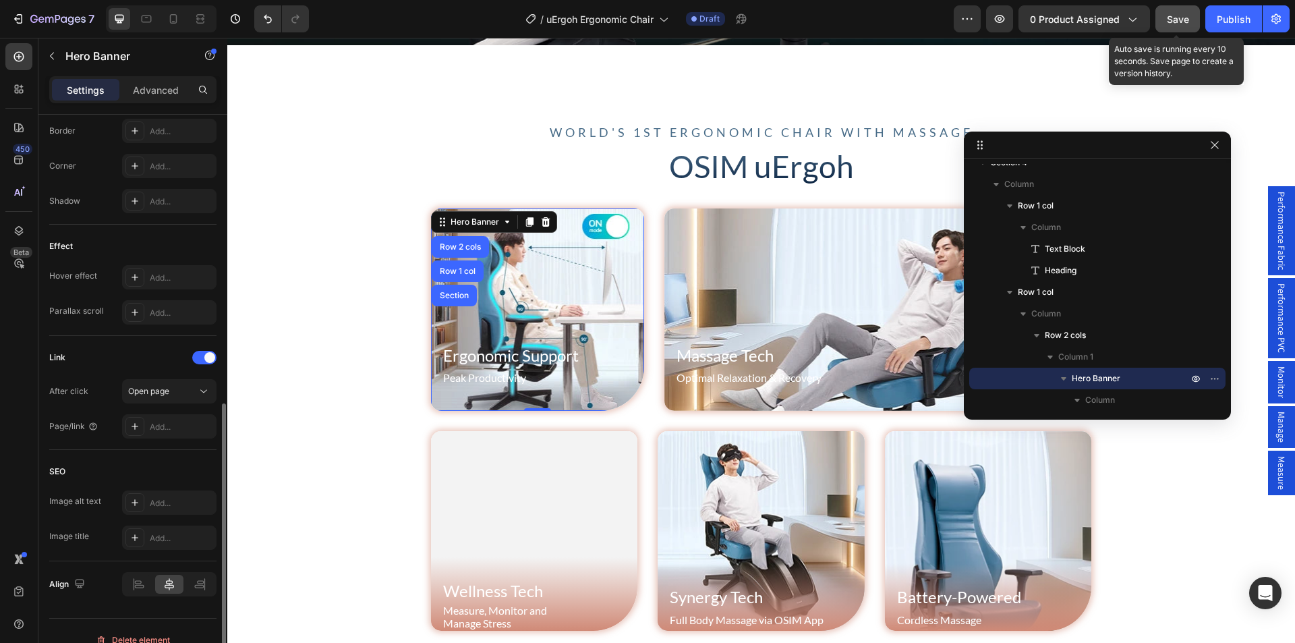
scroll to position [625, 0]
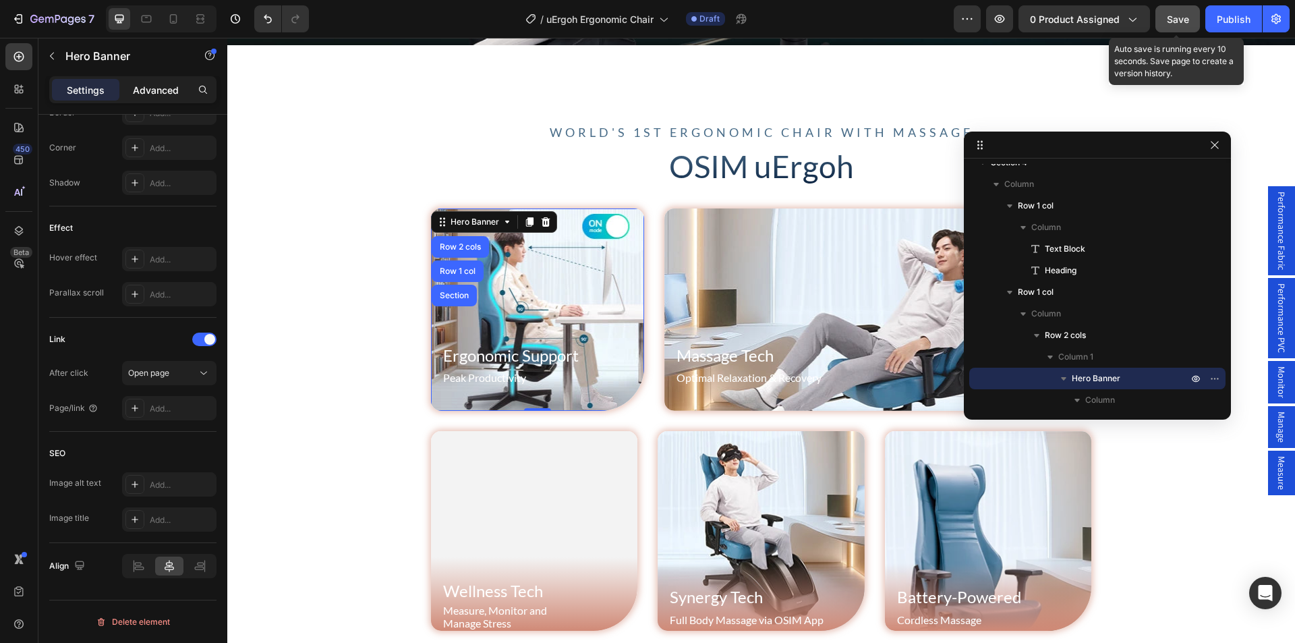
click at [151, 92] on p "Advanced" at bounding box center [156, 90] width 46 height 14
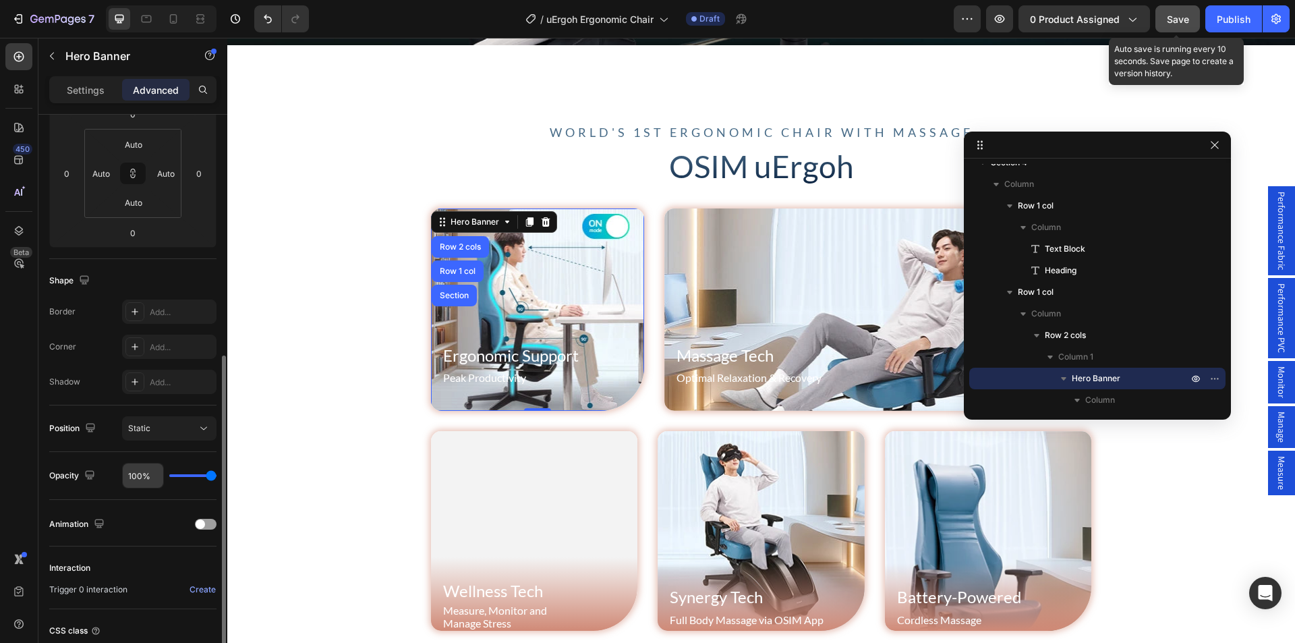
scroll to position [313, 0]
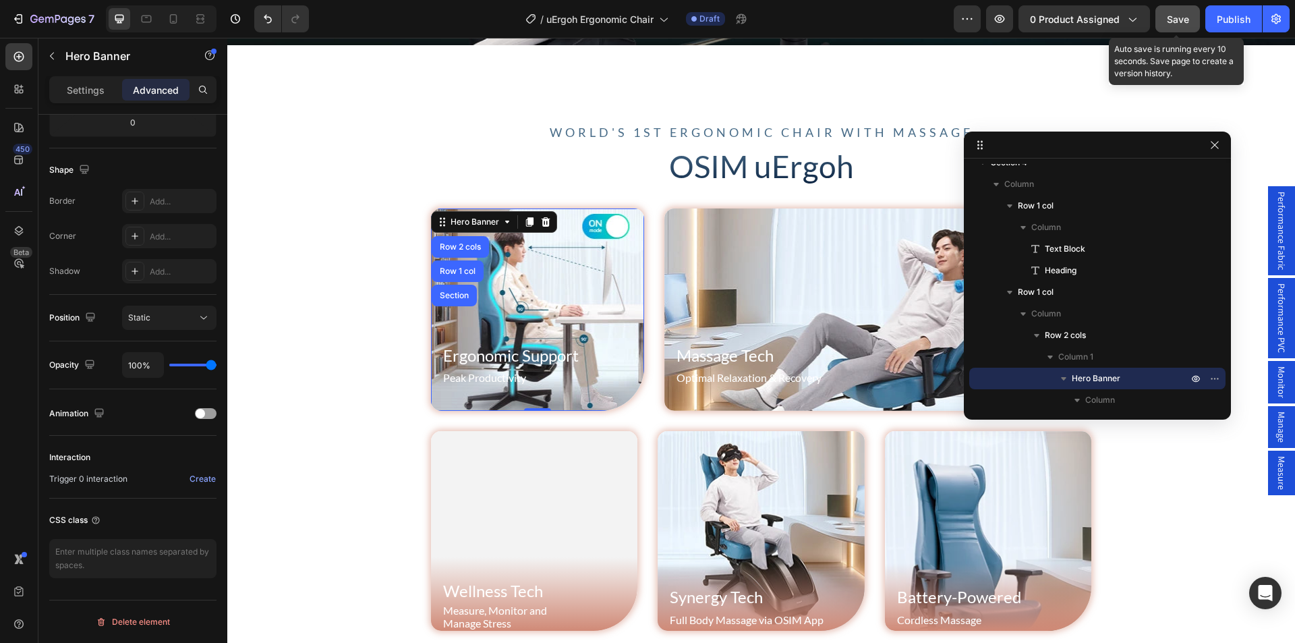
click at [1181, 20] on span "Save" at bounding box center [1178, 18] width 22 height 11
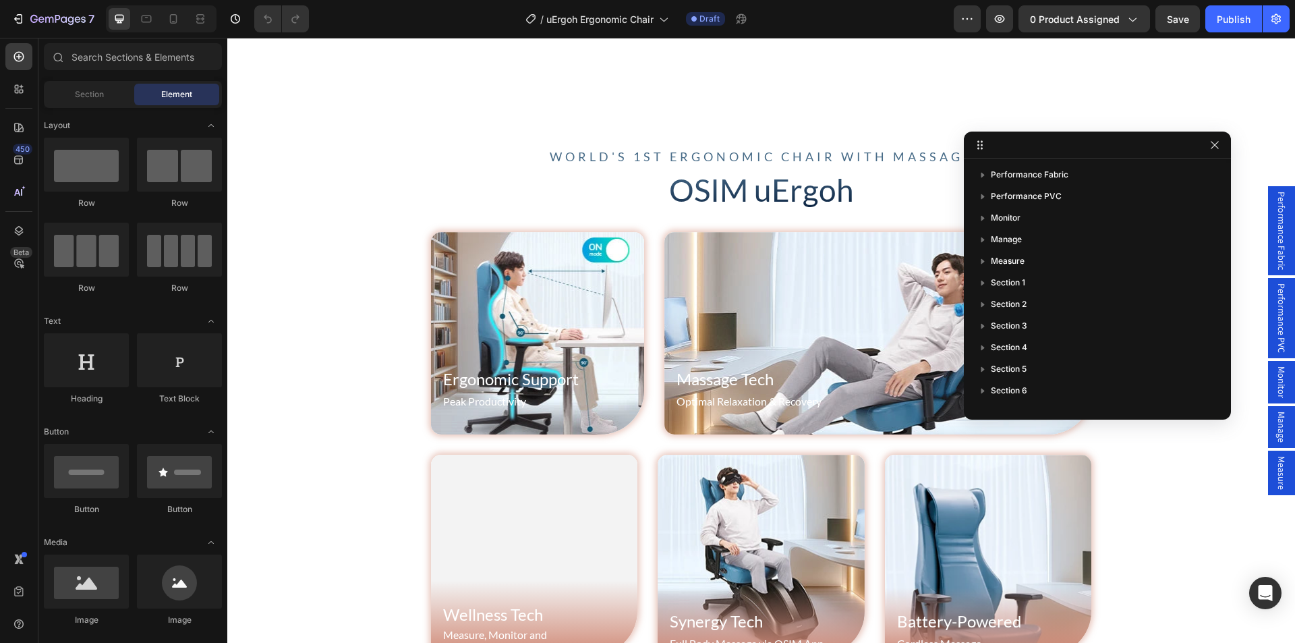
scroll to position [1012, 0]
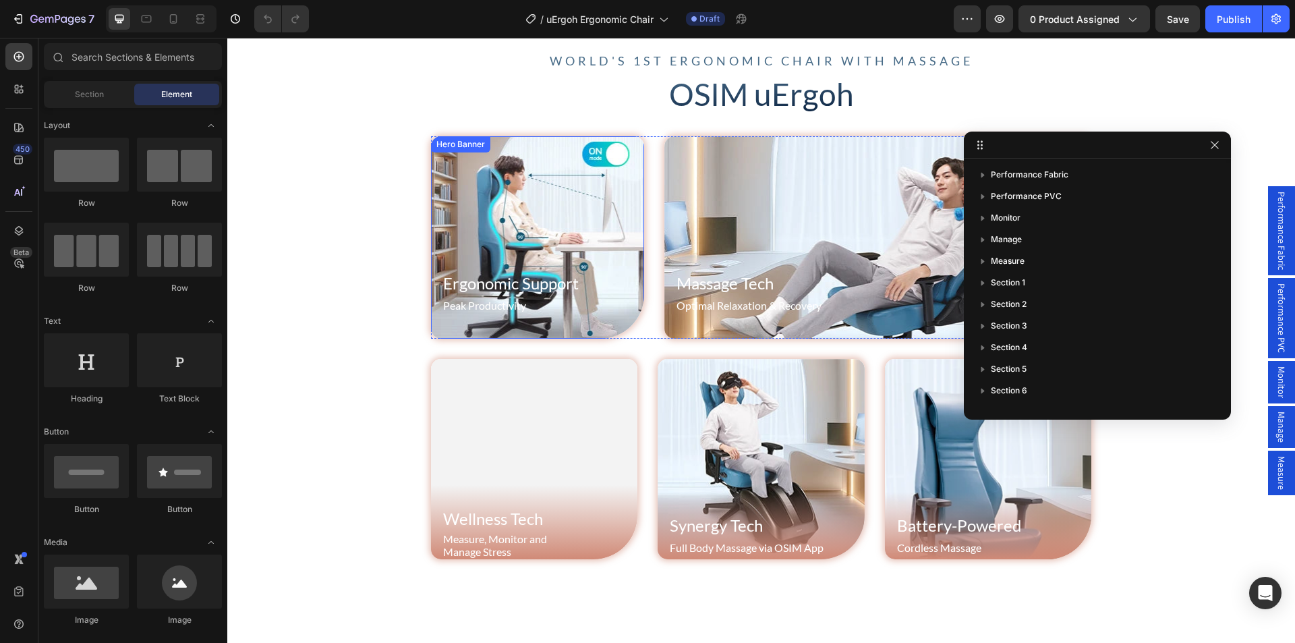
click at [457, 146] on div "Hero Banner" at bounding box center [461, 144] width 54 height 12
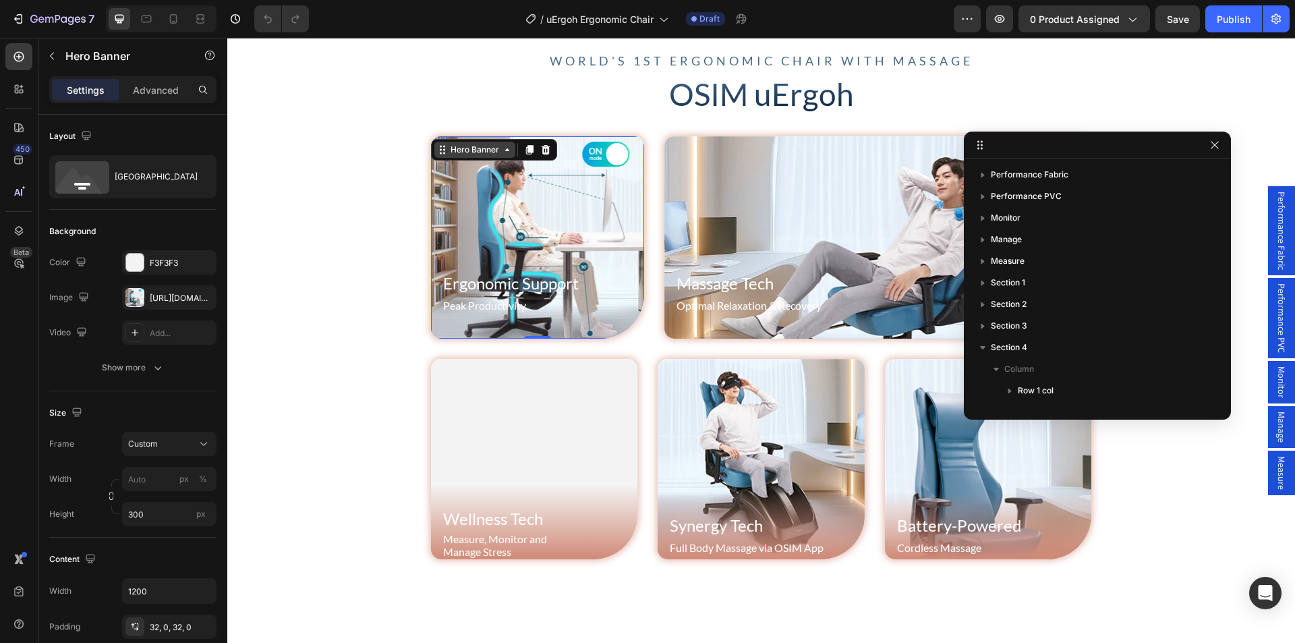
scroll to position [228, 0]
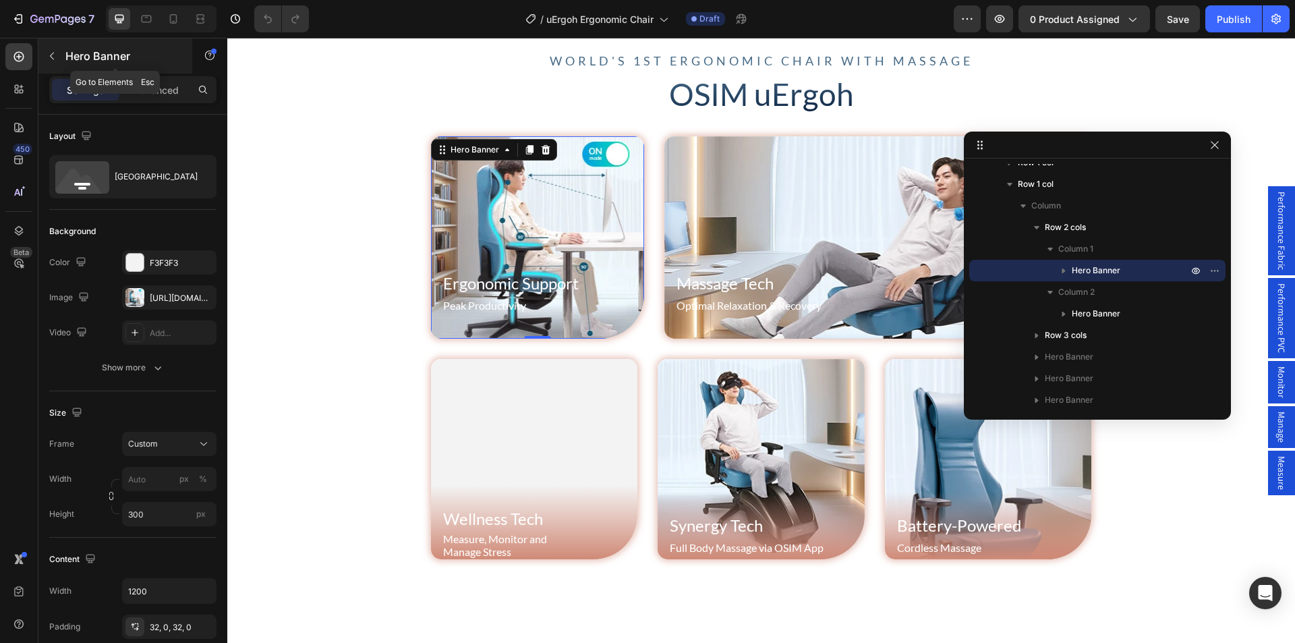
click at [53, 50] on button "button" at bounding box center [52, 56] width 22 height 22
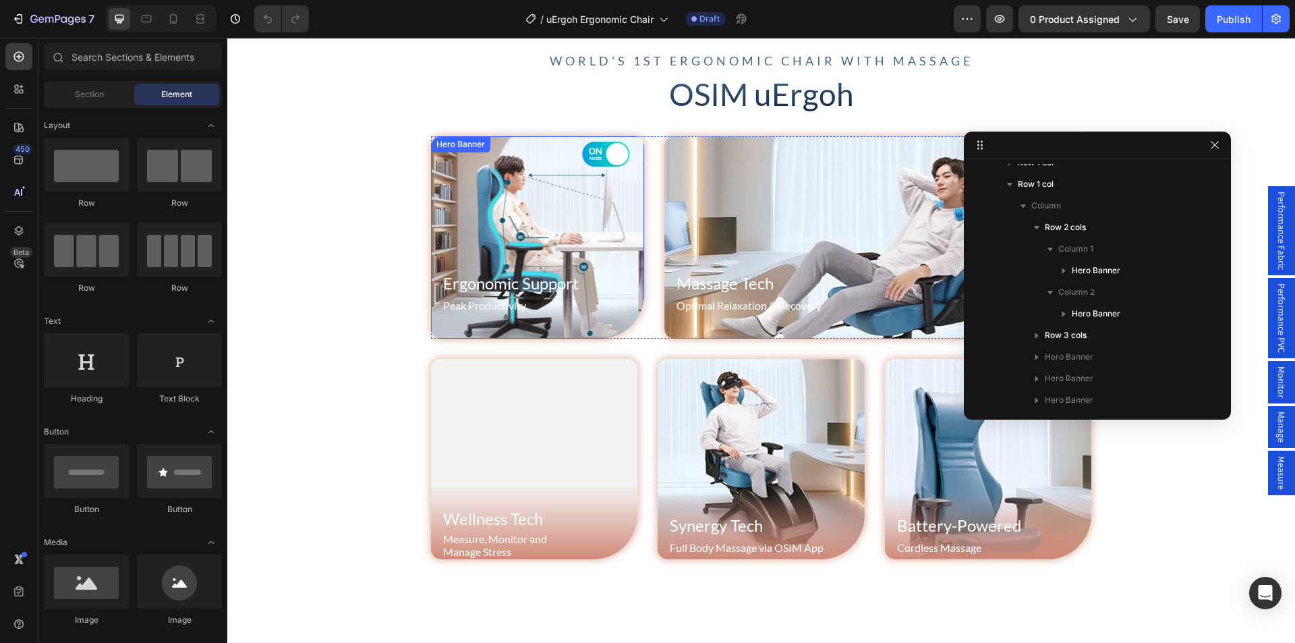
click at [456, 146] on div "Hero Banner" at bounding box center [461, 144] width 54 height 12
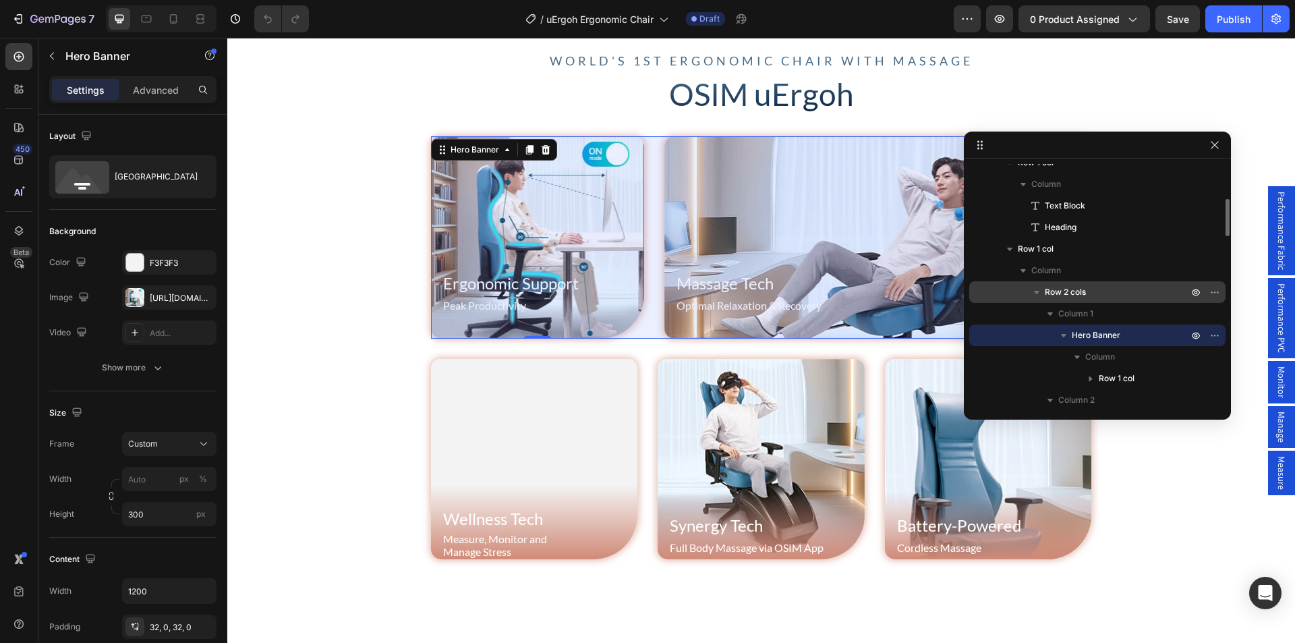
click at [1086, 291] on span "Row 2 cols" at bounding box center [1065, 291] width 41 height 13
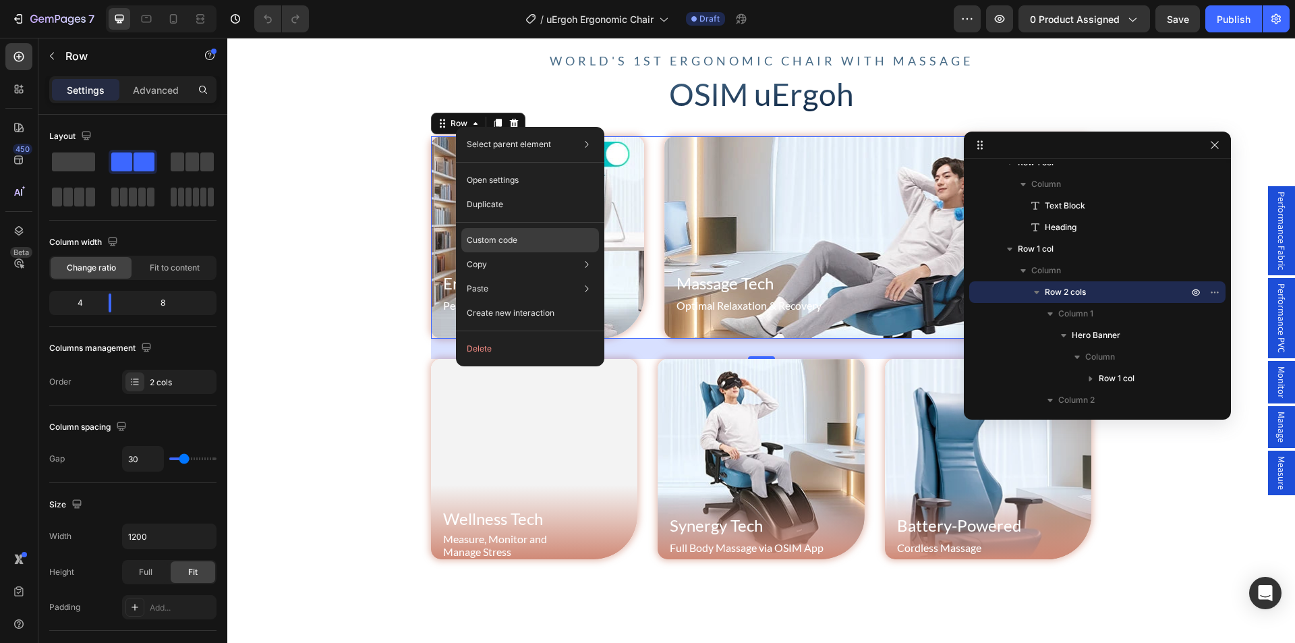
click at [500, 237] on p "Custom code" at bounding box center [492, 240] width 51 height 12
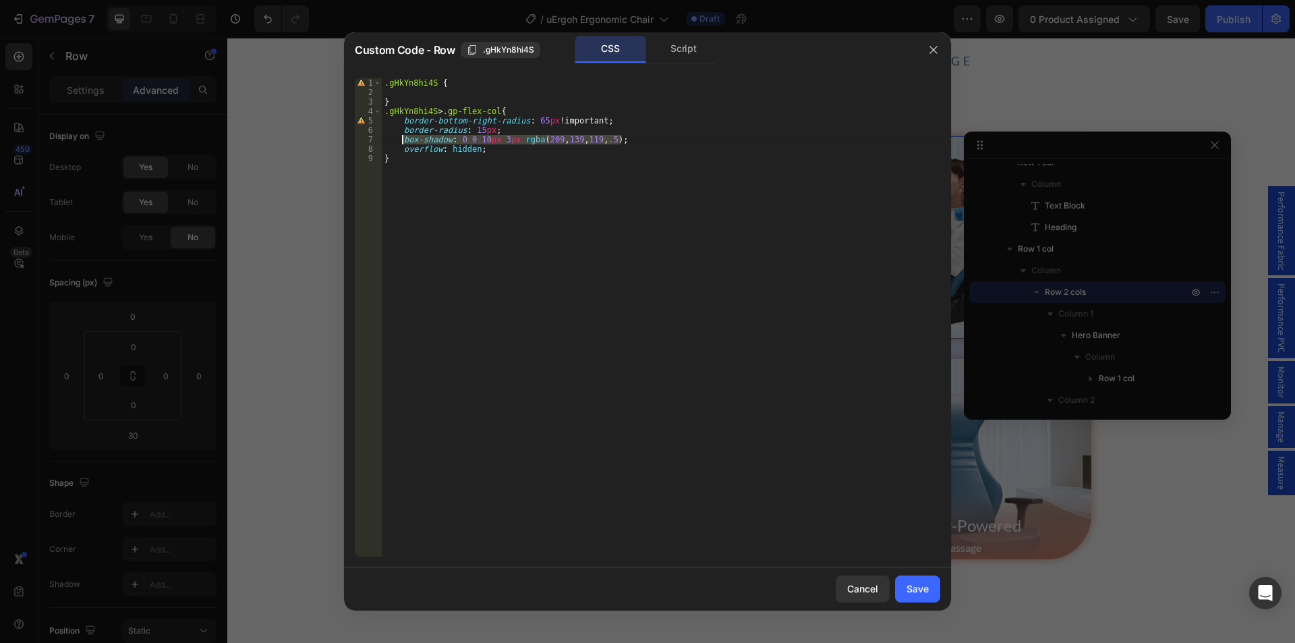
drag, startPoint x: 628, startPoint y: 142, endPoint x: 400, endPoint y: 139, distance: 228.1
click at [400, 139] on div ".gHkYn8hi4S { } .gHkYn8hi4S > .gp-flex-col { border-bottom-right-radius : 65 px…" at bounding box center [661, 326] width 559 height 497
paste textarea "box-shadow: 0 0 10px 3px #27709cb3"
click at [420, 136] on div ".gHkYn8hi4S { } .gHkYn8hi4S > .gp-flex-col { border-bottom-right-radius : 65 px…" at bounding box center [661, 326] width 559 height 497
type textarea "box-shadow: 0 0 10px 3px #27709cb3;"
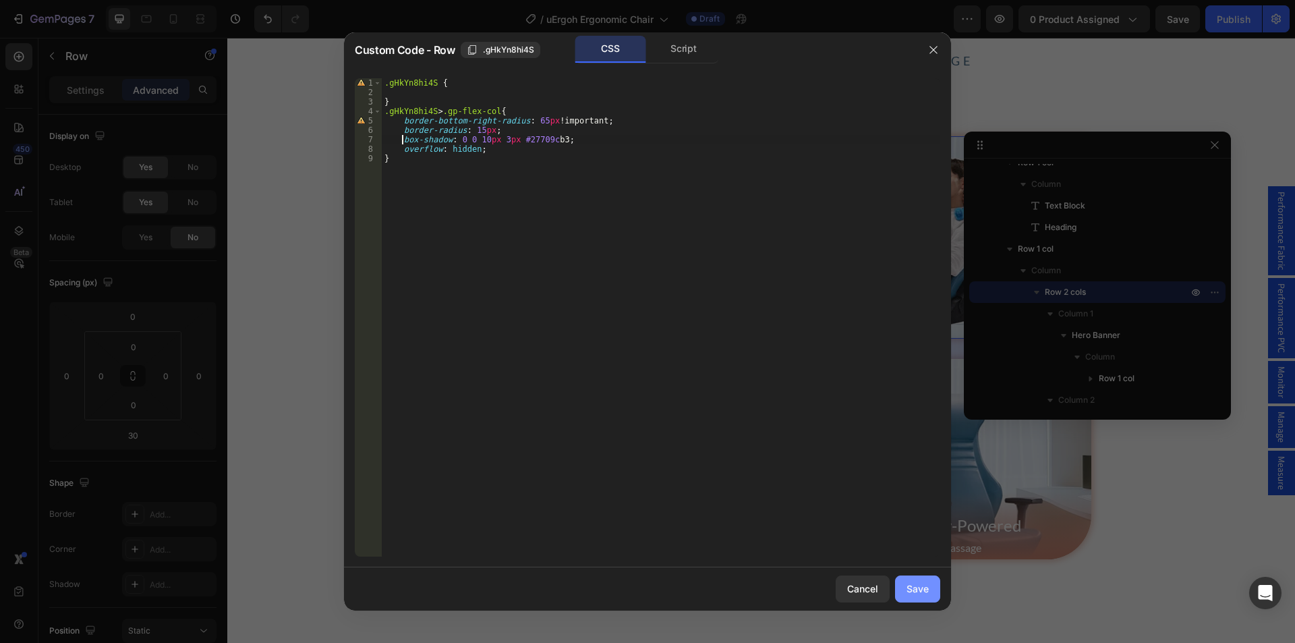
click at [919, 592] on div "Save" at bounding box center [918, 589] width 22 height 14
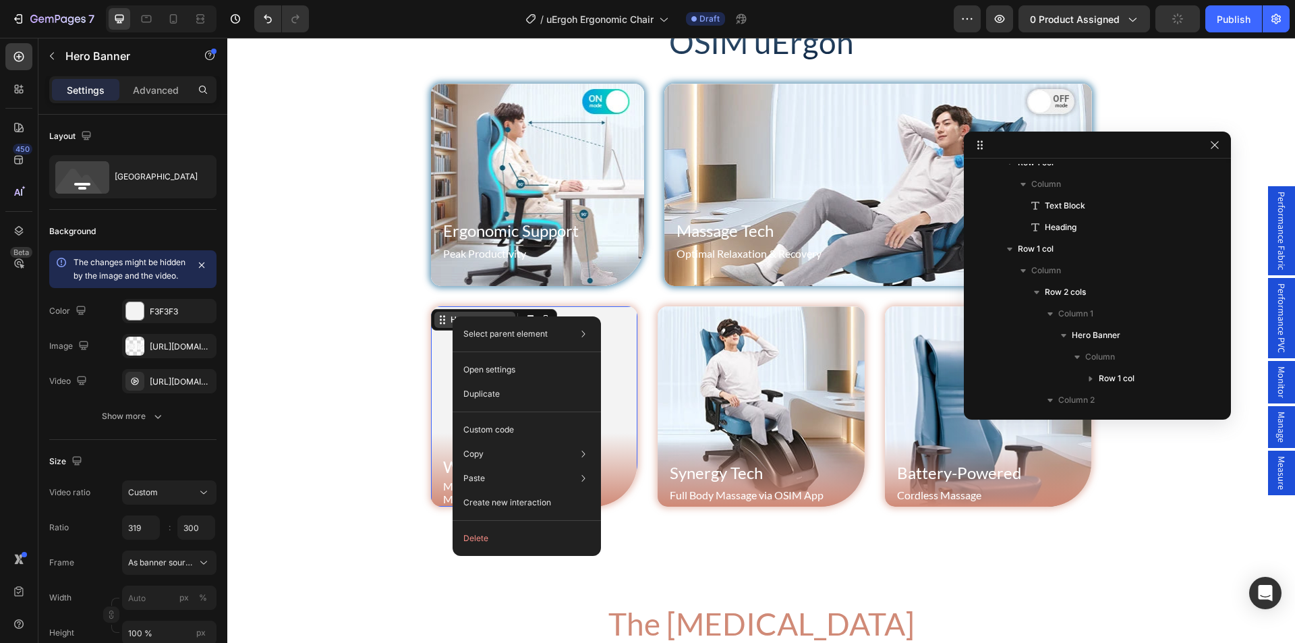
scroll to position [530, 0]
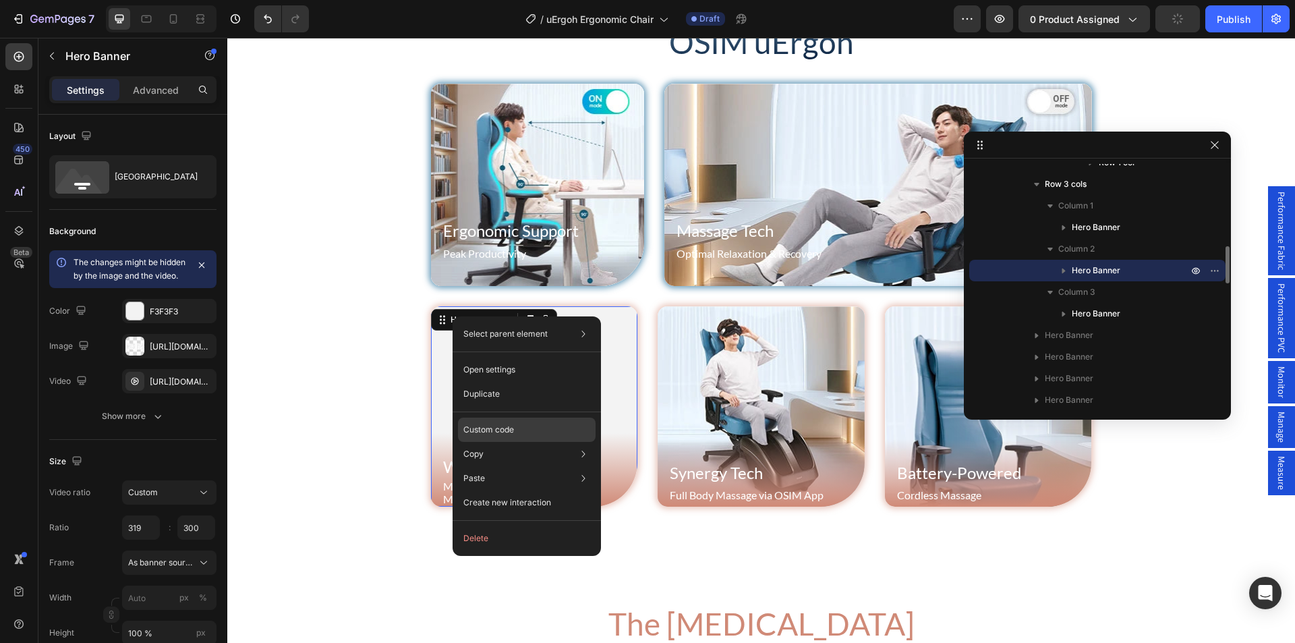
click at [497, 429] on p "Custom code" at bounding box center [489, 430] width 51 height 12
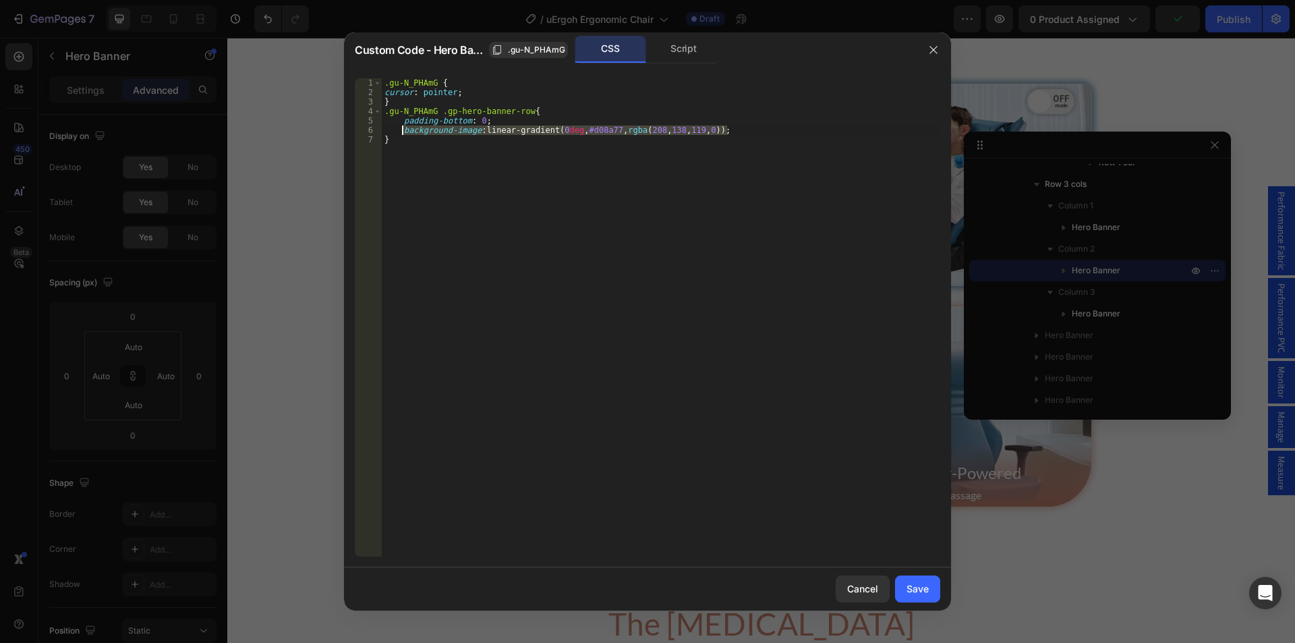
drag, startPoint x: 744, startPoint y: 128, endPoint x: 403, endPoint y: 134, distance: 341.4
click at [403, 134] on div ".gu-N_PHAmG { cursor : pointer ; } .gu-N_PHAmG .gp-hero-banner-row { padding-bo…" at bounding box center [661, 326] width 559 height 497
paste textarea "box-shadow: 0 0 10px 3px #27709cb3"
click at [420, 130] on div ".gu-N_PHAmG { cursor : pointer ; } .gu-N_PHAmG .gp-hero-banner-row { padding-bo…" at bounding box center [661, 326] width 559 height 497
type textarea "box-shadow: 0 0 10px 3px #27709cb3;"
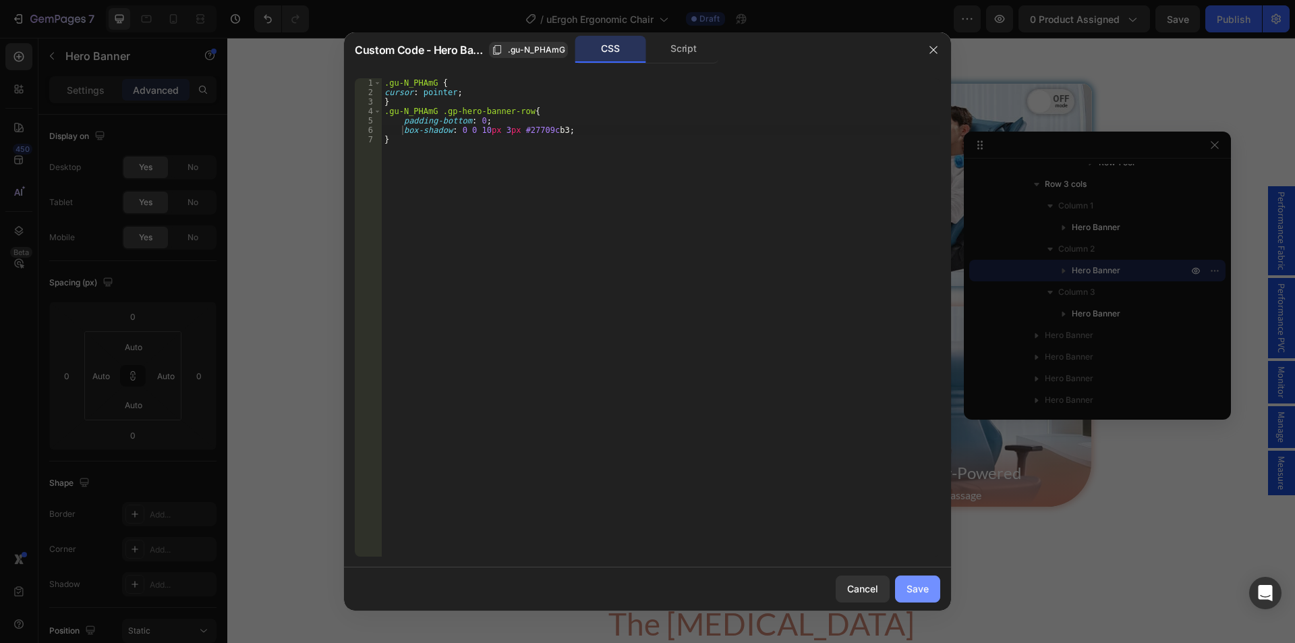
drag, startPoint x: 909, startPoint y: 583, endPoint x: 128, endPoint y: 291, distance: 834.7
click at [909, 583] on div "Save" at bounding box center [918, 589] width 22 height 14
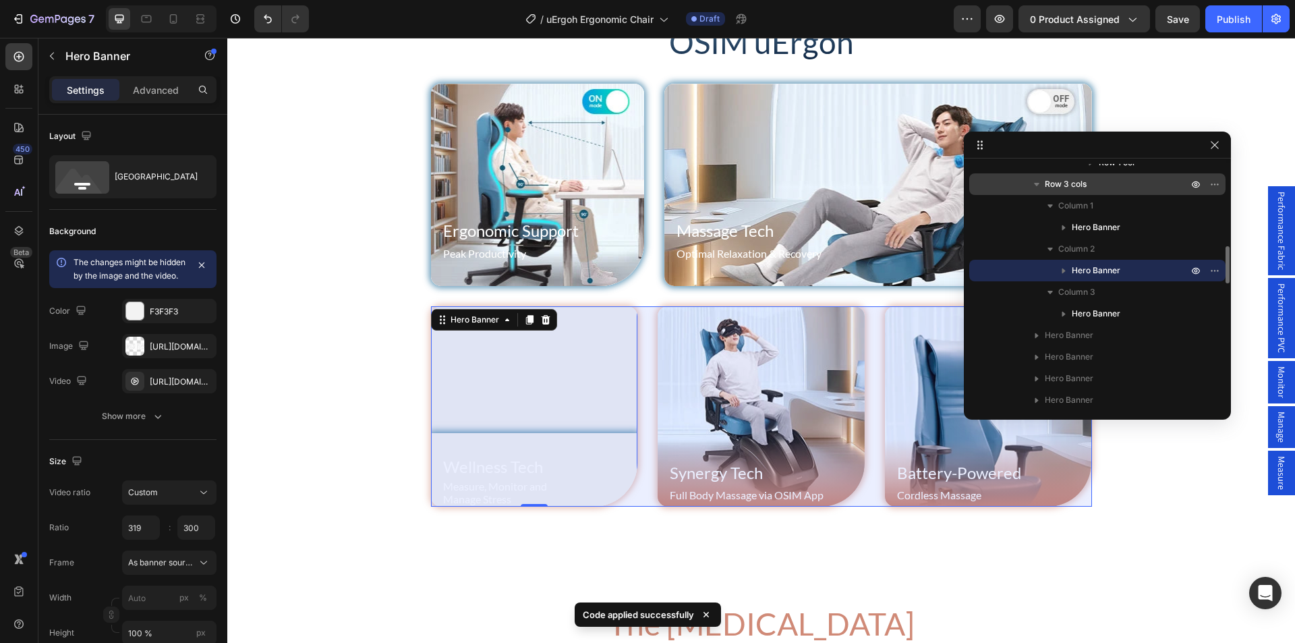
click at [1070, 185] on span "Row 3 cols" at bounding box center [1066, 183] width 42 height 13
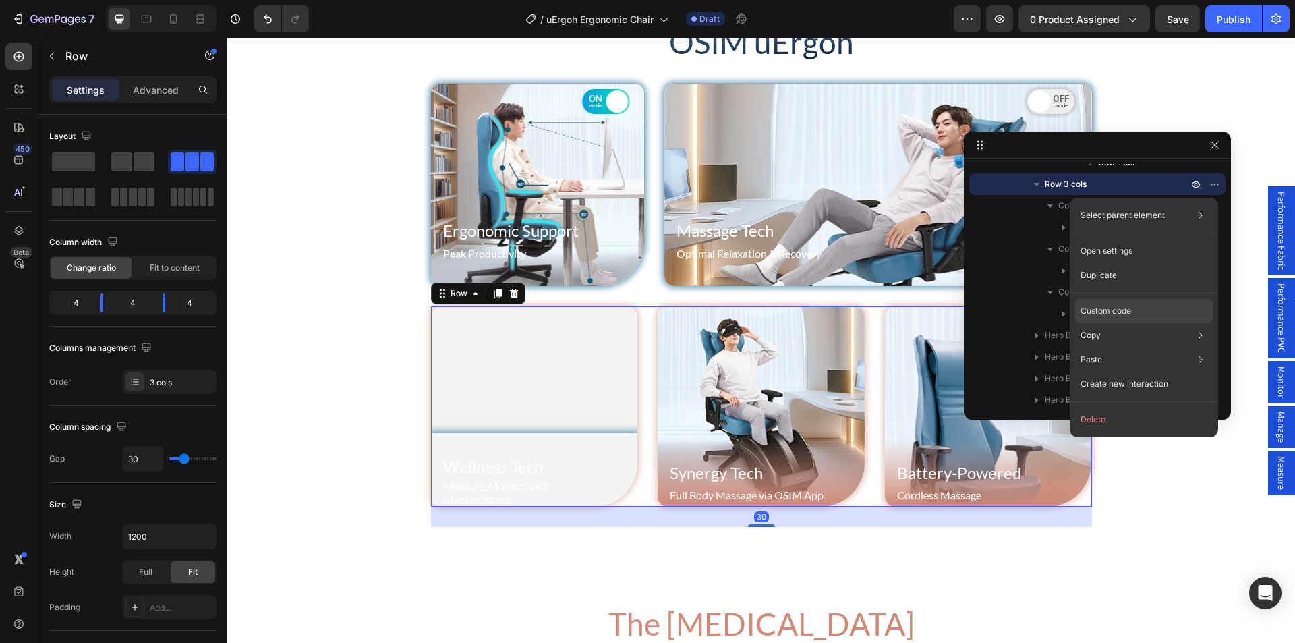
click at [1106, 310] on p "Custom code" at bounding box center [1106, 311] width 51 height 12
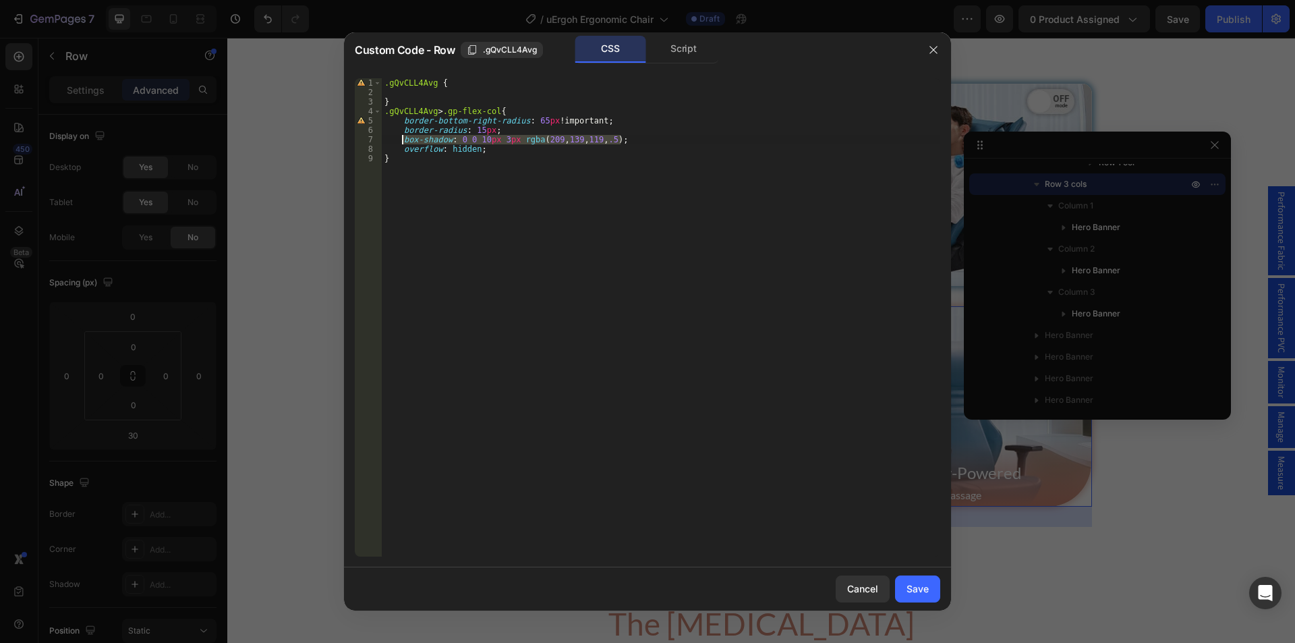
click at [403, 136] on div ".gQvCLL4Avg { } .gQvCLL4Avg > .gp-flex-col { border-bottom-right-radius : 65 px…" at bounding box center [661, 326] width 559 height 497
paste textarea "box-shadow: 0 0 10px 3px #27709cb3"
click at [420, 138] on div ".gQvCLL4Avg { } .gQvCLL4Avg > .gp-flex-col { border-bottom-right-radius : 65 px…" at bounding box center [661, 326] width 559 height 497
type textarea "box-shadow: 0 0 10px 3px #27709cb3;"
drag, startPoint x: 932, startPoint y: 595, endPoint x: 534, endPoint y: 481, distance: 414.1
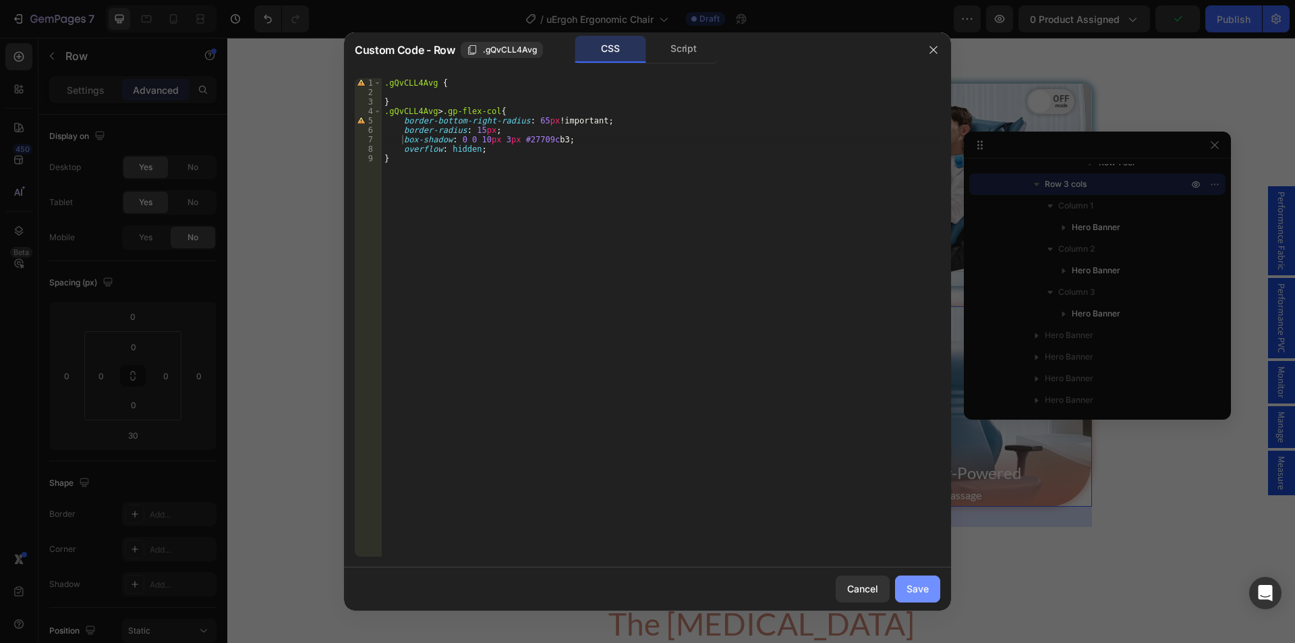
click at [932, 595] on button "Save" at bounding box center [917, 589] width 45 height 27
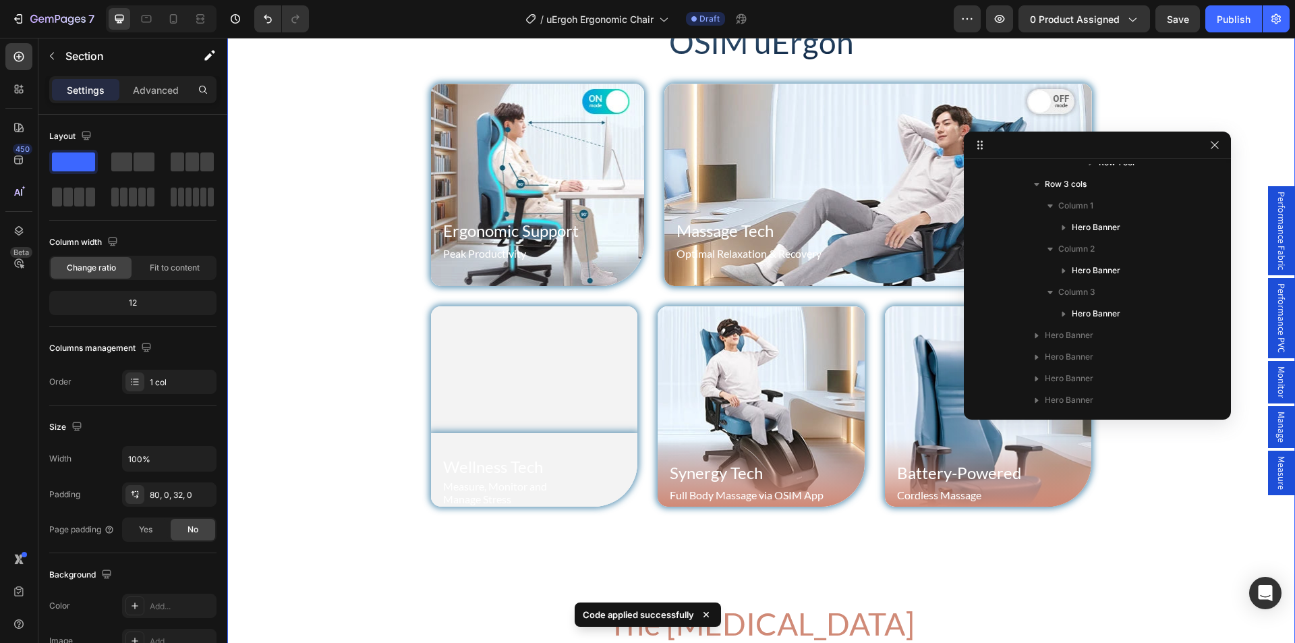
scroll to position [77, 0]
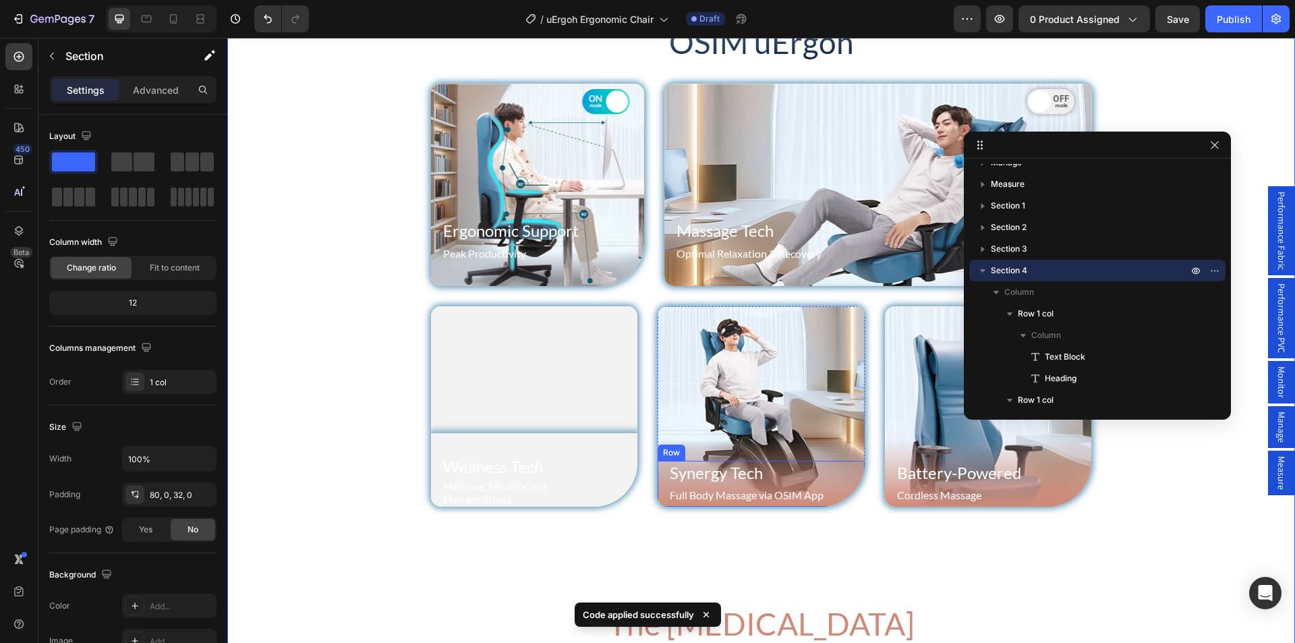
click at [668, 456] on div "Row" at bounding box center [672, 453] width 22 height 12
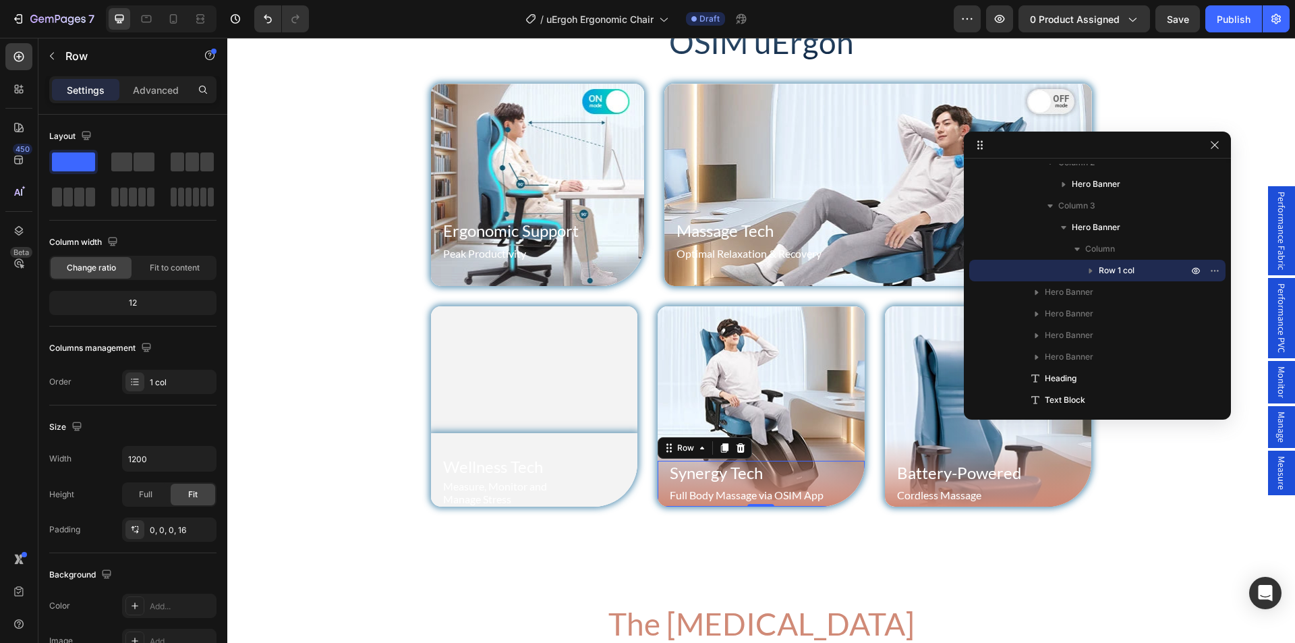
scroll to position [540, 0]
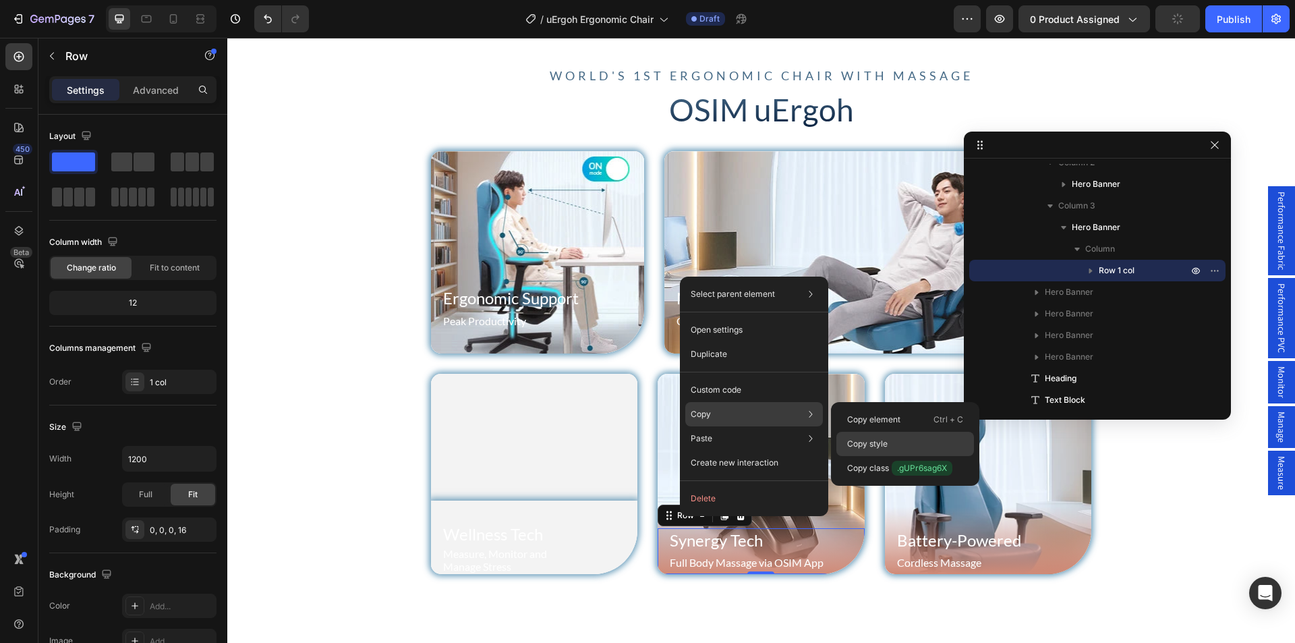
click at [874, 446] on p "Copy style" at bounding box center [867, 444] width 40 height 12
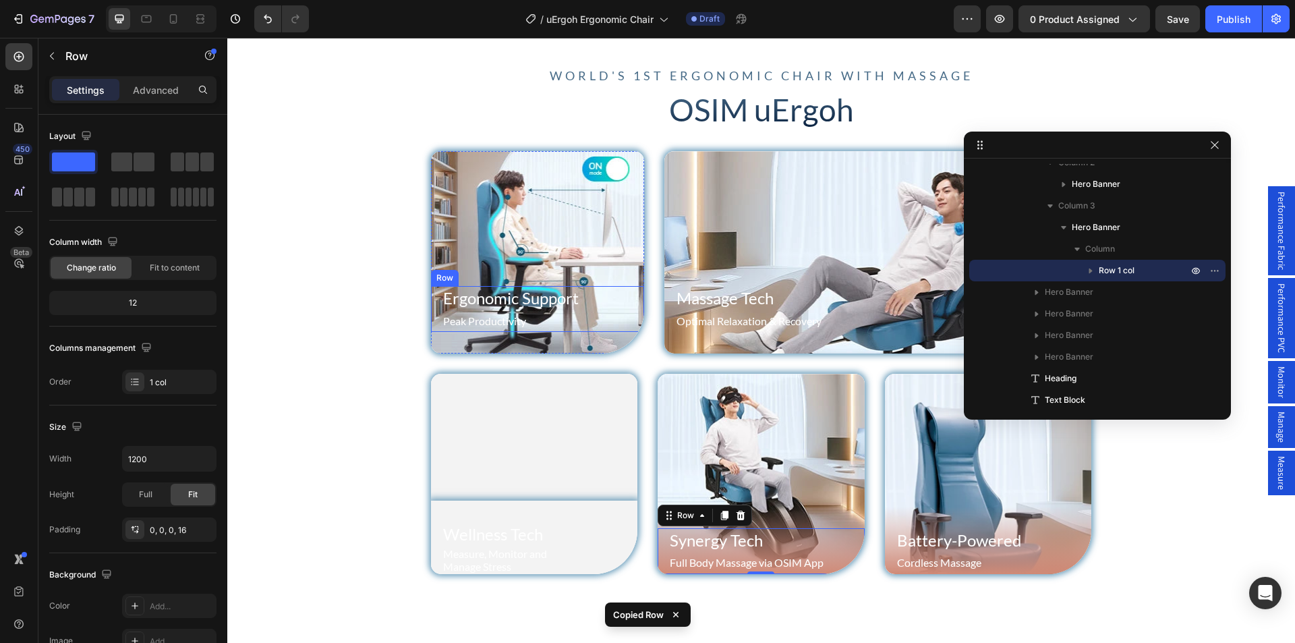
click at [431, 321] on div "Ergonomic Support Heading Peak Productivity Text Block Row" at bounding box center [538, 309] width 214 height 46
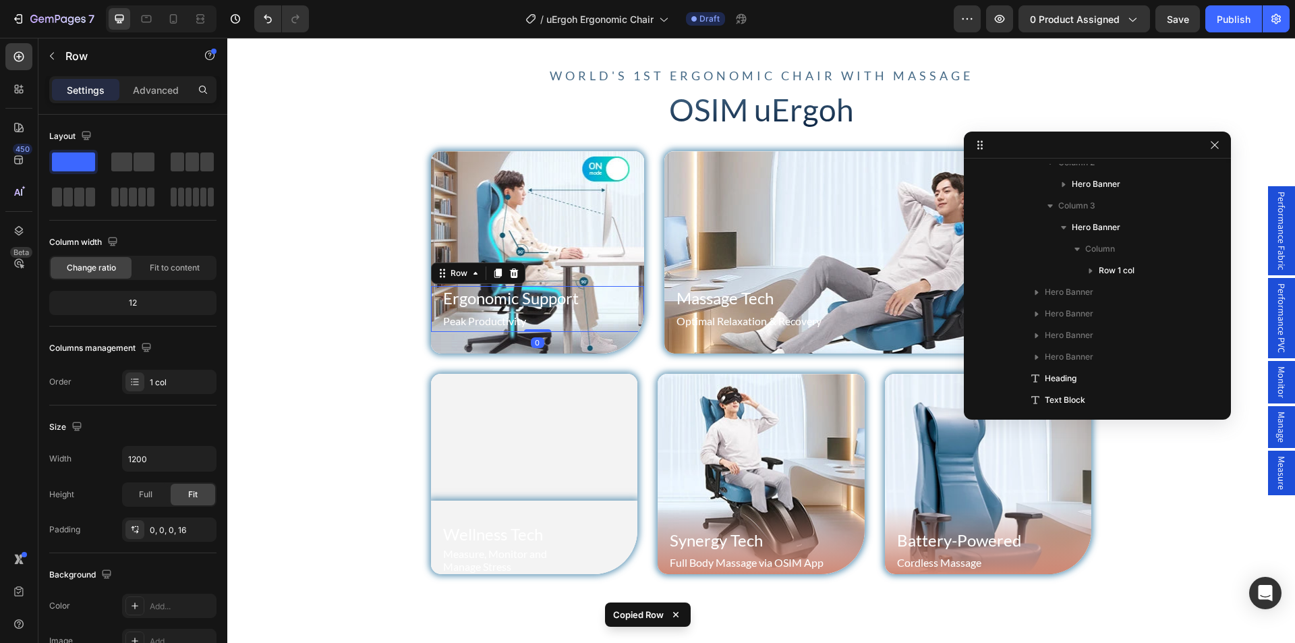
scroll to position [336, 0]
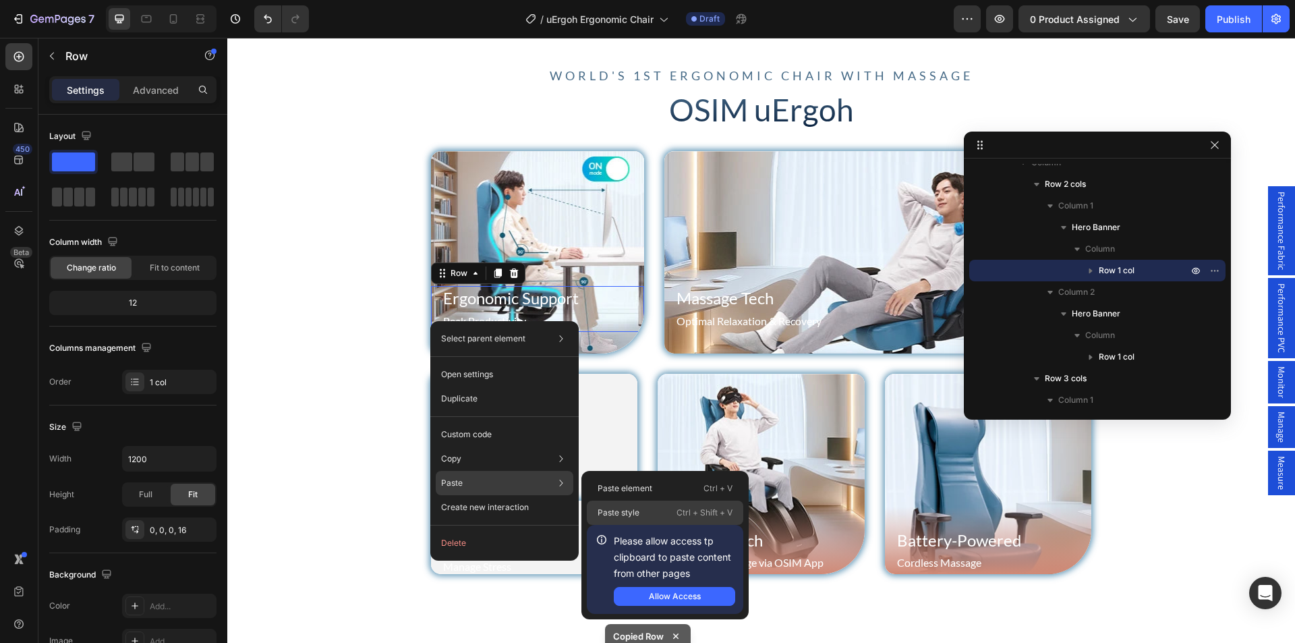
click at [643, 509] on div "Paste style Ctrl + Shift + V" at bounding box center [665, 513] width 157 height 24
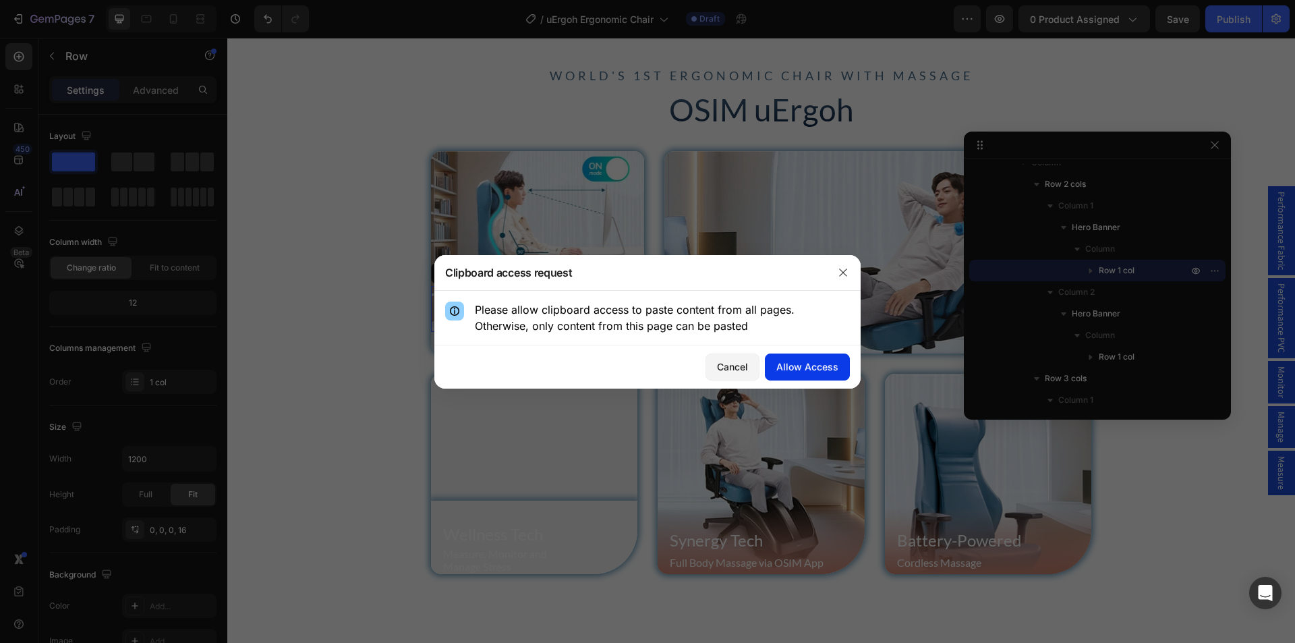
click at [810, 364] on div "Allow Access" at bounding box center [808, 367] width 62 height 14
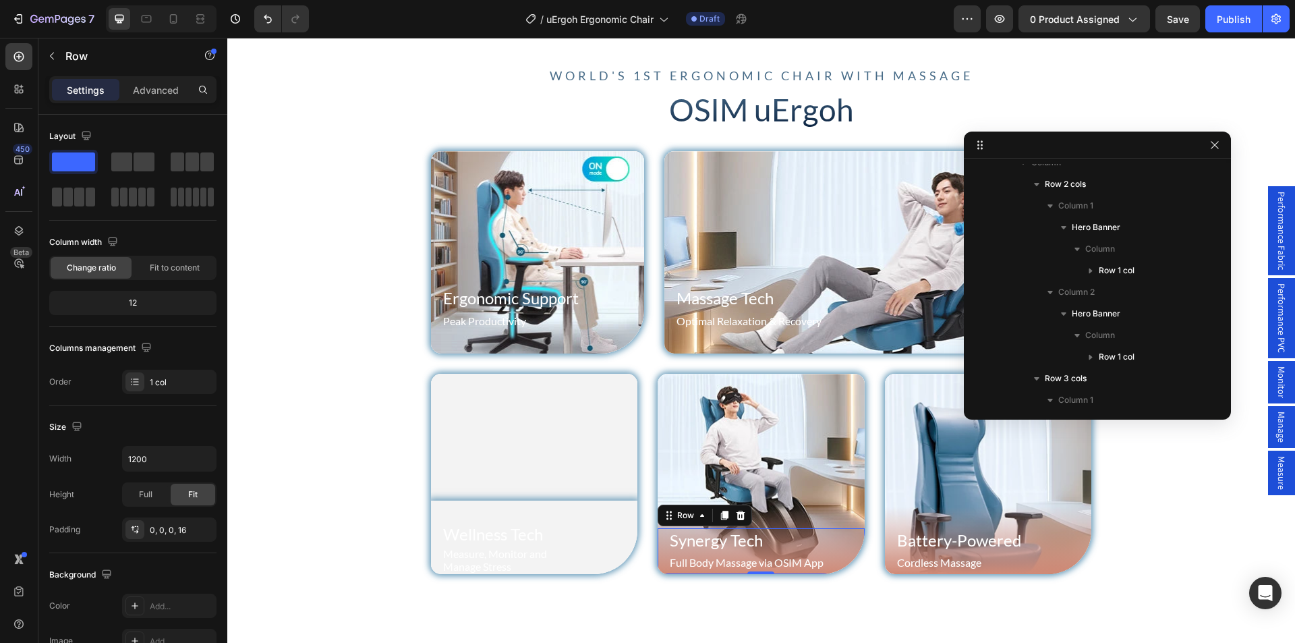
scroll to position [617, 0]
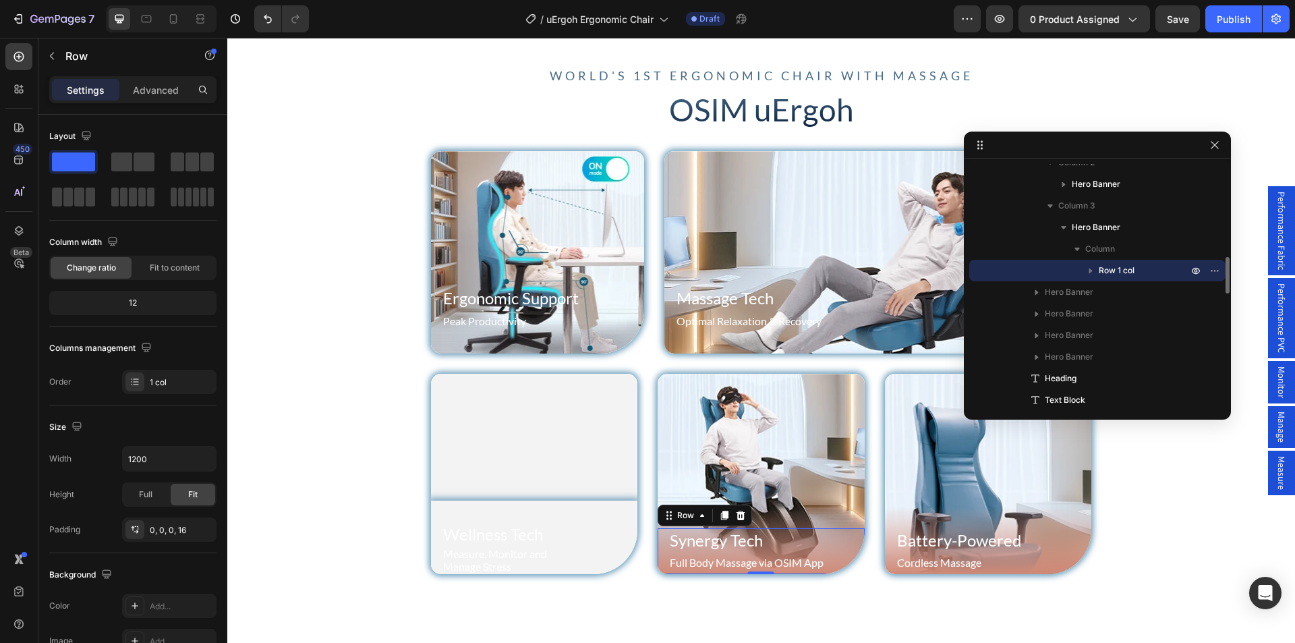
click at [658, 531] on div "Synergy Tech Heading Full Body Massage via OSIM App Text Block Row 0" at bounding box center [761, 551] width 207 height 46
click at [721, 517] on icon at bounding box center [724, 515] width 7 height 9
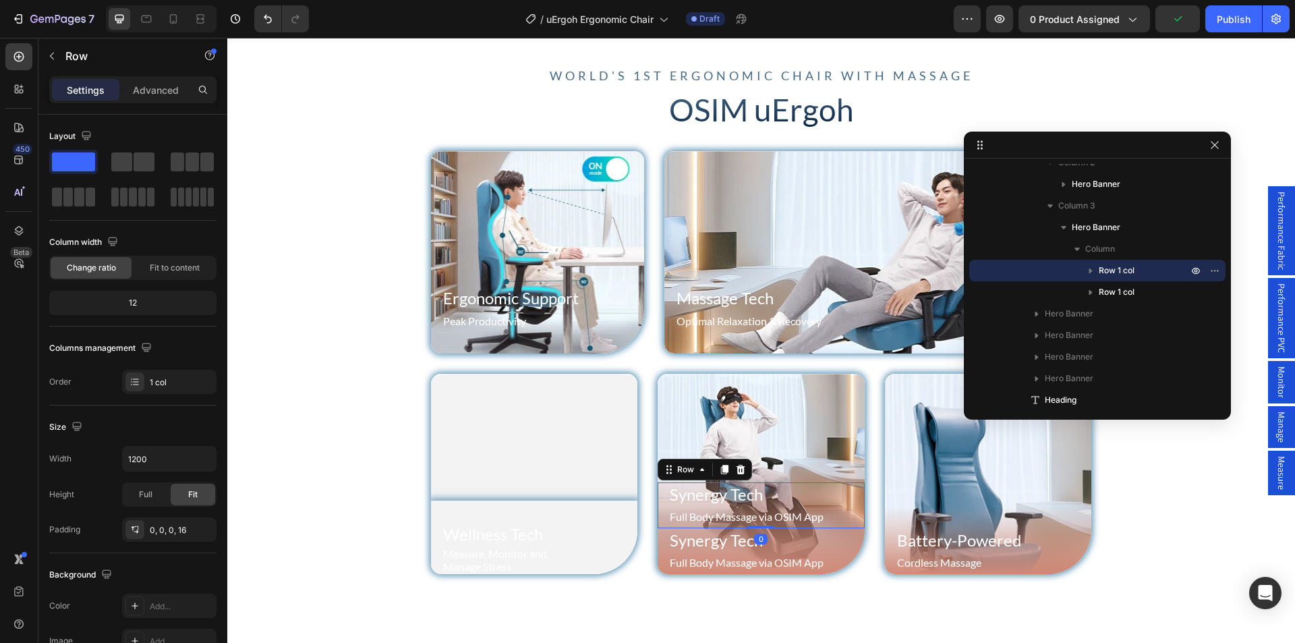
click at [658, 495] on div "Synergy Tech Heading Full Body Massage via OSIM App Text Block Row 0" at bounding box center [761, 505] width 207 height 46
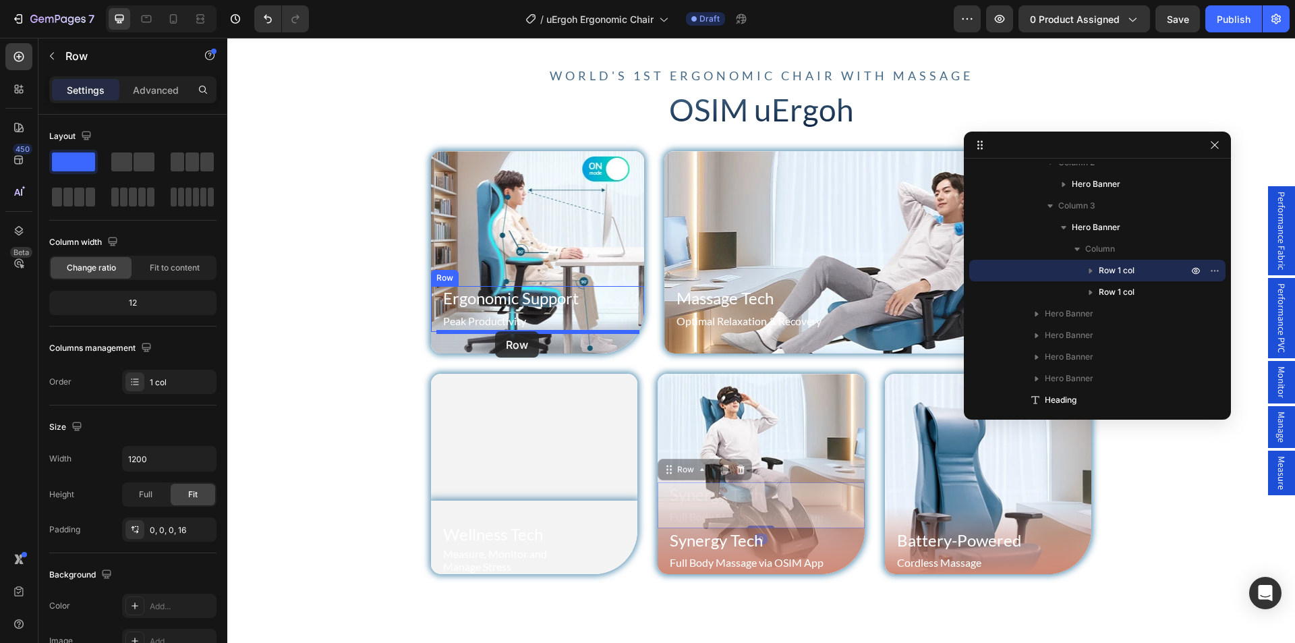
drag, startPoint x: 669, startPoint y: 471, endPoint x: 495, endPoint y: 331, distance: 223.2
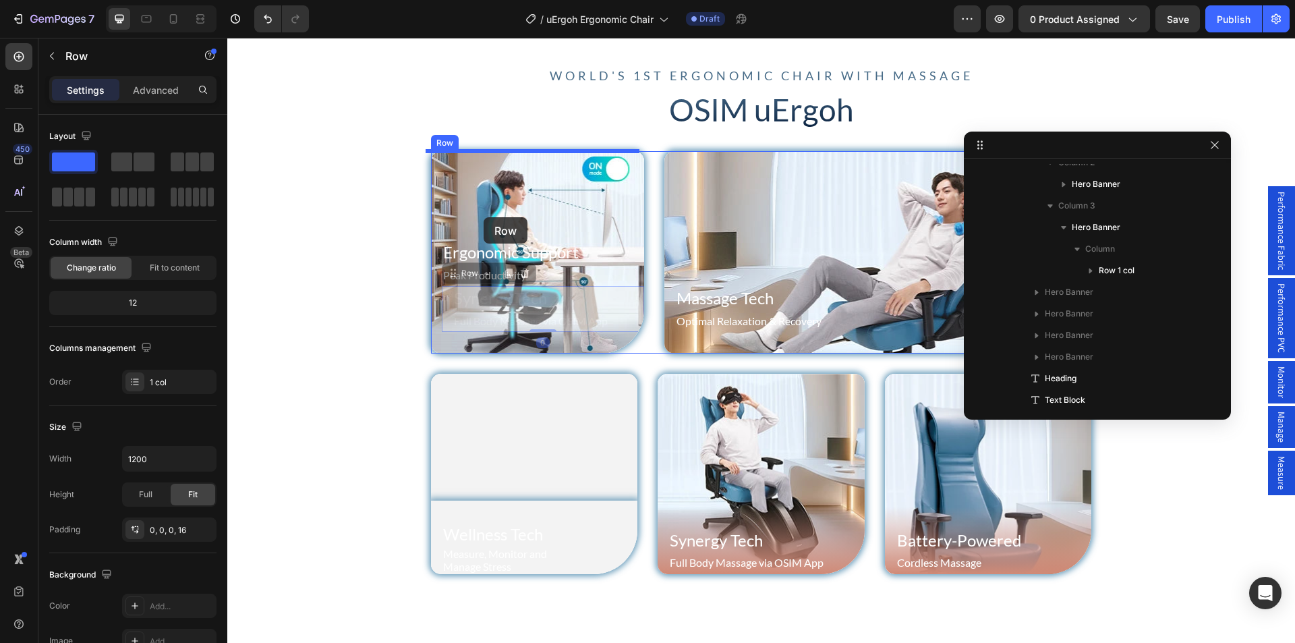
drag, startPoint x: 461, startPoint y: 273, endPoint x: 484, endPoint y: 217, distance: 59.6
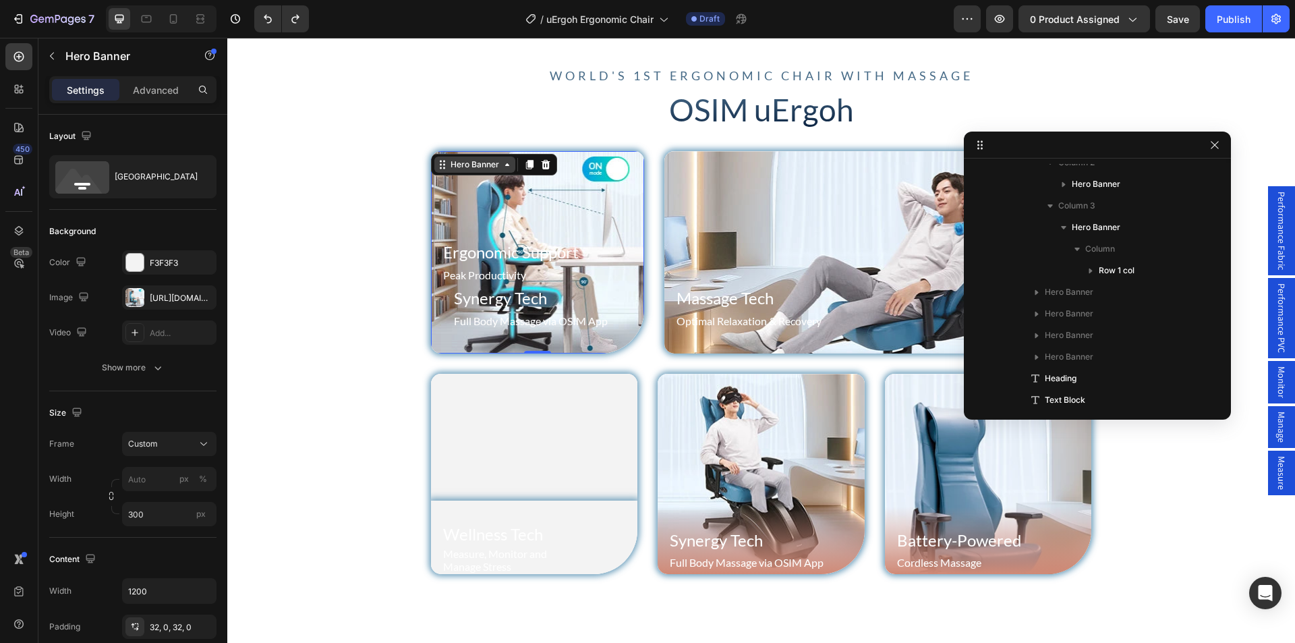
scroll to position [293, 0]
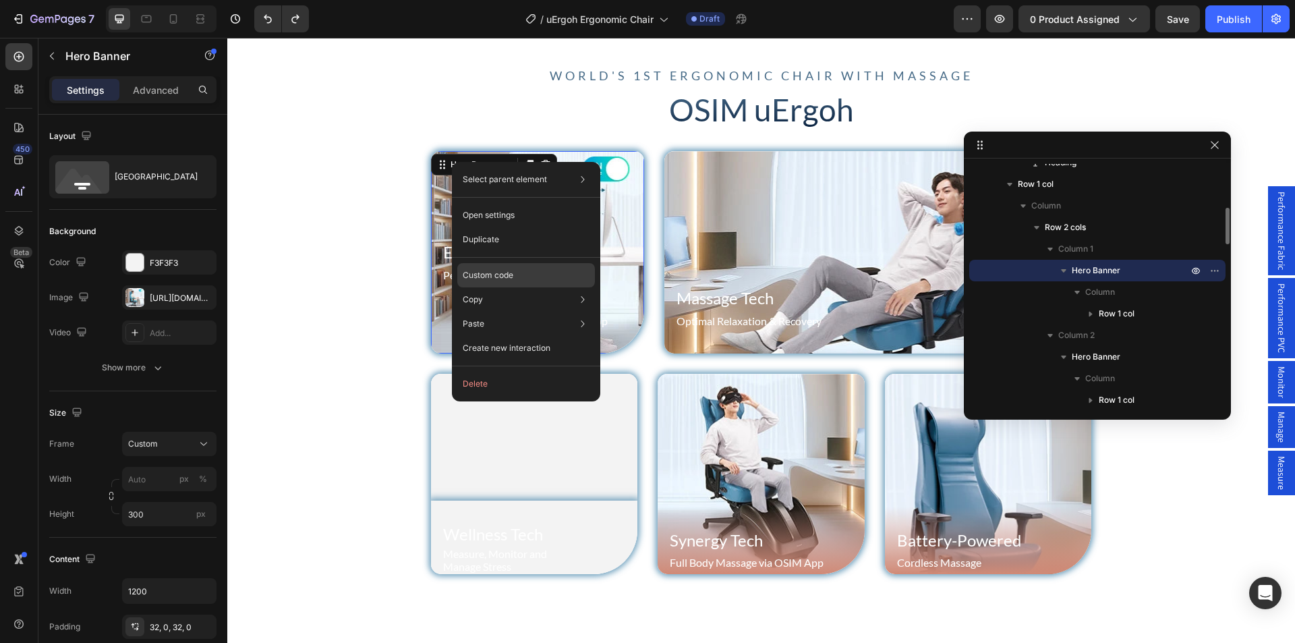
click at [492, 275] on p "Custom code" at bounding box center [488, 275] width 51 height 12
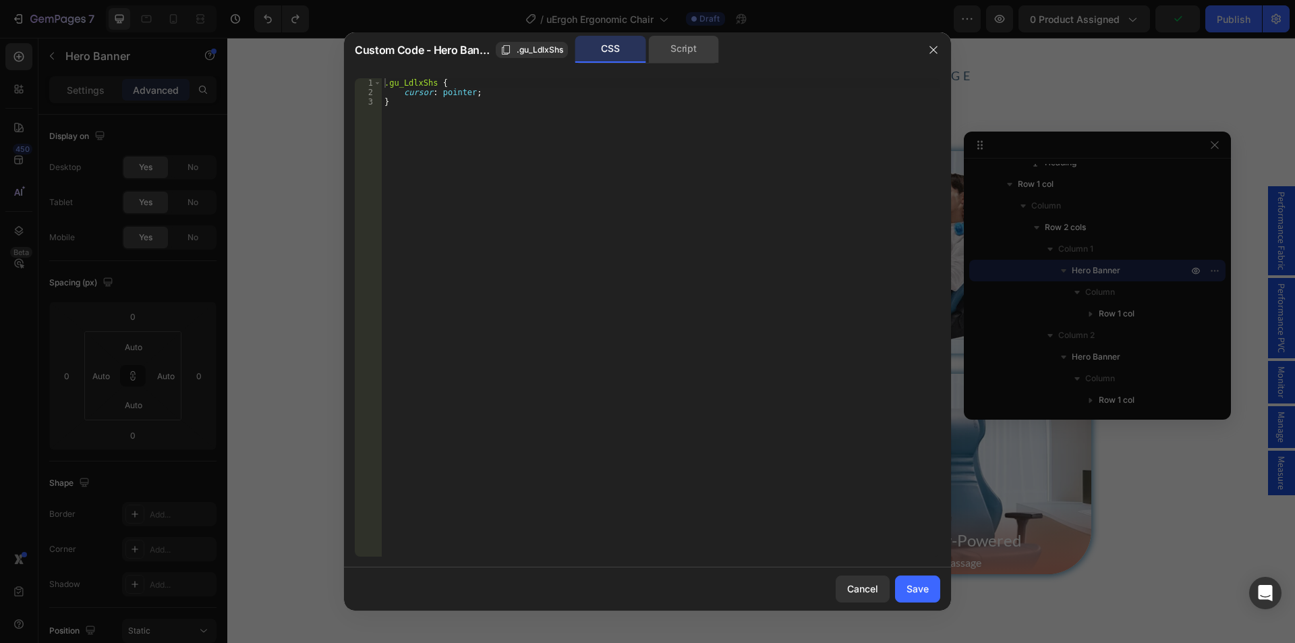
click at [671, 53] on div "Script" at bounding box center [683, 49] width 71 height 27
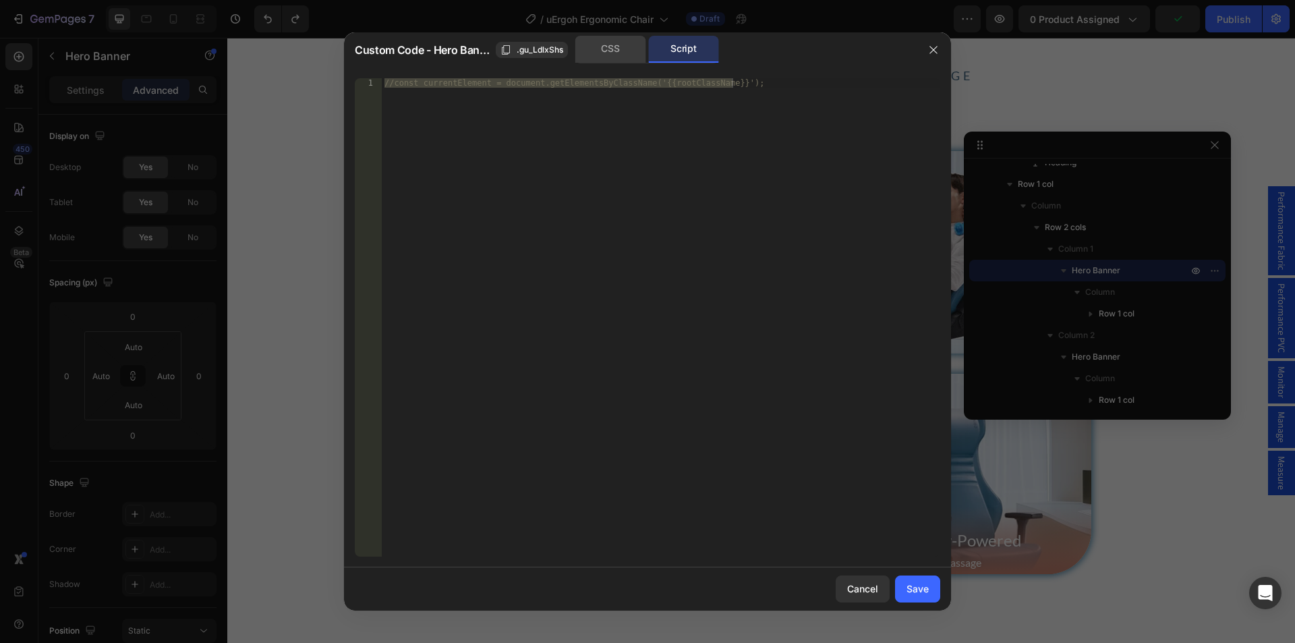
click at [584, 57] on div "CSS" at bounding box center [611, 49] width 71 height 27
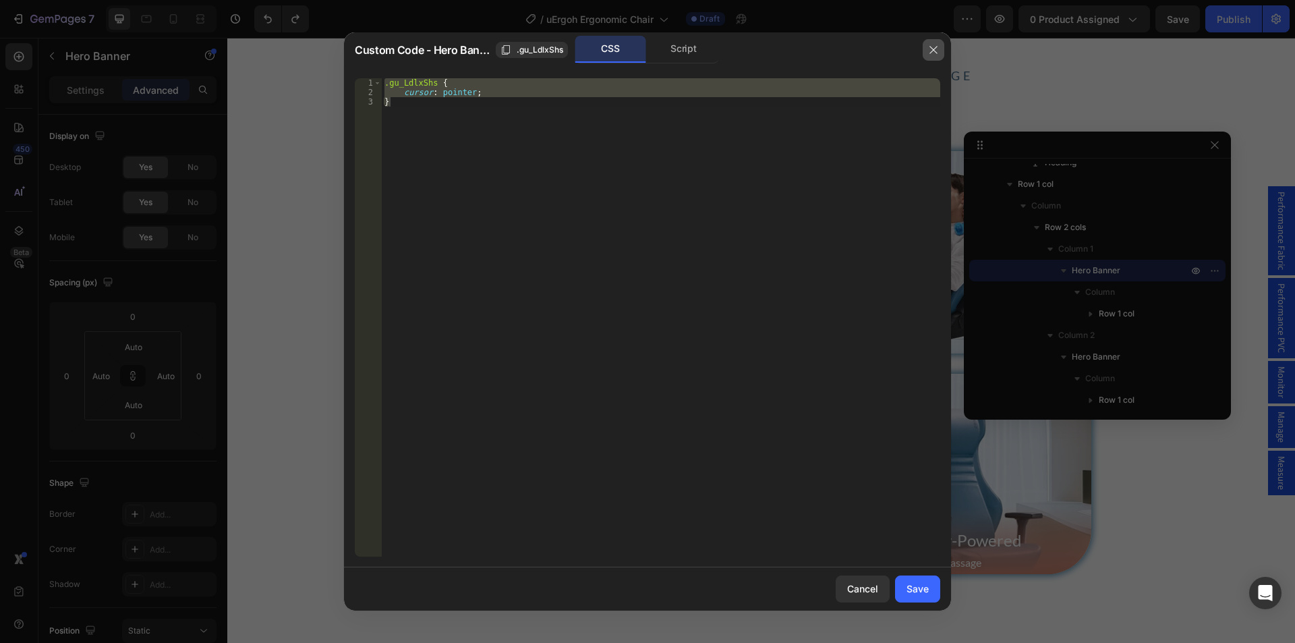
drag, startPoint x: 938, startPoint y: 48, endPoint x: 416, endPoint y: 71, distance: 523.4
click at [938, 48] on icon "button" at bounding box center [933, 50] width 11 height 11
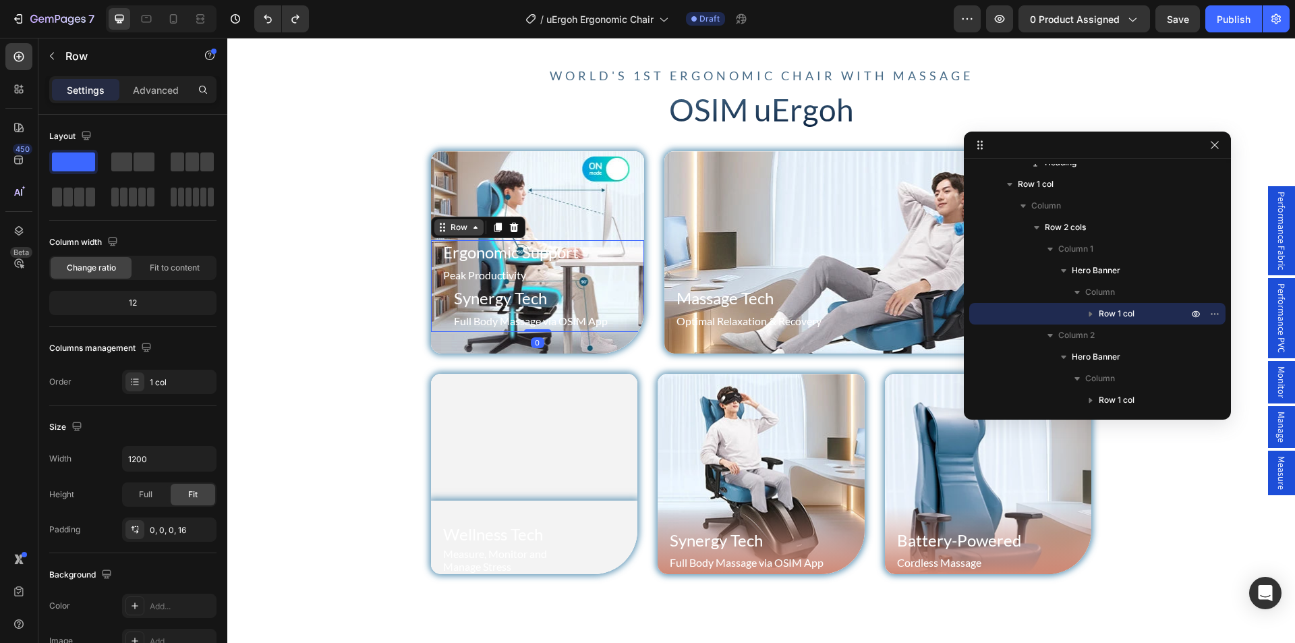
click at [435, 234] on div "Row" at bounding box center [458, 227] width 49 height 16
click at [1094, 309] on icon "button" at bounding box center [1090, 313] width 13 height 13
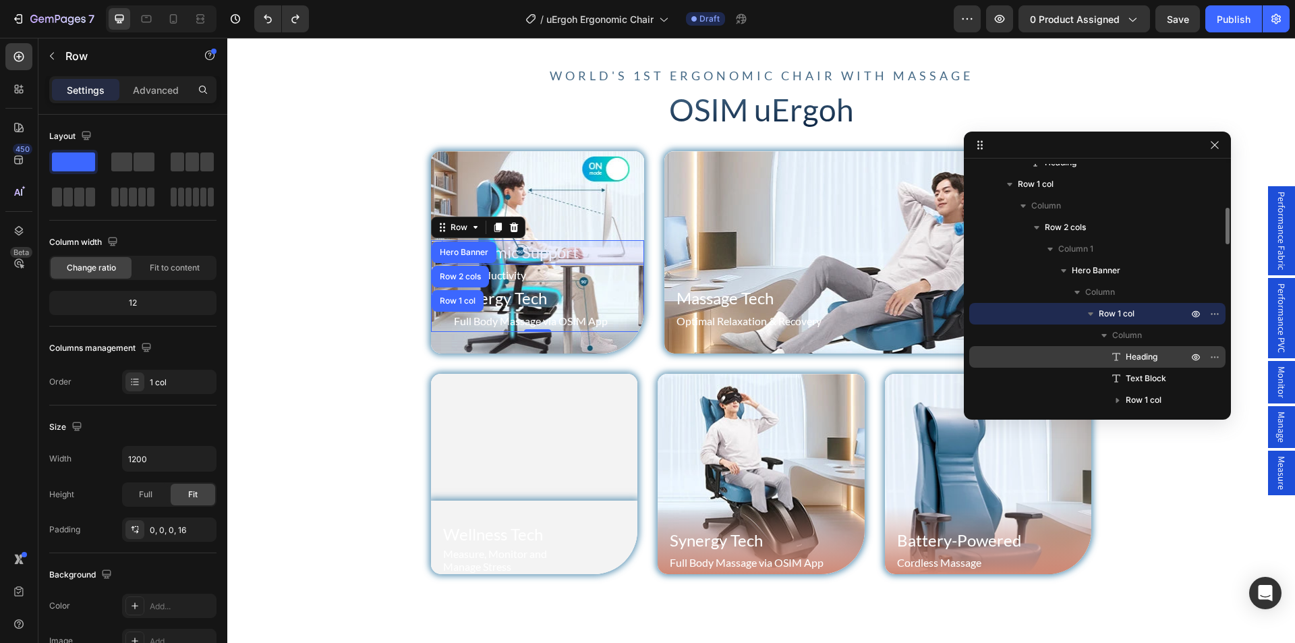
click at [1145, 347] on div "Heading" at bounding box center [1098, 357] width 246 height 22
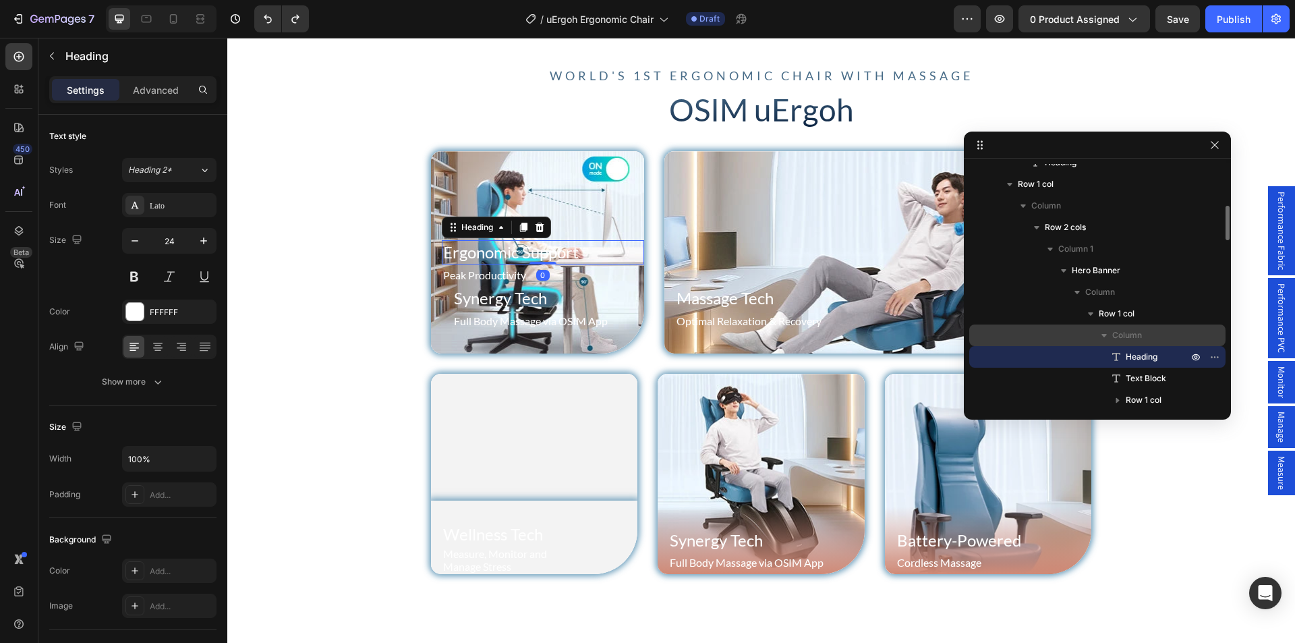
click at [1135, 335] on span "Column" at bounding box center [1128, 335] width 30 height 13
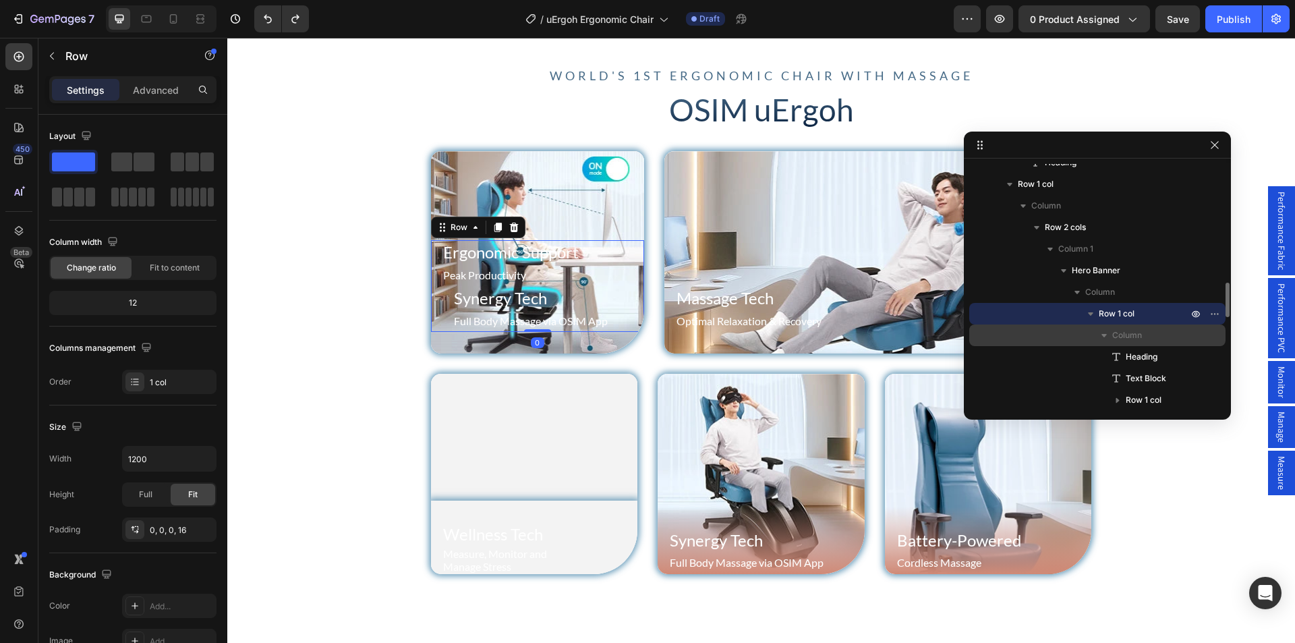
scroll to position [360, 0]
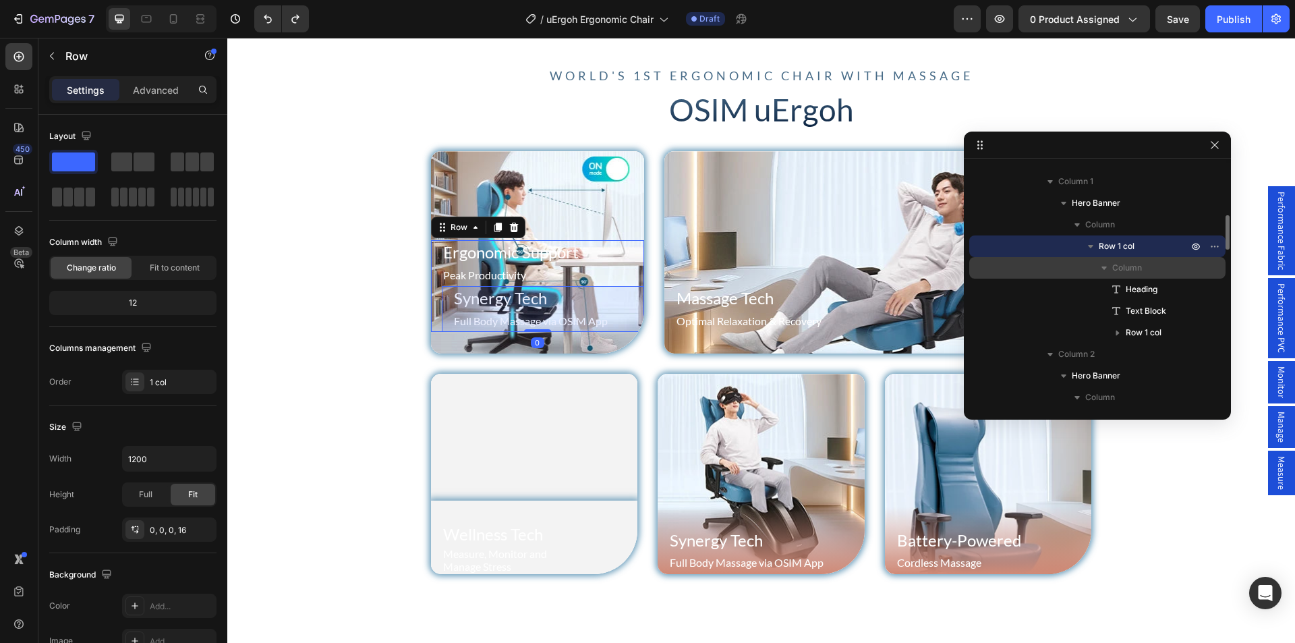
click at [1138, 335] on span "Row 1 col" at bounding box center [1144, 332] width 36 height 13
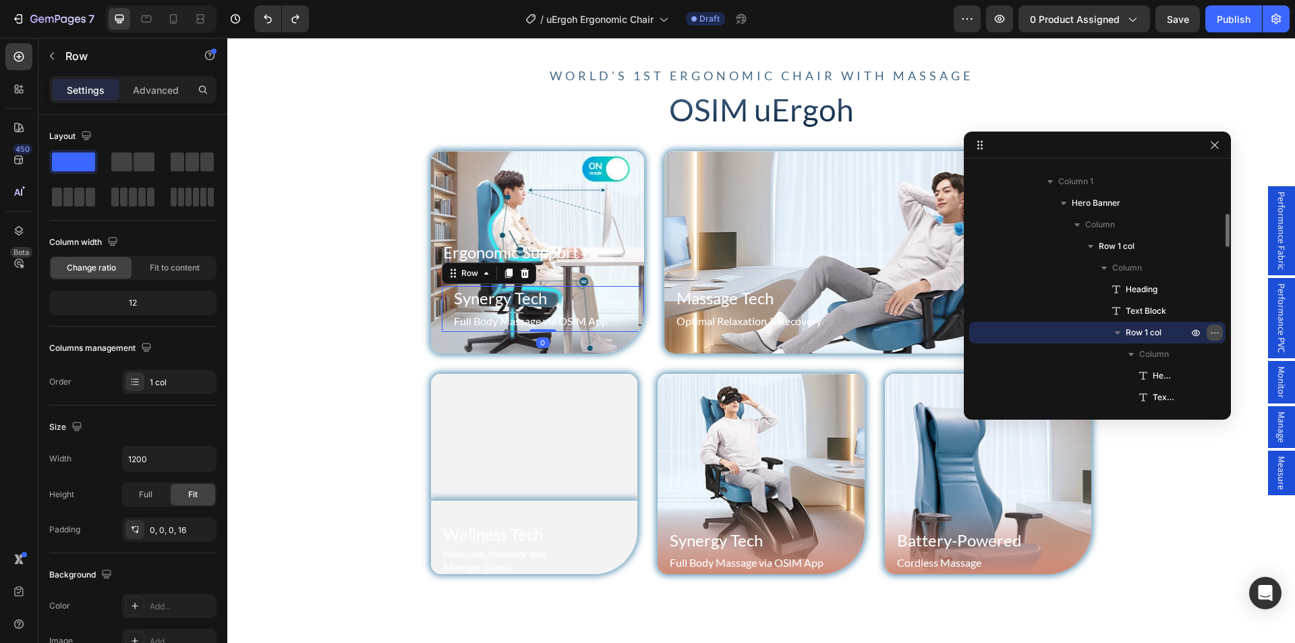
click at [1218, 335] on icon "button" at bounding box center [1215, 332] width 11 height 11
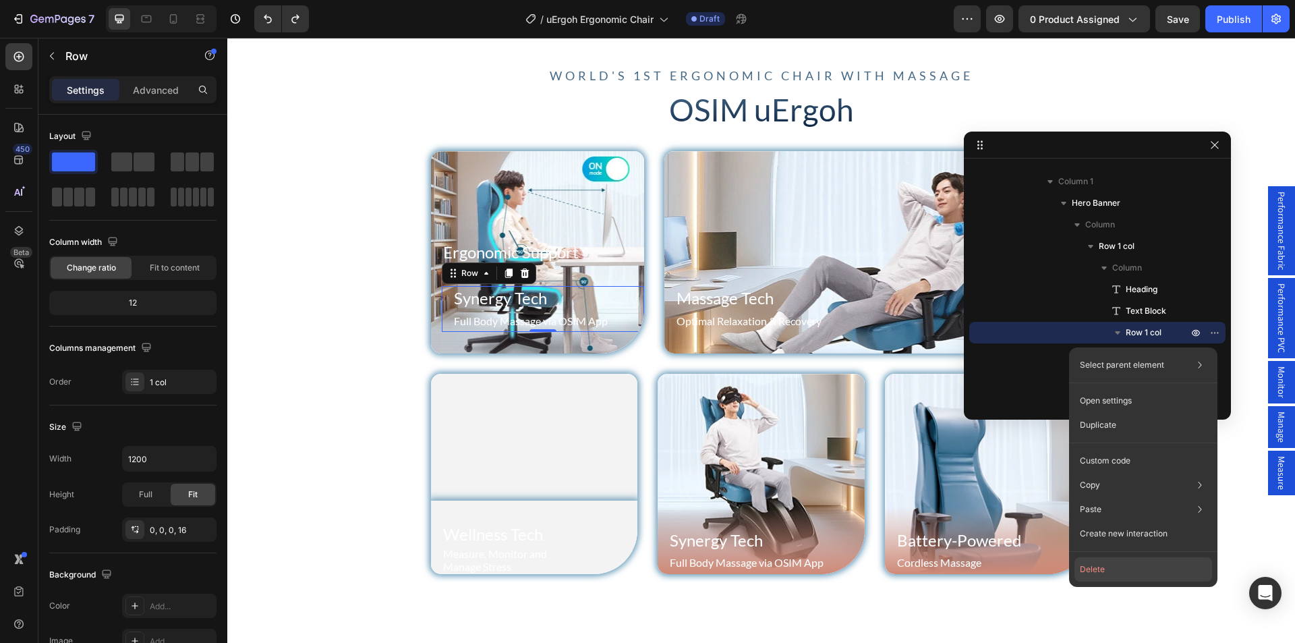
click at [1118, 570] on button "Delete" at bounding box center [1144, 569] width 138 height 24
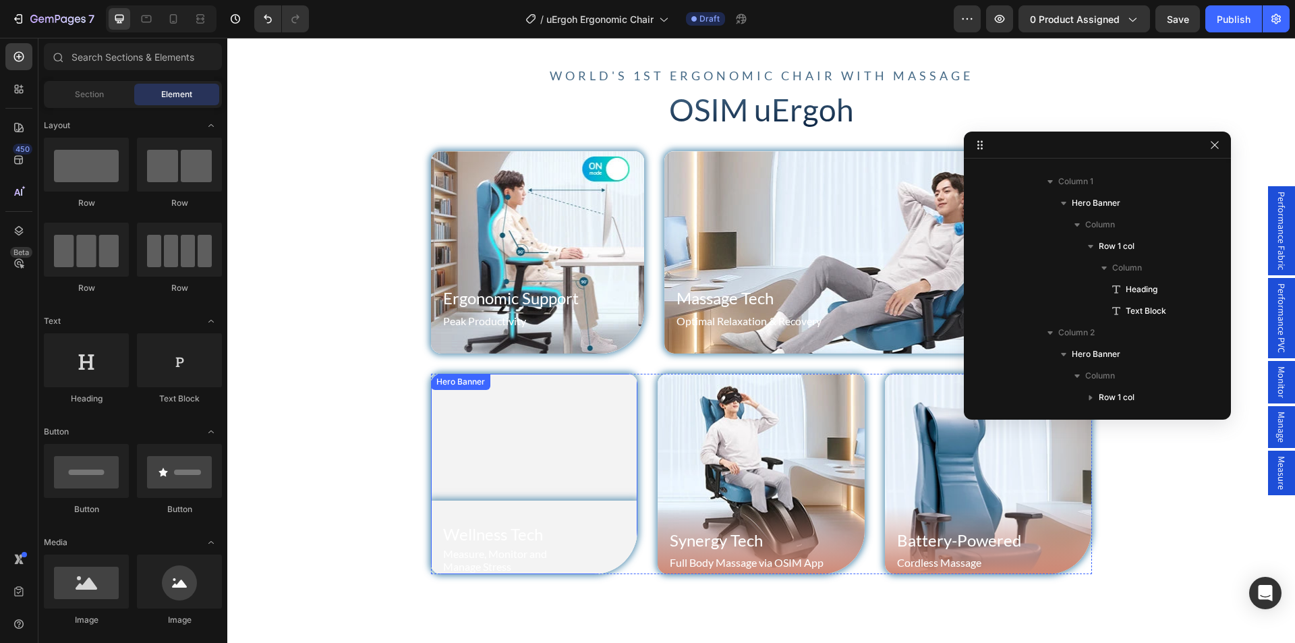
click at [482, 497] on video "Background Image" at bounding box center [534, 471] width 207 height 194
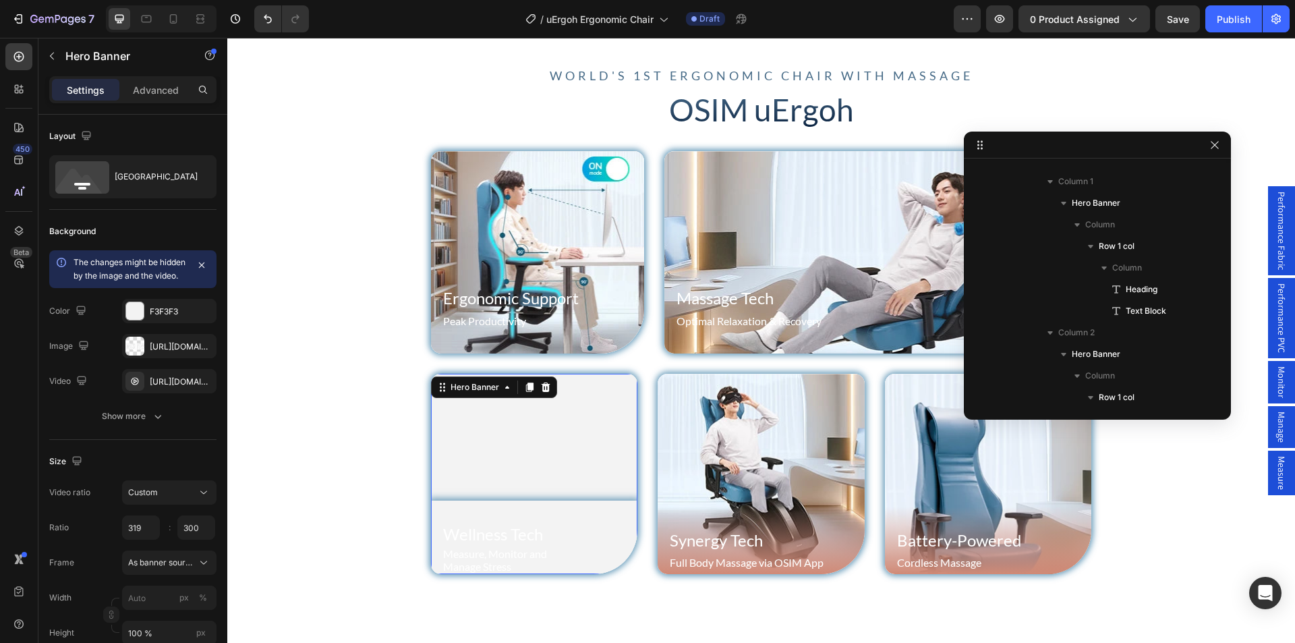
scroll to position [703, 0]
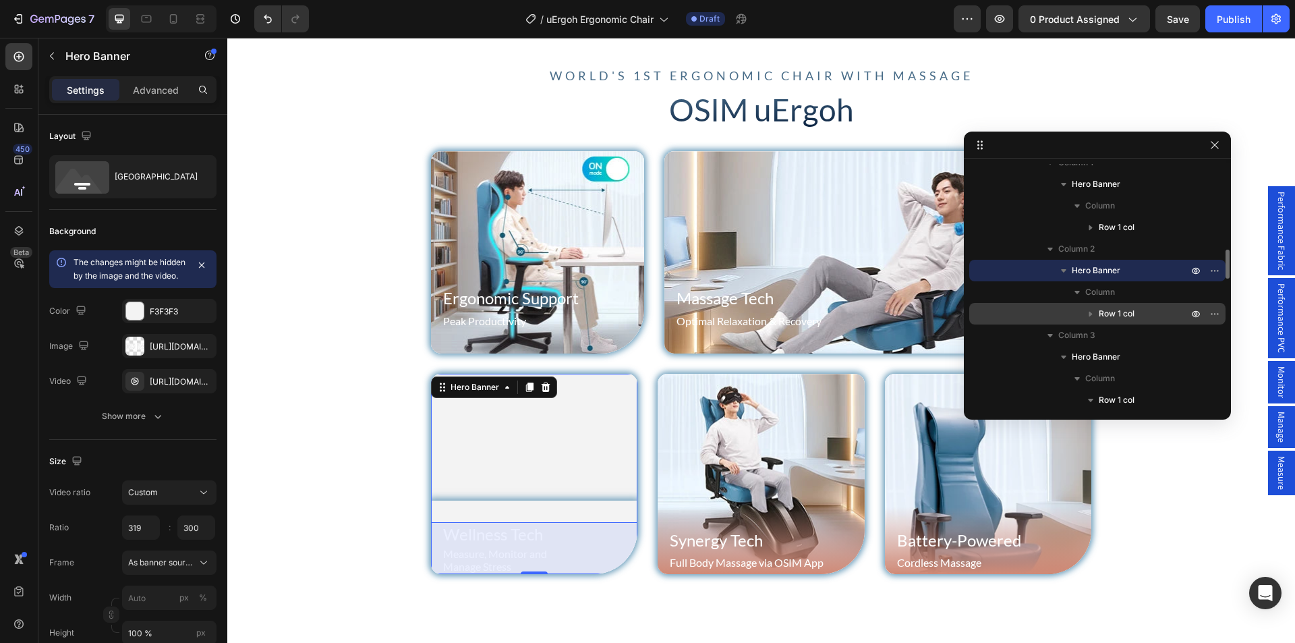
click at [1125, 314] on span "Row 1 col" at bounding box center [1117, 313] width 36 height 13
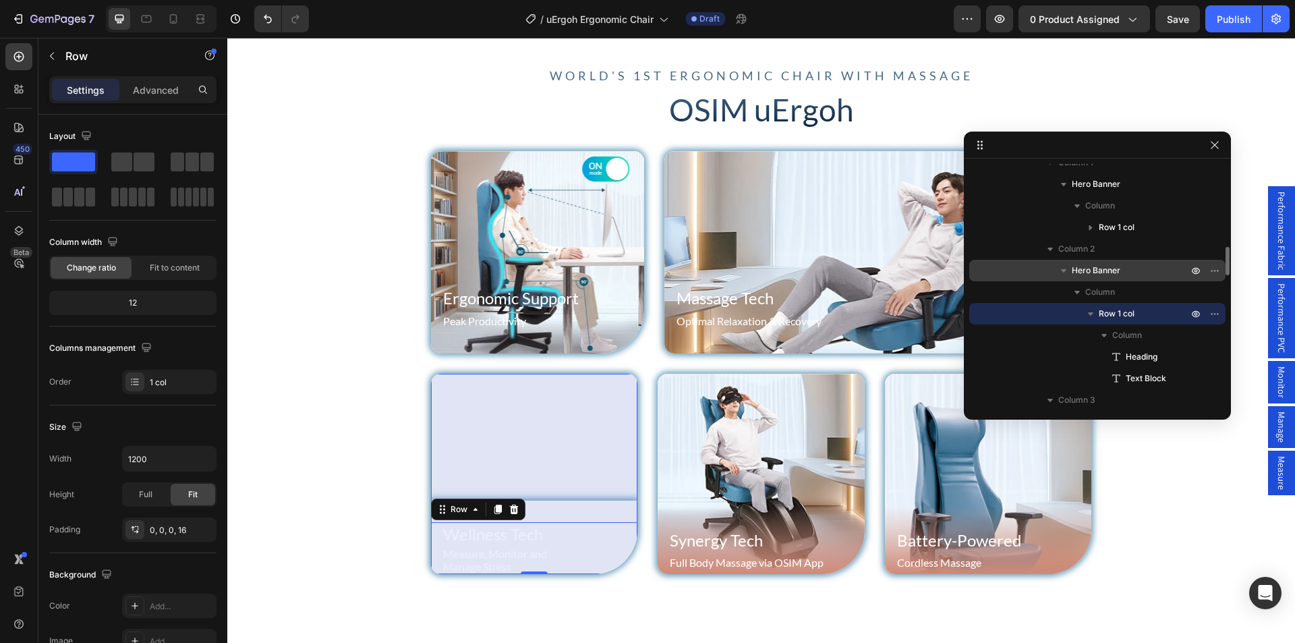
click at [1106, 272] on span "Hero Banner" at bounding box center [1096, 270] width 49 height 13
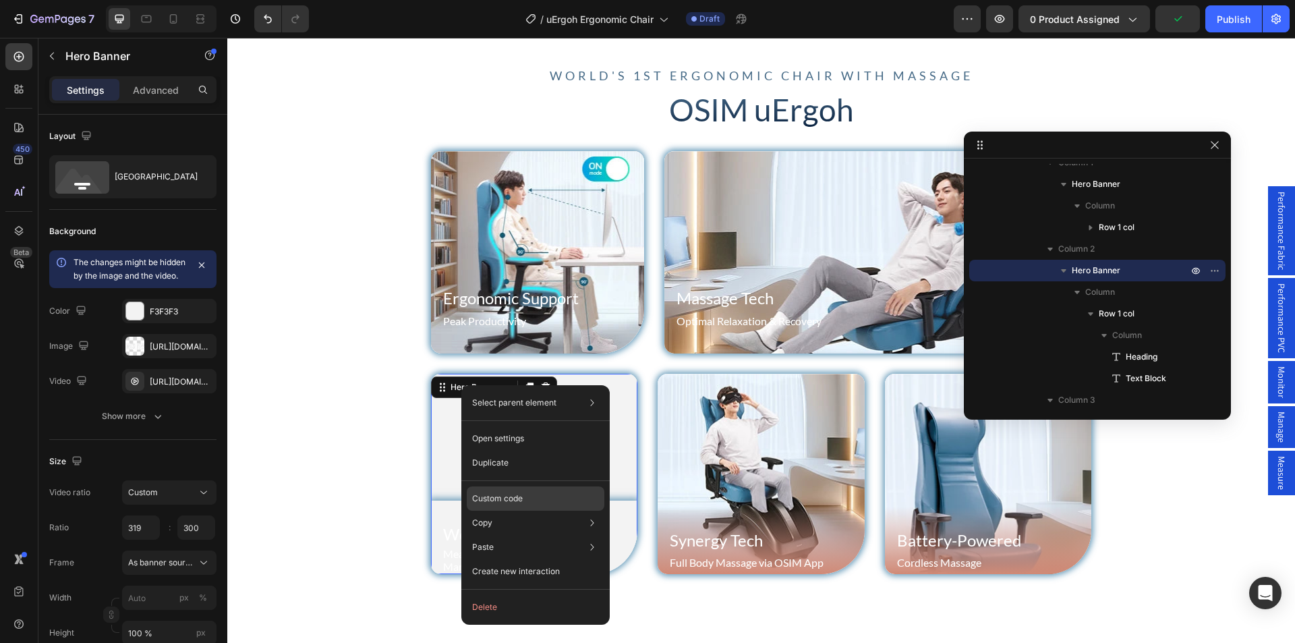
click at [515, 497] on p "Custom code" at bounding box center [497, 499] width 51 height 12
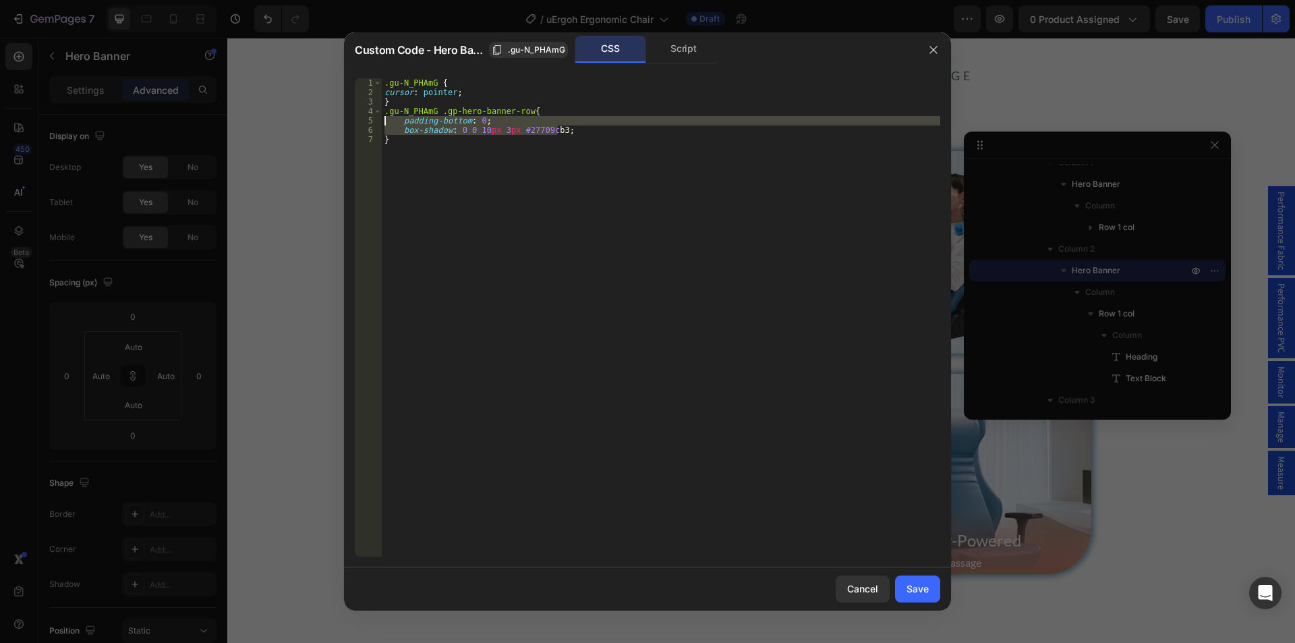
drag, startPoint x: 586, startPoint y: 130, endPoint x: 347, endPoint y: 125, distance: 239.6
click at [347, 125] on div "box-shadow: 0 0 10px 3px #27709cb3; 1 2 3 4 5 6 7 .gu-N_PHAmG { cursor : pointe…" at bounding box center [647, 317] width 607 height 500
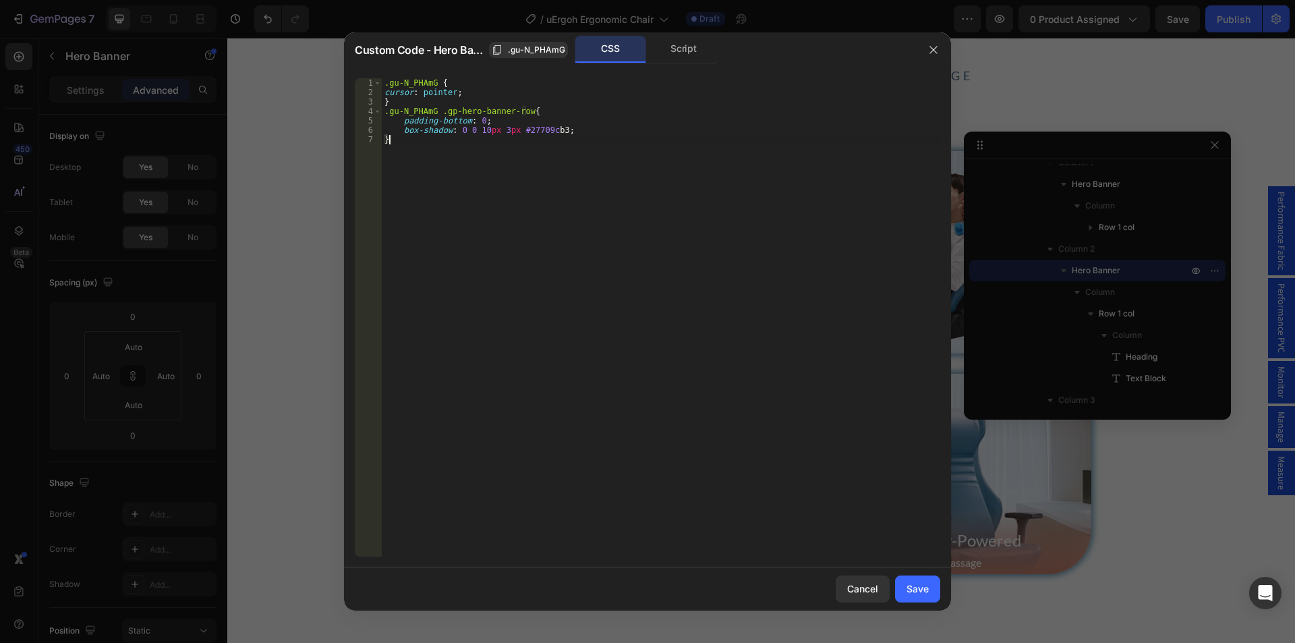
click at [453, 156] on div ".gu-N_PHAmG { cursor : pointer ; } .gu-N_PHAmG .gp-hero-banner-row { padding-bo…" at bounding box center [661, 326] width 559 height 497
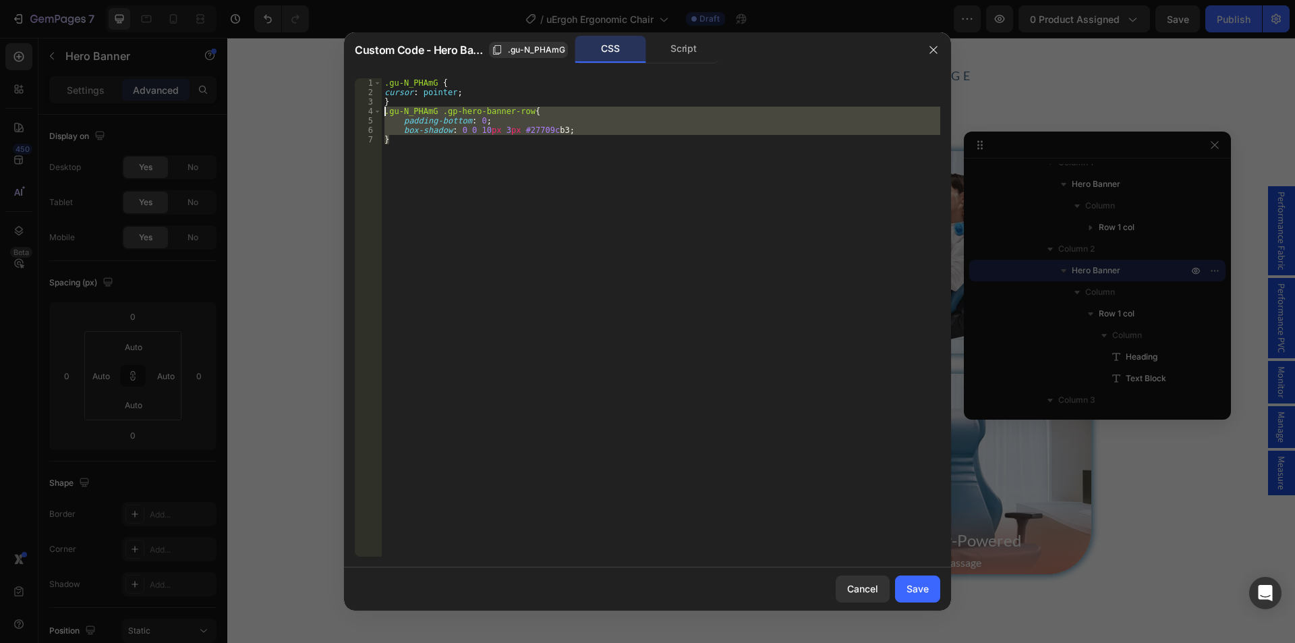
drag, startPoint x: 417, startPoint y: 147, endPoint x: 370, endPoint y: 115, distance: 56.9
click at [370, 115] on div "} 1 2 3 4 5 6 7 .gu-N_PHAmG { cursor : pointer ; } .gu-N_PHAmG .gp-hero-banner-…" at bounding box center [648, 317] width 586 height 478
type textarea ".gu-N_PHAmG .gp-hero-banner-row{ padding-bottom: 0;"
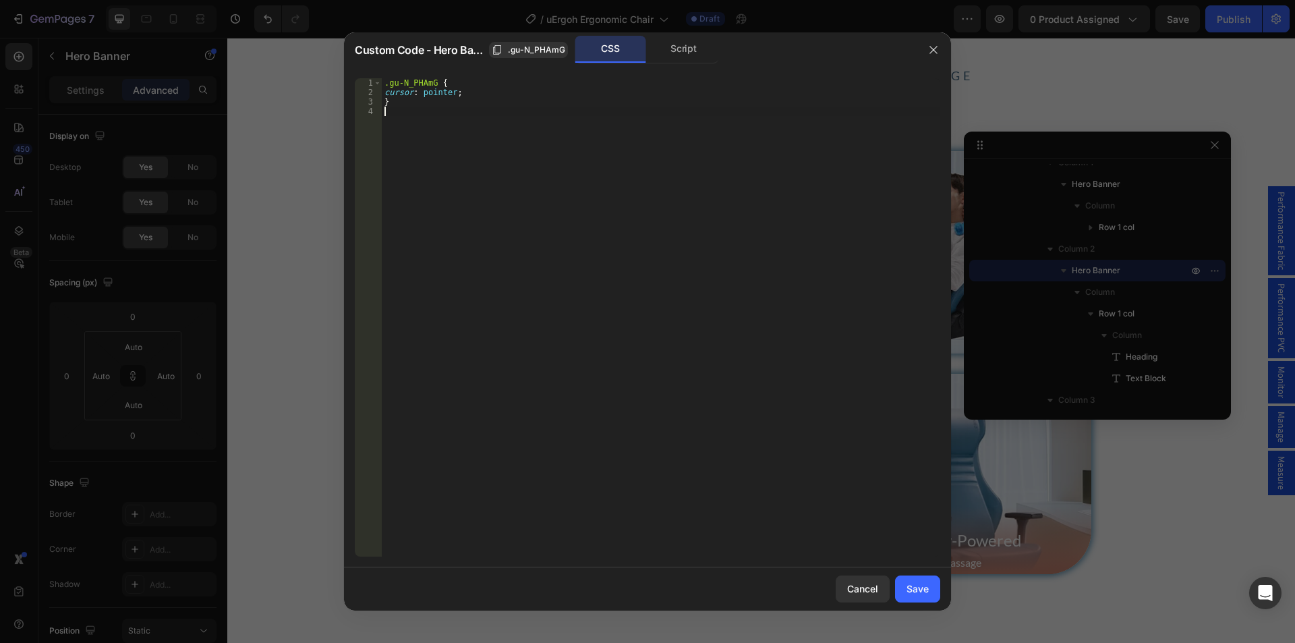
type textarea "}"
click at [920, 594] on div "Save" at bounding box center [918, 589] width 22 height 14
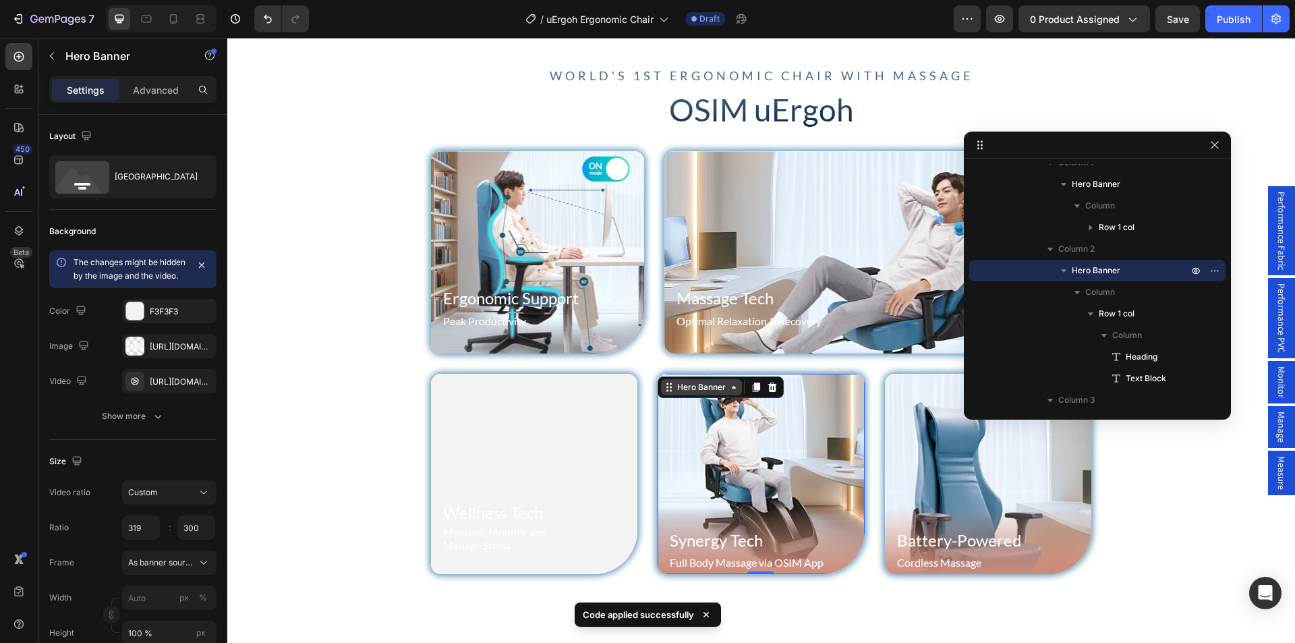
click at [675, 382] on div "Hero Banner" at bounding box center [702, 387] width 54 height 12
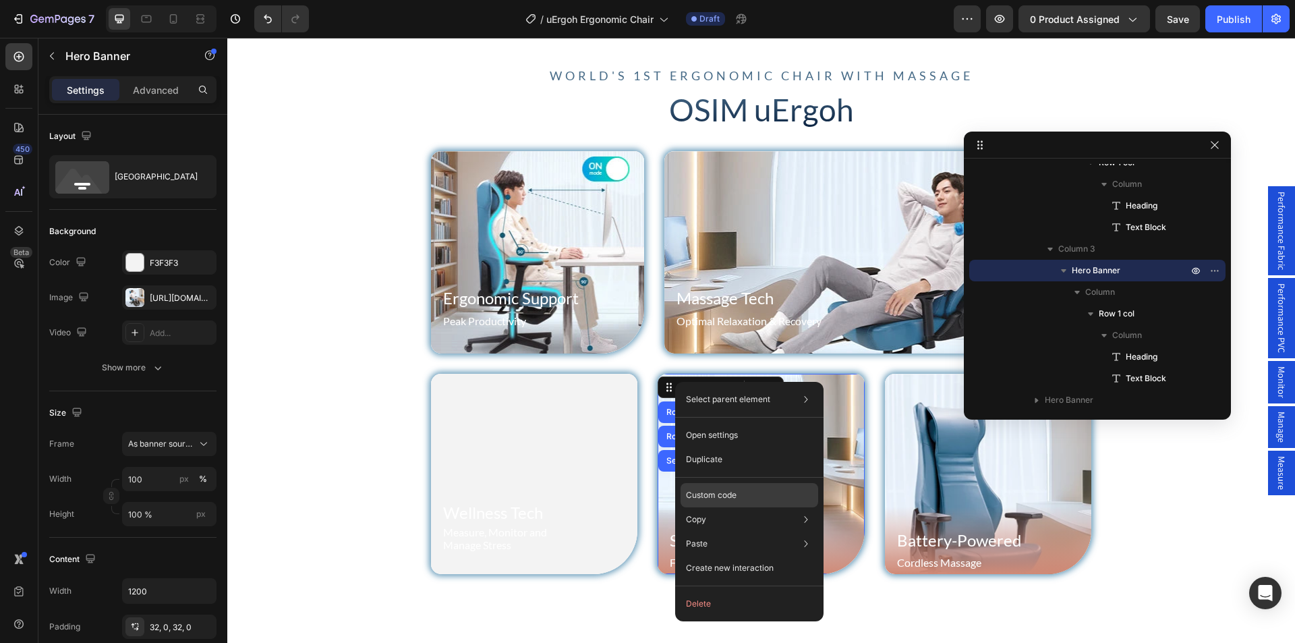
click at [712, 497] on p "Custom code" at bounding box center [711, 495] width 51 height 12
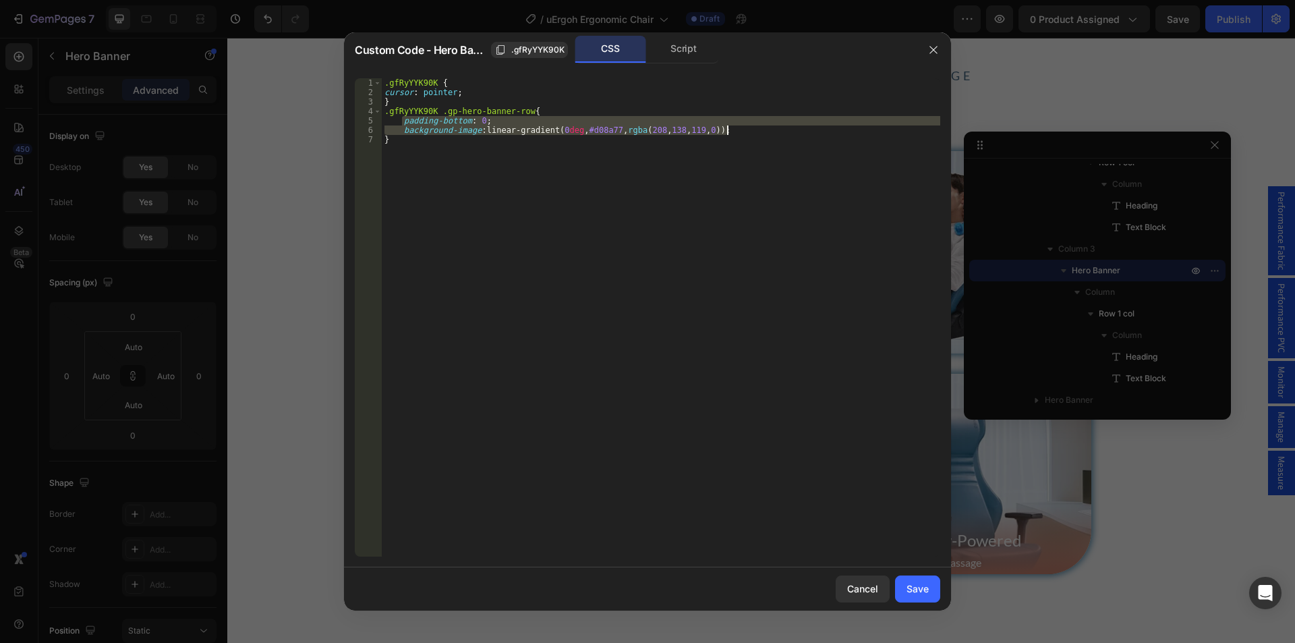
drag, startPoint x: 401, startPoint y: 121, endPoint x: 725, endPoint y: 132, distance: 324.7
click at [725, 132] on div ".gfRyYYK90K { cursor : pointer ; } .gfRyYYK90K .gp-hero-banner-row { padding-bo…" at bounding box center [661, 326] width 559 height 497
click at [460, 158] on div ".gfRyYYK90K { cursor : pointer ; } .gfRyYYK90K .gp-hero-banner-row { padding-bo…" at bounding box center [661, 326] width 559 height 497
drag, startPoint x: 439, startPoint y: 111, endPoint x: 539, endPoint y: 159, distance: 111.4
click at [539, 159] on div ".gfRyYYK90K { cursor : pointer ; } .gfRyYYK90K .gp-hero-banner-row { padding-bo…" at bounding box center [661, 326] width 559 height 497
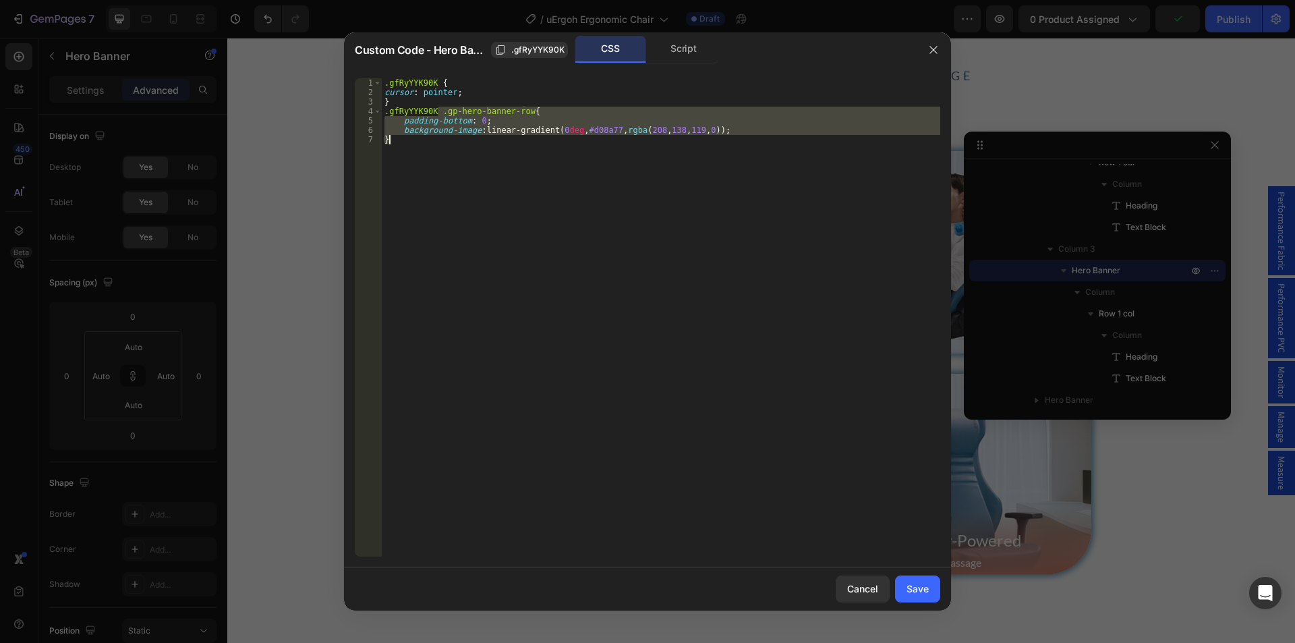
type textarea "background-image: linear-gradient(0deg, #d08a77, rgba(208, 138, 119, 0)); }"
click at [863, 585] on div "Cancel" at bounding box center [862, 589] width 31 height 14
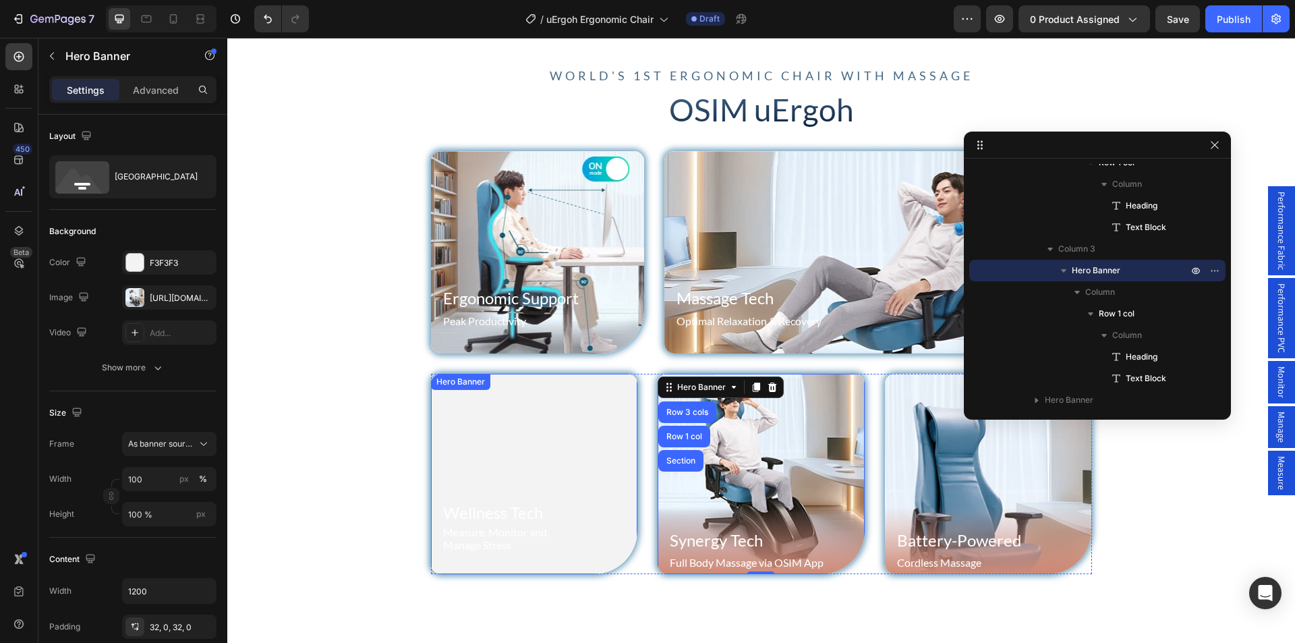
scroll to position [703, 0]
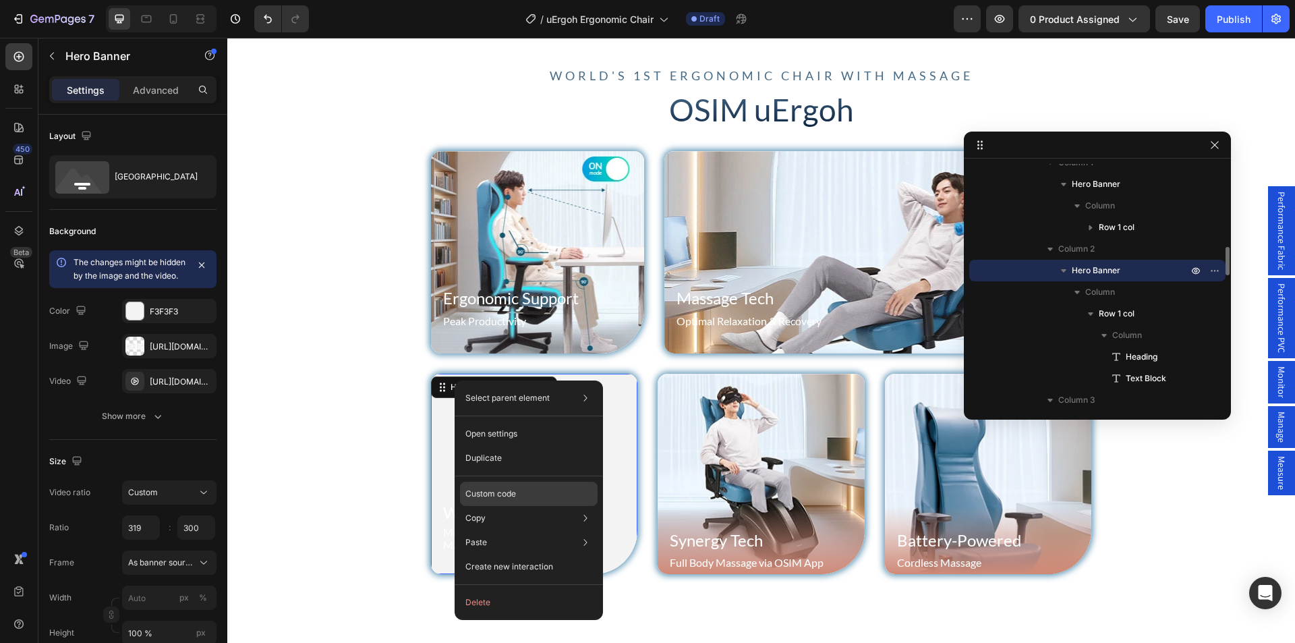
click at [508, 491] on p "Custom code" at bounding box center [491, 494] width 51 height 12
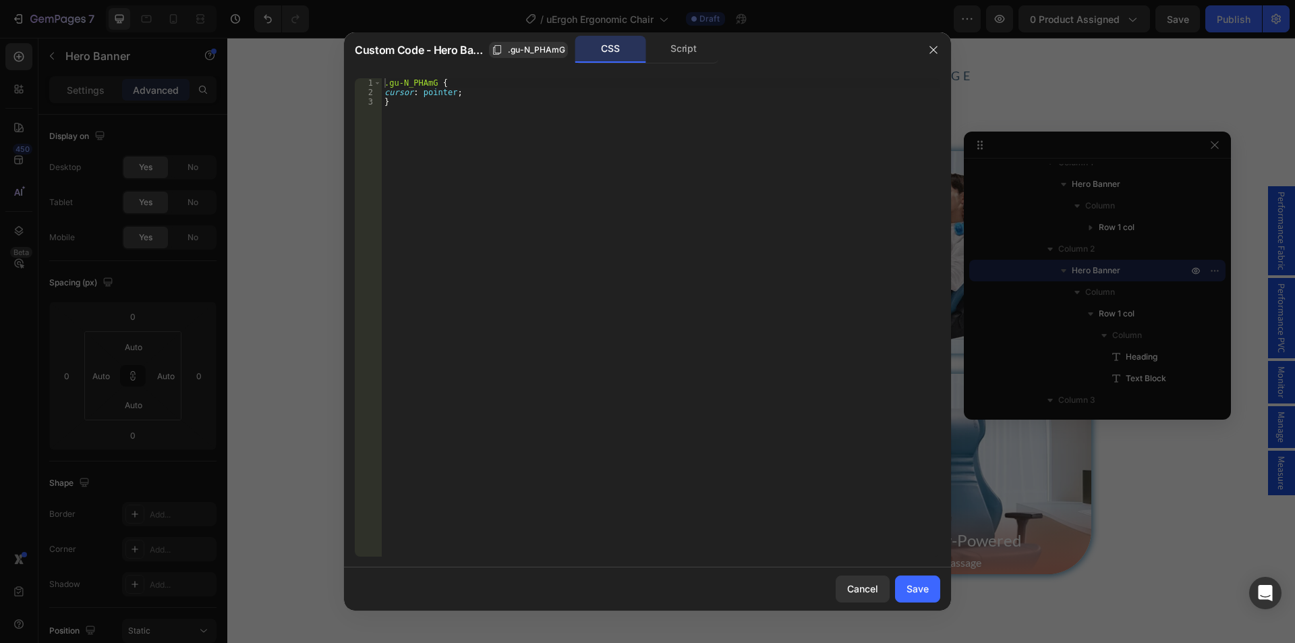
type textarea "}"
click at [433, 124] on div ".gu-N_PHAmG { cursor : pointer ; }" at bounding box center [661, 326] width 559 height 497
paste textarea "}"
drag, startPoint x: 437, startPoint y: 82, endPoint x: 372, endPoint y: 82, distance: 64.1
click at [374, 82] on div "} 1 2 3 4 5 6 7 8 .gu-N_PHAmG { cursor : pointer ; } .gp-hero-banner-row { padd…" at bounding box center [648, 317] width 586 height 478
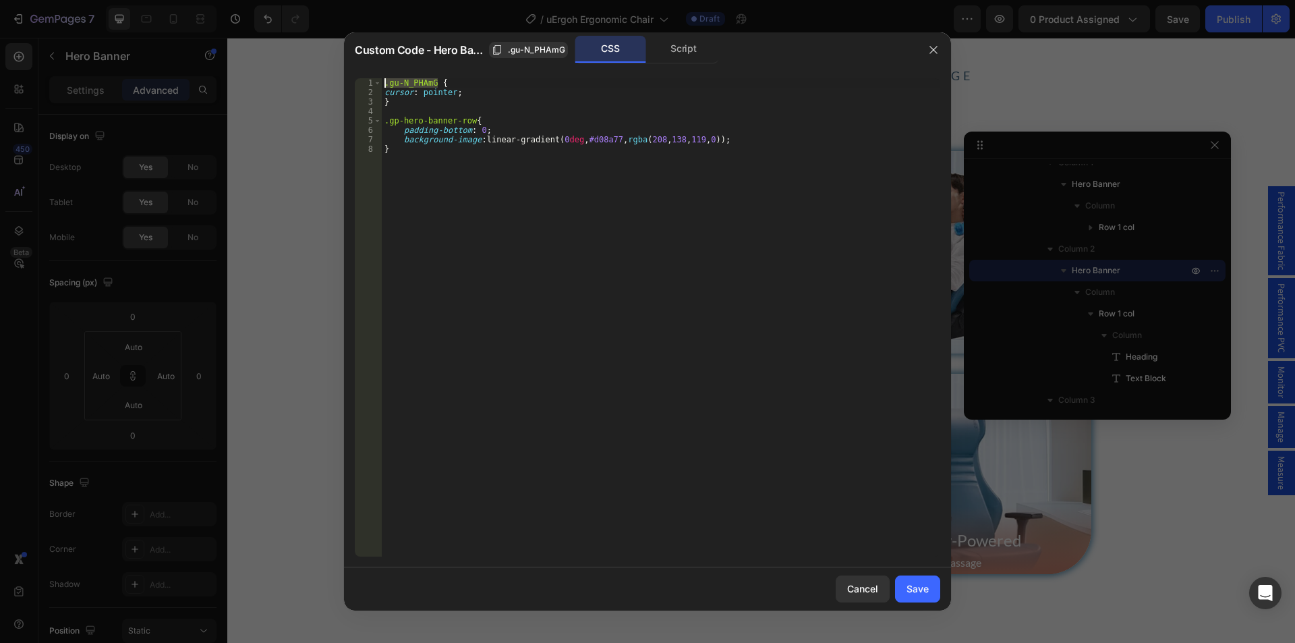
click at [383, 121] on div ".gu-N_PHAmG { cursor : pointer ; } .gp-hero-banner-row { padding-bottom : 0 ; b…" at bounding box center [661, 326] width 559 height 497
paste textarea ".gu-N_PHAmG"
click at [442, 162] on div ".gu-N_PHAmG { cursor : pointer ; } .gu-N_PHAmG .gp-hero-banner-row { padding-bo…" at bounding box center [661, 326] width 559 height 497
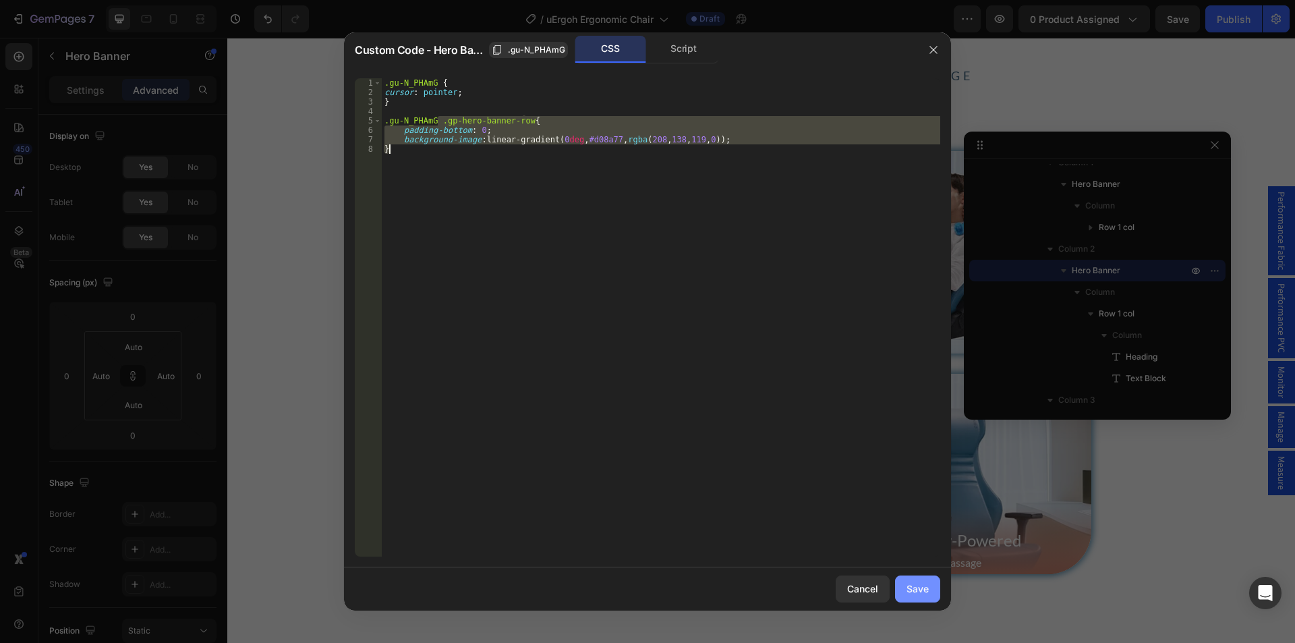
type textarea "background-image: linear-gradient(0deg, #d08a77, rgba(208, 138, 119, 0)); }"
drag, startPoint x: 920, startPoint y: 596, endPoint x: 615, endPoint y: 511, distance: 316.6
click at [920, 596] on div "Save" at bounding box center [918, 589] width 22 height 14
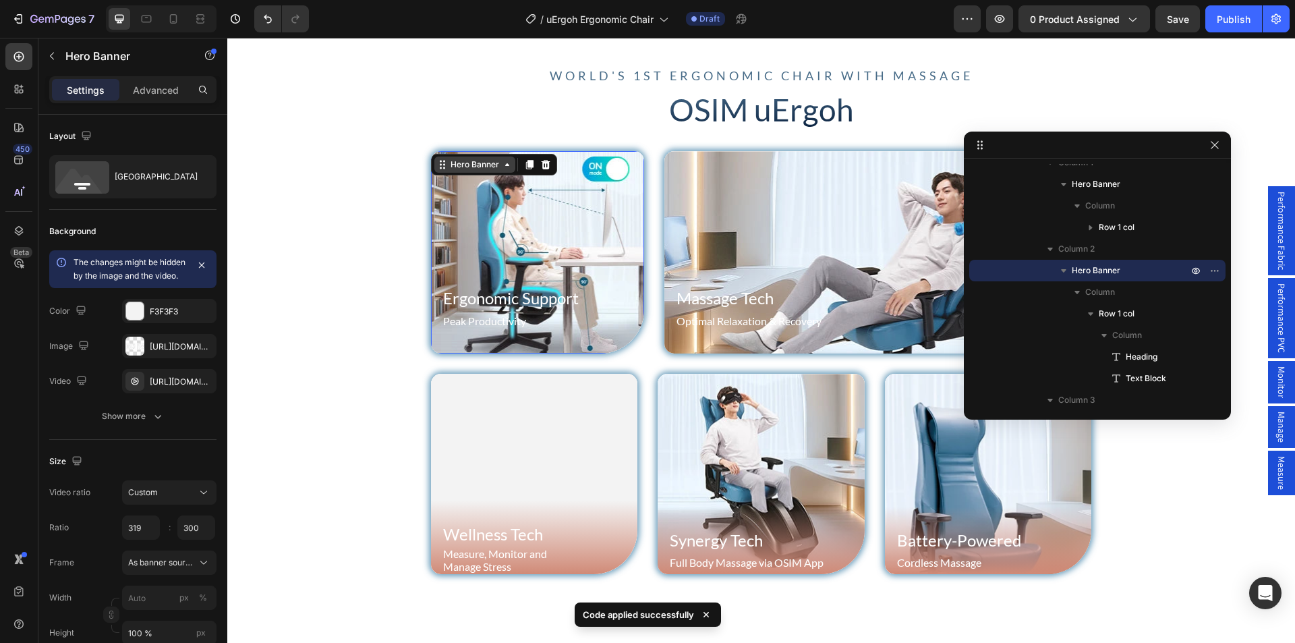
scroll to position [293, 0]
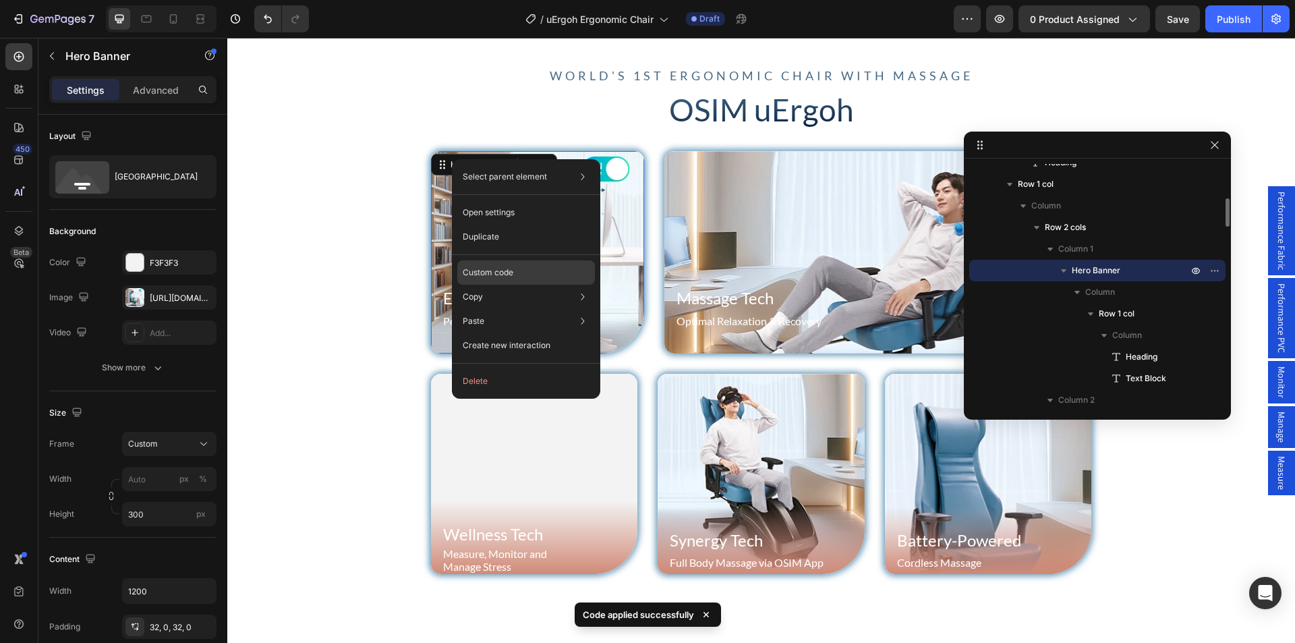
click at [513, 273] on p "Custom code" at bounding box center [488, 272] width 51 height 12
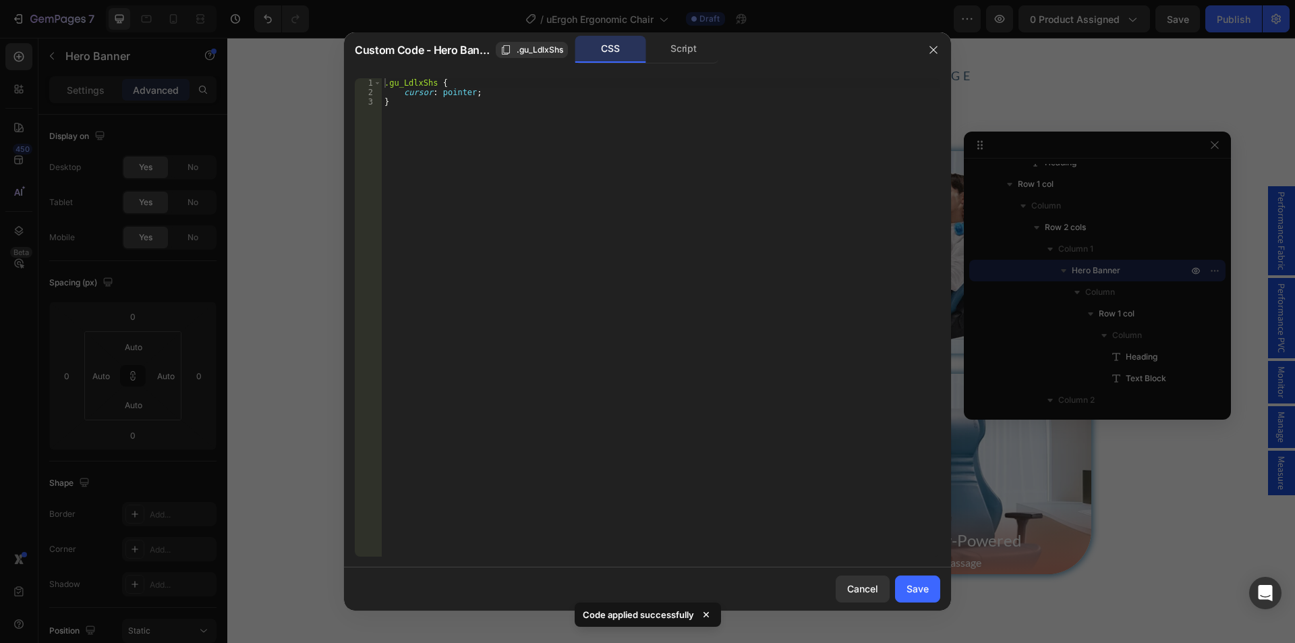
type textarea "}"
click at [437, 120] on div ".gu_LdlxShs { cursor : pointer ; }" at bounding box center [661, 326] width 559 height 497
paste textarea "}"
drag, startPoint x: 434, startPoint y: 82, endPoint x: 361, endPoint y: 78, distance: 73.6
click at [358, 75] on div "} 1 2 3 4 5 6 7 .gu_LdlxShs { cursor : pointer ; } .gp-hero-banner-row { paddin…" at bounding box center [647, 317] width 607 height 500
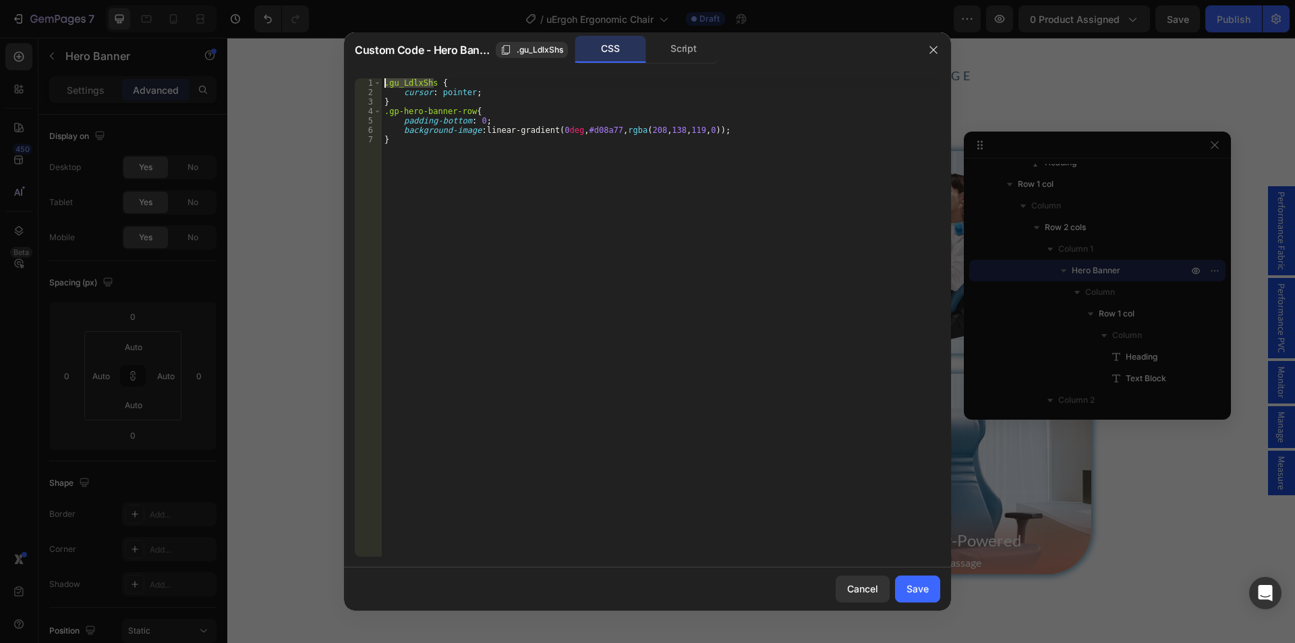
click at [387, 111] on div ".gu_LdlxShs { cursor : pointer ; } .gp-hero-banner-row { padding-bottom : 0 ; b…" at bounding box center [661, 326] width 559 height 497
paste textarea ".gu_LdlxShs"
type textarea ".gu_LdlxShs .gp-hero-banner-row{"
drag, startPoint x: 916, startPoint y: 589, endPoint x: 376, endPoint y: 333, distance: 597.3
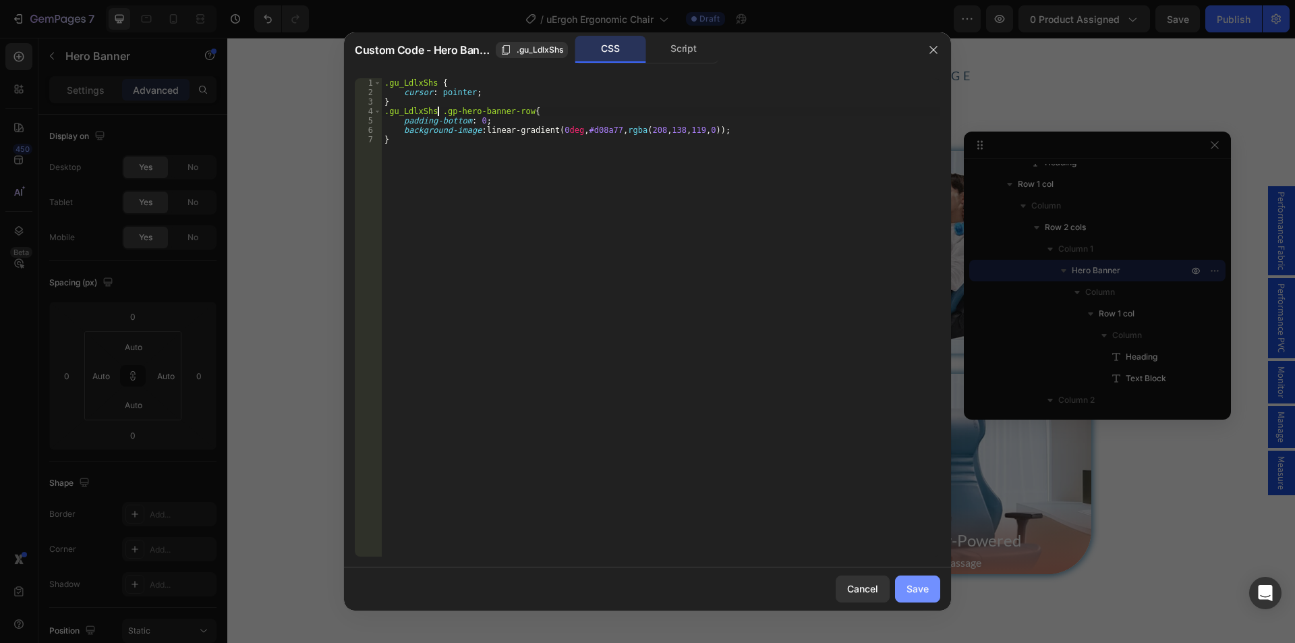
click at [916, 589] on div "Save" at bounding box center [918, 589] width 22 height 14
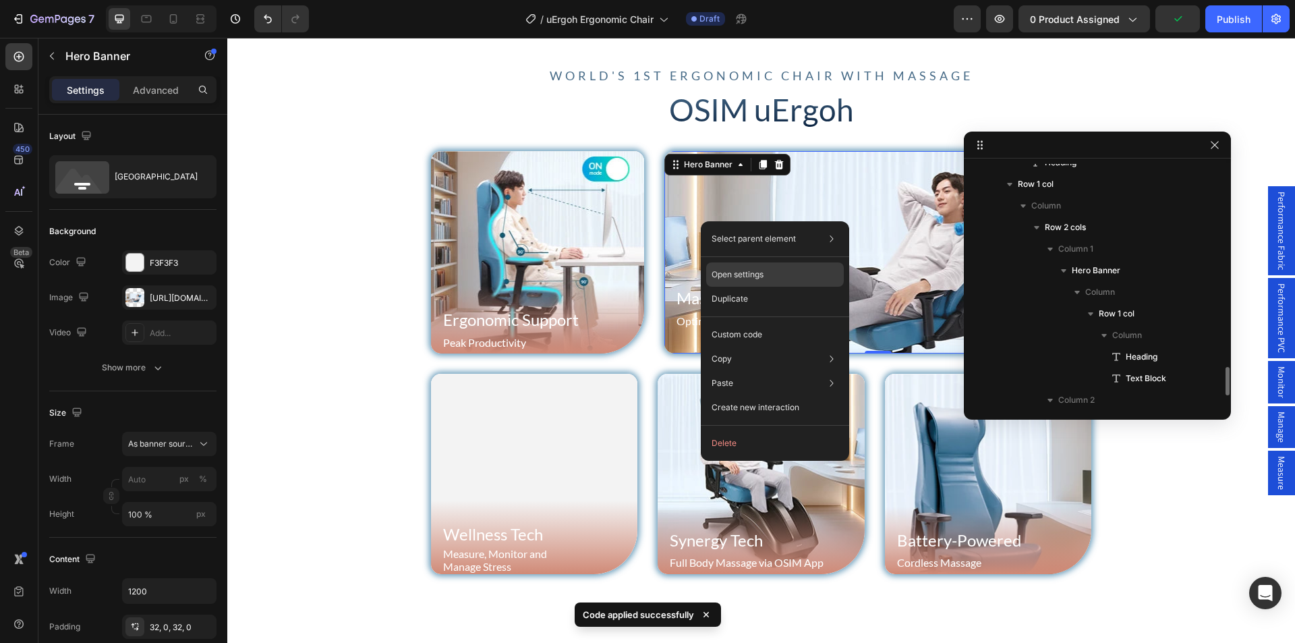
scroll to position [444, 0]
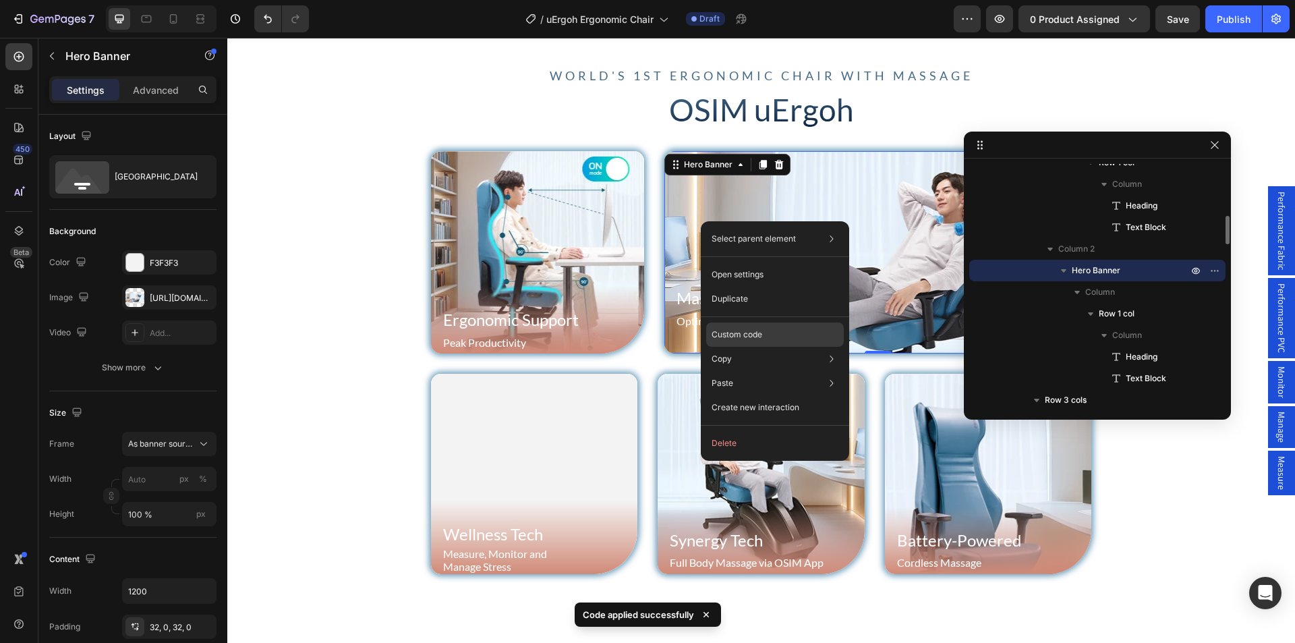
click at [749, 333] on p "Custom code" at bounding box center [737, 335] width 51 height 12
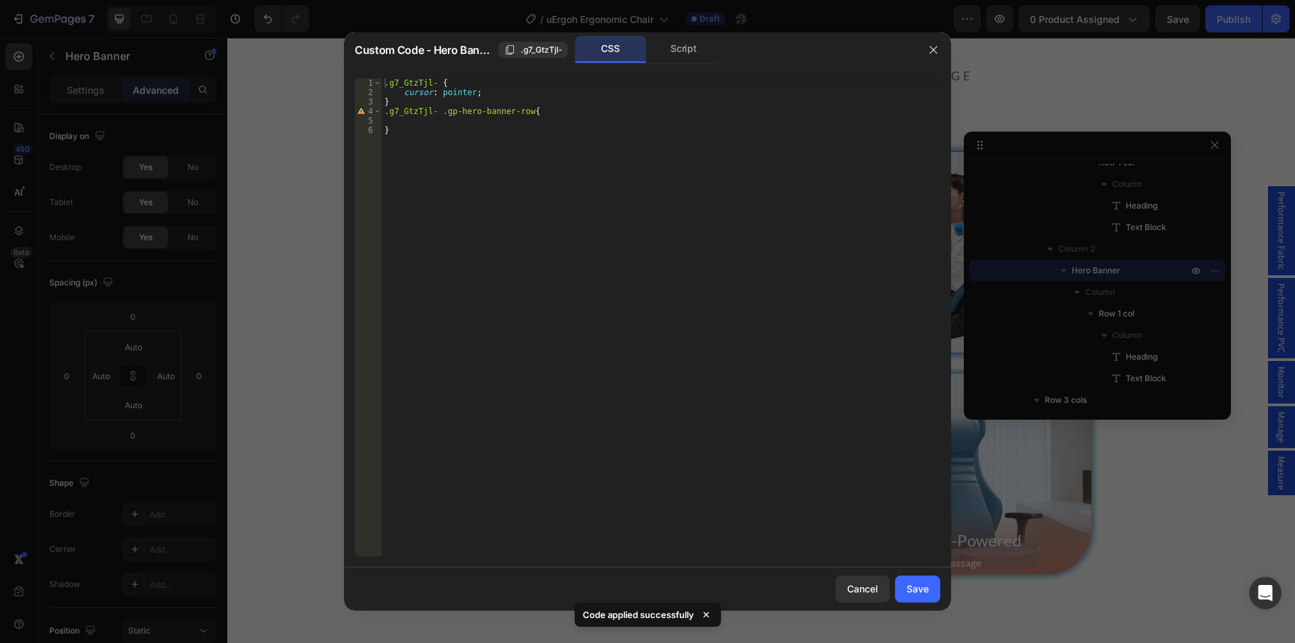
click at [430, 169] on div ".g7_GtzTjl- { cursor : pointer ; } .g7_GtzTjl- .gp-hero-banner-row { }" at bounding box center [661, 326] width 559 height 497
paste textarea ".gu_LdlxShs"
type textarea "}"
click at [914, 602] on div "Cancel Save" at bounding box center [647, 588] width 607 height 43
click at [906, 591] on button "Save" at bounding box center [917, 589] width 45 height 27
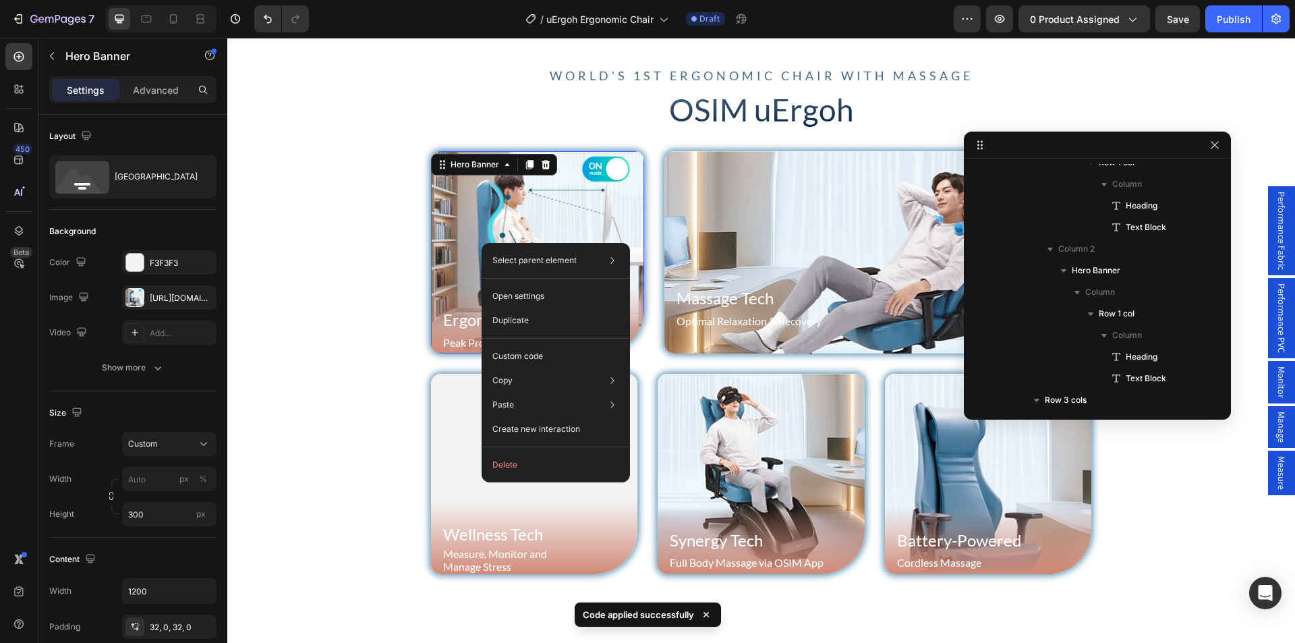
scroll to position [293, 0]
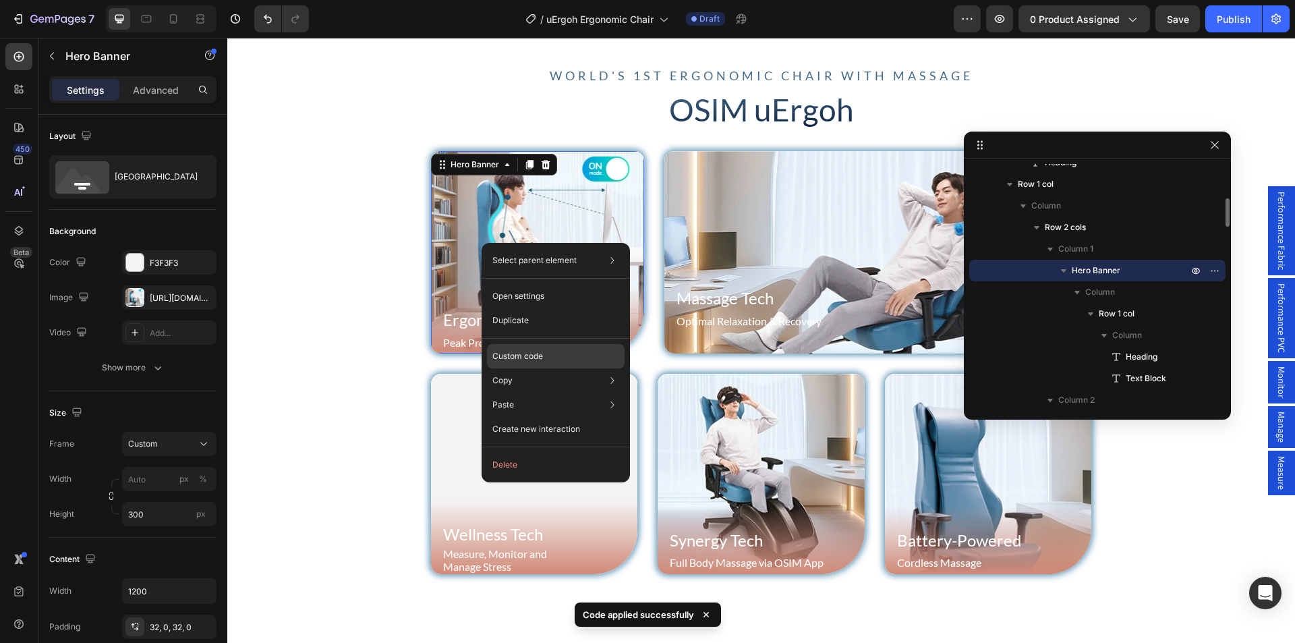
click at [522, 356] on p "Custom code" at bounding box center [518, 356] width 51 height 12
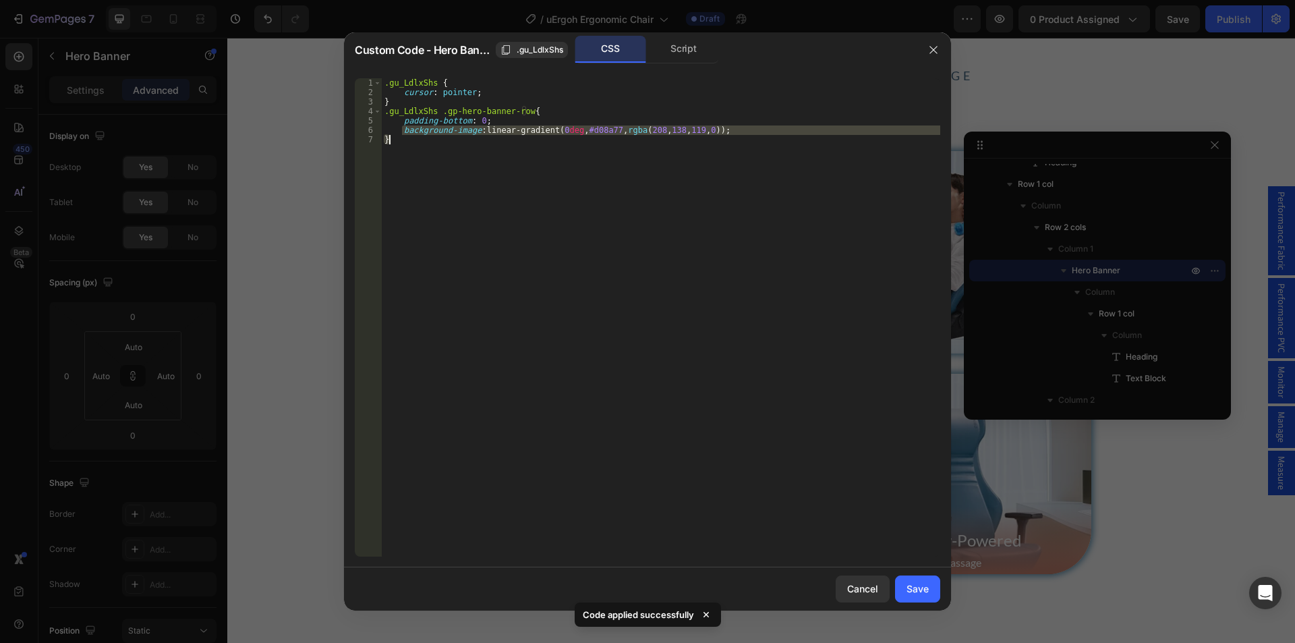
drag, startPoint x: 400, startPoint y: 127, endPoint x: 739, endPoint y: 136, distance: 338.8
click at [739, 136] on div ".gu_LdlxShs { cursor : pointer ; } .gu_LdlxShs .gp-hero-banner-row { padding-bo…" at bounding box center [661, 326] width 559 height 497
click at [488, 142] on div ".gu_LdlxShs { cursor : pointer ; } .gu_LdlxShs .gp-hero-banner-row { padding-bo…" at bounding box center [661, 317] width 559 height 478
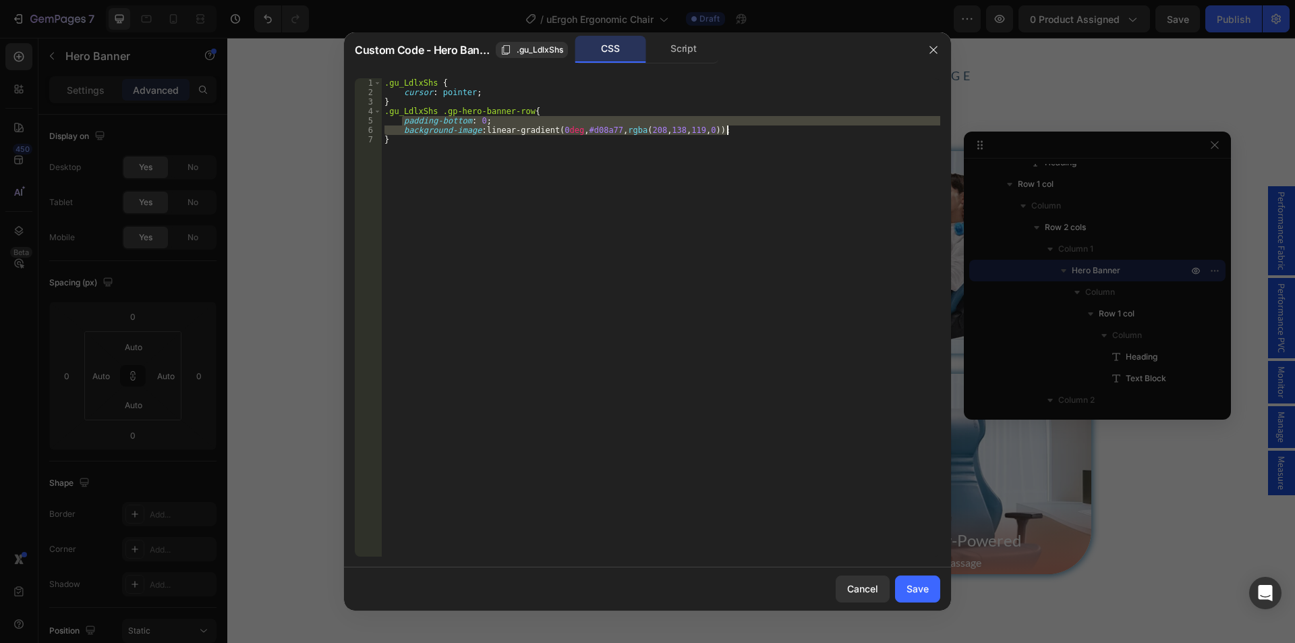
drag, startPoint x: 403, startPoint y: 122, endPoint x: 738, endPoint y: 129, distance: 335.4
click at [738, 129] on div ".gu_LdlxShs { cursor : pointer ; } .gu_LdlxShs .gp-hero-banner-row { padding-bo…" at bounding box center [661, 326] width 559 height 497
type textarea "padding-bottom: 0; background-image: linear-gradient(0deg, #d08a77, rgba(208, 1…"
click at [870, 589] on div "Cancel" at bounding box center [862, 589] width 31 height 14
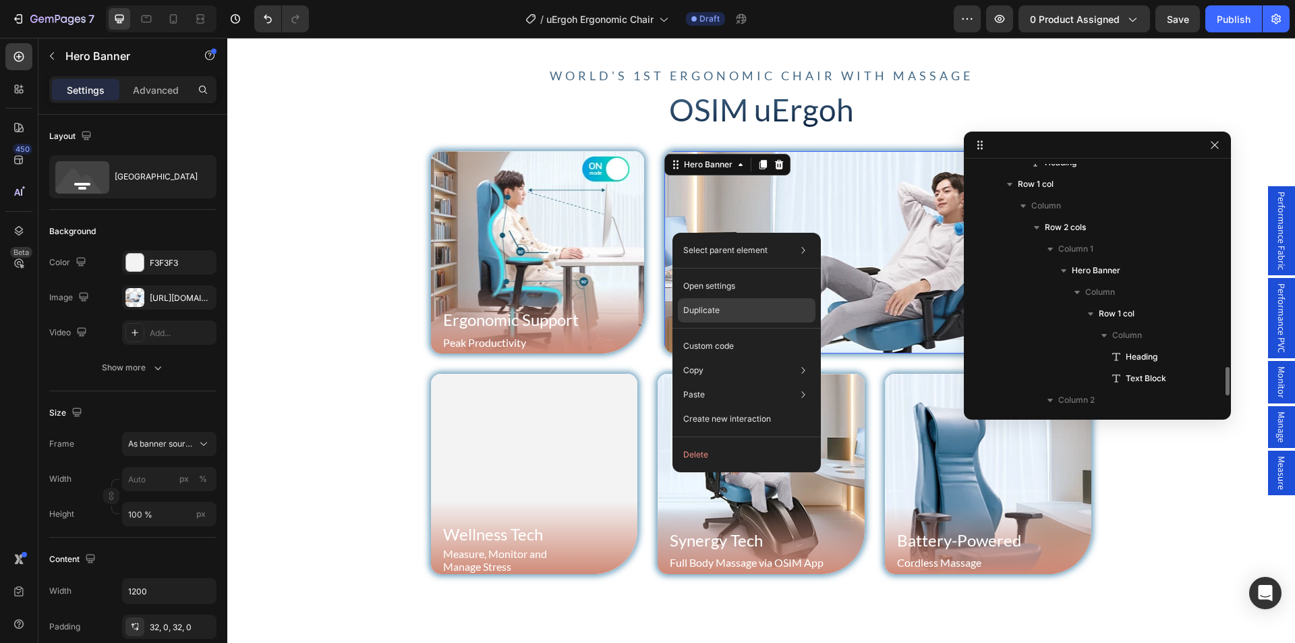
scroll to position [444, 0]
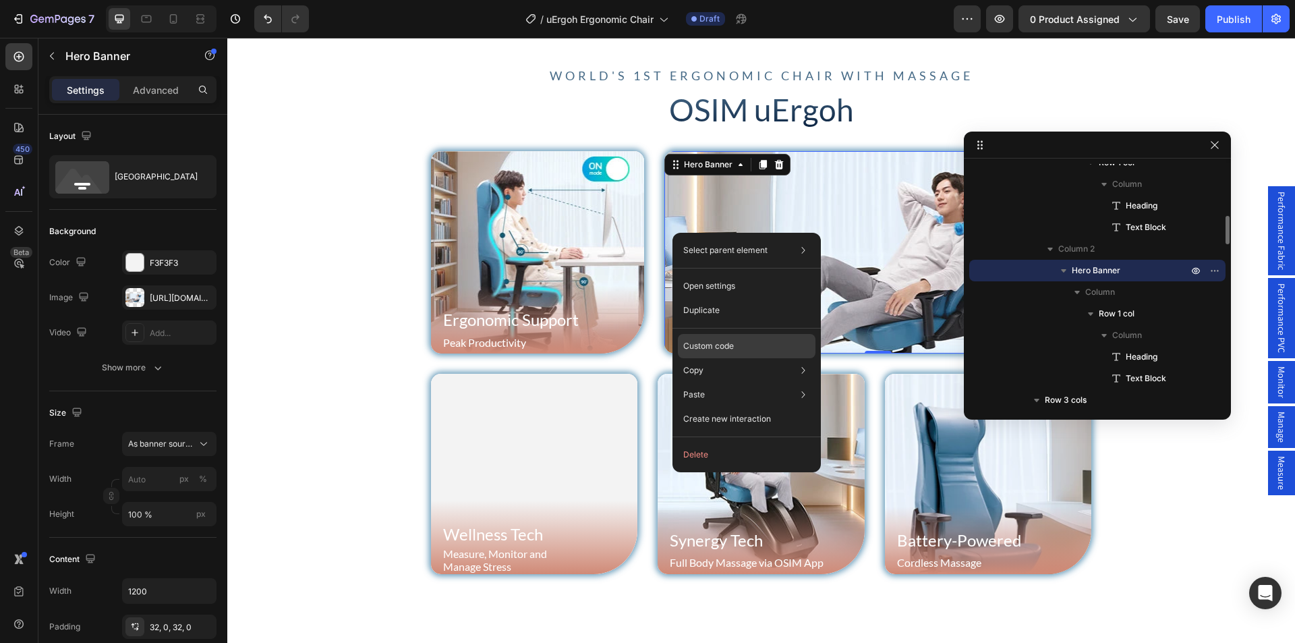
click at [729, 350] on p "Custom code" at bounding box center [708, 346] width 51 height 12
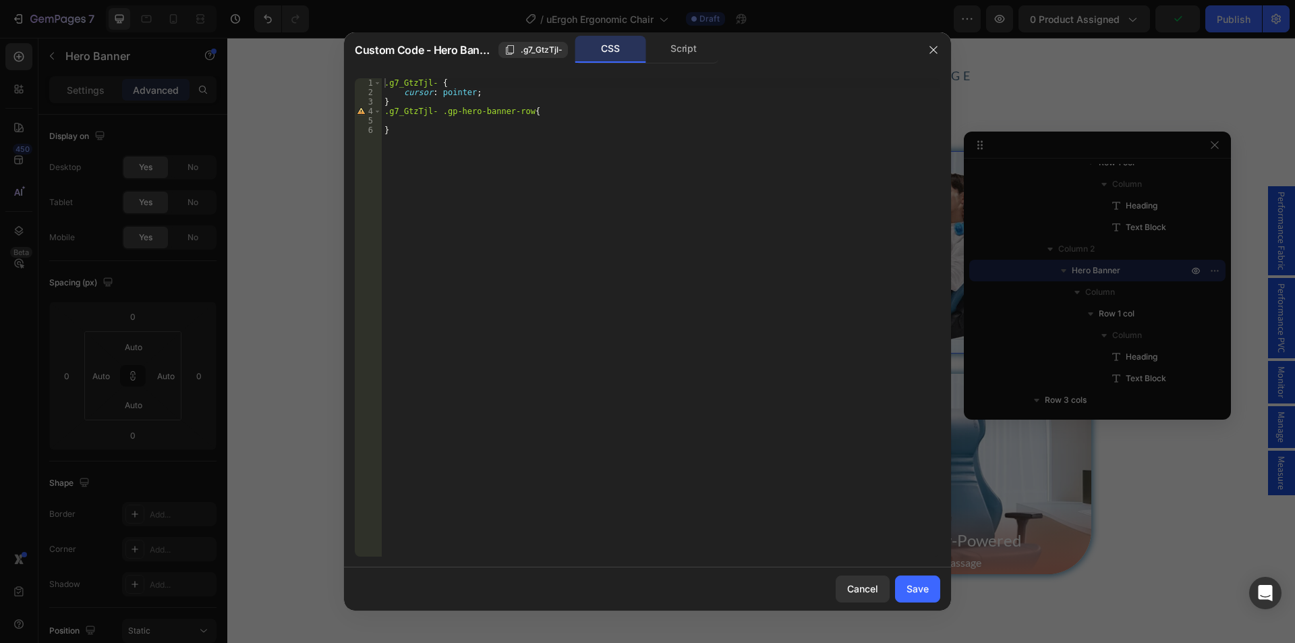
click at [405, 117] on div ".g7_GtzTjl- { cursor : pointer ; } .g7_GtzTjl- .gp-hero-banner-row { }" at bounding box center [661, 326] width 559 height 497
paste textarea "background-image: linear-gradient(0deg, #d08a77, rgba(208, 138, 119, 0));"
click at [384, 119] on div ".g7_GtzTjl- { cursor : pointer ; } .g7_GtzTjl- .gp-hero-banner-row { padding-bo…" at bounding box center [661, 326] width 559 height 497
type textarea "padding-bottom: 0;"
drag, startPoint x: 927, startPoint y: 586, endPoint x: 181, endPoint y: 138, distance: 870.3
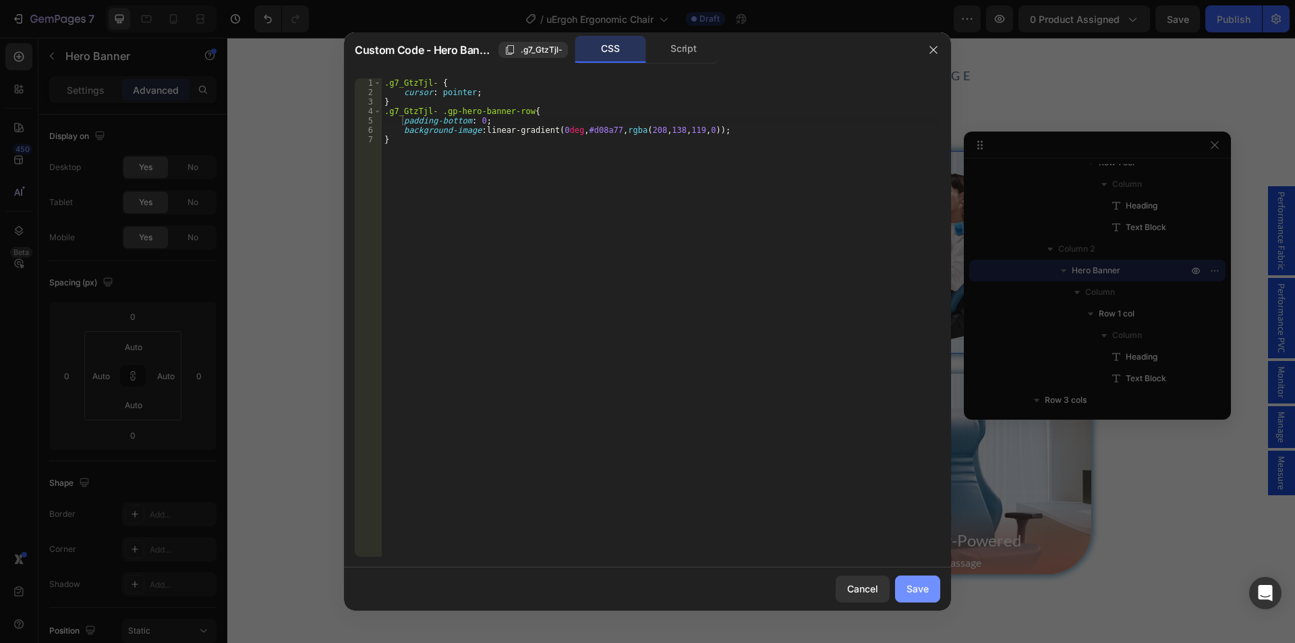
click at [927, 586] on div "Save" at bounding box center [918, 589] width 22 height 14
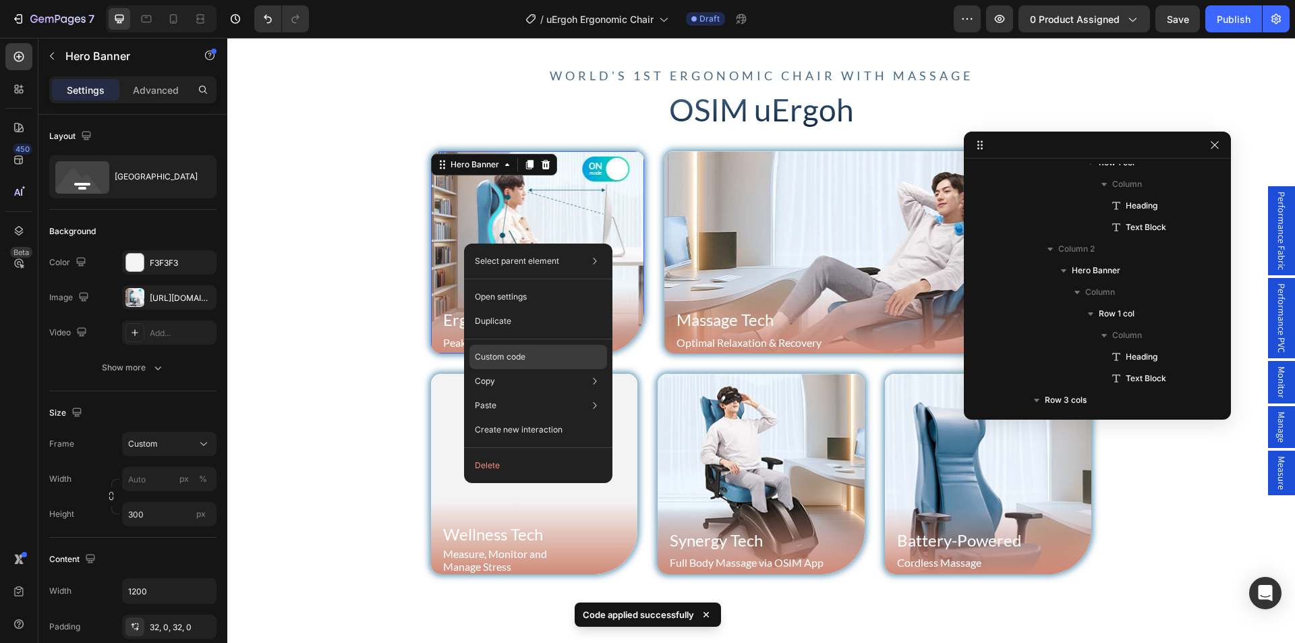
scroll to position [293, 0]
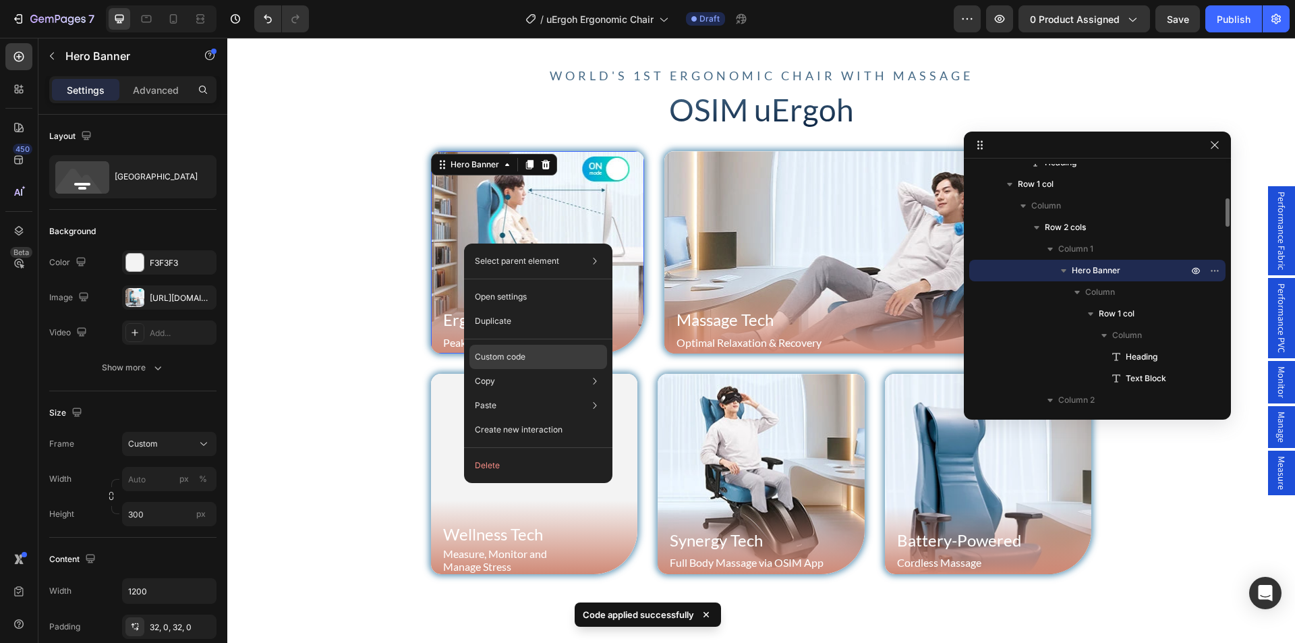
click at [526, 393] on div "Custom code" at bounding box center [539, 405] width 138 height 24
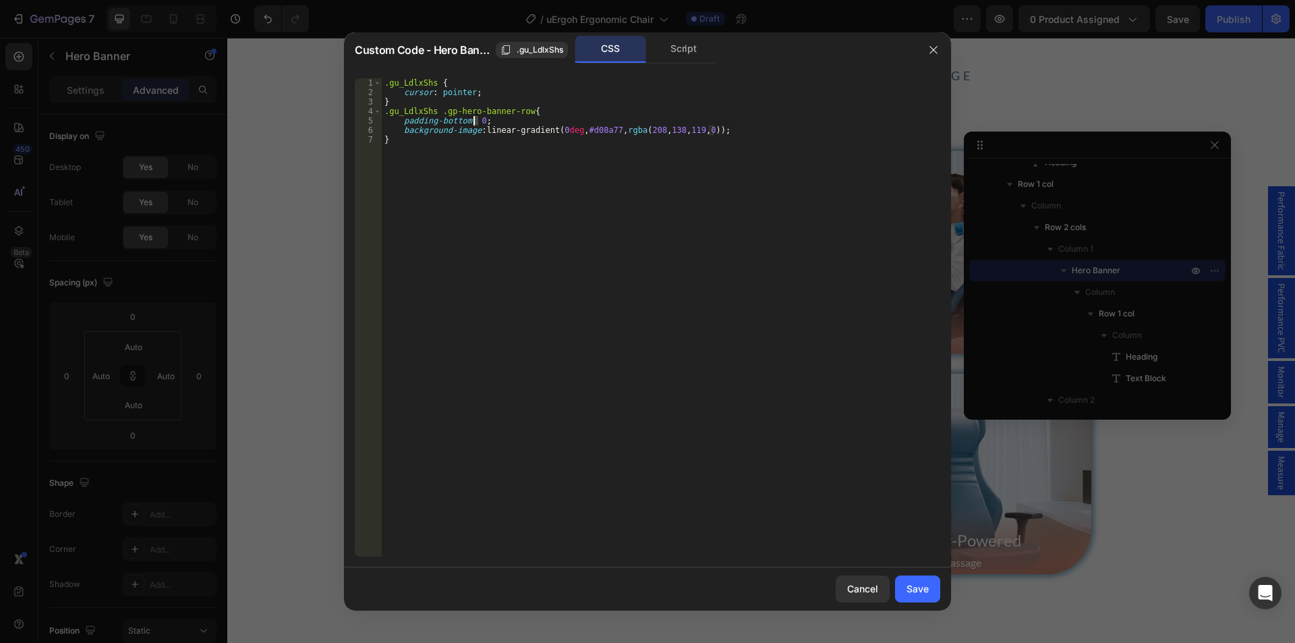
click at [472, 120] on div ".gu_LdlxShs { cursor : pointer ; } .gu_LdlxShs .gp-hero-banner-row { padding-bo…" at bounding box center [661, 326] width 559 height 497
type textarea "padding-bottom: 15px;"
drag, startPoint x: 918, startPoint y: 592, endPoint x: 682, endPoint y: 551, distance: 238.9
click at [918, 592] on div "Save" at bounding box center [918, 589] width 22 height 14
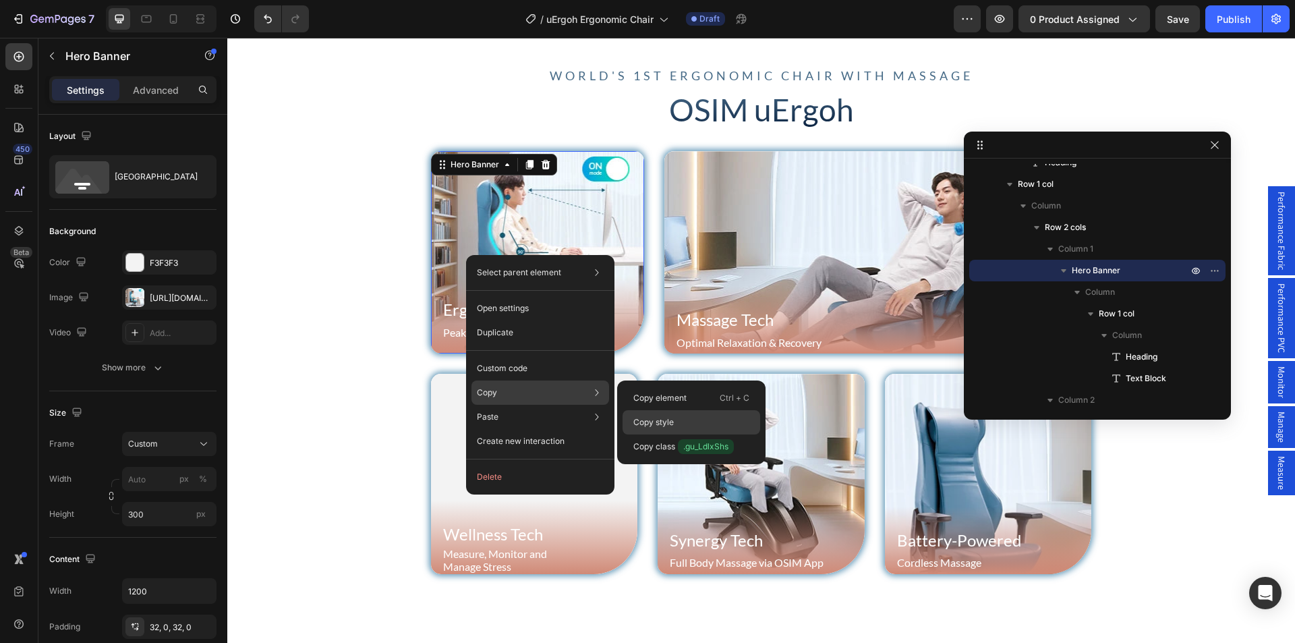
drag, startPoint x: 656, startPoint y: 427, endPoint x: 523, endPoint y: 164, distance: 294.8
click at [656, 427] on p "Copy style" at bounding box center [654, 422] width 40 height 12
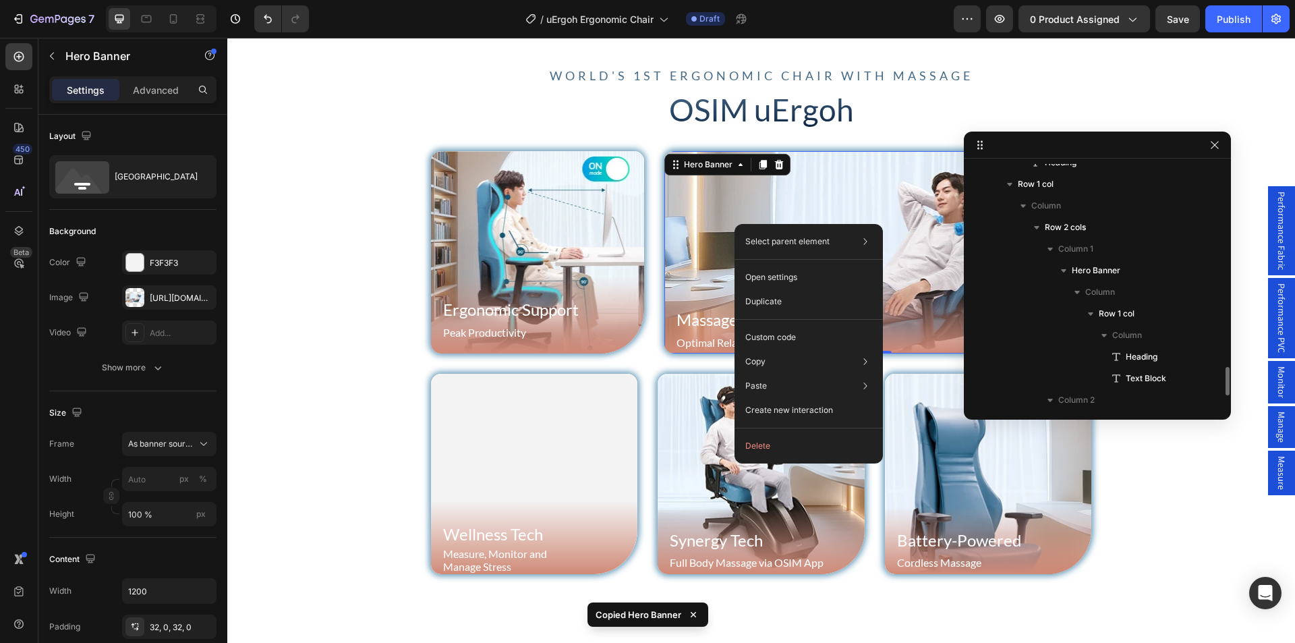
scroll to position [444, 0]
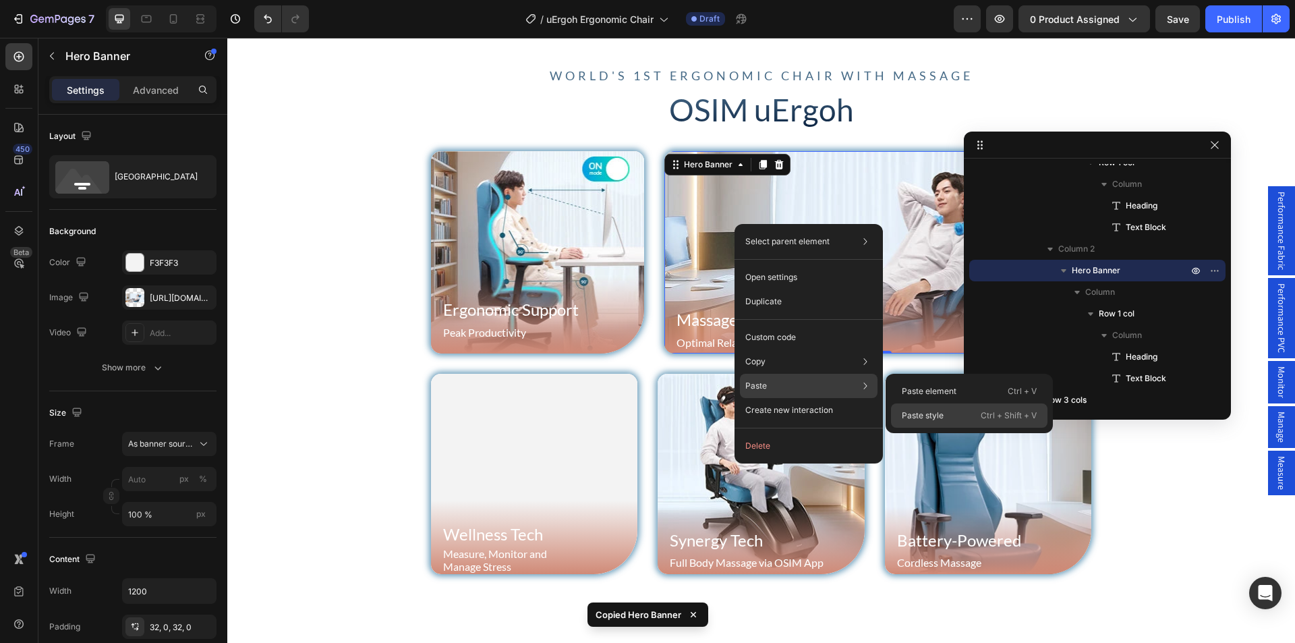
click at [925, 412] on p "Paste style" at bounding box center [923, 416] width 42 height 12
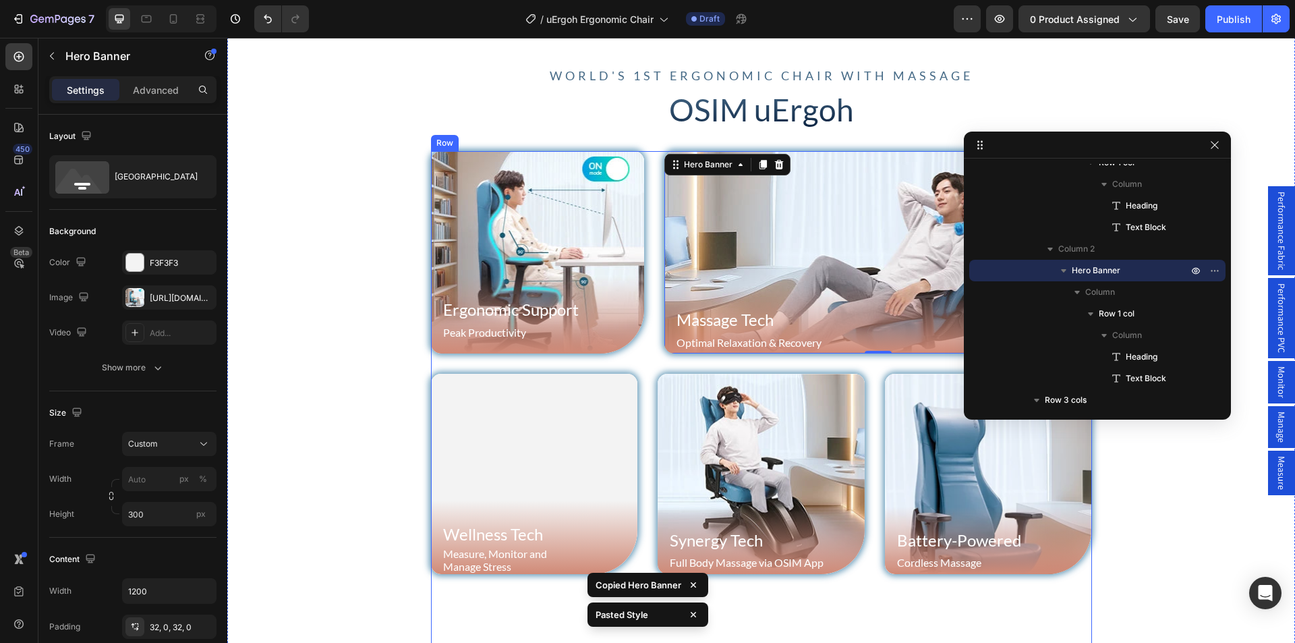
type input "100 %"
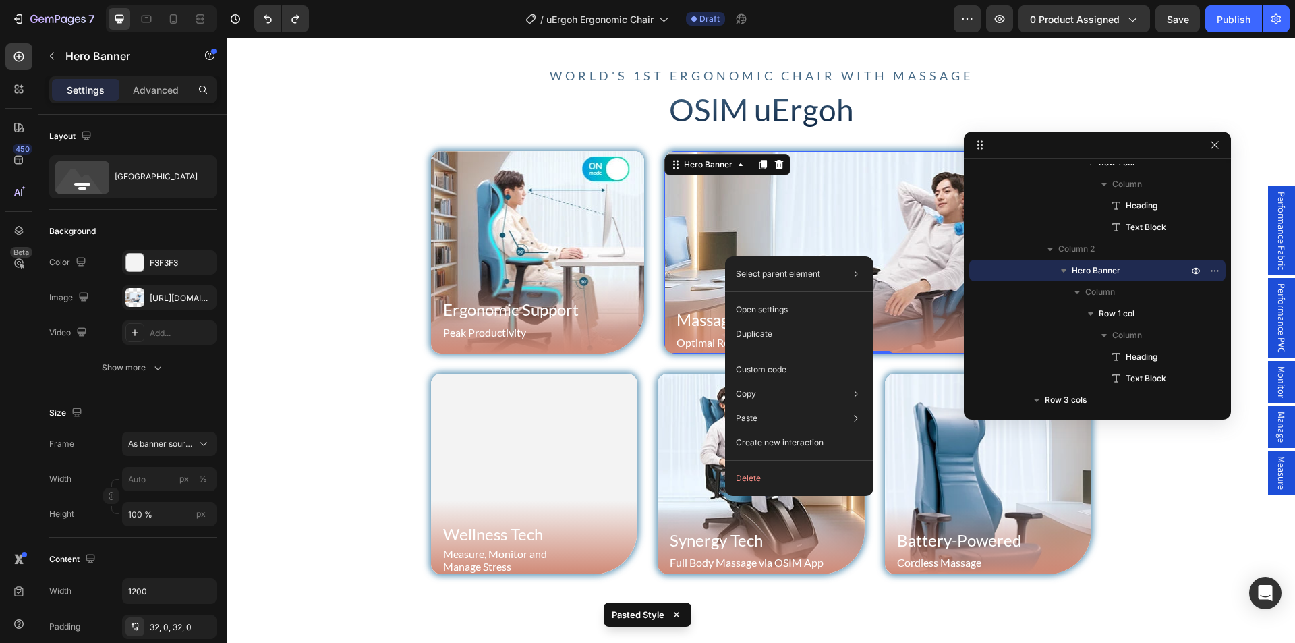
click at [678, 240] on div "Background Image" at bounding box center [878, 252] width 427 height 202
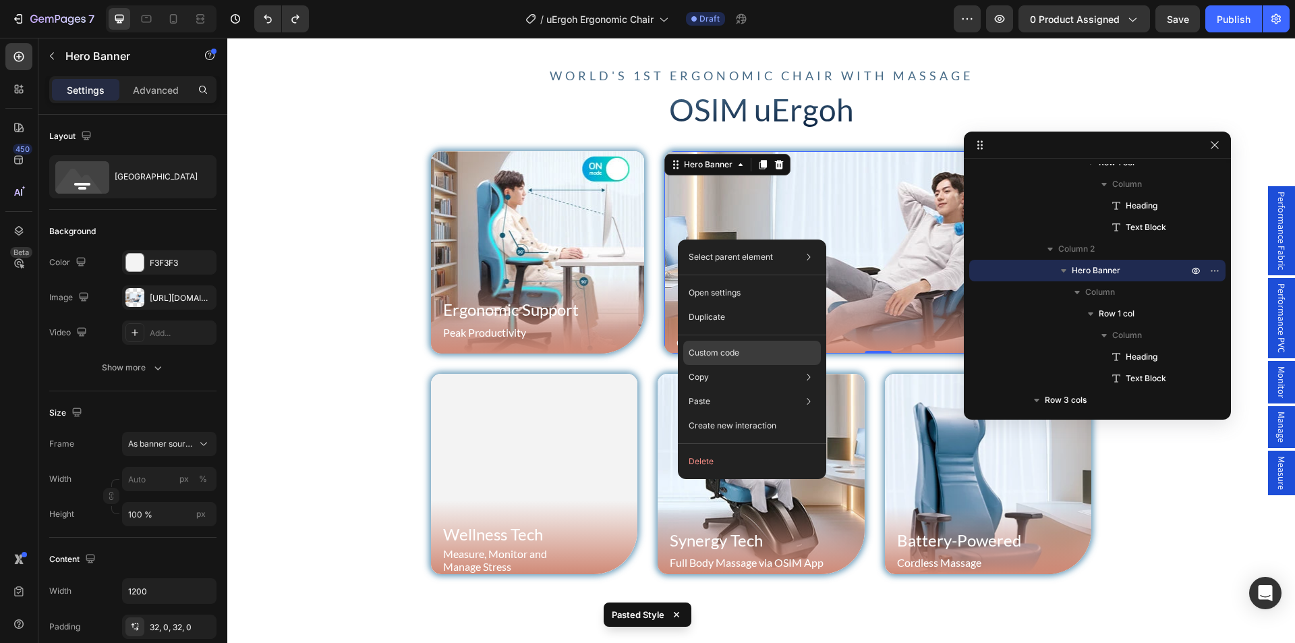
click at [729, 354] on p "Custom code" at bounding box center [714, 353] width 51 height 12
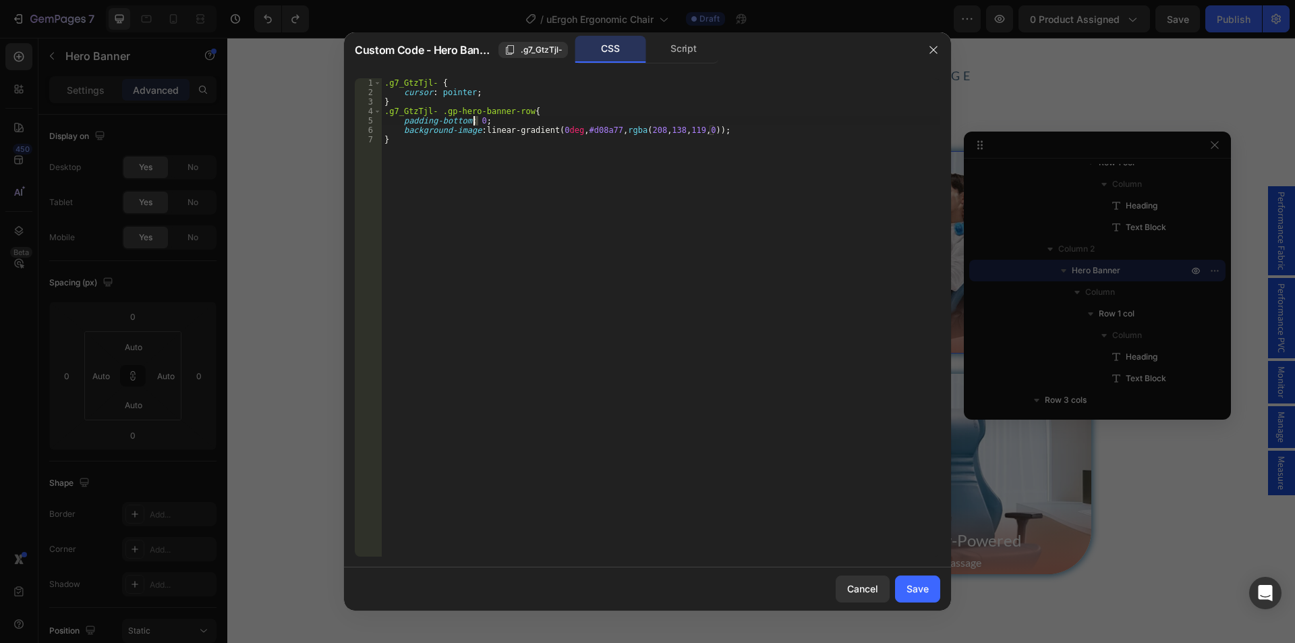
click at [474, 120] on div ".g7_GtzTjl- { cursor : pointer ; } .g7_GtzTjl- .gp-hero-banner-row { padding-bo…" at bounding box center [661, 326] width 559 height 497
drag, startPoint x: 402, startPoint y: 121, endPoint x: 528, endPoint y: 123, distance: 125.5
click at [528, 123] on div ".g7_GtzTjl- { cursor : pointer ; } .g7_GtzTjl- .gp-hero-banner-row { padding-bo…" at bounding box center [661, 326] width 559 height 497
type textarea "padding-bottom: 15px;"
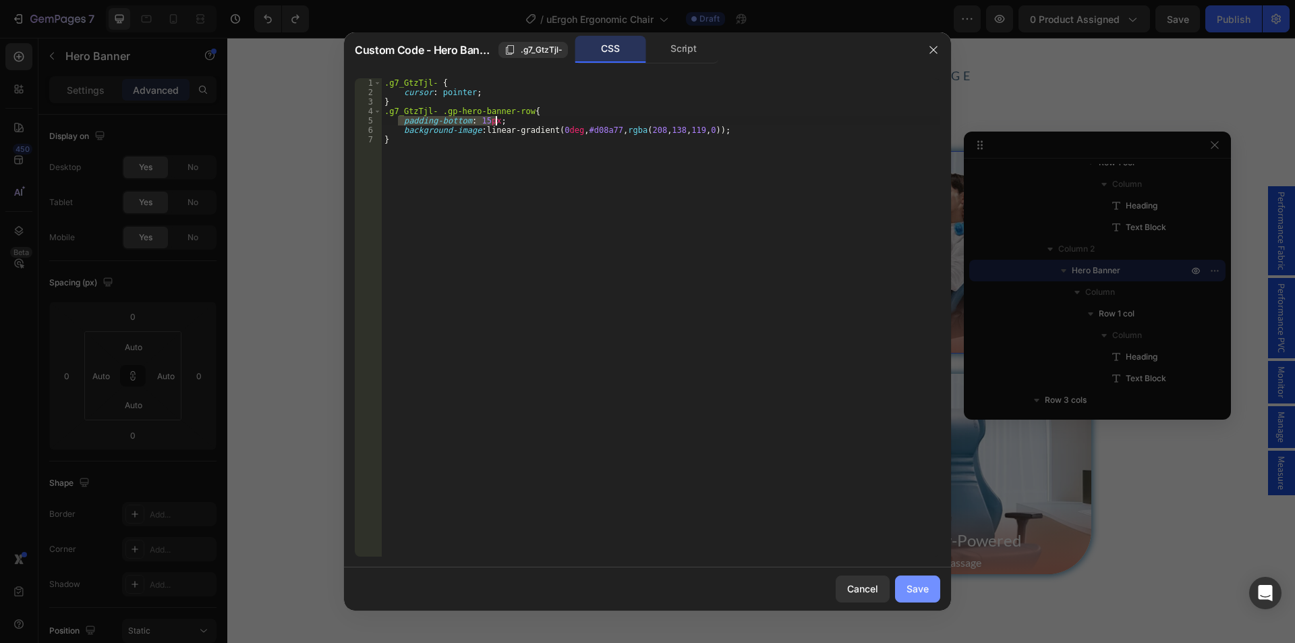
click at [930, 582] on button "Save" at bounding box center [917, 589] width 45 height 27
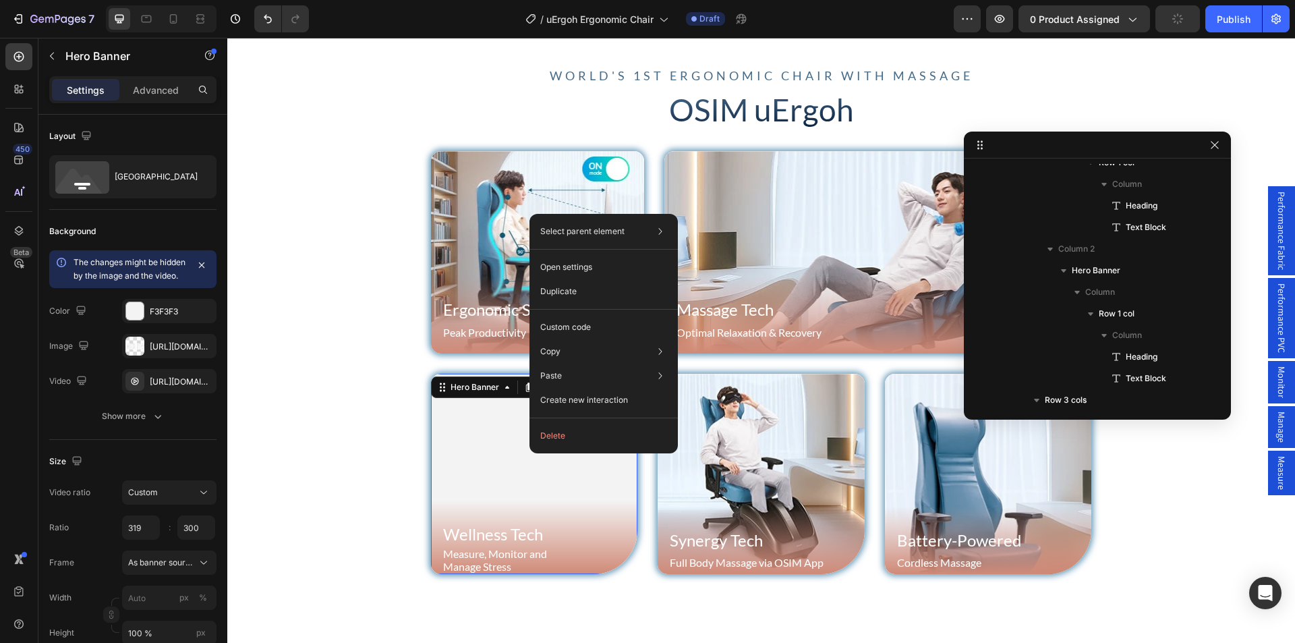
scroll to position [703, 0]
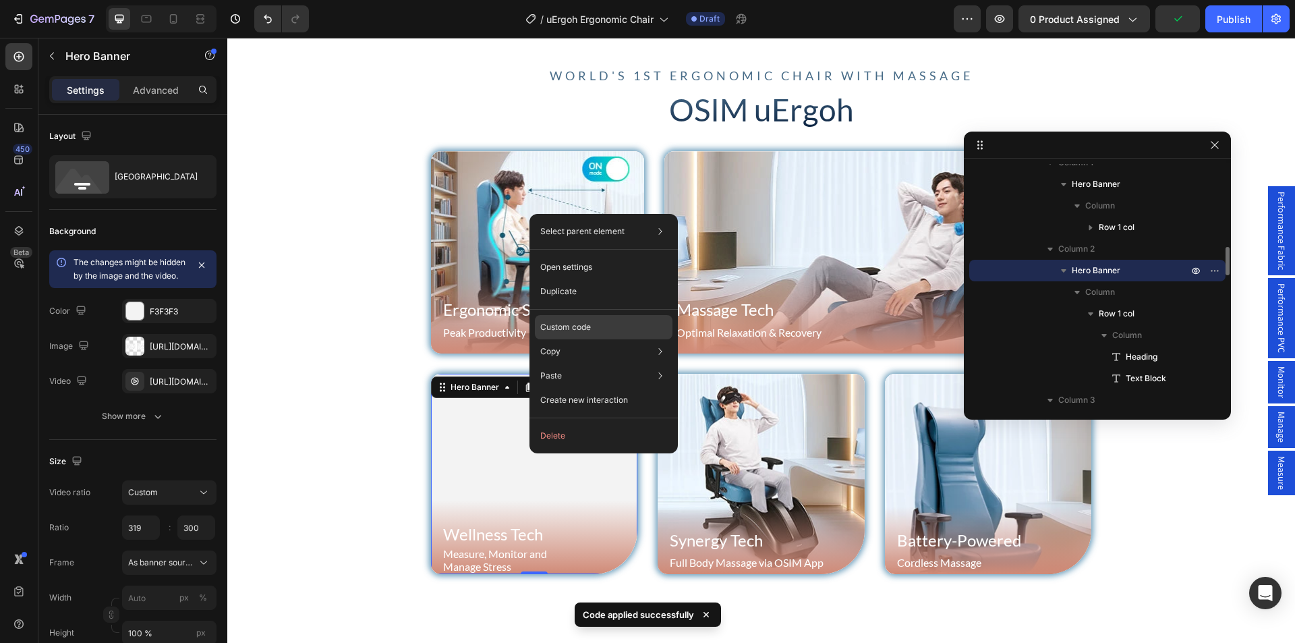
click at [578, 330] on p "Custom code" at bounding box center [565, 327] width 51 height 12
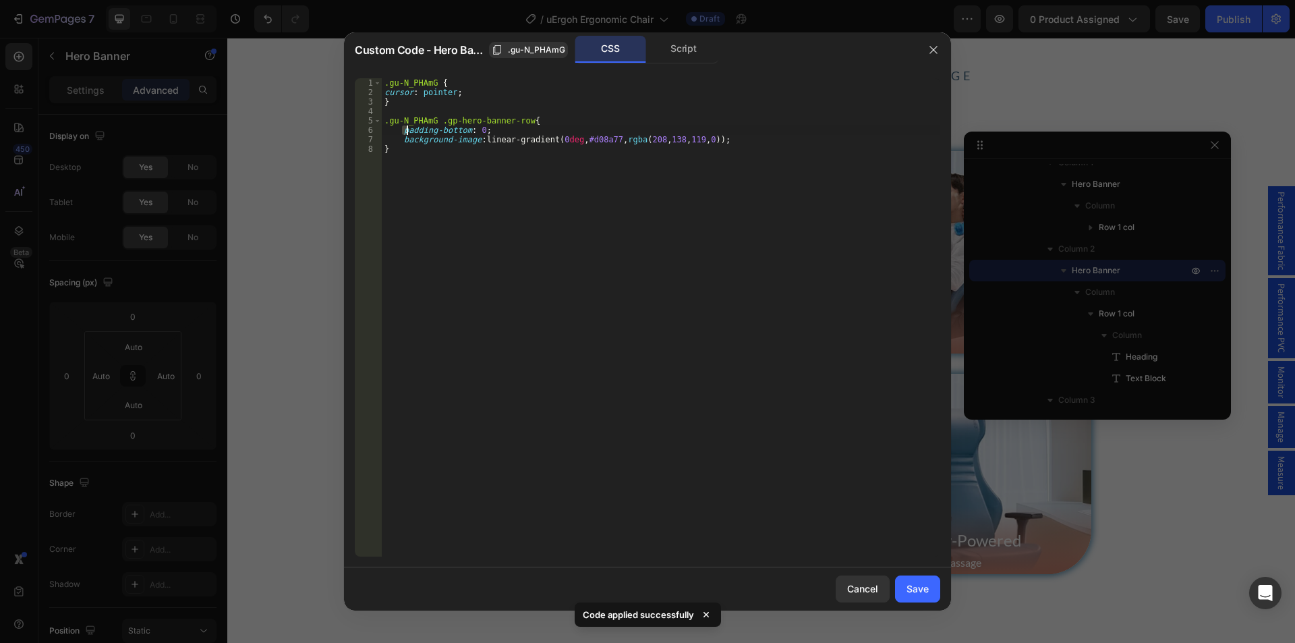
drag, startPoint x: 400, startPoint y: 132, endPoint x: 532, endPoint y: 129, distance: 131.6
click at [531, 128] on div ".gu-N_PHAmG { cursor : pointer ; } .gu-N_PHAmG .gp-hero-banner-row { padding-bo…" at bounding box center [661, 326] width 559 height 497
paste textarea "padding-bottom: 15px"
type textarea "padding-bottom: 15px;"
drag, startPoint x: 918, startPoint y: 585, endPoint x: 493, endPoint y: 385, distance: 469.9
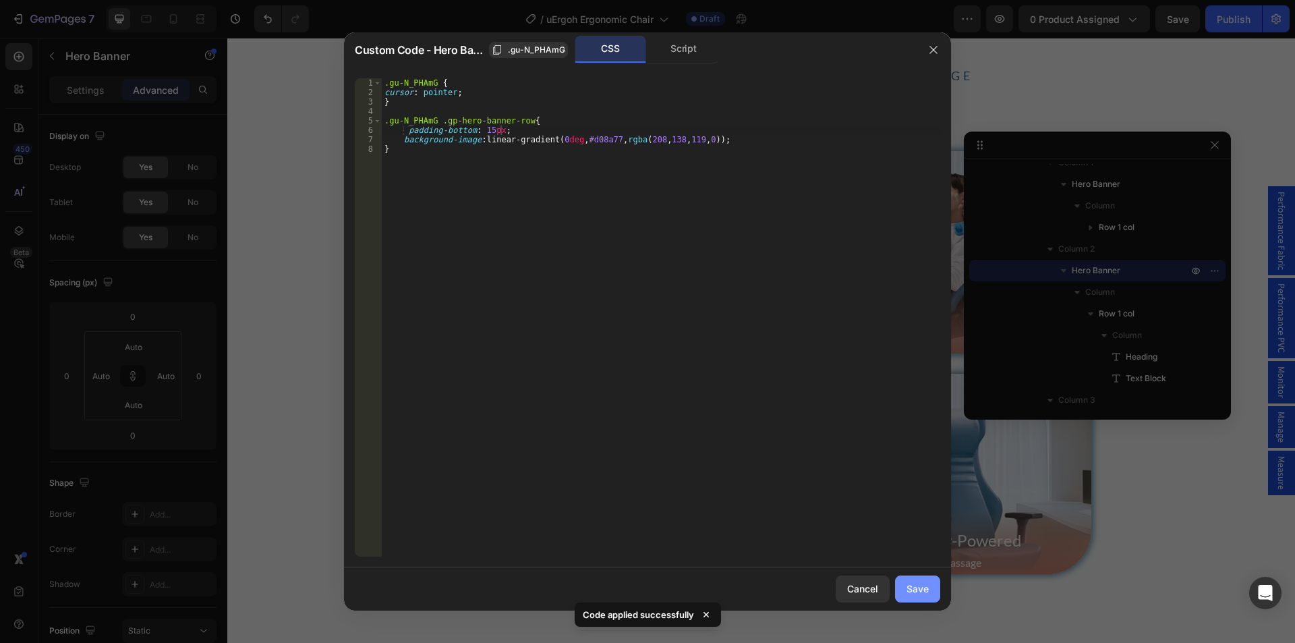
click at [918, 585] on div "Save" at bounding box center [918, 589] width 22 height 14
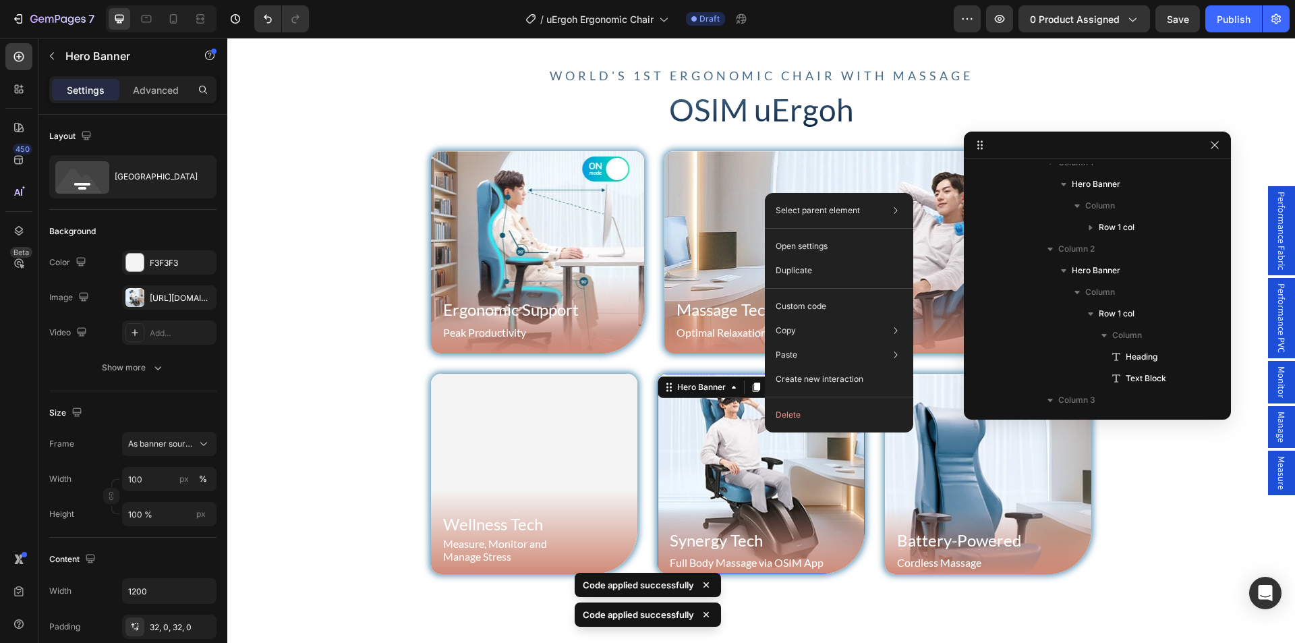
scroll to position [854, 0]
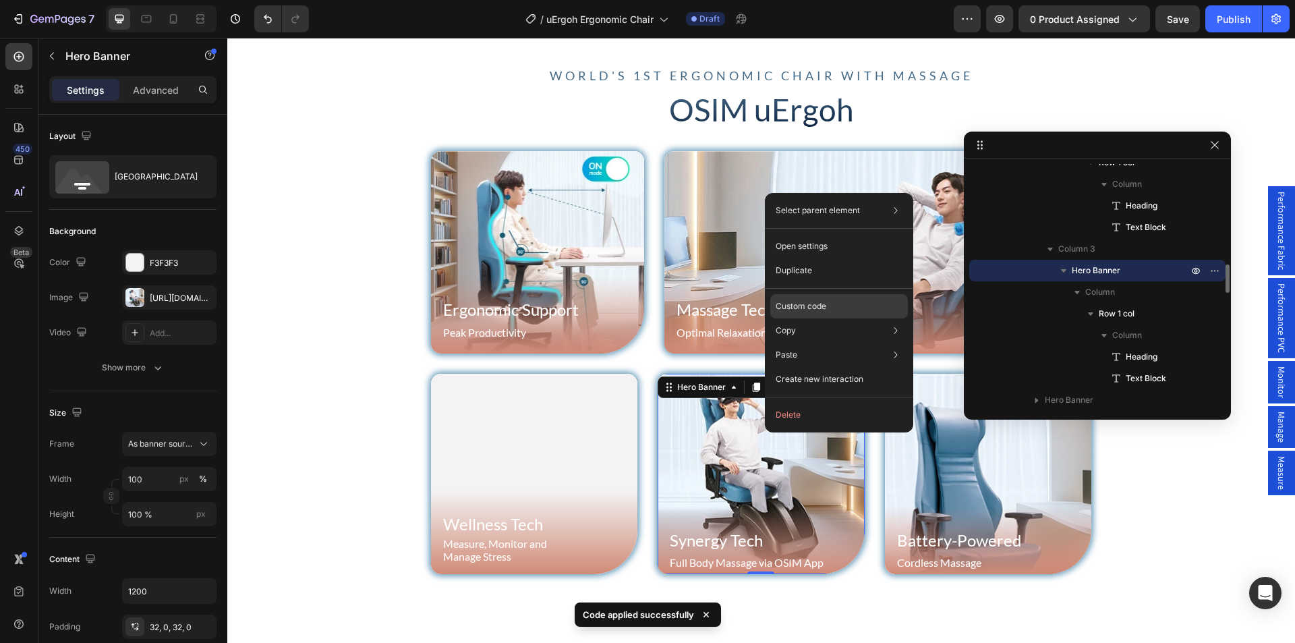
click at [822, 307] on p "Custom code" at bounding box center [801, 306] width 51 height 12
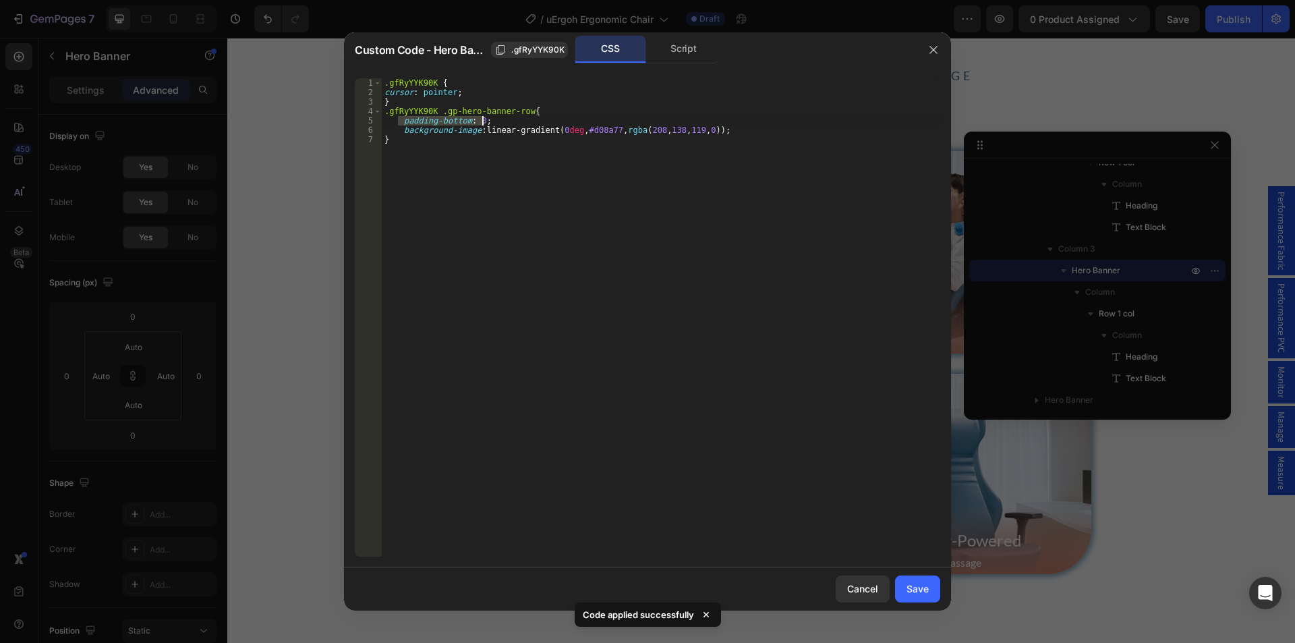
drag, startPoint x: 399, startPoint y: 118, endPoint x: 522, endPoint y: 117, distance: 123.5
click at [522, 117] on div ".gfRyYYK90K { cursor : pointer ; } .gfRyYYK90K .gp-hero-banner-row { padding-bo…" at bounding box center [661, 326] width 559 height 497
paste textarea "15px"
type textarea "padding-bottom: 15px;"
drag, startPoint x: 930, startPoint y: 585, endPoint x: 703, endPoint y: 379, distance: 306.2
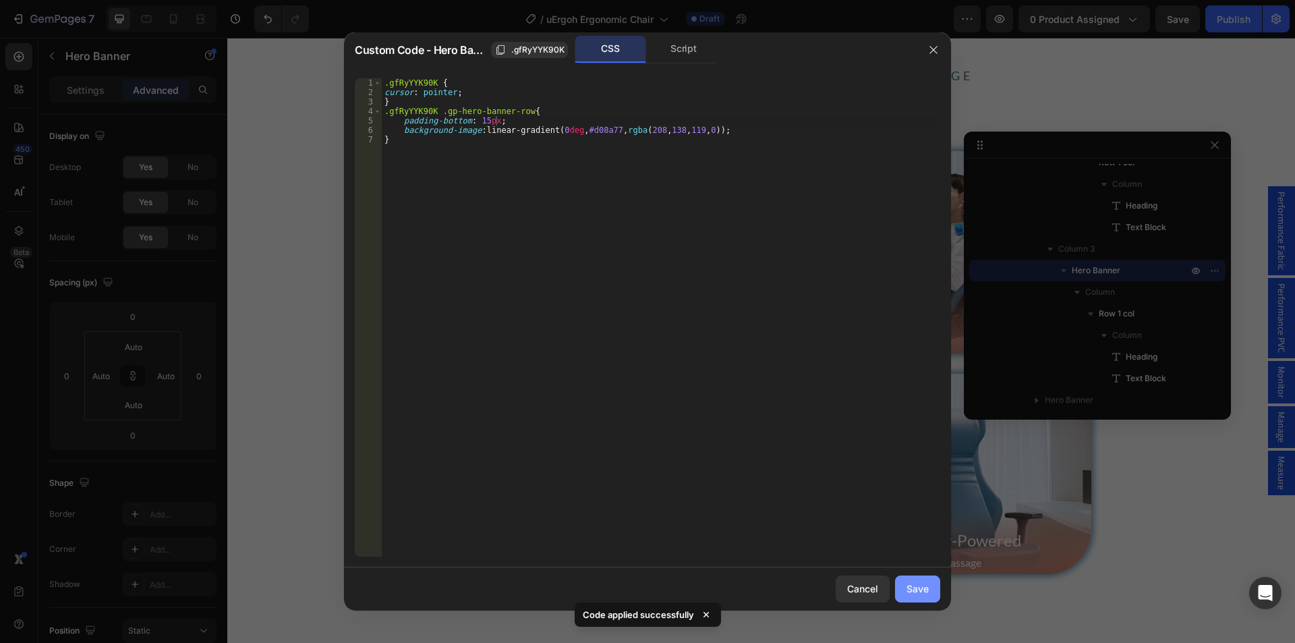
click at [930, 585] on button "Save" at bounding box center [917, 589] width 45 height 27
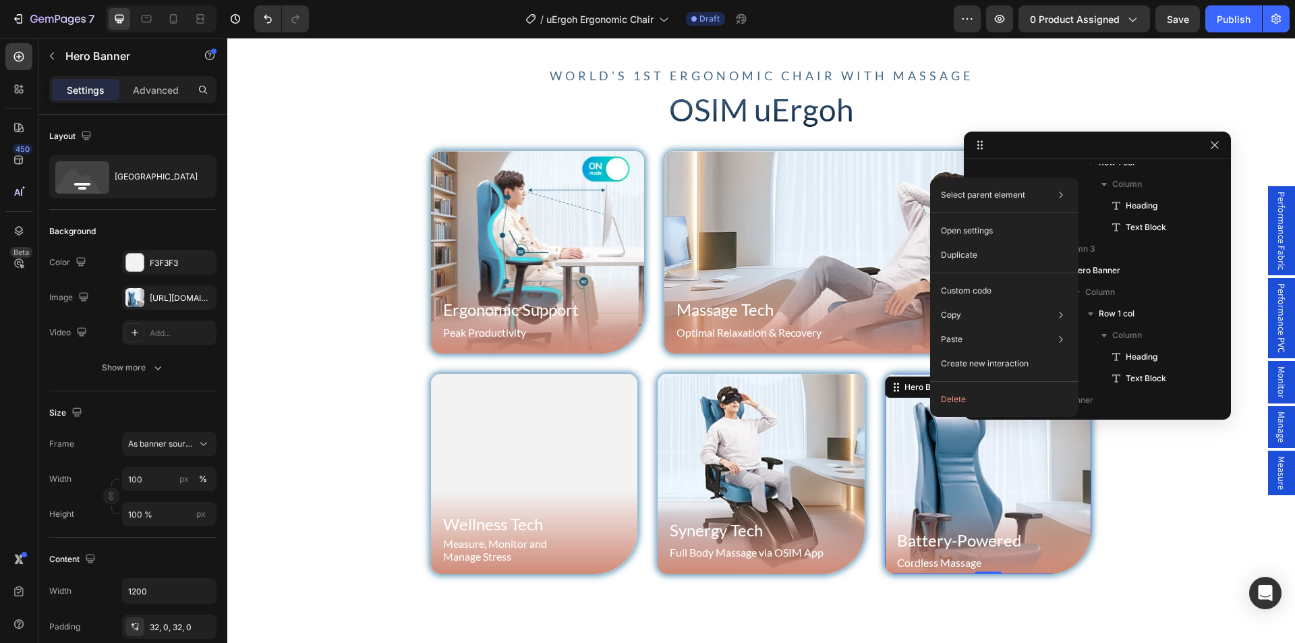
scroll to position [617, 0]
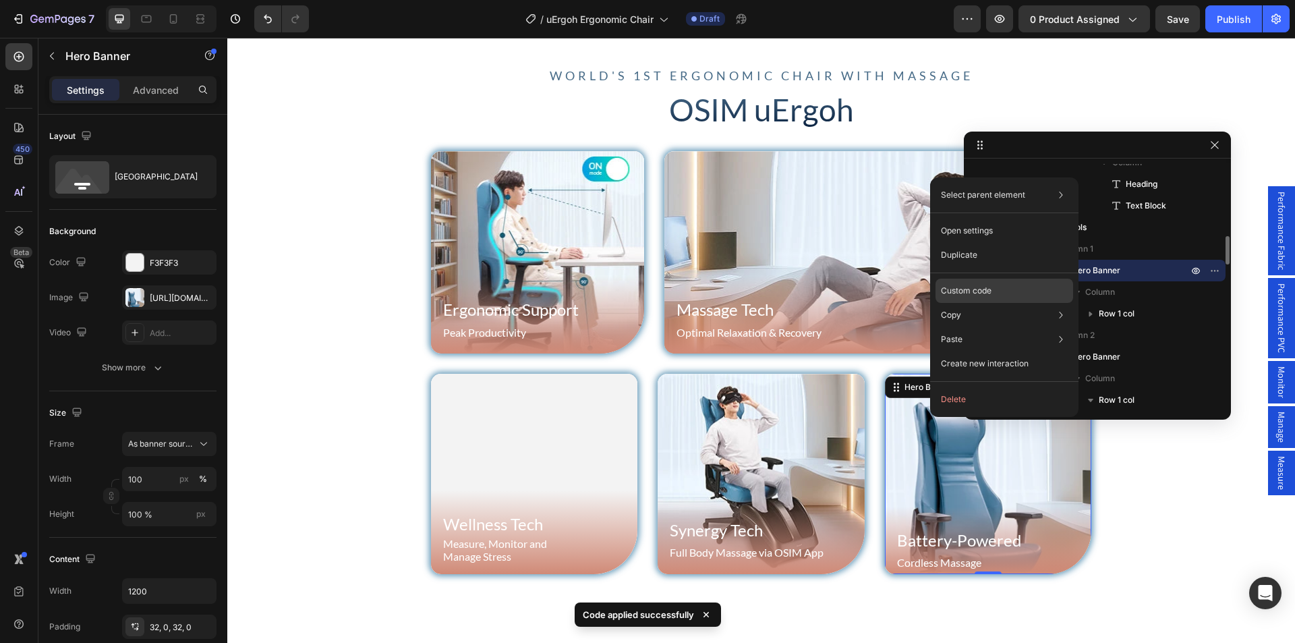
click at [990, 296] on p "Custom code" at bounding box center [966, 291] width 51 height 12
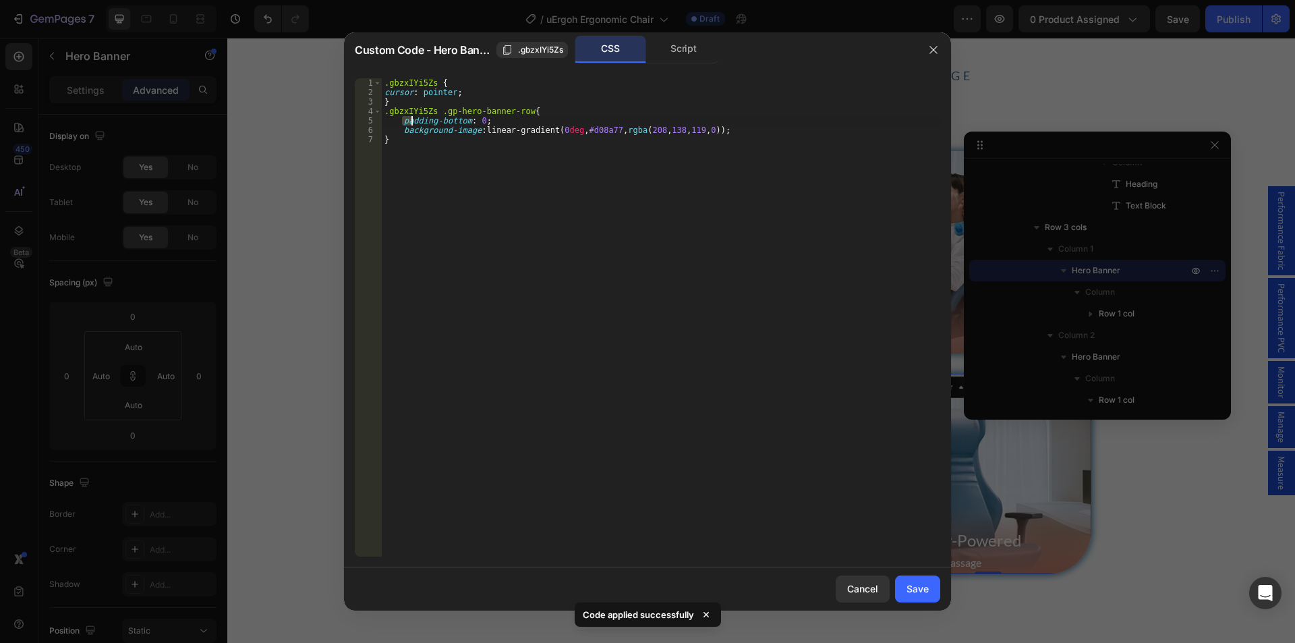
drag, startPoint x: 405, startPoint y: 119, endPoint x: 522, endPoint y: 119, distance: 116.7
click at [515, 118] on div ".gbzxIYi5Zs { cursor : pointer ; } .gbzxIYi5Zs .gp-hero-banner-row { padding-bo…" at bounding box center [661, 326] width 559 height 497
paste textarea "padding-bottom: 15px"
type textarea "padding-bottom: 15px;"
click at [943, 576] on div "Cancel Save" at bounding box center [647, 588] width 607 height 43
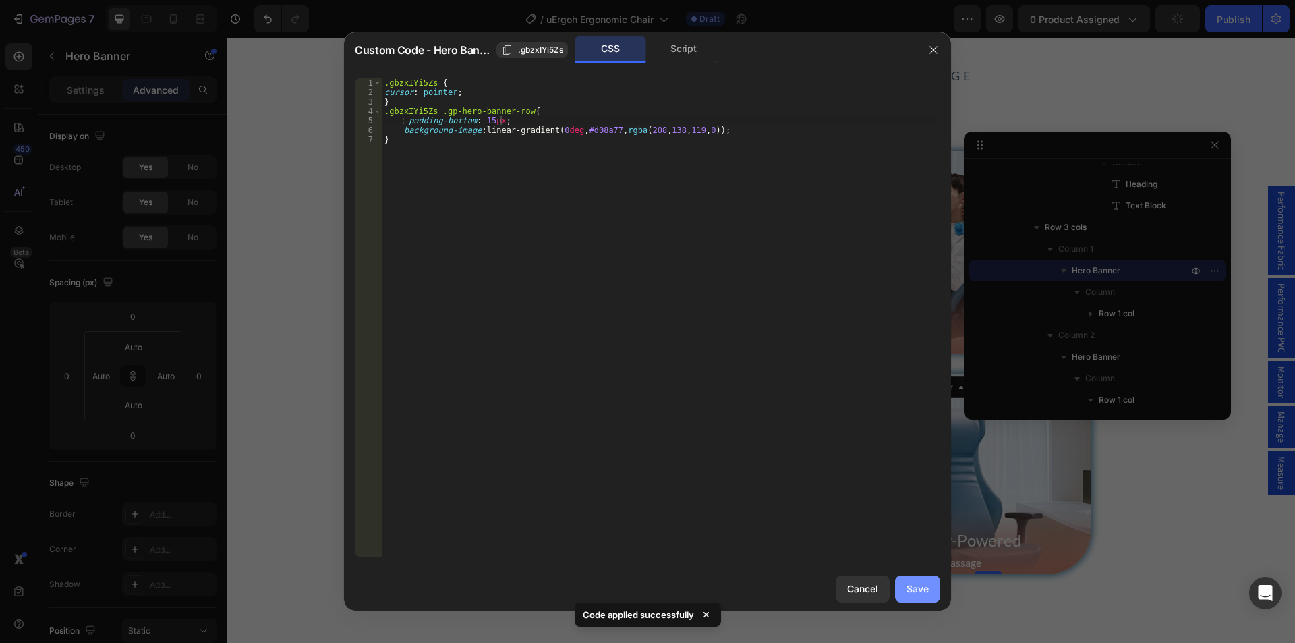
drag, startPoint x: 920, startPoint y: 584, endPoint x: 692, endPoint y: 545, distance: 230.6
click at [920, 584] on div "Save" at bounding box center [918, 589] width 22 height 14
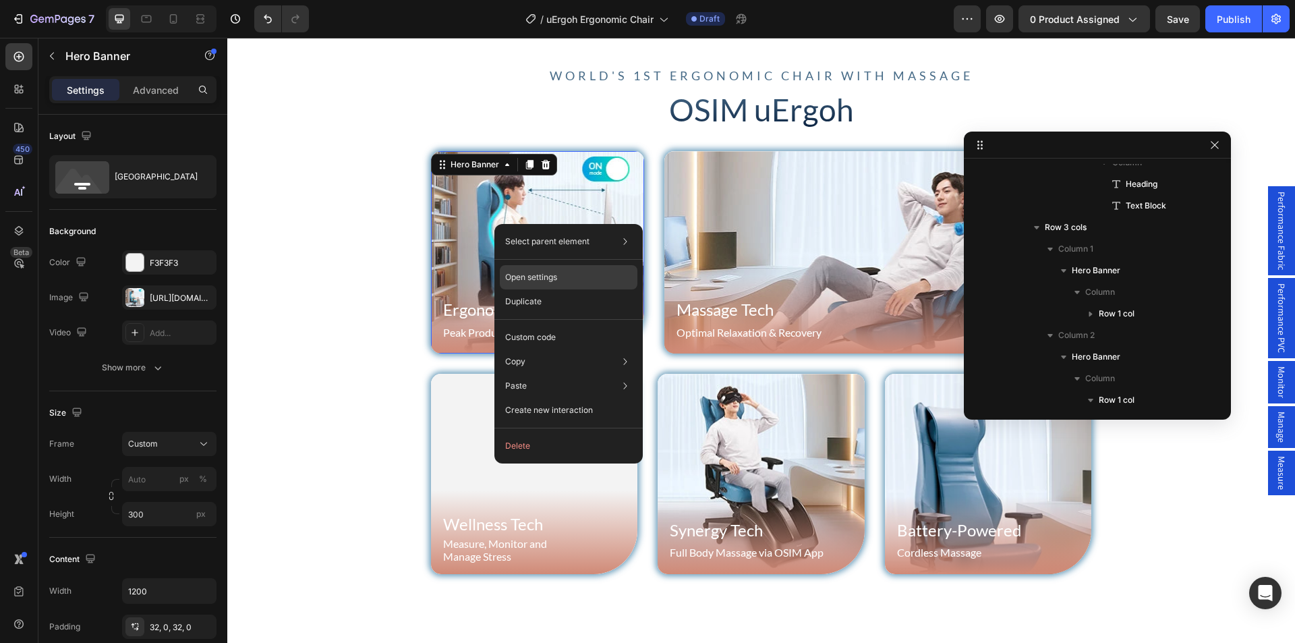
scroll to position [293, 0]
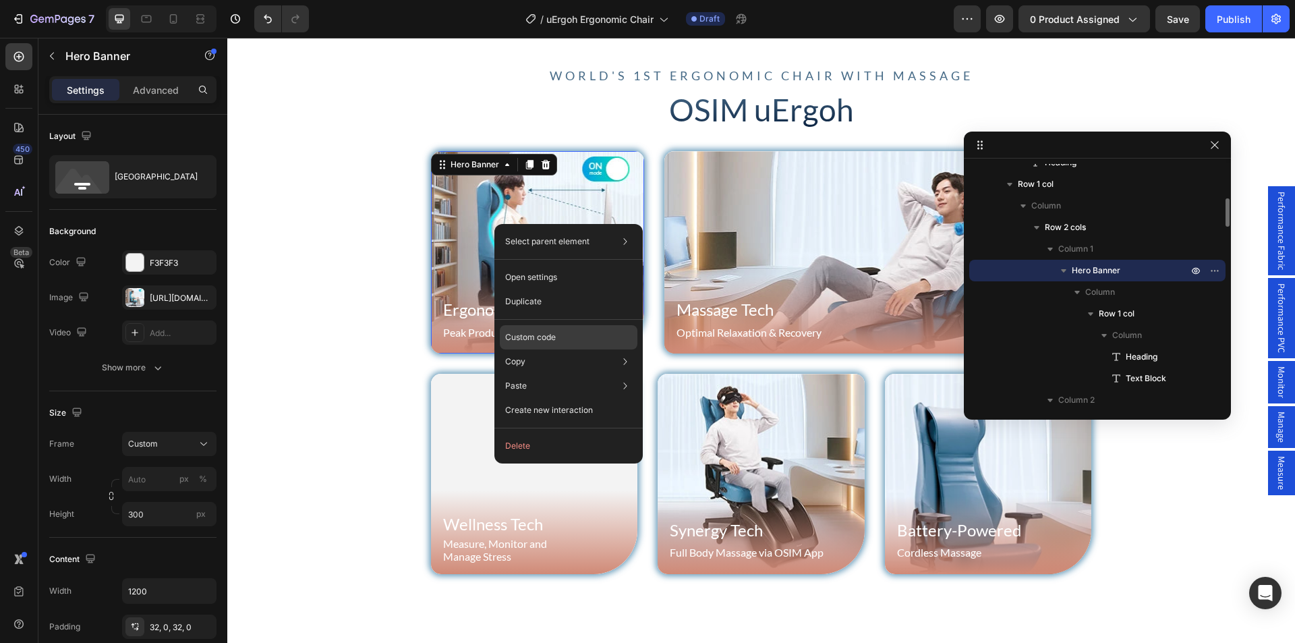
click at [546, 374] on div "Custom code" at bounding box center [569, 386] width 138 height 24
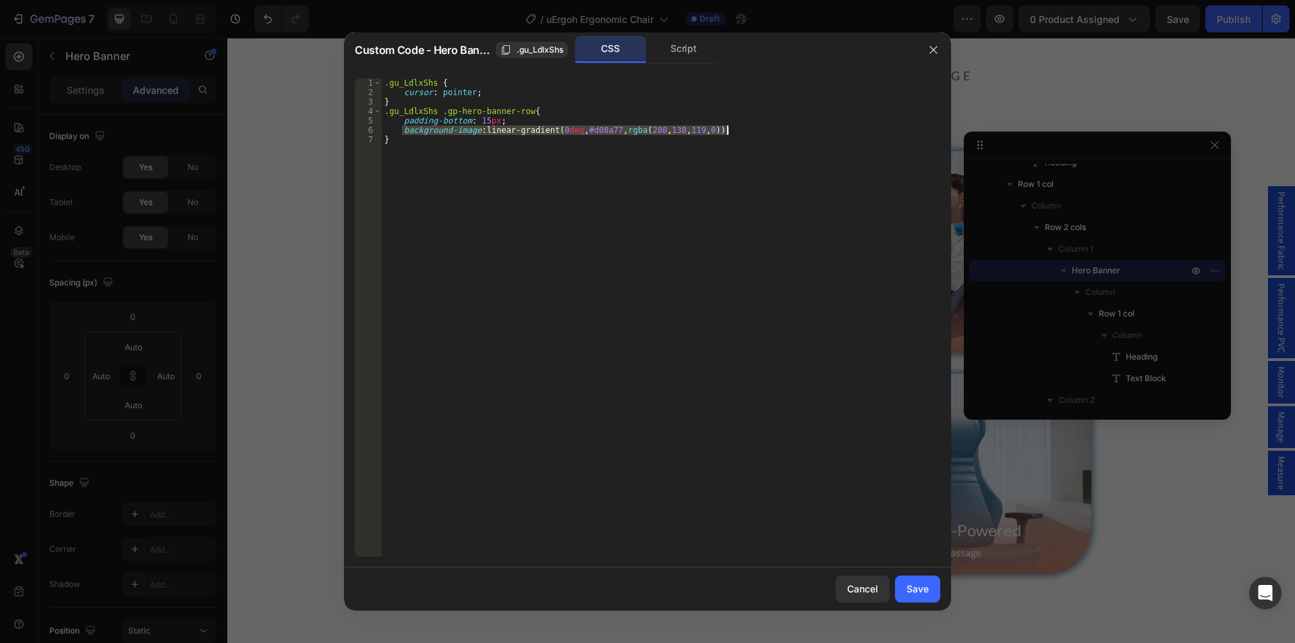
drag, startPoint x: 403, startPoint y: 131, endPoint x: 754, endPoint y: 149, distance: 352.0
click at [760, 128] on div ".gu_LdlxShs { cursor : pointer ; } .gu_LdlxShs .gp-hero-banner-row { padding-bo…" at bounding box center [661, 326] width 559 height 497
paste textarea "14657b 30%, #14657bb3 59%, #040f1c00"
type textarea "background-image: linear-gradient(0deg, #14657b 30%, #14657bb3 59%, #040f1c00);"
click at [919, 584] on div "Save" at bounding box center [918, 589] width 22 height 14
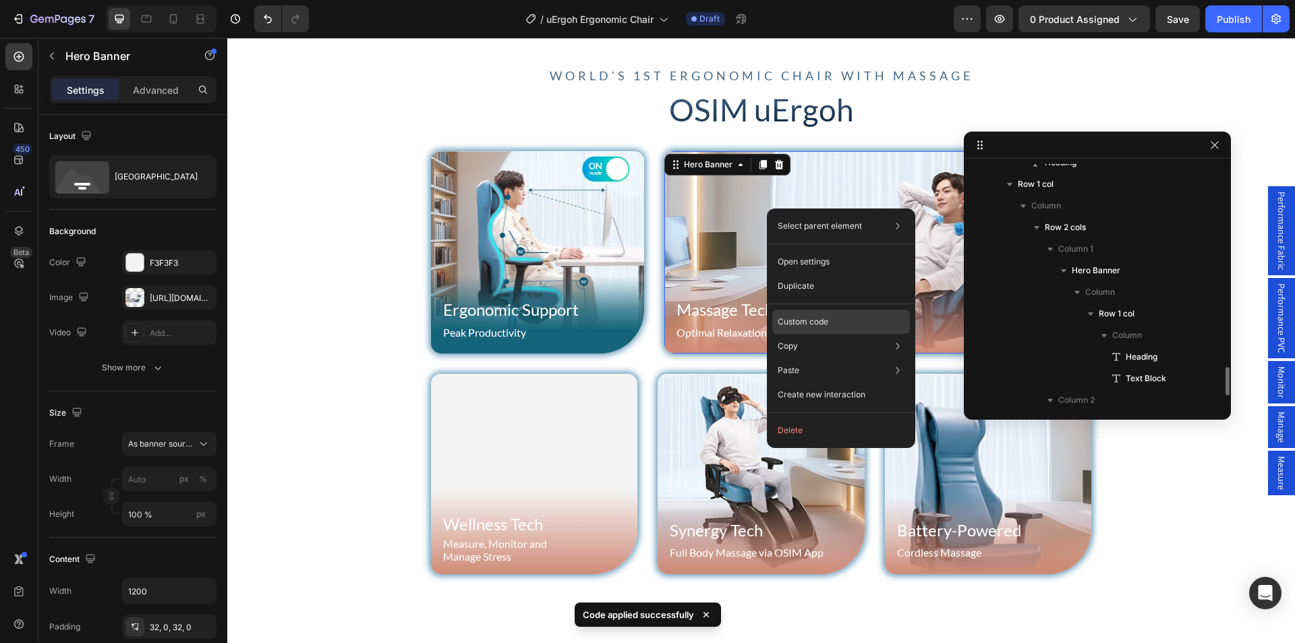
scroll to position [444, 0]
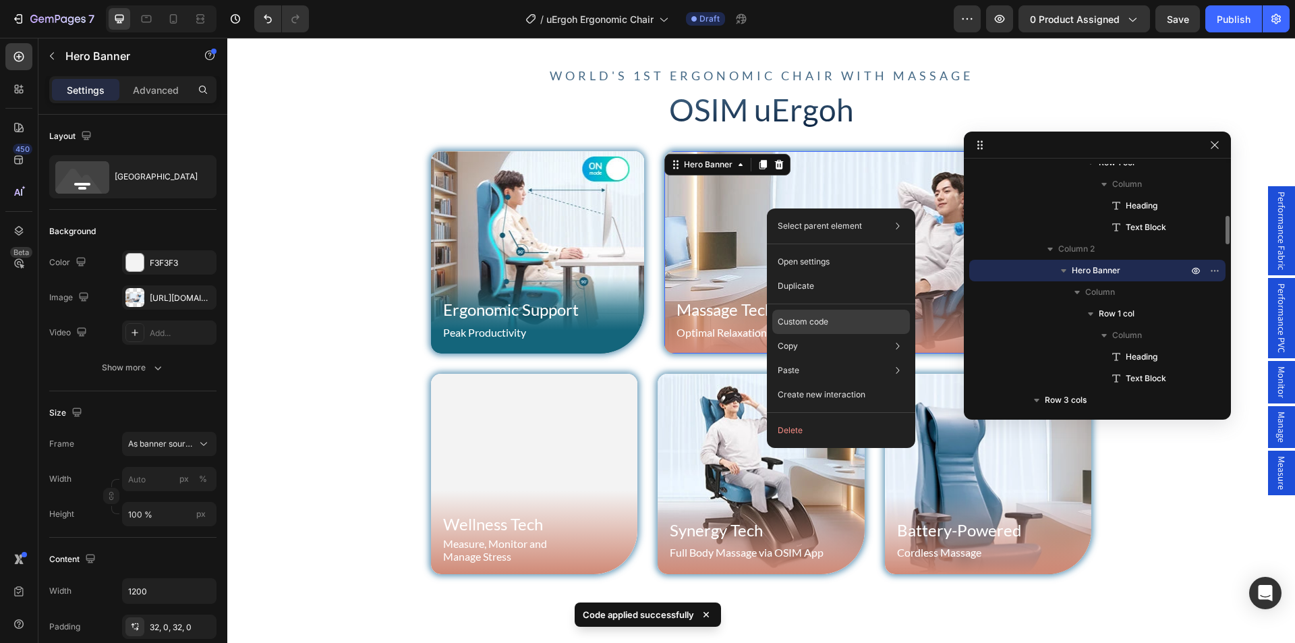
click at [826, 322] on p "Custom code" at bounding box center [803, 322] width 51 height 12
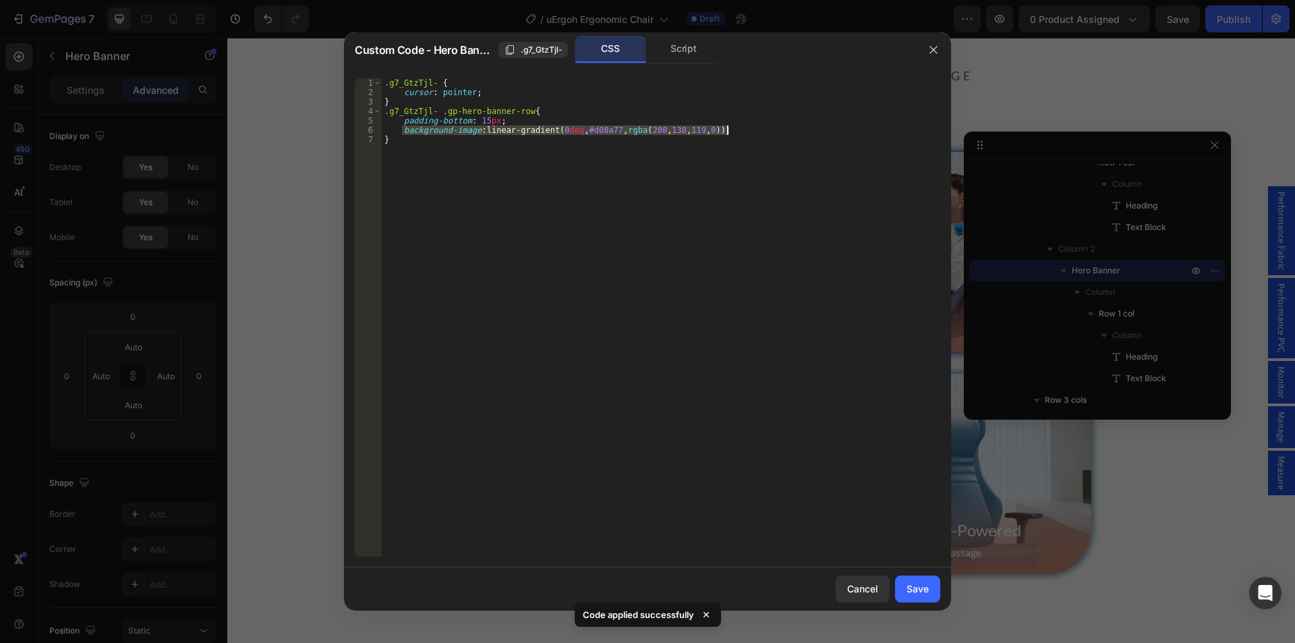
drag, startPoint x: 404, startPoint y: 129, endPoint x: 728, endPoint y: 132, distance: 323.9
click at [728, 132] on div ".g7_GtzTjl- { cursor : pointer ; } .g7_GtzTjl- .gp-hero-banner-row { padding-bo…" at bounding box center [661, 326] width 559 height 497
paste textarea "14657b 30%, #14657bb3 59%, #040f1c00"
type textarea "background-image: linear-gradient(0deg, #14657b 30%, #14657bb3 59%, #040f1c00);"
click at [918, 587] on div "Save" at bounding box center [918, 589] width 22 height 14
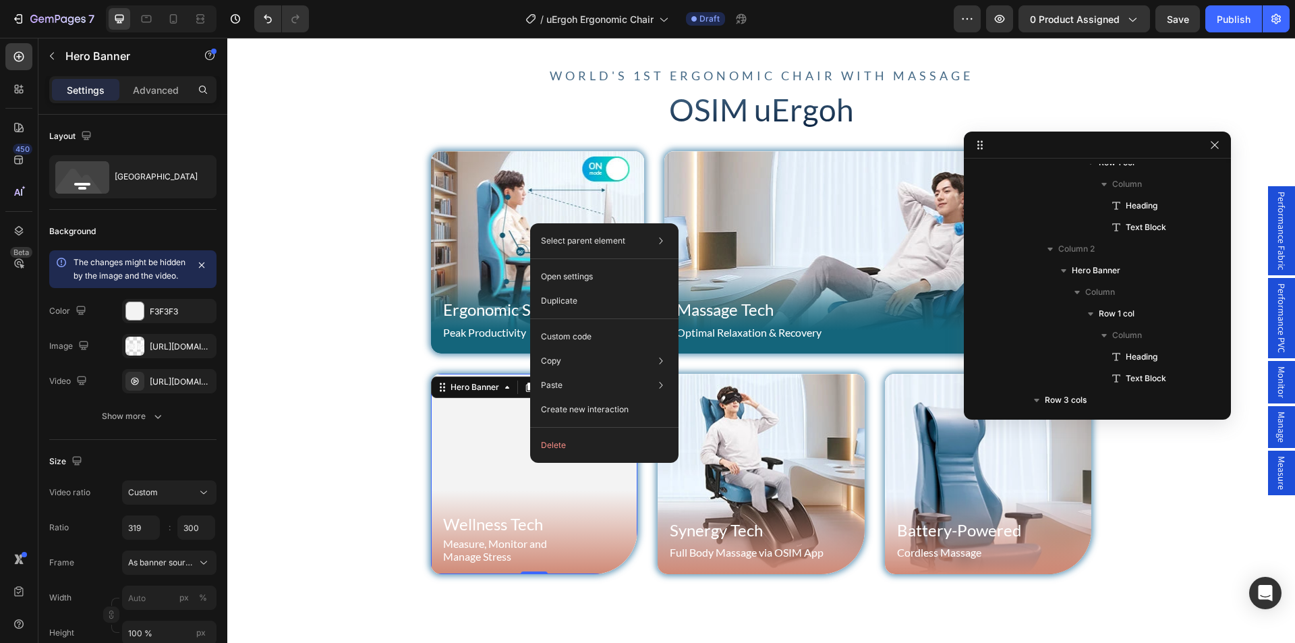
scroll to position [703, 0]
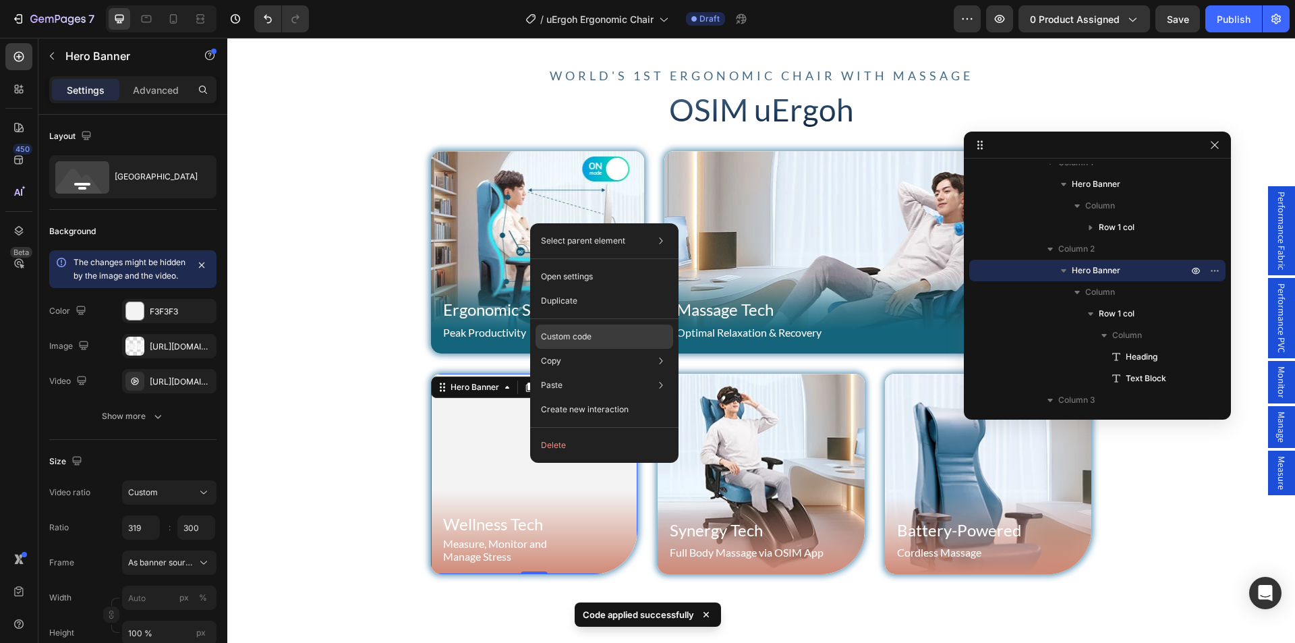
click at [580, 341] on p "Custom code" at bounding box center [566, 337] width 51 height 12
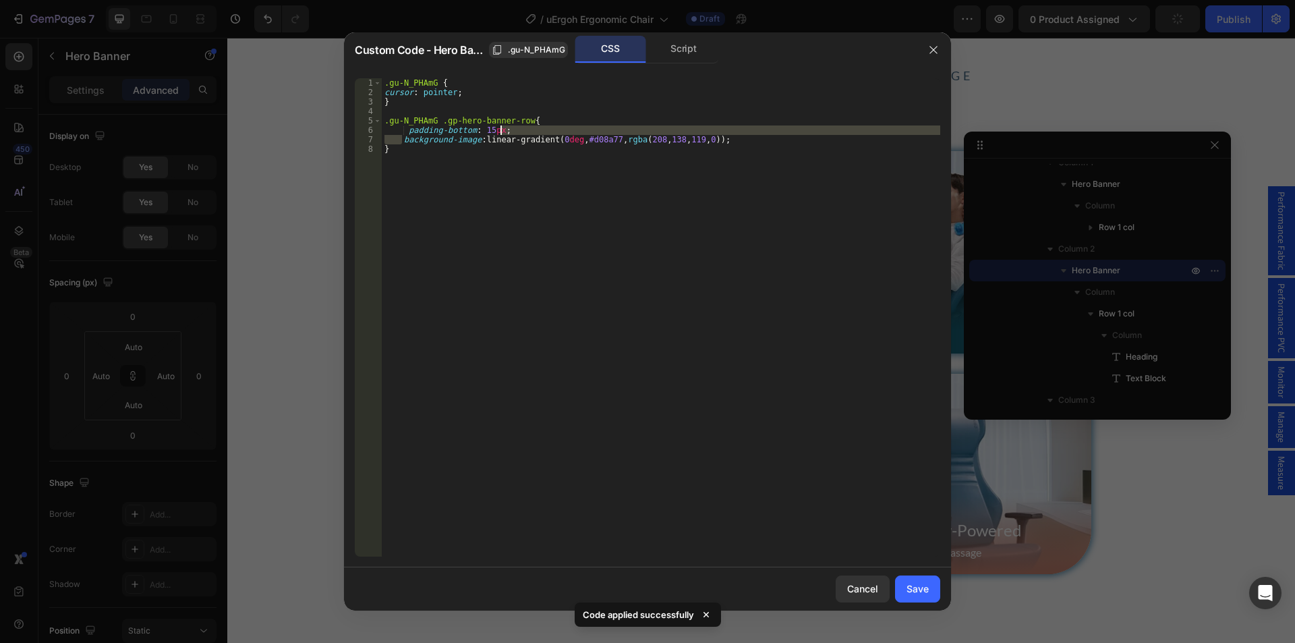
drag, startPoint x: 400, startPoint y: 137, endPoint x: 798, endPoint y: 129, distance: 398.1
click at [798, 129] on div ".gu-N_PHAmG { cursor : pointer ; } .gu-N_PHAmG .gp-hero-banner-row { padding-bo…" at bounding box center [661, 326] width 559 height 497
click at [797, 133] on div ".gu-N_PHAmG { cursor : pointer ; } .gu-N_PHAmG .gp-hero-banner-row { padding-bo…" at bounding box center [661, 317] width 559 height 478
click at [740, 136] on div ".gu-N_PHAmG { cursor : pointer ; } .gu-N_PHAmG .gp-hero-banner-row { padding-bo…" at bounding box center [661, 326] width 559 height 497
click at [404, 141] on div ".gu-N_PHAmG { cursor : pointer ; } .gu-N_PHAmG .gp-hero-banner-row { padding-bo…" at bounding box center [661, 326] width 559 height 497
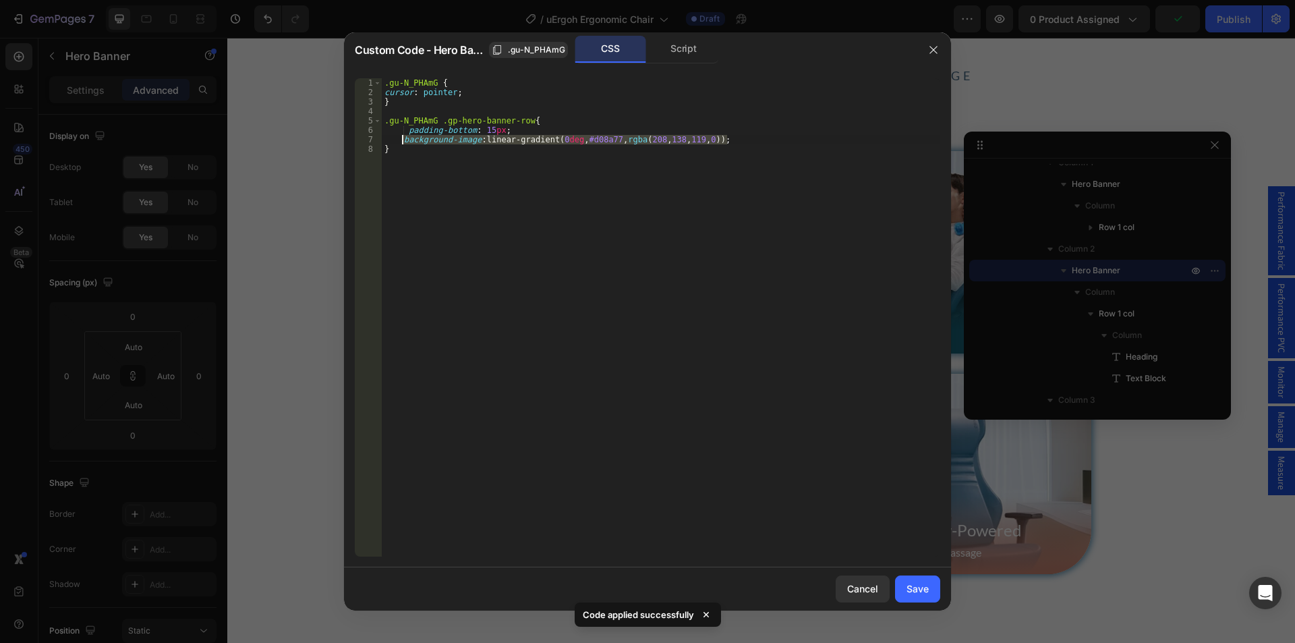
paste textarea "14657b 30%, #14657bb3 59%, #040f1c00"
type textarea "background-image: linear-gradient(0deg, #14657b 30%, #14657bb3 59%, #040f1c00);"
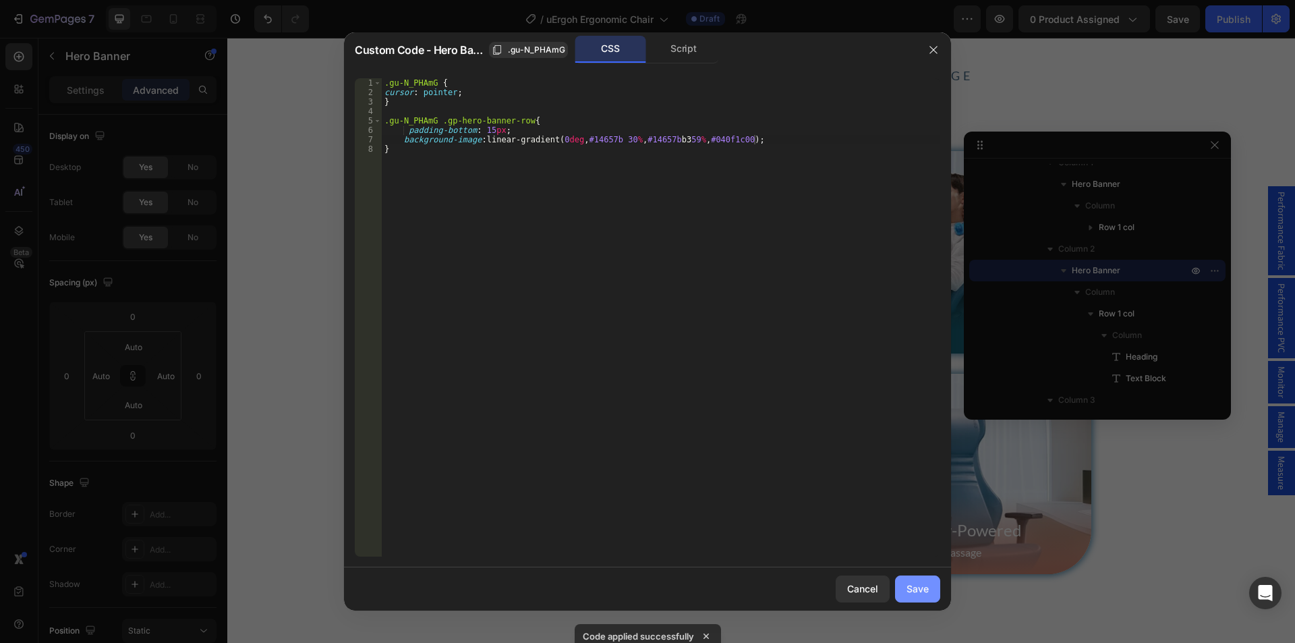
click at [911, 589] on div "Save" at bounding box center [918, 589] width 22 height 14
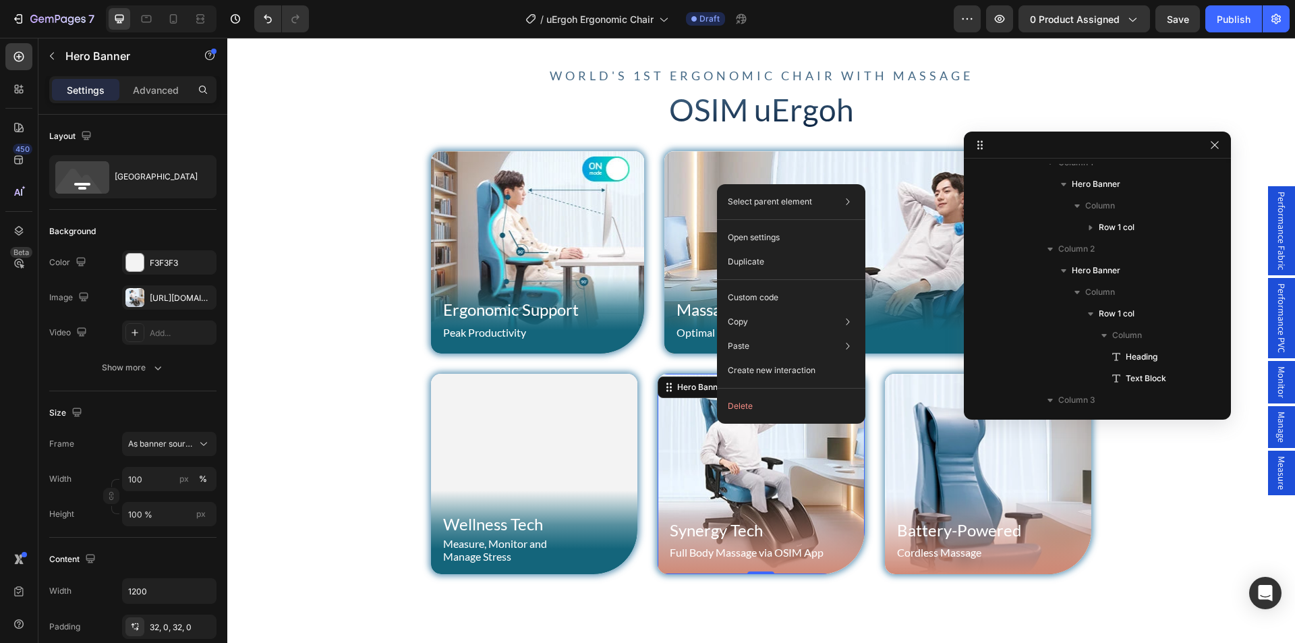
scroll to position [854, 0]
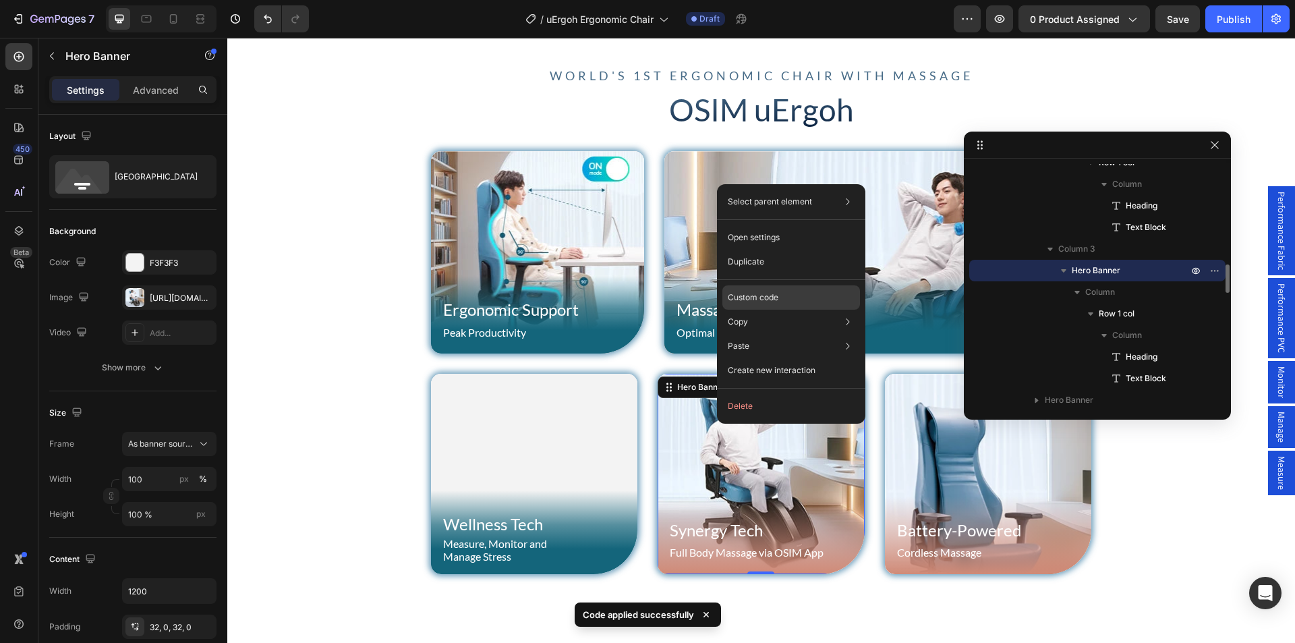
click at [777, 334] on div "Custom code" at bounding box center [792, 346] width 138 height 24
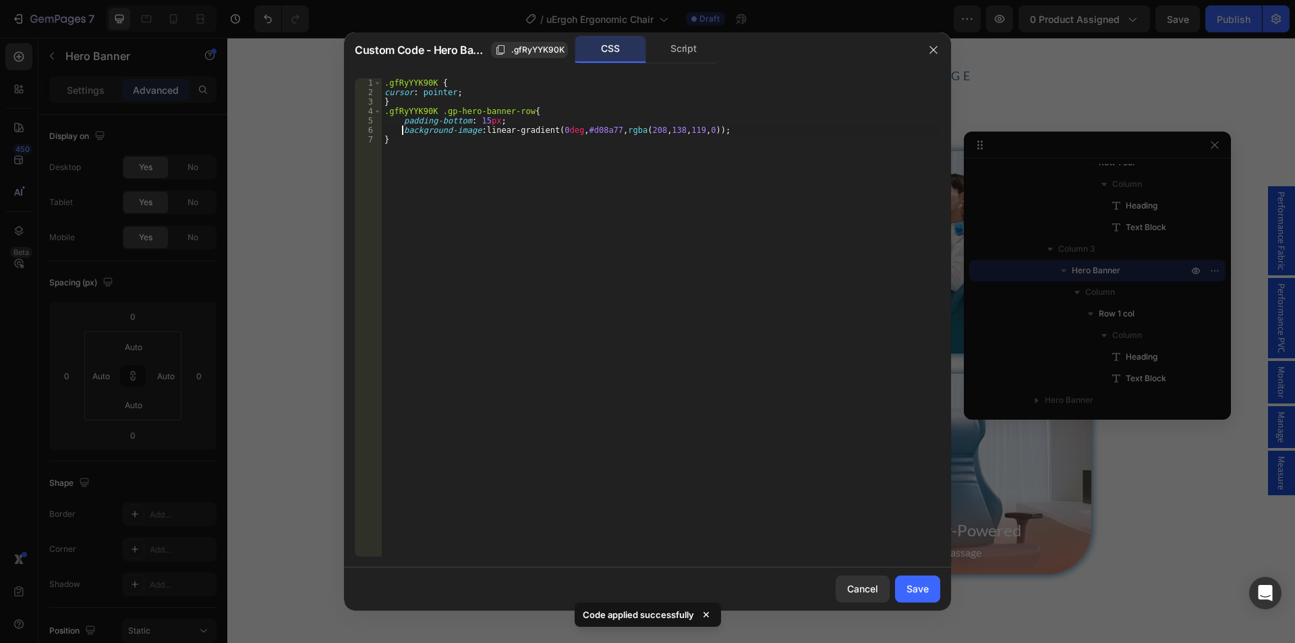
click at [401, 131] on div ".gfRyYYK90K { cursor : pointer ; } .gfRyYYK90K .gp-hero-banner-row { padding-bo…" at bounding box center [661, 326] width 559 height 497
click at [735, 128] on div ".gfRyYYK90K { cursor : pointer ; } .gfRyYYK90K .gp-hero-banner-row { padding-bo…" at bounding box center [661, 326] width 559 height 497
paste textarea "14657b 30%, #14657bb3 59%, #040f1c00"
type textarea "background-image: linear-gradient(0deg, #14657b 30%, #14657bb3 59%, #040f1c00);"
click at [926, 586] on div "Save" at bounding box center [918, 589] width 22 height 14
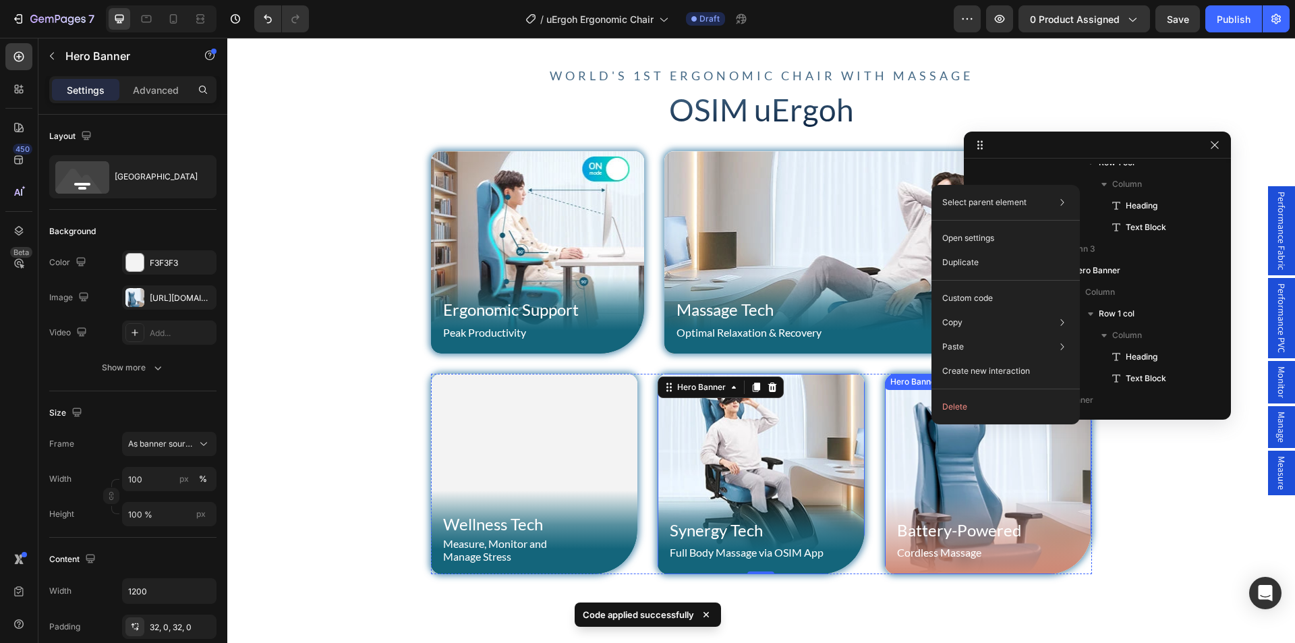
scroll to position [617, 0]
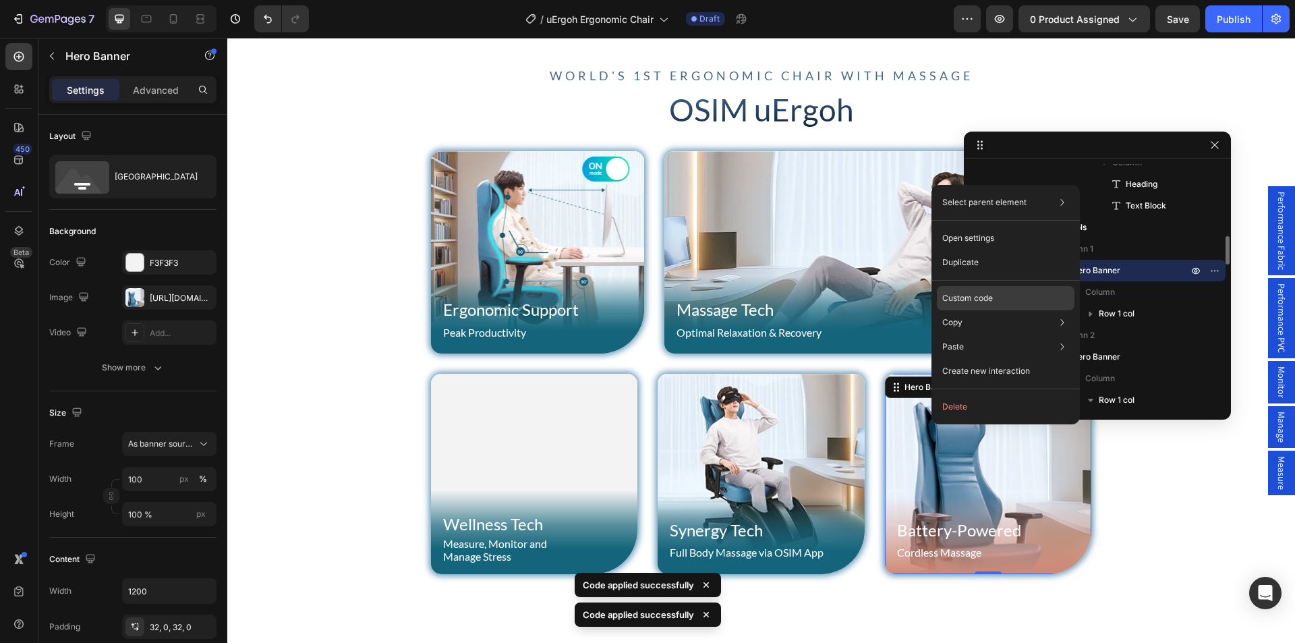
click at [988, 304] on p "Custom code" at bounding box center [968, 298] width 51 height 12
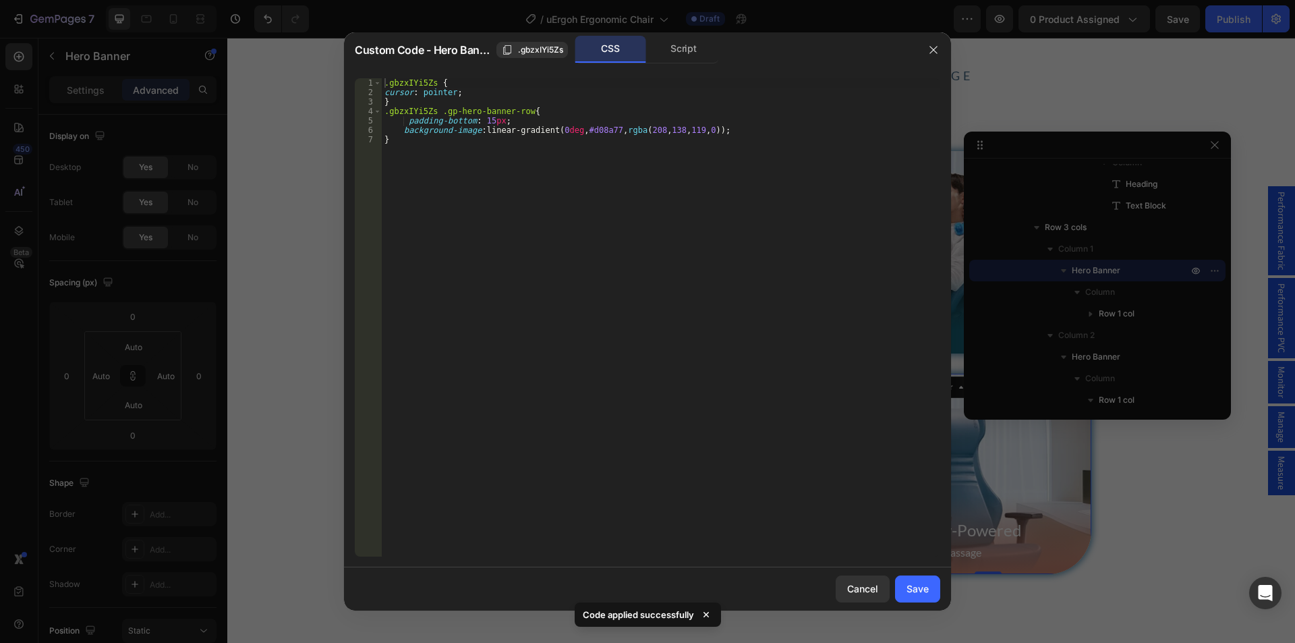
click at [400, 127] on div ".gbzxIYi5Zs { cursor : pointer ; } .gbzxIYi5Zs .gp-hero-banner-row { padding-bo…" at bounding box center [661, 326] width 559 height 497
click at [747, 127] on div ".gbzxIYi5Zs { cursor : pointer ; } .gbzxIYi5Zs .gp-hero-banner-row { padding-bo…" at bounding box center [661, 326] width 559 height 497
paste textarea "14657b 30%, #14657bb3 59%, #040f1c00"
type textarea "background-image: linear-gradient(0deg, #14657b 30%, #14657bb3 59%, #040f1c00);"
click at [911, 594] on div "Save" at bounding box center [918, 589] width 22 height 14
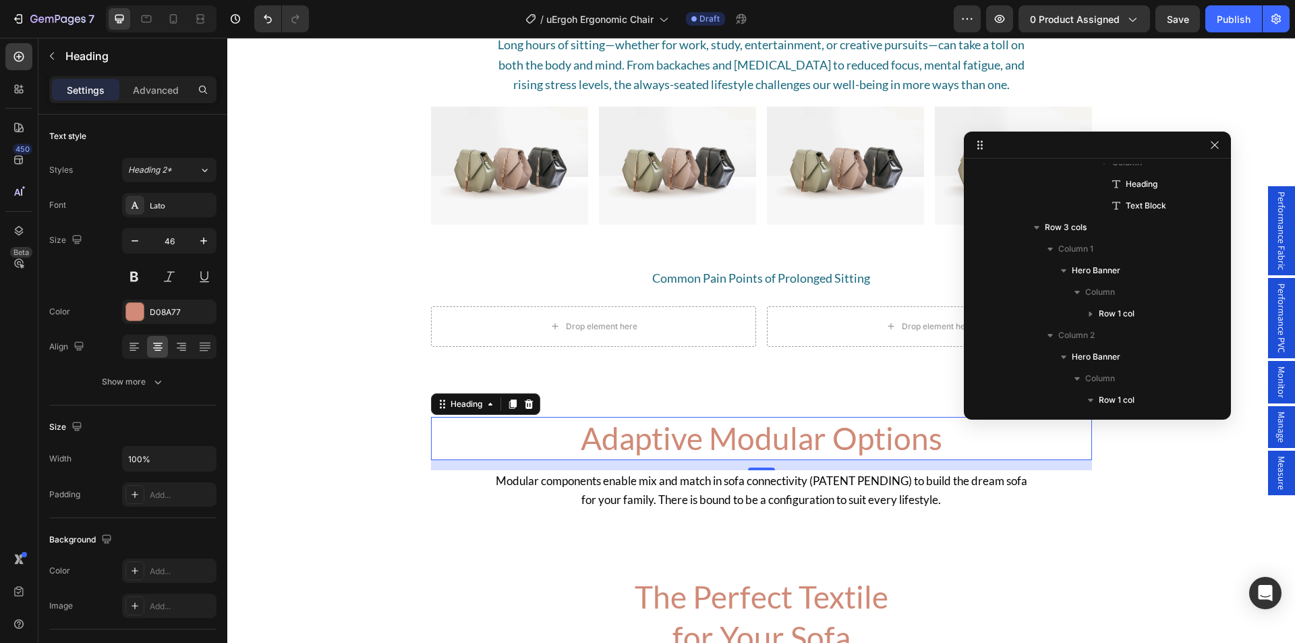
scroll to position [1448, 0]
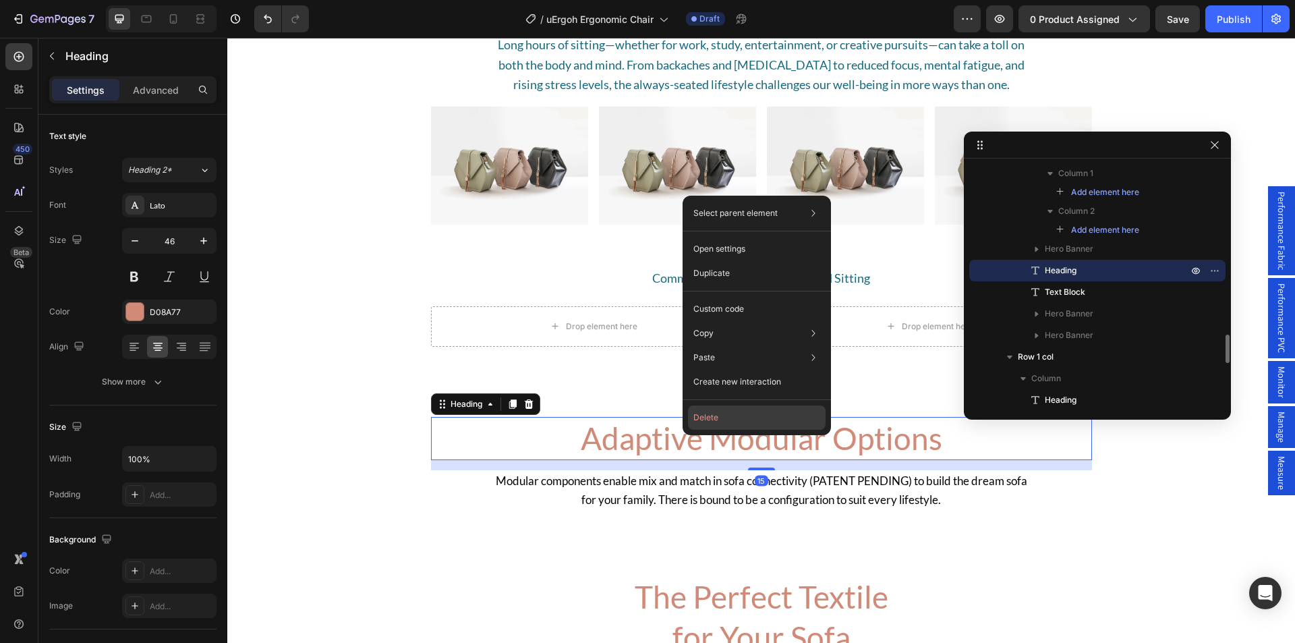
click at [714, 425] on button "Delete" at bounding box center [757, 417] width 138 height 24
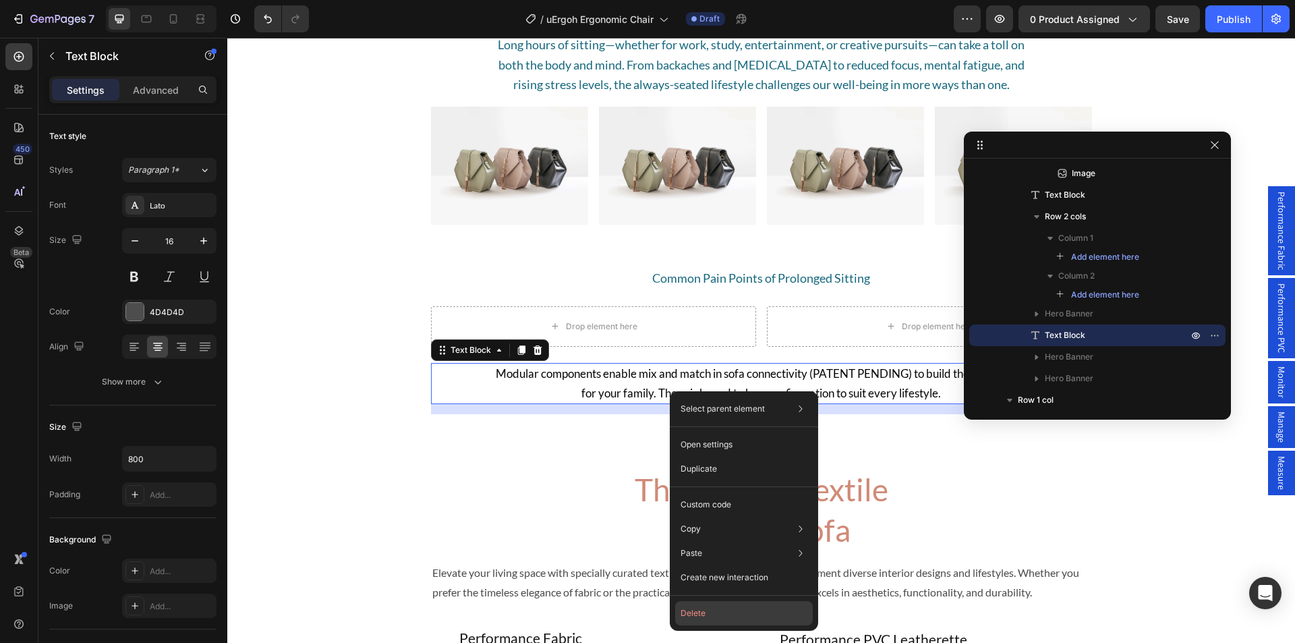
click at [702, 608] on button "Delete" at bounding box center [744, 613] width 138 height 24
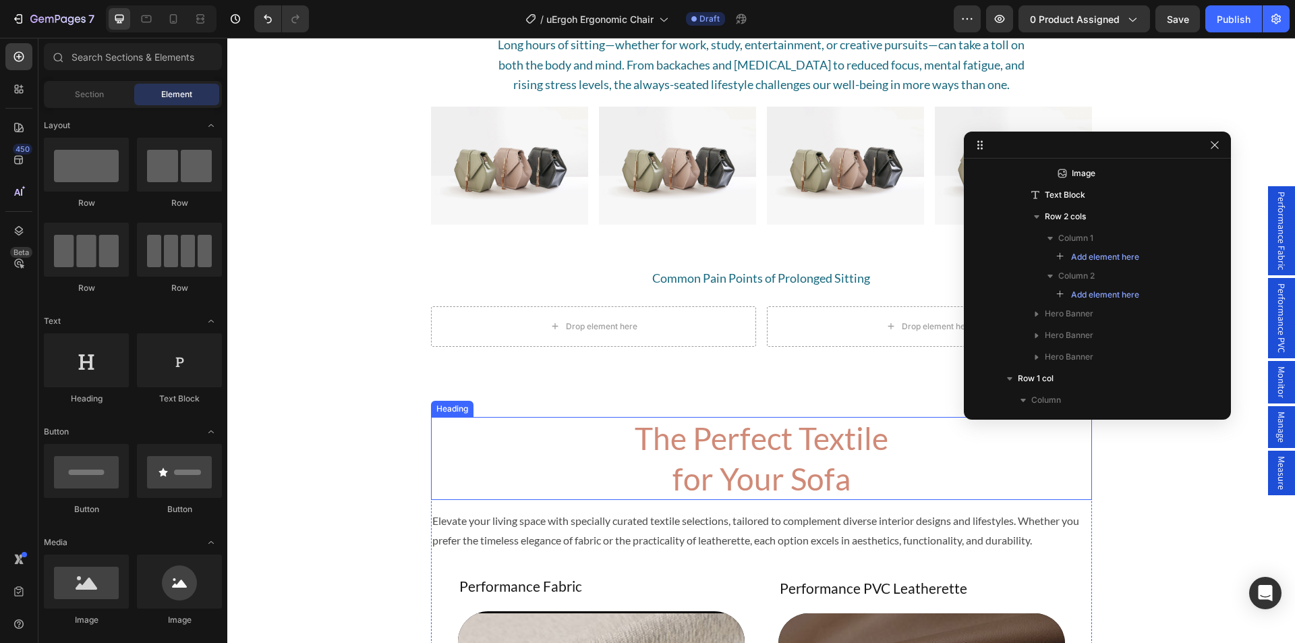
click at [444, 411] on div "Heading" at bounding box center [452, 409] width 37 height 12
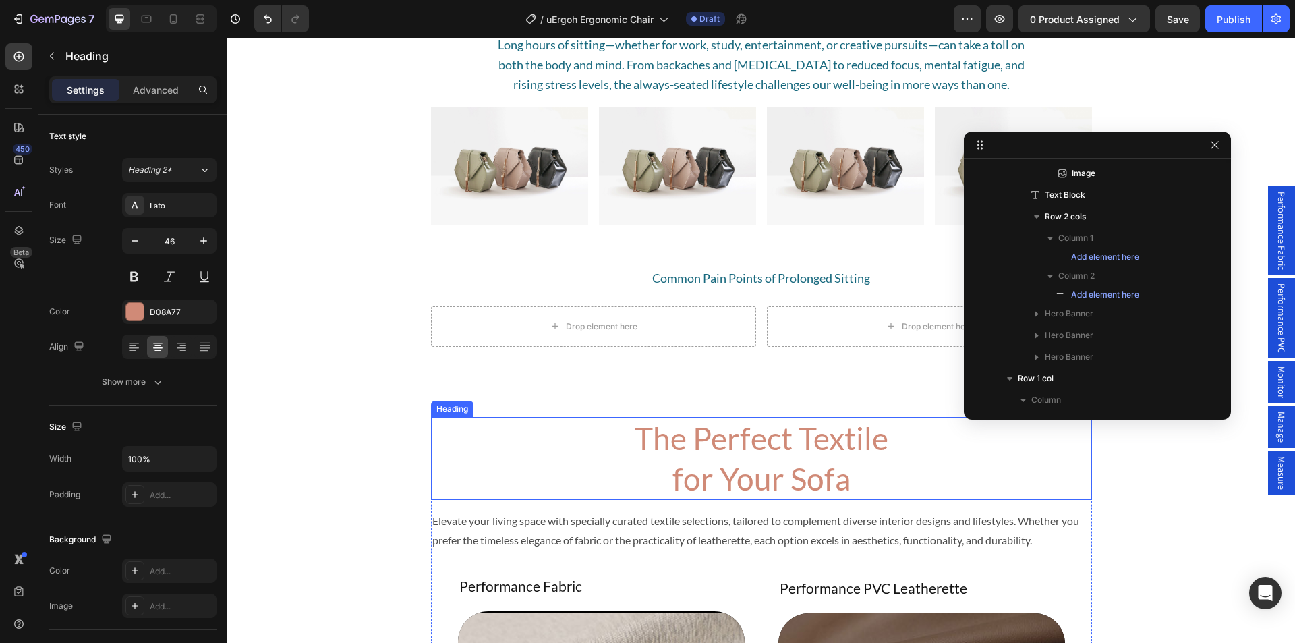
scroll to position [1599, 0]
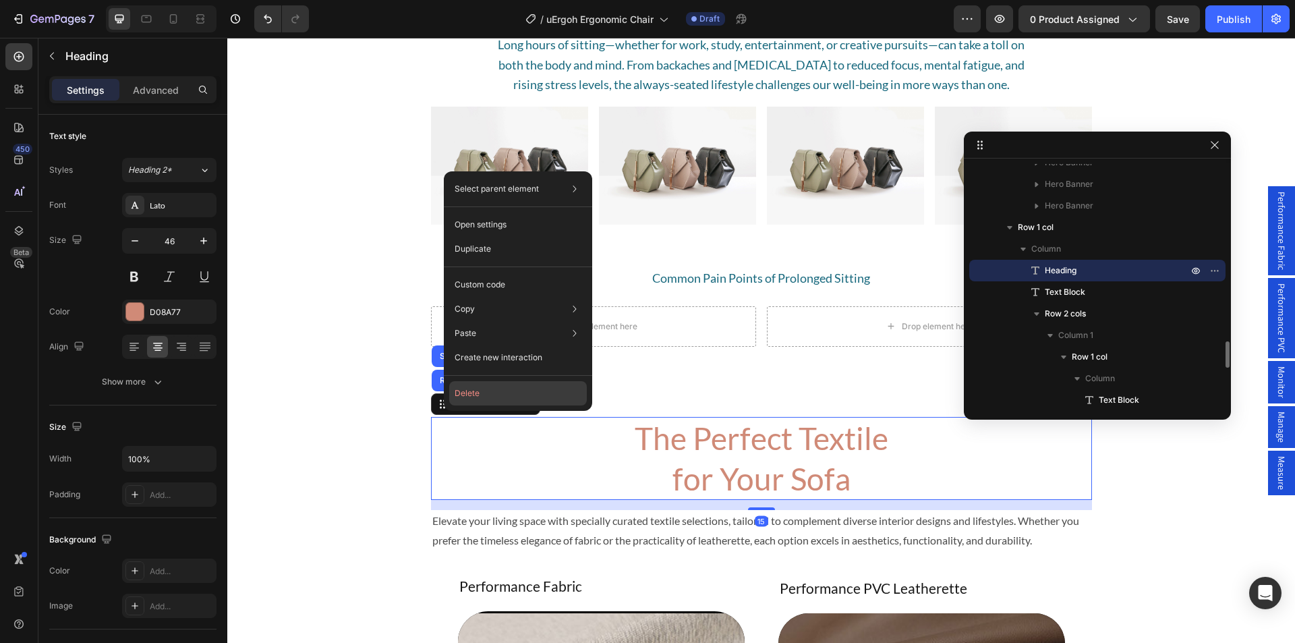
click at [474, 397] on button "Delete" at bounding box center [518, 393] width 138 height 24
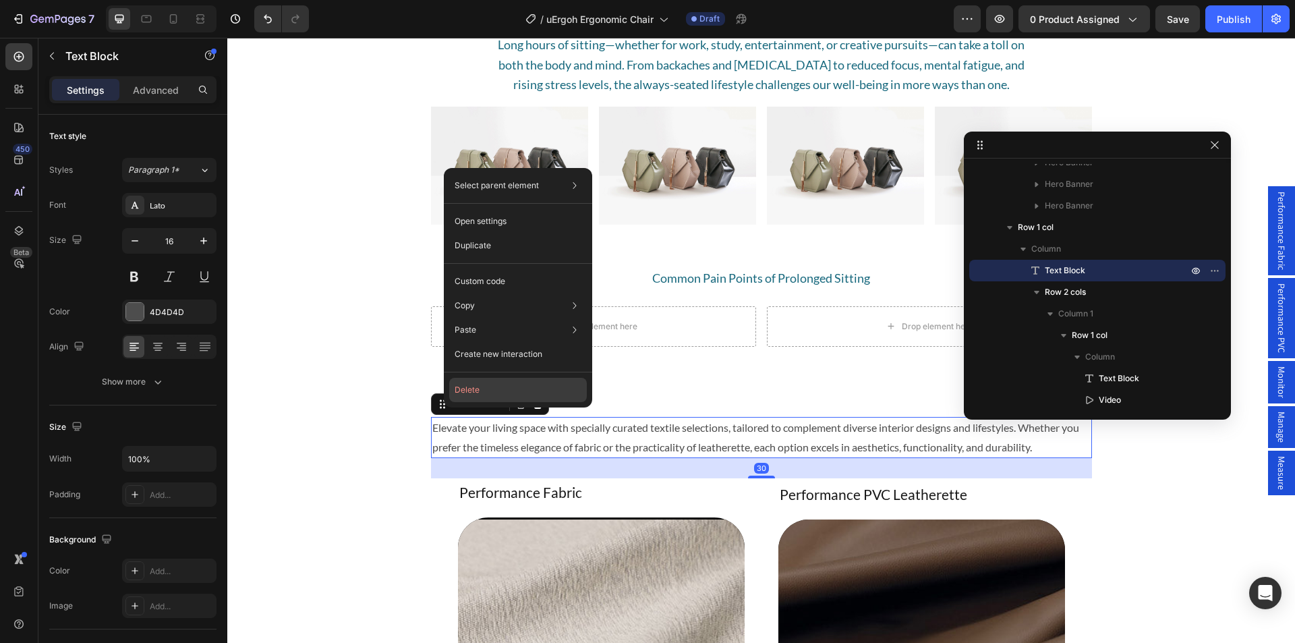
click at [482, 398] on button "Delete" at bounding box center [518, 390] width 138 height 24
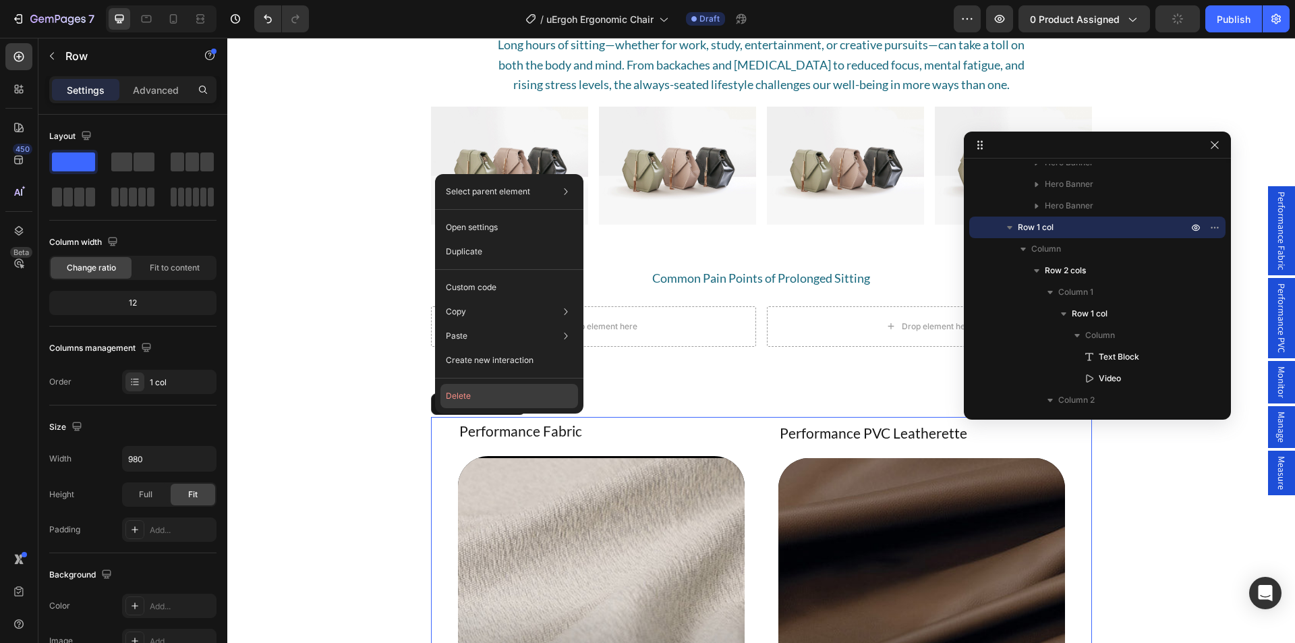
drag, startPoint x: 461, startPoint y: 398, endPoint x: 225, endPoint y: 364, distance: 238.5
click at [461, 398] on button "Delete" at bounding box center [510, 396] width 138 height 24
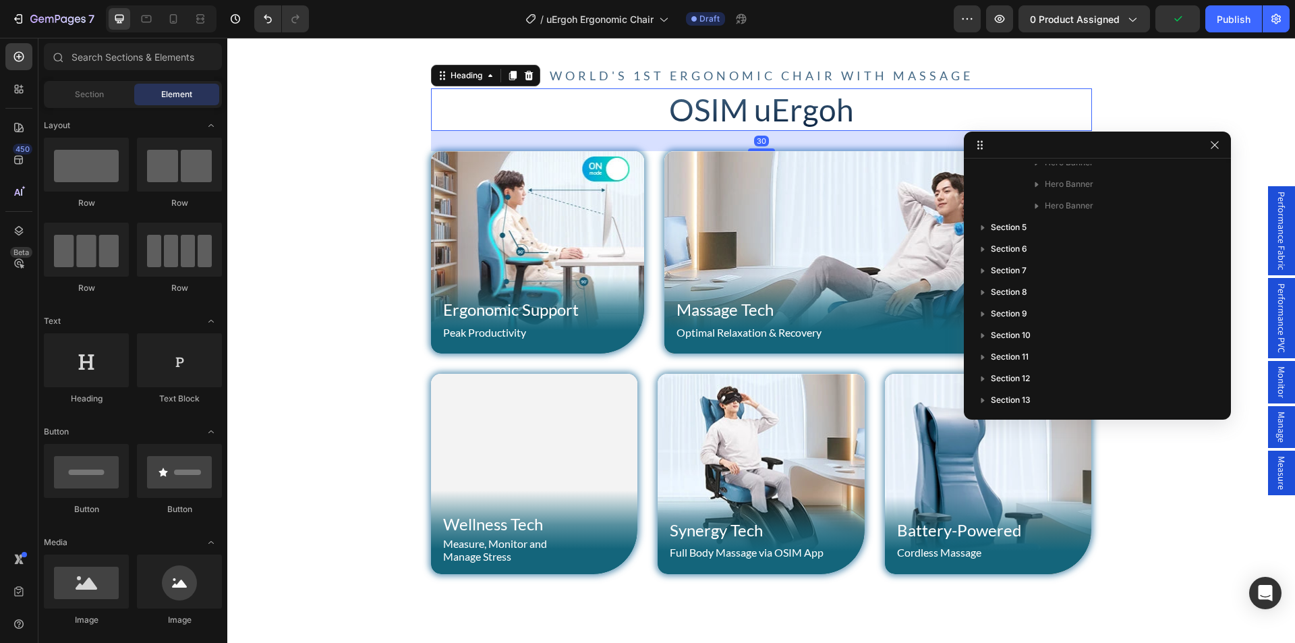
scroll to position [185, 0]
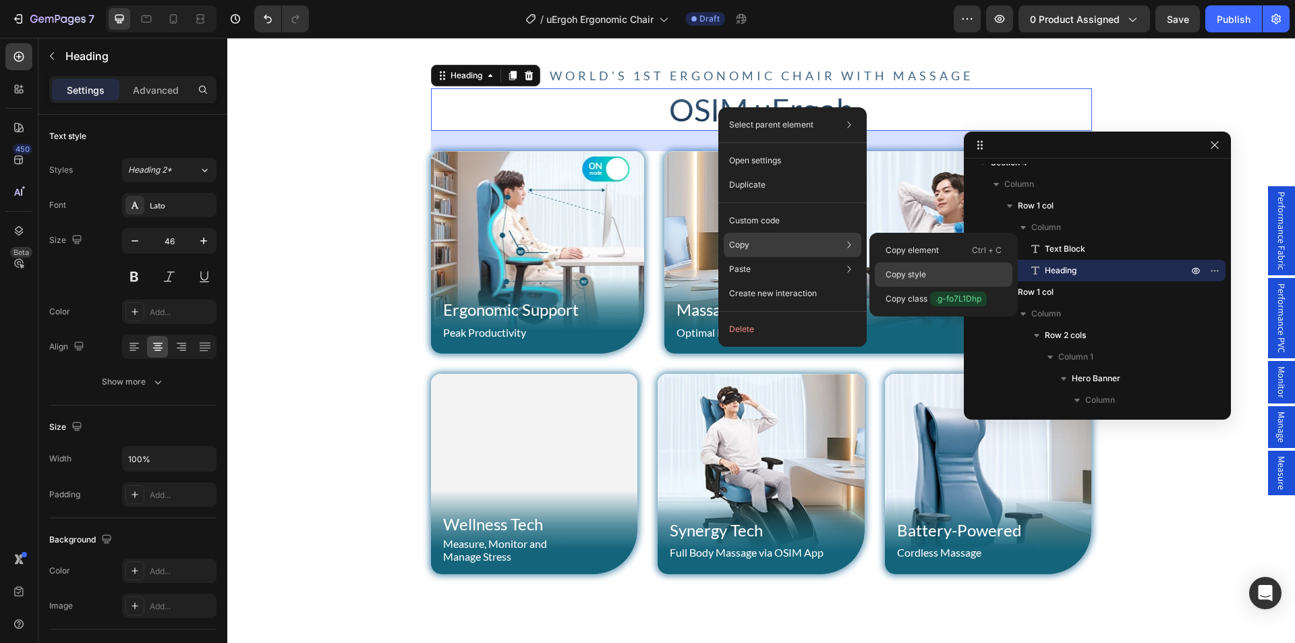
click at [931, 287] on div "Copy style" at bounding box center [944, 299] width 138 height 24
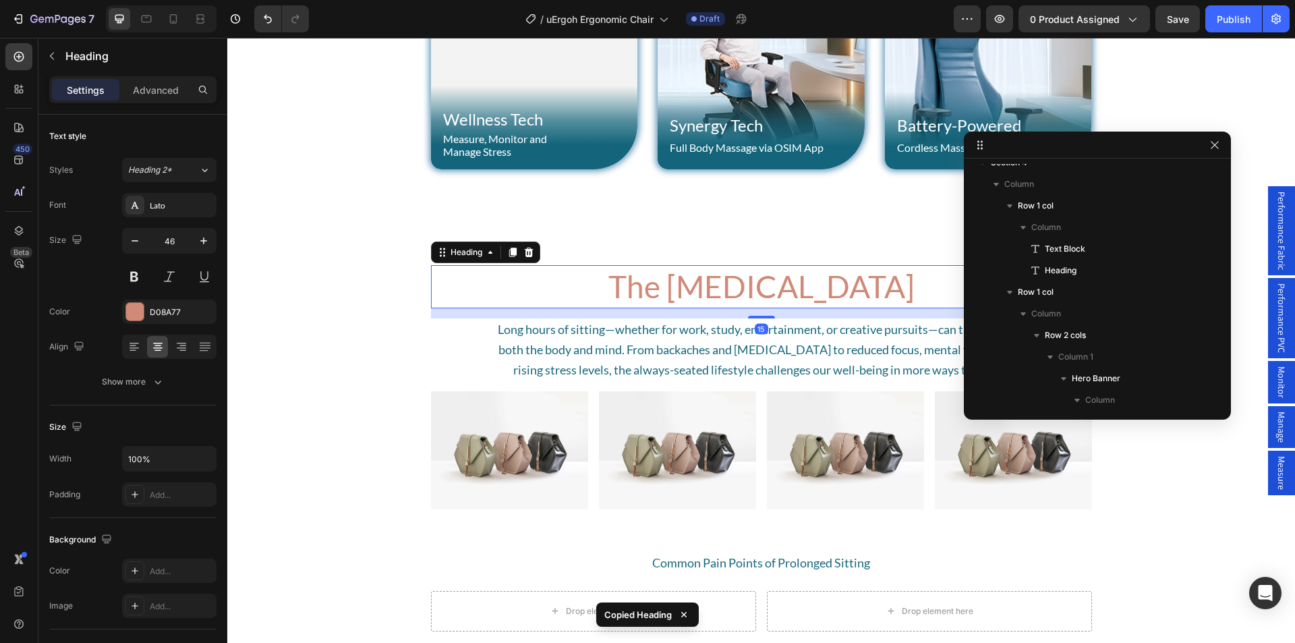
scroll to position [1135, 0]
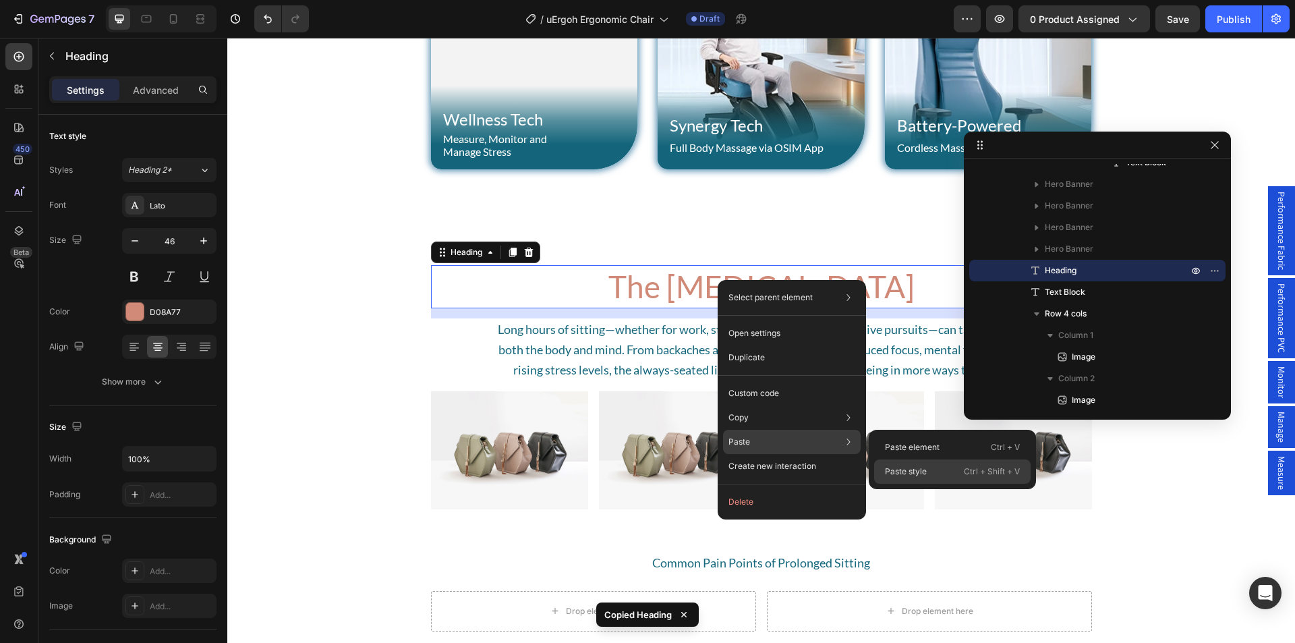
drag, startPoint x: 906, startPoint y: 472, endPoint x: 551, endPoint y: 306, distance: 391.8
click at [906, 472] on p "Paste style" at bounding box center [906, 472] width 42 height 12
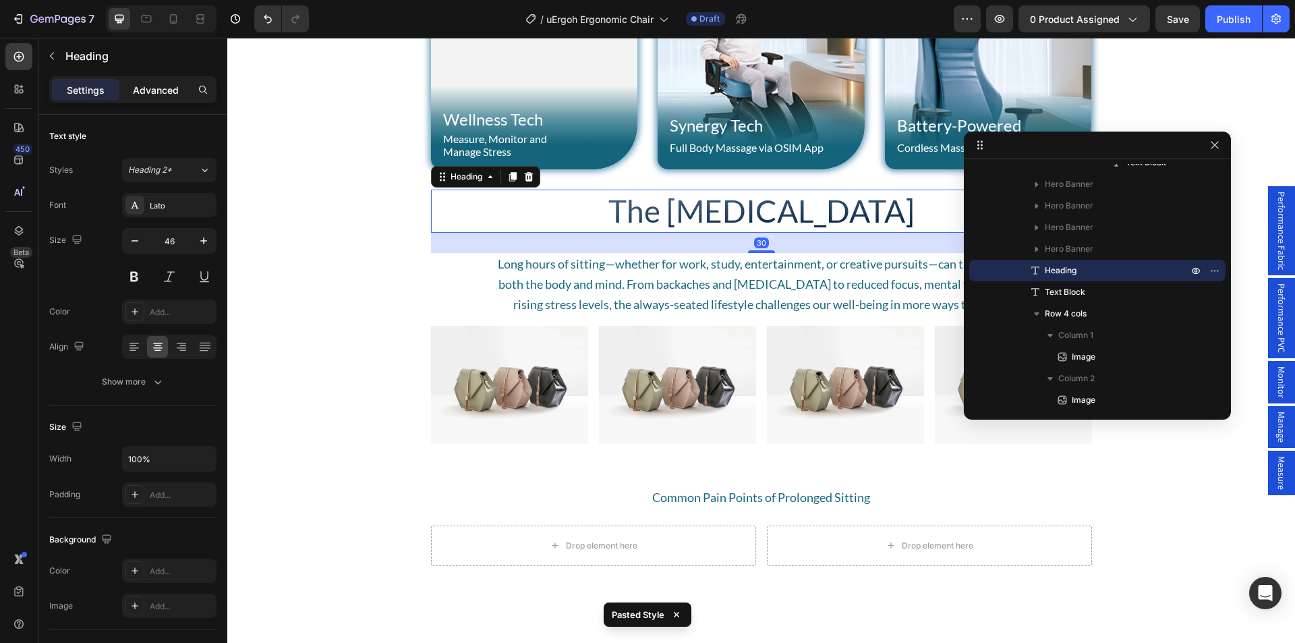
click at [162, 94] on p "Advanced" at bounding box center [156, 90] width 46 height 14
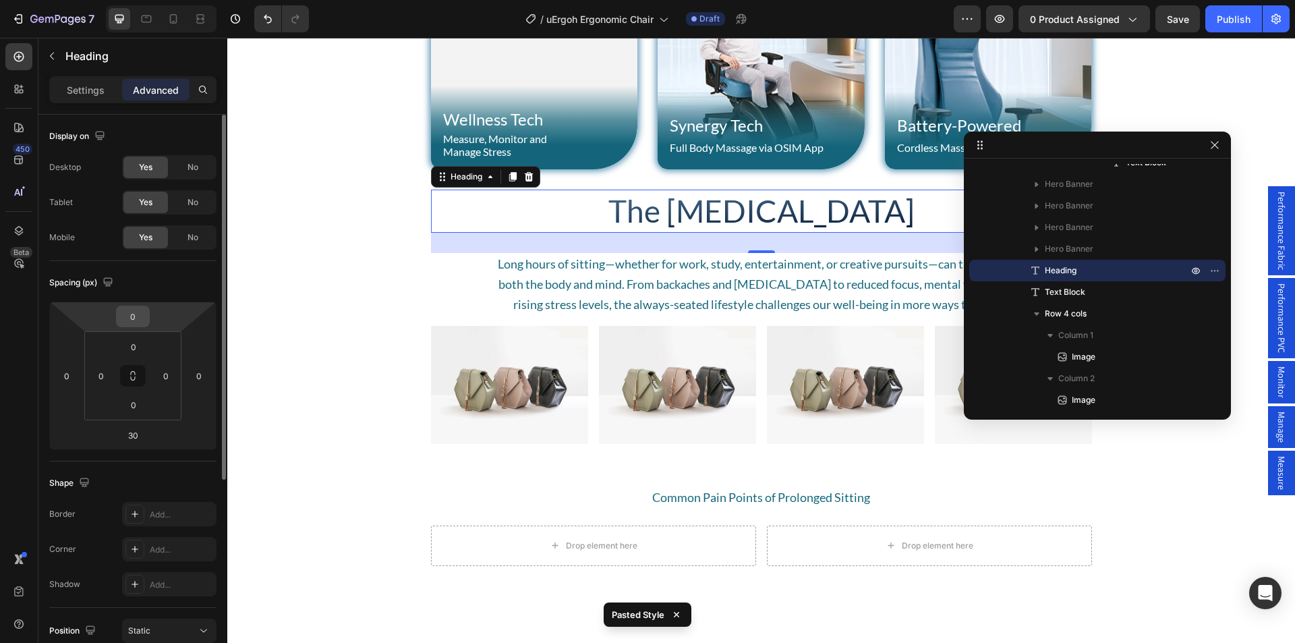
click at [134, 315] on input "0" at bounding box center [132, 316] width 27 height 20
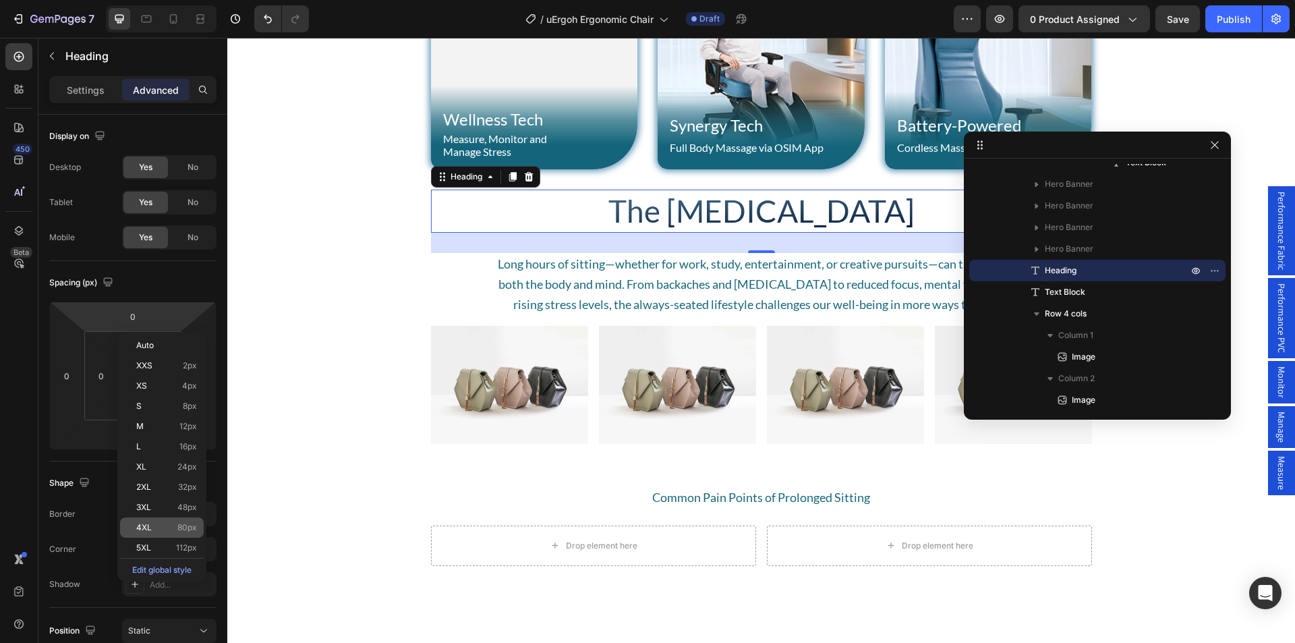
click at [154, 520] on div "4XL 80px" at bounding box center [162, 527] width 84 height 20
type input "80"
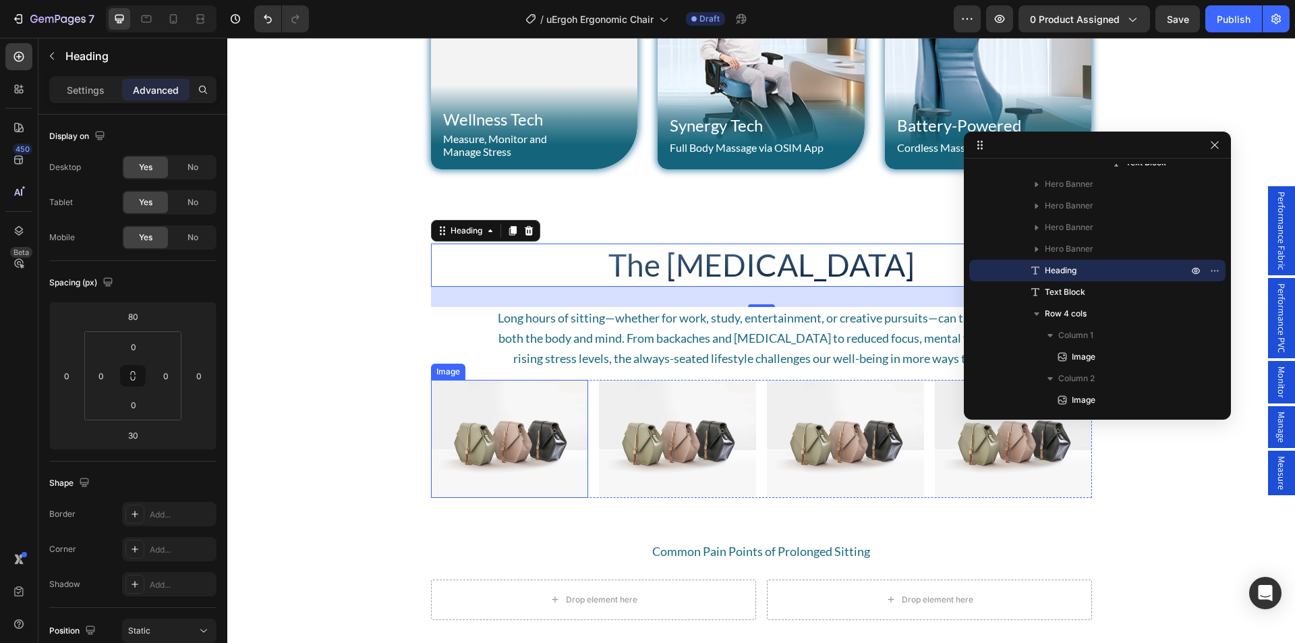
click at [483, 442] on img at bounding box center [509, 439] width 157 height 118
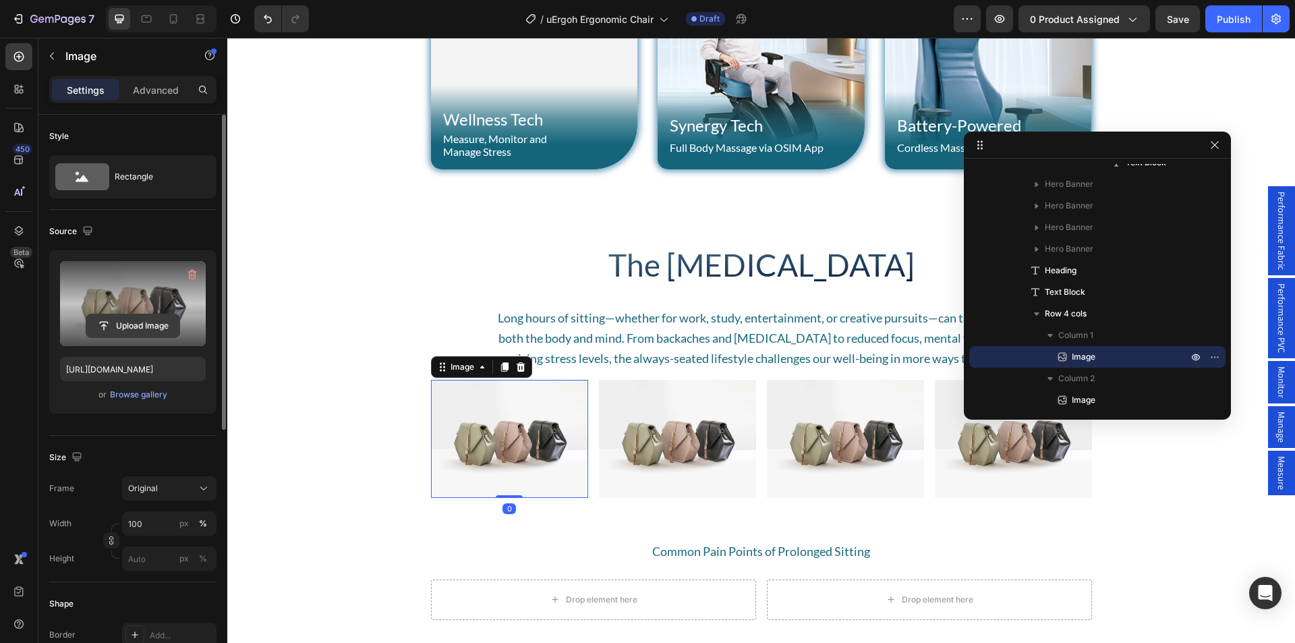
click at [121, 324] on input "file" at bounding box center [132, 325] width 93 height 23
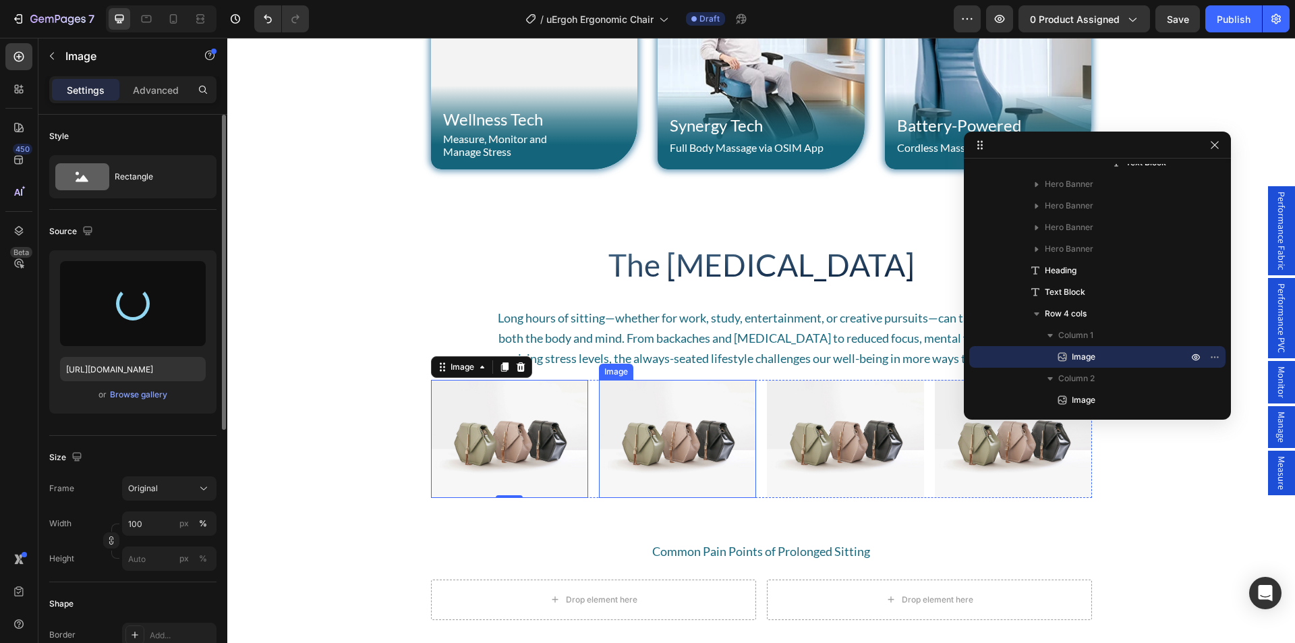
type input "[URL][DOMAIN_NAME]"
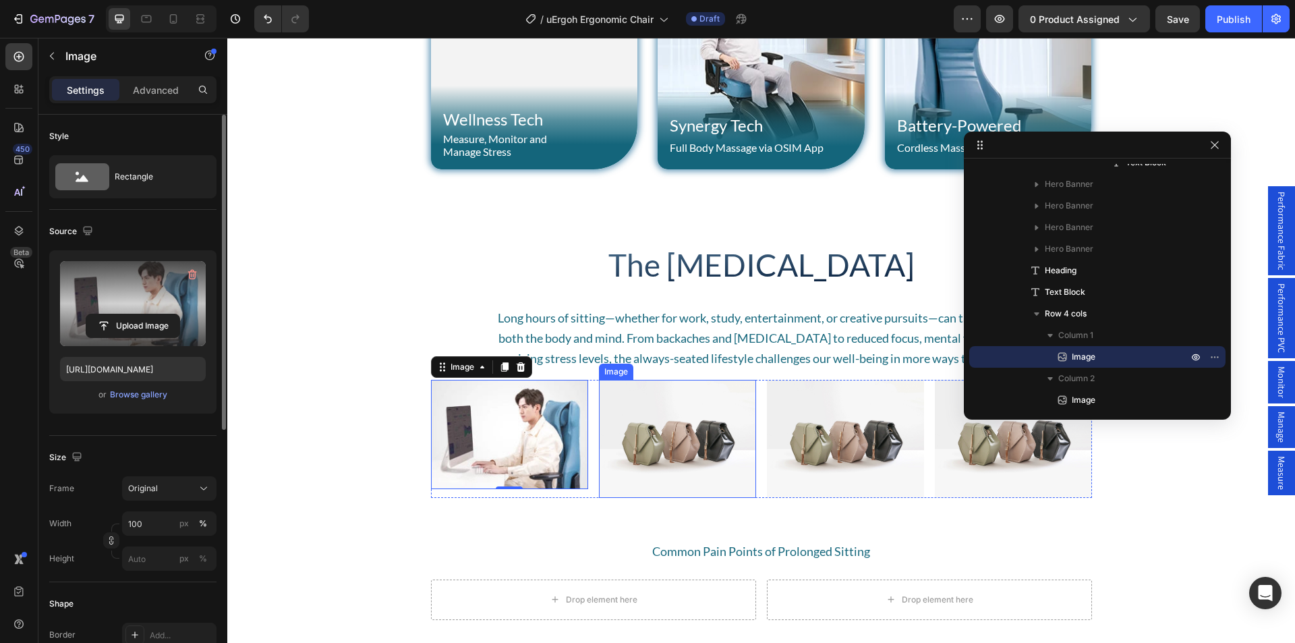
click at [658, 442] on img at bounding box center [677, 439] width 157 height 118
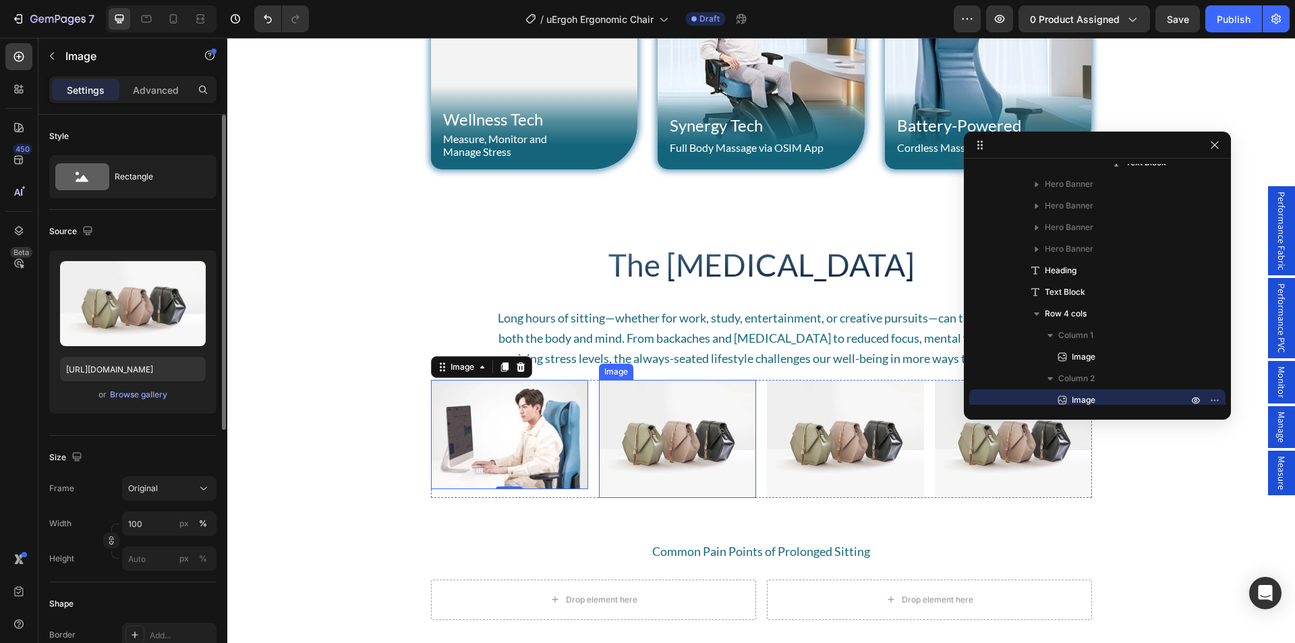
scroll to position [1264, 0]
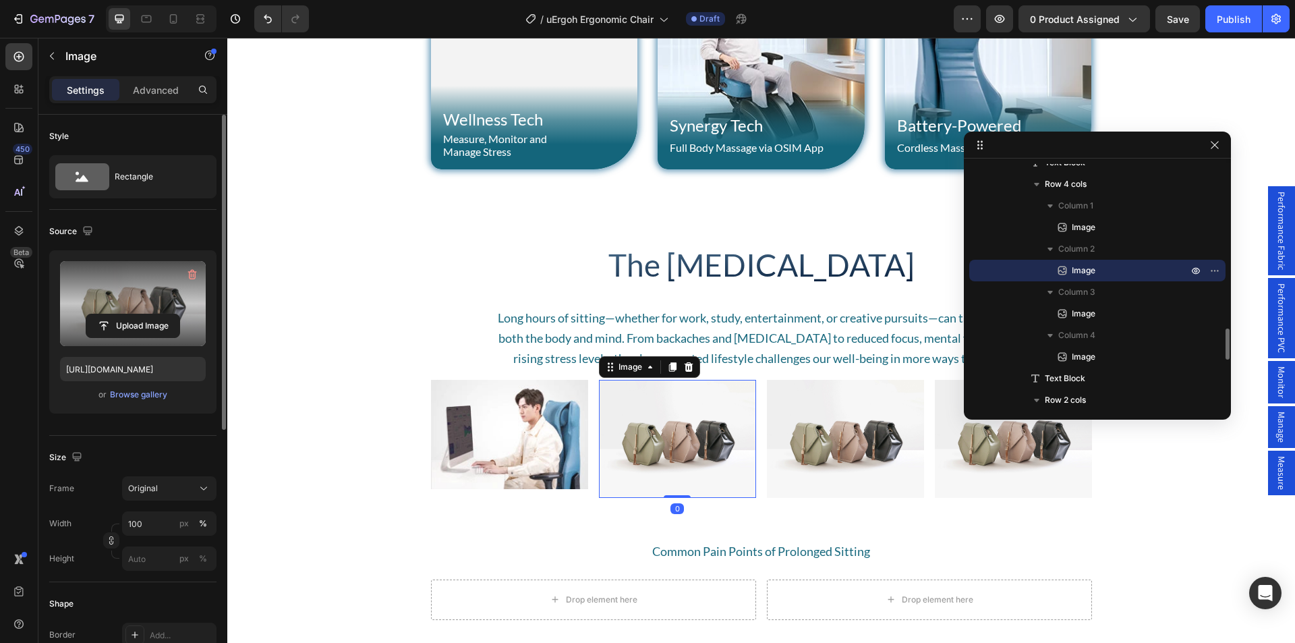
click at [128, 294] on label at bounding box center [133, 303] width 146 height 85
click at [128, 314] on input "file" at bounding box center [132, 325] width 93 height 23
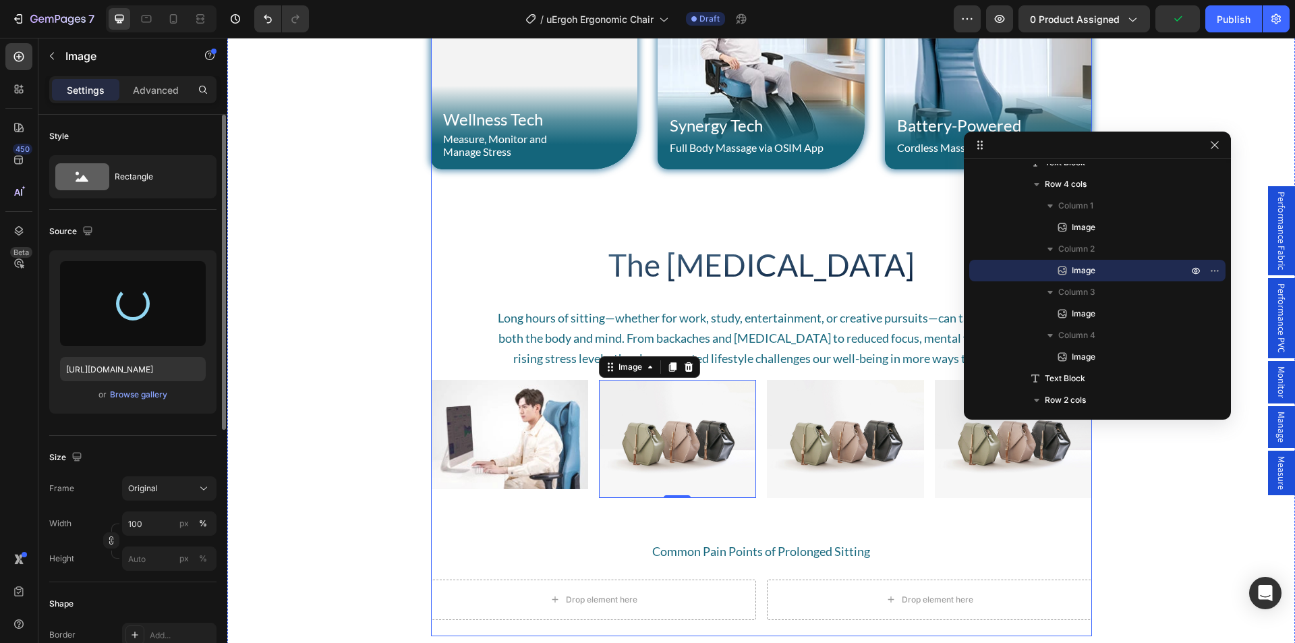
type input "https://cdn.shopify.com/s/files/1/0361/5362/2663/files/gempages_490524180744242…"
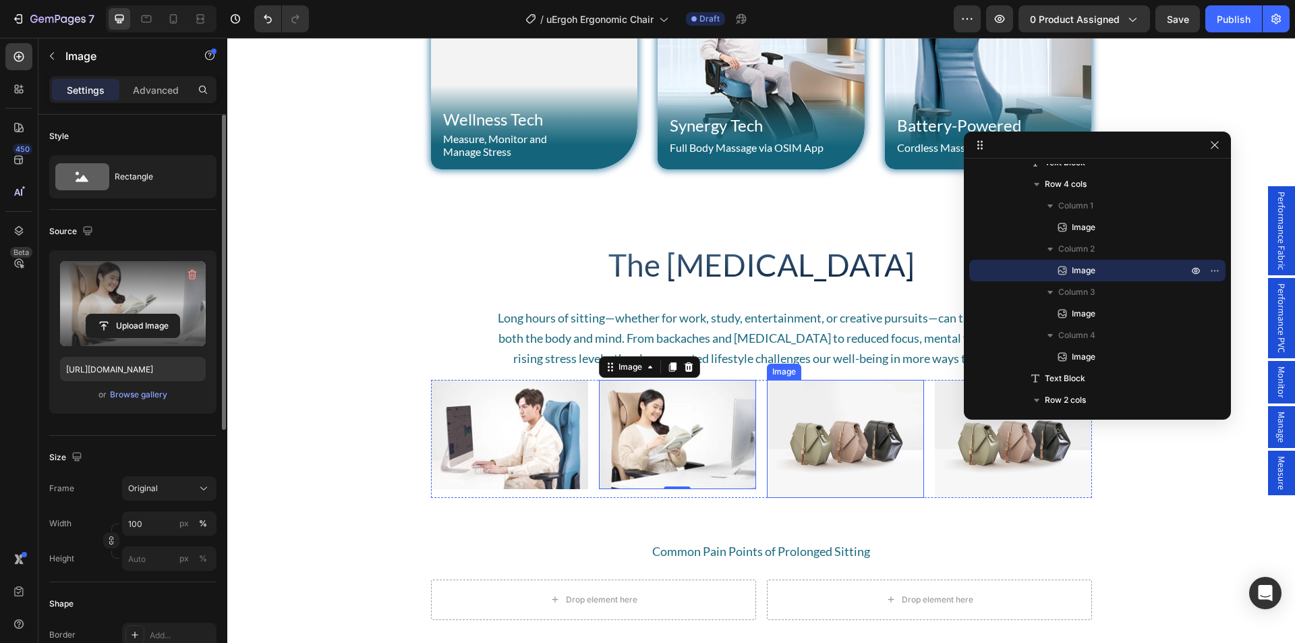
click at [795, 416] on img at bounding box center [845, 439] width 157 height 118
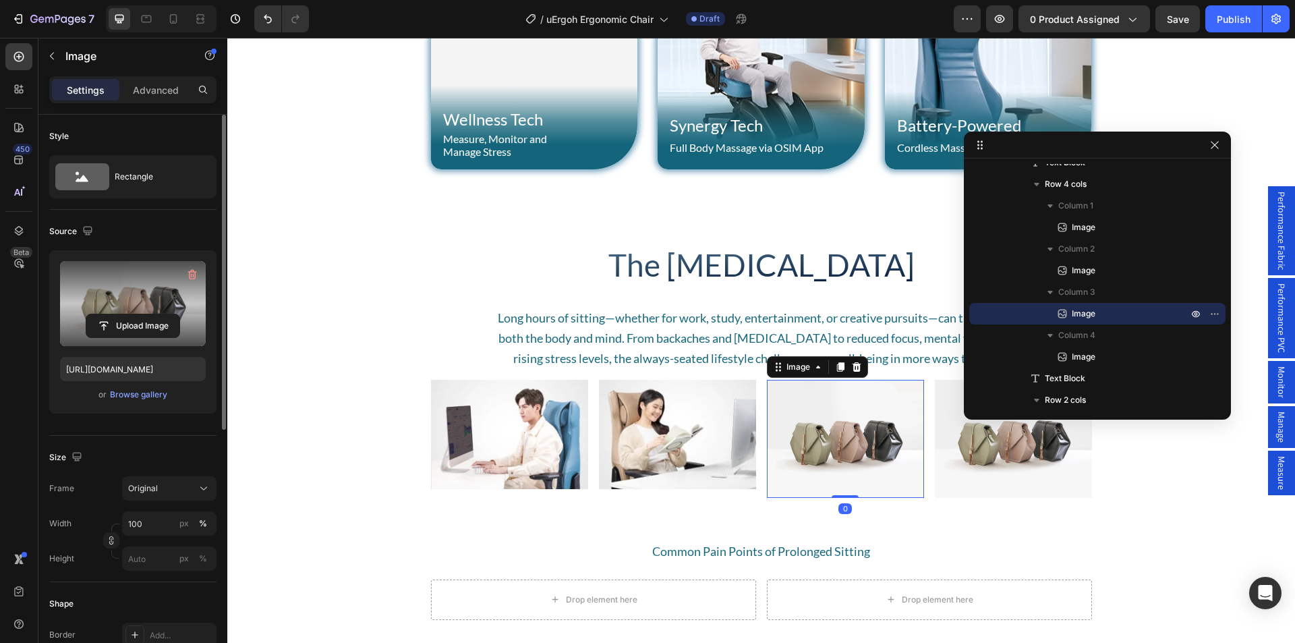
click at [115, 304] on label at bounding box center [133, 303] width 146 height 85
click at [115, 314] on input "file" at bounding box center [132, 325] width 93 height 23
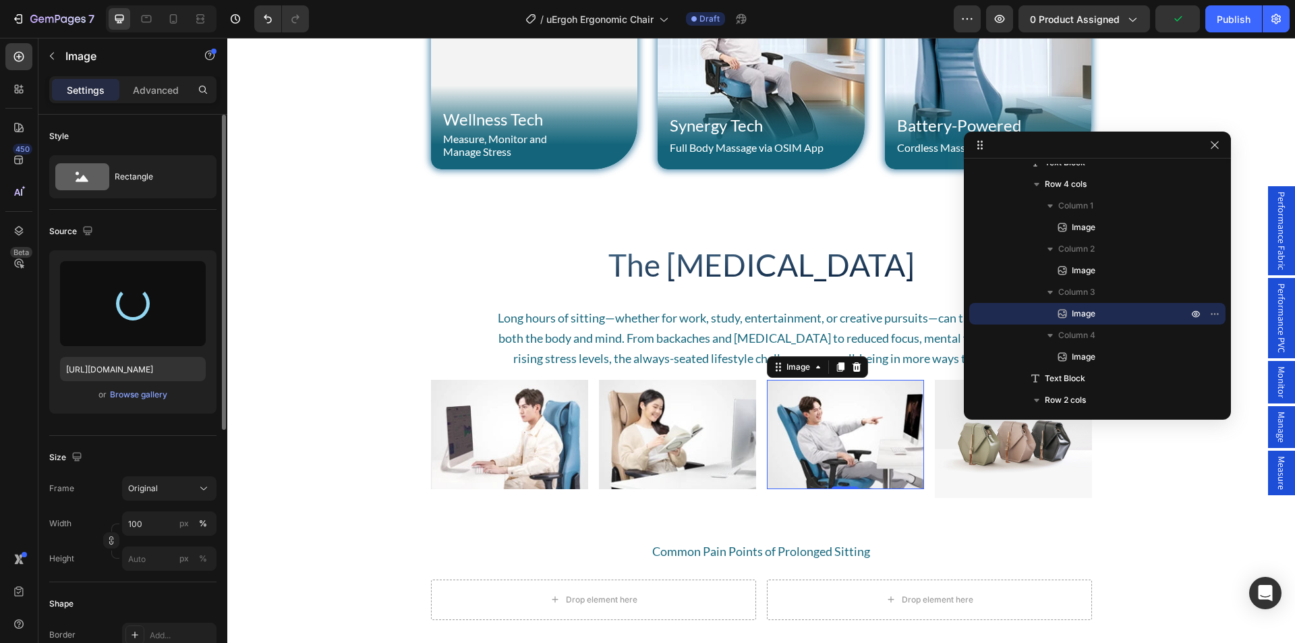
type input "https://cdn.shopify.com/s/files/1/0361/5362/2663/files/gempages_490524180744242…"
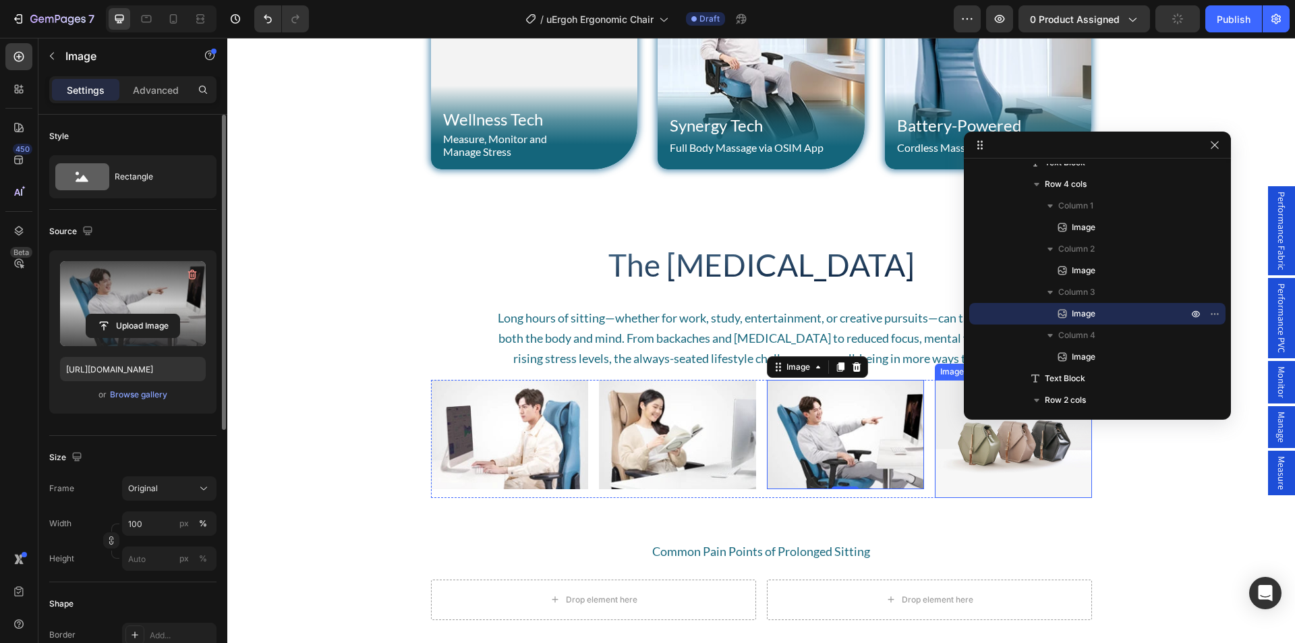
drag, startPoint x: 981, startPoint y: 464, endPoint x: 974, endPoint y: 464, distance: 7.4
click at [981, 464] on img at bounding box center [1013, 439] width 157 height 118
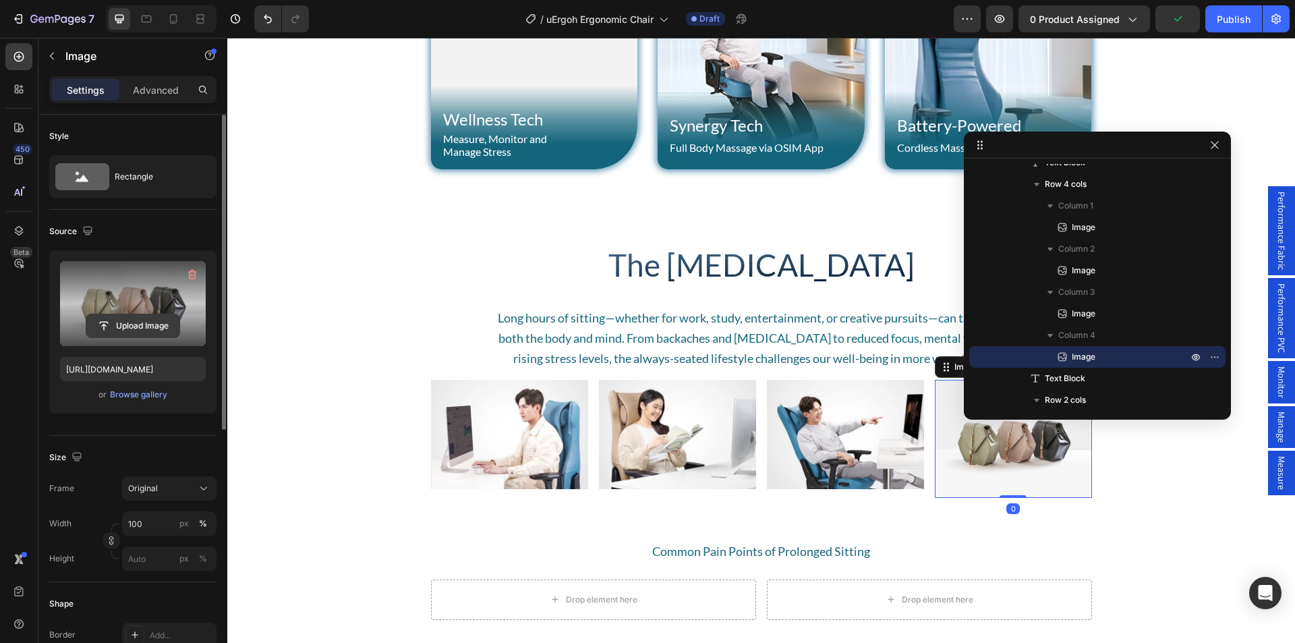
click at [109, 314] on button "Upload Image" at bounding box center [133, 326] width 94 height 24
click at [109, 323] on input "file" at bounding box center [132, 325] width 93 height 23
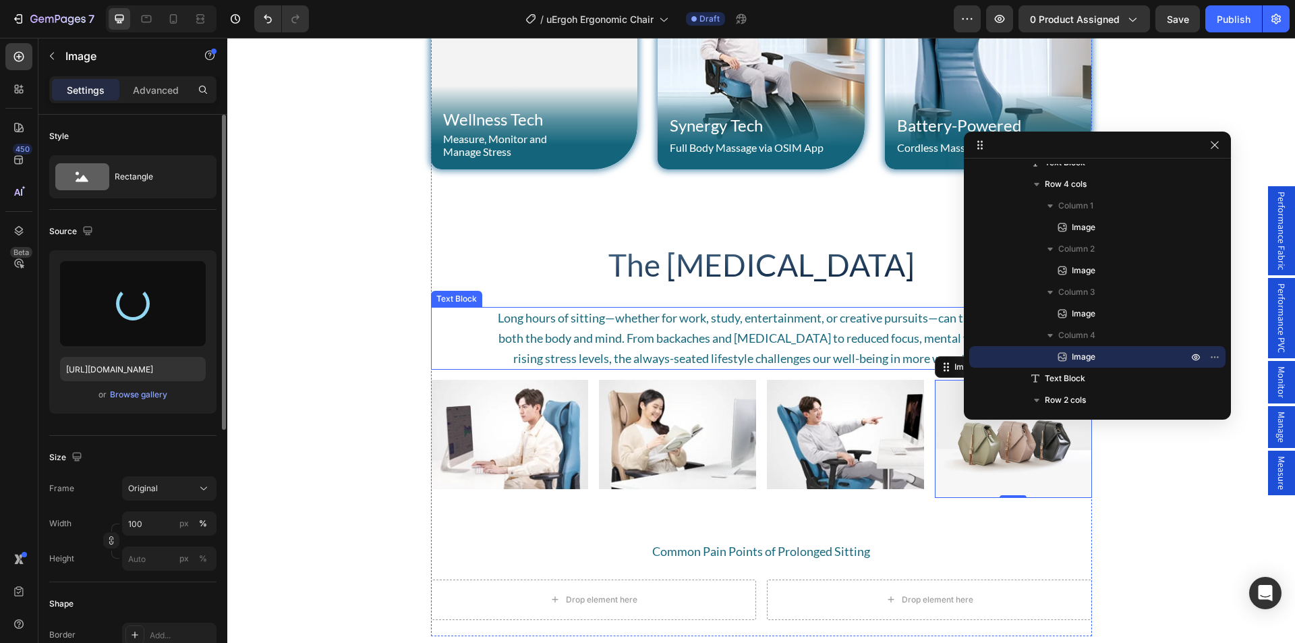
type input "https://cdn.shopify.com/s/files/1/0361/5362/2663/files/gempages_490524180744242…"
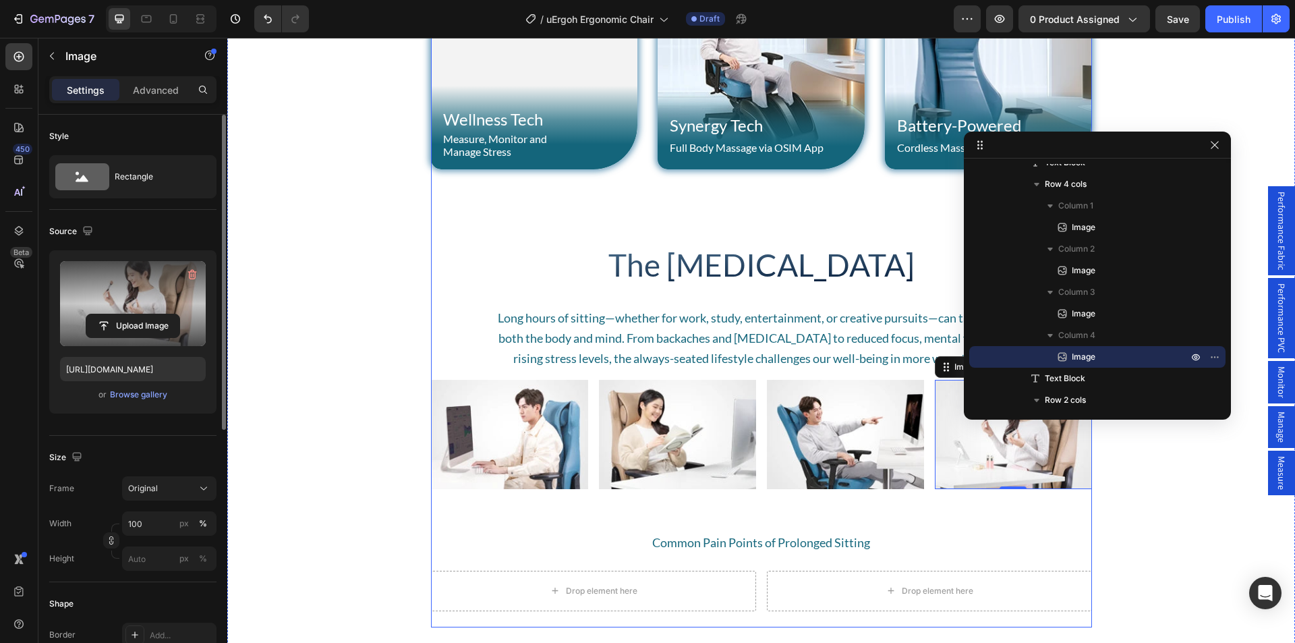
scroll to position [1079, 0]
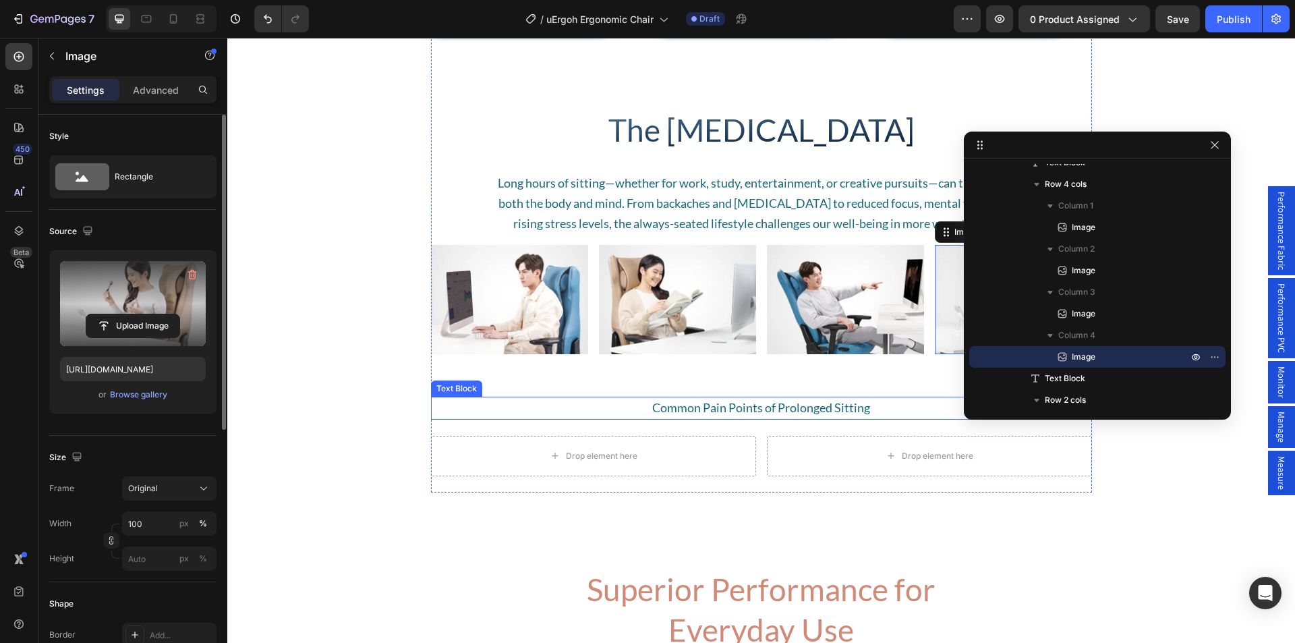
click at [694, 411] on span "Common Pain Points of Prolonged Sitting" at bounding box center [761, 407] width 218 height 15
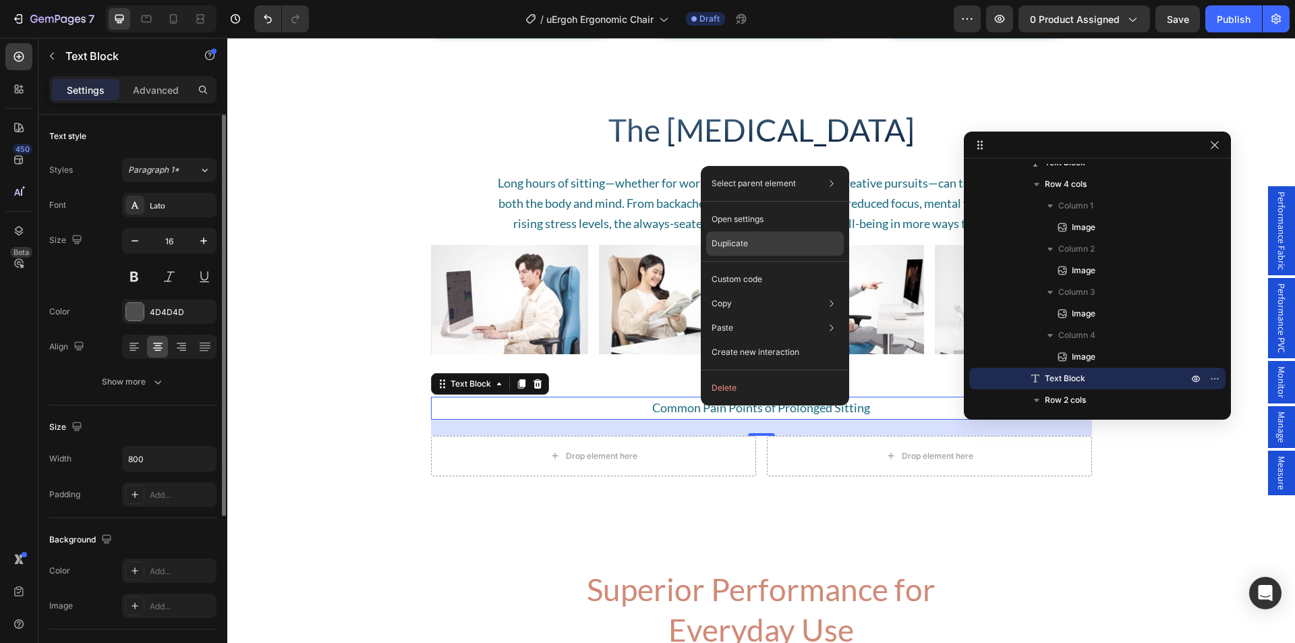
click at [741, 242] on p "Duplicate" at bounding box center [730, 243] width 36 height 12
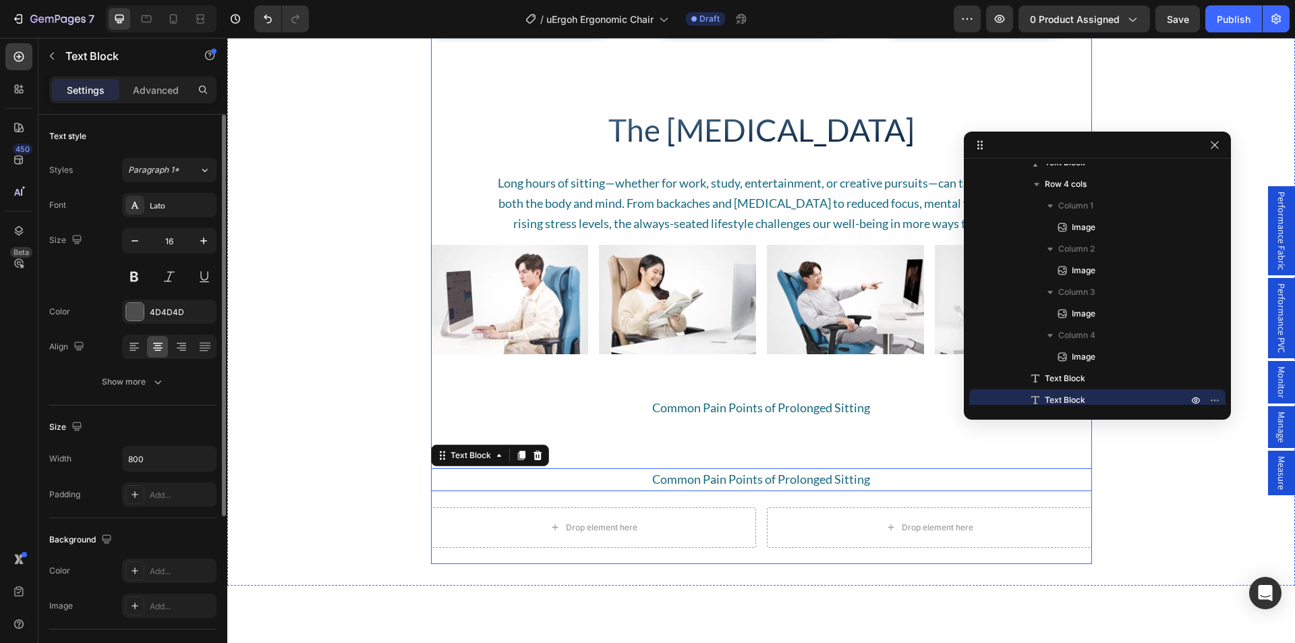
scroll to position [1394, 0]
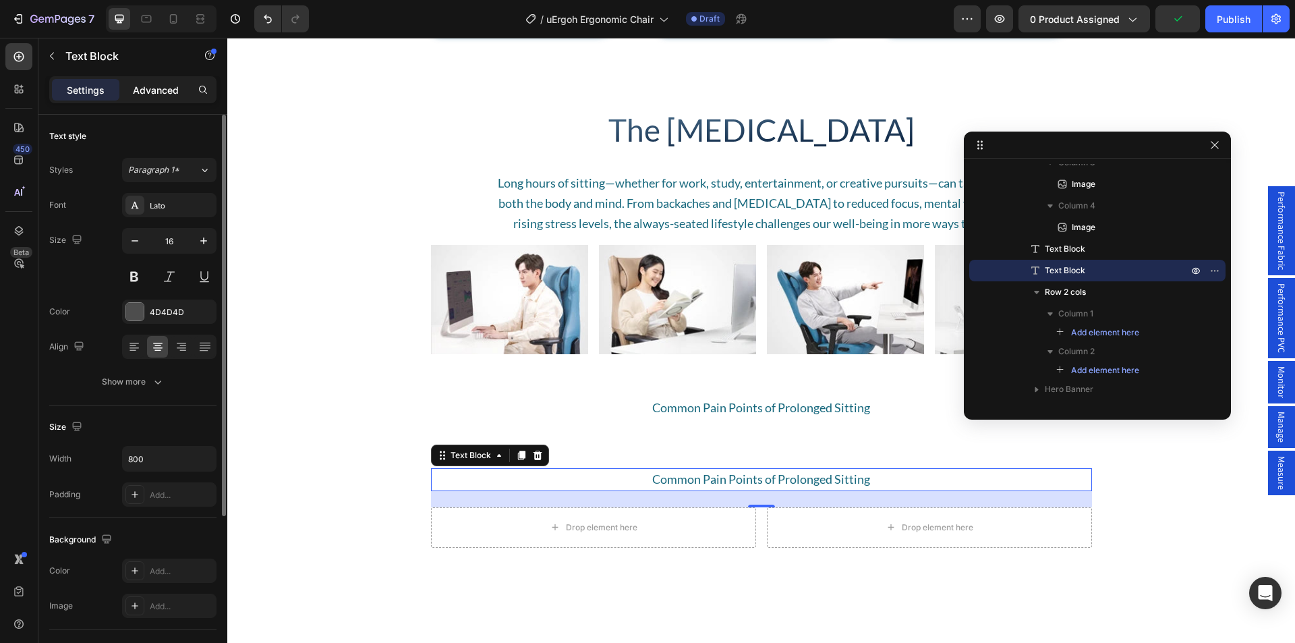
click at [136, 84] on p "Advanced" at bounding box center [156, 90] width 46 height 14
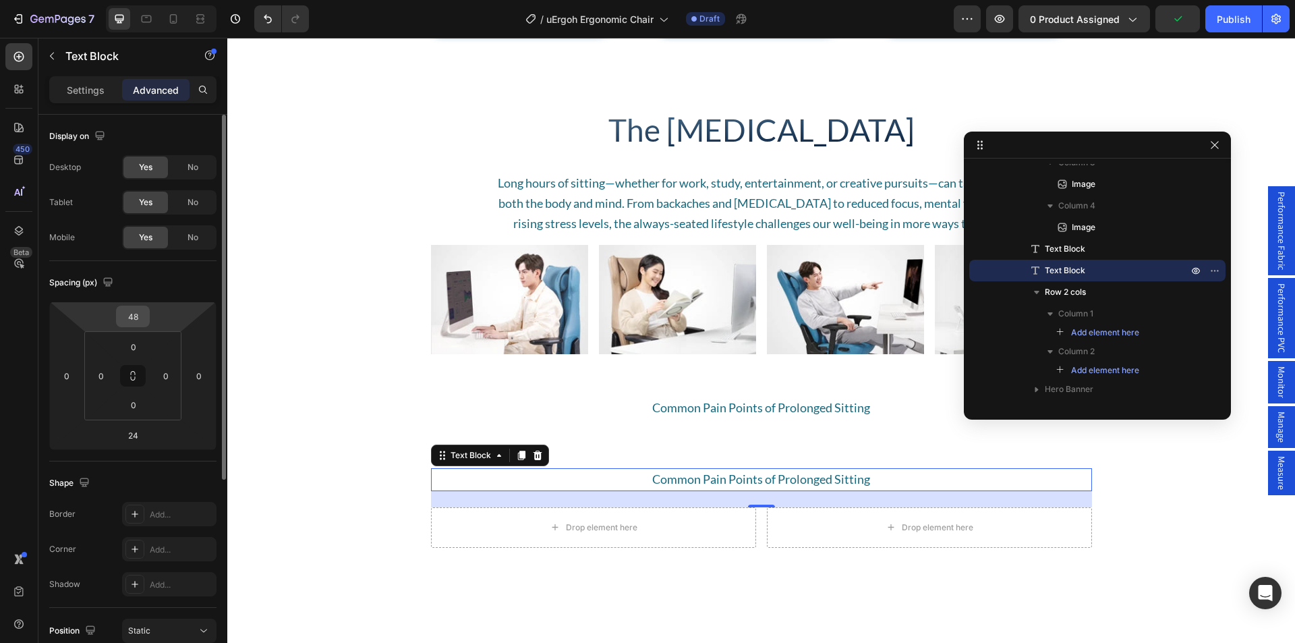
click at [138, 316] on input "48" at bounding box center [132, 316] width 27 height 20
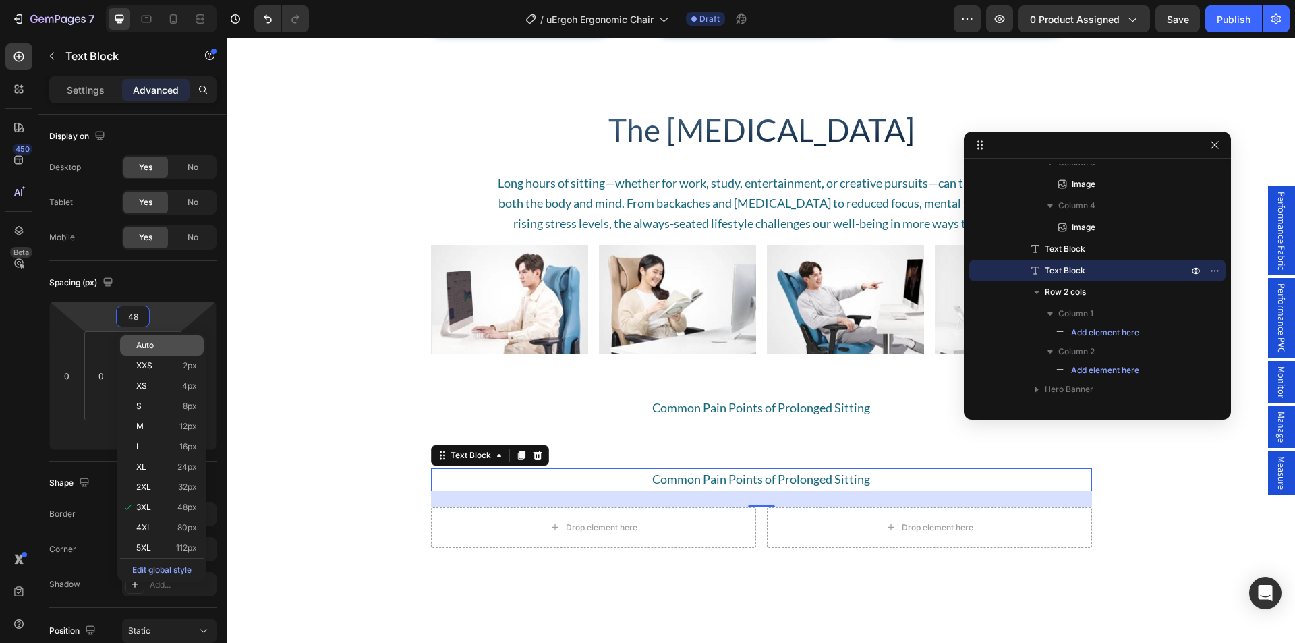
click at [164, 350] on div "Auto" at bounding box center [162, 345] width 84 height 20
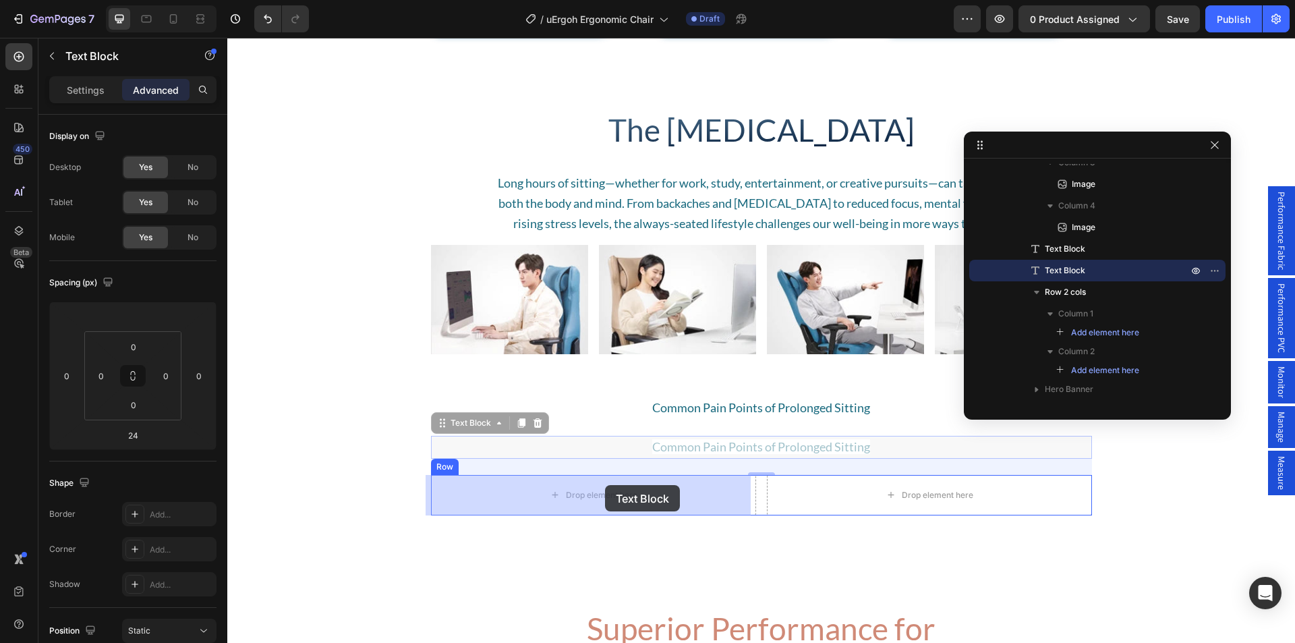
drag, startPoint x: 693, startPoint y: 446, endPoint x: 605, endPoint y: 487, distance: 96.9
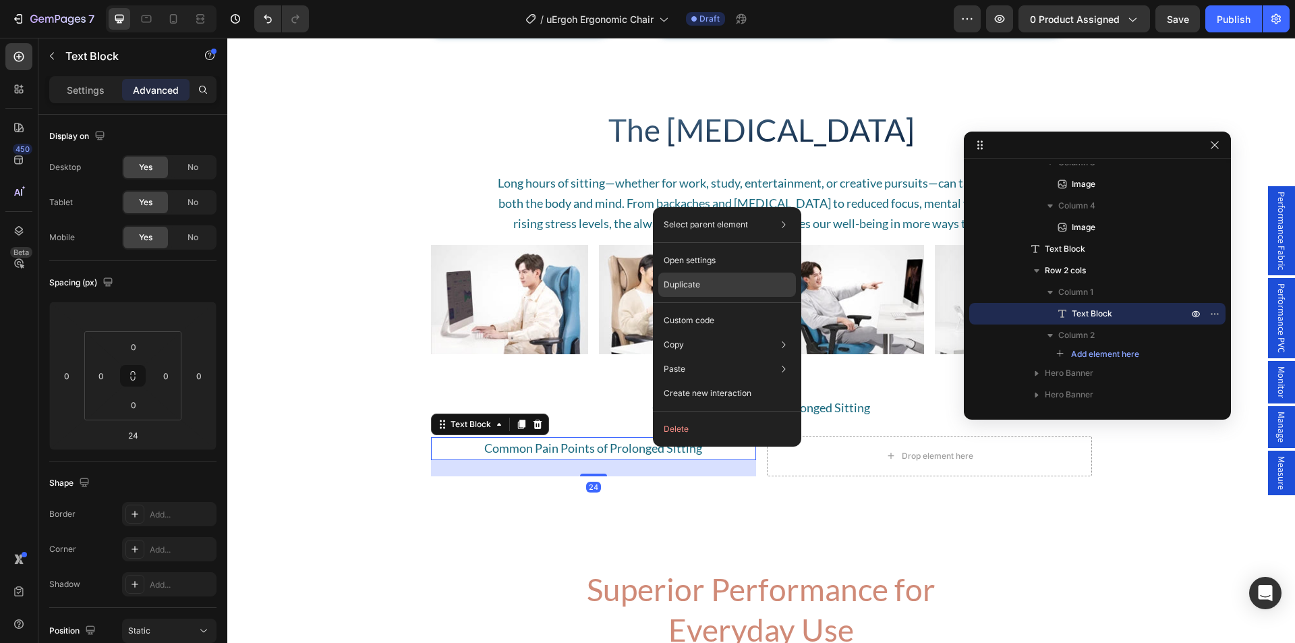
click at [696, 285] on p "Duplicate" at bounding box center [682, 285] width 36 height 12
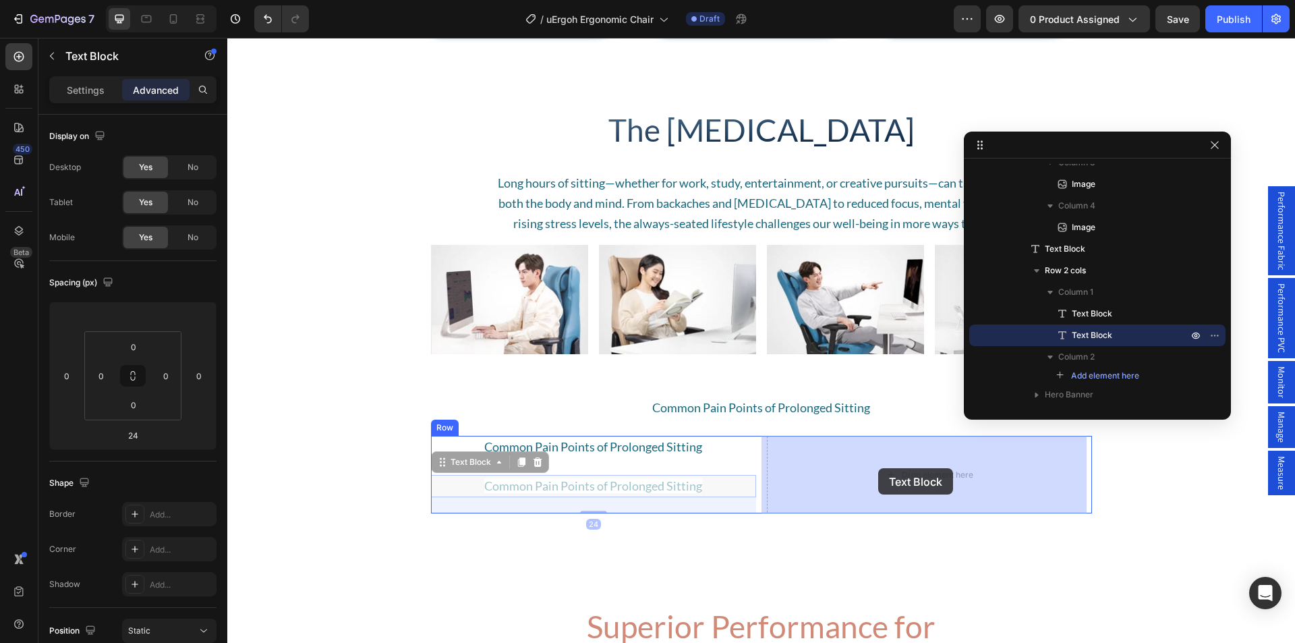
drag, startPoint x: 797, startPoint y: 471, endPoint x: 878, endPoint y: 468, distance: 81.7
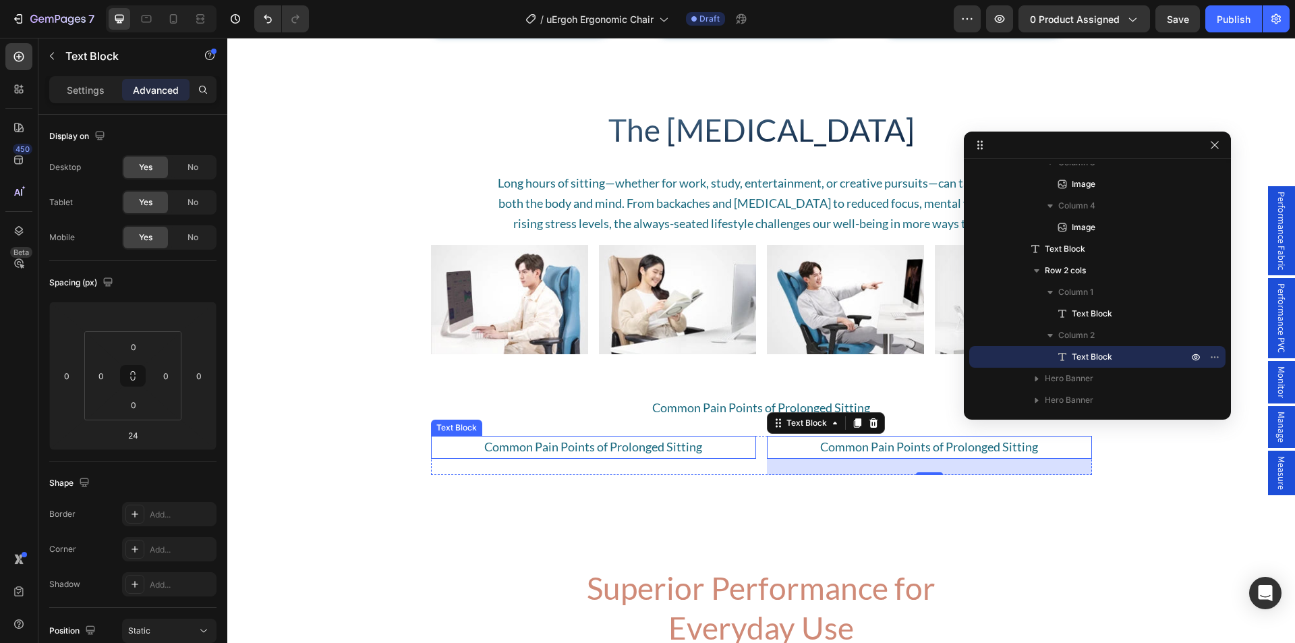
click at [573, 443] on span "Common Pain Points of Prolonged Sitting" at bounding box center [593, 446] width 218 height 15
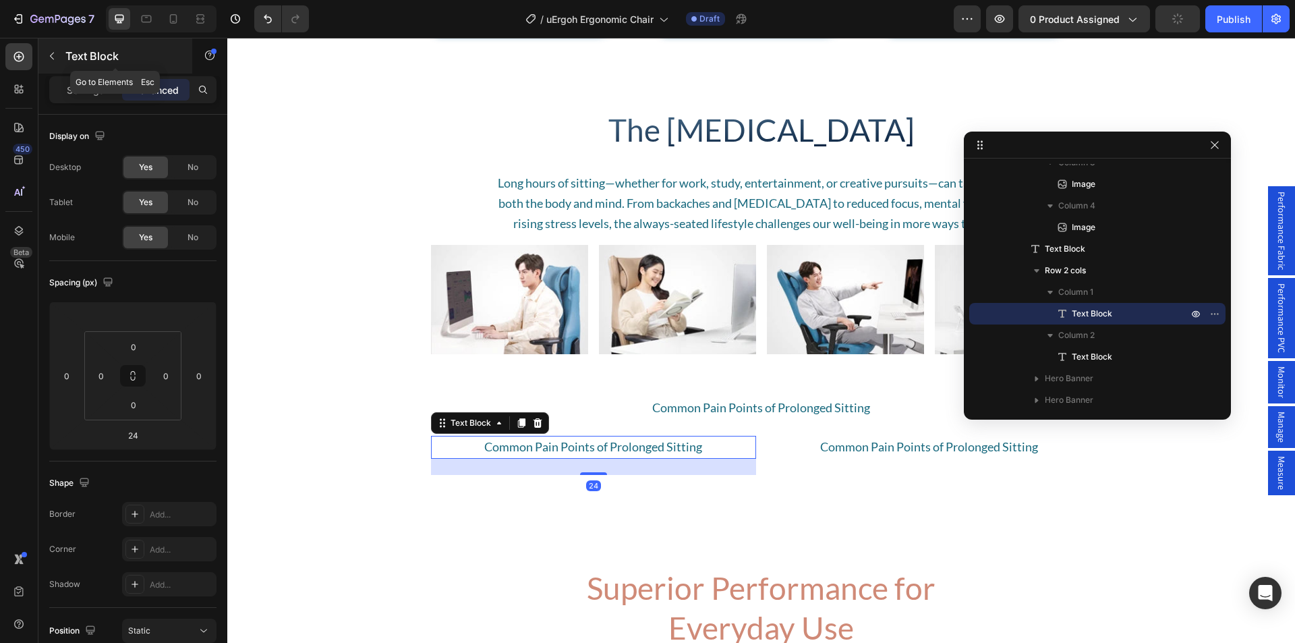
click at [59, 59] on button "button" at bounding box center [52, 56] width 22 height 22
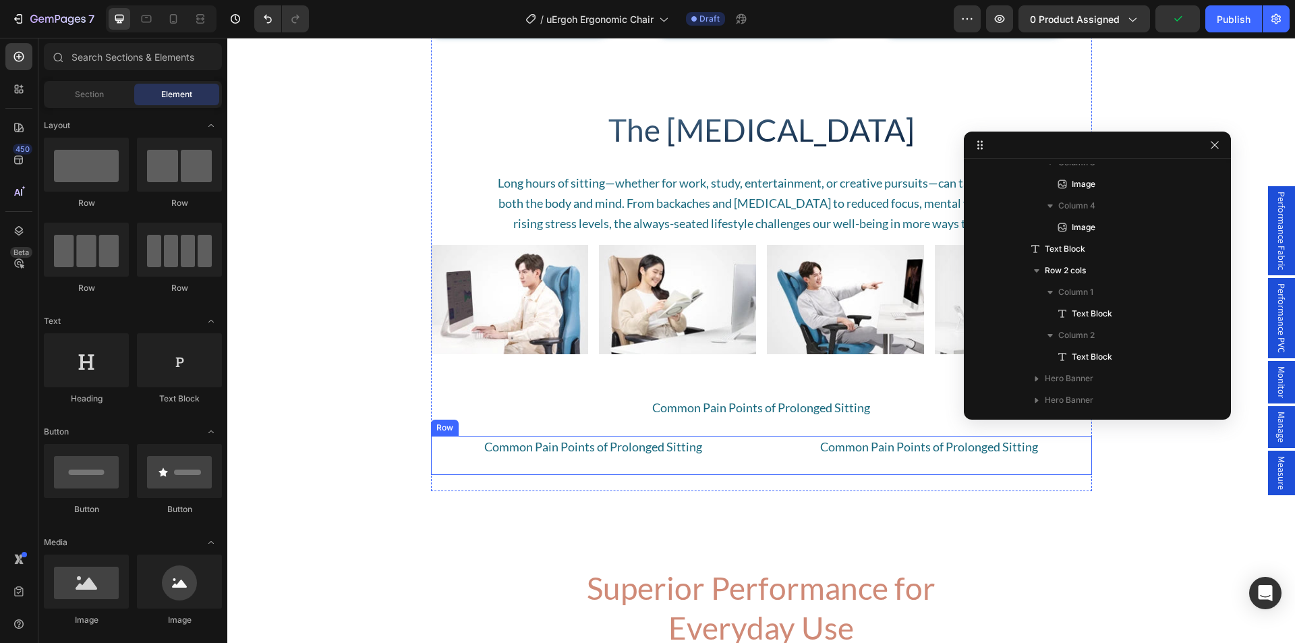
click at [592, 434] on div "Ergonomic Support Heading Peak Productivity Text Block Row Hero Banner Massage …" at bounding box center [761, 50] width 661 height 879
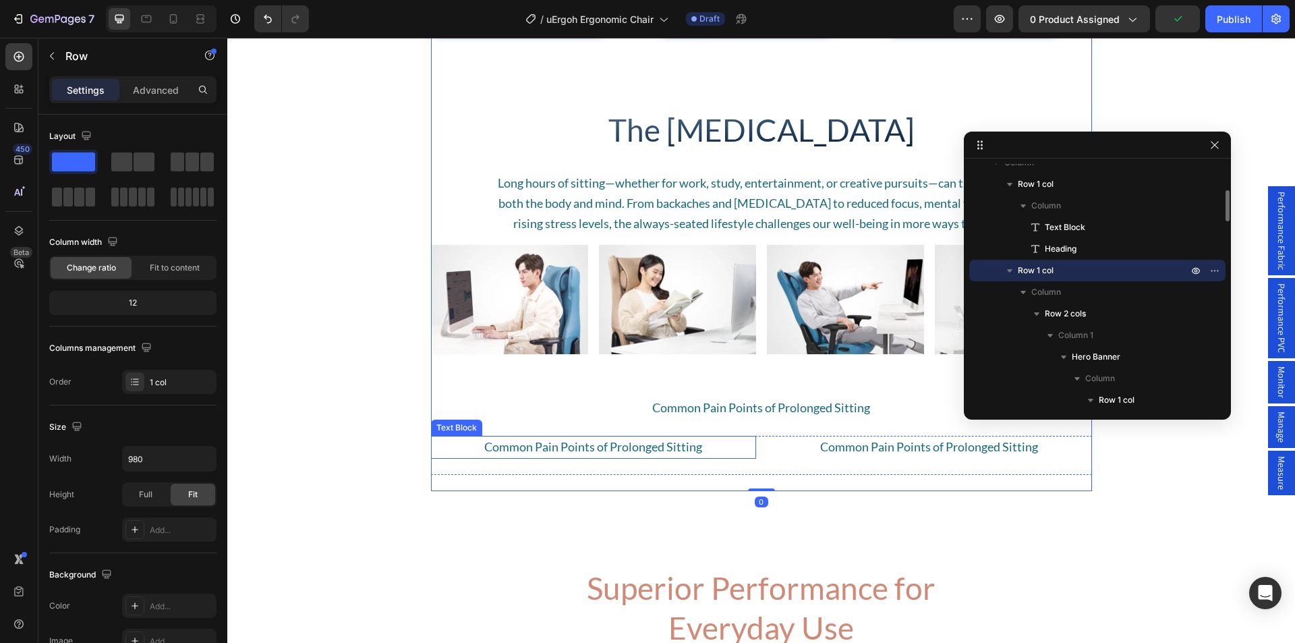
click at [573, 446] on span "Common Pain Points of Prolonged Sitting" at bounding box center [593, 446] width 218 height 15
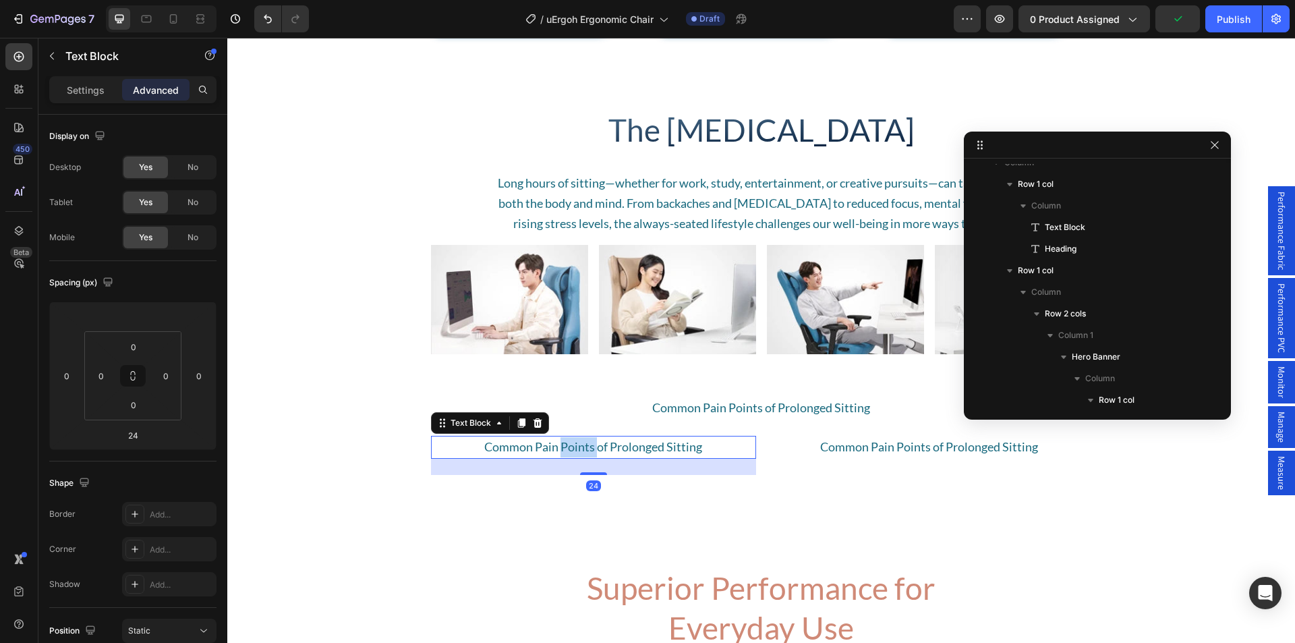
scroll to position [1437, 0]
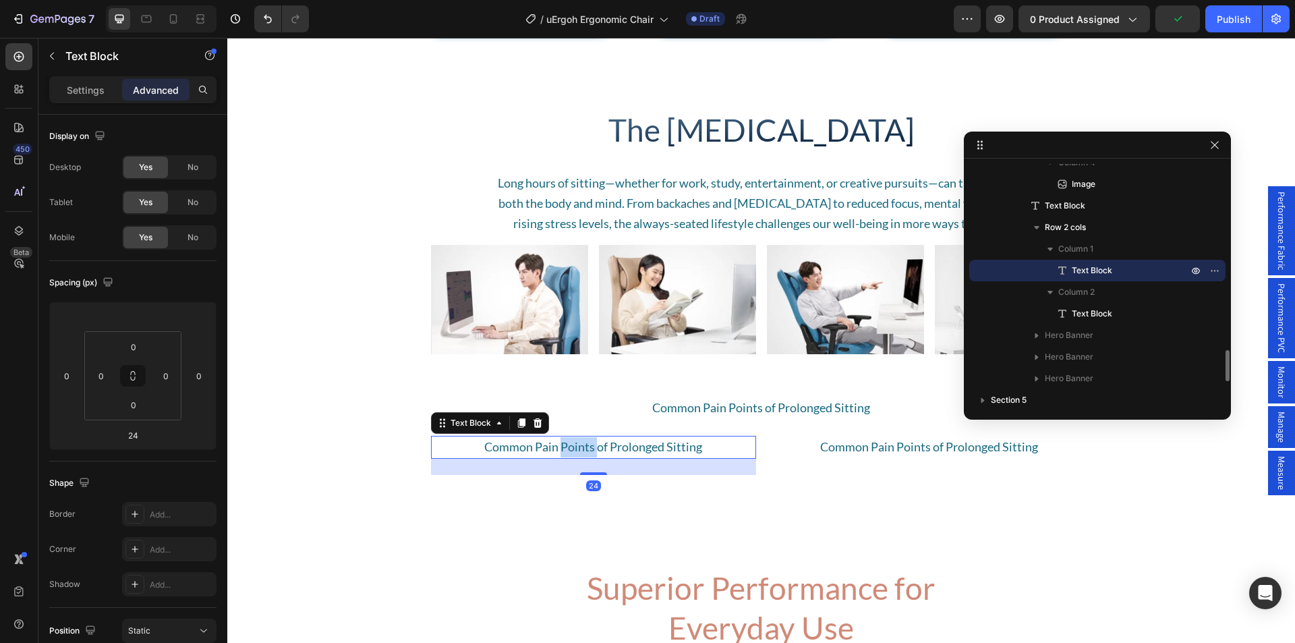
click at [573, 446] on span "Common Pain Points of Prolonged Sitting" at bounding box center [593, 446] width 218 height 15
click at [874, 446] on span "Common Pain Points of Prolonged Sitting" at bounding box center [929, 446] width 218 height 15
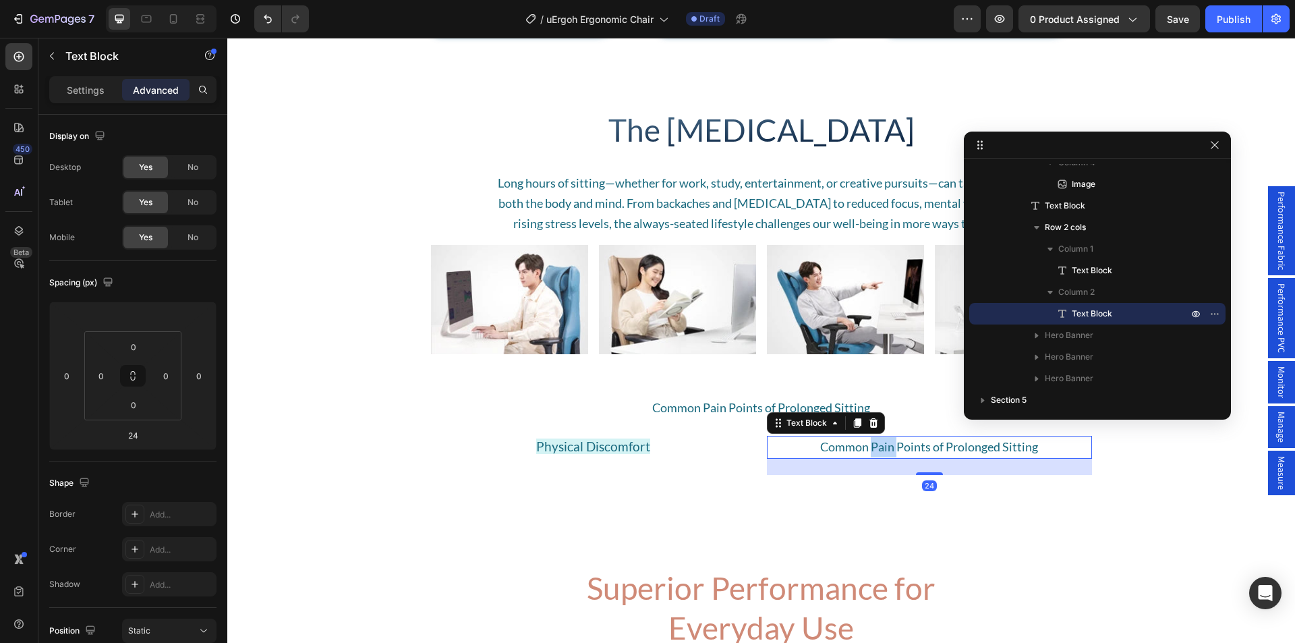
click at [874, 446] on span "Common Pain Points of Prolonged Sitting" at bounding box center [929, 446] width 218 height 15
click at [471, 447] on p "Physical Discomfort" at bounding box center [593, 447] width 322 height 20
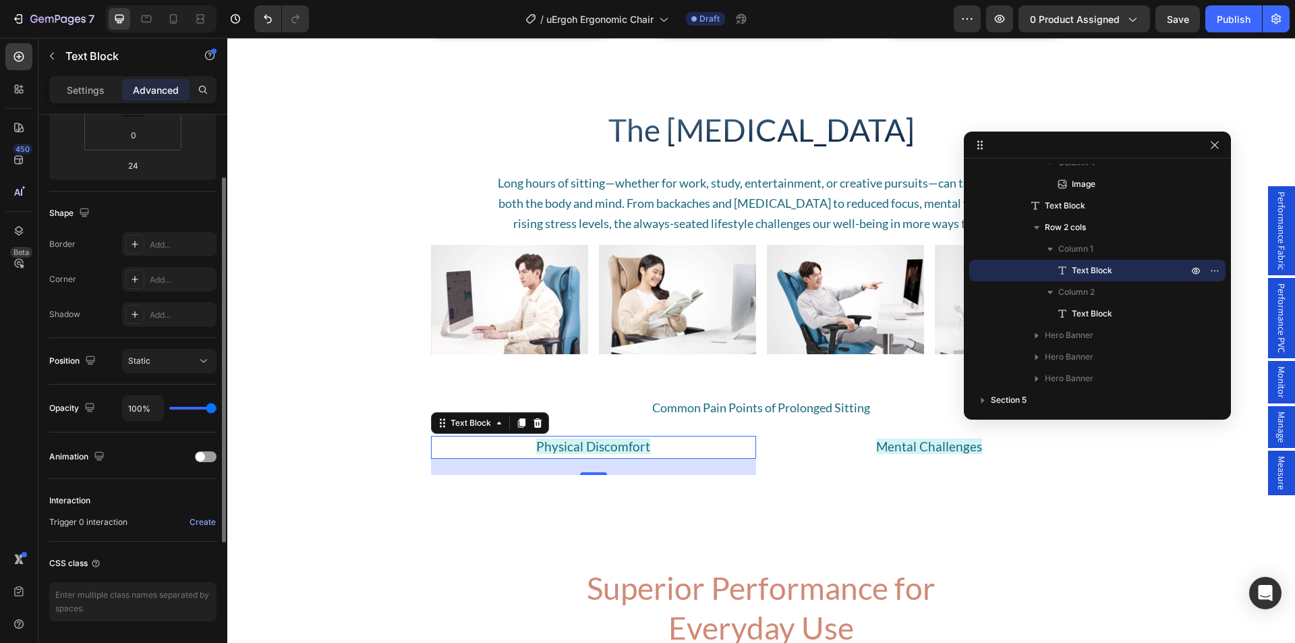
scroll to position [0, 0]
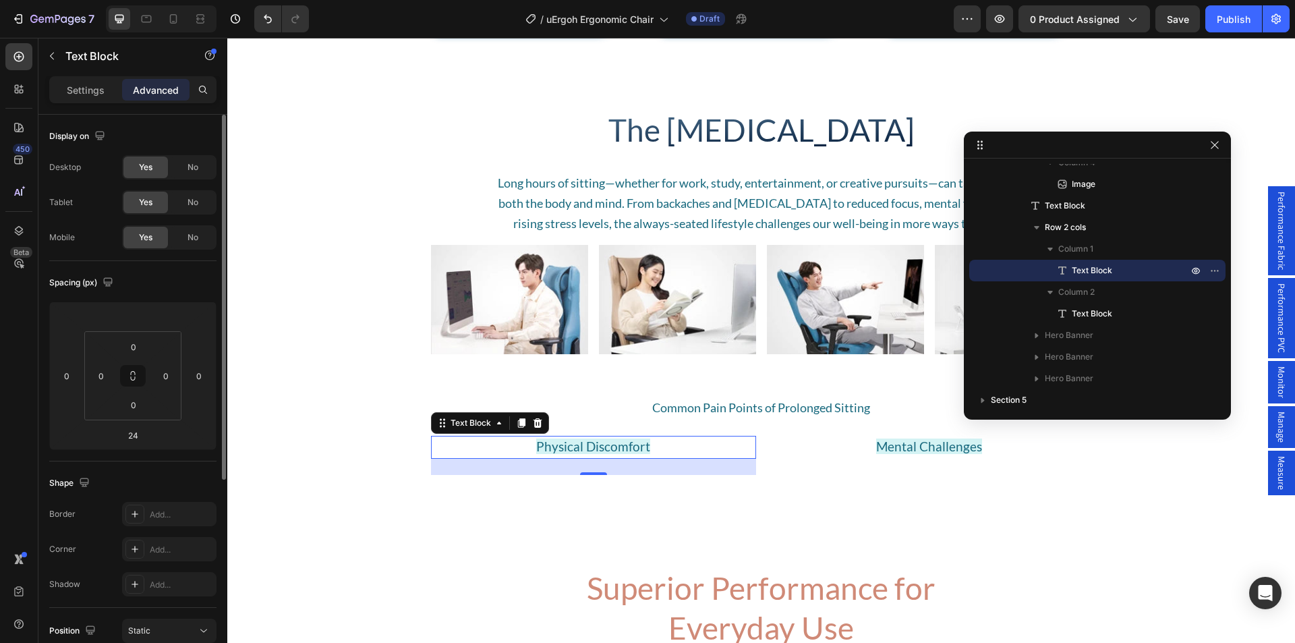
drag, startPoint x: 82, startPoint y: 82, endPoint x: 88, endPoint y: 133, distance: 51.6
click at [82, 81] on div "Settings" at bounding box center [85, 90] width 67 height 22
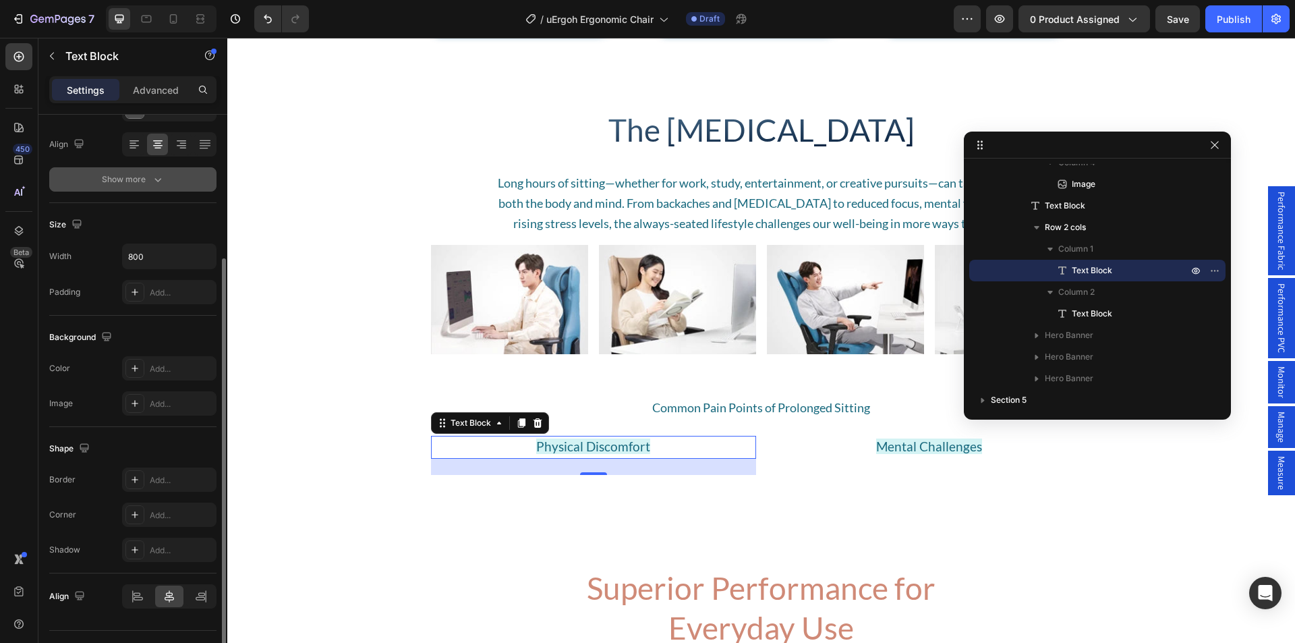
scroll to position [233, 0]
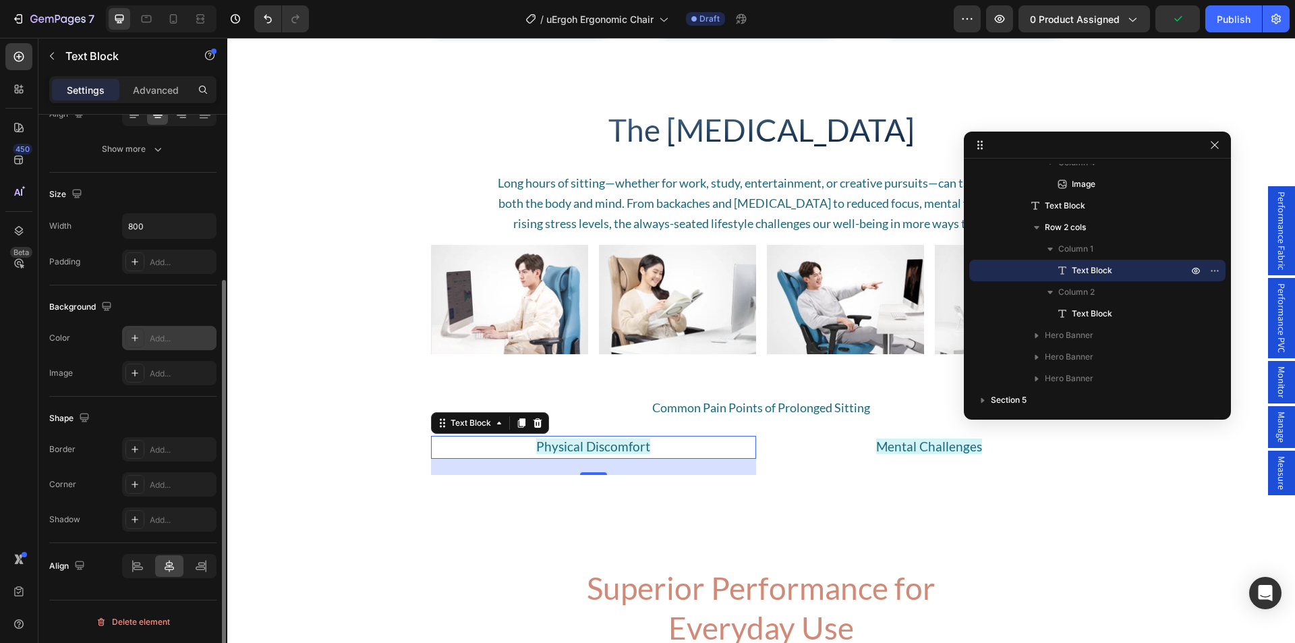
click at [132, 341] on icon at bounding box center [135, 338] width 11 height 11
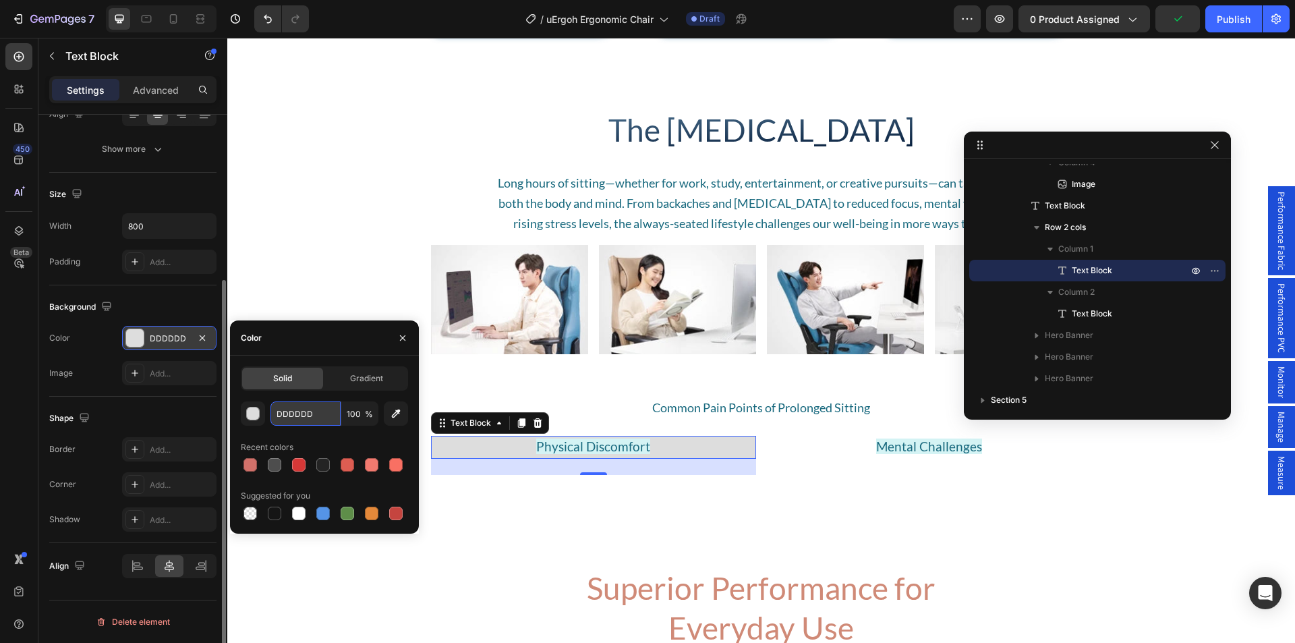
click at [304, 422] on input "DDDDDD" at bounding box center [306, 413] width 70 height 24
paste input "d4f3f4"
type input "d4f3f4"
click at [84, 399] on div "Shape Border Add... Corner Add... Shadow Add..." at bounding box center [132, 470] width 167 height 146
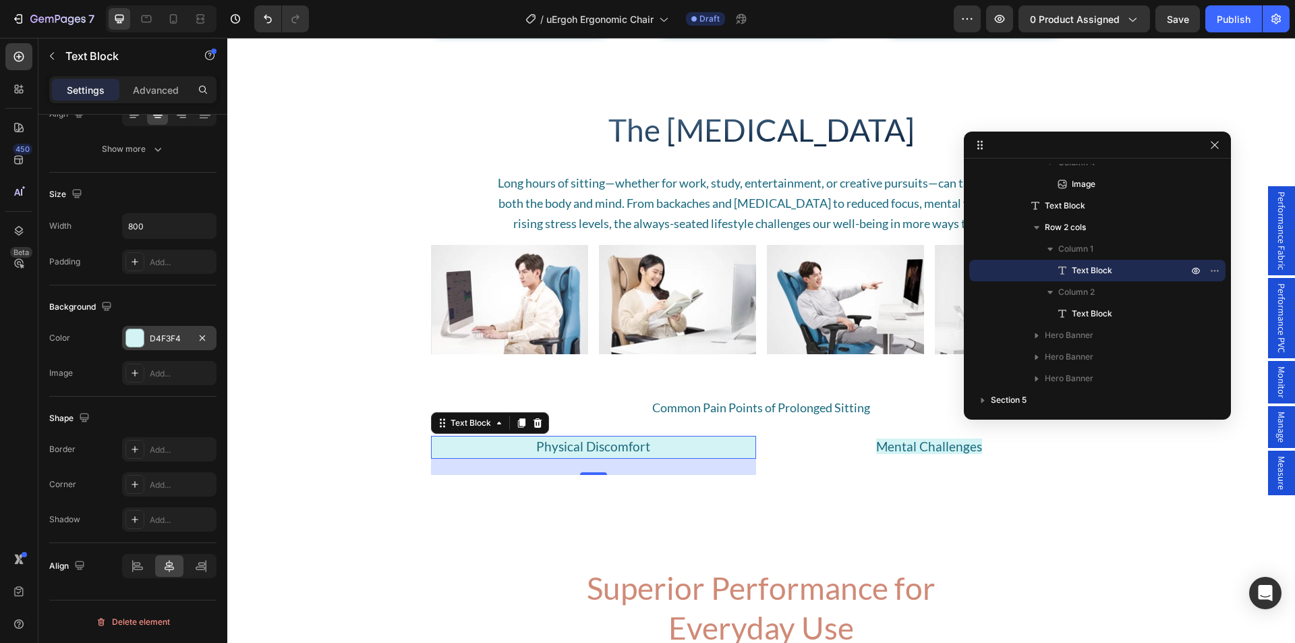
click at [150, 78] on div "Settings Advanced" at bounding box center [132, 89] width 167 height 27
click at [150, 97] on div "Advanced" at bounding box center [155, 90] width 67 height 22
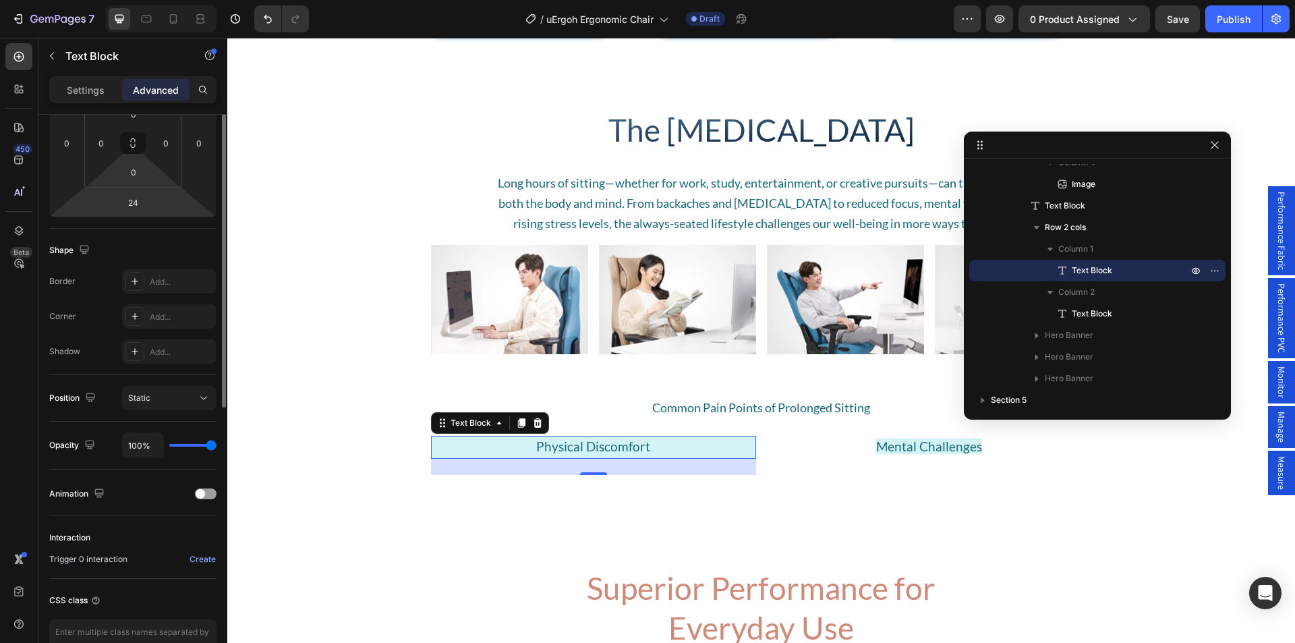
scroll to position [98, 0]
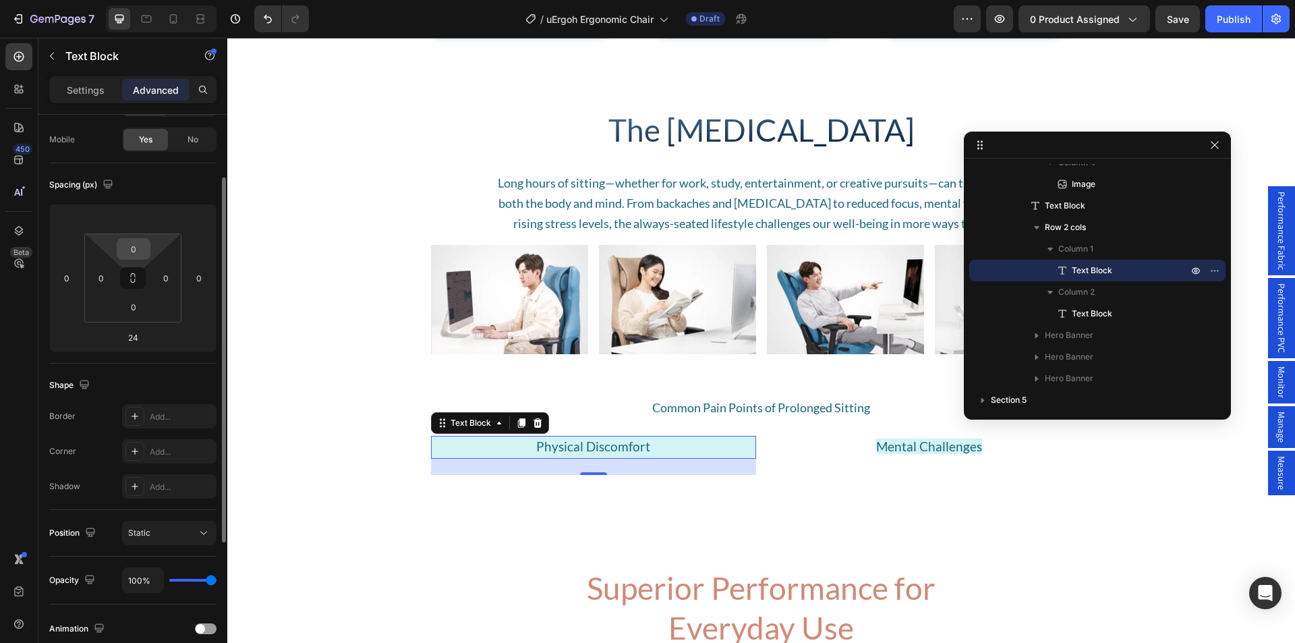
click at [134, 254] on input "0" at bounding box center [133, 249] width 27 height 20
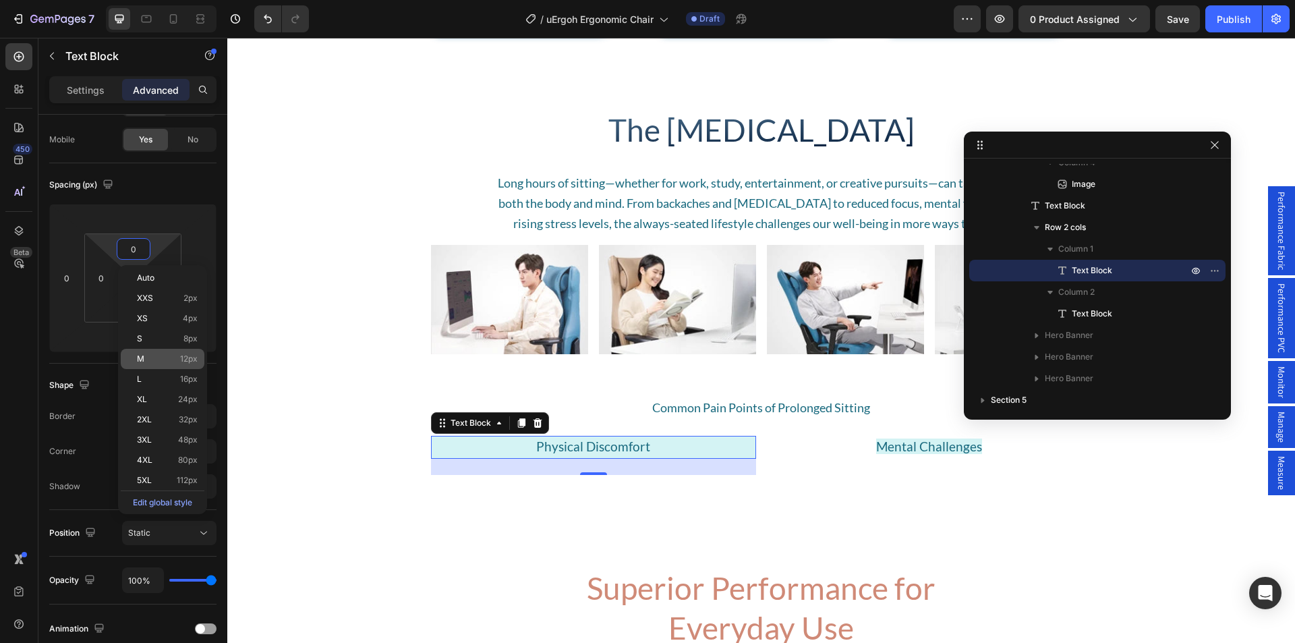
click at [165, 352] on div "M 12px" at bounding box center [163, 359] width 84 height 20
type input "12"
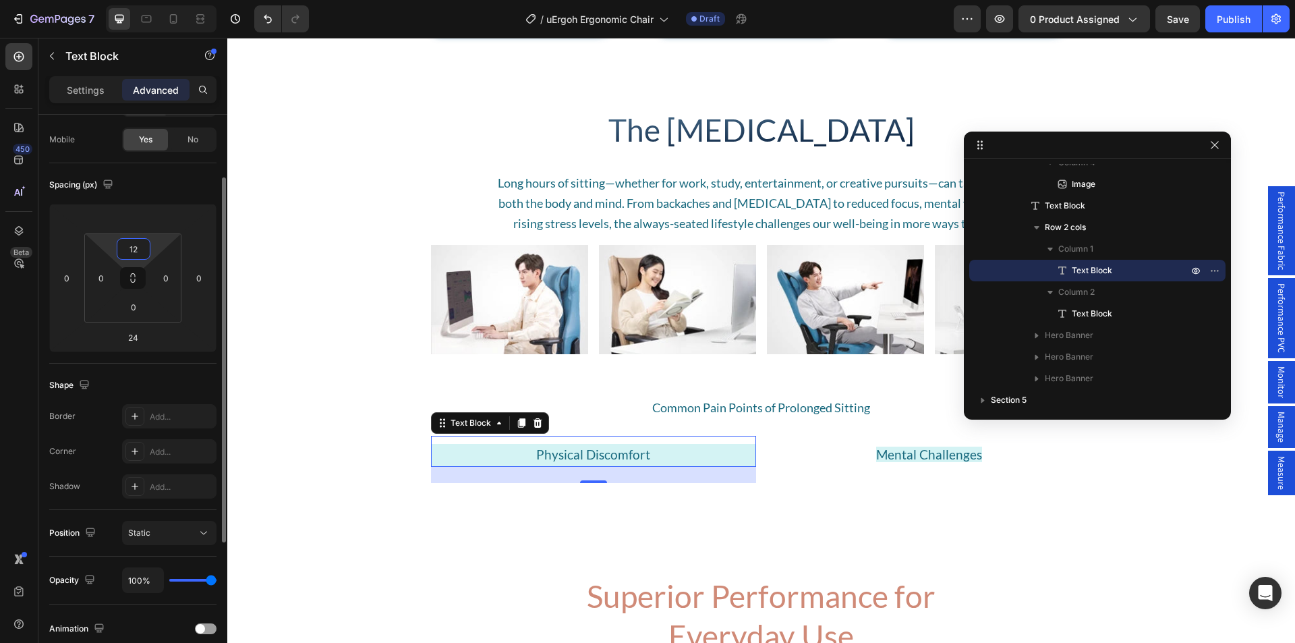
click at [136, 250] on input "12" at bounding box center [133, 249] width 27 height 20
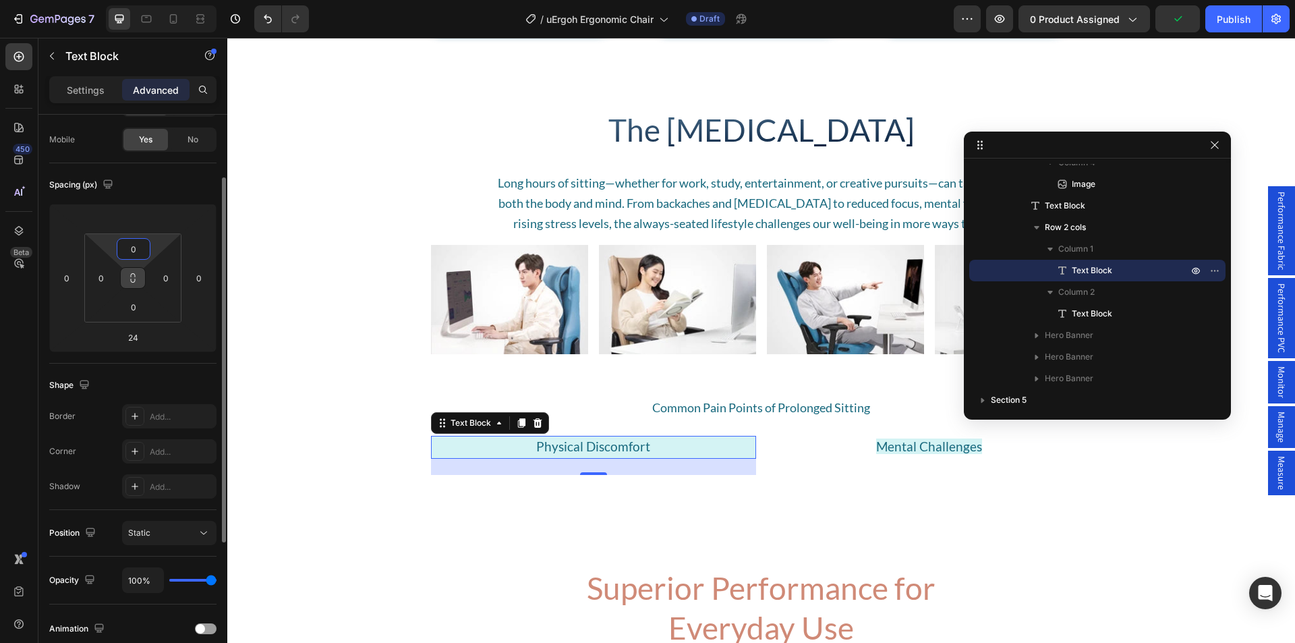
click at [132, 280] on icon at bounding box center [133, 278] width 11 height 11
click at [137, 252] on input "0" at bounding box center [133, 249] width 27 height 20
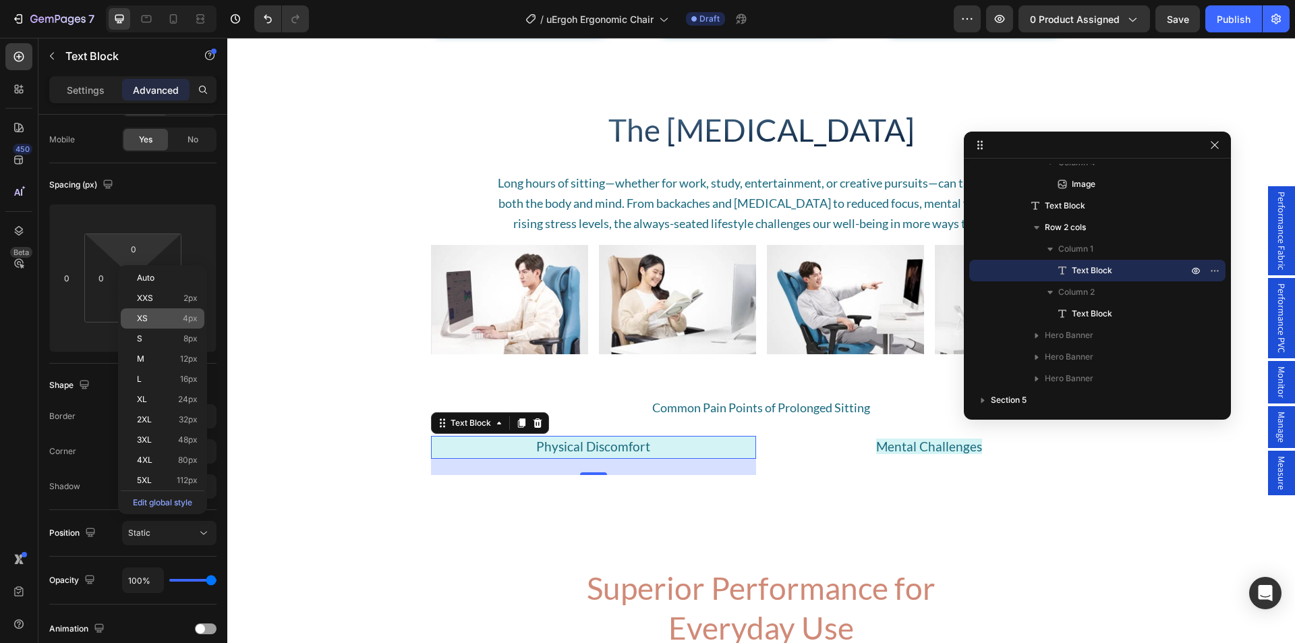
click at [160, 319] on p "XS 4px" at bounding box center [167, 318] width 61 height 9
type input "4"
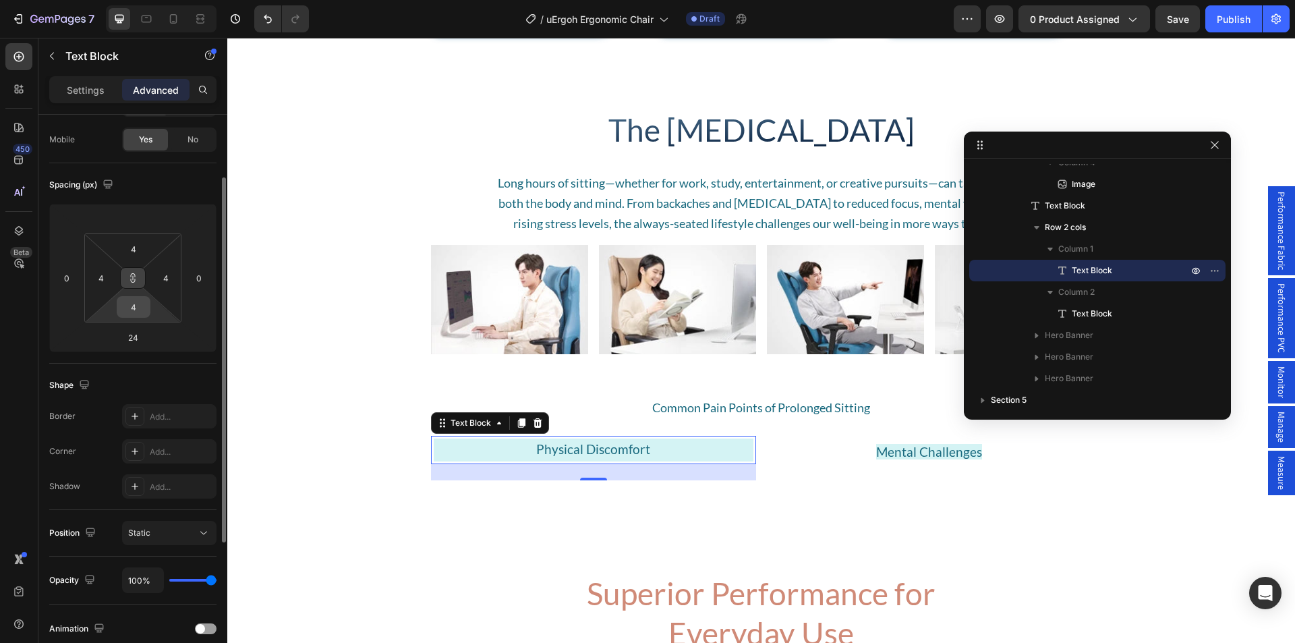
type input "0"
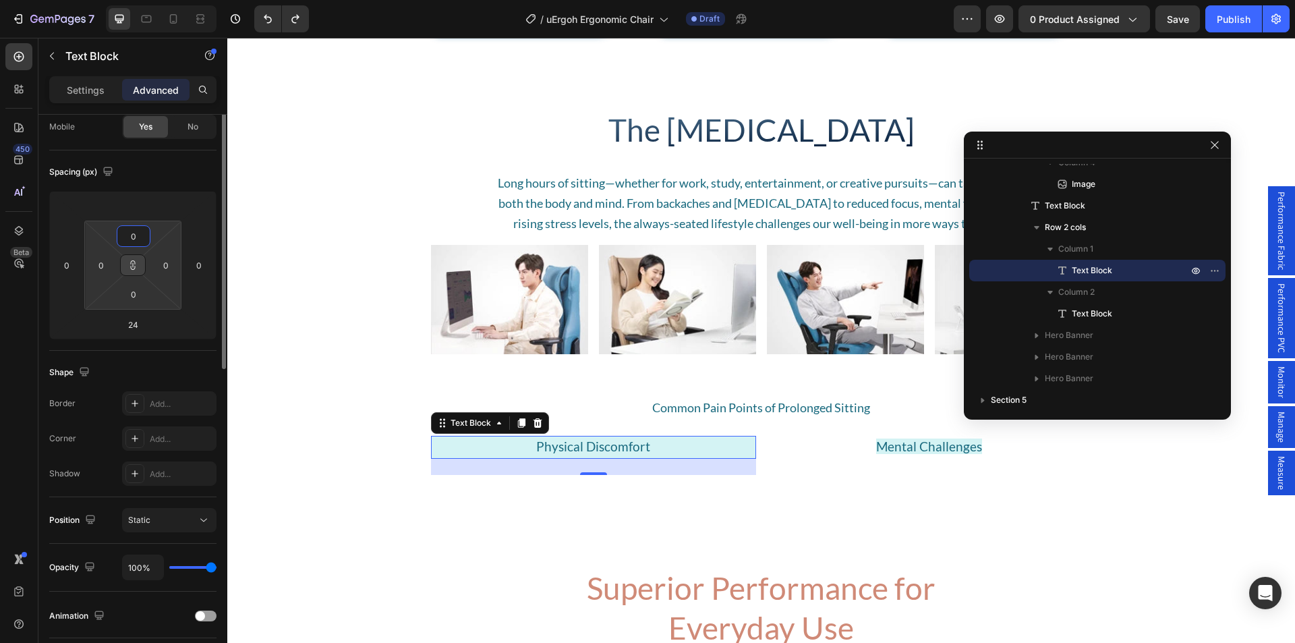
scroll to position [0, 0]
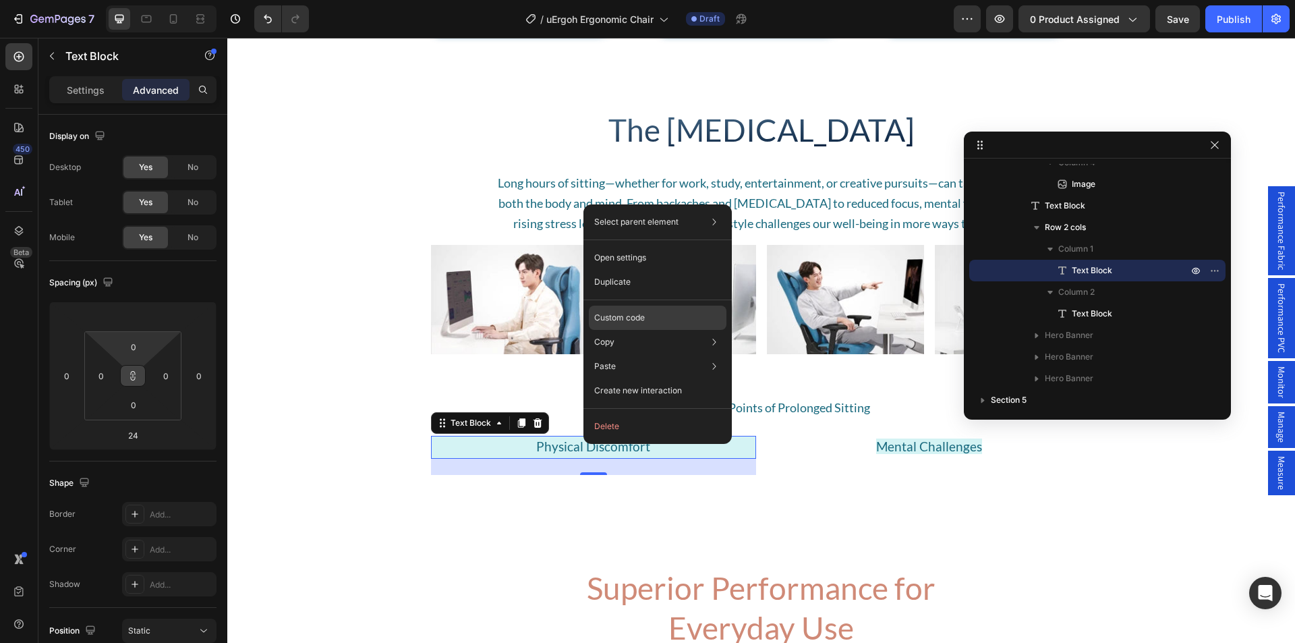
click at [647, 354] on div "Custom code" at bounding box center [658, 366] width 138 height 24
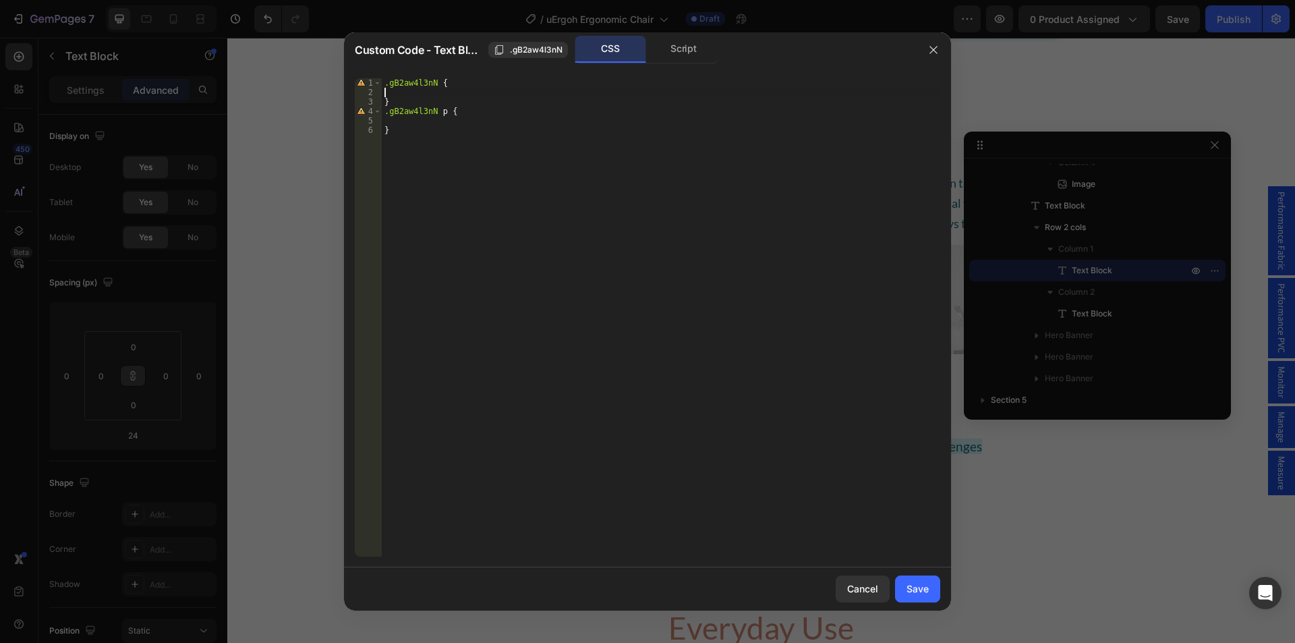
click at [478, 91] on div ".gB2aw4l3nN { } .gB2aw4l3nN p { }" at bounding box center [661, 326] width 559 height 497
type textarea "padding: 10px;"
click at [936, 589] on button "Save" at bounding box center [917, 589] width 45 height 27
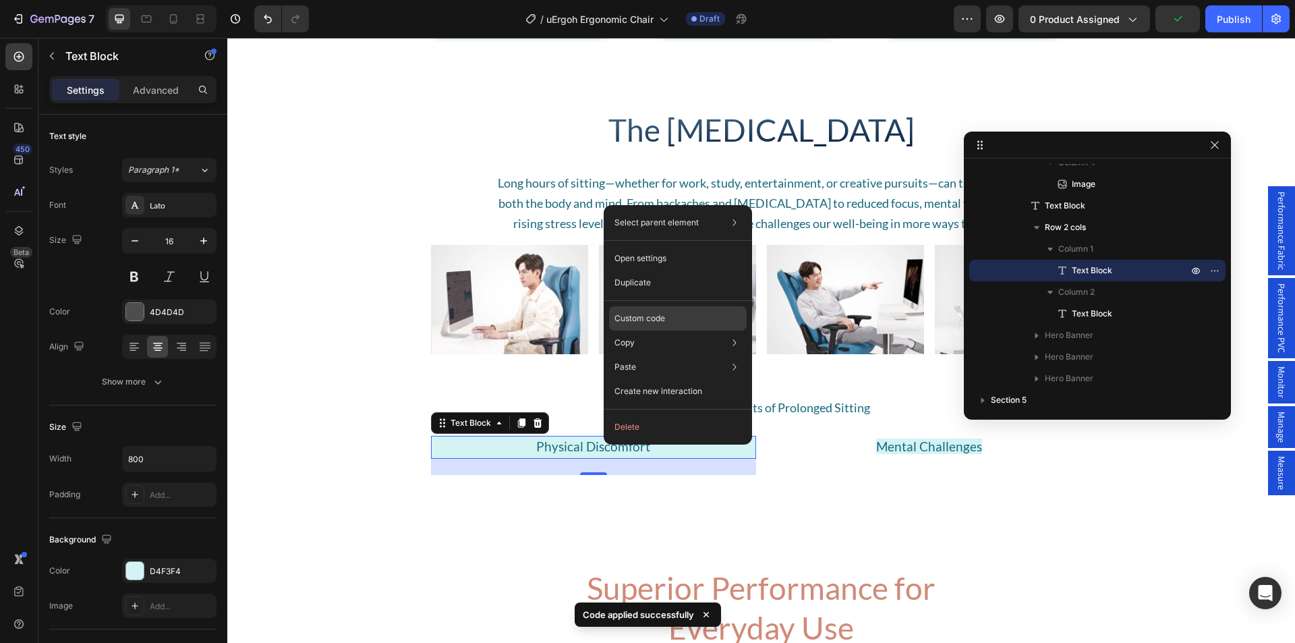
click at [647, 313] on p "Custom code" at bounding box center [640, 318] width 51 height 12
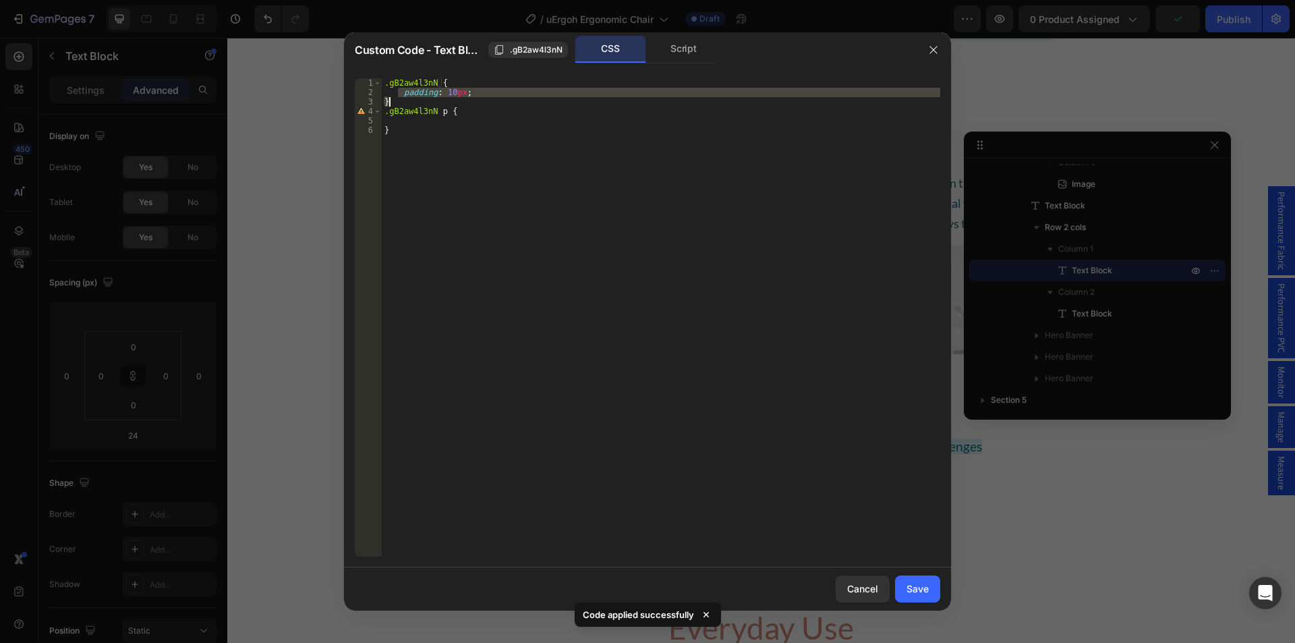
drag, startPoint x: 399, startPoint y: 96, endPoint x: 507, endPoint y: 105, distance: 108.3
click at [507, 105] on div ".gB2aw4l3nN { padding : 10 px ; } .gB2aw4l3nN p { }" at bounding box center [661, 326] width 559 height 497
click at [449, 99] on div ".gB2aw4l3nN { padding : 10 px ; } .gB2aw4l3nN p { }" at bounding box center [661, 317] width 559 height 478
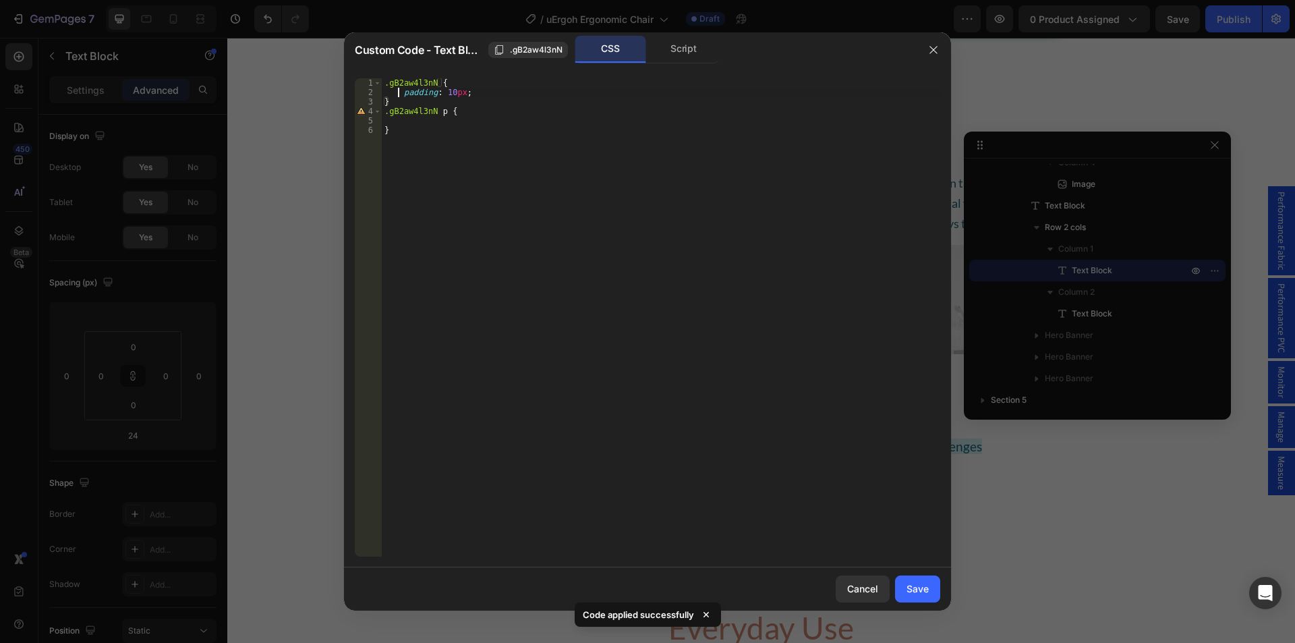
drag, startPoint x: 399, startPoint y: 90, endPoint x: 478, endPoint y: 91, distance: 78.3
click at [477, 91] on div ".gB2aw4l3nN { padding : 10 px ; } .gB2aw4l3nN p { }" at bounding box center [661, 326] width 559 height 497
type textarea "padding: 10px;"
click at [415, 124] on div ".gB2aw4l3nN { } .gB2aw4l3nN p { }" at bounding box center [661, 326] width 559 height 497
paste textarea "padding: 10px;"
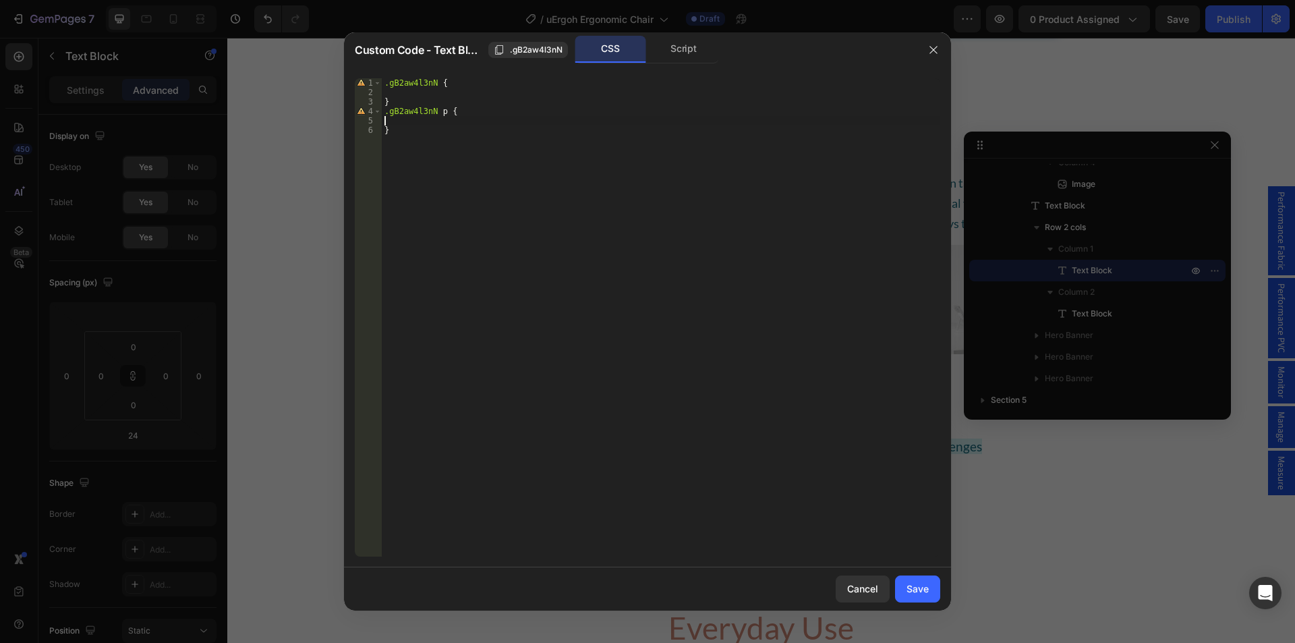
type textarea "padding: 10px;"
click at [901, 587] on button "Save" at bounding box center [917, 589] width 45 height 27
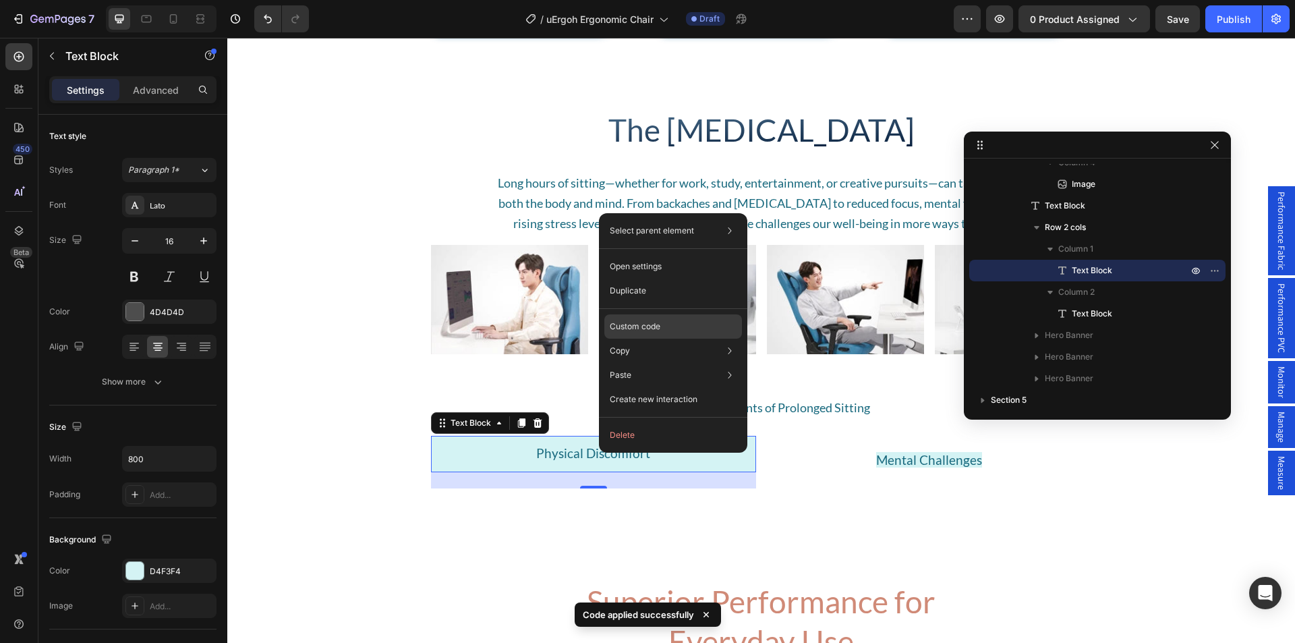
click at [648, 329] on p "Custom code" at bounding box center [635, 326] width 51 height 12
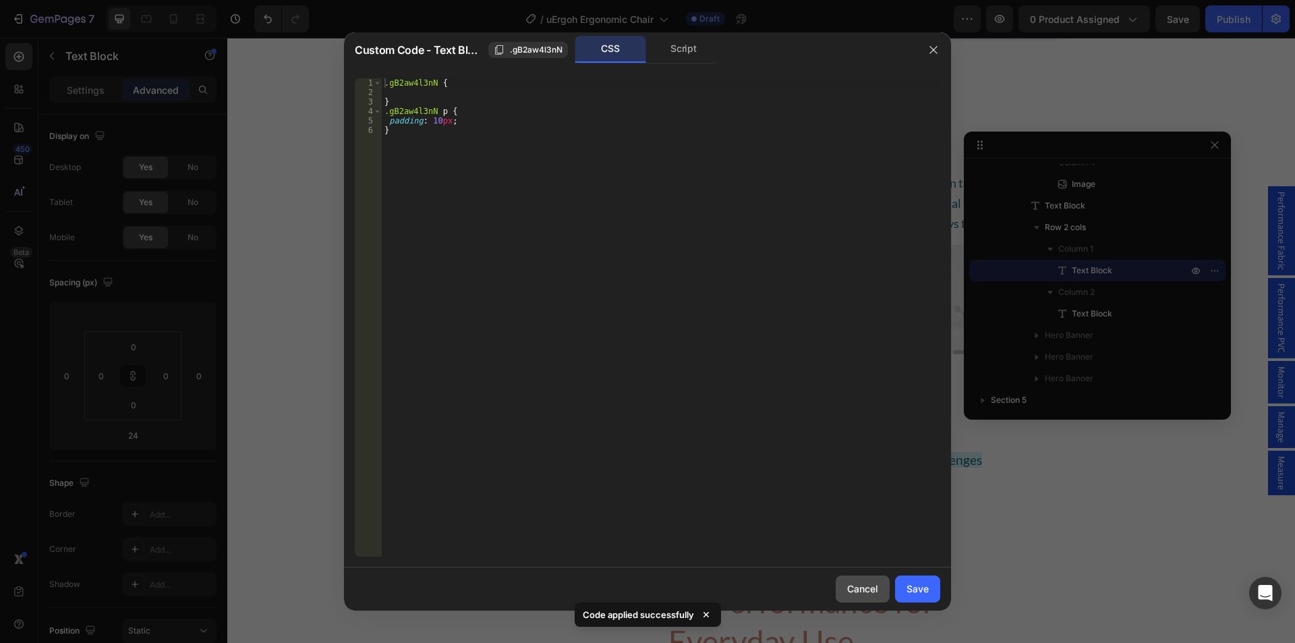
click at [868, 588] on div "Cancel" at bounding box center [862, 589] width 31 height 14
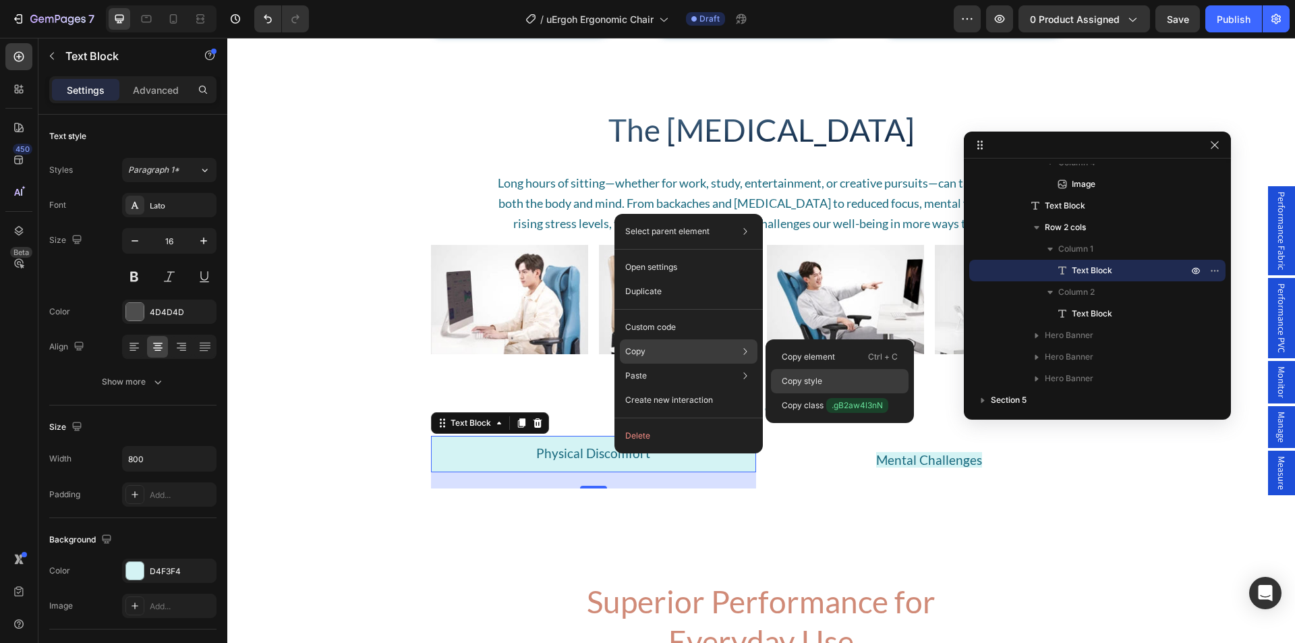
click at [818, 383] on p "Copy style" at bounding box center [802, 381] width 40 height 12
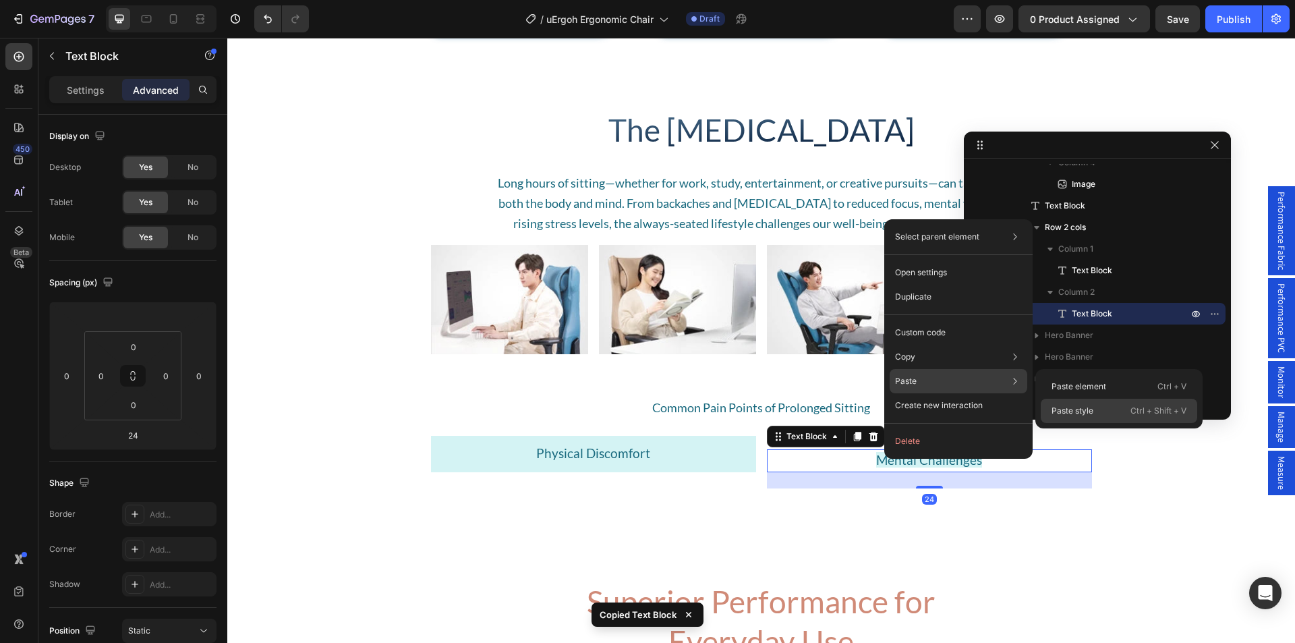
click at [1080, 410] on p "Paste style" at bounding box center [1073, 411] width 42 height 12
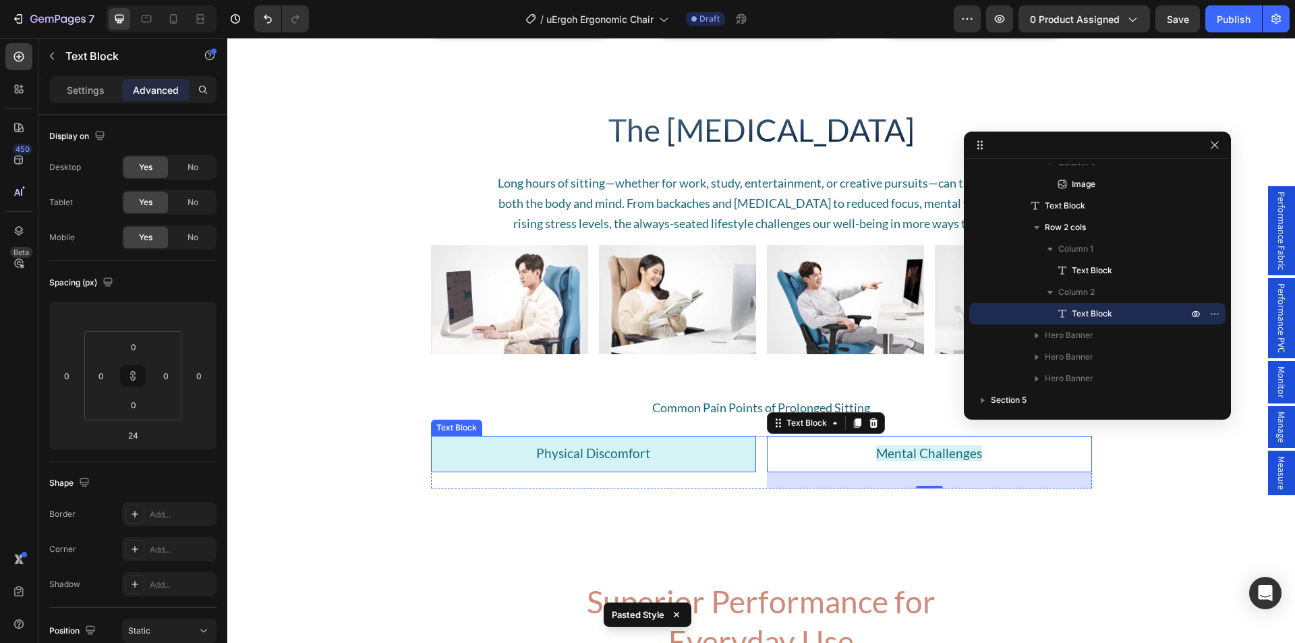
click at [655, 457] on p "Physical Discomfort" at bounding box center [593, 454] width 322 height 34
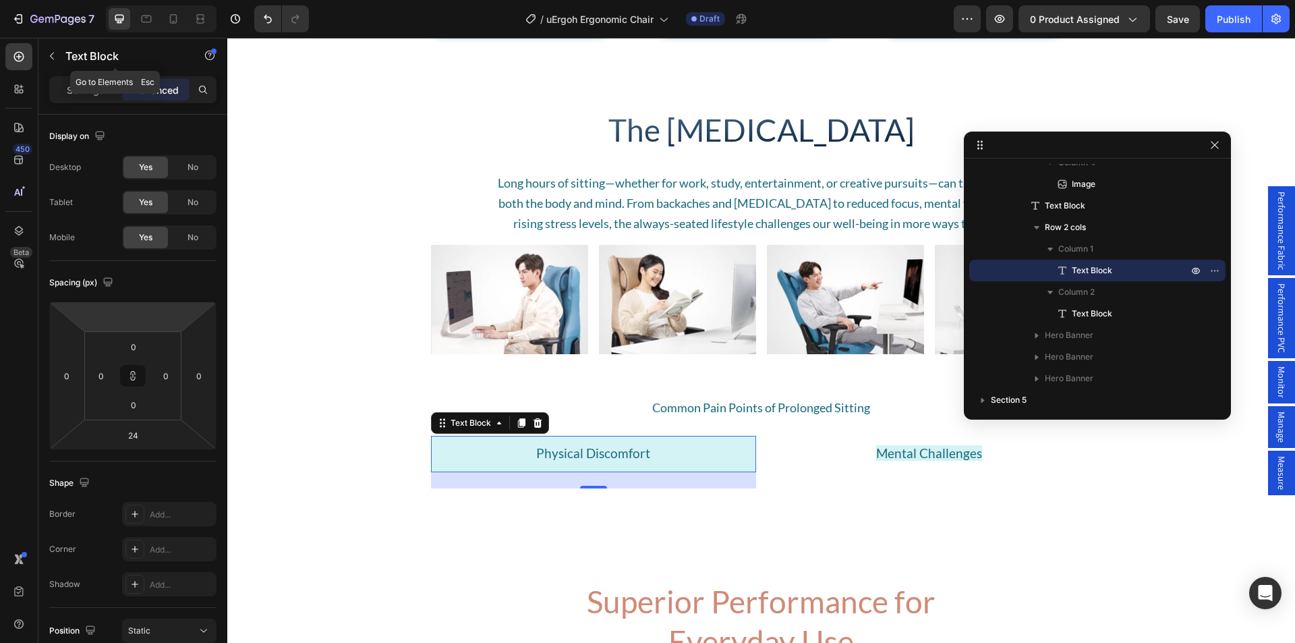
click at [59, 53] on button "button" at bounding box center [52, 56] width 22 height 22
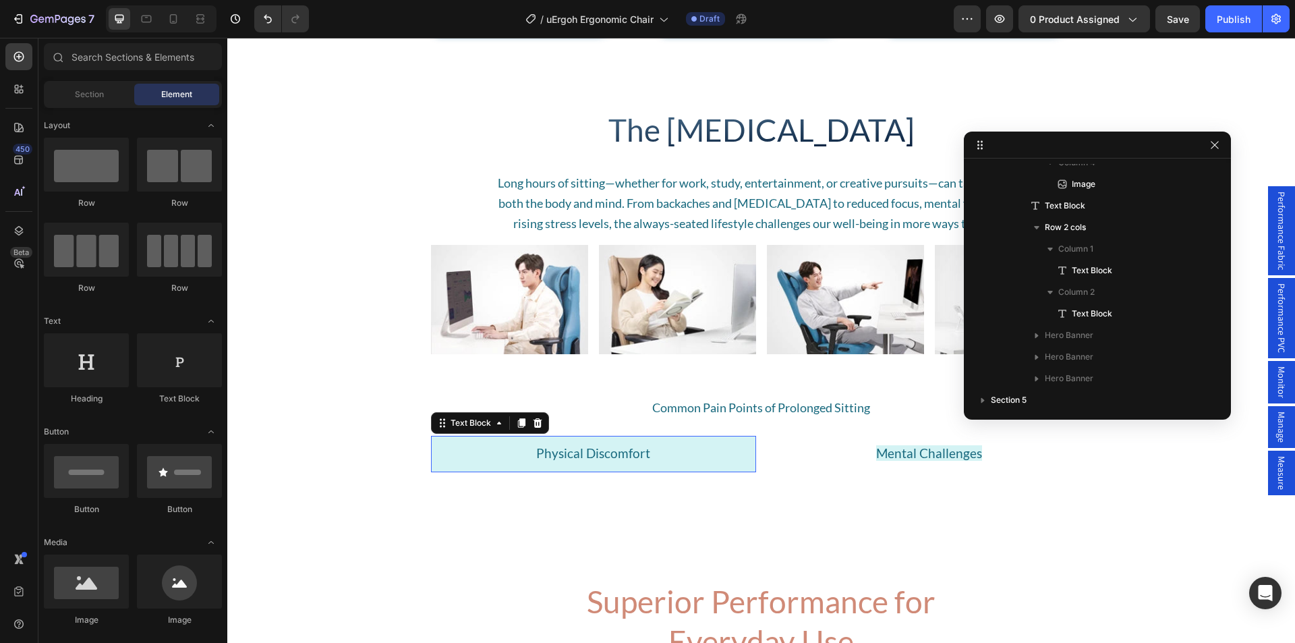
click at [538, 455] on span "Physical Discomfort" at bounding box center [593, 453] width 114 height 16
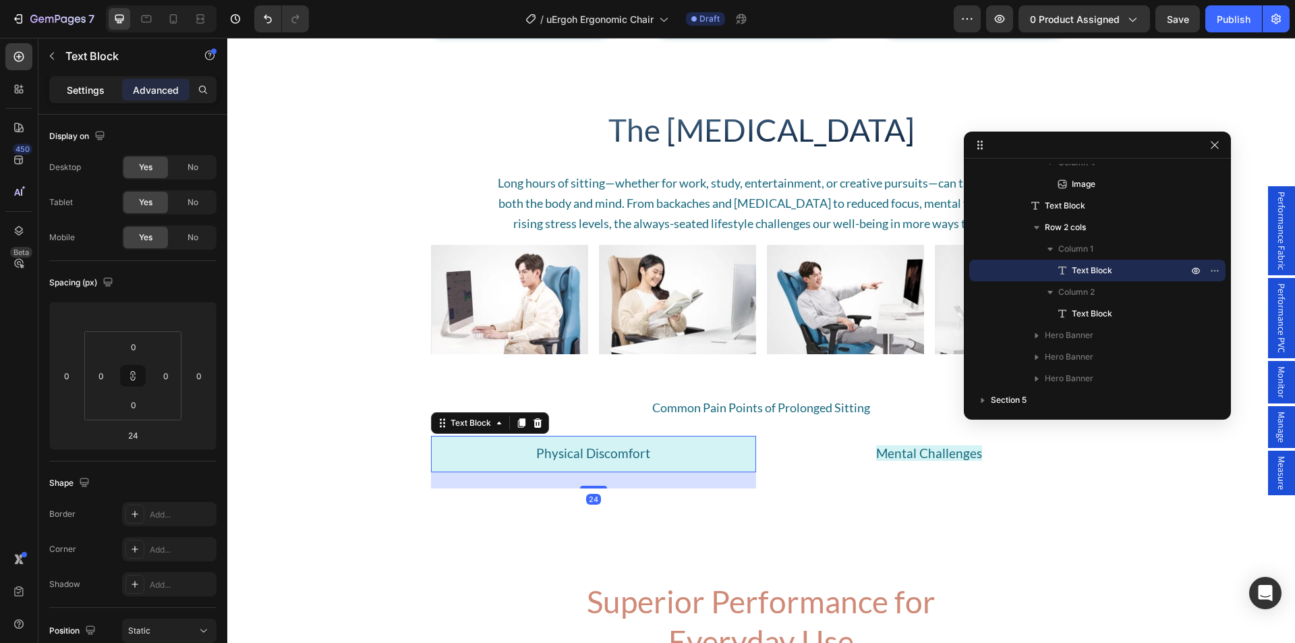
click at [84, 88] on p "Settings" at bounding box center [86, 90] width 38 height 14
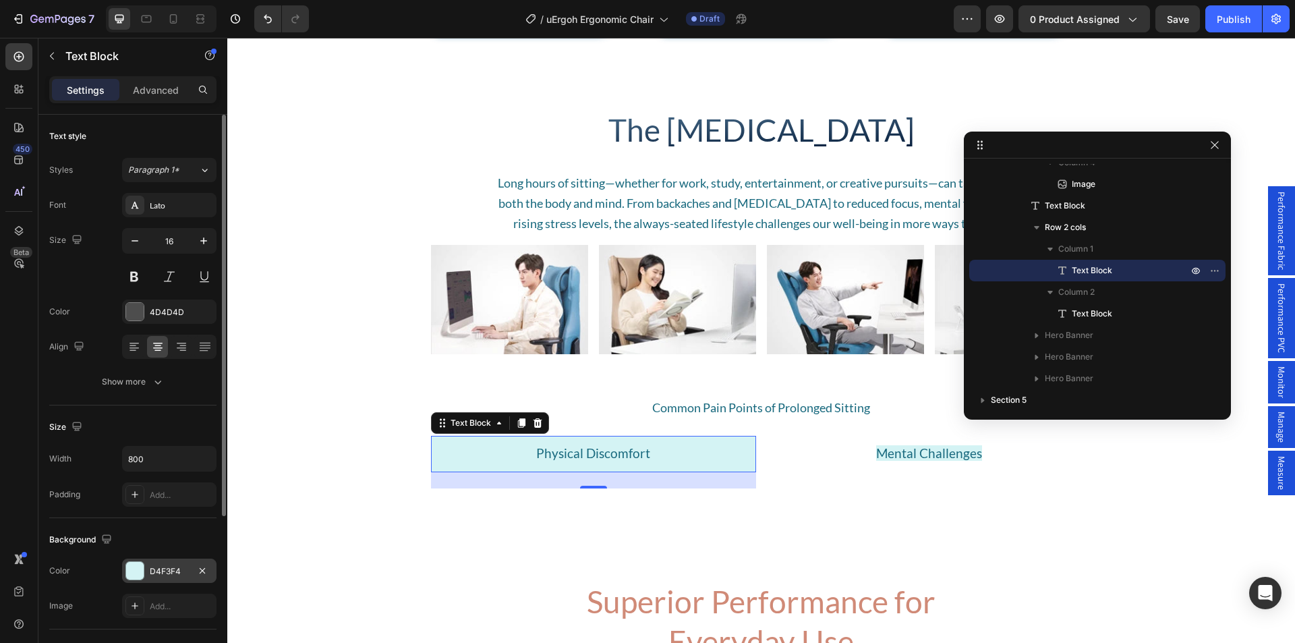
click at [165, 567] on div "D4F3F4" at bounding box center [169, 571] width 39 height 12
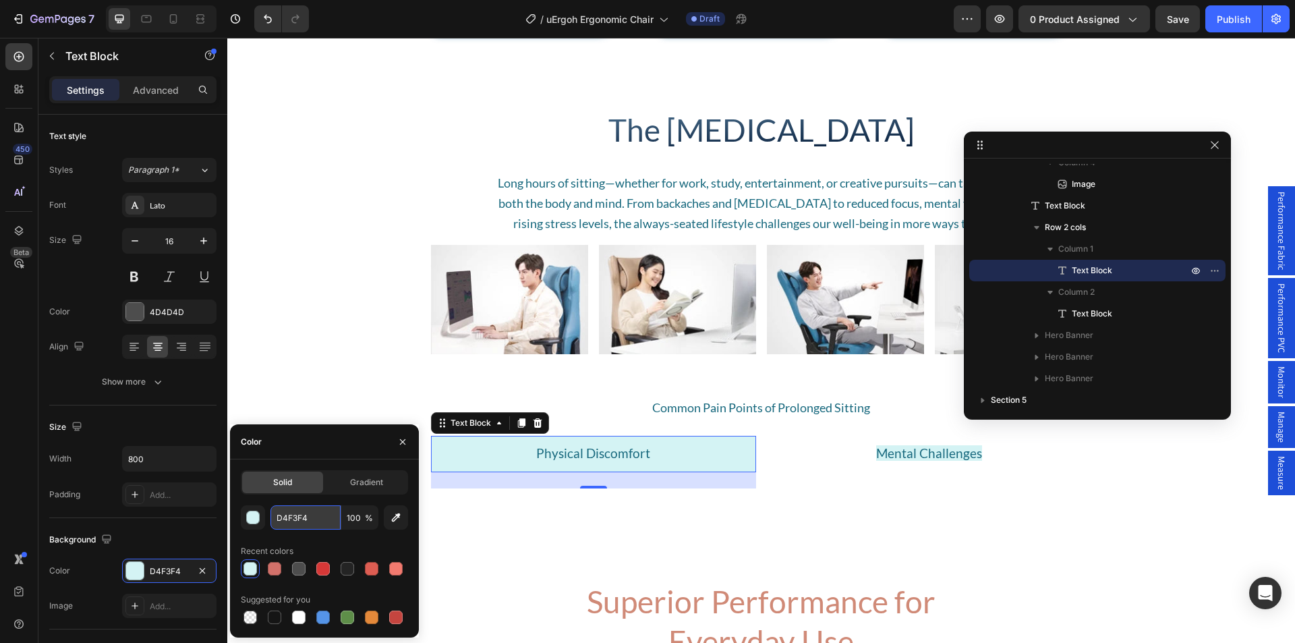
click at [298, 516] on input "D4F3F4" at bounding box center [306, 517] width 70 height 24
click at [869, 466] on p "Mental Challenges" at bounding box center [929, 454] width 322 height 34
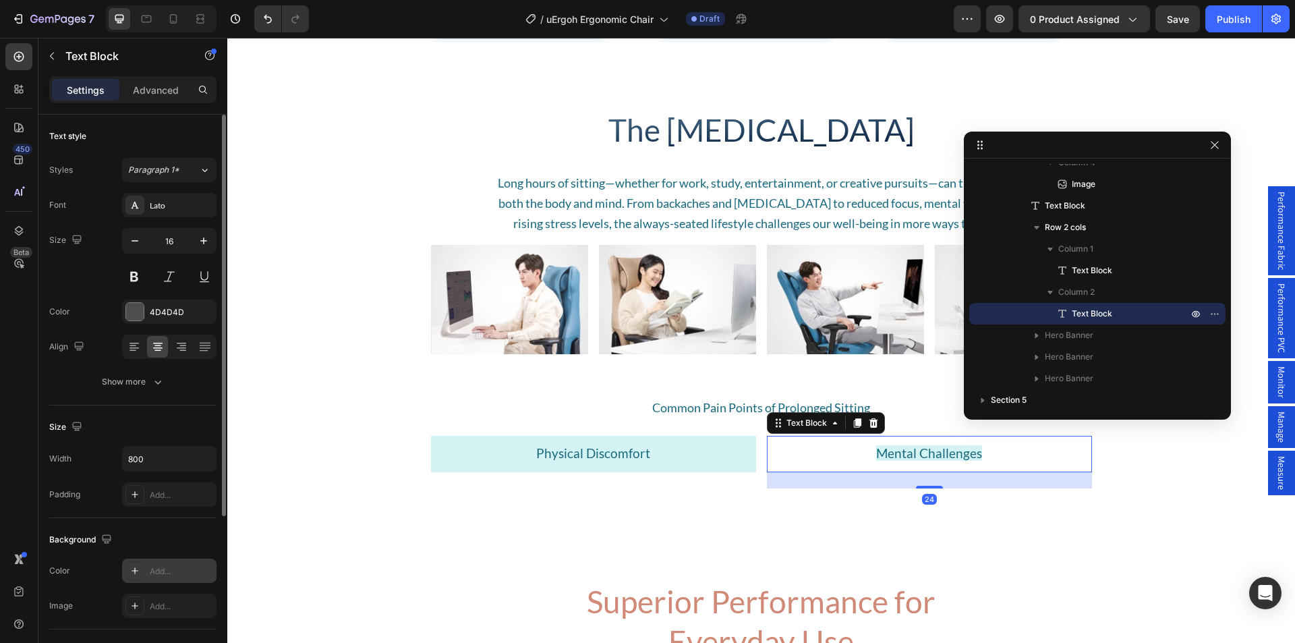
click at [172, 569] on div "Add..." at bounding box center [181, 571] width 63 height 12
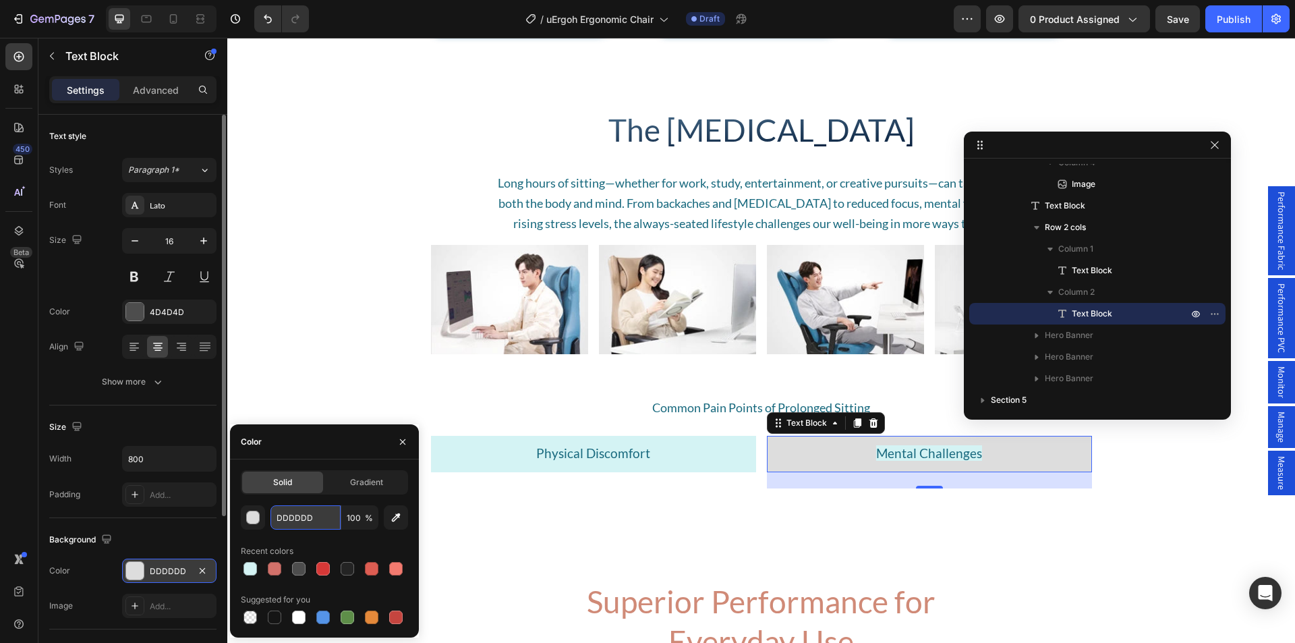
click at [294, 520] on input "DDDDDD" at bounding box center [306, 517] width 70 height 24
paste input "4F3F4"
type input "D4F3F4"
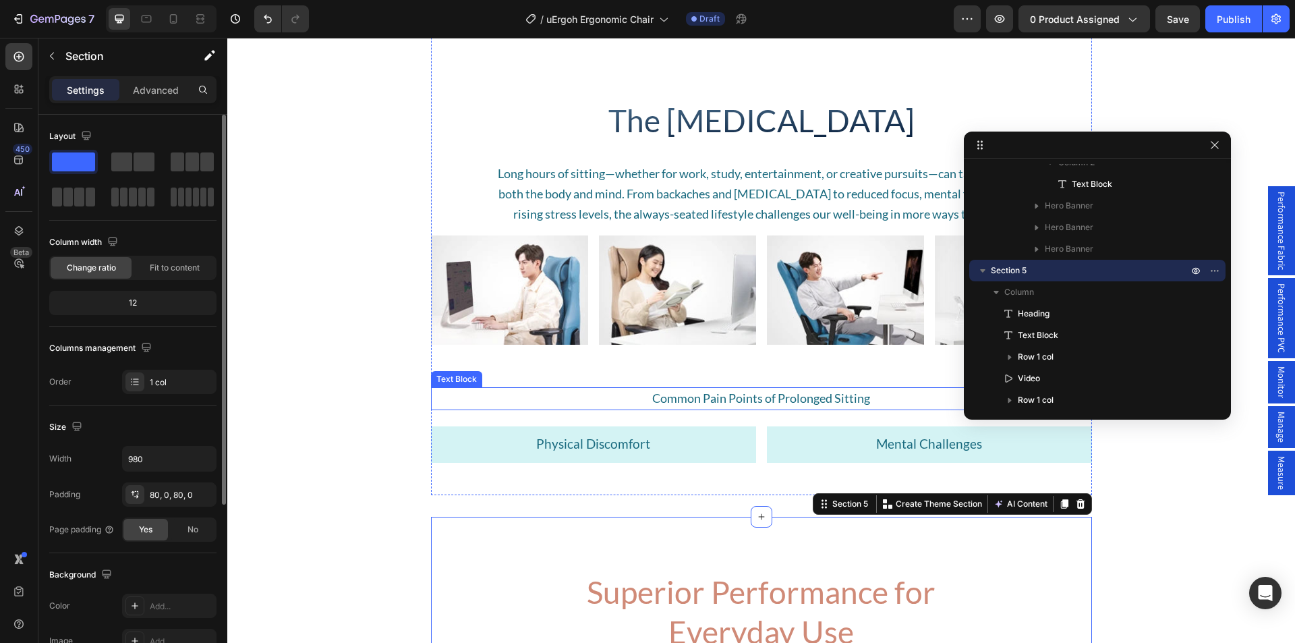
scroll to position [1214, 0]
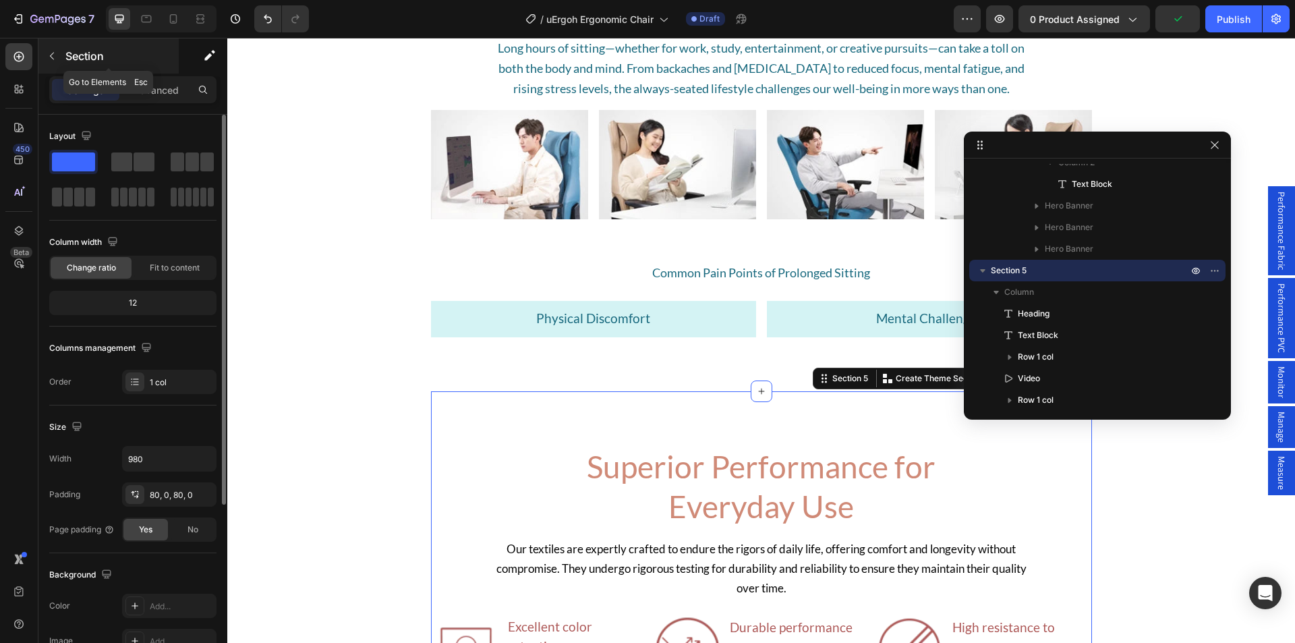
click at [57, 53] on button "button" at bounding box center [52, 56] width 22 height 22
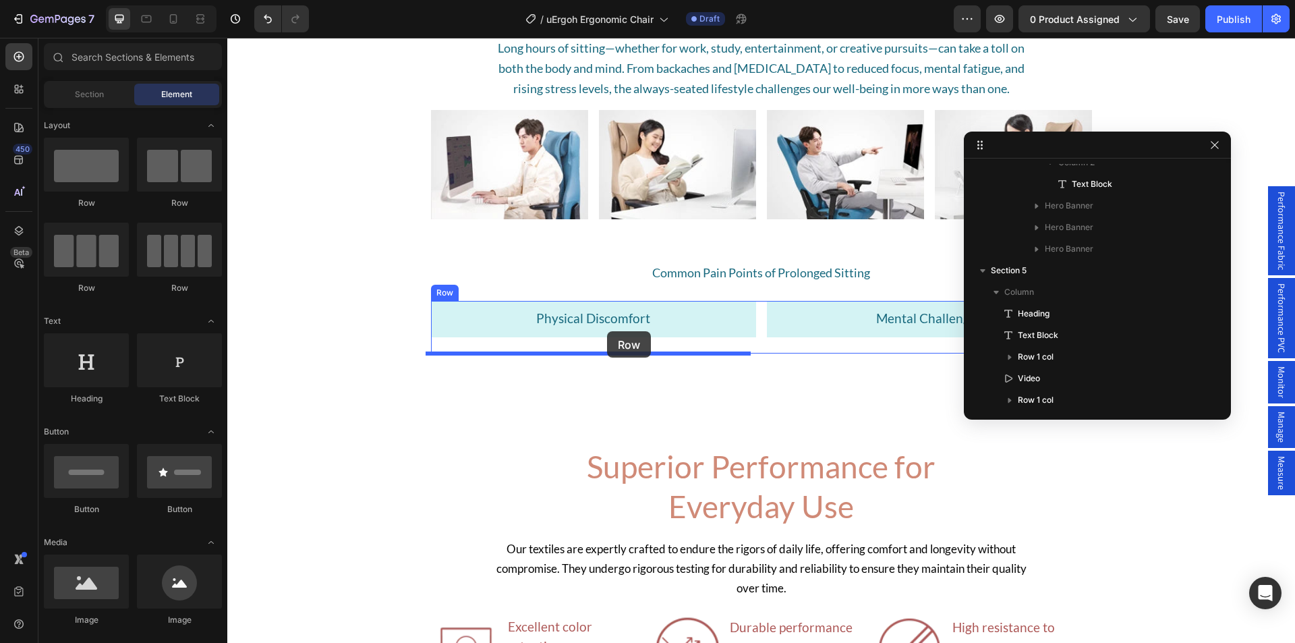
drag, startPoint x: 389, startPoint y: 217, endPoint x: 607, endPoint y: 331, distance: 245.9
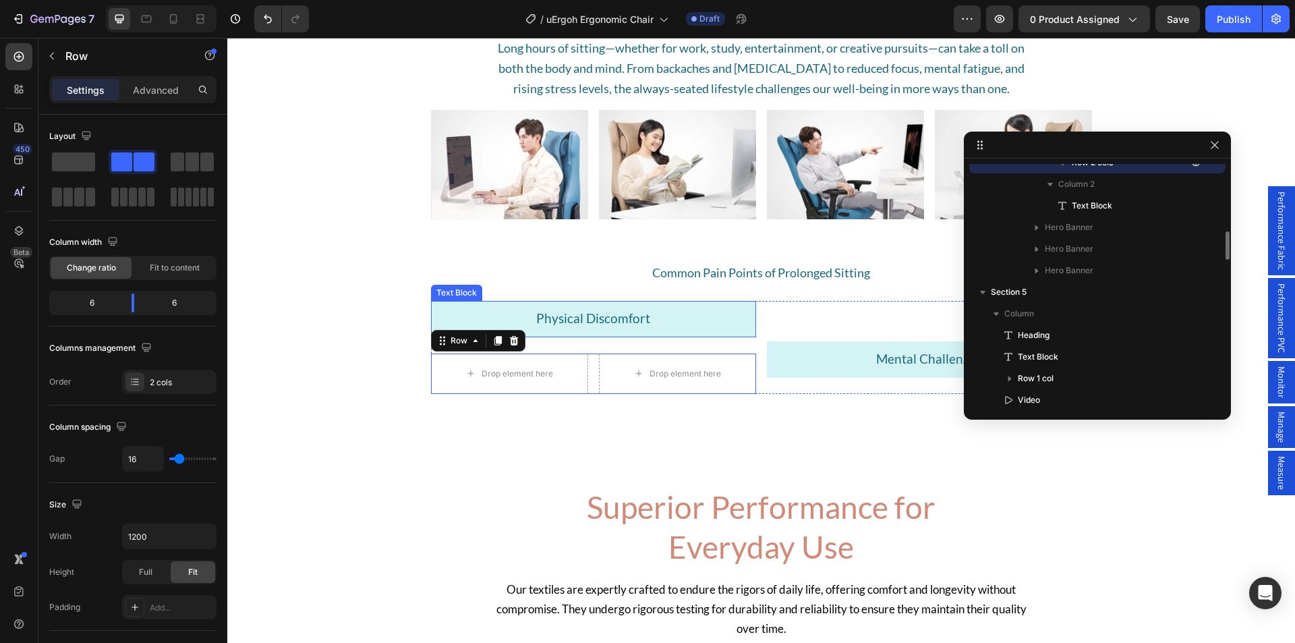
scroll to position [1459, 0]
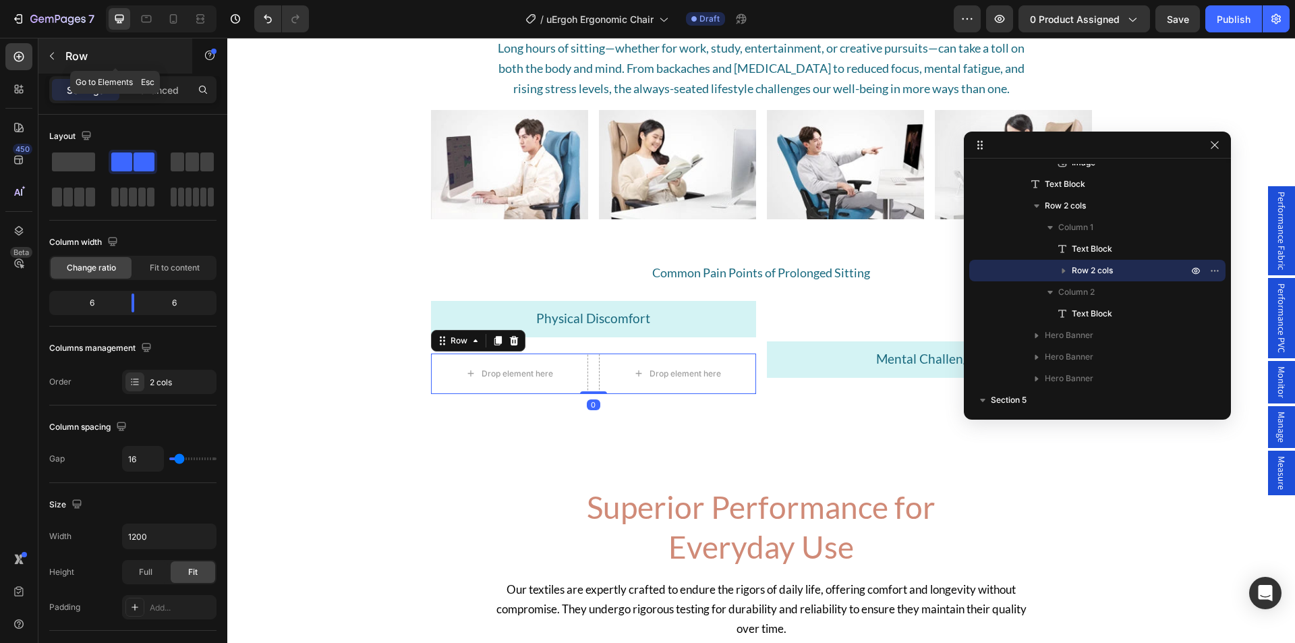
click at [52, 51] on icon "button" at bounding box center [52, 56] width 11 height 11
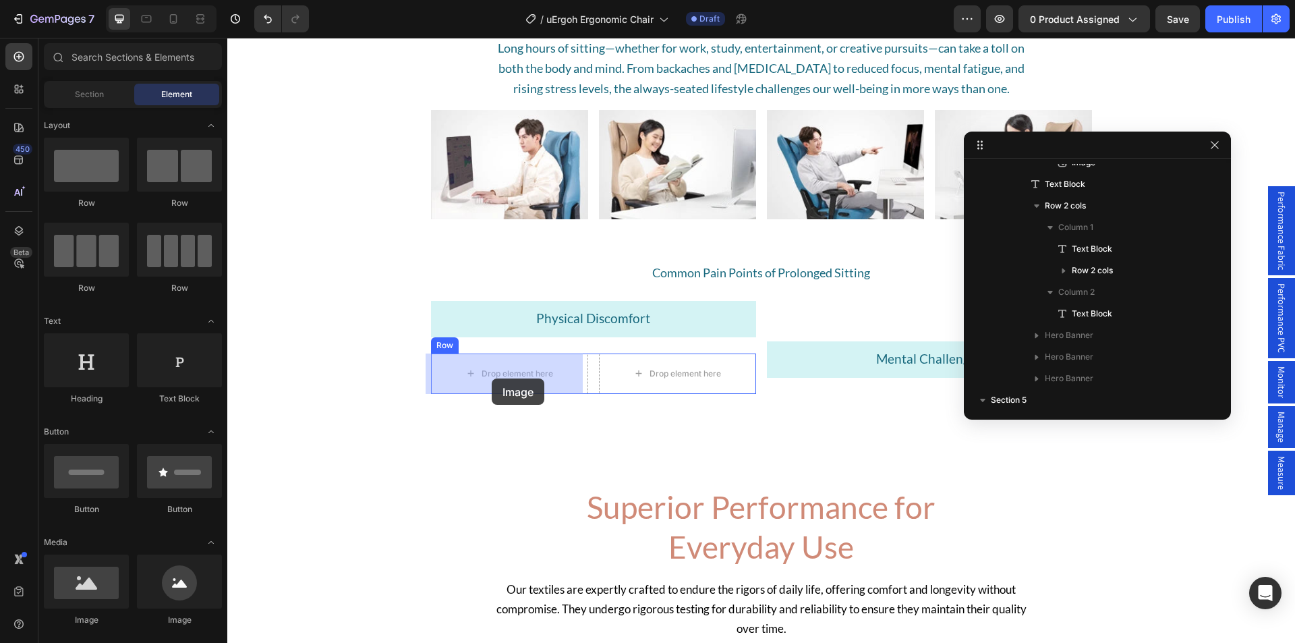
drag, startPoint x: 401, startPoint y: 575, endPoint x: 492, endPoint y: 378, distance: 216.4
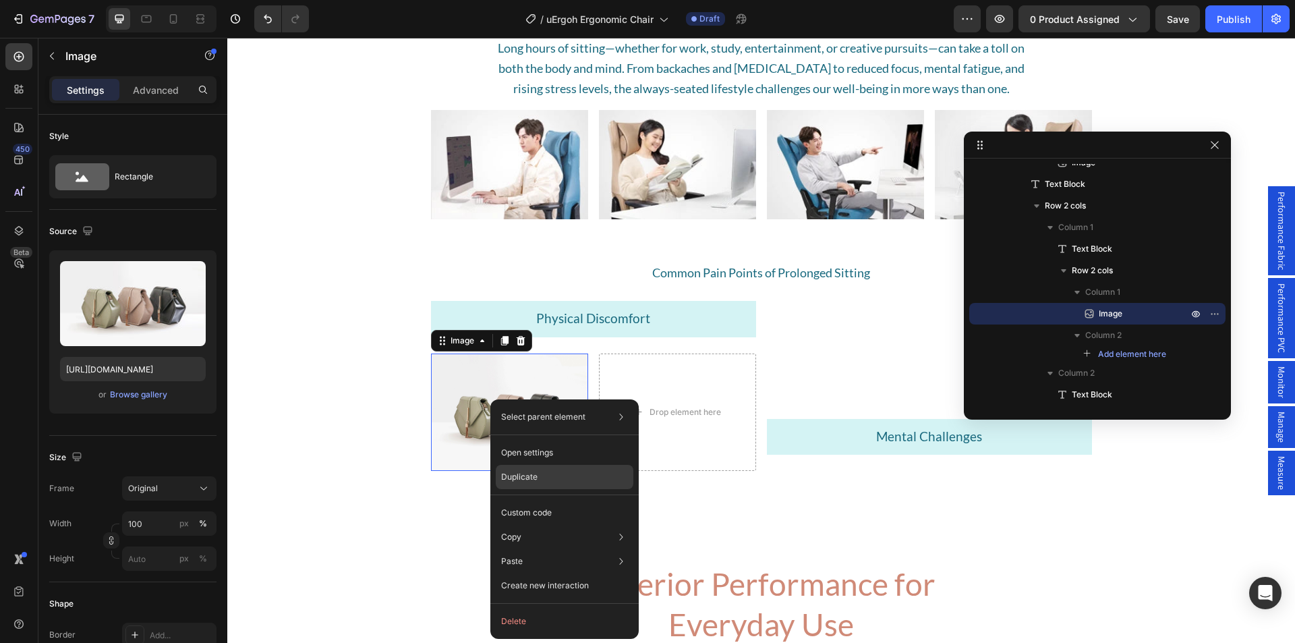
click at [534, 482] on p "Duplicate" at bounding box center [519, 477] width 36 height 12
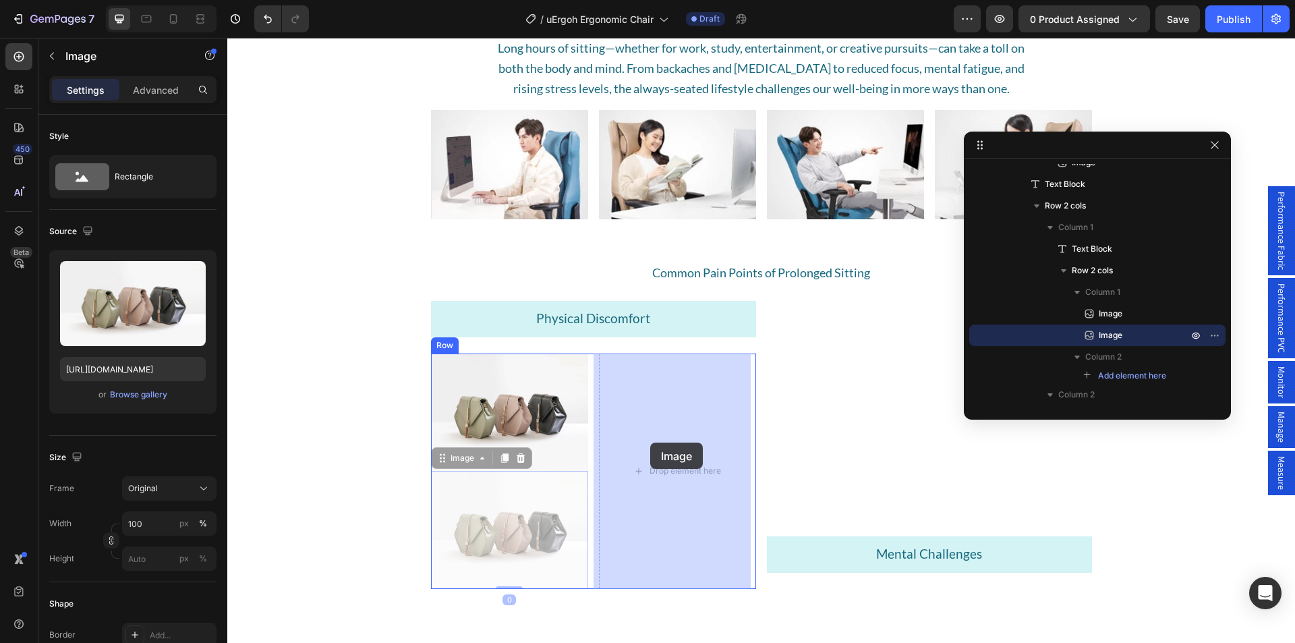
drag, startPoint x: 499, startPoint y: 524, endPoint x: 650, endPoint y: 443, distance: 172.0
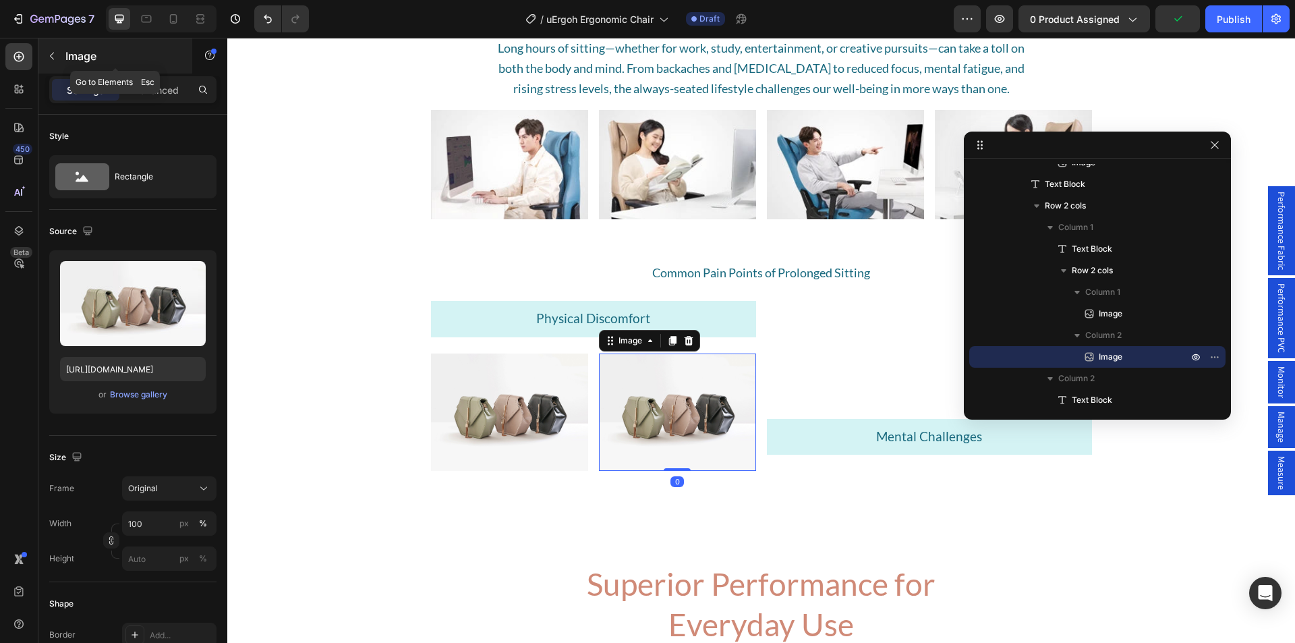
click at [57, 53] on icon "button" at bounding box center [52, 56] width 11 height 11
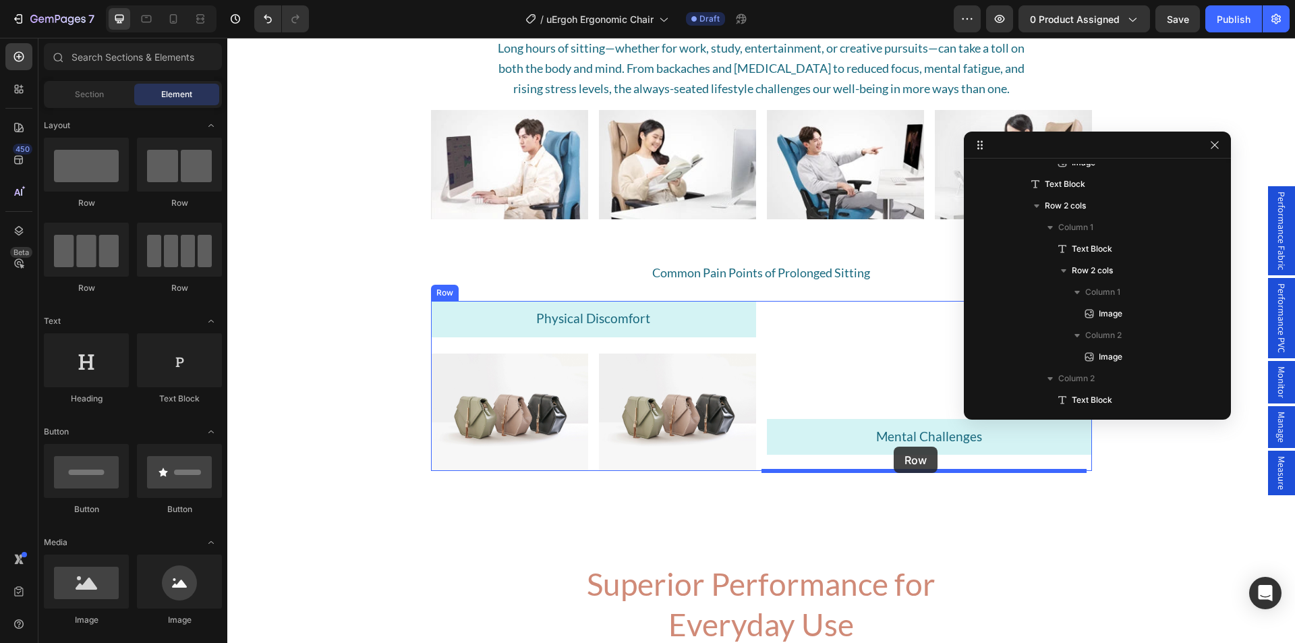
drag, startPoint x: 390, startPoint y: 200, endPoint x: 894, endPoint y: 447, distance: 560.9
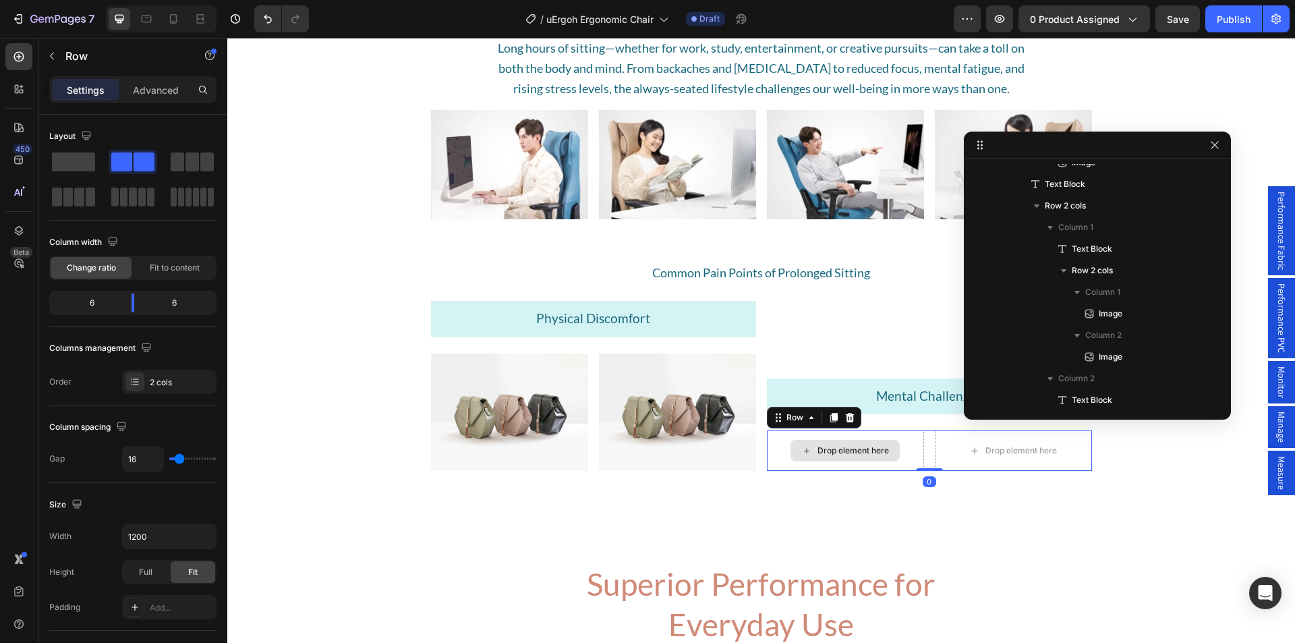
scroll to position [1610, 0]
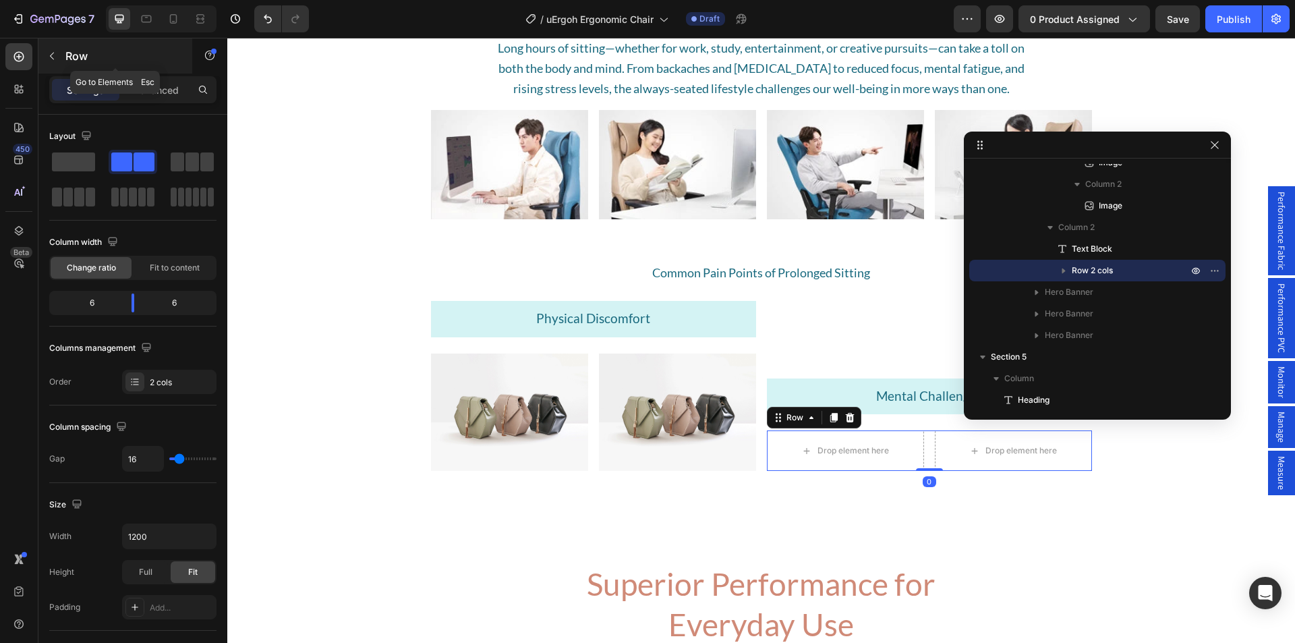
click at [57, 57] on icon "button" at bounding box center [52, 56] width 11 height 11
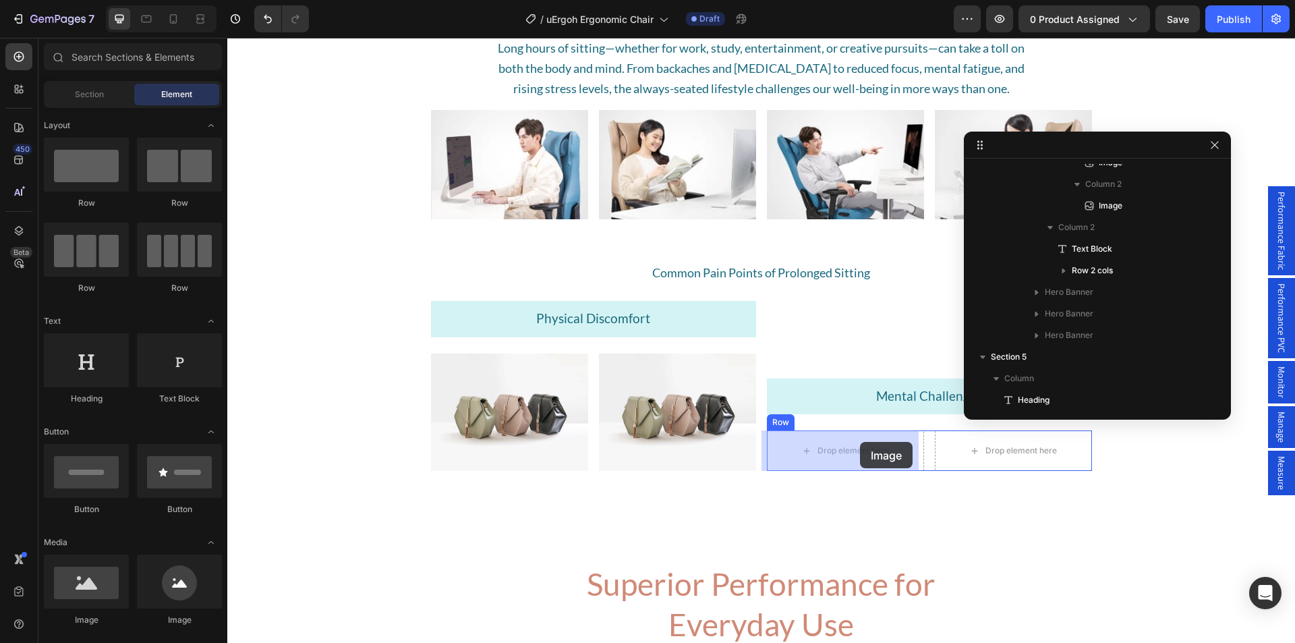
drag, startPoint x: 312, startPoint y: 622, endPoint x: 846, endPoint y: 428, distance: 567.9
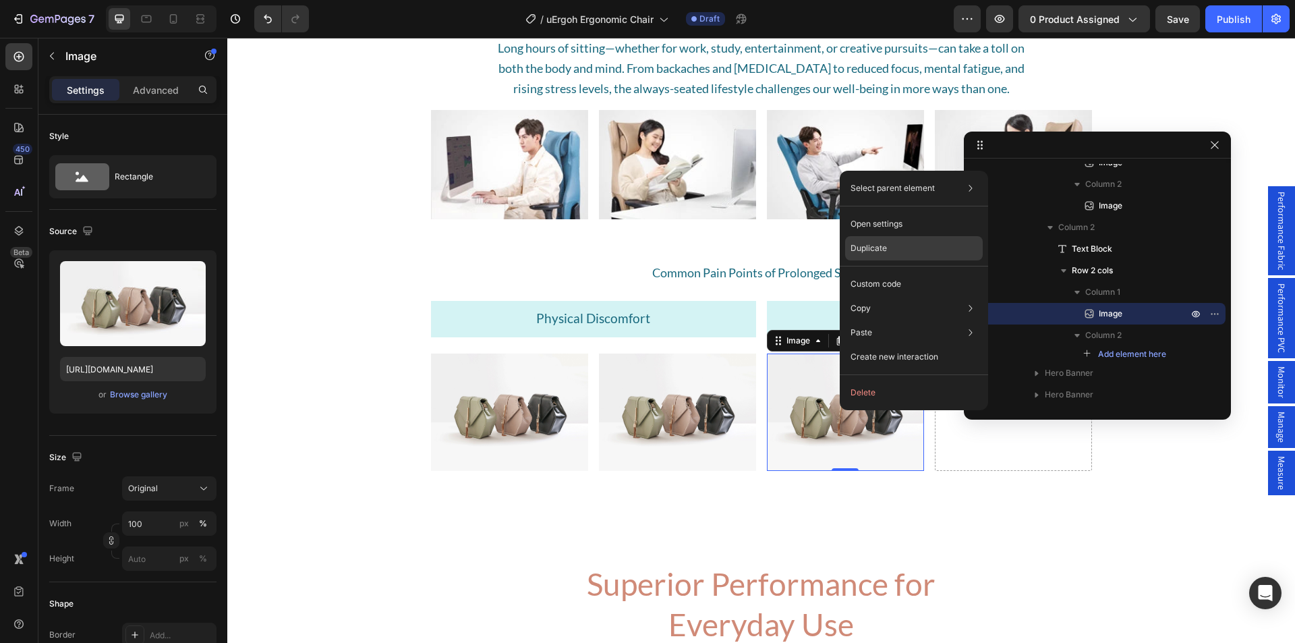
drag, startPoint x: 893, startPoint y: 243, endPoint x: 625, endPoint y: 264, distance: 268.0
click at [893, 272] on div "Duplicate" at bounding box center [914, 284] width 138 height 24
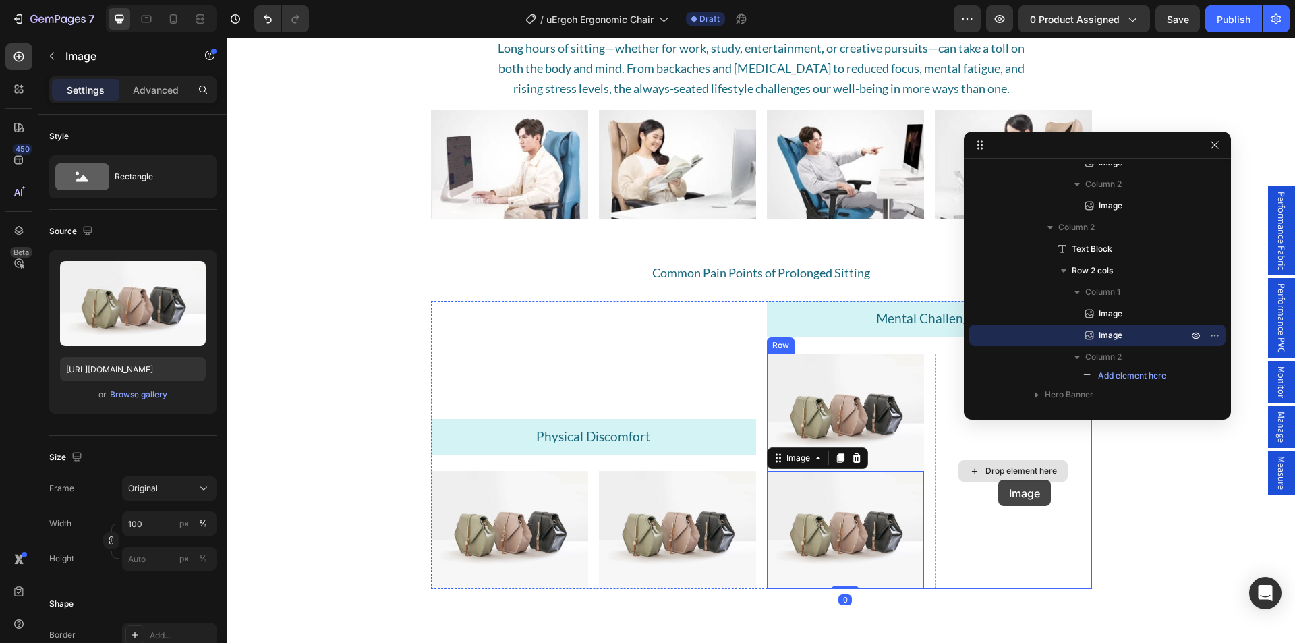
drag, startPoint x: 853, startPoint y: 526, endPoint x: 999, endPoint y: 480, distance: 152.1
click at [999, 480] on div "Image Image 0 Drop element here Row" at bounding box center [929, 472] width 325 height 236
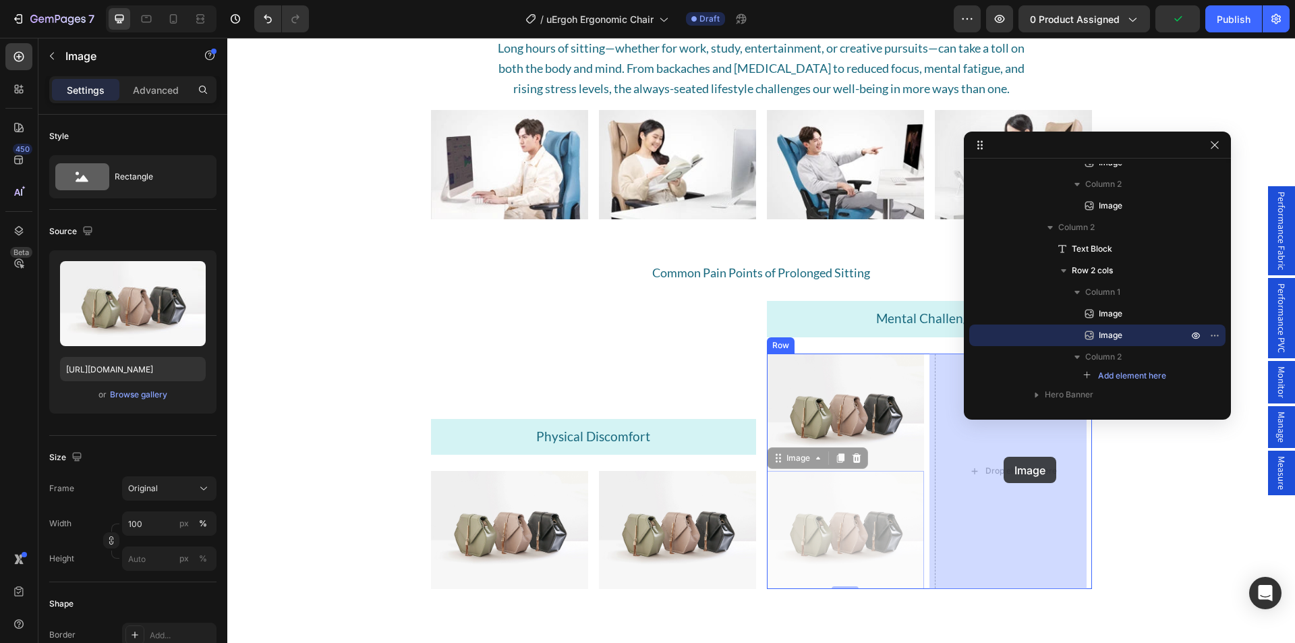
drag, startPoint x: 791, startPoint y: 459, endPoint x: 1004, endPoint y: 457, distance: 212.5
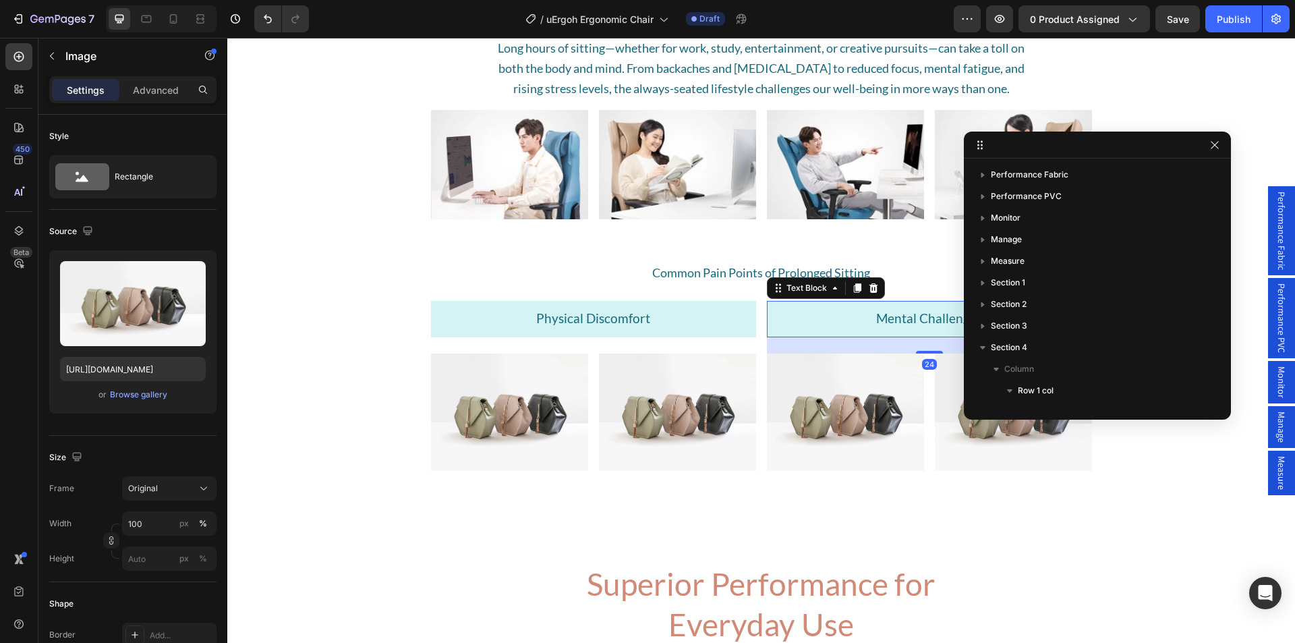
scroll to position [1610, 0]
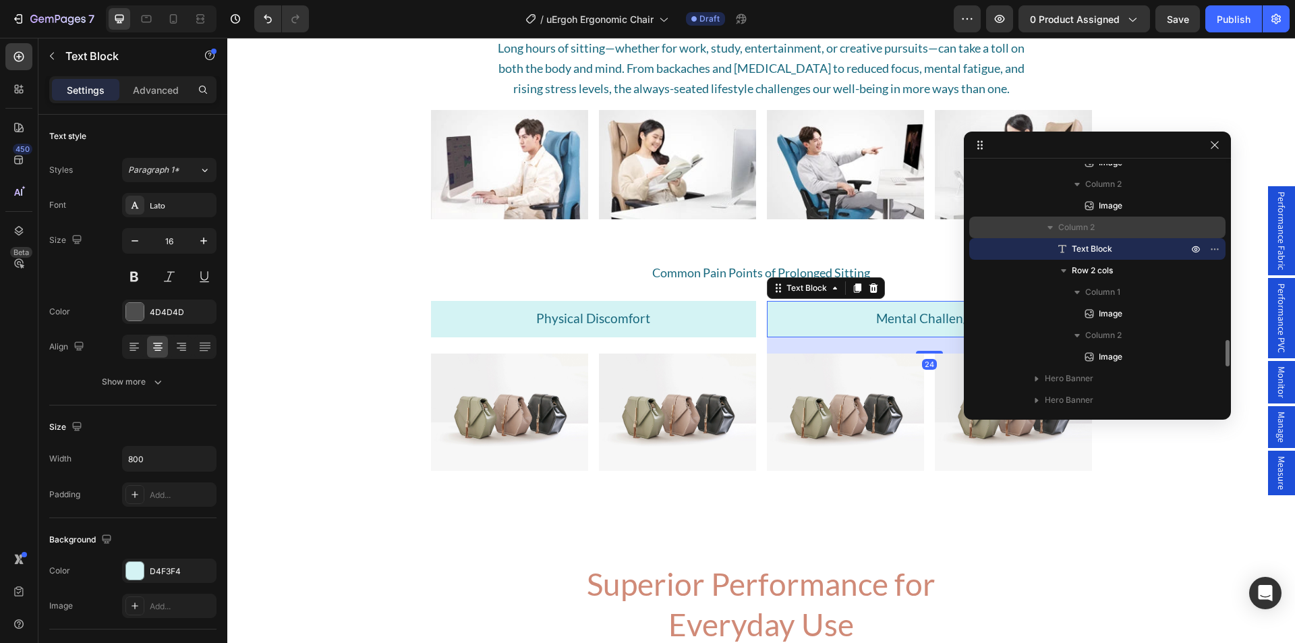
click at [1100, 226] on p "Column 2" at bounding box center [1125, 227] width 132 height 13
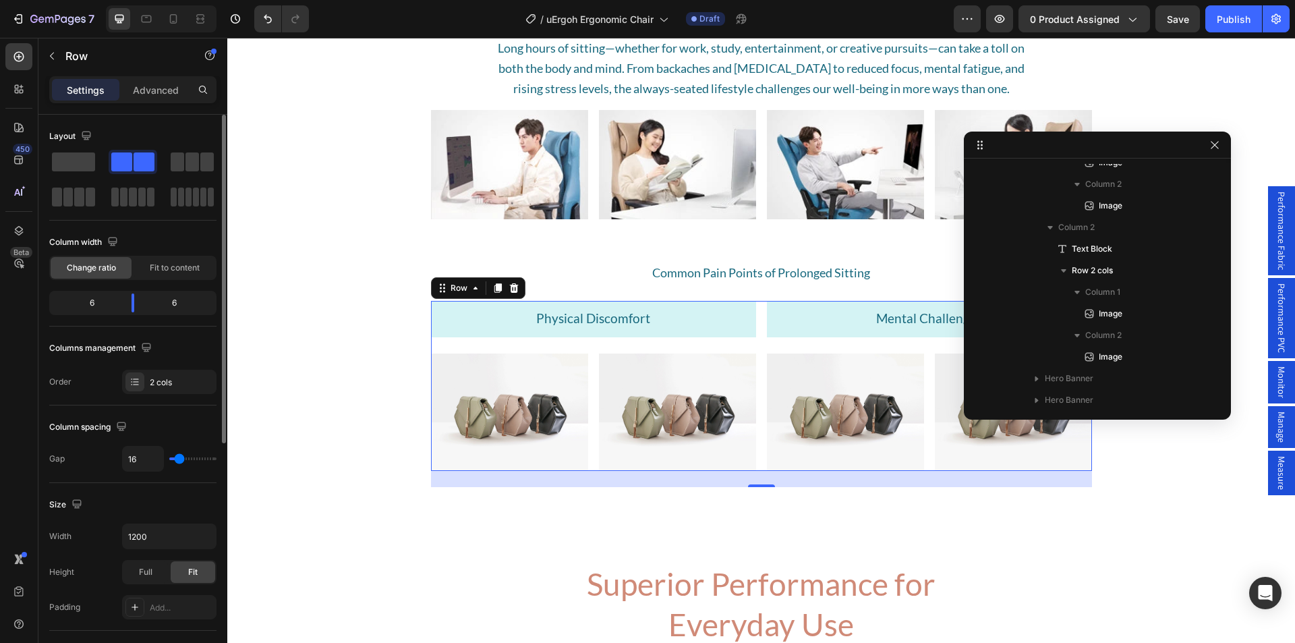
type input "42"
type input "44"
type input "47"
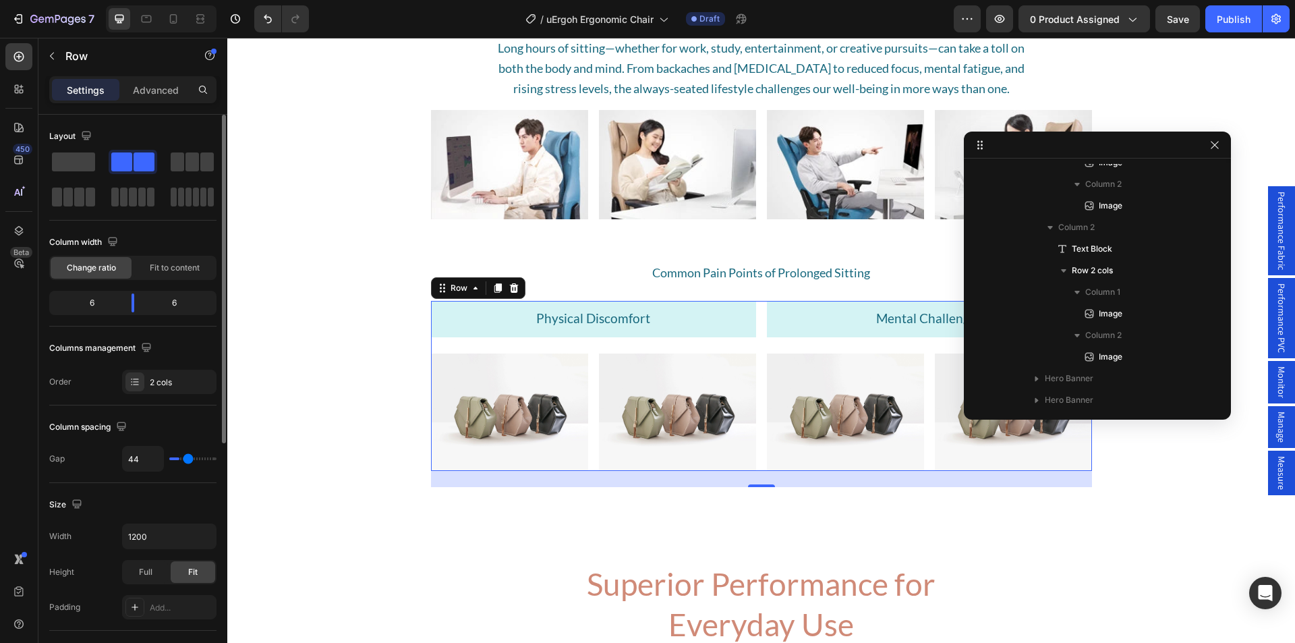
type input "47"
type input "49"
type input "51"
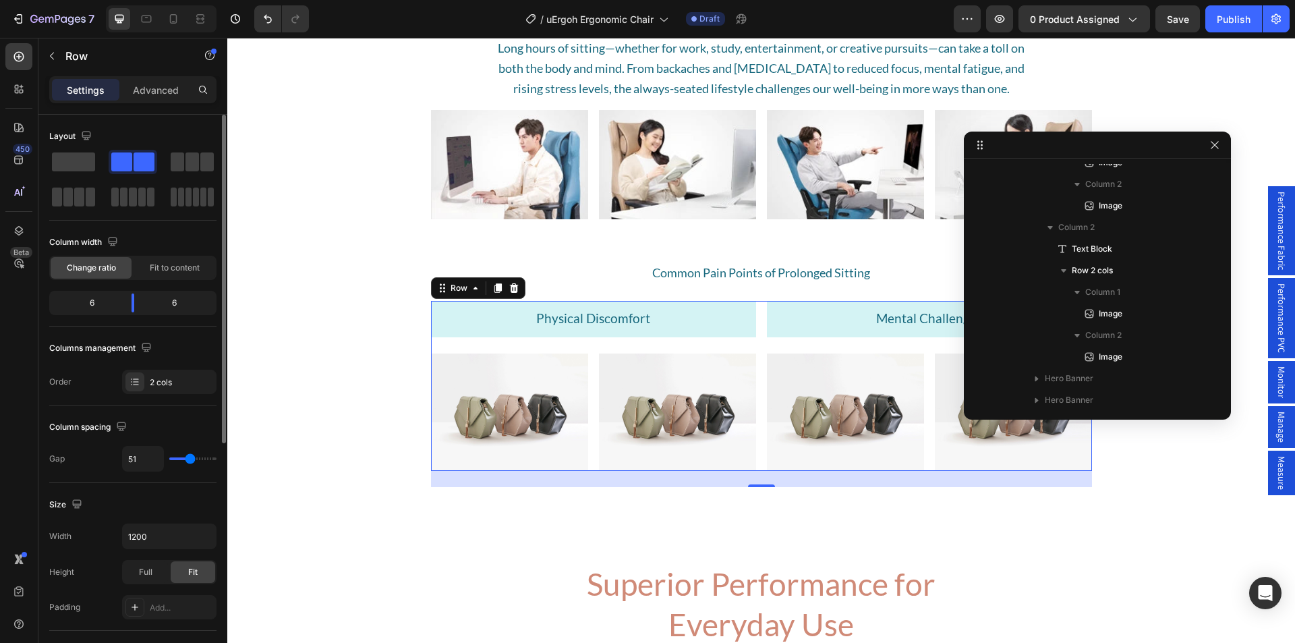
type input "53"
type input "56"
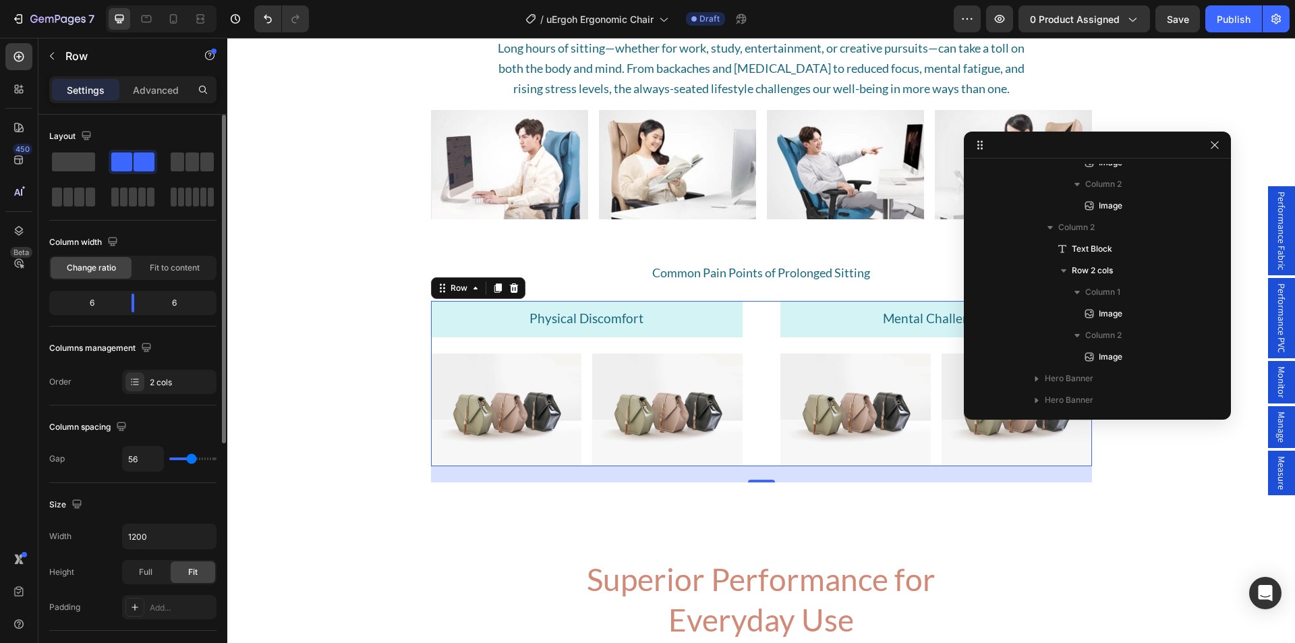
type input "58"
type input "60"
type input "62"
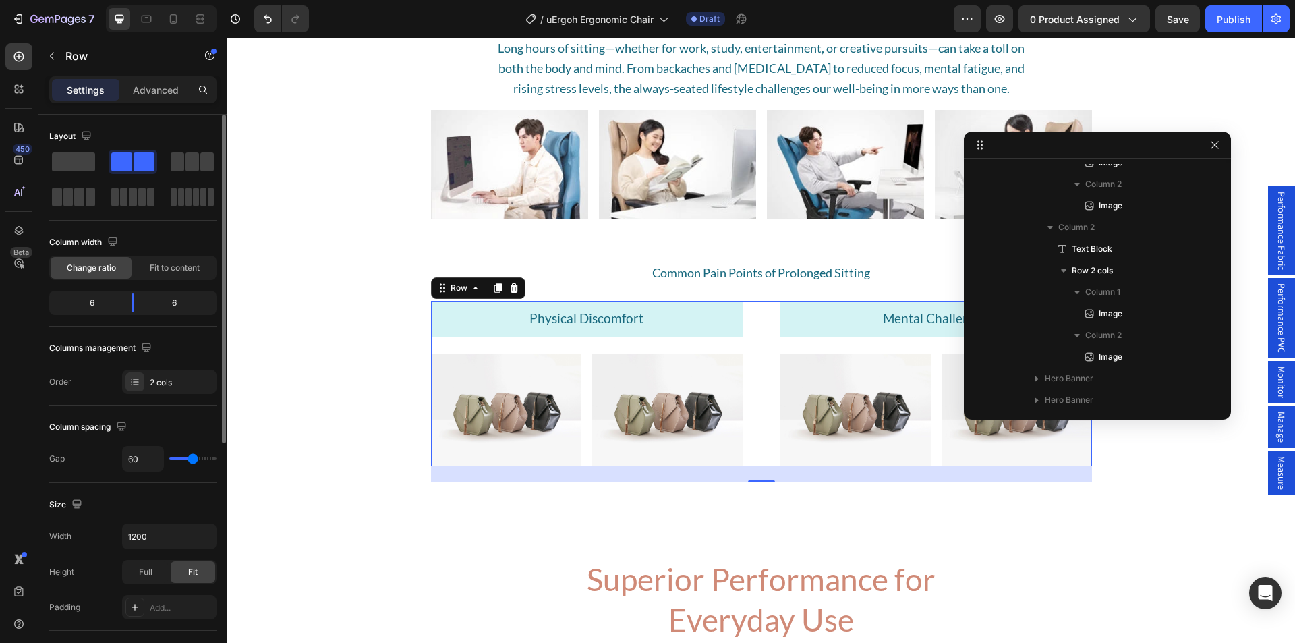
type input "62"
type input "64"
type input "67"
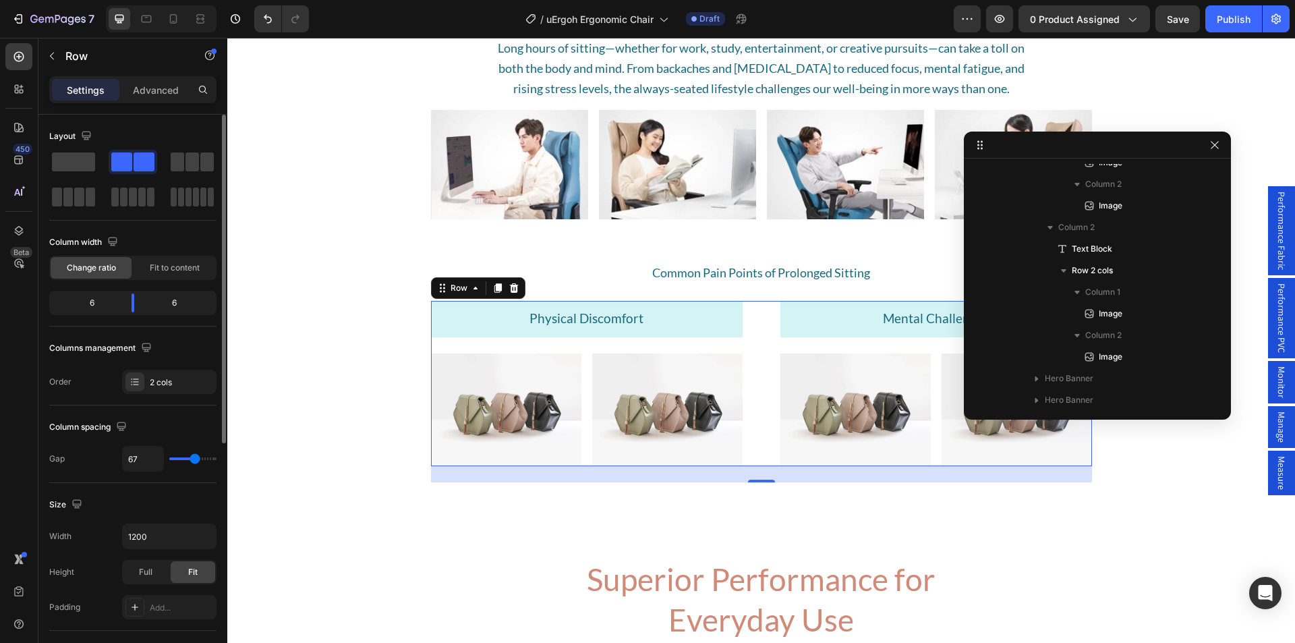
type input "69"
type input "62"
type input "60"
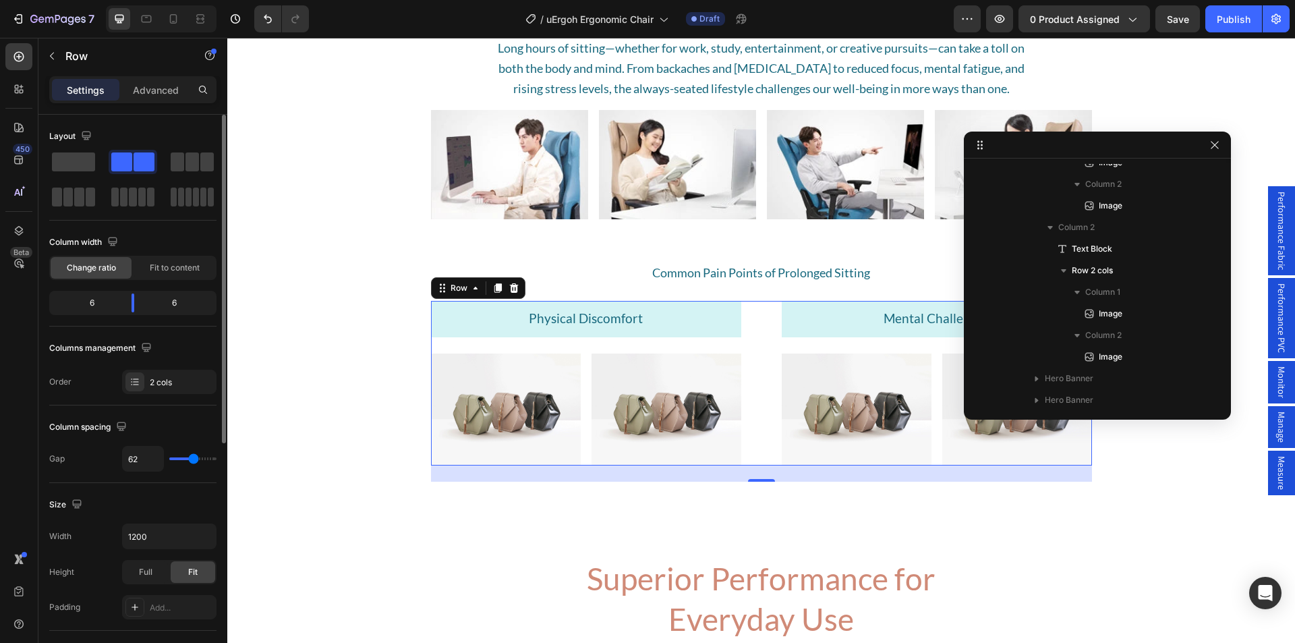
type input "60"
type input "53"
type input "51"
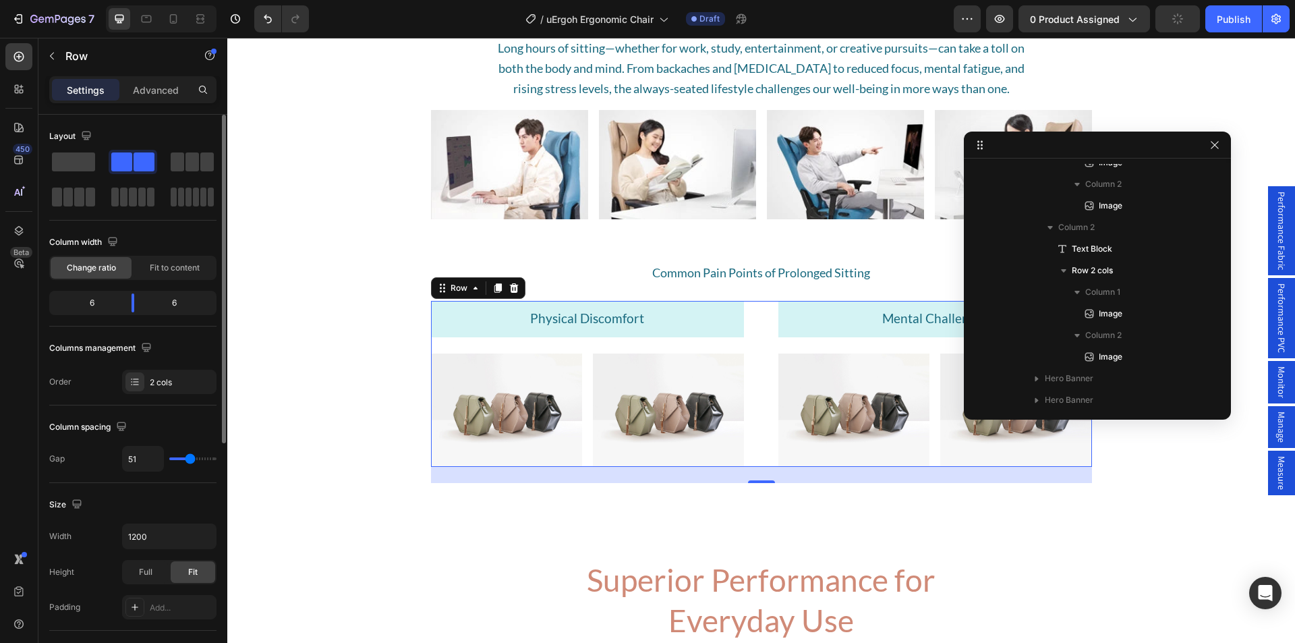
type input "49"
type input "51"
drag, startPoint x: 181, startPoint y: 458, endPoint x: 190, endPoint y: 458, distance: 8.8
type input "51"
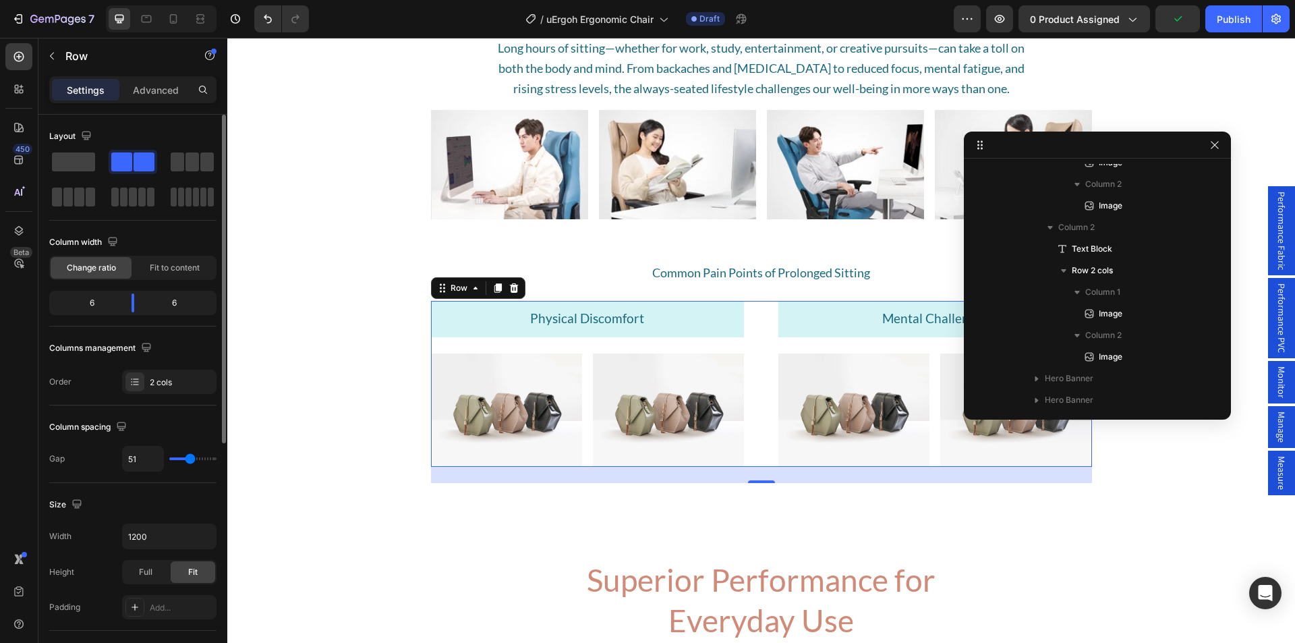
click at [190, 458] on input "range" at bounding box center [192, 458] width 47 height 3
type input "5"
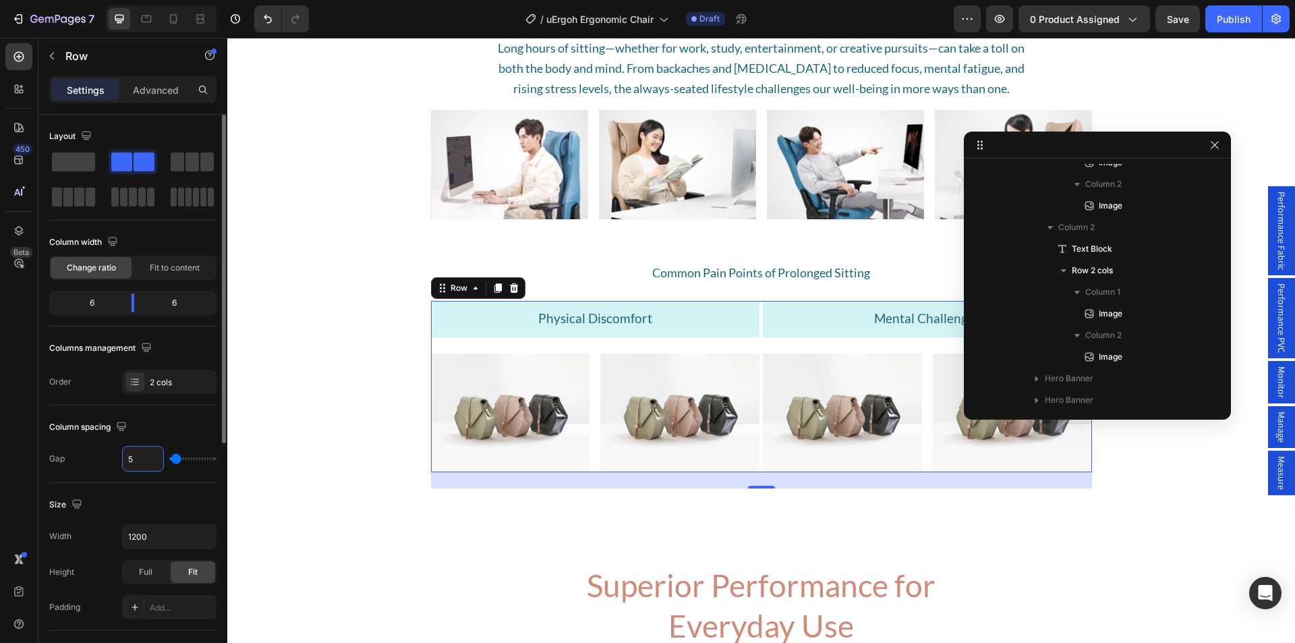
type input "50"
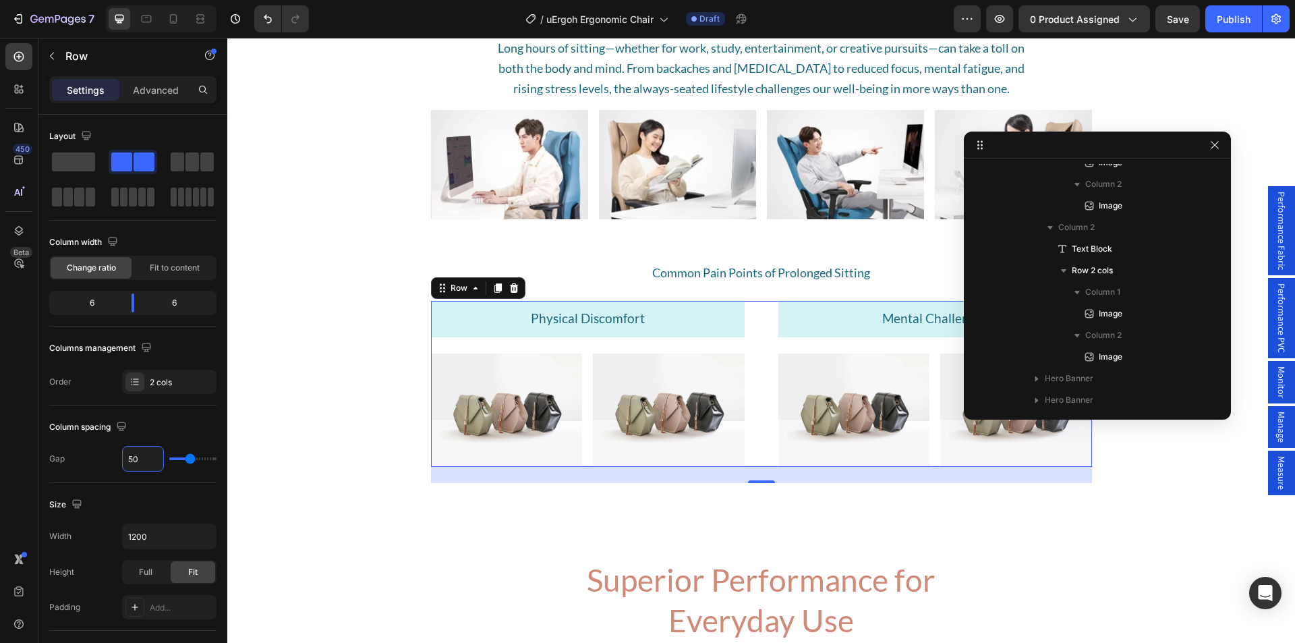
type input "50"
click at [496, 414] on img at bounding box center [507, 410] width 152 height 113
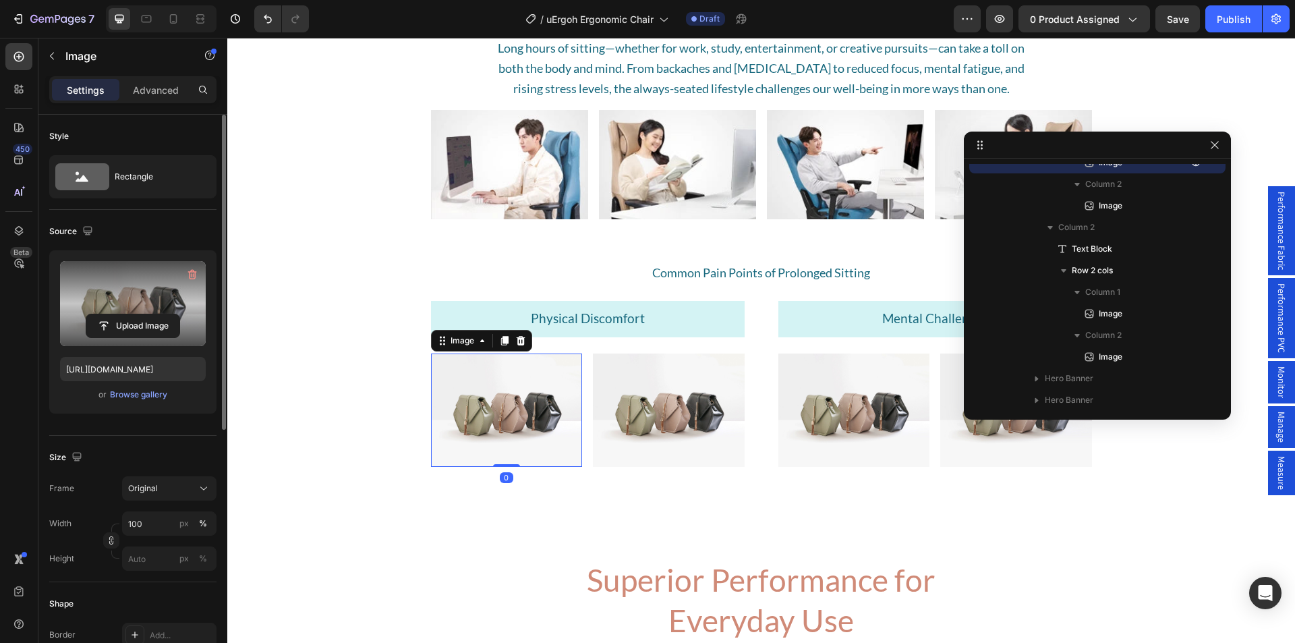
click at [106, 302] on label at bounding box center [133, 303] width 146 height 85
click at [106, 314] on input "file" at bounding box center [132, 325] width 93 height 23
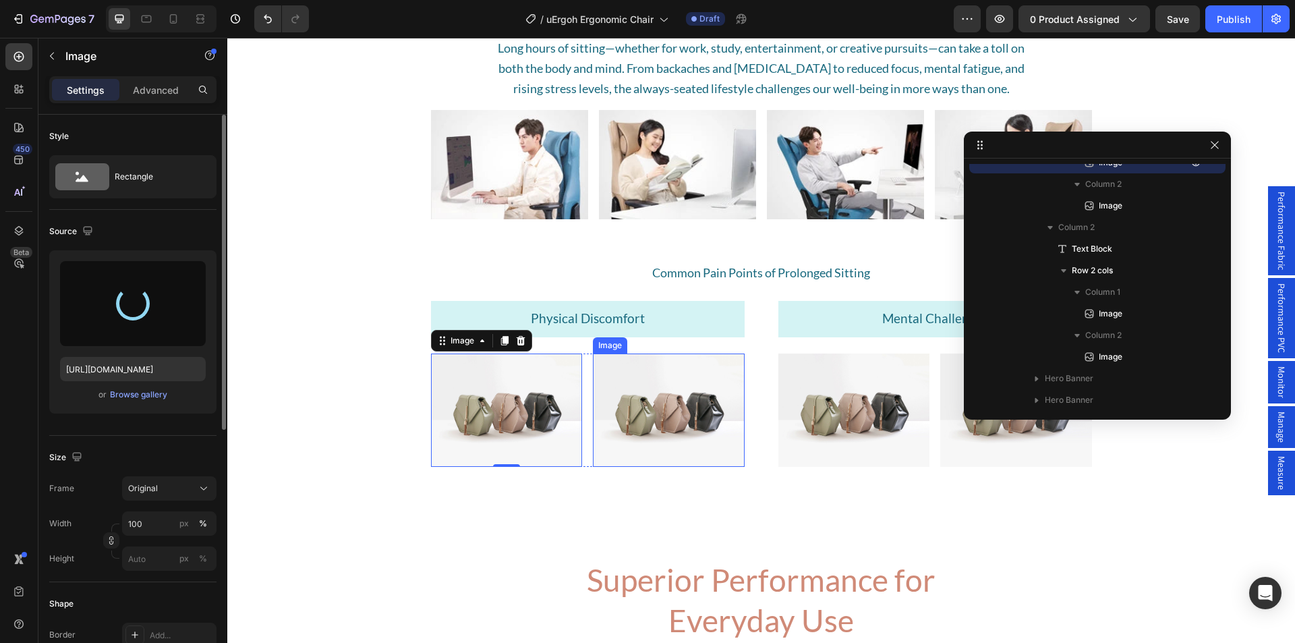
click at [649, 422] on img at bounding box center [669, 410] width 152 height 113
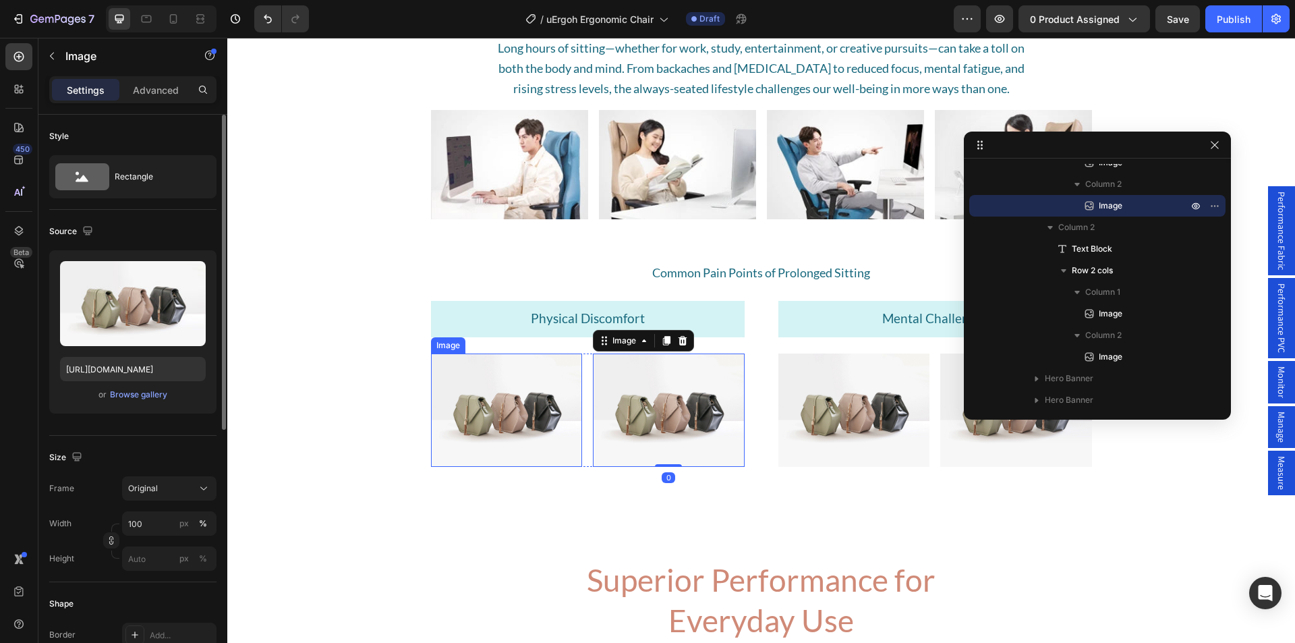
click at [505, 407] on img at bounding box center [507, 410] width 152 height 113
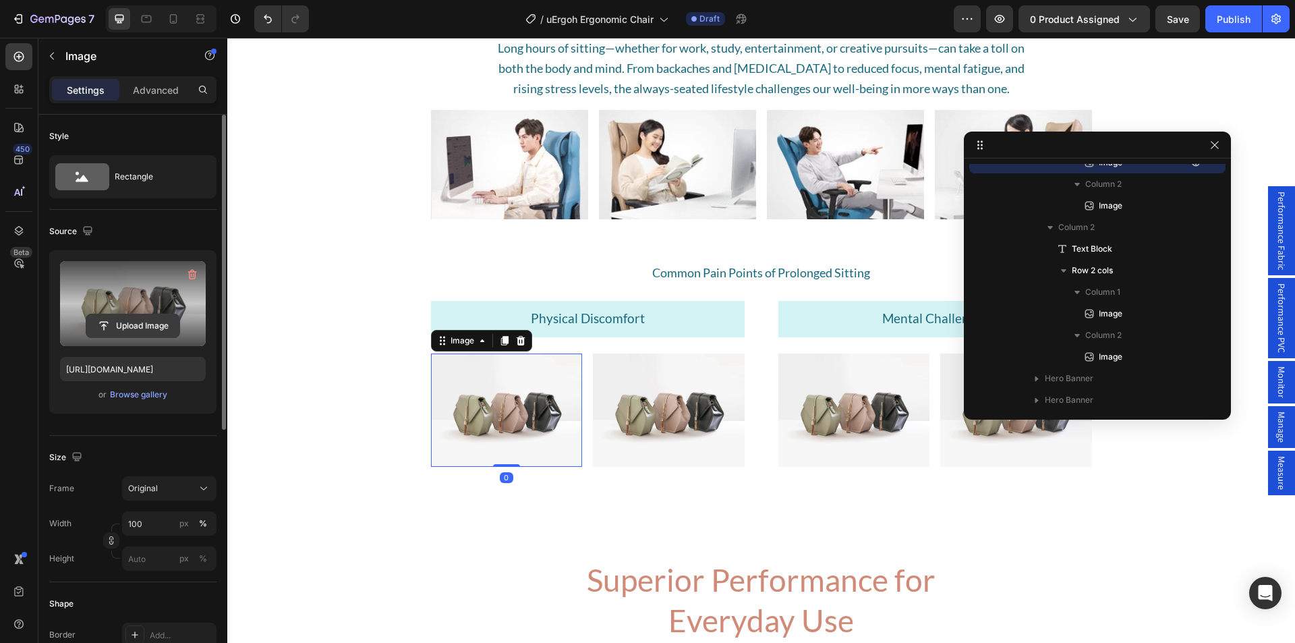
click at [111, 318] on input "file" at bounding box center [132, 325] width 93 height 23
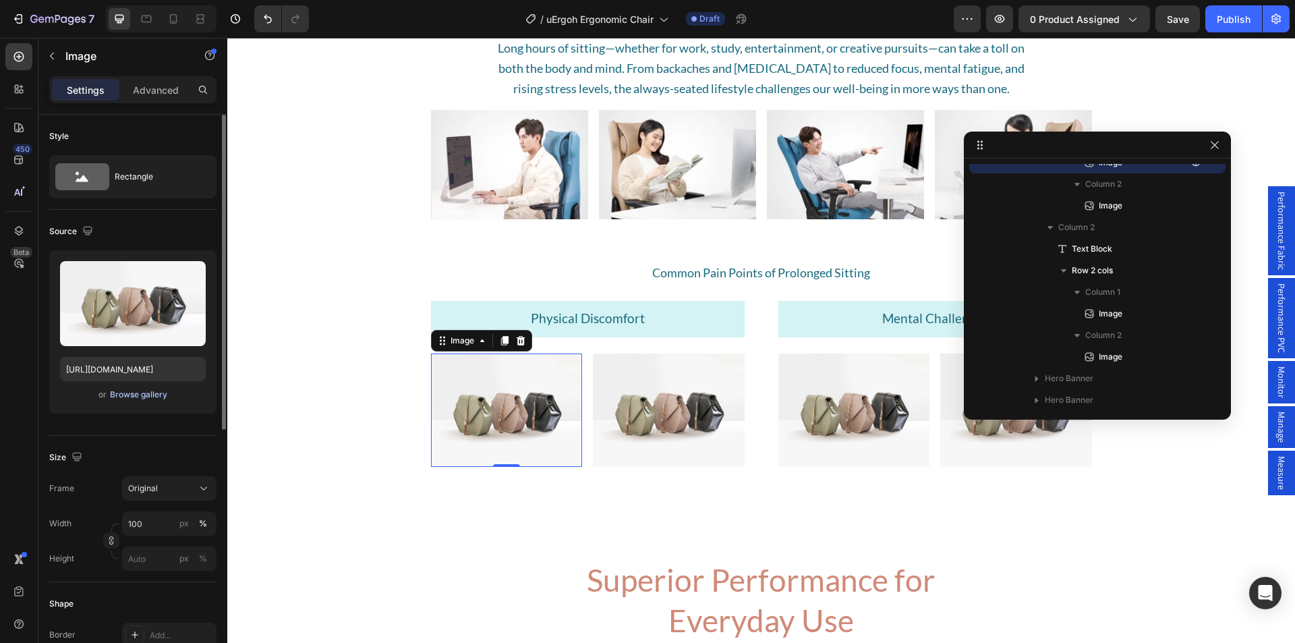
click at [132, 399] on div "Browse gallery" at bounding box center [138, 395] width 57 height 12
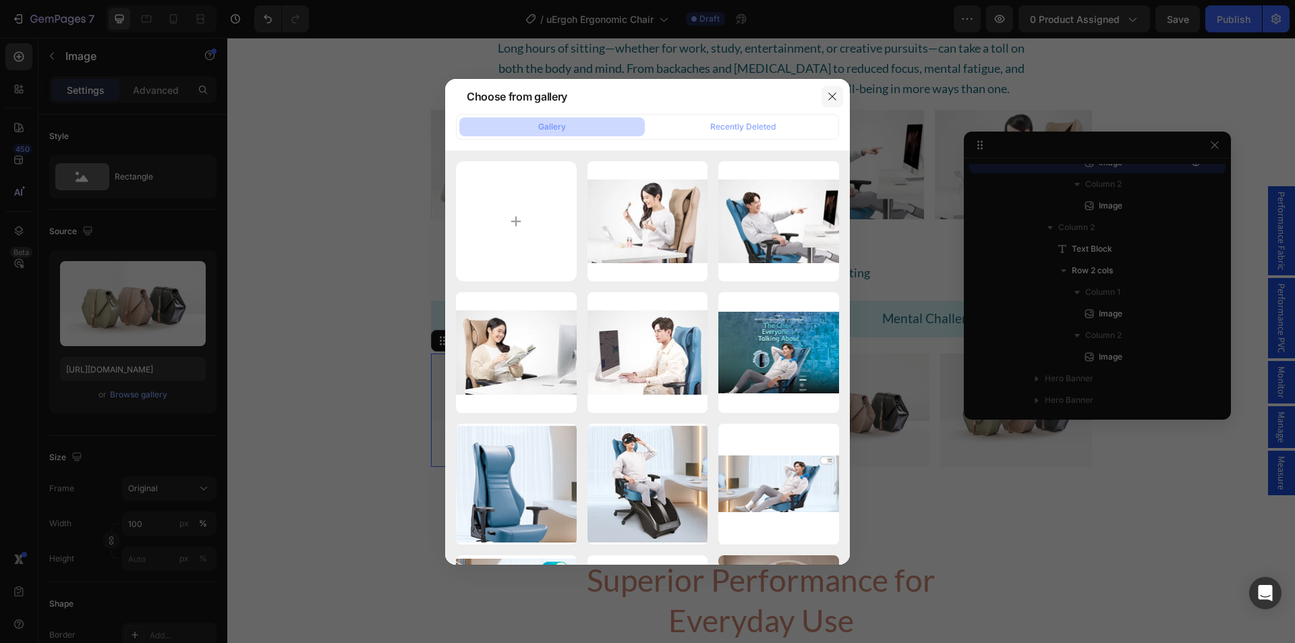
click at [831, 101] on icon "button" at bounding box center [832, 96] width 11 height 11
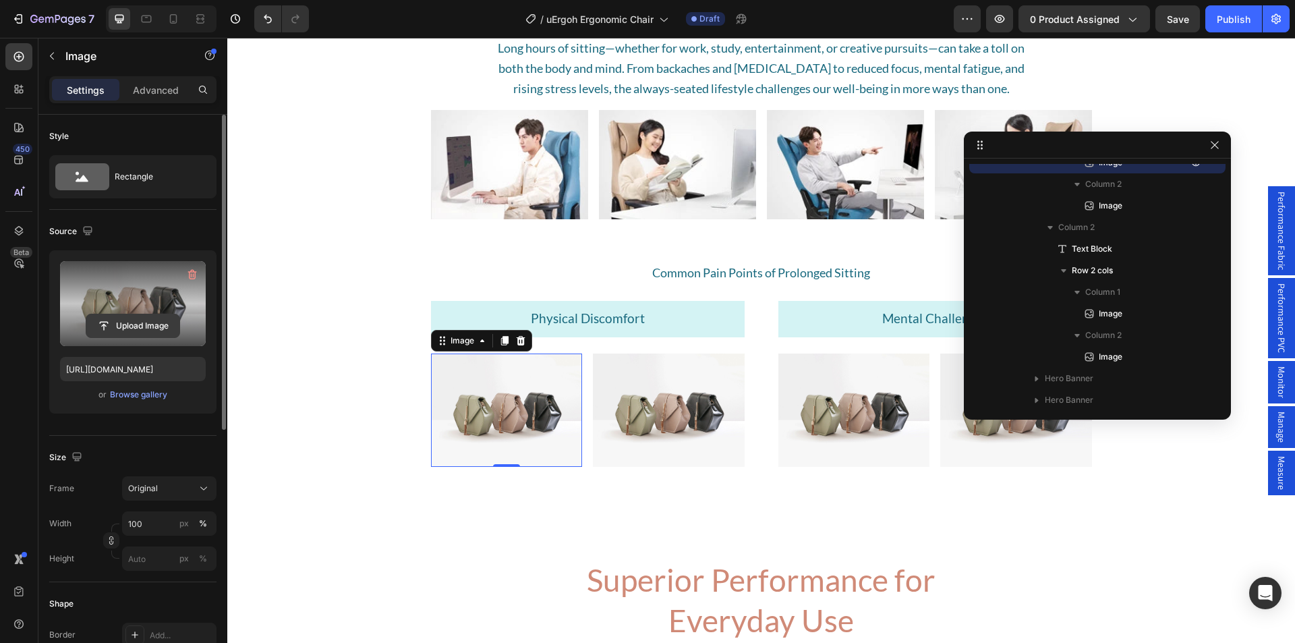
click at [103, 320] on input "file" at bounding box center [132, 325] width 93 height 23
type input "[URL][DOMAIN_NAME]"
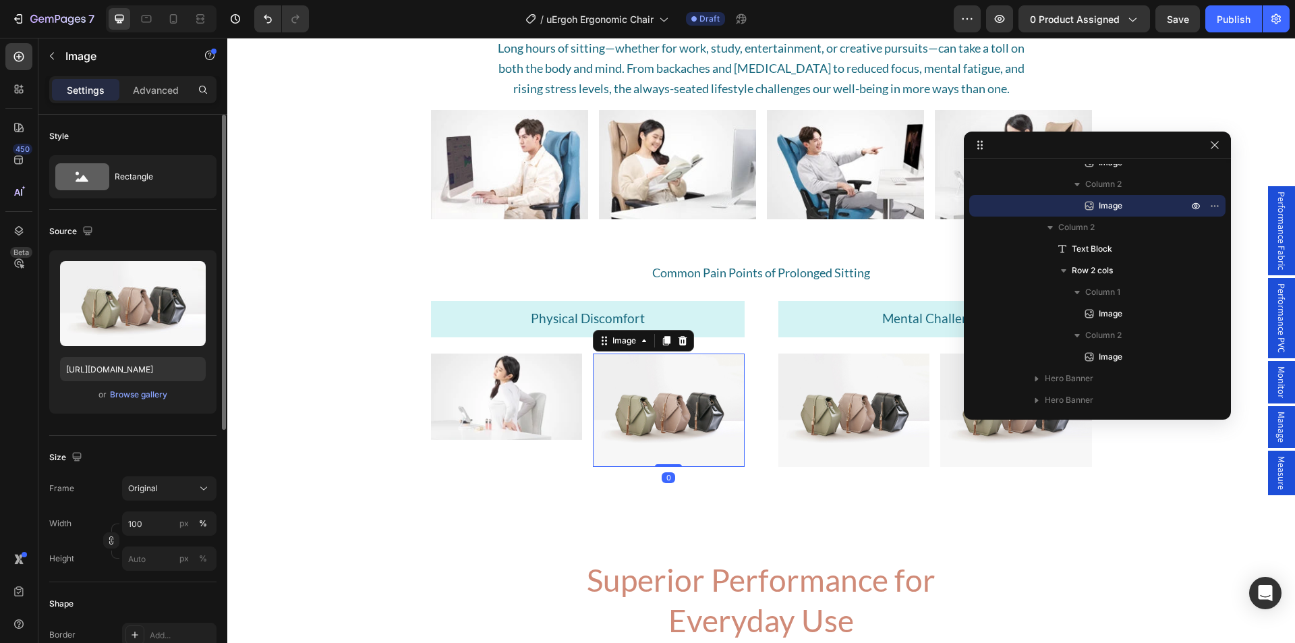
click at [628, 402] on img at bounding box center [669, 410] width 152 height 113
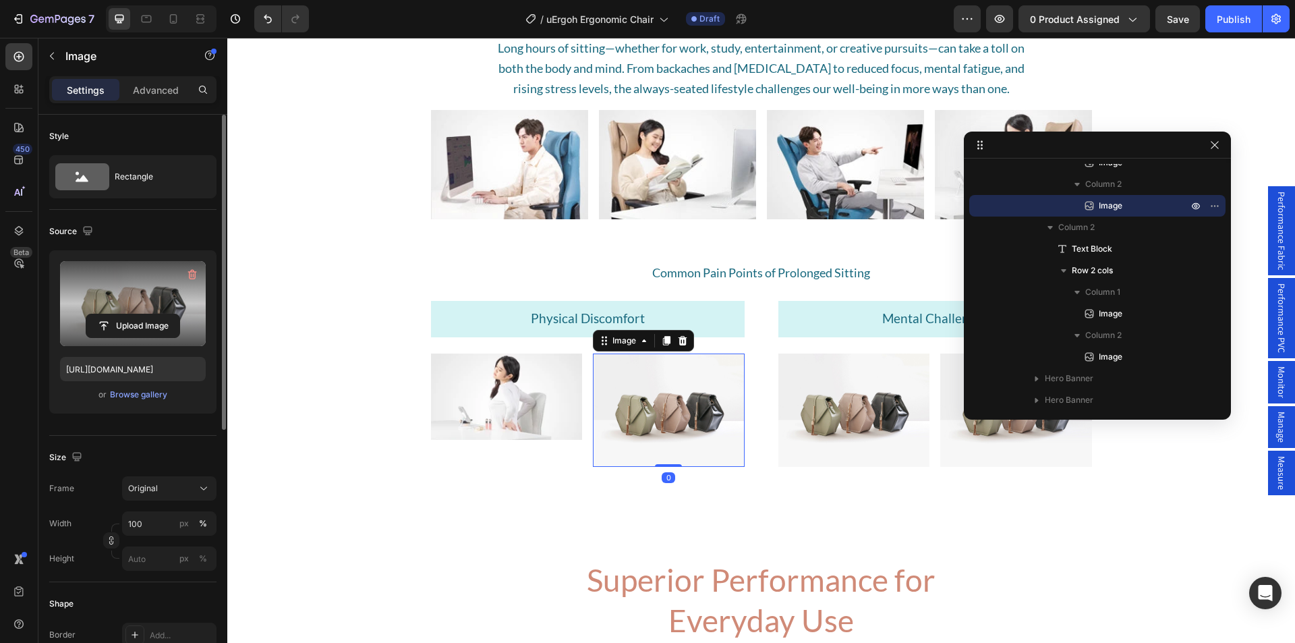
click at [132, 303] on label at bounding box center [133, 303] width 146 height 85
click at [132, 314] on input "file" at bounding box center [132, 325] width 93 height 23
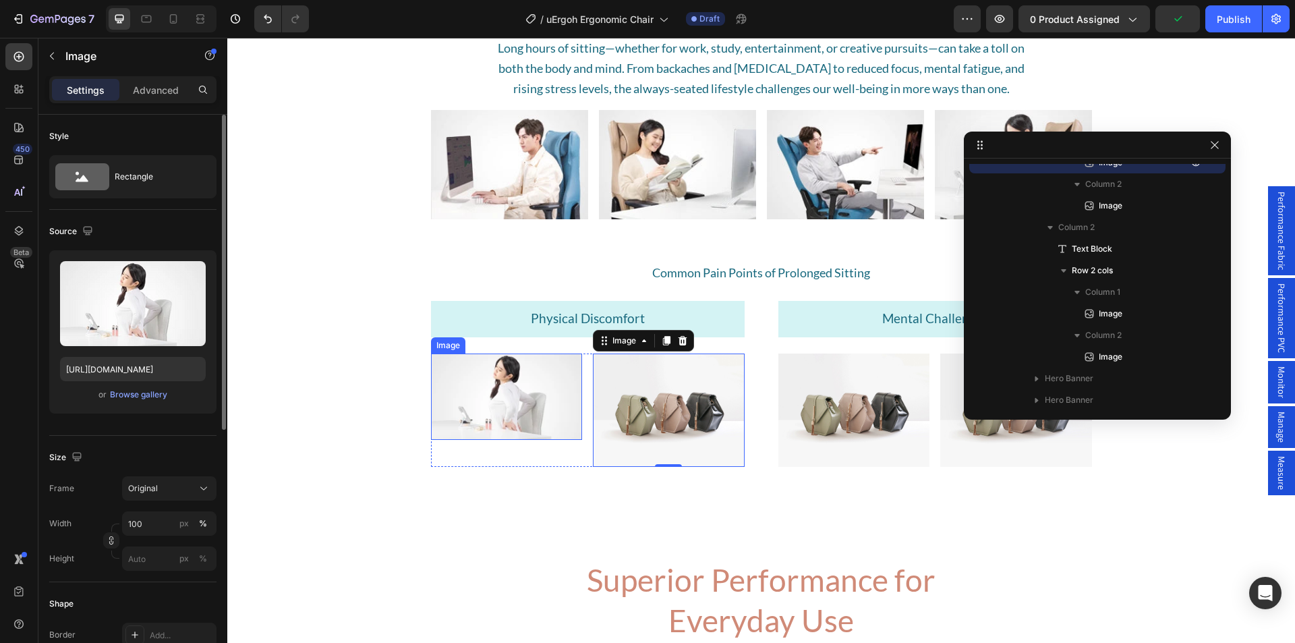
click at [441, 348] on div "Image" at bounding box center [448, 345] width 29 height 12
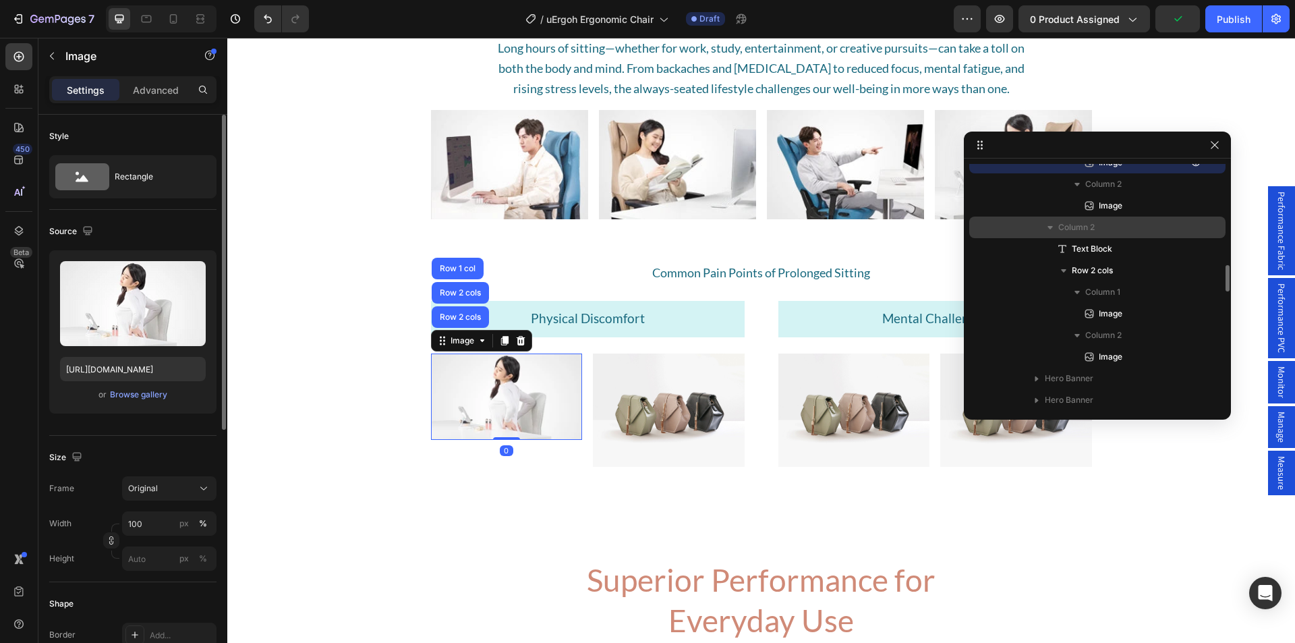
scroll to position [1542, 0]
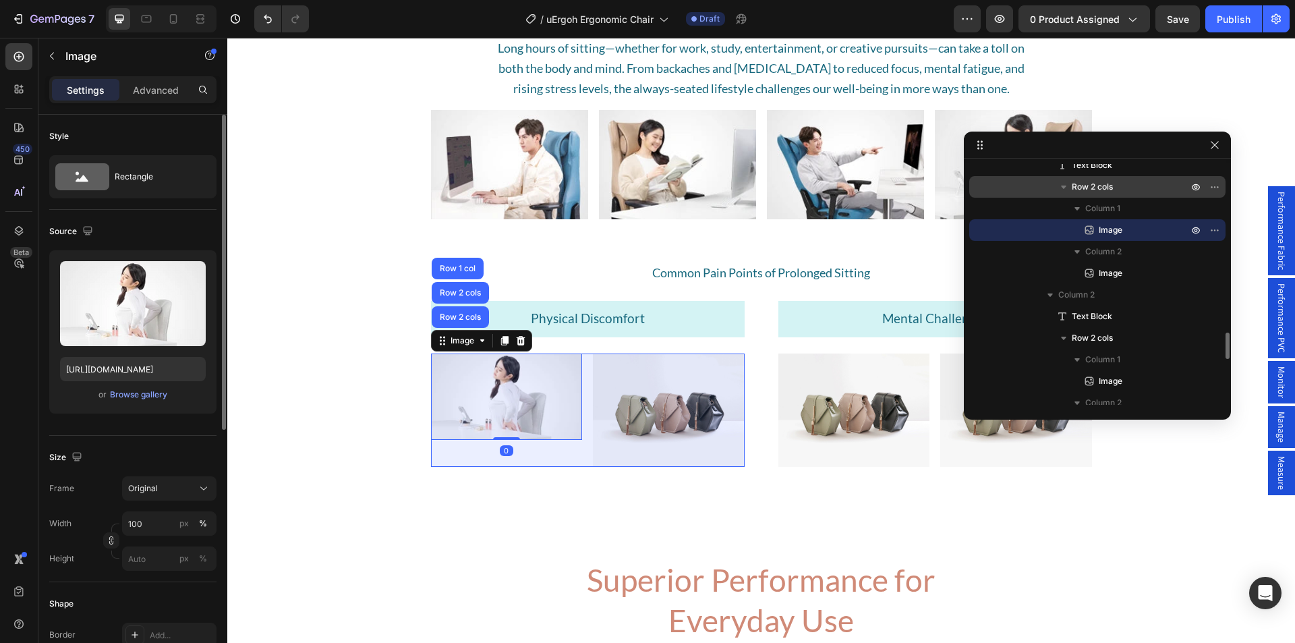
click at [1107, 194] on div "Row 2 cols" at bounding box center [1098, 187] width 246 height 22
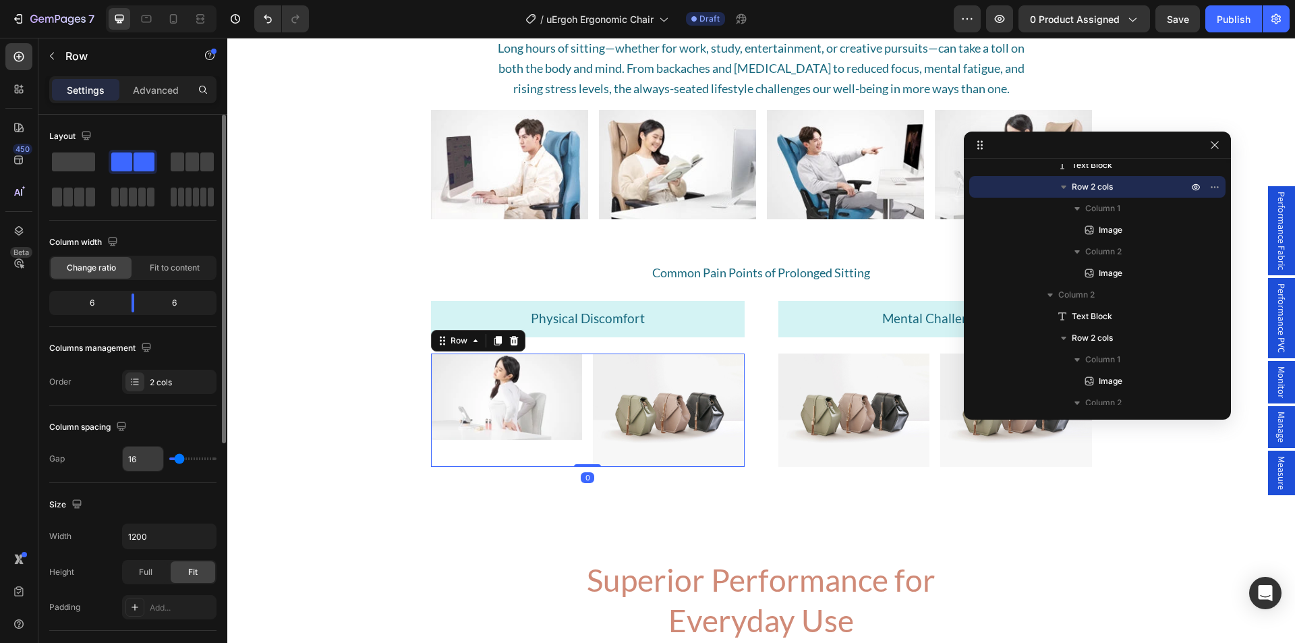
click at [132, 461] on input "16" at bounding box center [143, 459] width 40 height 24
type input "5"
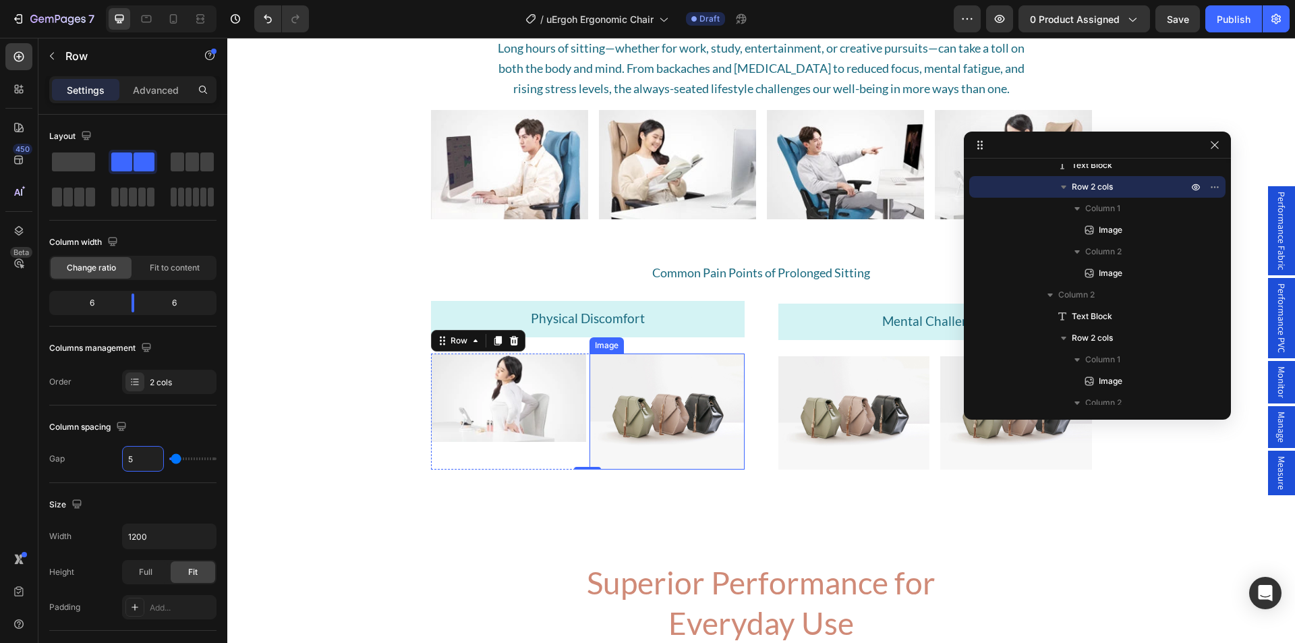
click at [656, 434] on img at bounding box center [667, 412] width 155 height 117
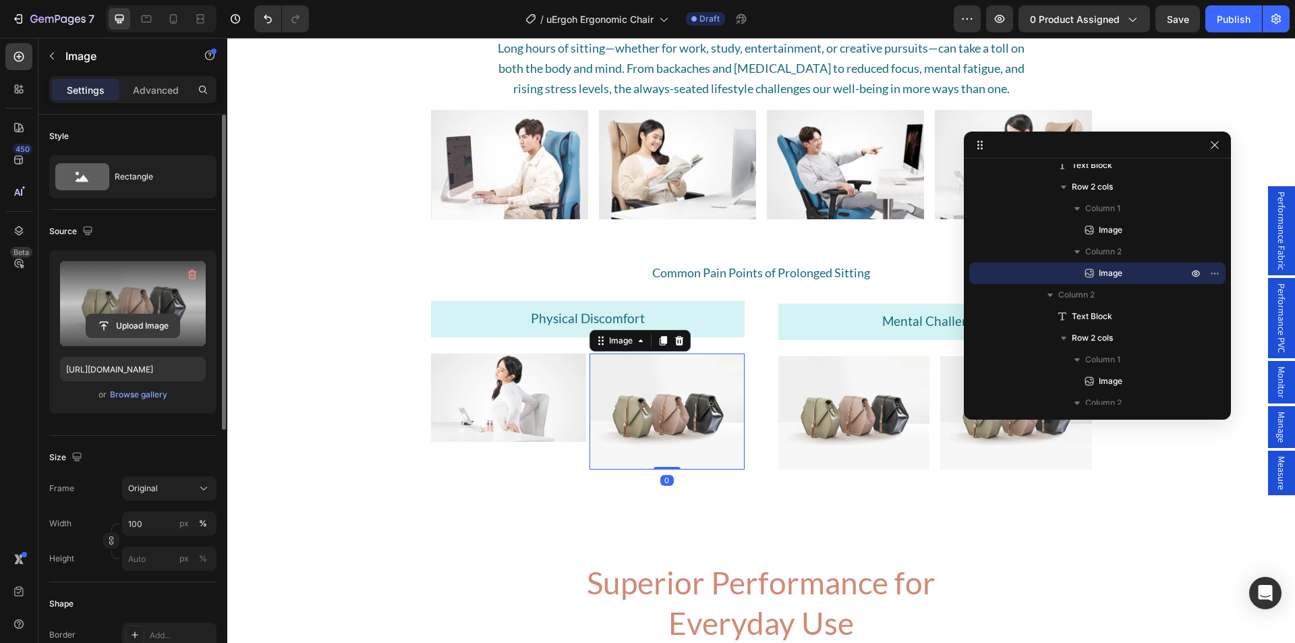
click at [109, 318] on input "file" at bounding box center [132, 325] width 93 height 23
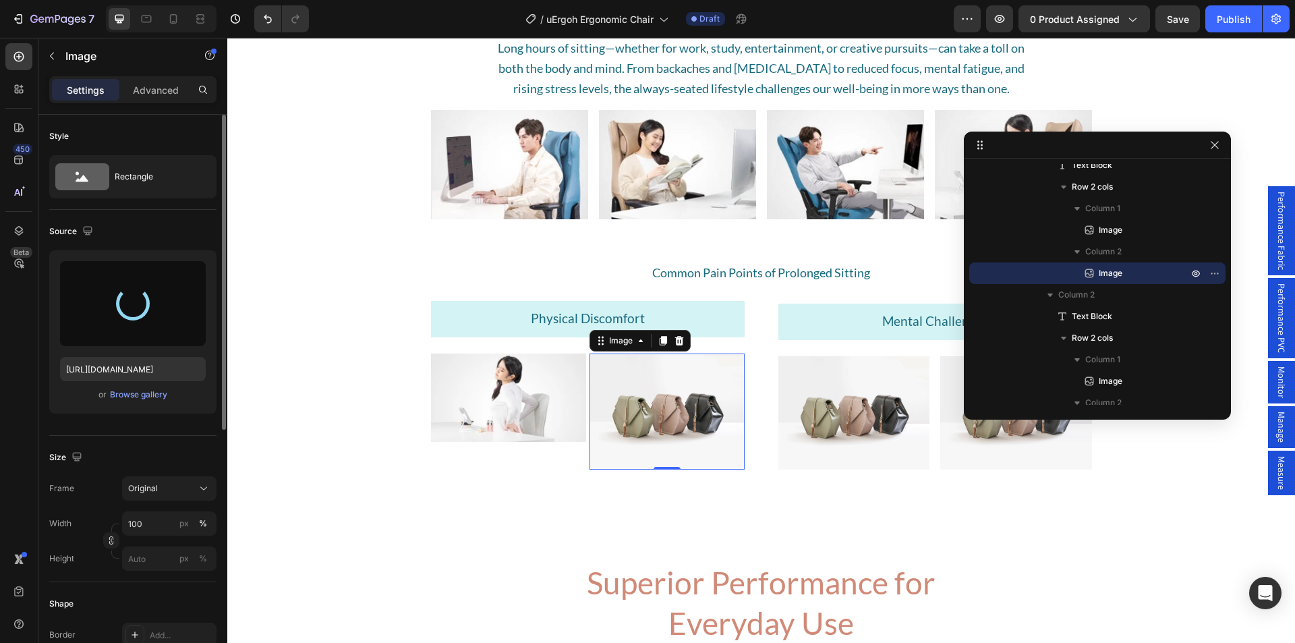
type input "[URL][DOMAIN_NAME]"
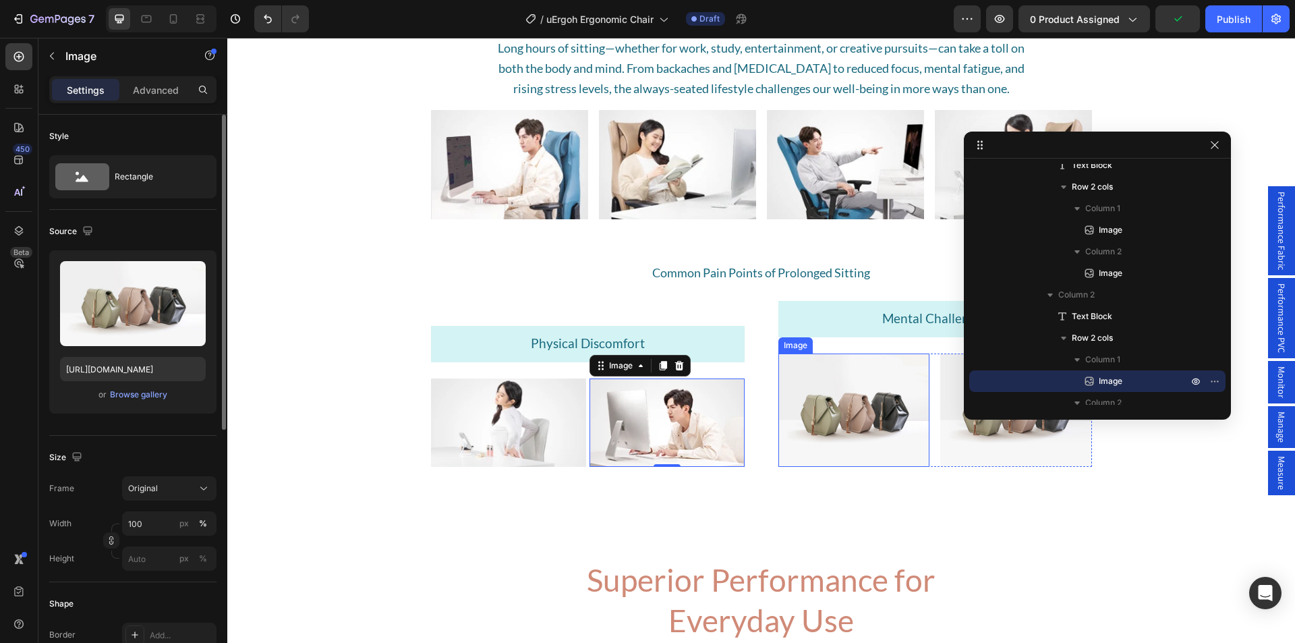
click at [863, 405] on img at bounding box center [855, 410] width 152 height 113
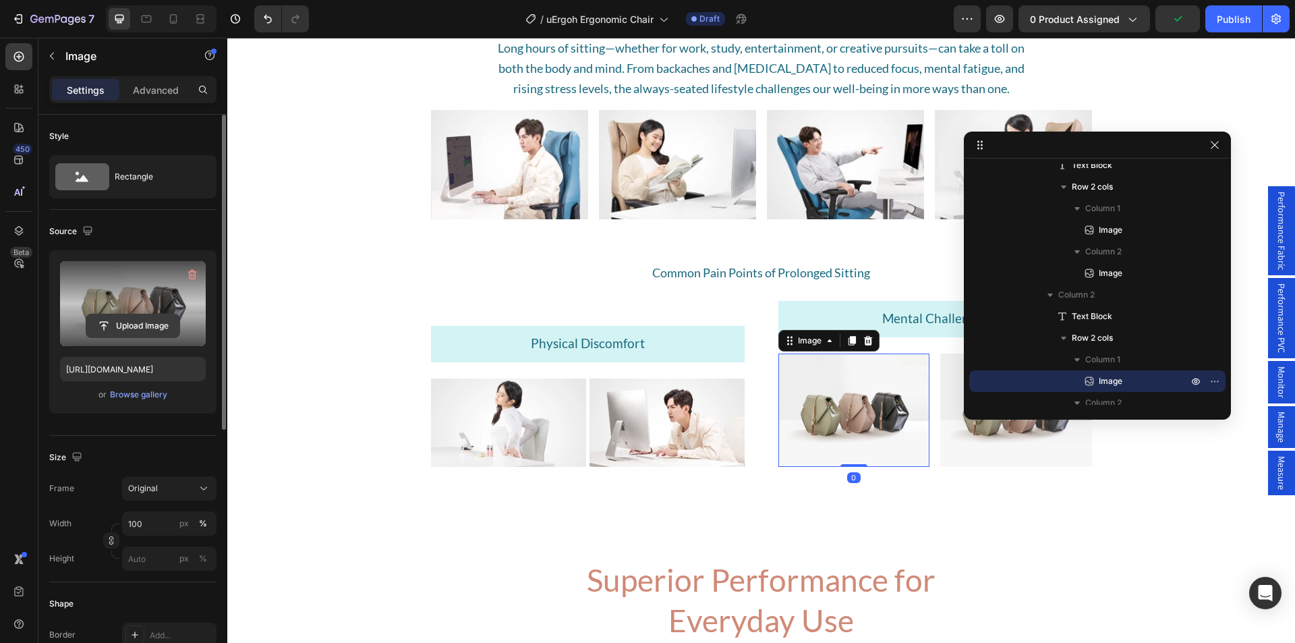
click at [123, 318] on input "file" at bounding box center [132, 325] width 93 height 23
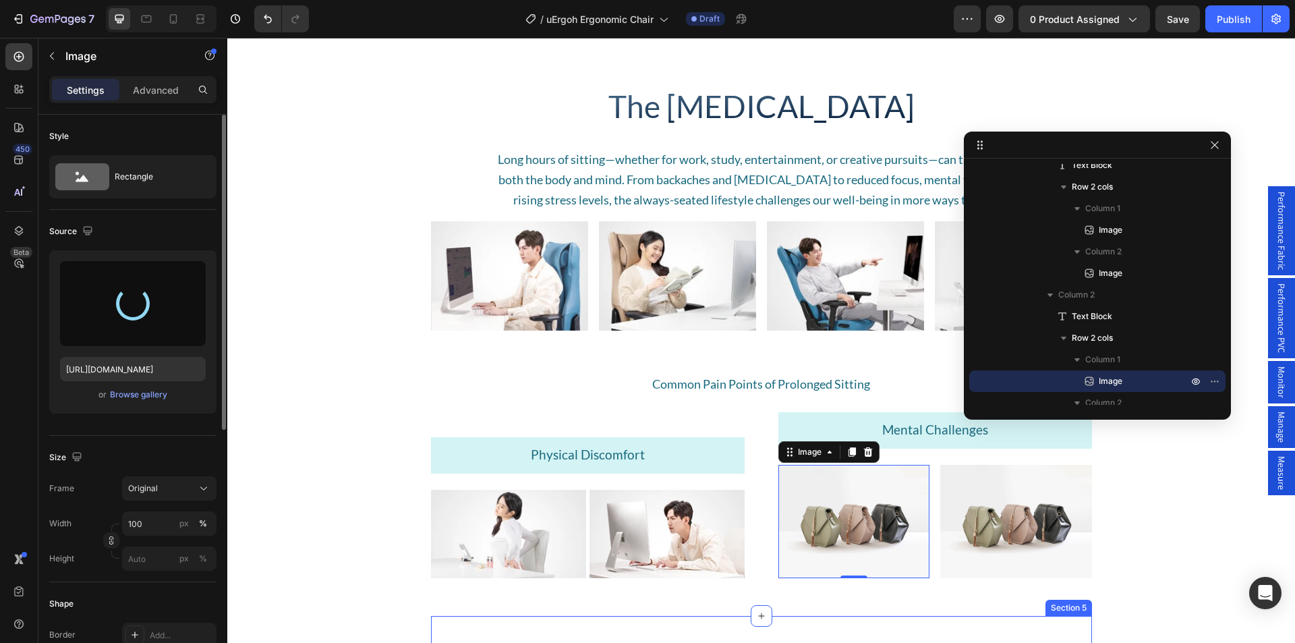
scroll to position [1079, 0]
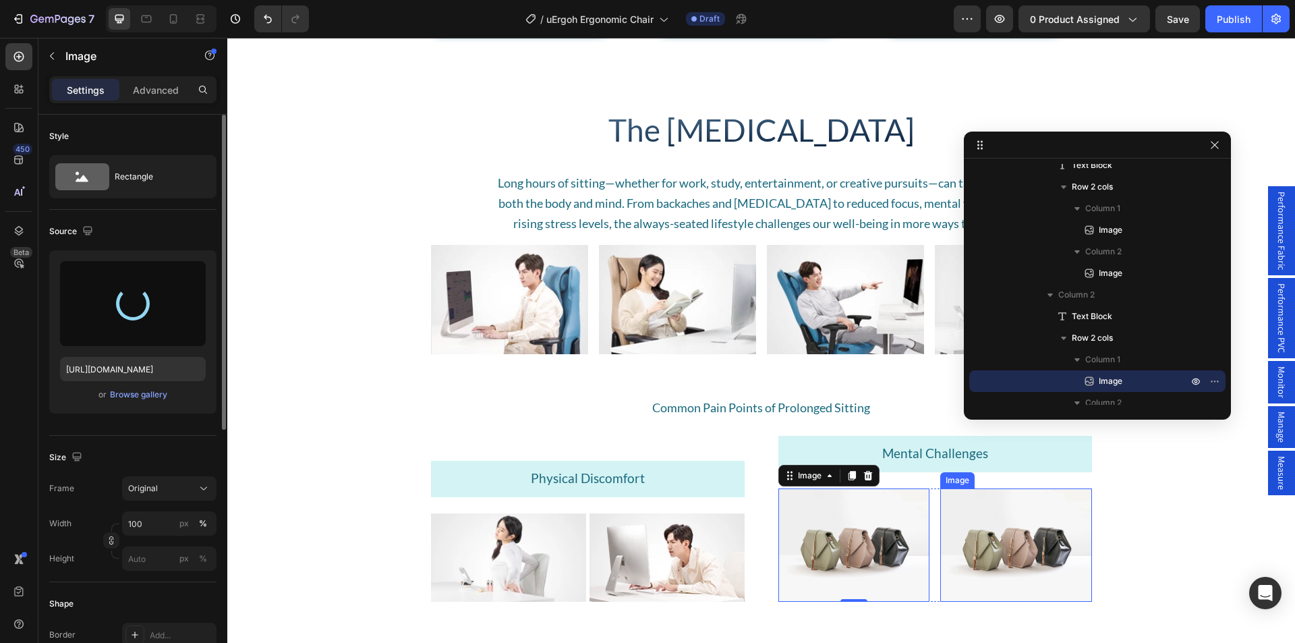
type input "[URL][DOMAIN_NAME]"
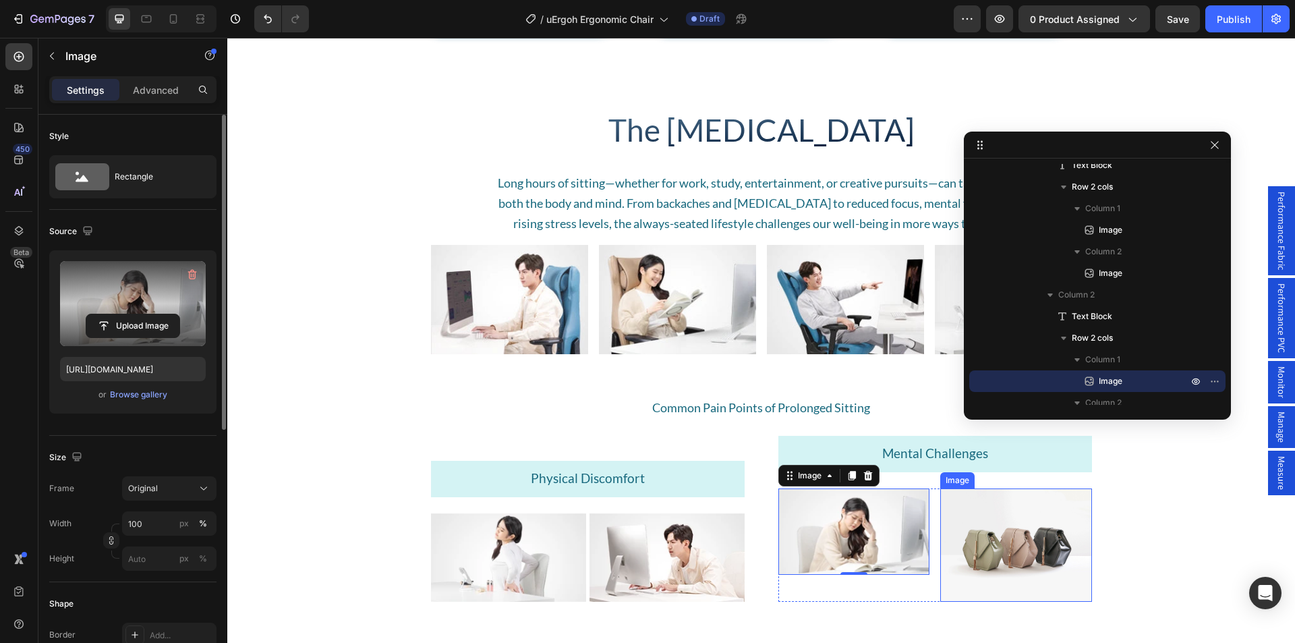
click at [1002, 555] on img at bounding box center [1017, 544] width 152 height 113
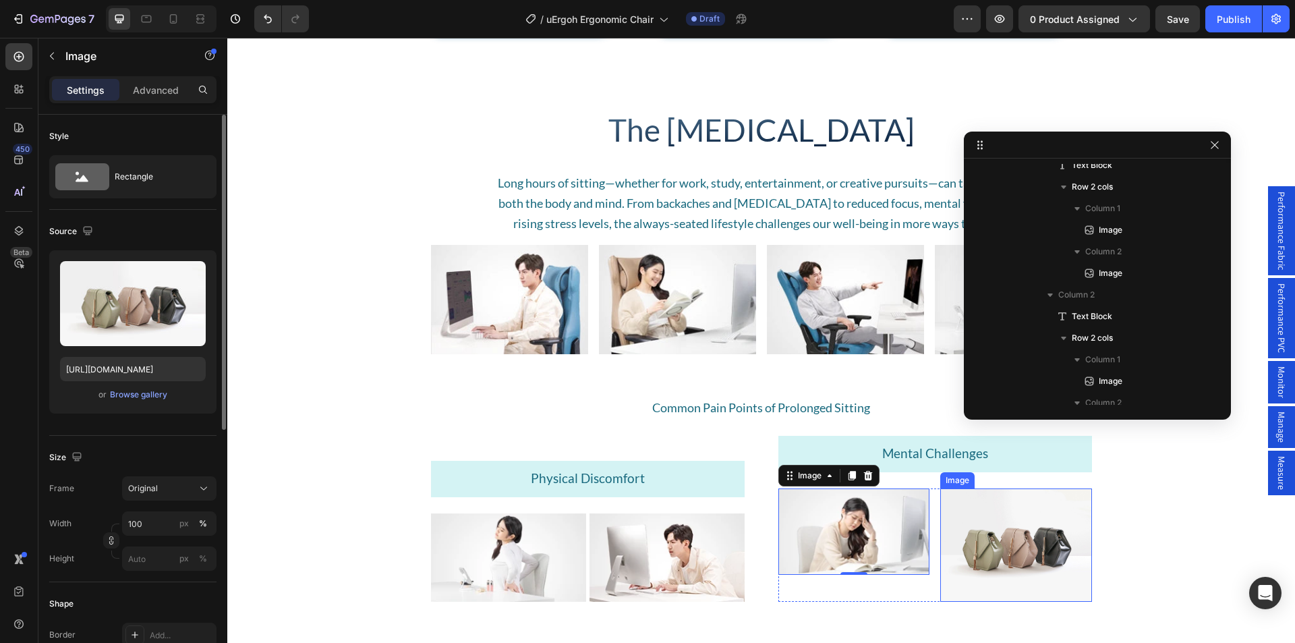
scroll to position [1696, 0]
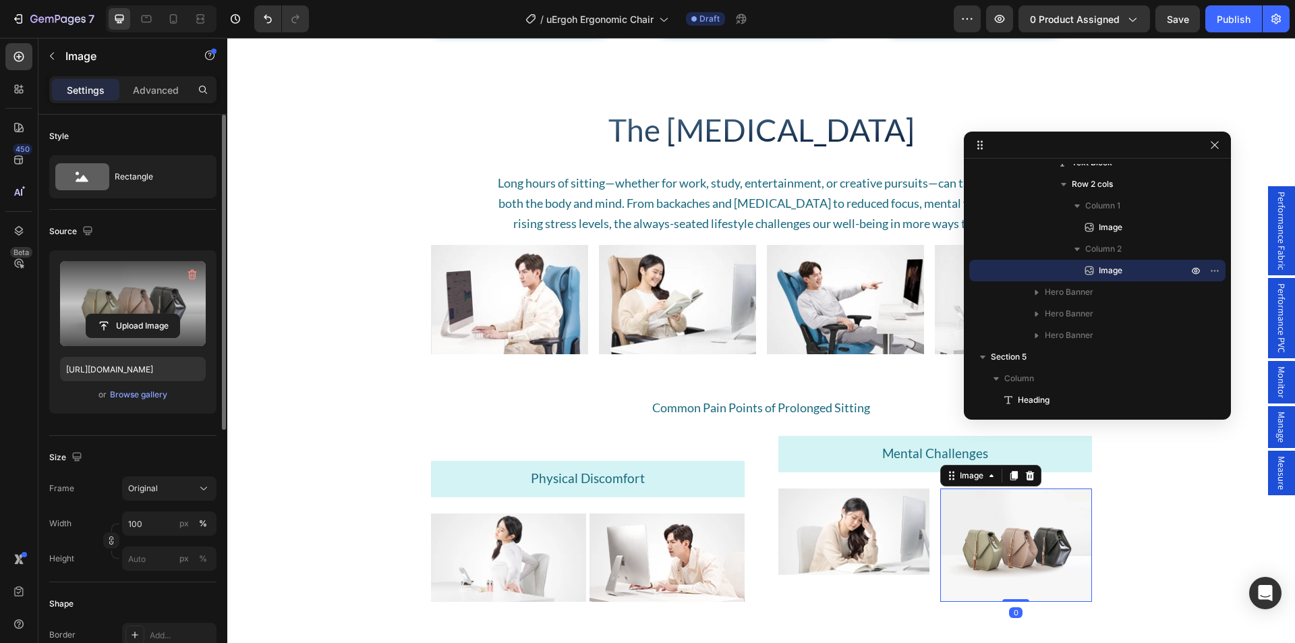
click at [158, 312] on label at bounding box center [133, 303] width 146 height 85
click at [158, 314] on input "file" at bounding box center [132, 325] width 93 height 23
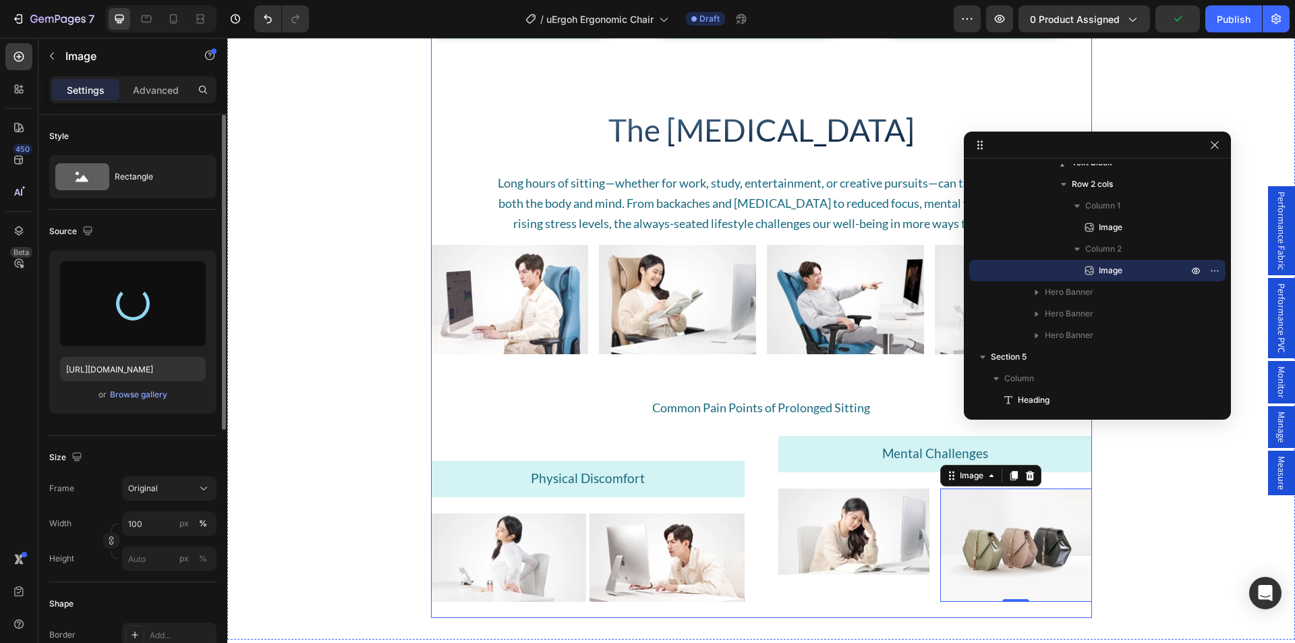
type input "[URL][DOMAIN_NAME]"
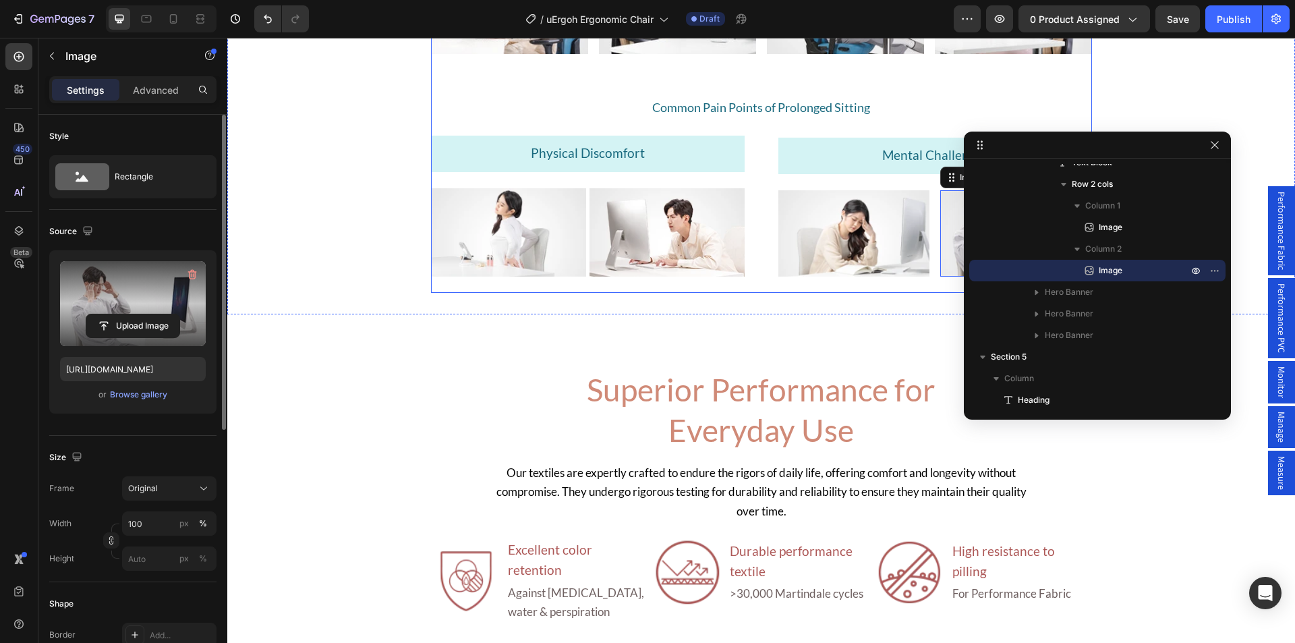
scroll to position [1484, 0]
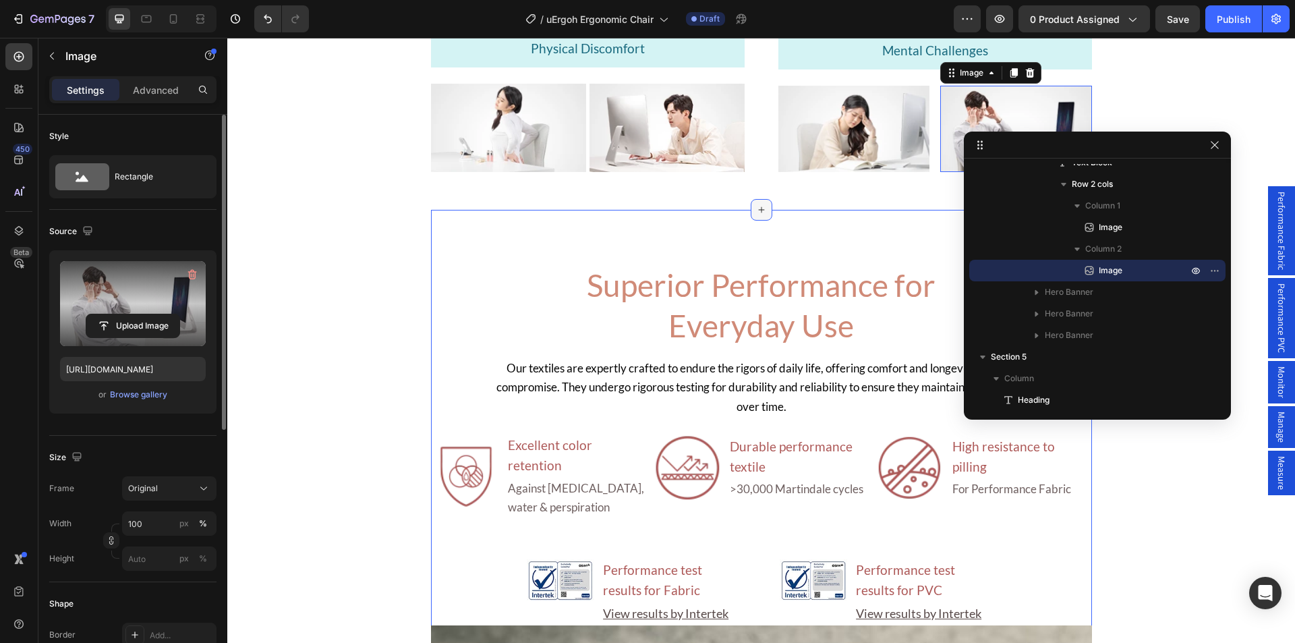
click at [758, 211] on icon at bounding box center [761, 209] width 11 height 11
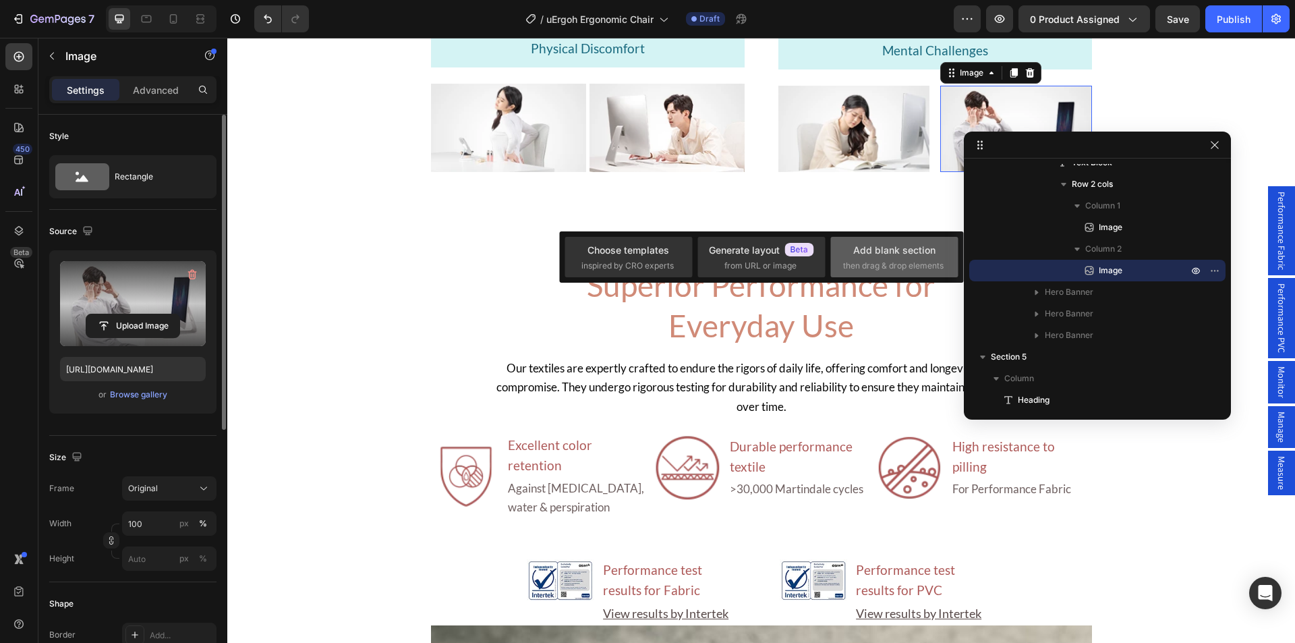
click at [883, 254] on div "Add blank section" at bounding box center [894, 250] width 82 height 14
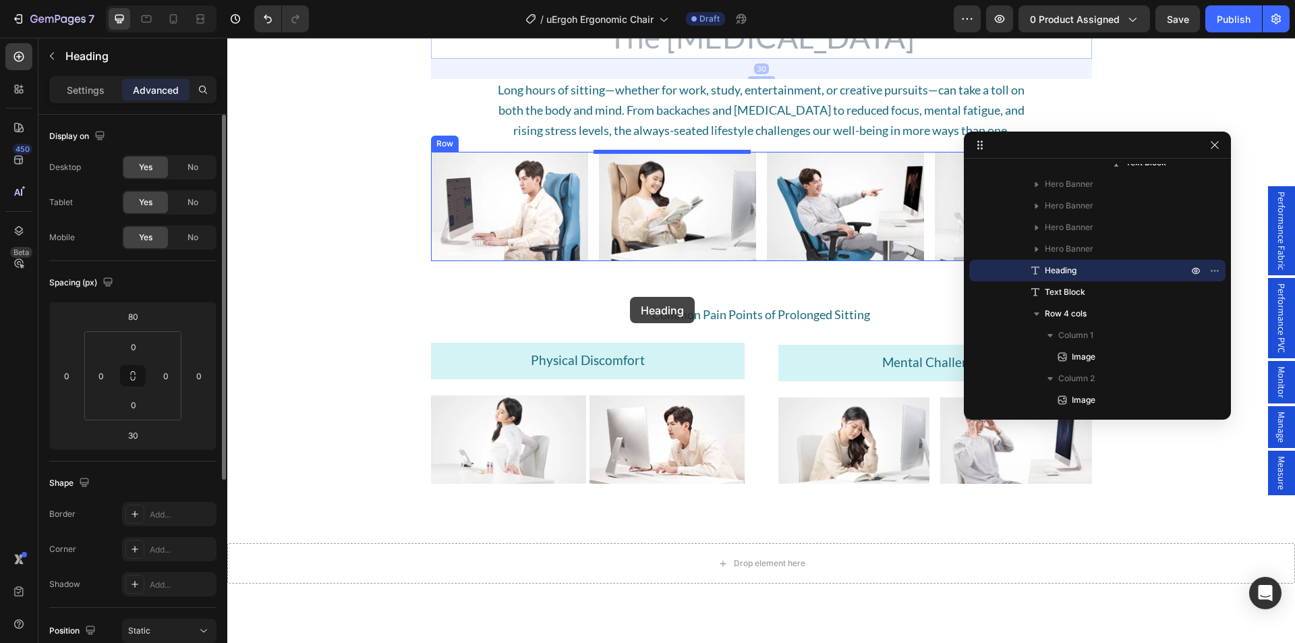
scroll to position [1214, 0]
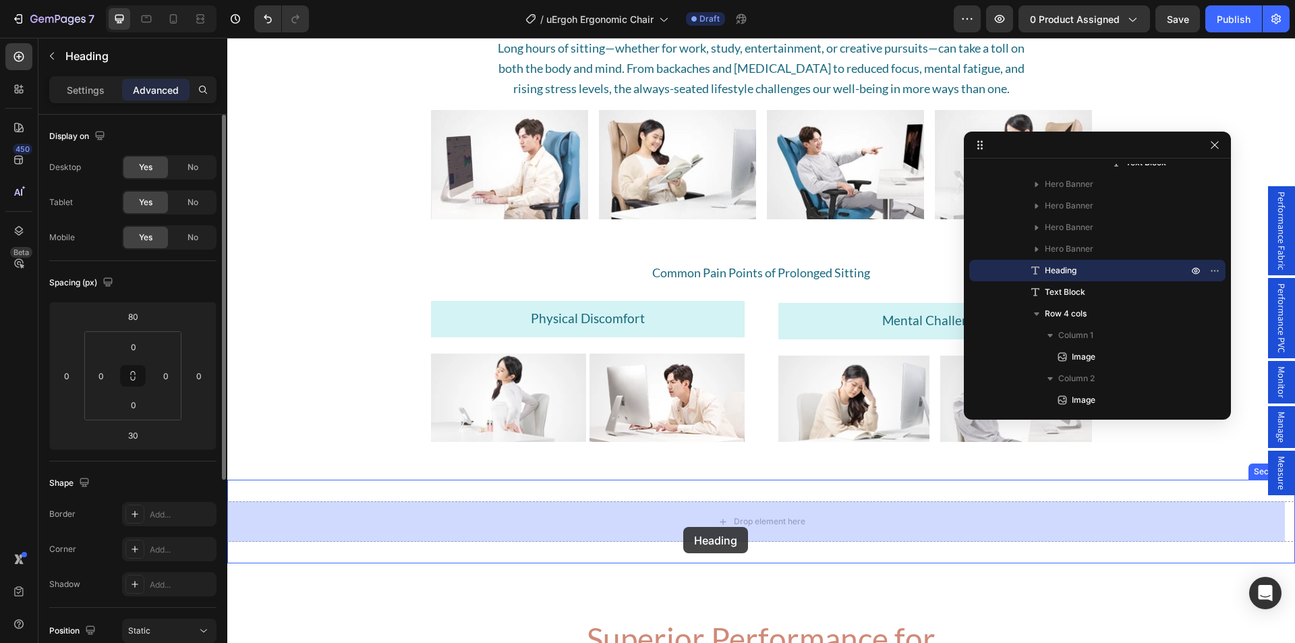
drag, startPoint x: 455, startPoint y: 186, endPoint x: 683, endPoint y: 527, distance: 410.5
click at [683, 527] on div "Drop element here" at bounding box center [761, 521] width 1068 height 40
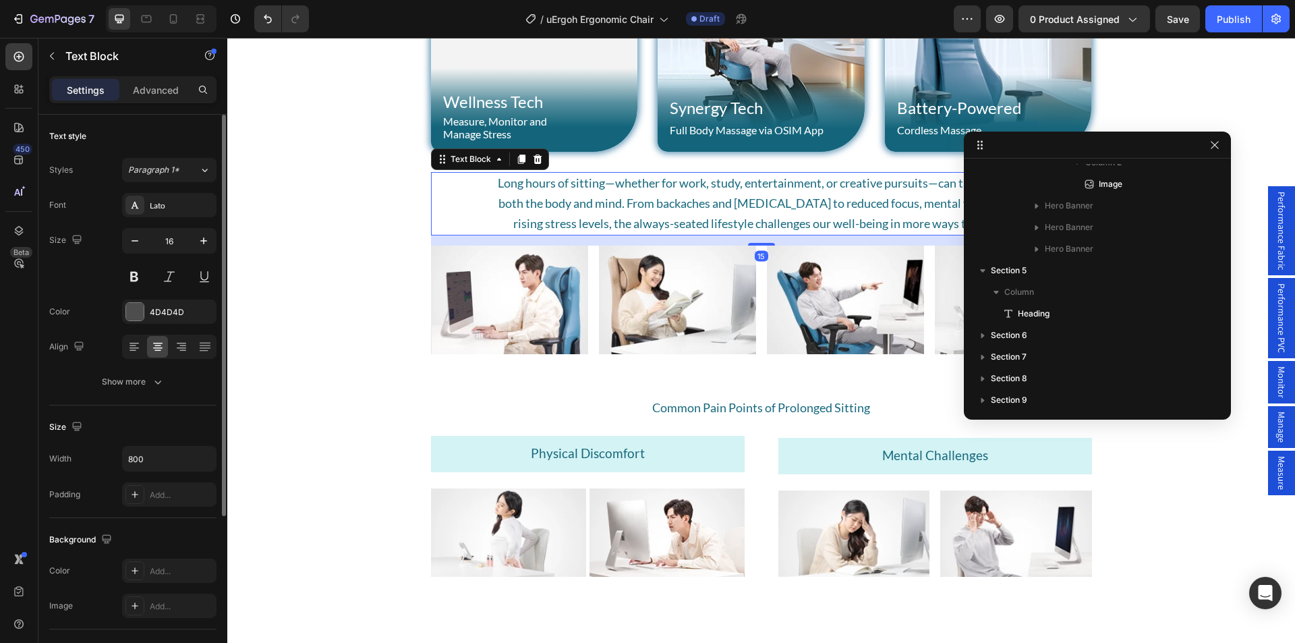
scroll to position [1135, 0]
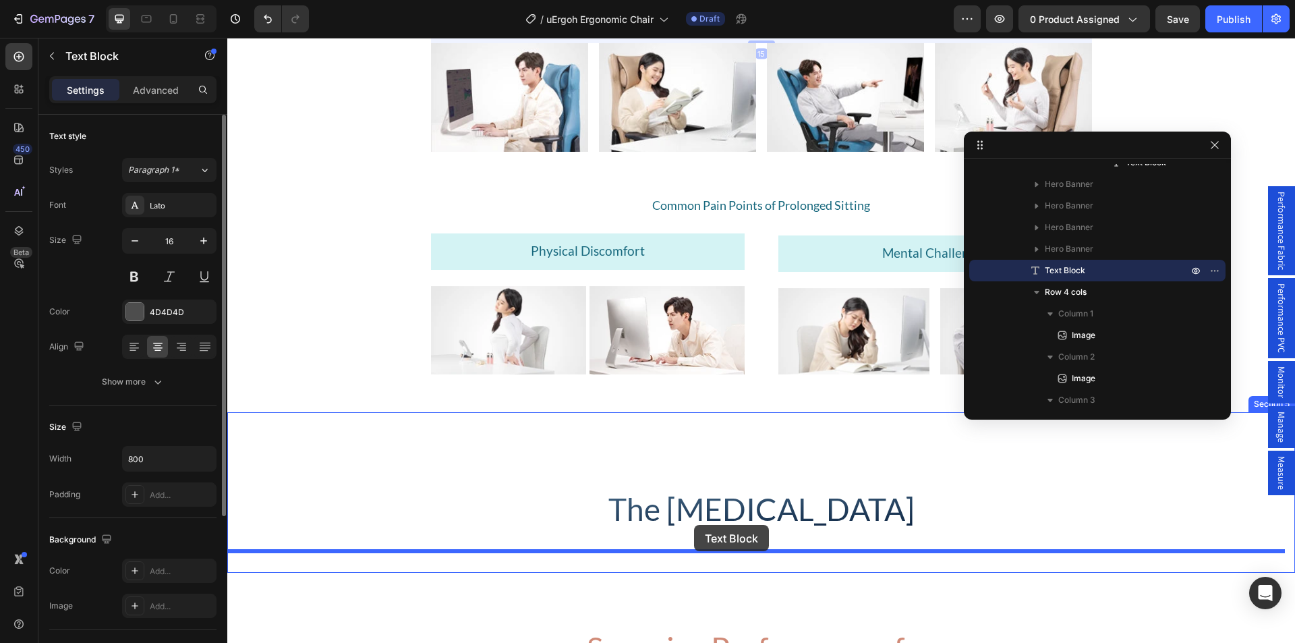
drag, startPoint x: 620, startPoint y: 213, endPoint x: 694, endPoint y: 525, distance: 320.4
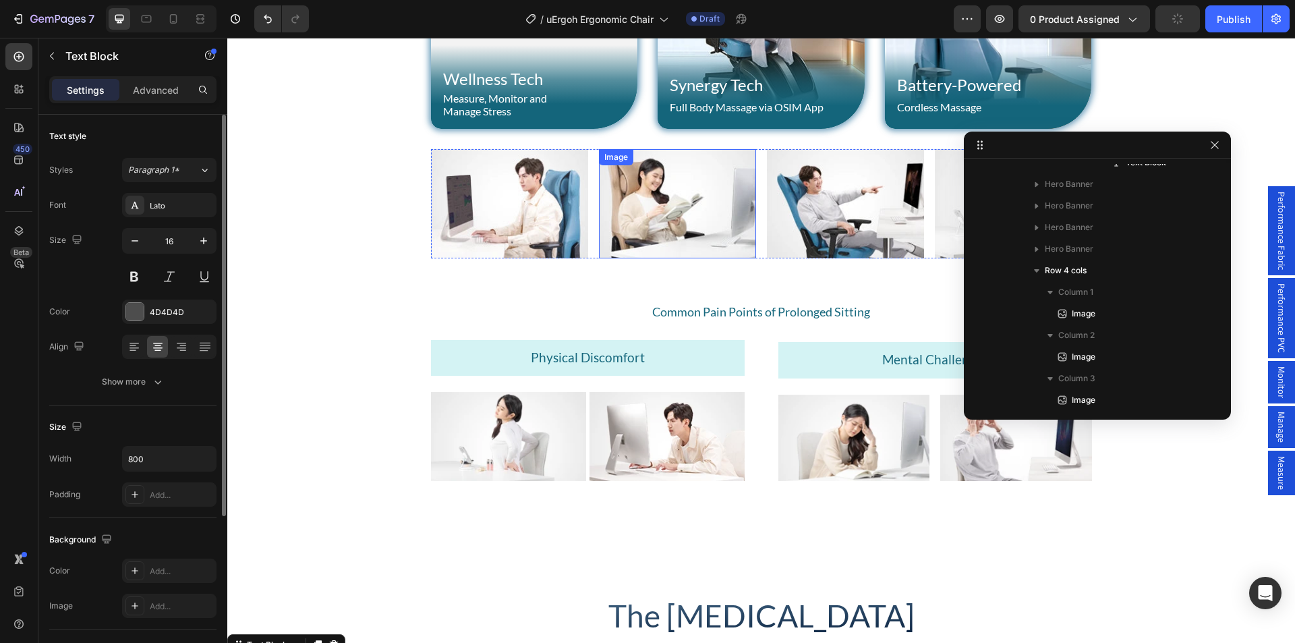
scroll to position [956, 0]
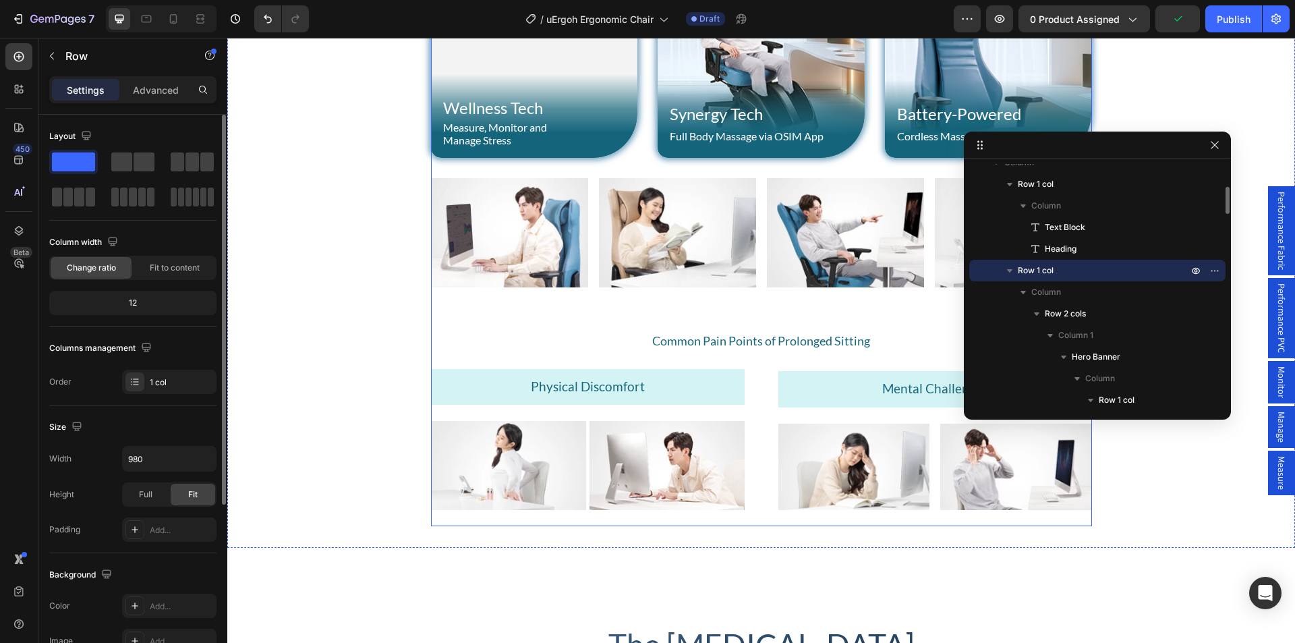
click at [562, 174] on div "Ergonomic Support Heading Peak Productivity Text Block Row Hero Banner Massage …" at bounding box center [761, 130] width 661 height 791
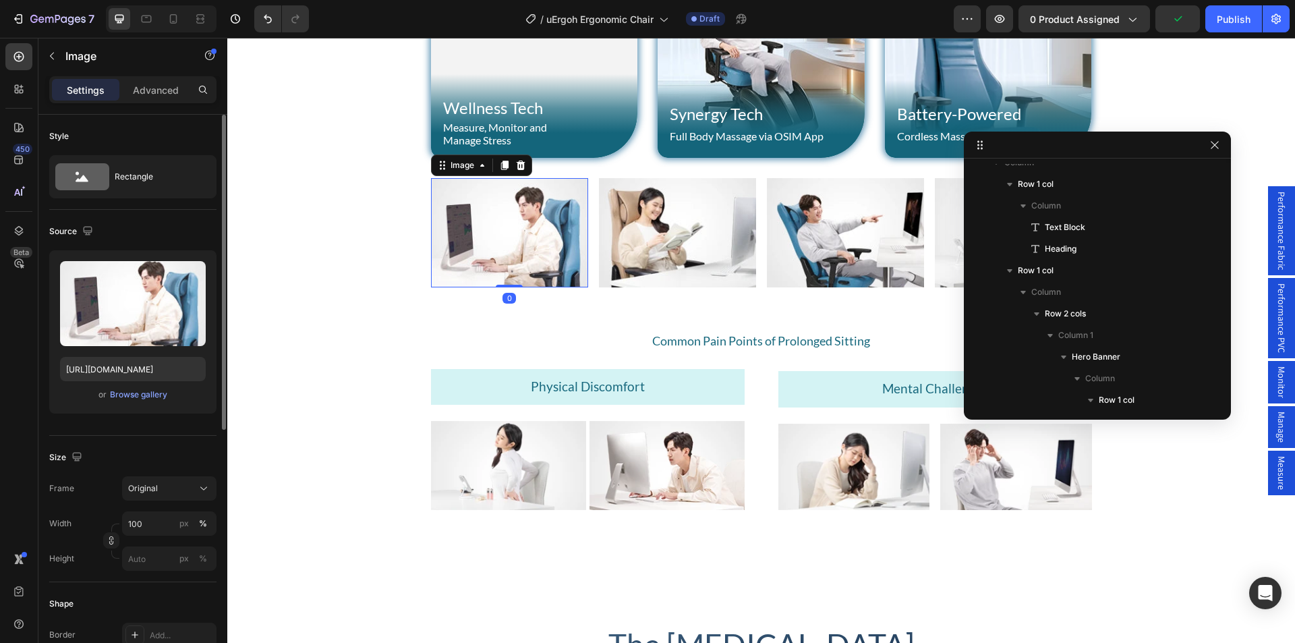
click at [562, 185] on img at bounding box center [509, 232] width 157 height 109
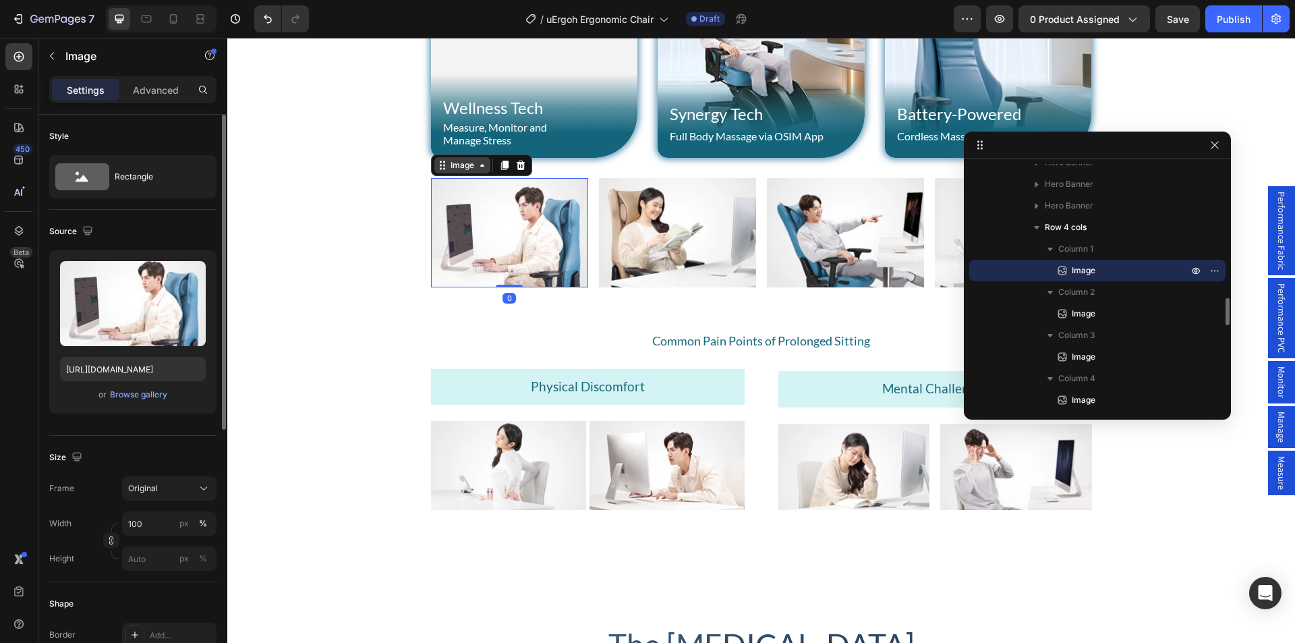
click at [459, 166] on div "Image" at bounding box center [462, 165] width 29 height 12
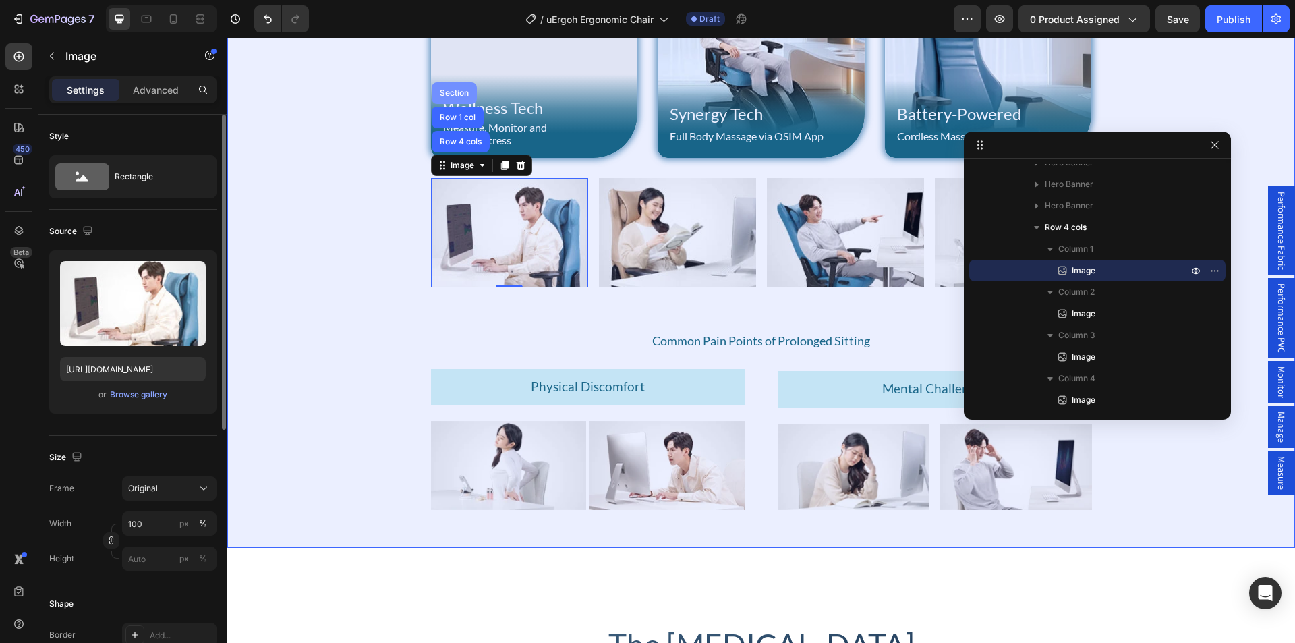
click at [453, 94] on div "Section" at bounding box center [454, 93] width 34 height 8
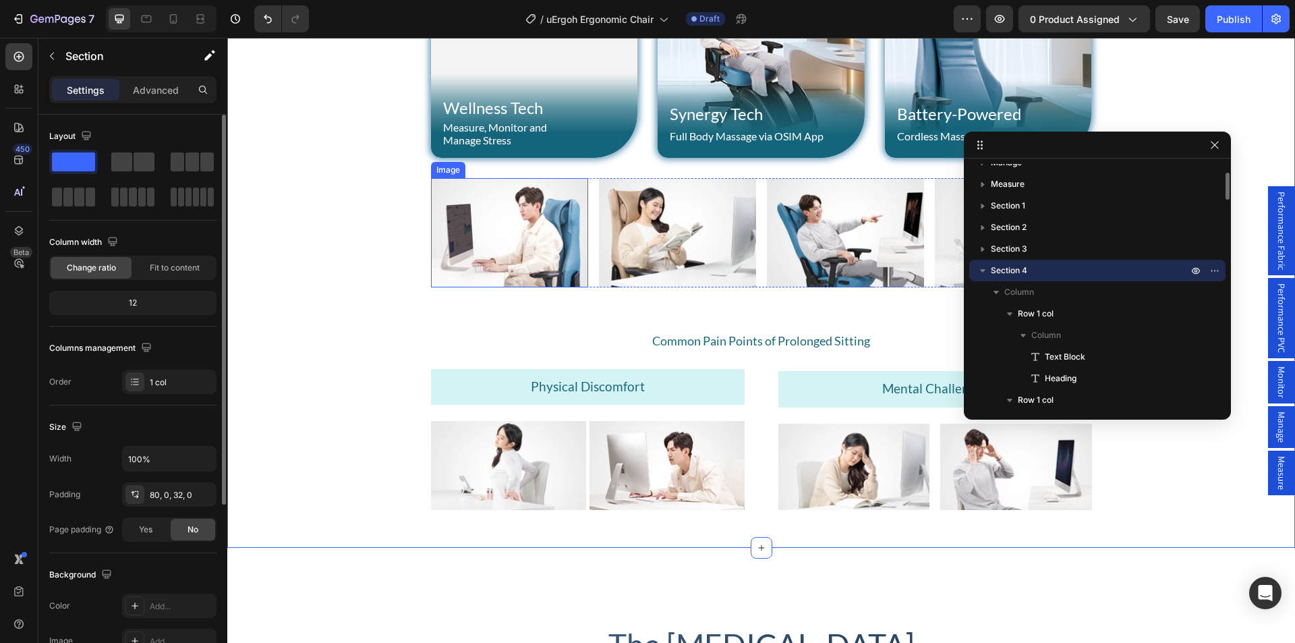
click at [485, 178] on img at bounding box center [509, 232] width 157 height 109
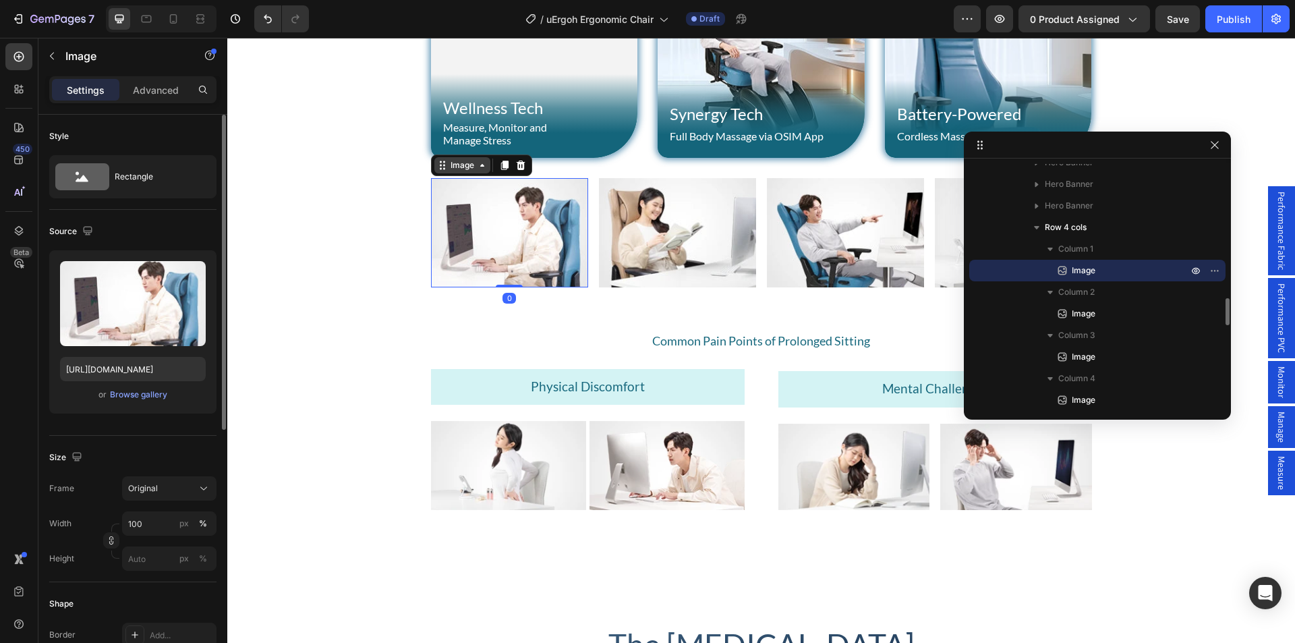
click at [463, 167] on div "Image" at bounding box center [462, 165] width 29 height 12
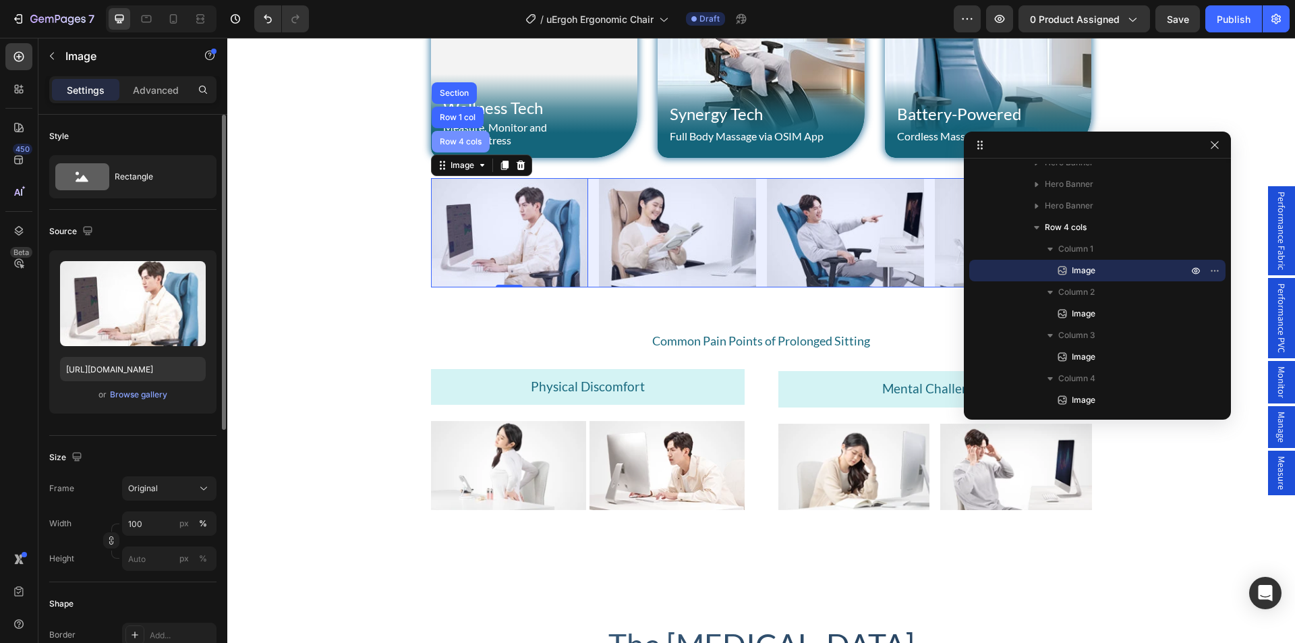
click at [461, 140] on div "Row 4 cols" at bounding box center [460, 142] width 47 height 8
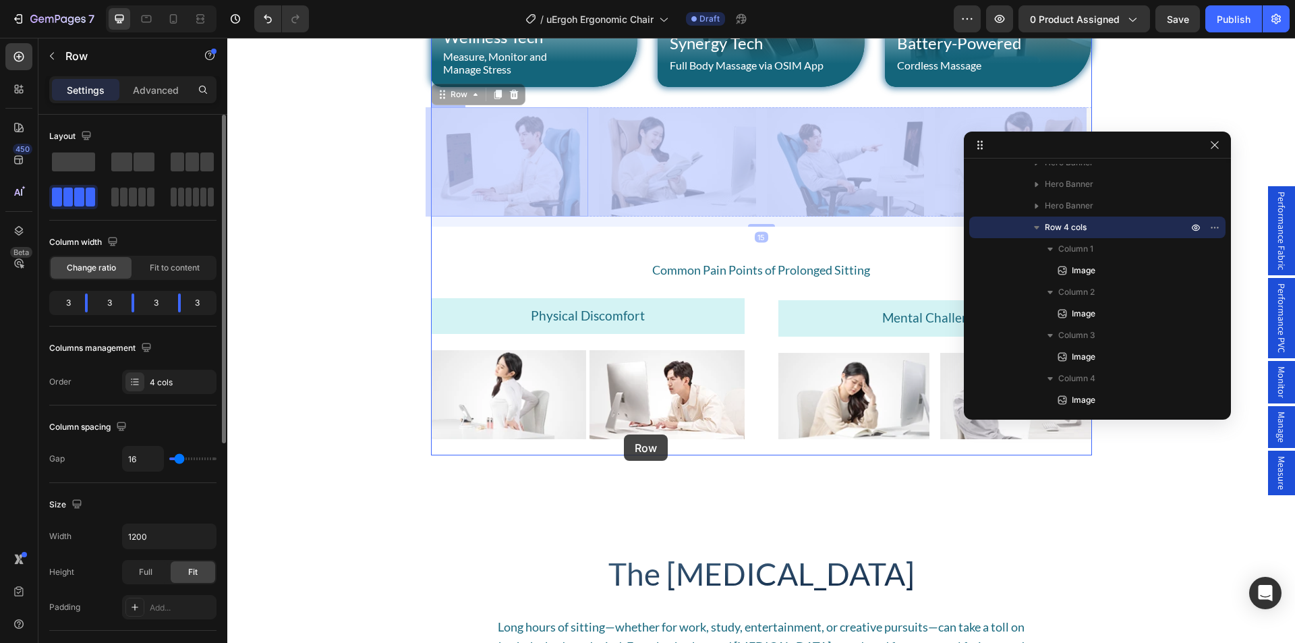
scroll to position [1158, 0]
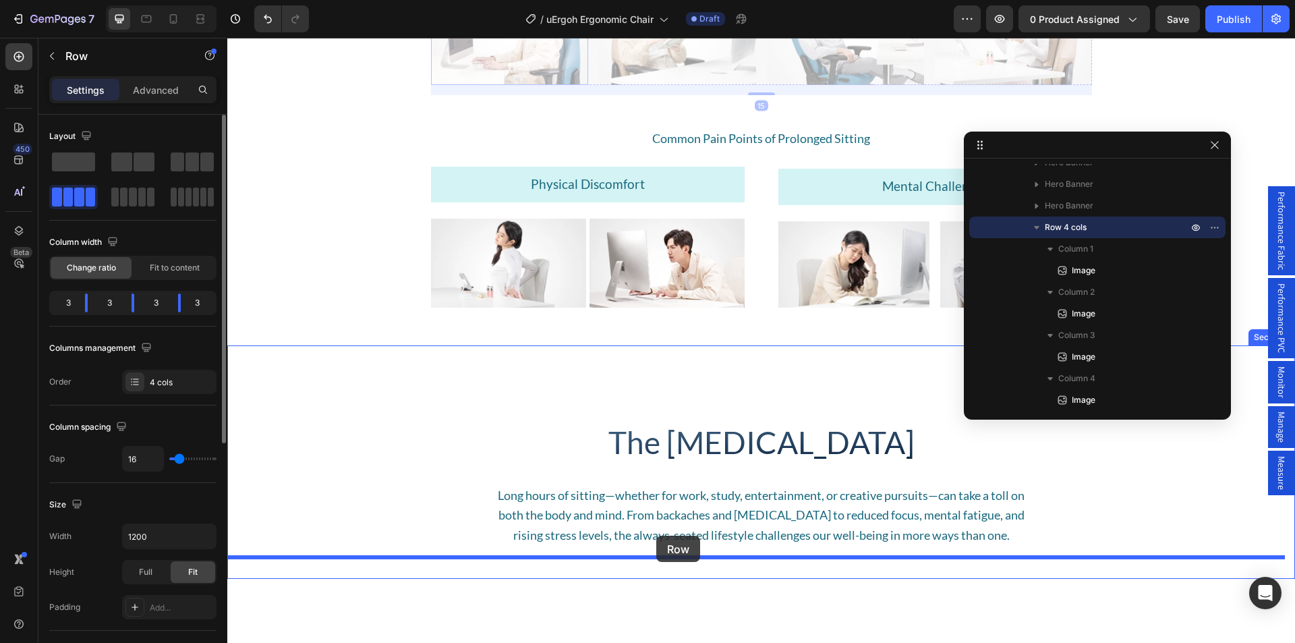
drag, startPoint x: 455, startPoint y: 164, endPoint x: 656, endPoint y: 536, distance: 423.0
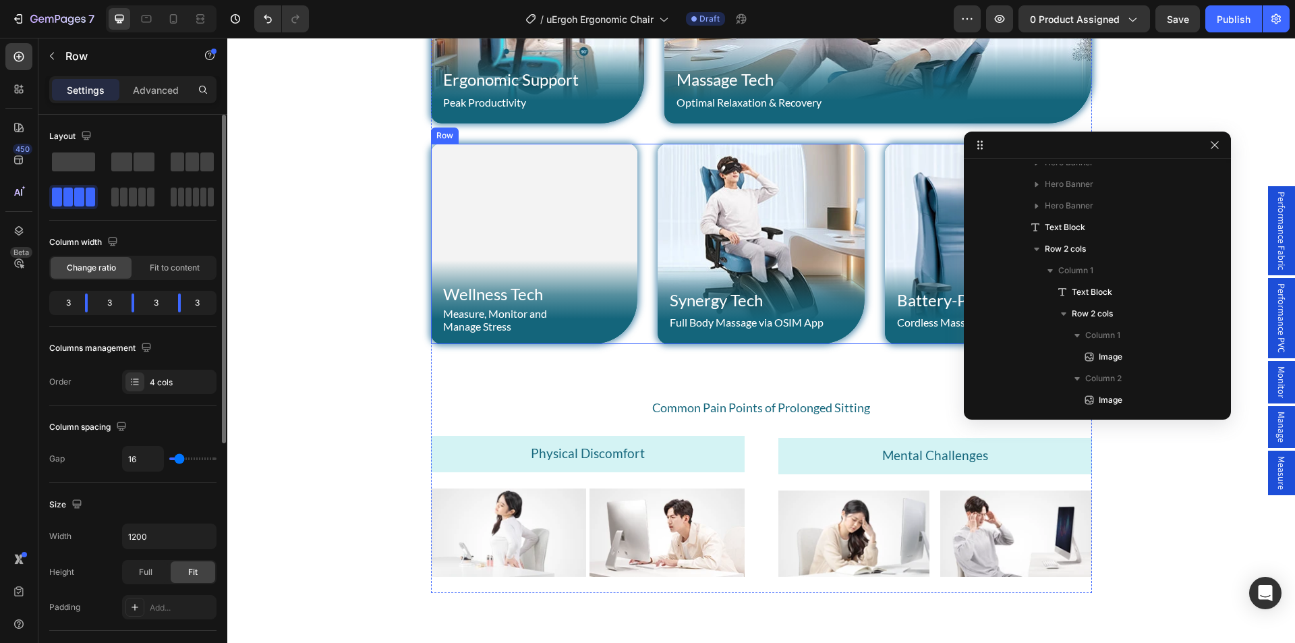
scroll to position [769, 0]
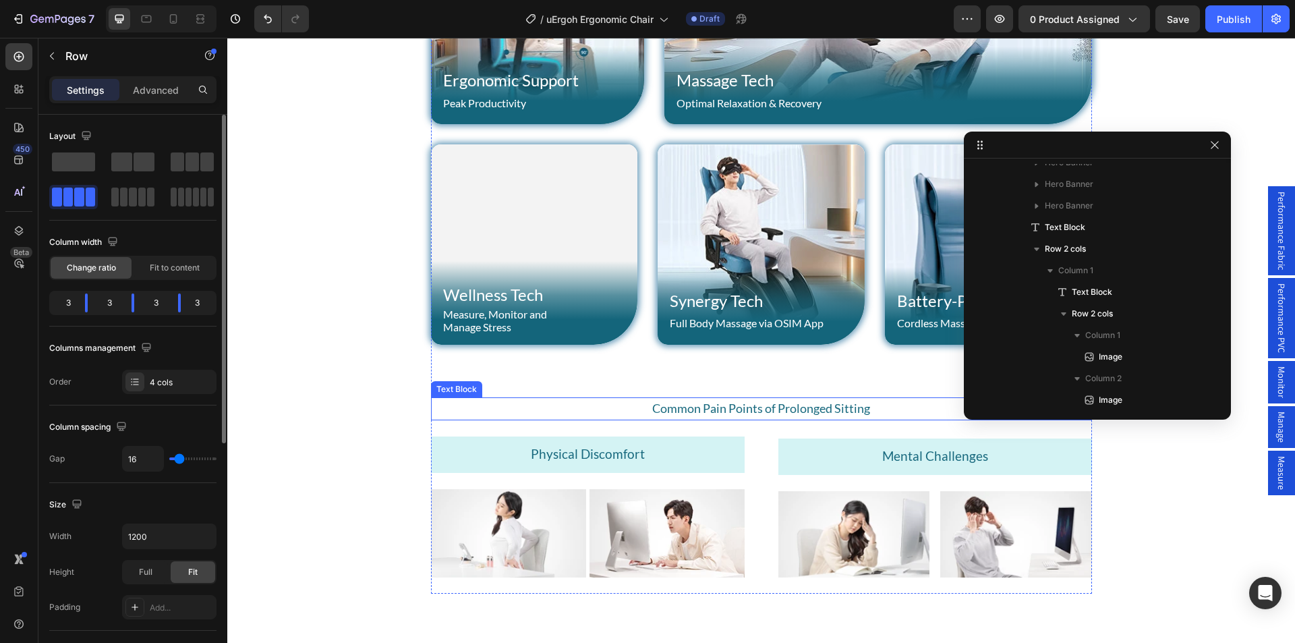
click at [554, 409] on p "Common Pain Points of Prolonged Sitting" at bounding box center [761, 409] width 537 height 20
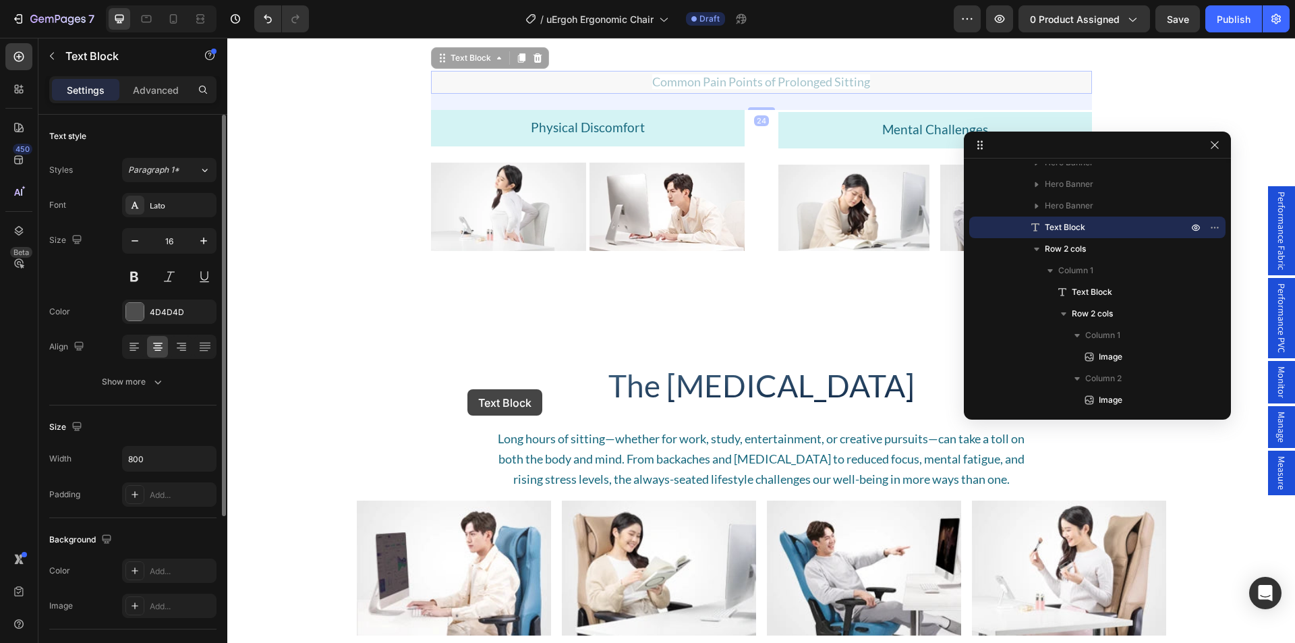
scroll to position [1174, 0]
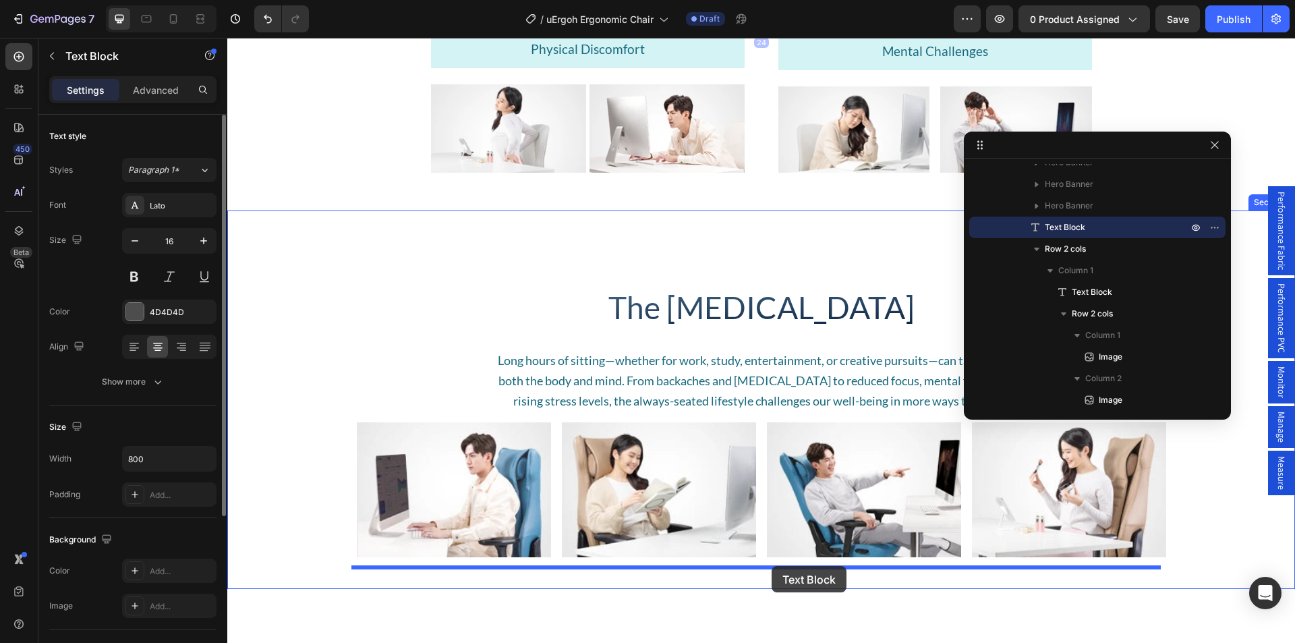
drag, startPoint x: 472, startPoint y: 391, endPoint x: 772, endPoint y: 566, distance: 347.7
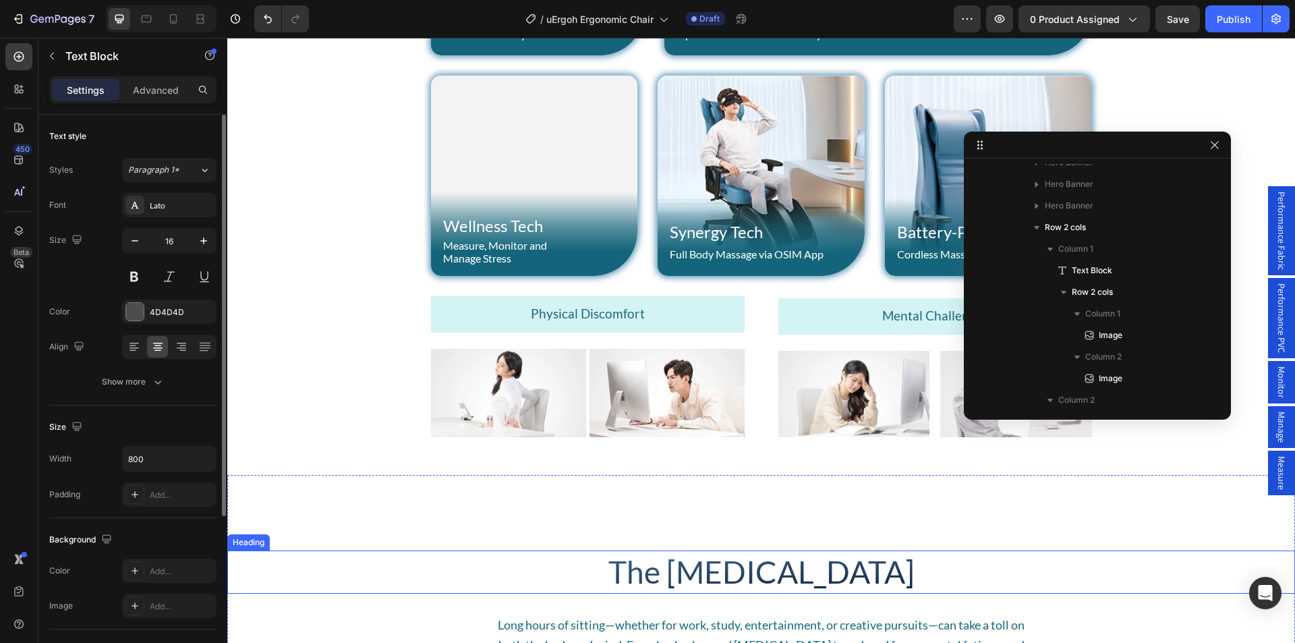
scroll to position [833, 0]
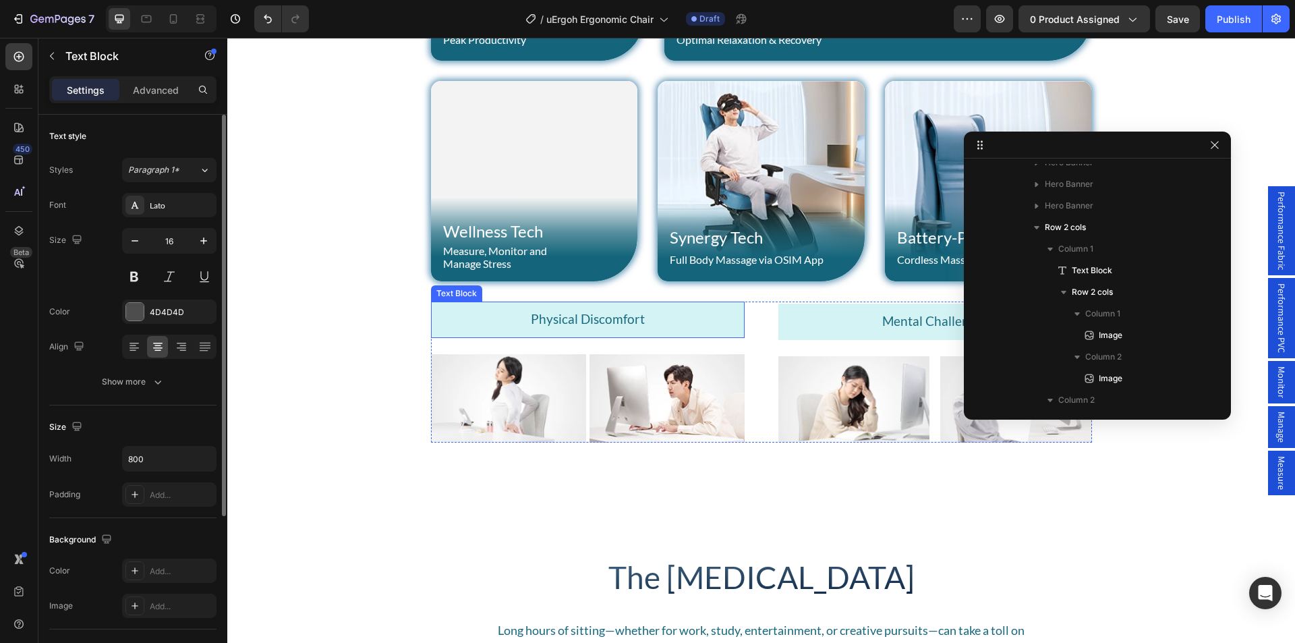
click at [448, 295] on div "Text Block" at bounding box center [457, 293] width 46 height 12
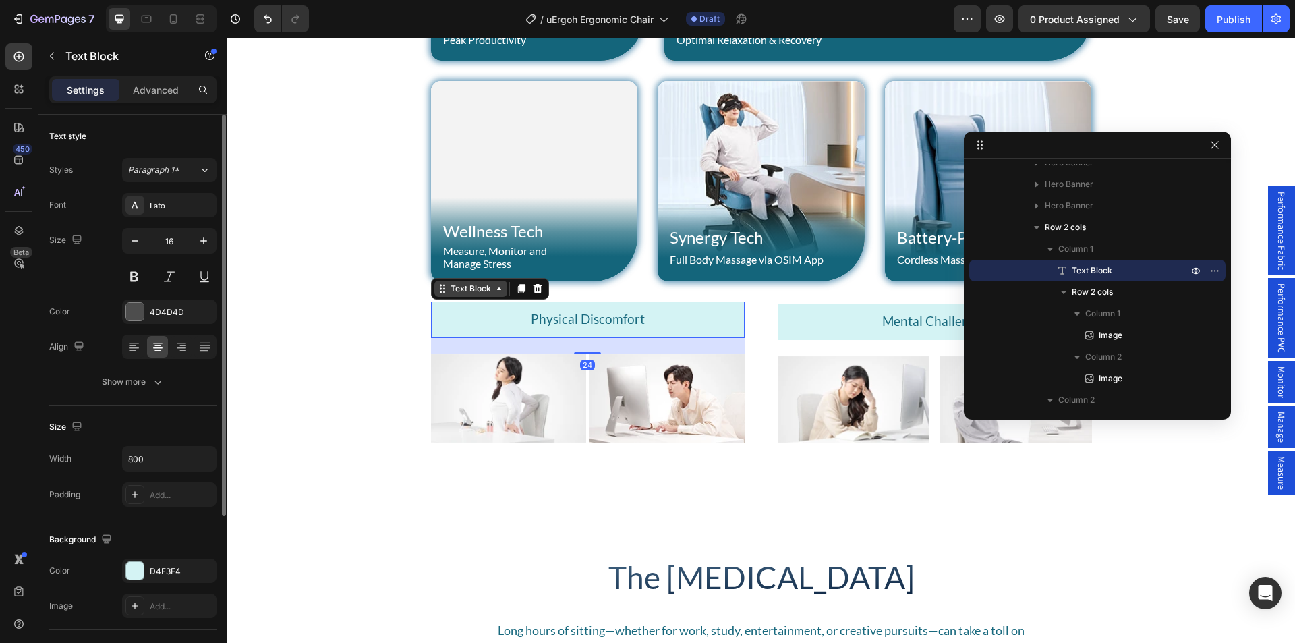
click at [470, 295] on div "Text Block" at bounding box center [471, 289] width 46 height 12
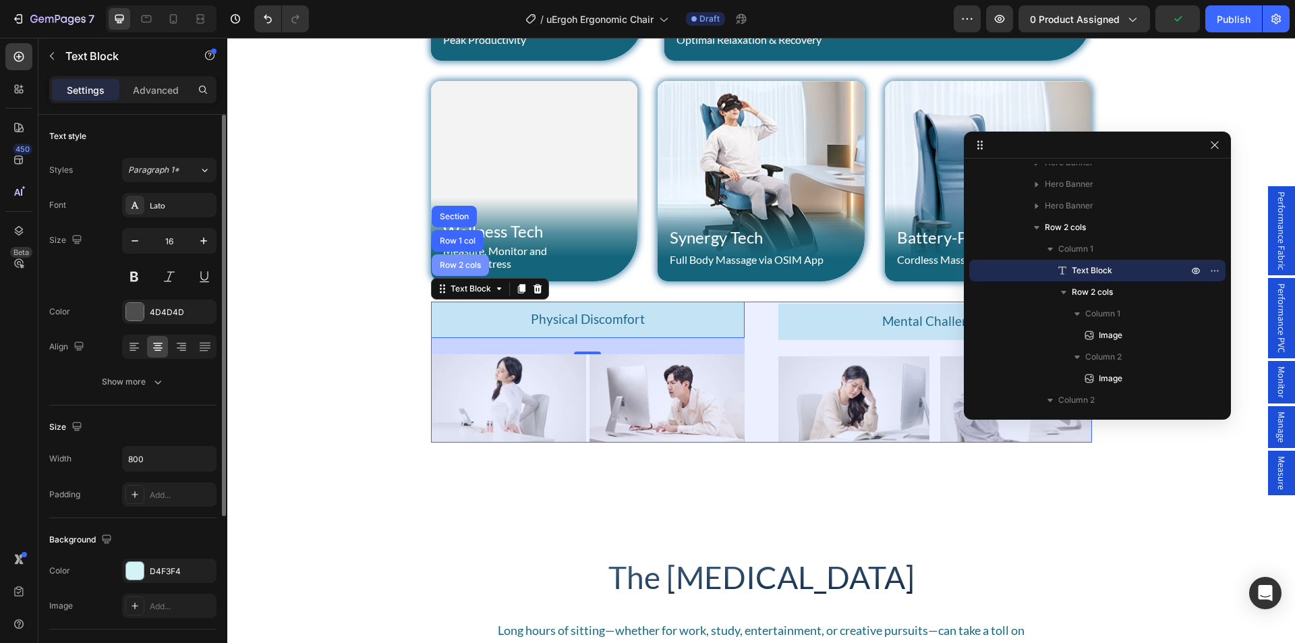
click at [456, 264] on div "Row 2 cols" at bounding box center [460, 265] width 47 height 8
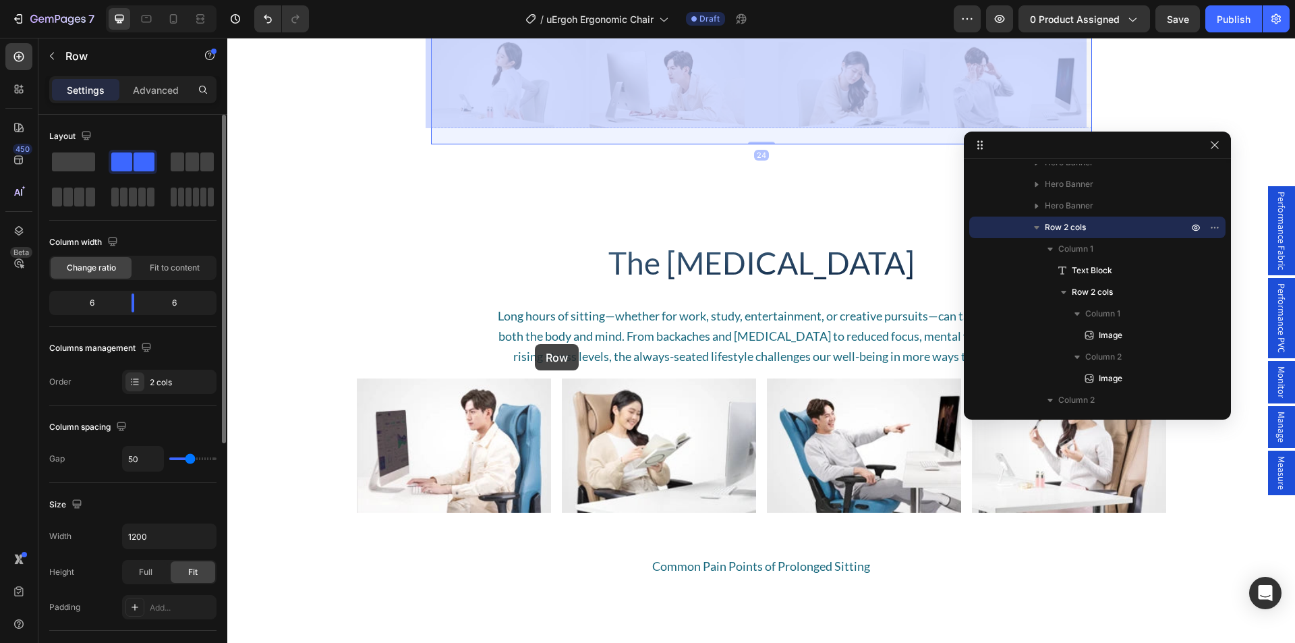
scroll to position [1237, 0]
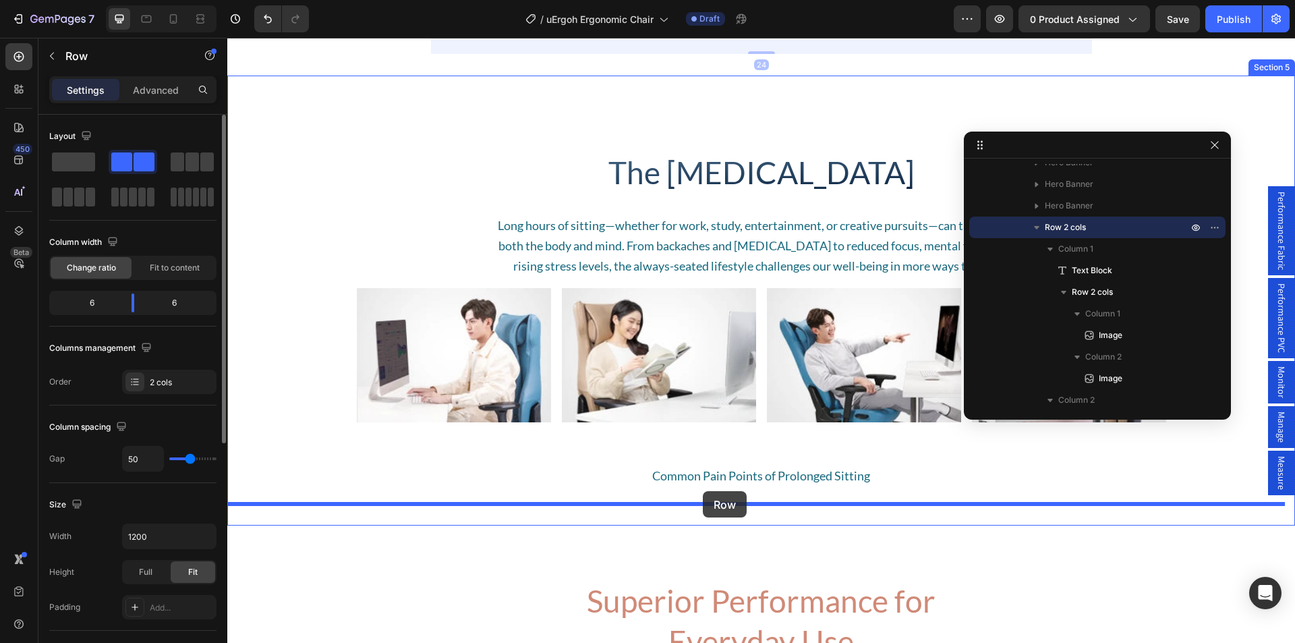
drag, startPoint x: 447, startPoint y: 287, endPoint x: 703, endPoint y: 491, distance: 327.9
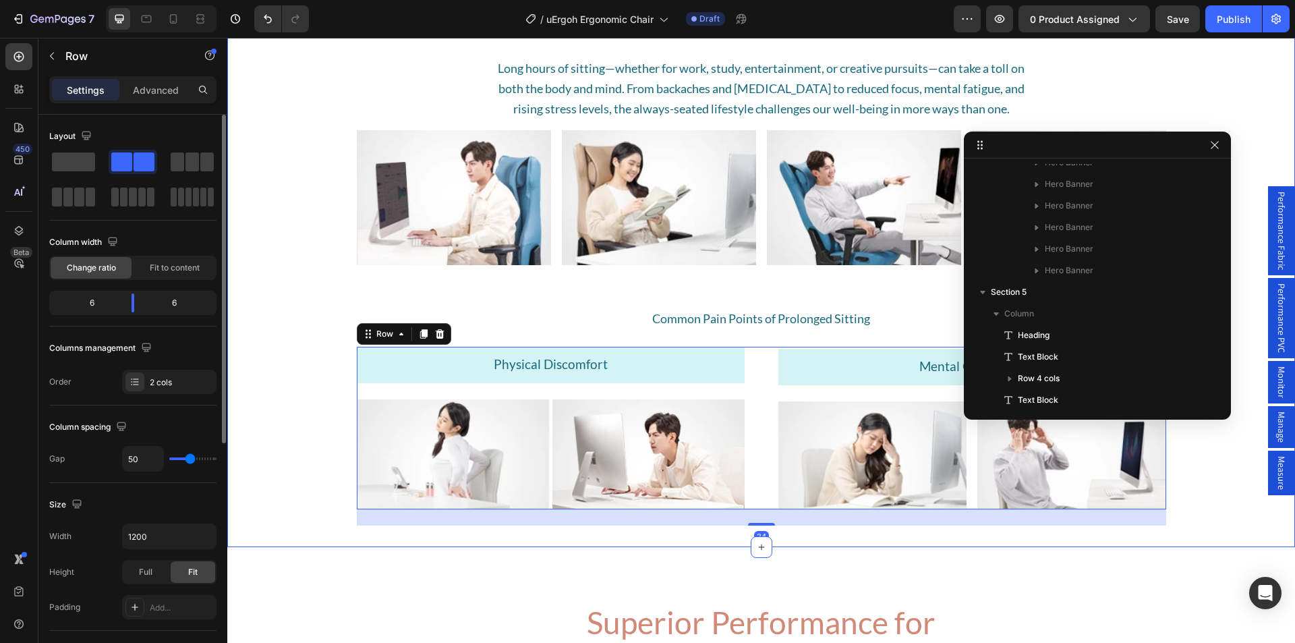
scroll to position [1170, 0]
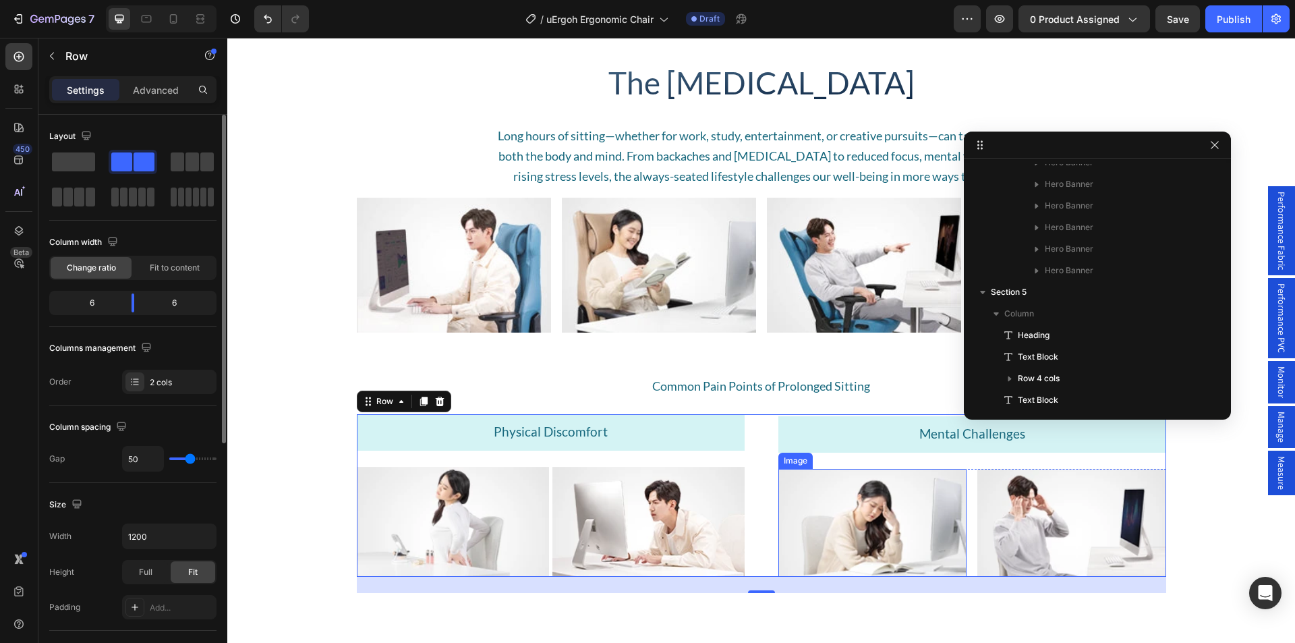
click at [789, 464] on div "Image" at bounding box center [795, 461] width 29 height 12
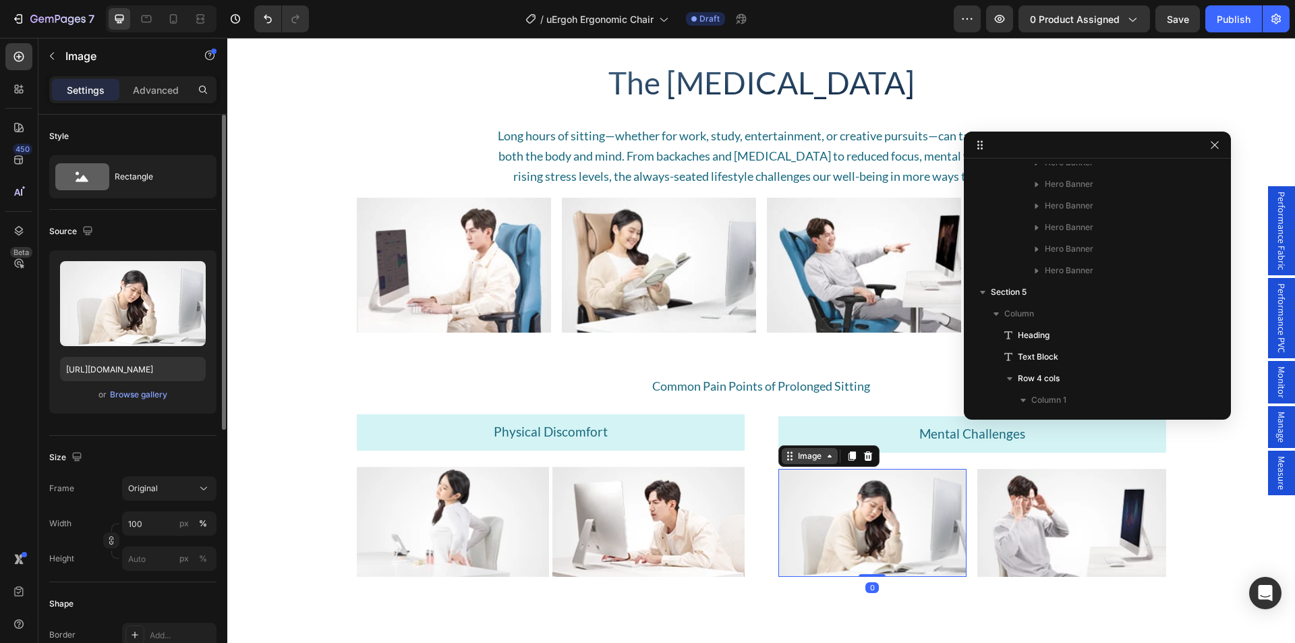
scroll to position [1675, 0]
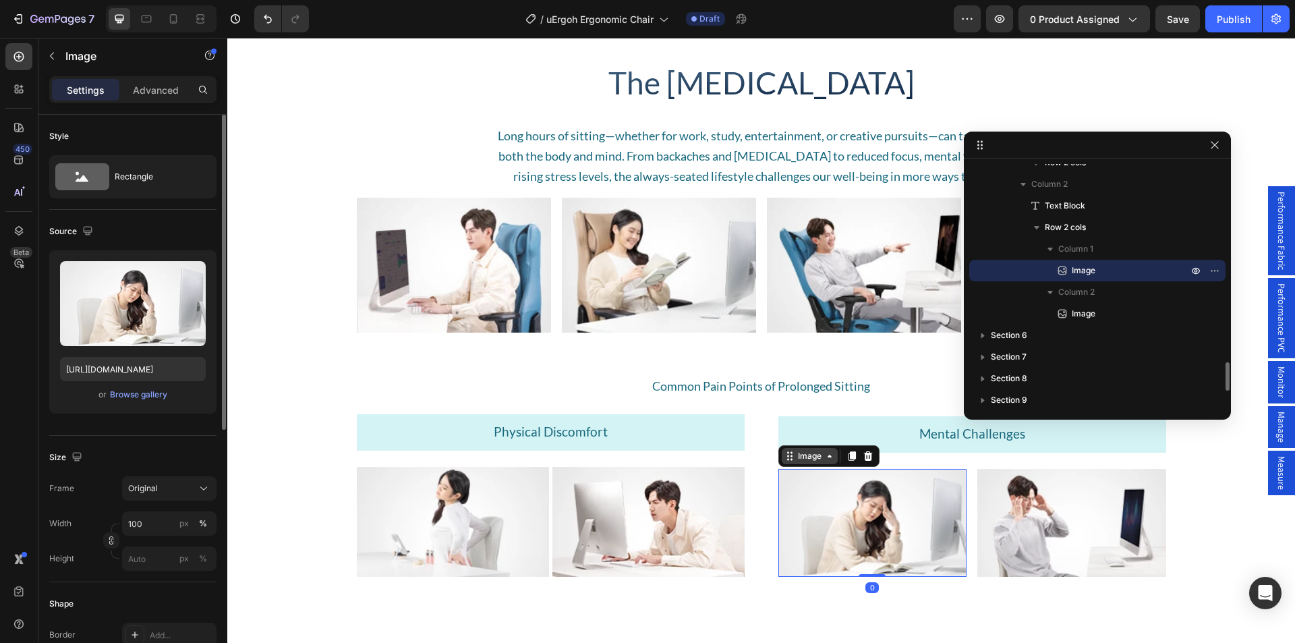
click at [801, 461] on div "Image" at bounding box center [809, 456] width 29 height 12
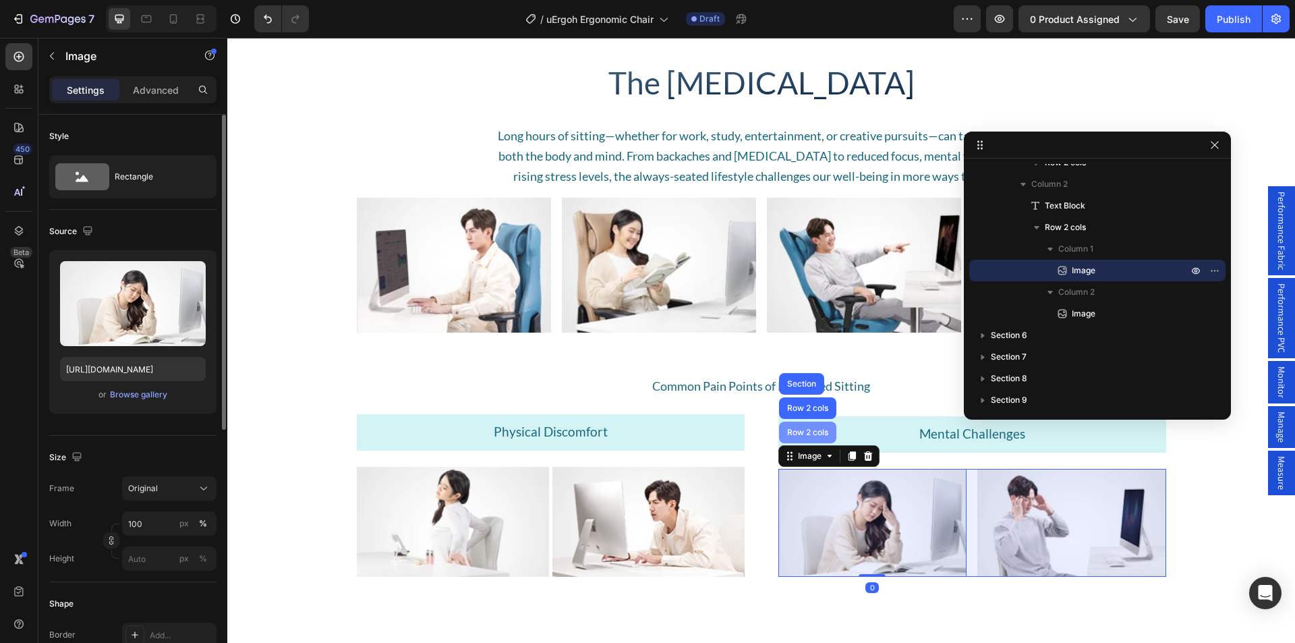
click at [808, 429] on div "Row 2 cols" at bounding box center [808, 432] width 47 height 8
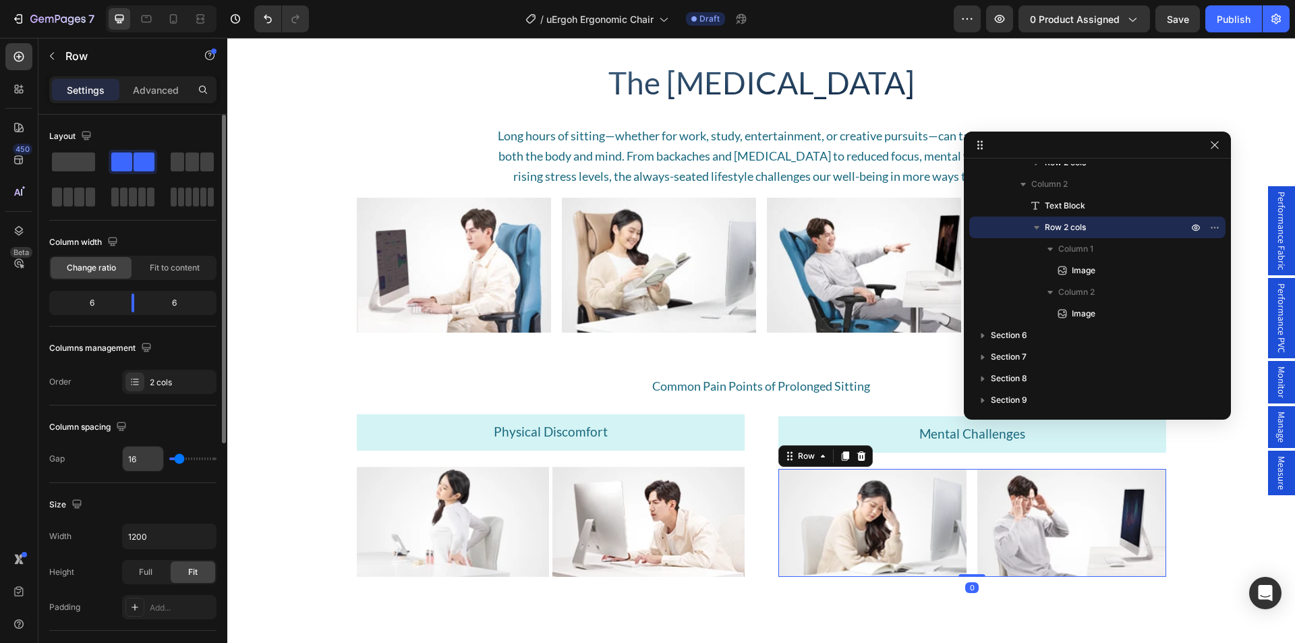
click at [132, 459] on input "16" at bounding box center [143, 459] width 40 height 24
type input "5"
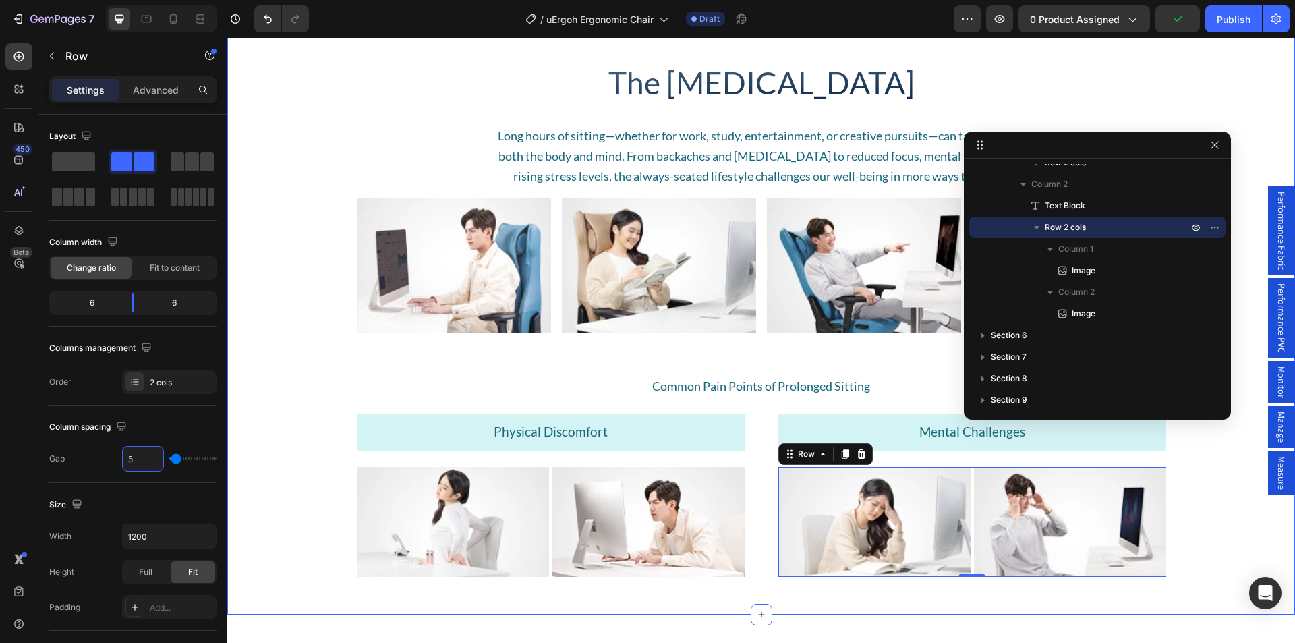
click at [285, 364] on div "The [MEDICAL_DATA] Heading Long hours of sitting—whether for work, study, enter…" at bounding box center [761, 299] width 1068 height 585
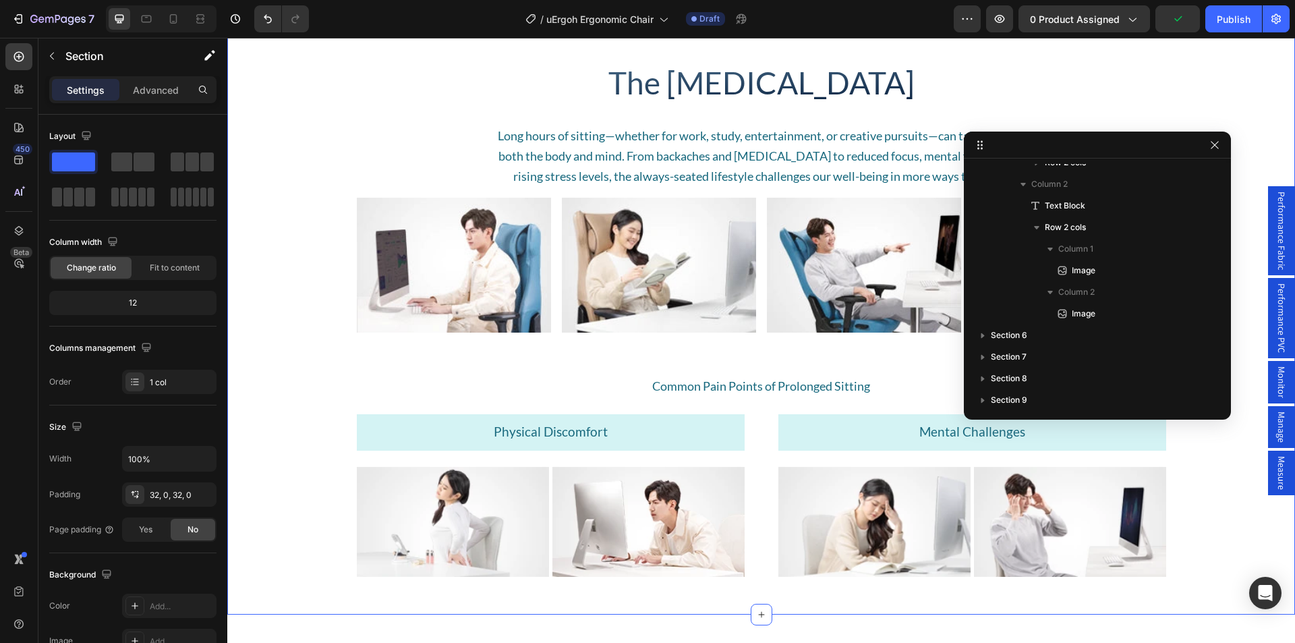
scroll to position [1200, 0]
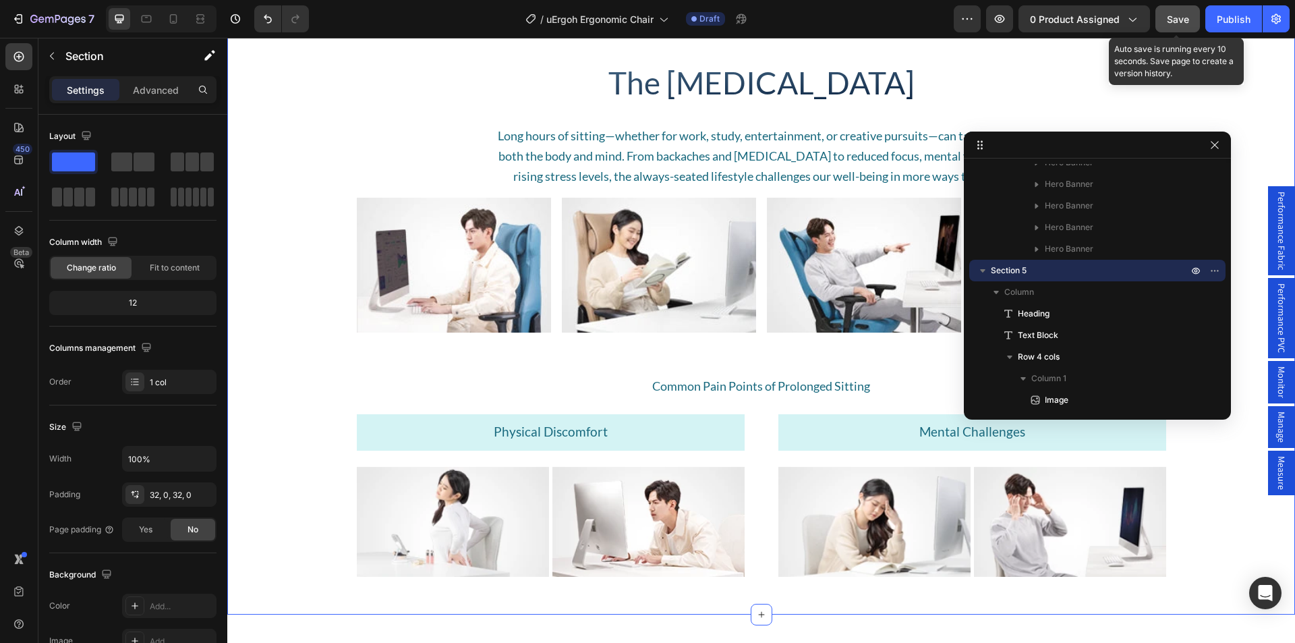
drag, startPoint x: 1174, startPoint y: 24, endPoint x: 577, endPoint y: 66, distance: 598.6
click at [1174, 24] on span "Save" at bounding box center [1178, 18] width 22 height 11
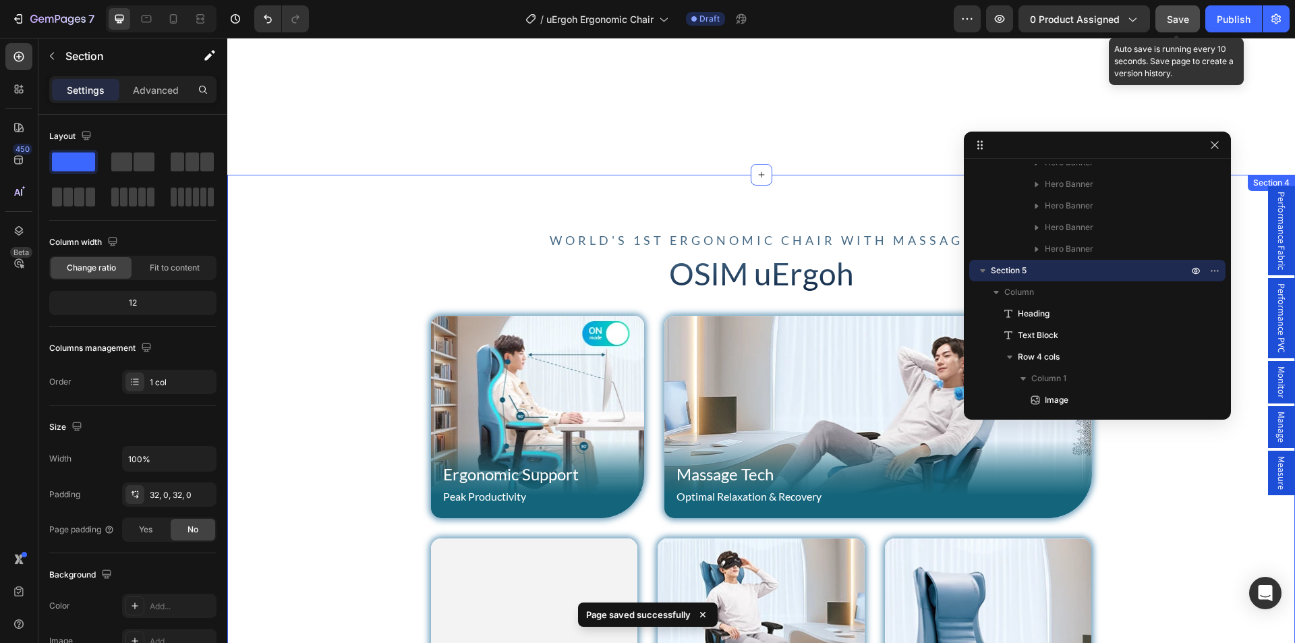
scroll to position [1237, 0]
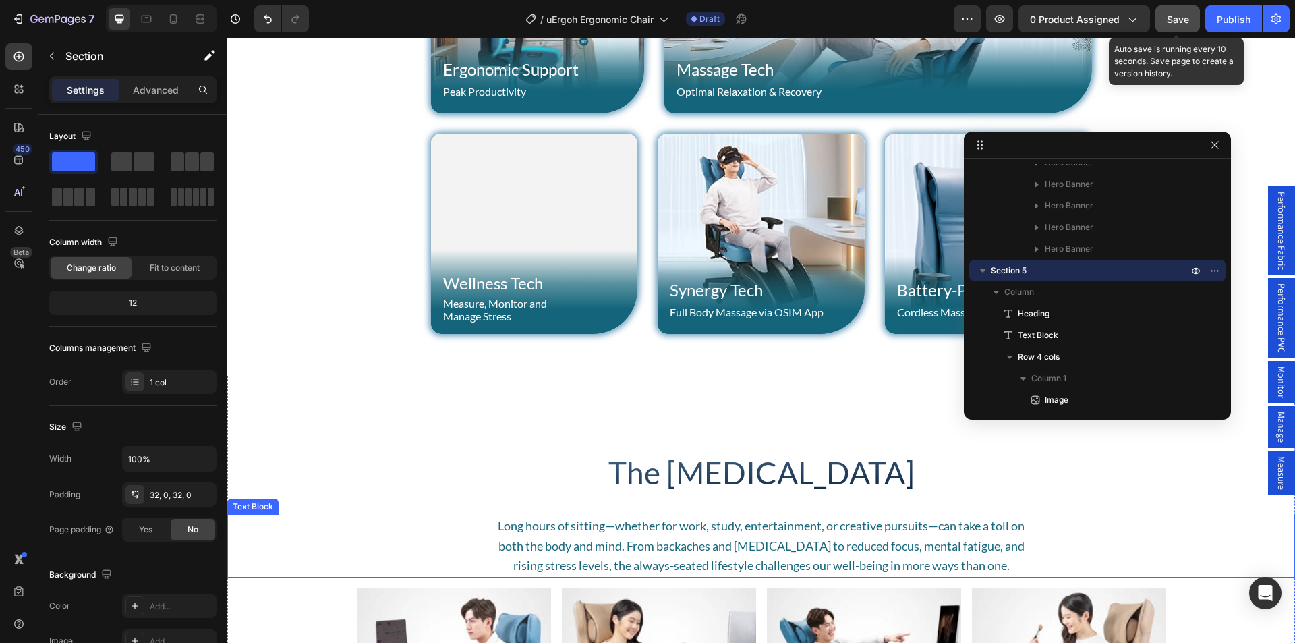
click at [405, 519] on div "Long hours of sitting—whether for work, study, entertainment, or creative pursu…" at bounding box center [761, 546] width 1068 height 63
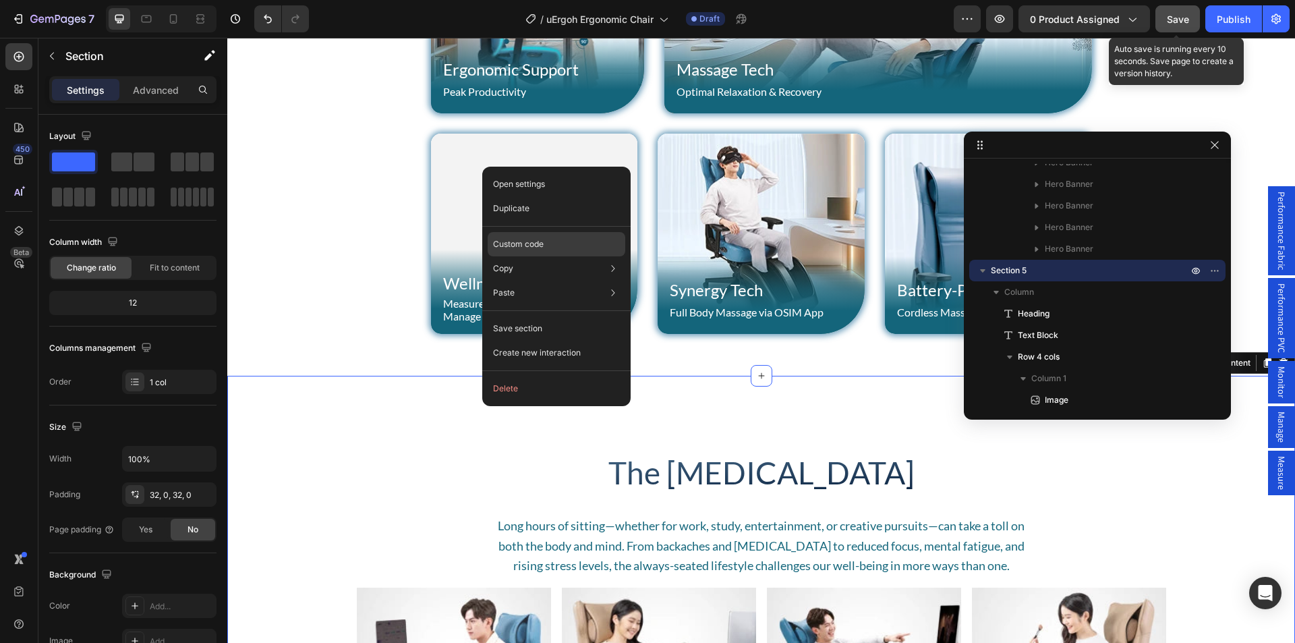
click at [517, 248] on p "Custom code" at bounding box center [518, 244] width 51 height 12
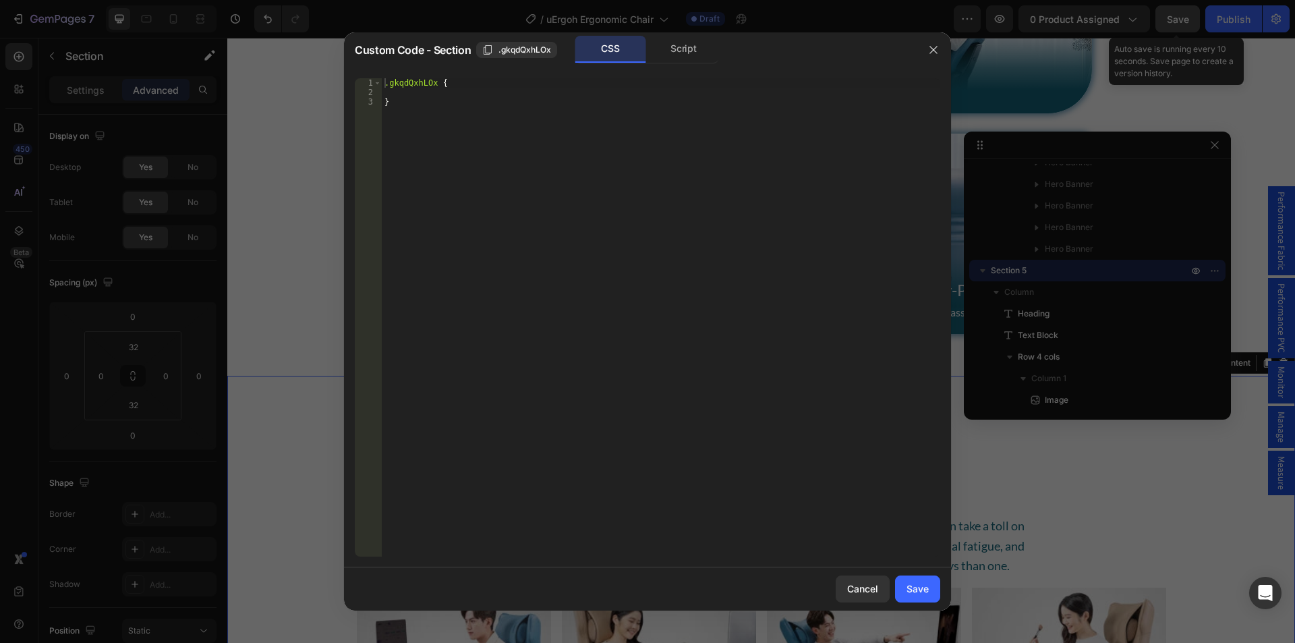
click at [413, 96] on div ".gkqdQxhLOx { }" at bounding box center [661, 326] width 559 height 497
paste textarea "background-image: radial-gradient(circle, #b9feff, #006a88);"
type textarea "background-image: radial-gradient(circle, #b9feff, #006a88);"
click at [919, 584] on div "Save" at bounding box center [918, 589] width 22 height 14
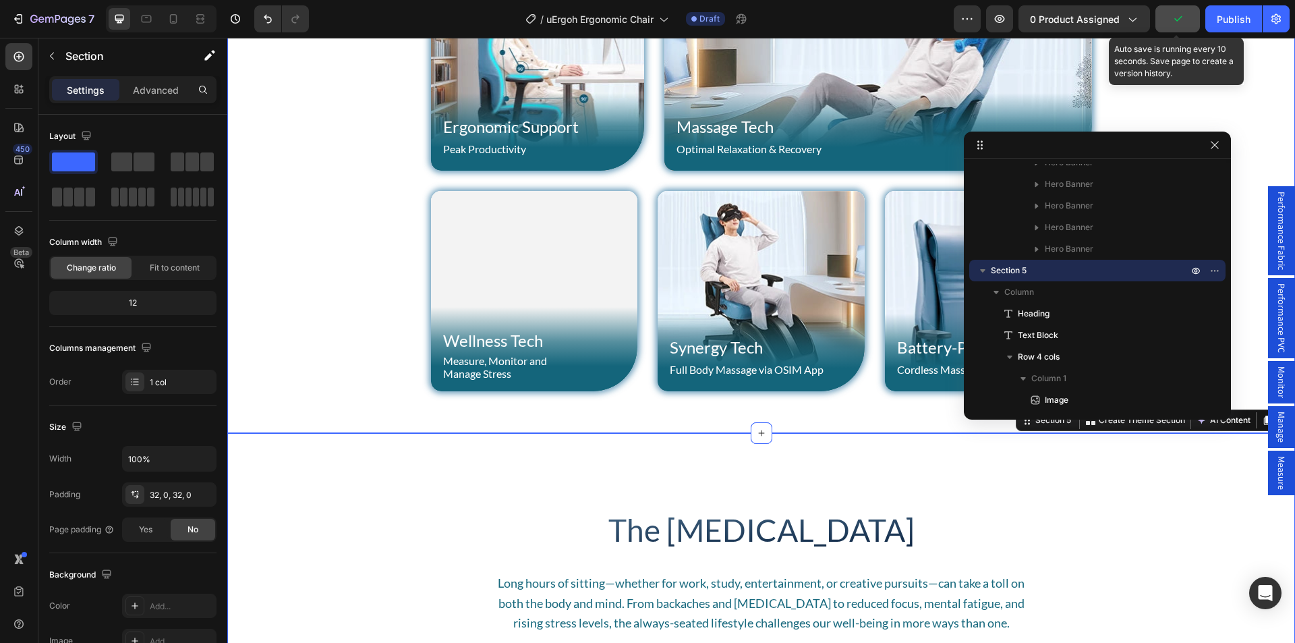
scroll to position [1170, 0]
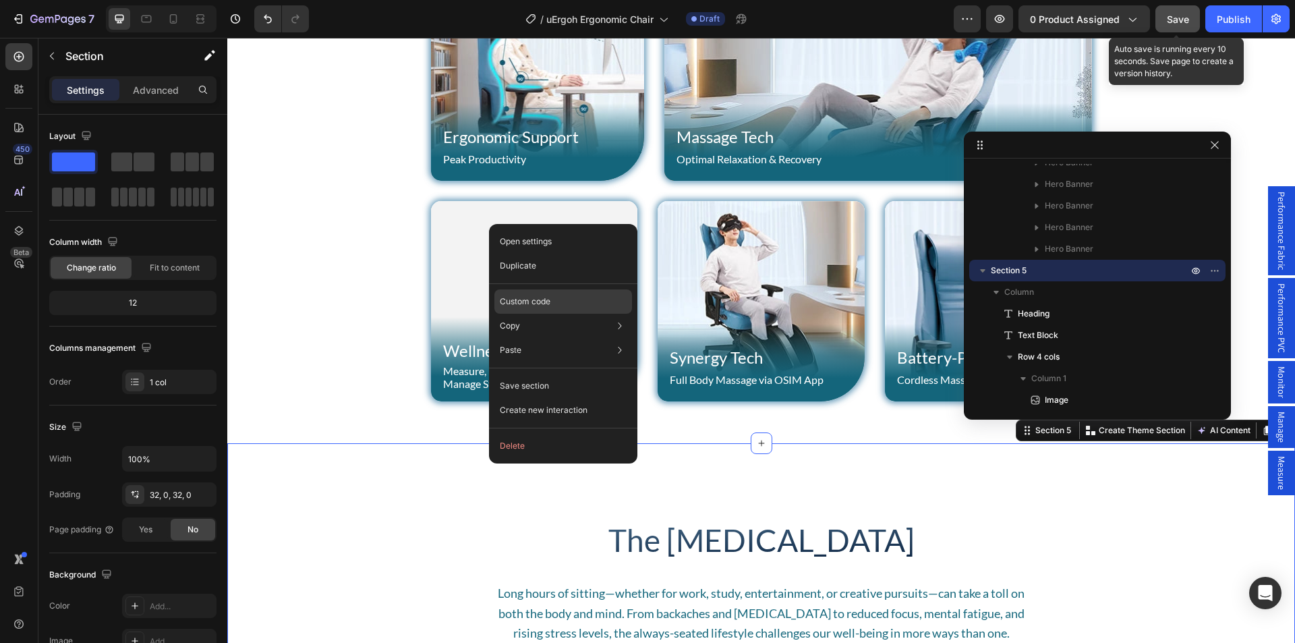
click at [536, 303] on p "Custom code" at bounding box center [525, 302] width 51 height 12
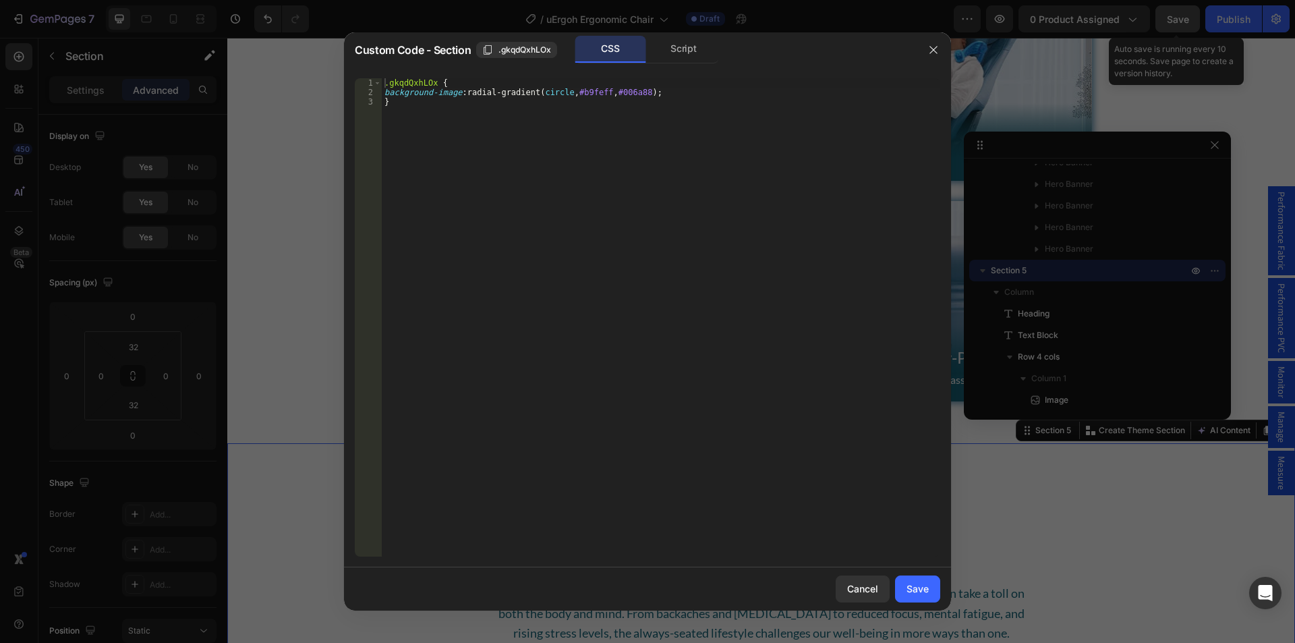
click at [387, 94] on div ".gkqdQxhLOx { background-image : radial-gradient( circle , #b9feff , #006a88 ) …" at bounding box center [661, 326] width 559 height 497
click at [383, 92] on div ".gkqdQxhLOx { background-image : radial-gradient( circle , #b9feff , #006a88 ) …" at bounding box center [661, 326] width 559 height 497
type textarea "background-image: radial-gradient(circle, #b9feff, #006a88);"
click at [917, 588] on div "Save" at bounding box center [918, 589] width 22 height 14
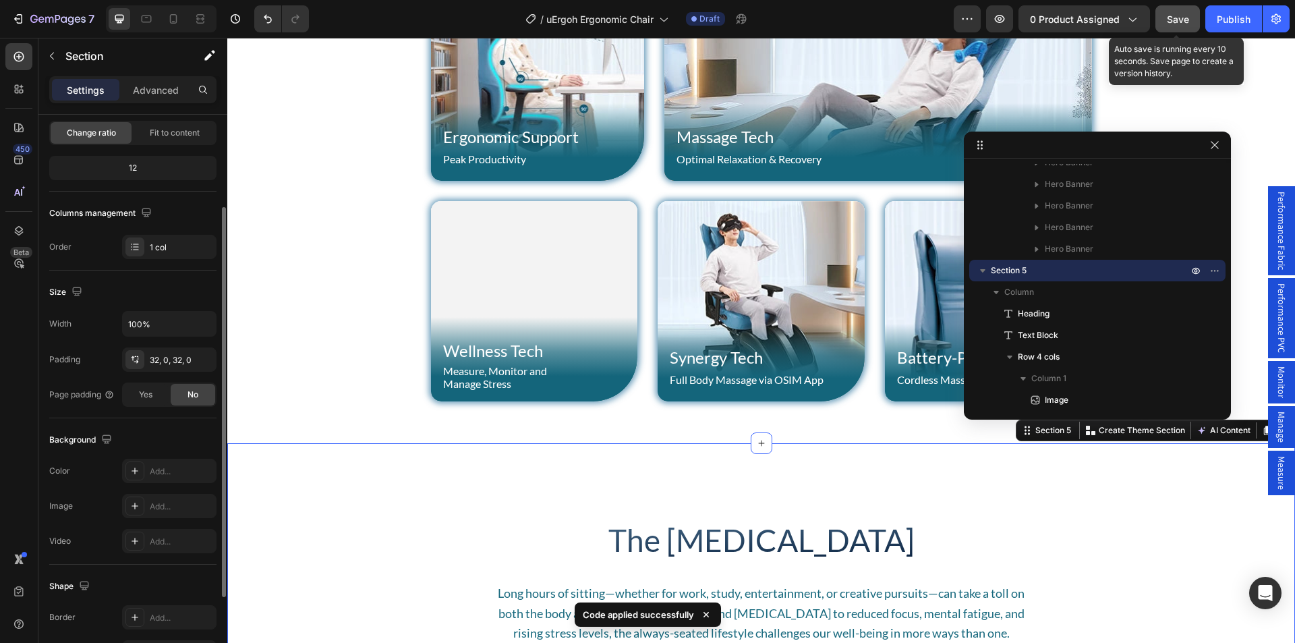
scroll to position [202, 0]
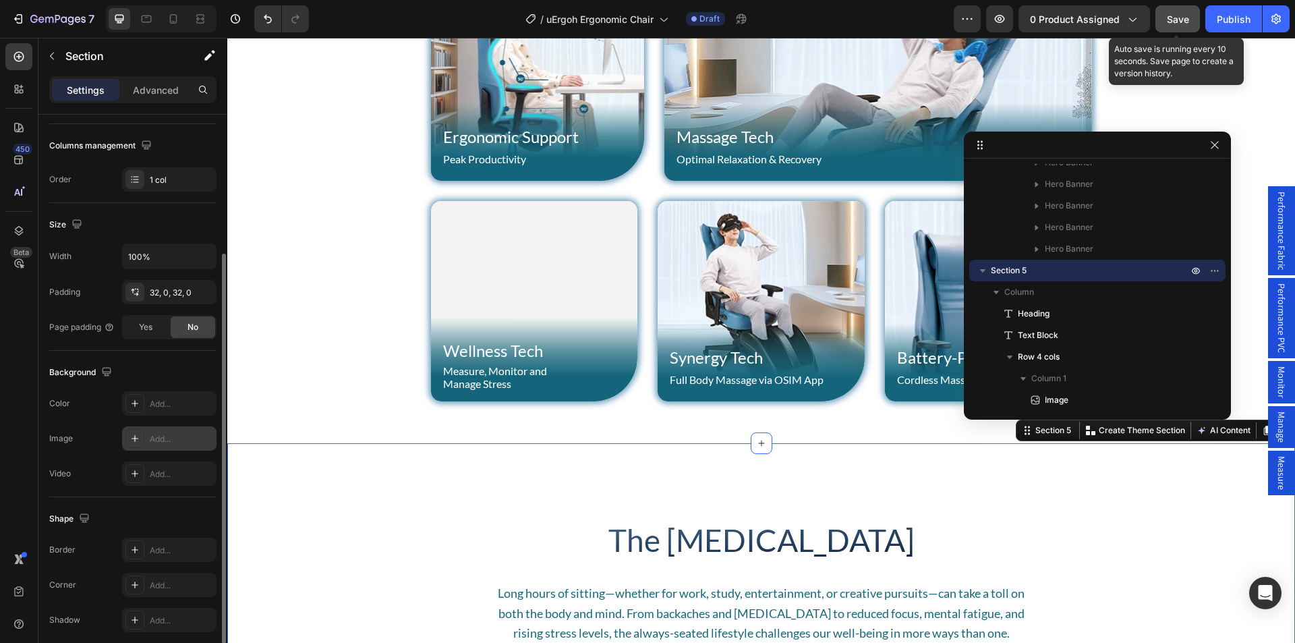
click at [167, 444] on div "Add..." at bounding box center [181, 439] width 63 height 12
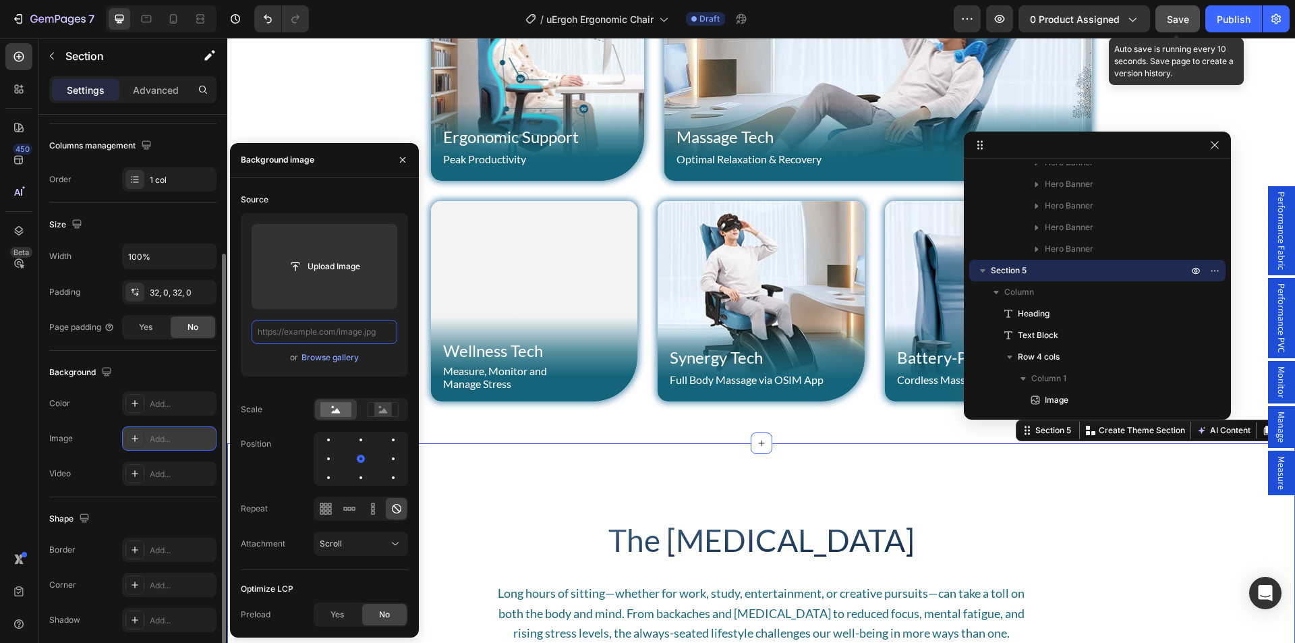
scroll to position [0, 0]
click at [1171, 31] on button "Save" at bounding box center [1178, 18] width 45 height 27
